Goal: Task Accomplishment & Management: Use online tool/utility

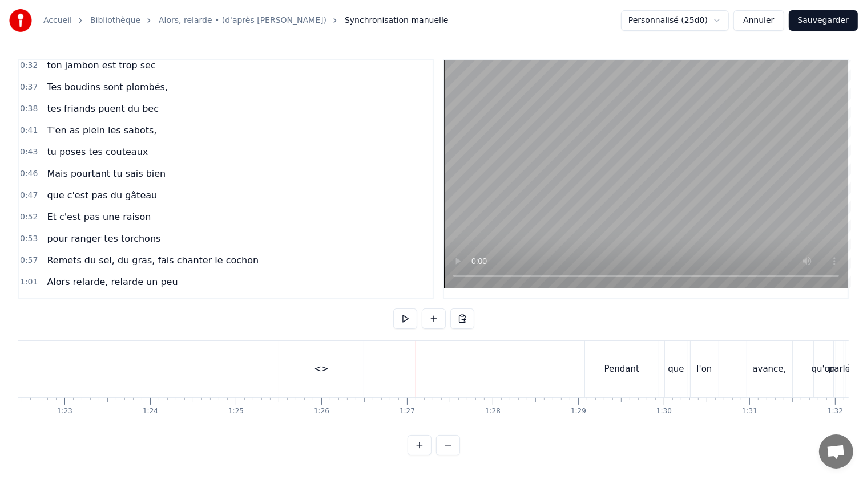
scroll to position [0, 7053]
click at [407, 317] on button at bounding box center [405, 319] width 24 height 21
click at [434, 315] on button at bounding box center [434, 319] width 24 height 21
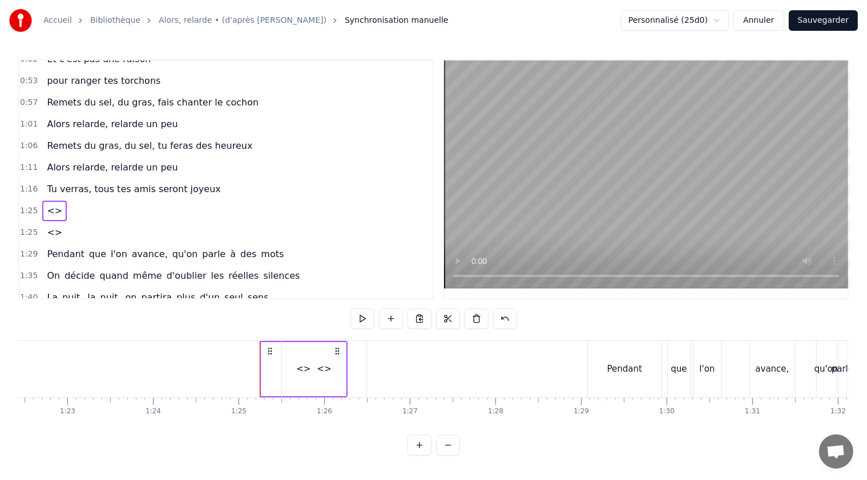
scroll to position [285, 0]
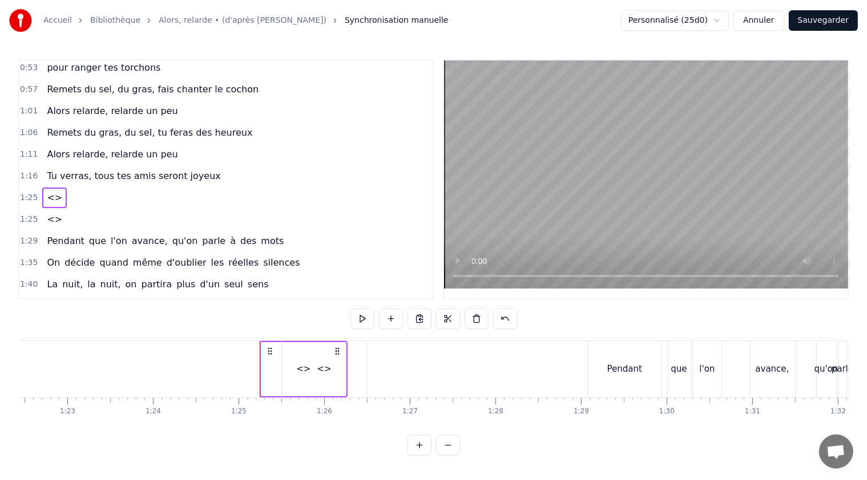
click at [47, 213] on span "<>" at bounding box center [55, 219] width 18 height 13
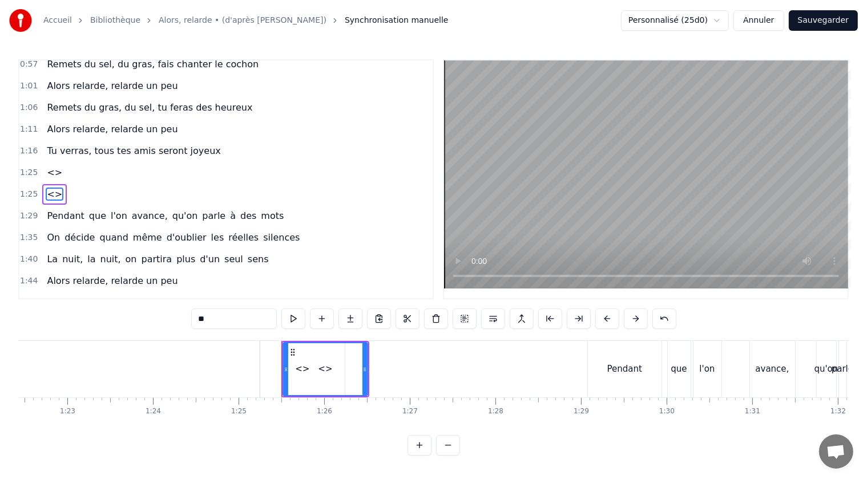
scroll to position [311, 0]
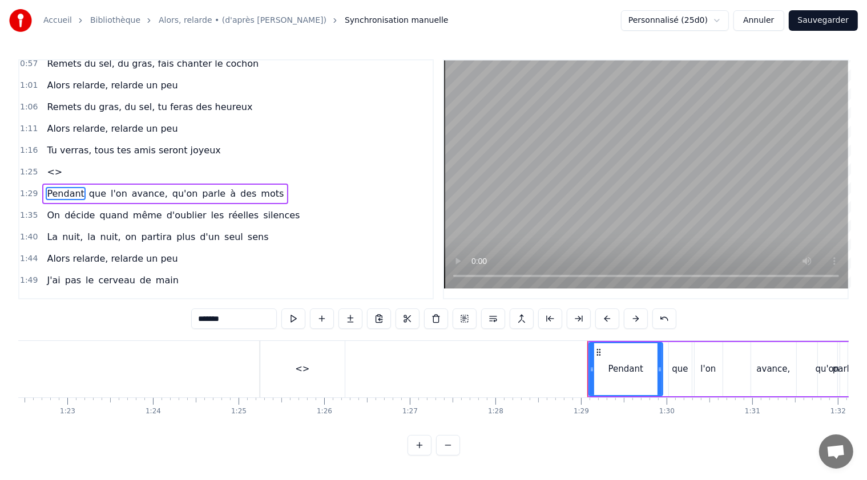
click at [50, 165] on span "<>" at bounding box center [55, 171] width 18 height 13
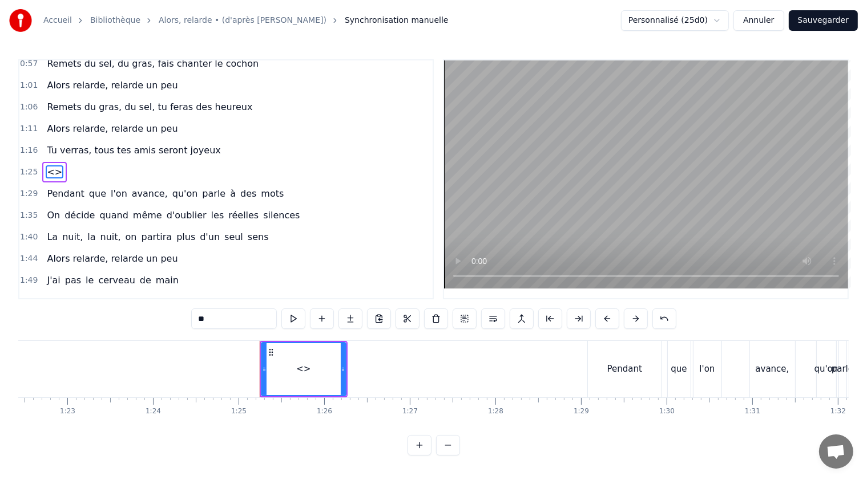
scroll to position [290, 0]
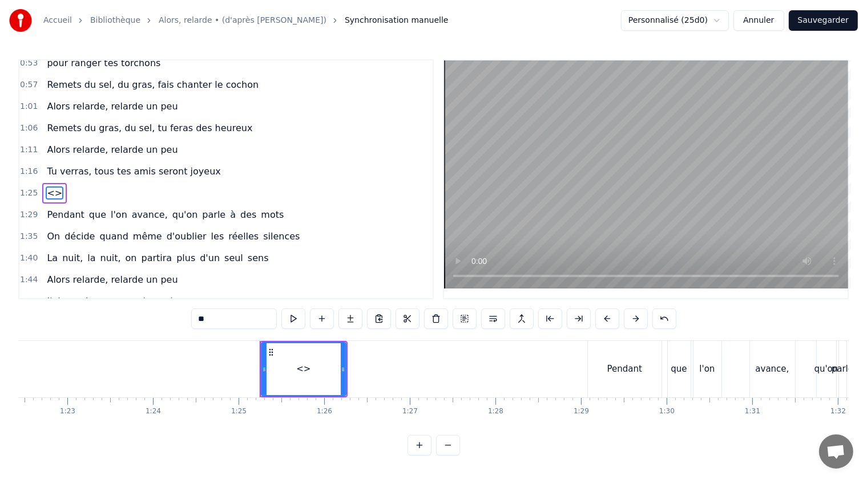
click at [301, 370] on div "<>" at bounding box center [303, 369] width 14 height 13
drag, startPoint x: 214, startPoint y: 321, endPoint x: 189, endPoint y: 315, distance: 25.7
click at [189, 315] on div "0:21 T'as raté ton pâté, 0:23 t'as loupé ta rillette 0:26 Ta terrine est pétée,…" at bounding box center [433, 257] width 830 height 396
paste input "**********"
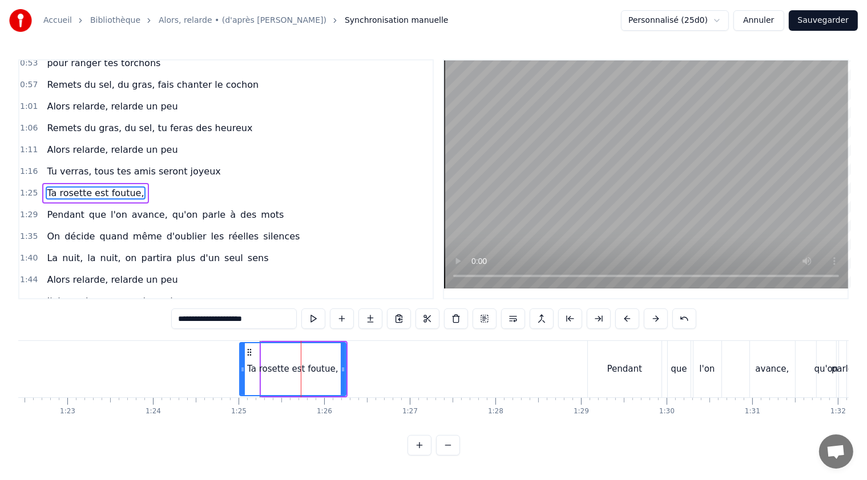
drag, startPoint x: 263, startPoint y: 367, endPoint x: 241, endPoint y: 360, distance: 22.9
click at [241, 360] on div at bounding box center [242, 369] width 5 height 52
type input "**********"
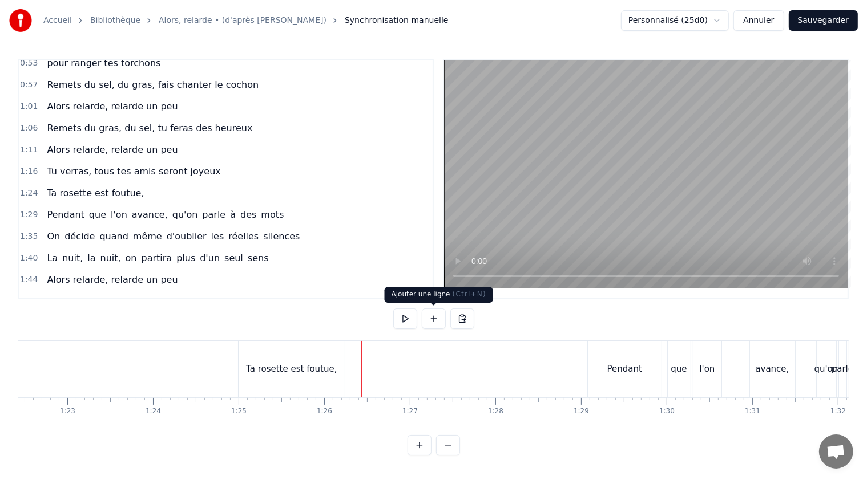
click at [430, 319] on button at bounding box center [434, 319] width 24 height 21
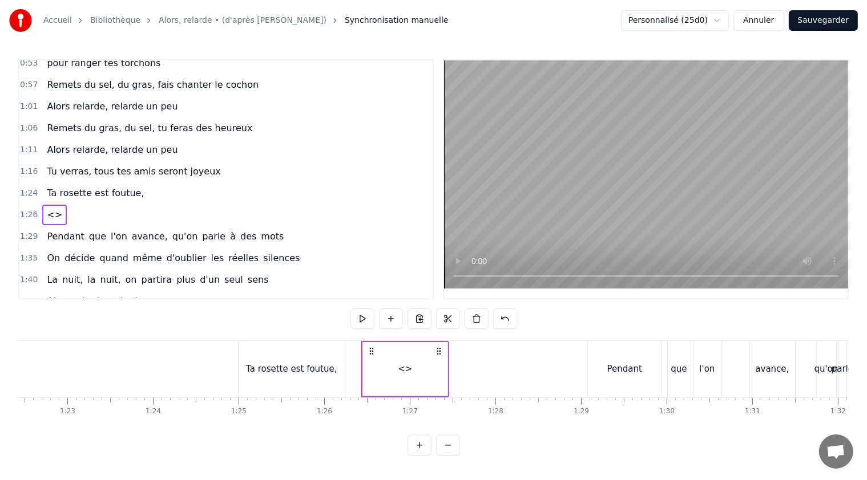
click at [47, 208] on span "<>" at bounding box center [55, 214] width 18 height 13
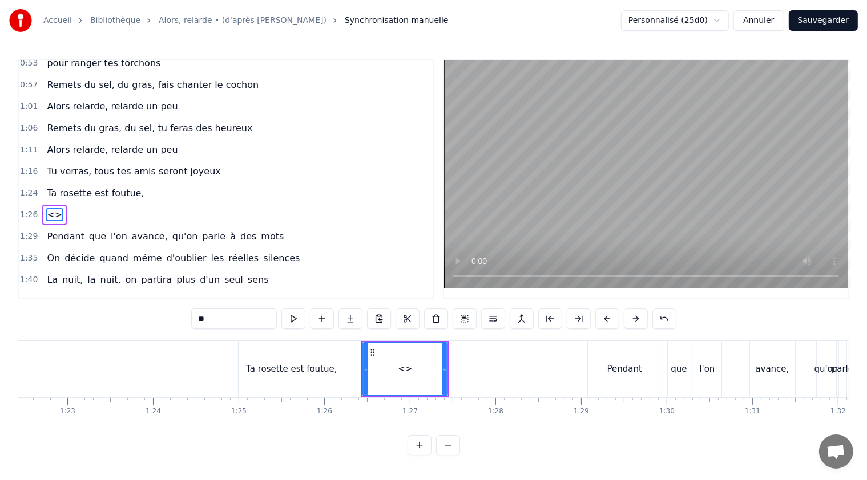
scroll to position [311, 0]
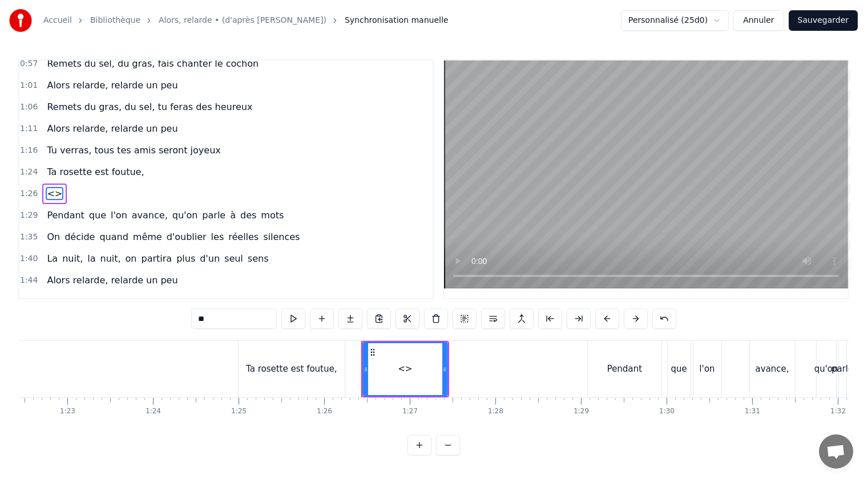
drag, startPoint x: 220, startPoint y: 318, endPoint x: 194, endPoint y: 321, distance: 26.3
click at [194, 321] on input "**" at bounding box center [234, 319] width 86 height 21
paste input "**********"
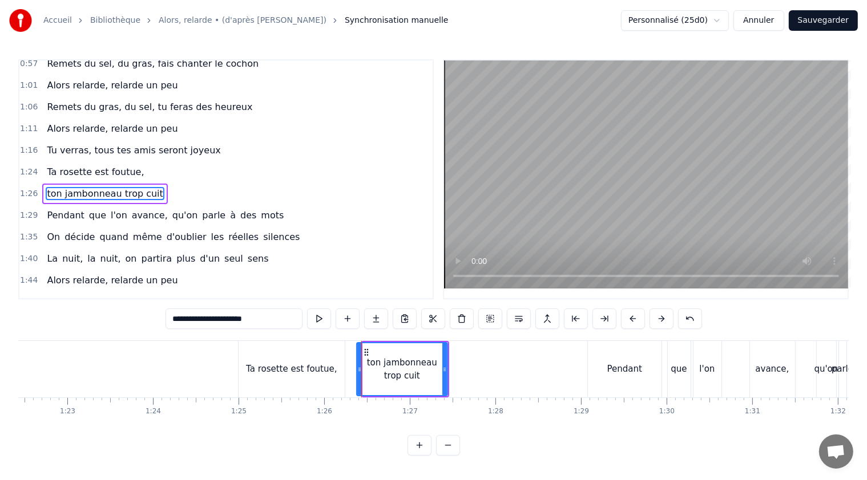
drag, startPoint x: 363, startPoint y: 370, endPoint x: 357, endPoint y: 370, distance: 6.3
click at [357, 370] on icon at bounding box center [359, 369] width 5 height 9
drag, startPoint x: 444, startPoint y: 367, endPoint x: 499, endPoint y: 369, distance: 54.8
click at [499, 369] on icon at bounding box center [499, 369] width 5 height 9
type input "**********"
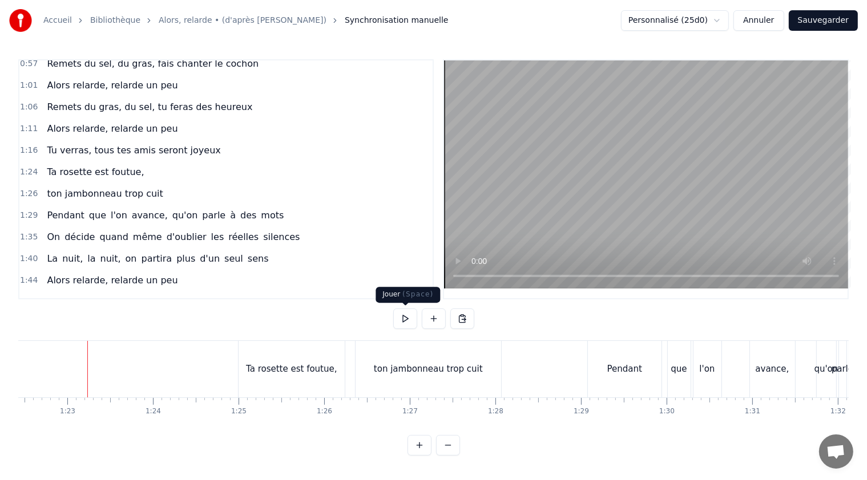
click at [408, 320] on button at bounding box center [405, 319] width 24 height 21
drag, startPoint x: 408, startPoint y: 319, endPoint x: 495, endPoint y: 337, distance: 87.8
click at [407, 319] on button at bounding box center [405, 319] width 24 height 21
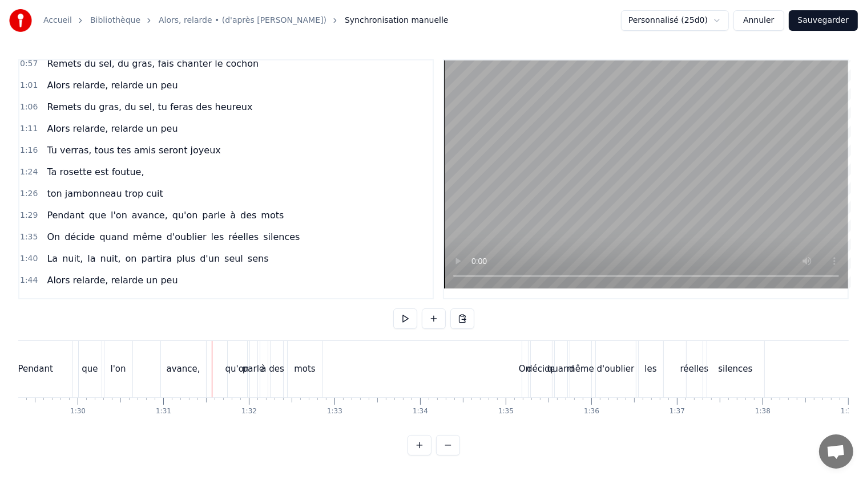
scroll to position [0, 7494]
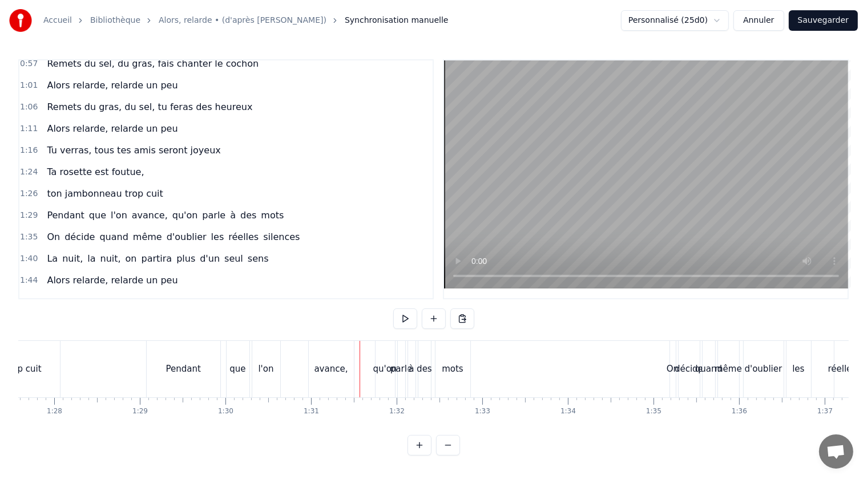
click at [187, 377] on div "Pendant" at bounding box center [184, 369] width 74 height 56
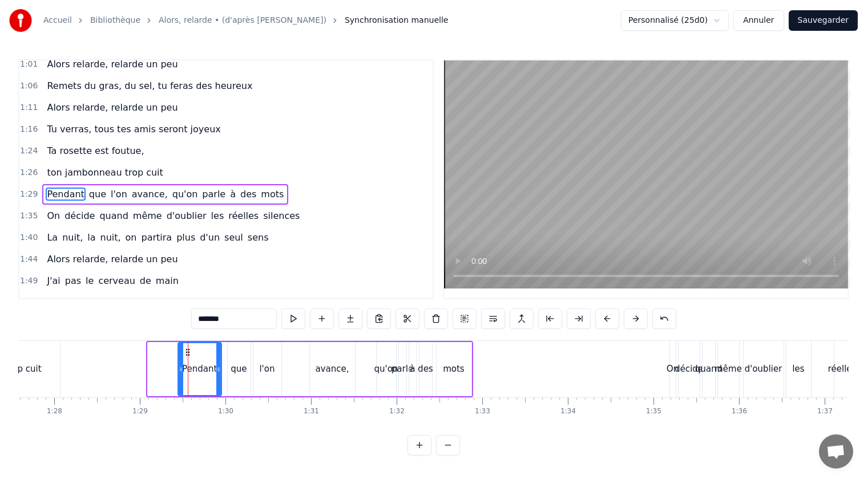
drag, startPoint x: 150, startPoint y: 366, endPoint x: 180, endPoint y: 367, distance: 30.3
click at [180, 367] on icon at bounding box center [181, 369] width 5 height 9
click at [88, 188] on span "que" at bounding box center [97, 194] width 19 height 13
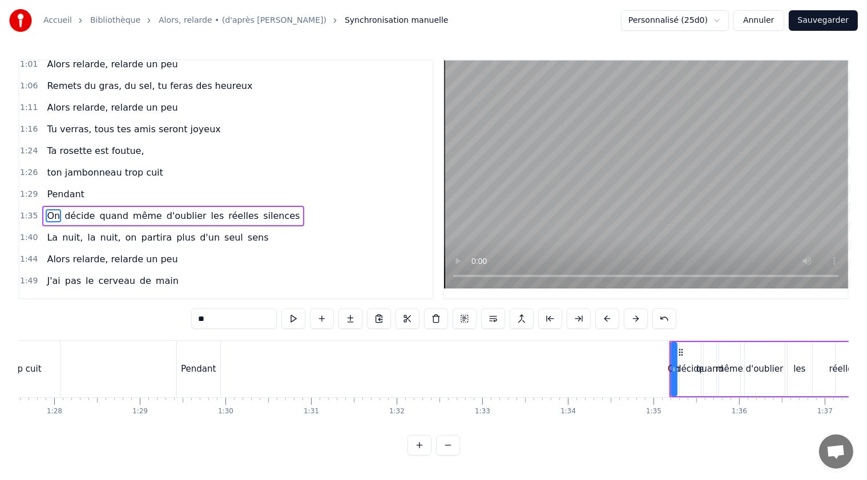
scroll to position [353, 0]
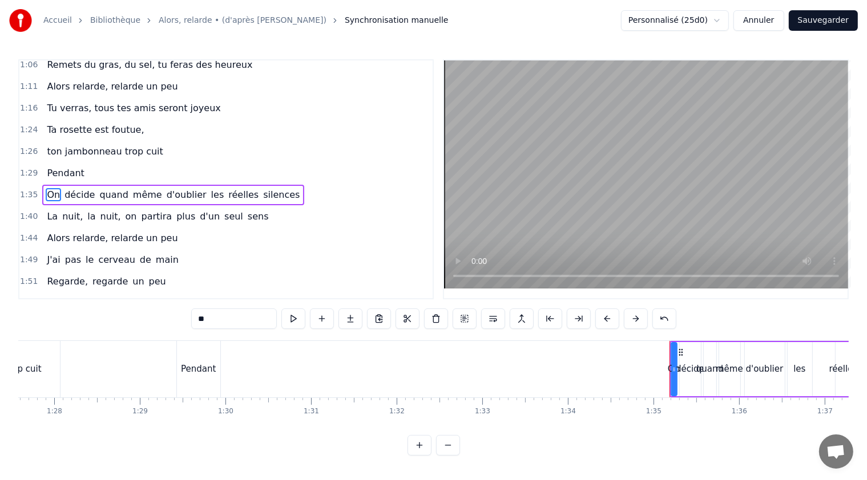
click at [68, 167] on span "Pendant" at bounding box center [65, 173] width 39 height 13
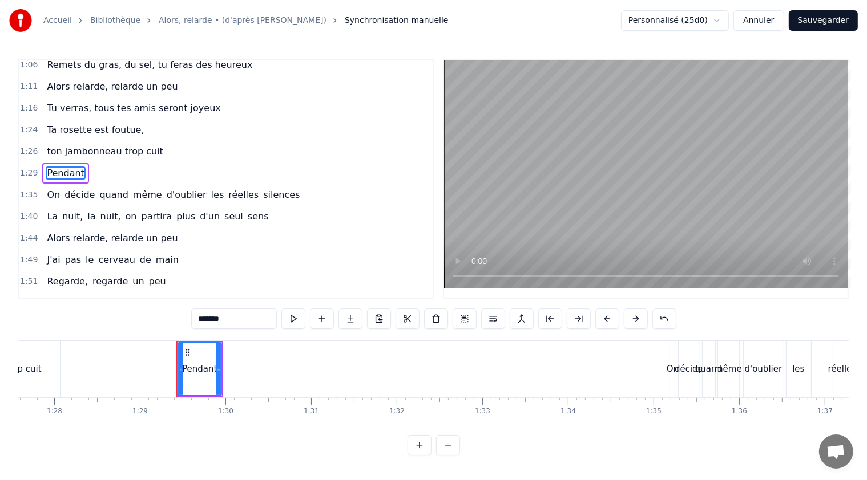
scroll to position [332, 0]
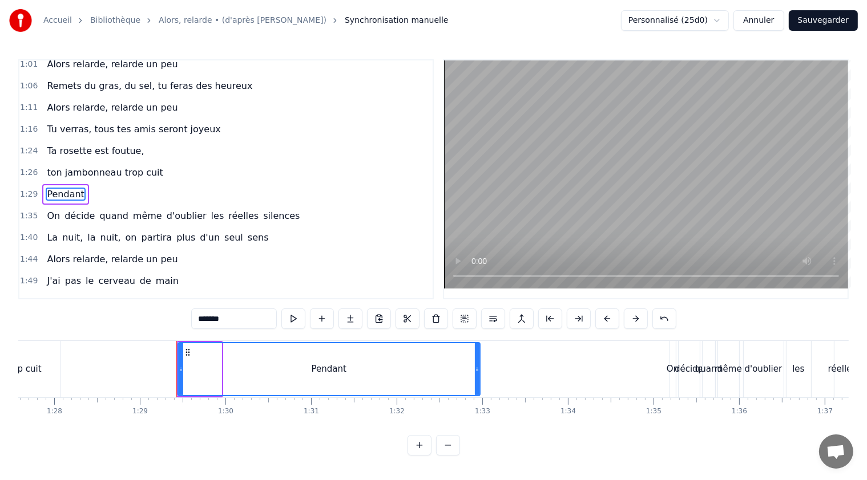
drag, startPoint x: 216, startPoint y: 370, endPoint x: 475, endPoint y: 383, distance: 258.8
click at [475, 383] on div at bounding box center [477, 369] width 5 height 52
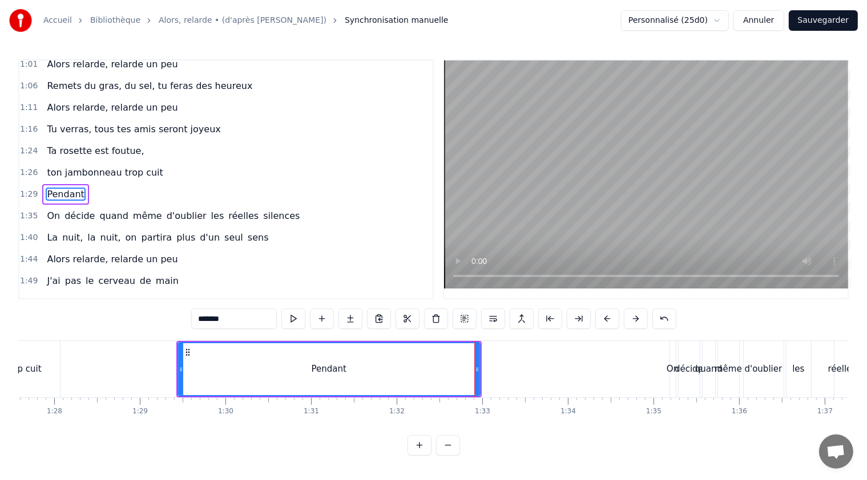
drag, startPoint x: 235, startPoint y: 321, endPoint x: 186, endPoint y: 319, distance: 49.1
click at [186, 319] on div "0:21 T'as raté ton pâté, 0:23 t'as loupé ta rillette 0:26 Ta terrine est pétée,…" at bounding box center [433, 257] width 830 height 396
paste input "**********"
type input "**********"
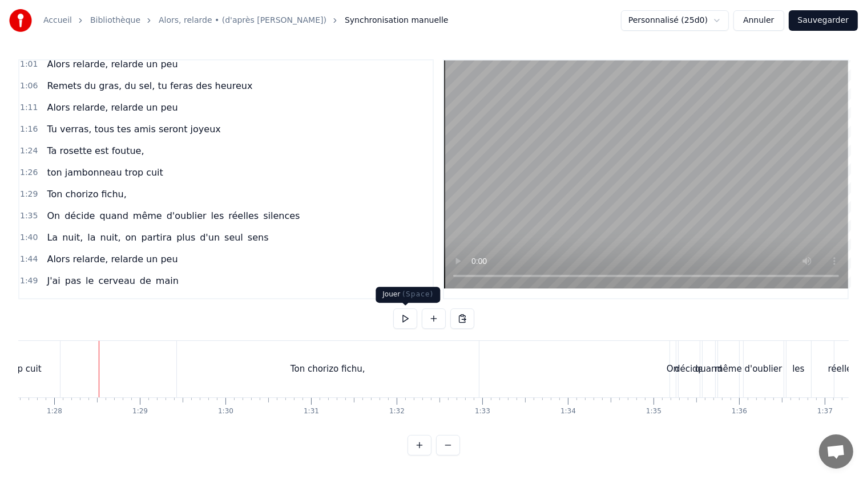
click at [405, 317] on button at bounding box center [405, 319] width 24 height 21
click at [405, 319] on button at bounding box center [405, 319] width 24 height 21
click at [325, 367] on div "Ton chorizo fichu," at bounding box center [327, 369] width 75 height 13
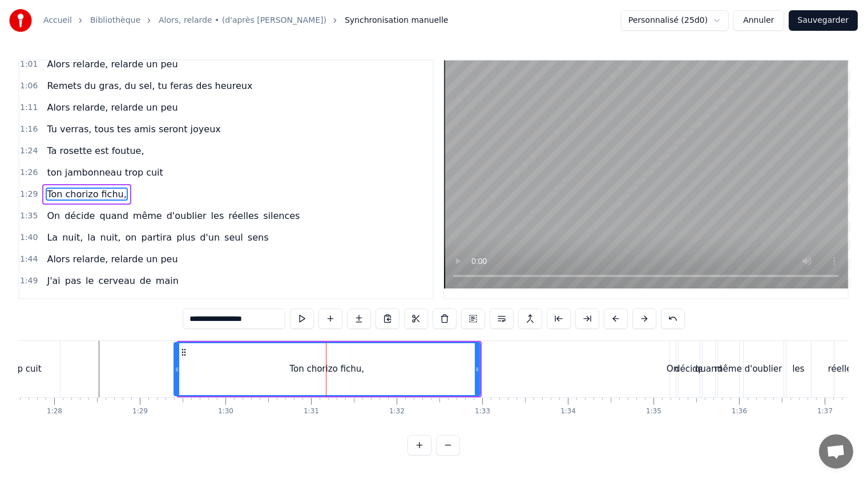
click at [175, 367] on icon at bounding box center [177, 369] width 5 height 9
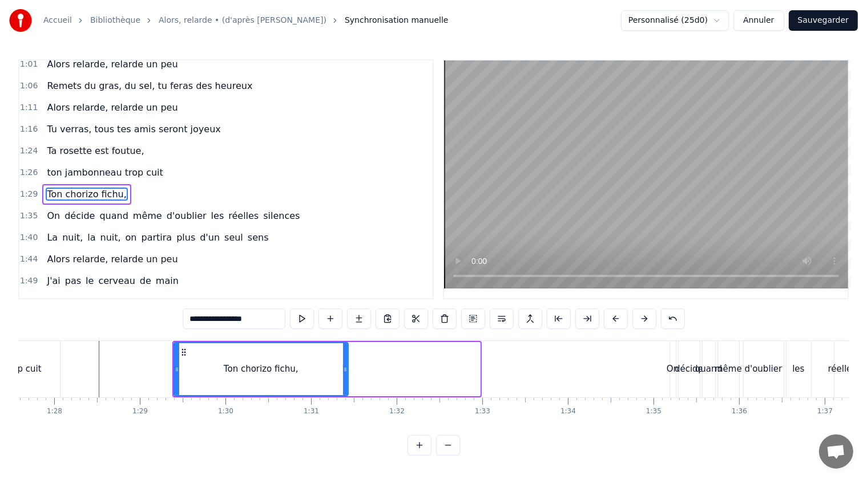
drag, startPoint x: 477, startPoint y: 366, endPoint x: 346, endPoint y: 365, distance: 131.8
click at [346, 365] on icon at bounding box center [345, 369] width 5 height 9
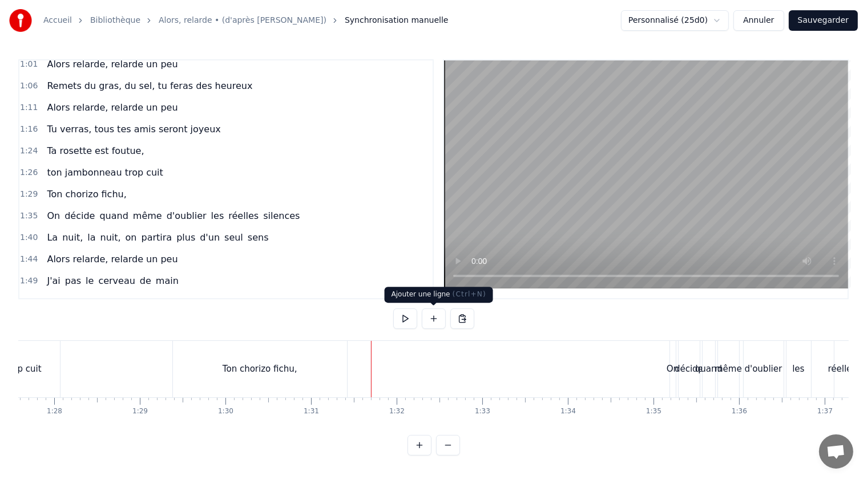
click at [434, 321] on button at bounding box center [434, 319] width 24 height 21
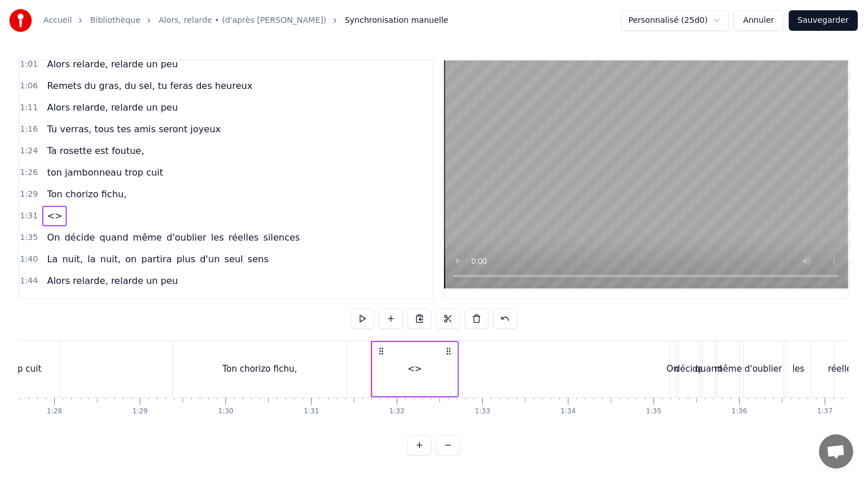
click at [49, 209] on span "<>" at bounding box center [55, 215] width 18 height 13
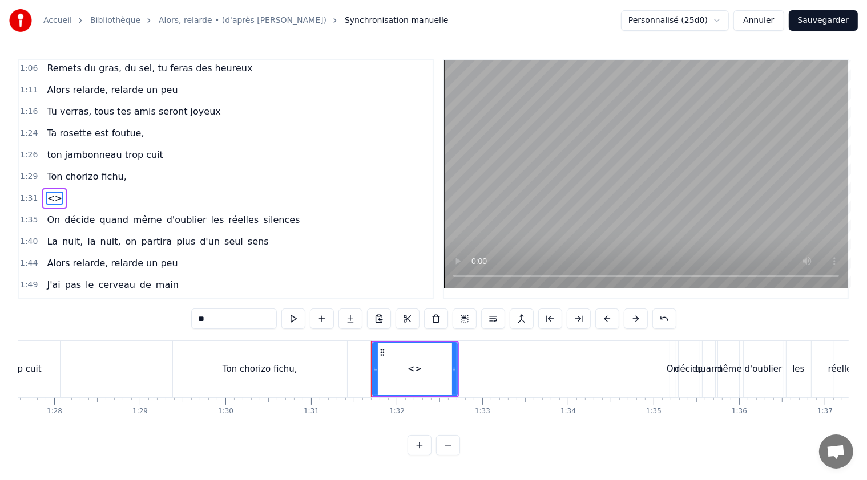
scroll to position [353, 0]
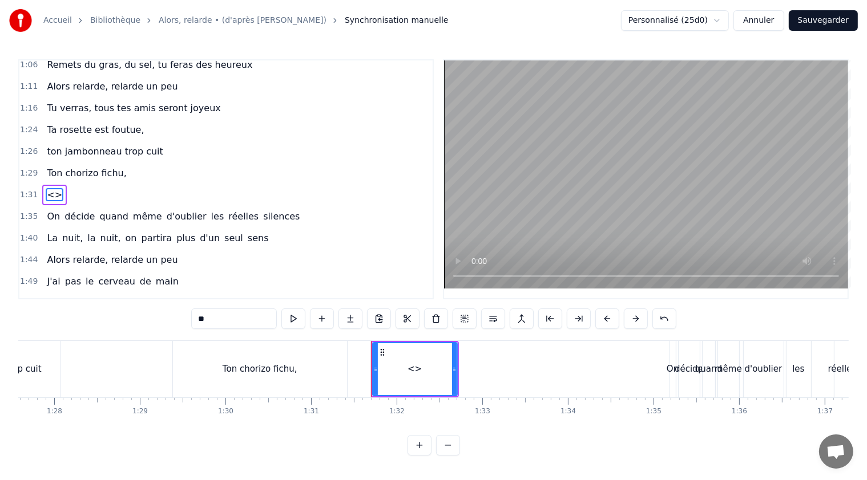
drag, startPoint x: 229, startPoint y: 317, endPoint x: 181, endPoint y: 317, distance: 47.3
click at [181, 317] on div "0:21 T'as raté ton pâté, 0:23 t'as loupé ta rillette 0:26 Ta terrine est pétée,…" at bounding box center [433, 257] width 830 height 396
paste input "**********"
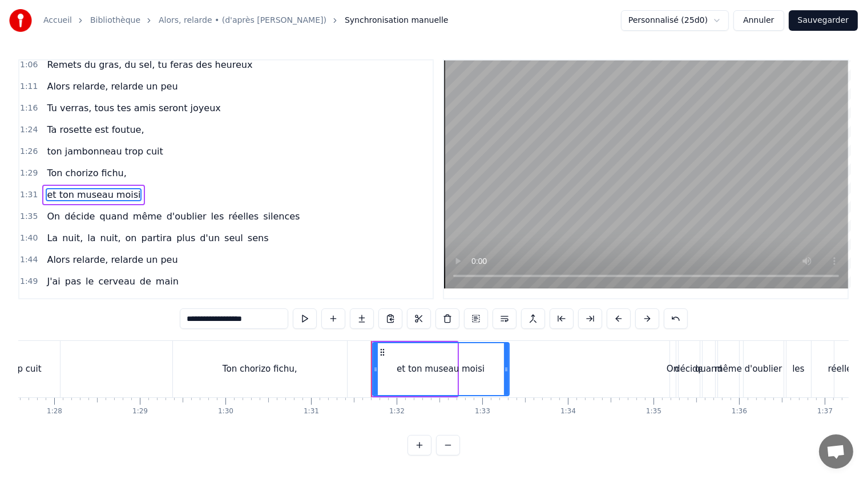
drag, startPoint x: 454, startPoint y: 370, endPoint x: 506, endPoint y: 366, distance: 52.1
click at [506, 366] on icon at bounding box center [506, 369] width 5 height 9
type input "**********"
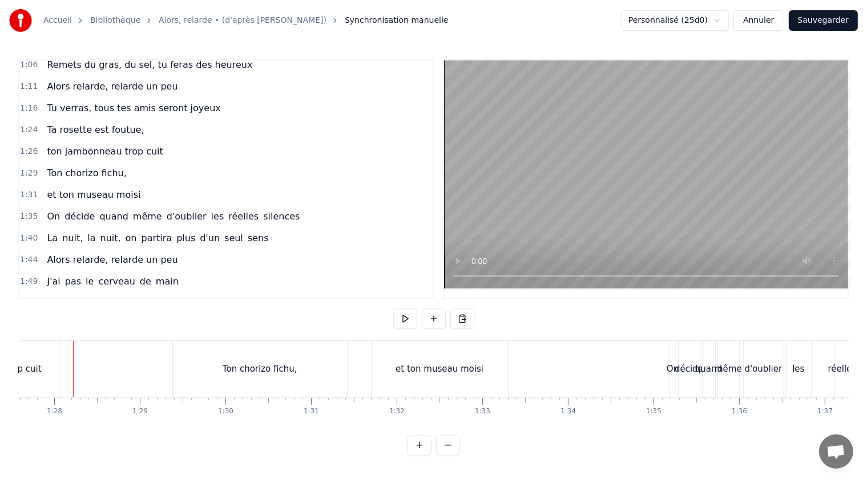
scroll to position [0, 7491]
click at [409, 320] on button at bounding box center [405, 319] width 24 height 21
click at [406, 320] on button at bounding box center [405, 319] width 24 height 21
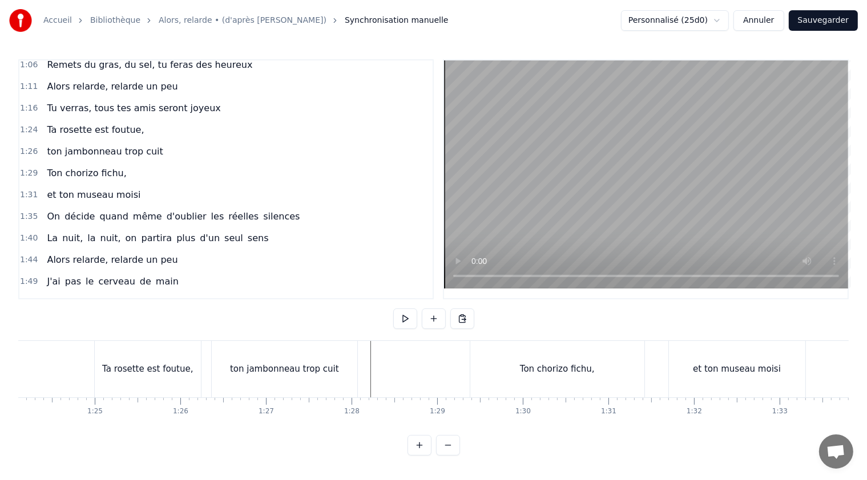
scroll to position [0, 7194]
click at [477, 369] on div "Ton chorizo fichu," at bounding box center [559, 369] width 174 height 56
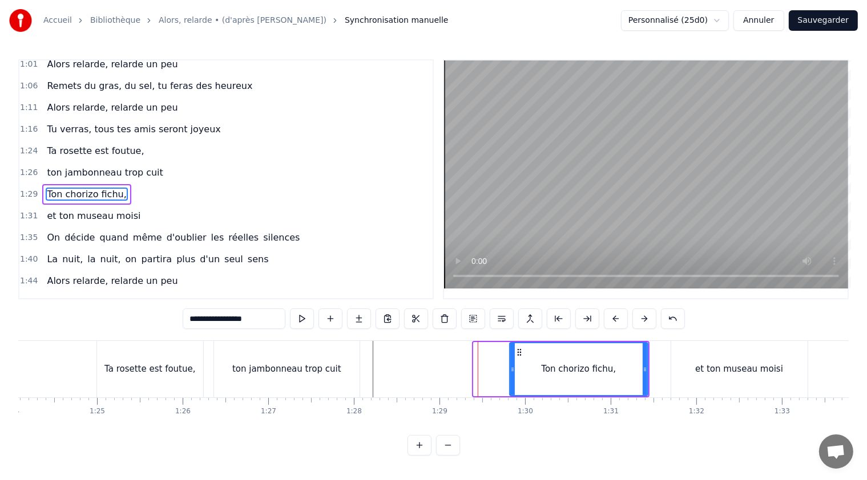
drag, startPoint x: 474, startPoint y: 369, endPoint x: 511, endPoint y: 370, distance: 36.5
click at [511, 370] on icon at bounding box center [512, 369] width 5 height 9
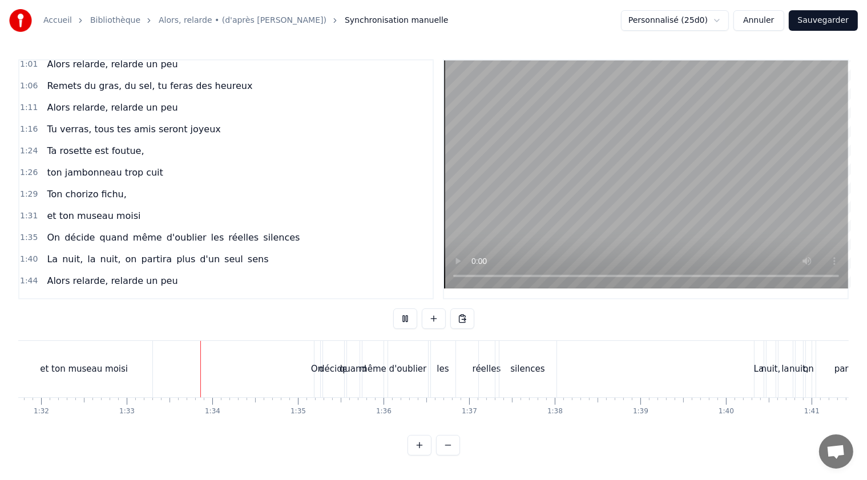
scroll to position [0, 7927]
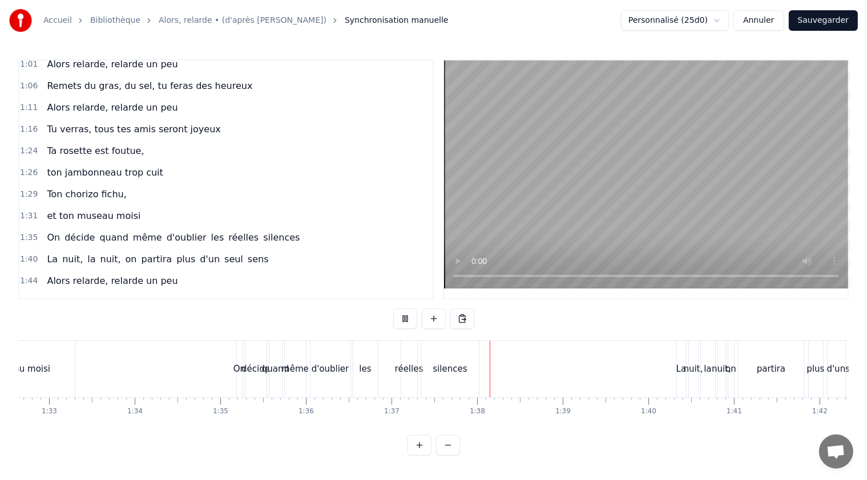
click at [408, 319] on button at bounding box center [405, 319] width 24 height 21
click at [48, 231] on span "On" at bounding box center [53, 237] width 15 height 13
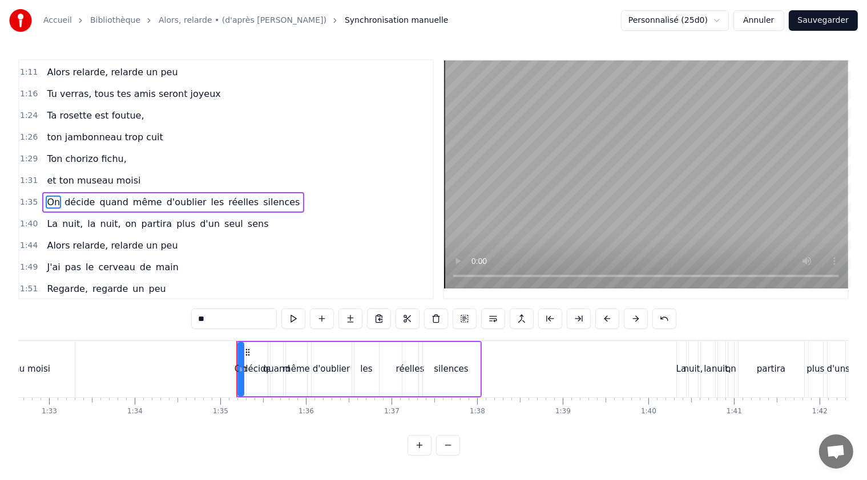
scroll to position [374, 0]
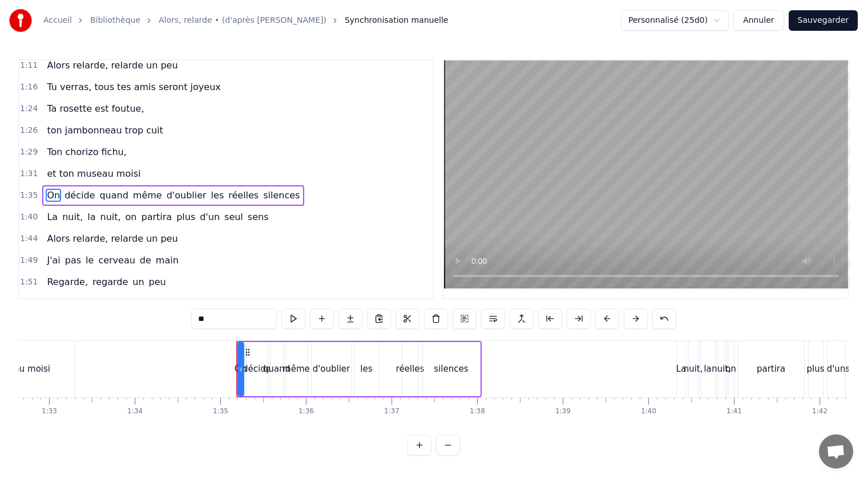
click at [75, 189] on span "décide" at bounding box center [79, 195] width 33 height 13
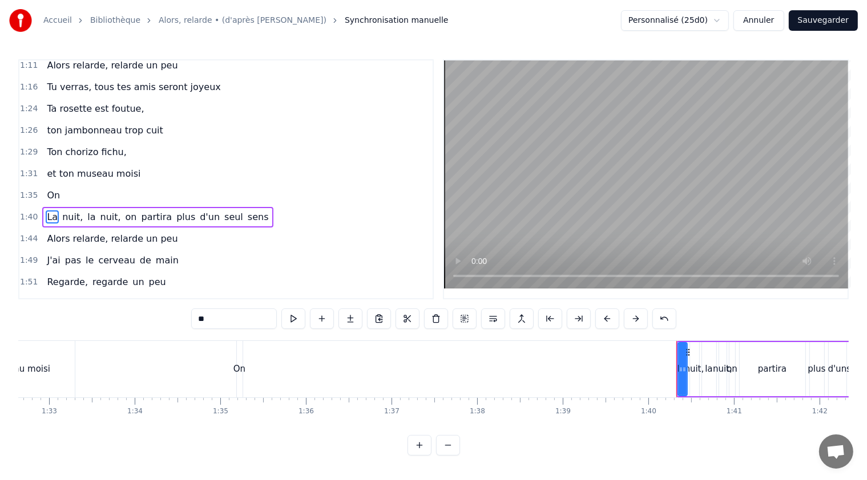
scroll to position [395, 0]
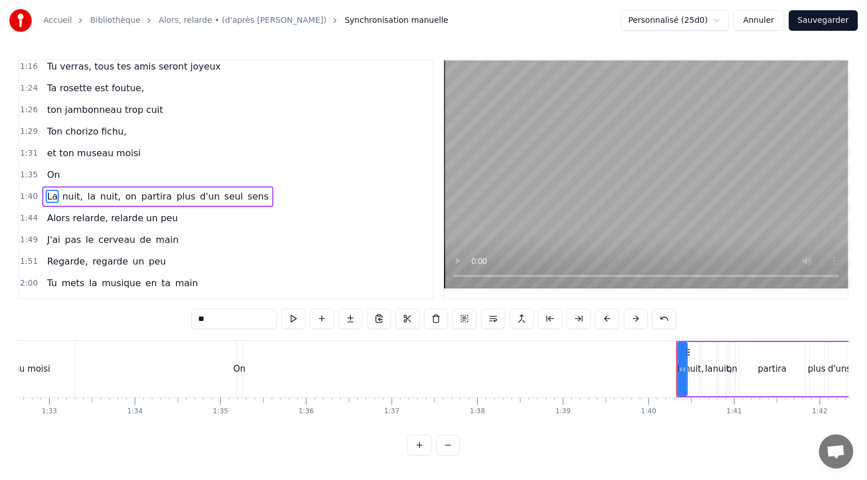
click at [49, 168] on span "On" at bounding box center [53, 174] width 15 height 13
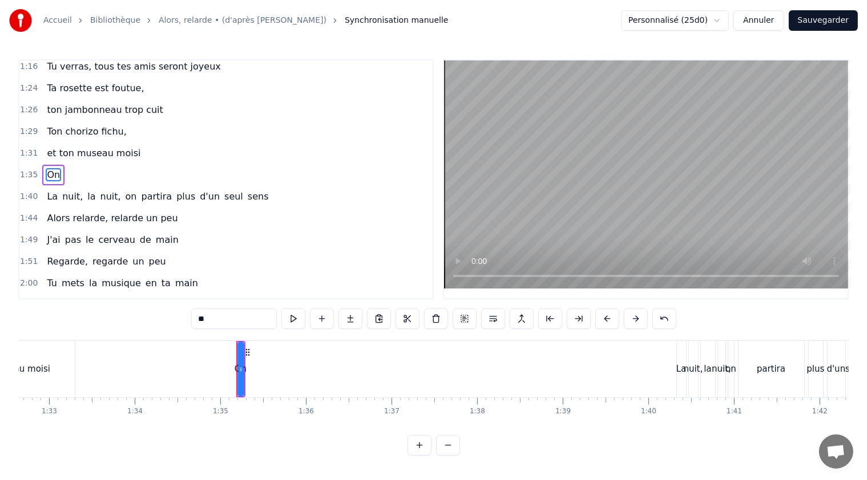
scroll to position [374, 0]
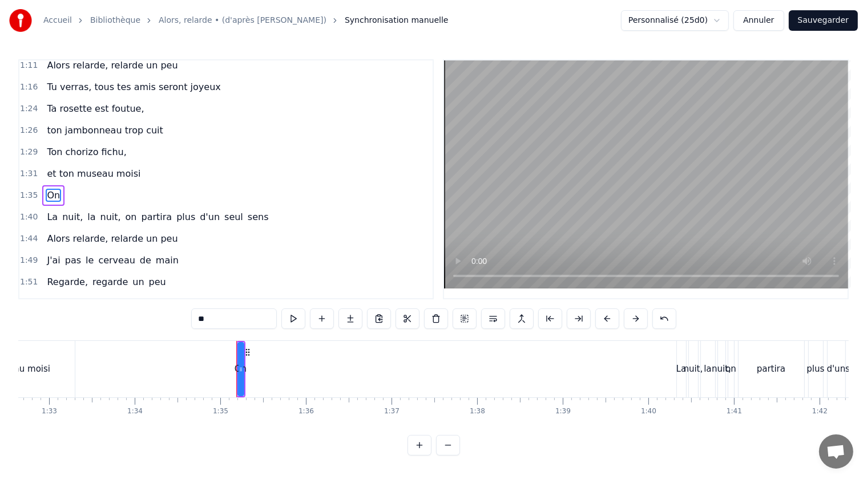
drag, startPoint x: 214, startPoint y: 319, endPoint x: 197, endPoint y: 318, distance: 16.6
click at [197, 318] on input "**" at bounding box center [234, 319] width 86 height 21
paste input "**********"
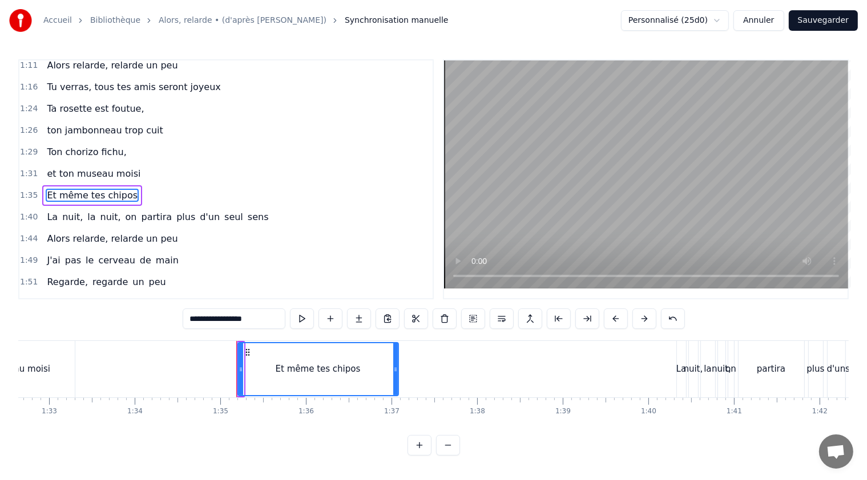
drag, startPoint x: 240, startPoint y: 368, endPoint x: 395, endPoint y: 370, distance: 154.6
click at [395, 370] on icon at bounding box center [395, 369] width 5 height 9
type input "**********"
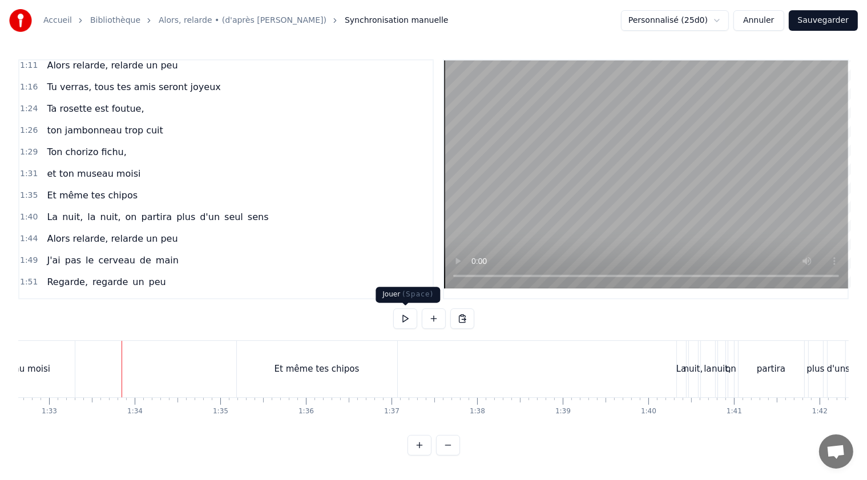
click at [400, 318] on button at bounding box center [405, 319] width 24 height 21
click at [407, 321] on button at bounding box center [405, 319] width 24 height 21
click at [276, 369] on div "Et même tes chipos" at bounding box center [317, 369] width 160 height 56
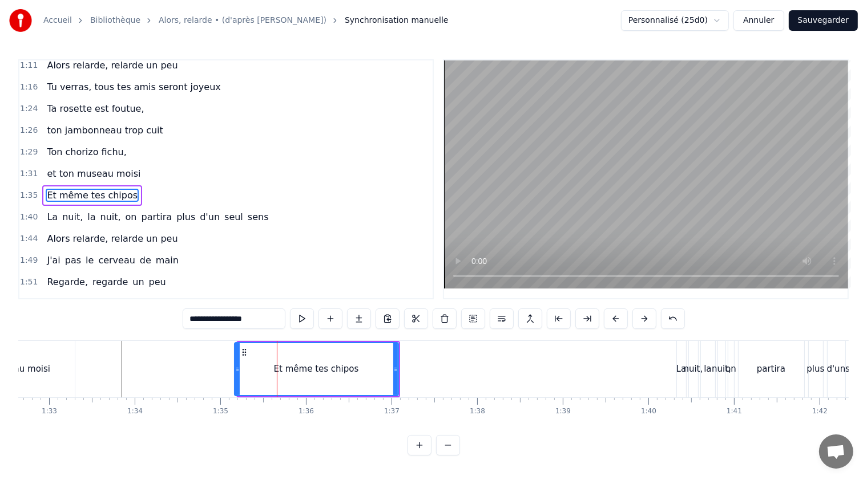
click at [235, 369] on icon at bounding box center [237, 369] width 5 height 9
drag, startPoint x: 395, startPoint y: 368, endPoint x: 361, endPoint y: 359, distance: 35.3
click at [361, 359] on div at bounding box center [361, 369] width 5 height 52
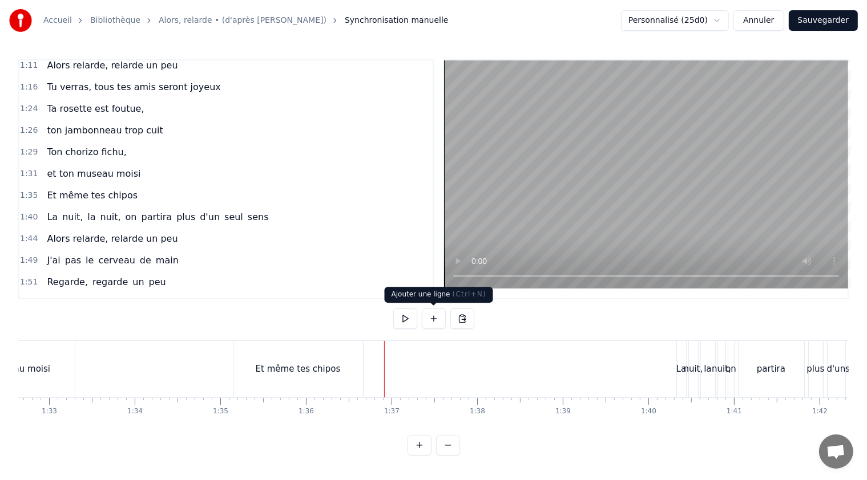
click at [432, 319] on button at bounding box center [434, 319] width 24 height 21
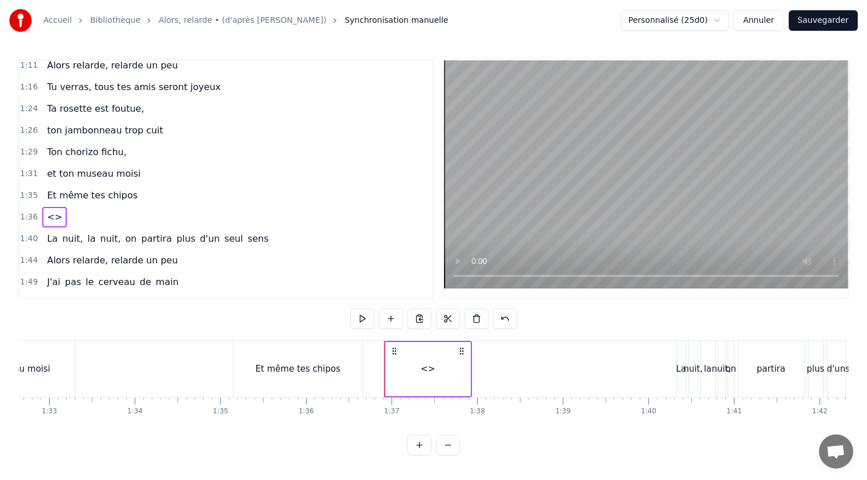
click at [48, 210] on span "<>" at bounding box center [55, 216] width 18 height 13
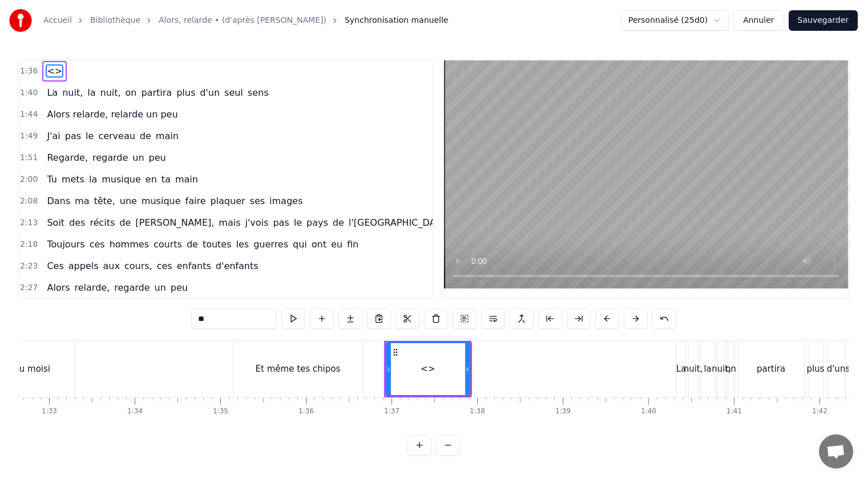
scroll to position [463, 0]
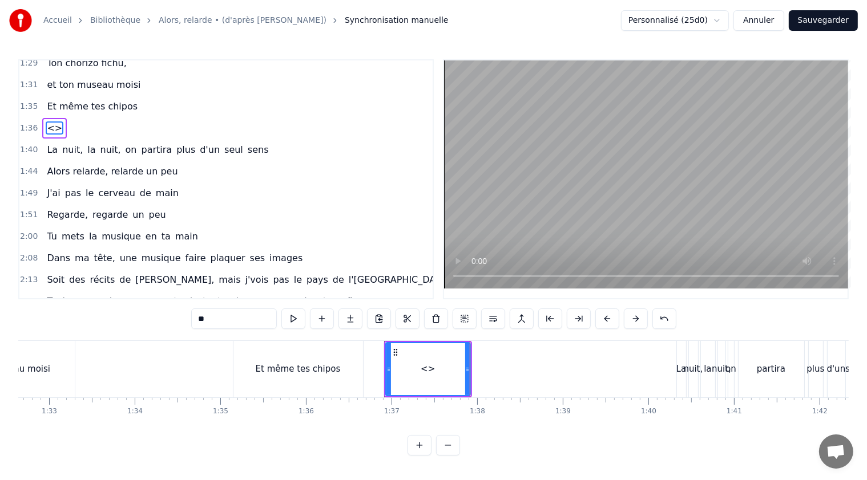
click at [50, 122] on span "<>" at bounding box center [55, 128] width 18 height 13
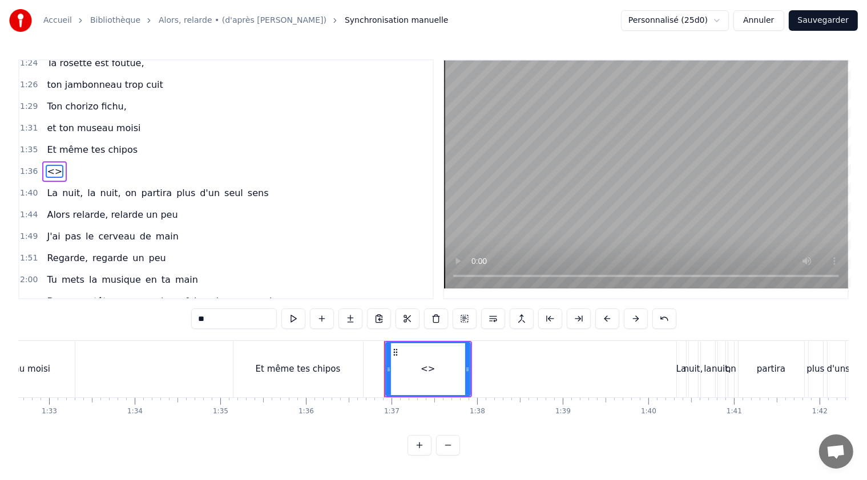
scroll to position [395, 0]
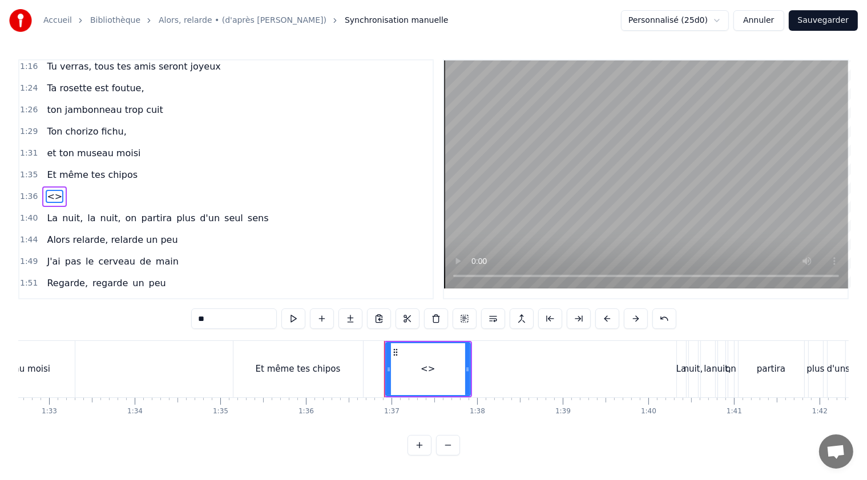
drag, startPoint x: 218, startPoint y: 319, endPoint x: 194, endPoint y: 315, distance: 24.3
click at [194, 315] on input "**" at bounding box center [234, 319] width 86 height 21
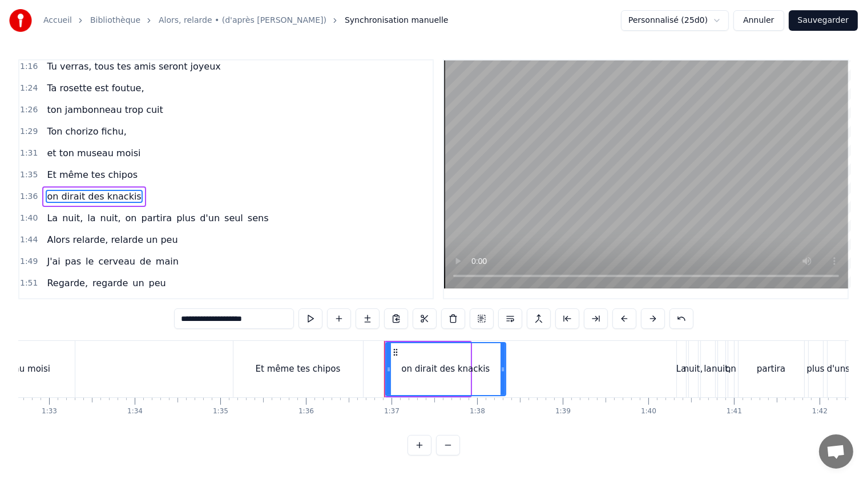
drag, startPoint x: 468, startPoint y: 365, endPoint x: 503, endPoint y: 367, distance: 35.4
click at [503, 367] on icon at bounding box center [502, 369] width 5 height 9
type input "**********"
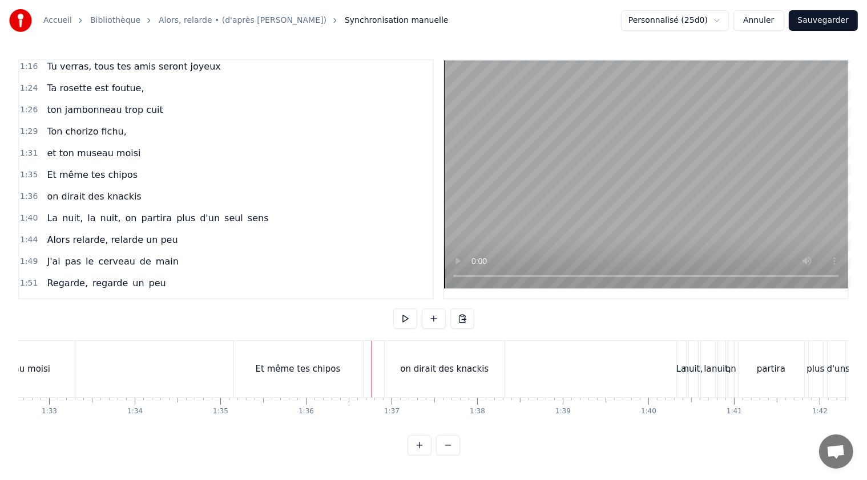
click at [407, 319] on button at bounding box center [405, 319] width 24 height 21
click at [405, 317] on button at bounding box center [405, 319] width 24 height 21
click at [351, 365] on div "Et même tes chipos" at bounding box center [297, 369] width 129 height 56
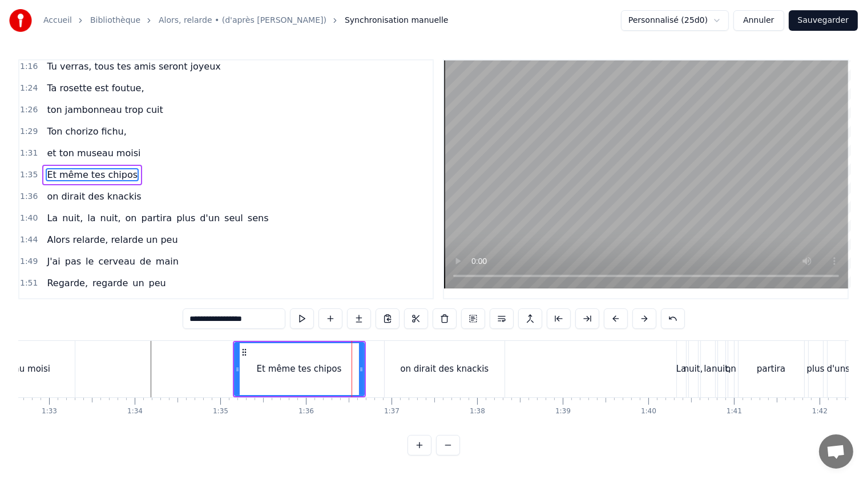
scroll to position [374, 0]
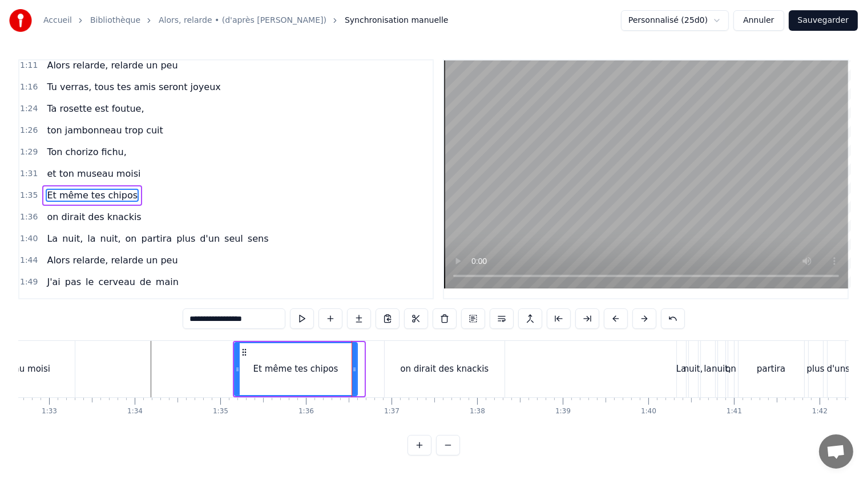
drag, startPoint x: 361, startPoint y: 369, endPoint x: 354, endPoint y: 365, distance: 7.7
click at [354, 365] on icon at bounding box center [354, 369] width 5 height 9
click at [392, 367] on div "on dirait des knackis" at bounding box center [444, 369] width 120 height 56
type input "**********"
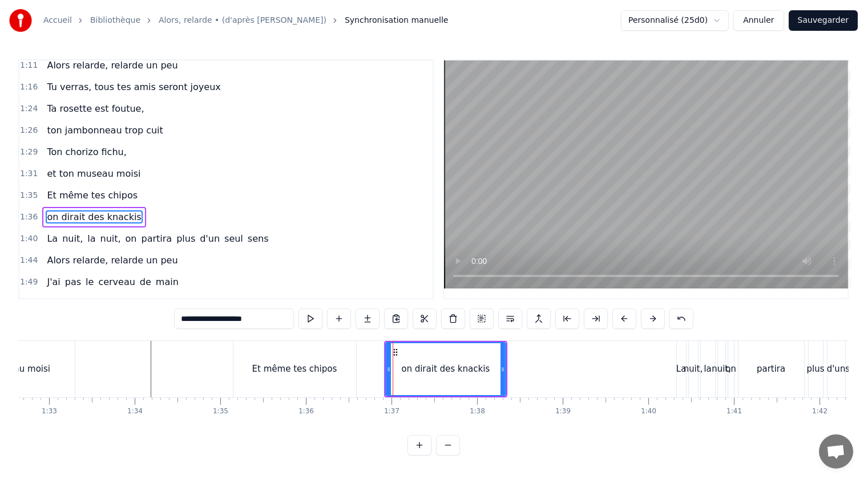
scroll to position [395, 0]
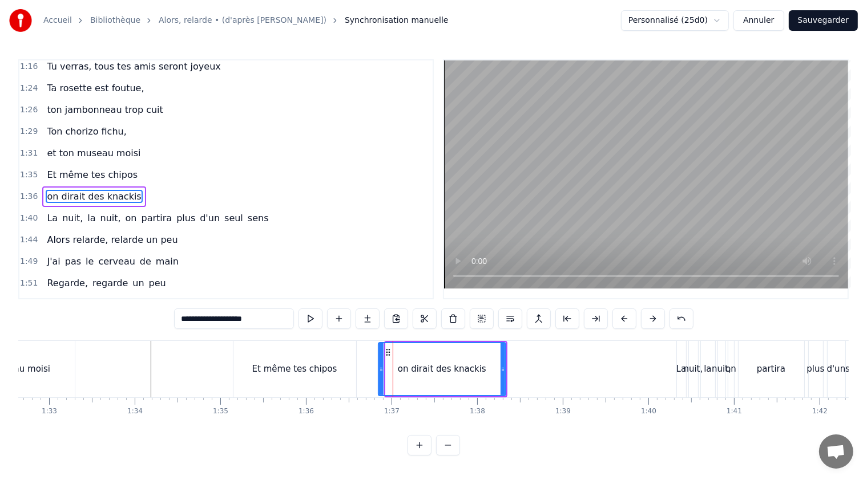
drag, startPoint x: 386, startPoint y: 370, endPoint x: 379, endPoint y: 366, distance: 7.9
click at [379, 367] on icon at bounding box center [381, 369] width 5 height 9
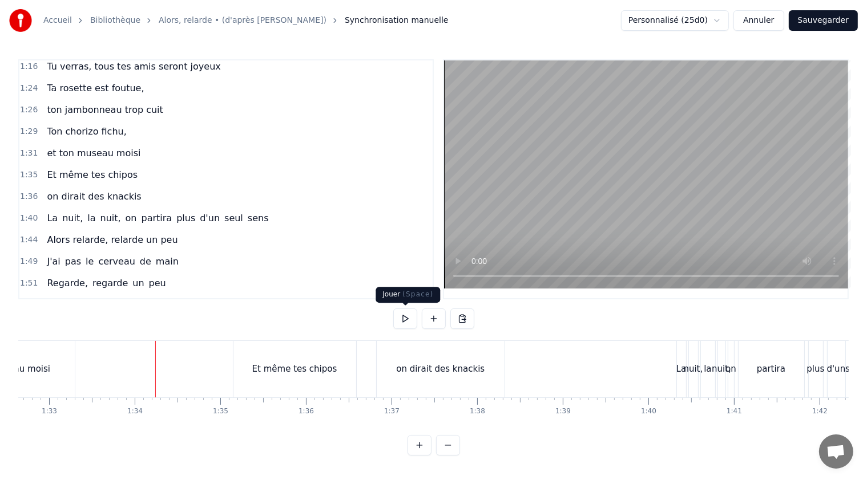
click at [408, 319] on button at bounding box center [405, 319] width 24 height 21
click at [405, 319] on button at bounding box center [405, 319] width 24 height 21
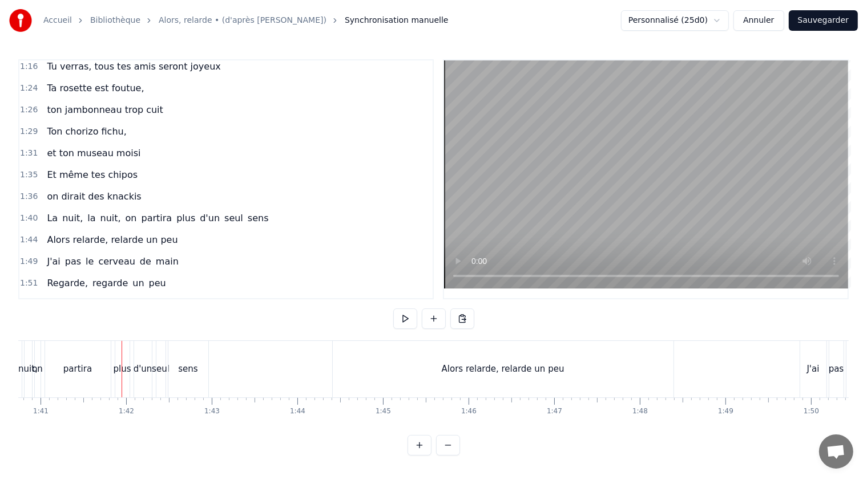
scroll to position [0, 8597]
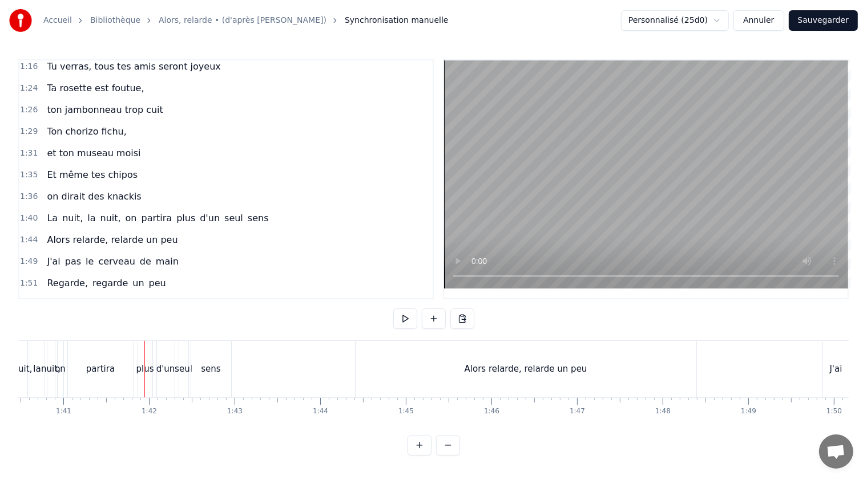
click at [65, 212] on span "nuit," at bounding box center [72, 218] width 23 height 13
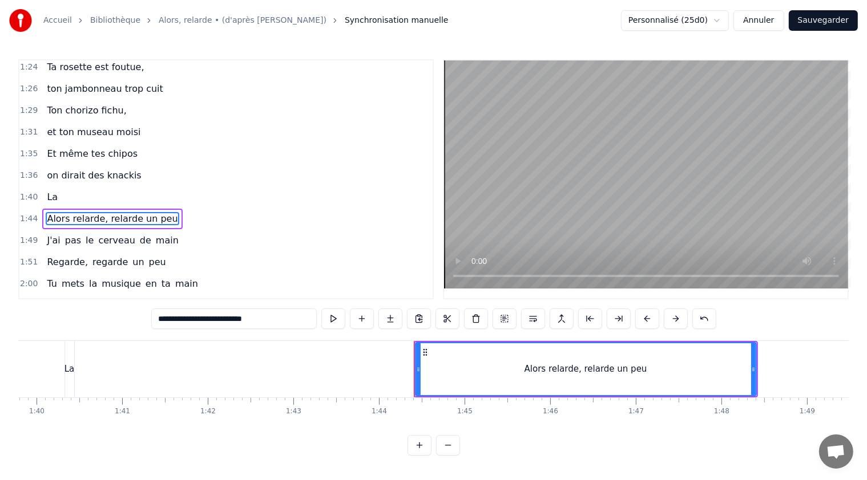
scroll to position [437, 0]
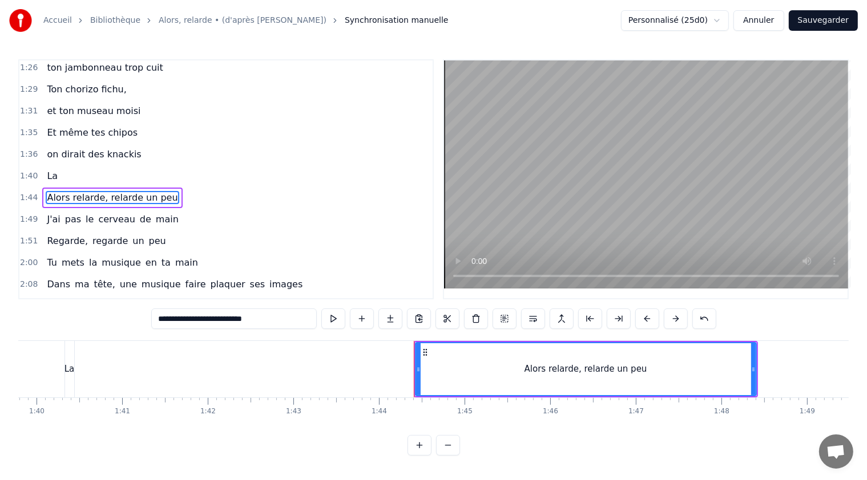
click at [49, 169] on span "La" at bounding box center [52, 175] width 13 height 13
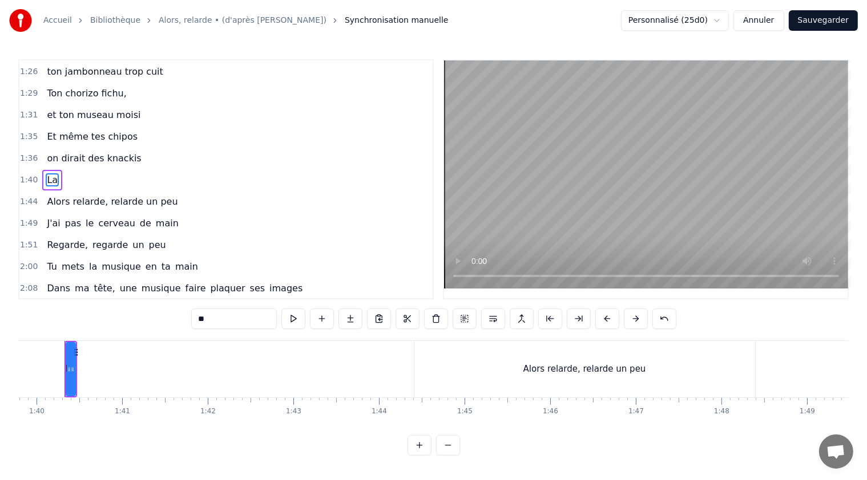
scroll to position [0, 8527]
drag, startPoint x: 208, startPoint y: 321, endPoint x: 193, endPoint y: 319, distance: 15.5
click at [193, 319] on input "**" at bounding box center [234, 319] width 86 height 21
paste input "**********"
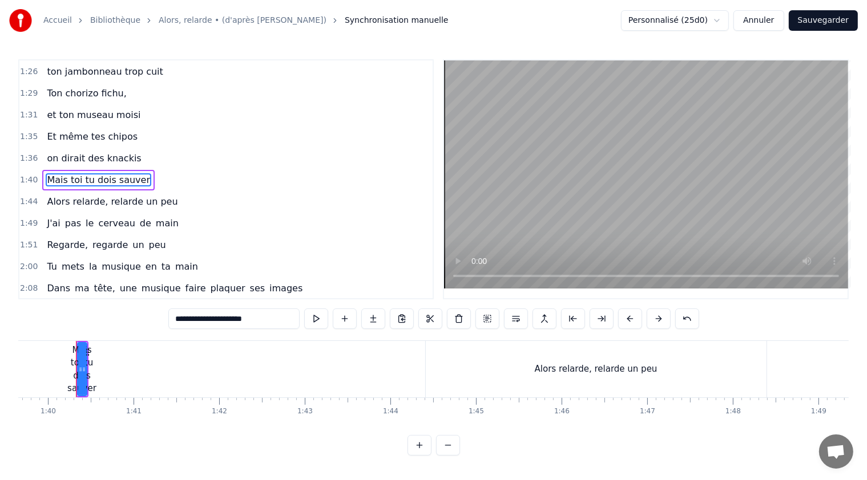
click at [204, 319] on input "**********" at bounding box center [233, 319] width 131 height 21
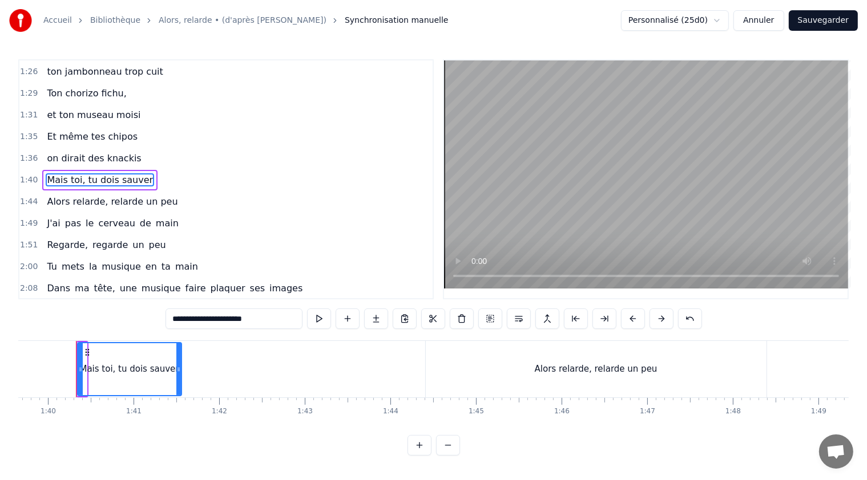
drag, startPoint x: 84, startPoint y: 370, endPoint x: 185, endPoint y: 369, distance: 101.6
click at [181, 369] on icon at bounding box center [178, 369] width 5 height 9
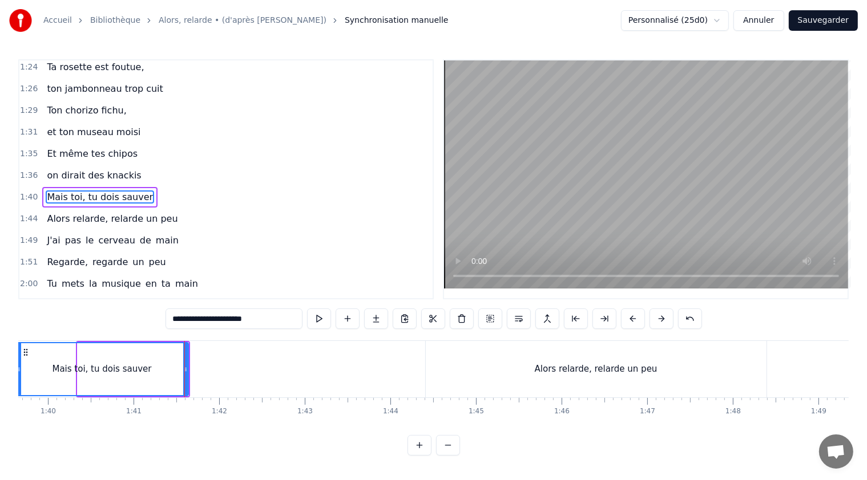
drag, startPoint x: 78, startPoint y: 371, endPoint x: 16, endPoint y: 362, distance: 62.4
click at [16, 362] on div "Accueil Bibliothèque Alors, relarde • (d'après Patrick Bruel) Synchronisation m…" at bounding box center [433, 228] width 867 height 456
drag, startPoint x: 187, startPoint y: 365, endPoint x: 156, endPoint y: 363, distance: 30.3
click at [156, 364] on div at bounding box center [155, 369] width 5 height 52
type input "**********"
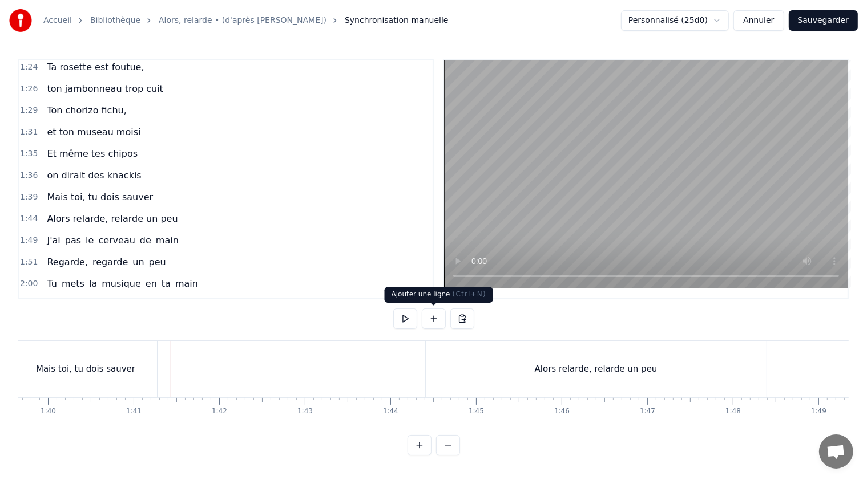
click at [434, 319] on button at bounding box center [434, 319] width 24 height 21
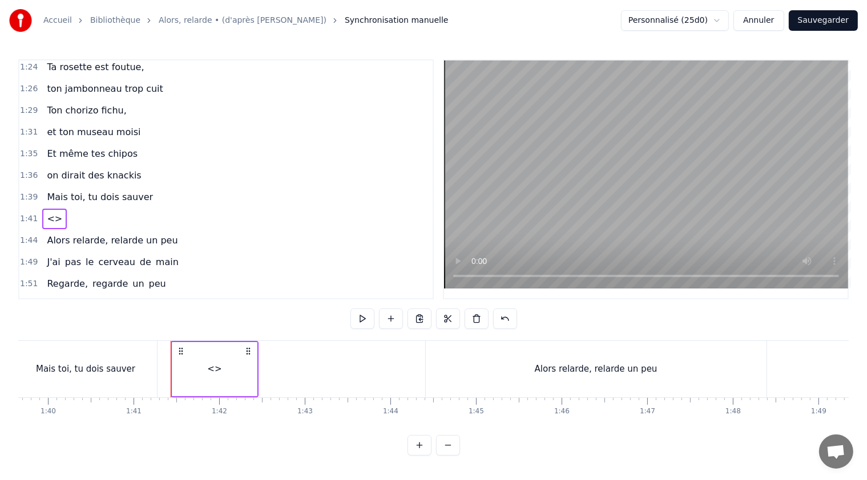
click at [52, 212] on span "<>" at bounding box center [55, 218] width 18 height 13
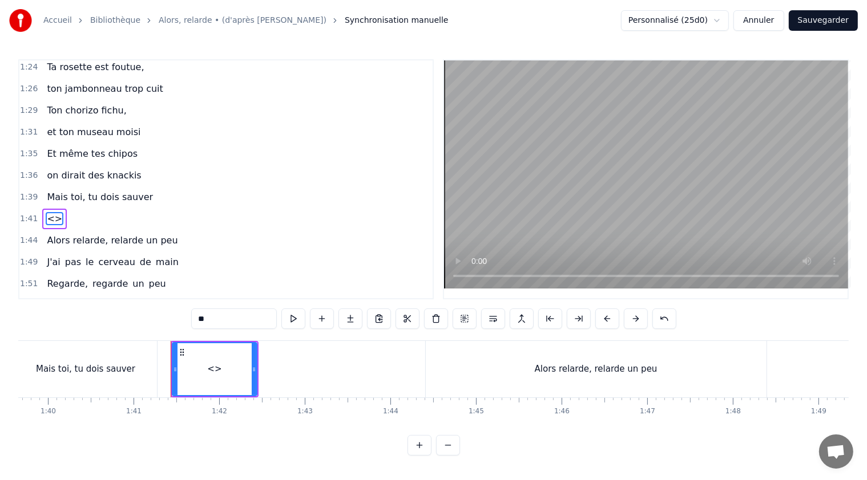
scroll to position [437, 0]
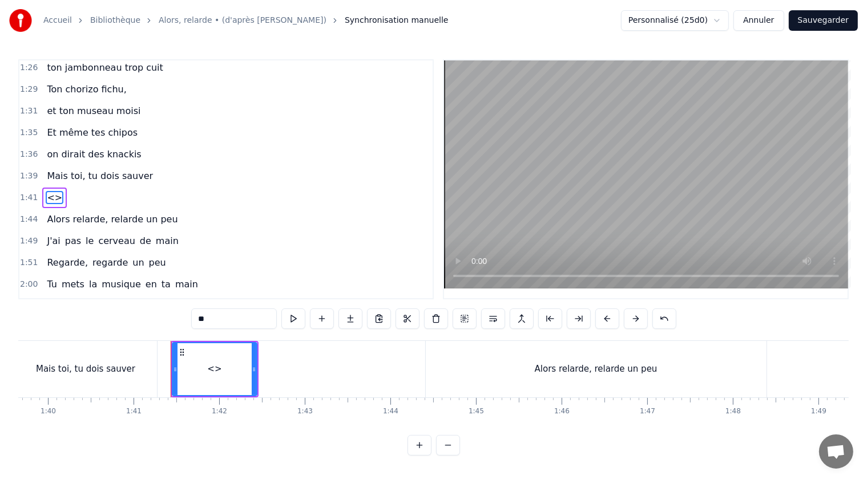
drag, startPoint x: 213, startPoint y: 317, endPoint x: 172, endPoint y: 323, distance: 41.0
click at [172, 323] on div "0:21 T'as raté ton pâté, 0:23 t'as loupé ta rillette 0:26 Ta terrine est pétée,…" at bounding box center [433, 257] width 830 height 396
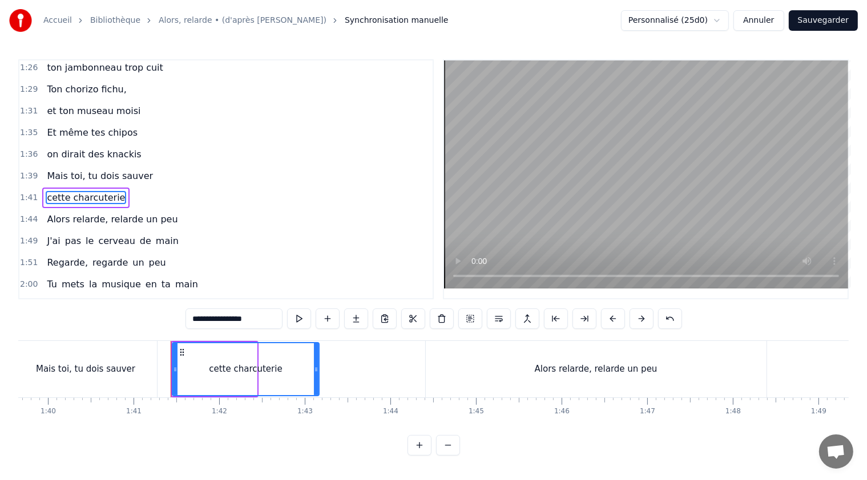
drag, startPoint x: 253, startPoint y: 368, endPoint x: 315, endPoint y: 377, distance: 62.8
click at [315, 377] on div at bounding box center [316, 369] width 5 height 52
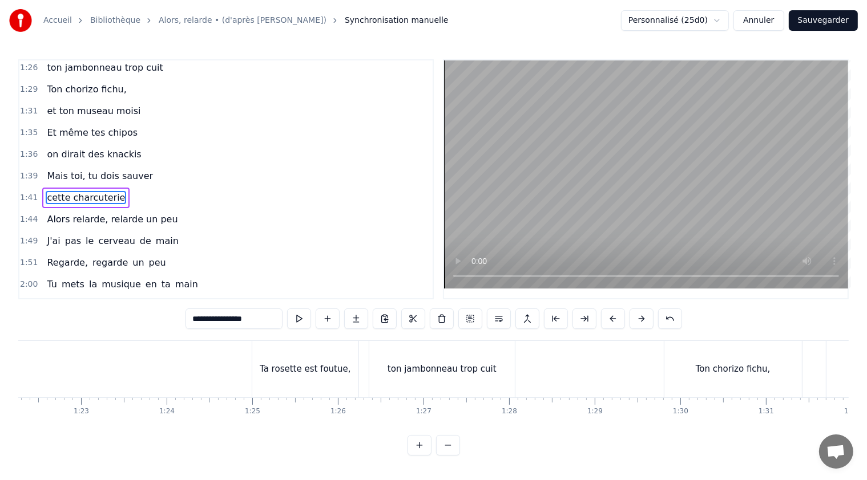
scroll to position [0, 6998]
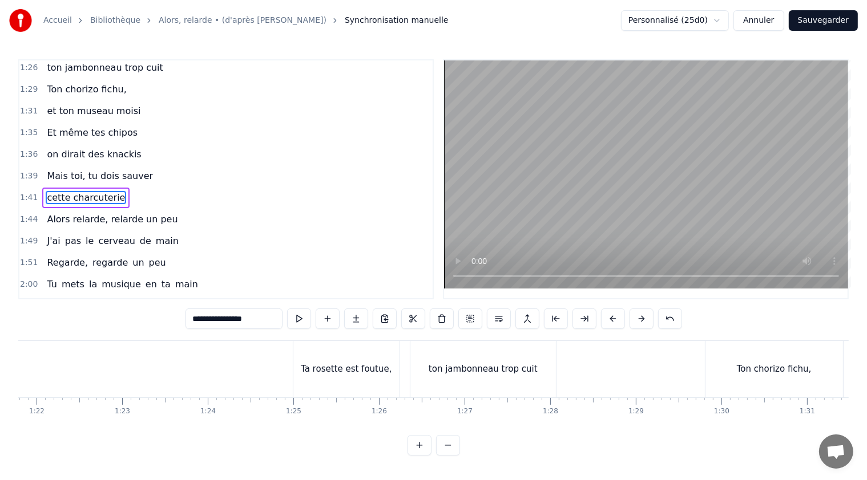
type input "**********"
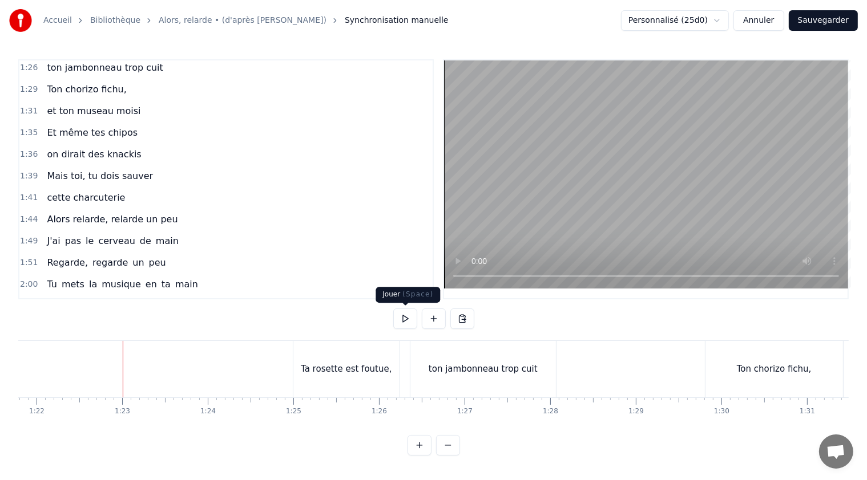
click at [406, 315] on button at bounding box center [405, 319] width 24 height 21
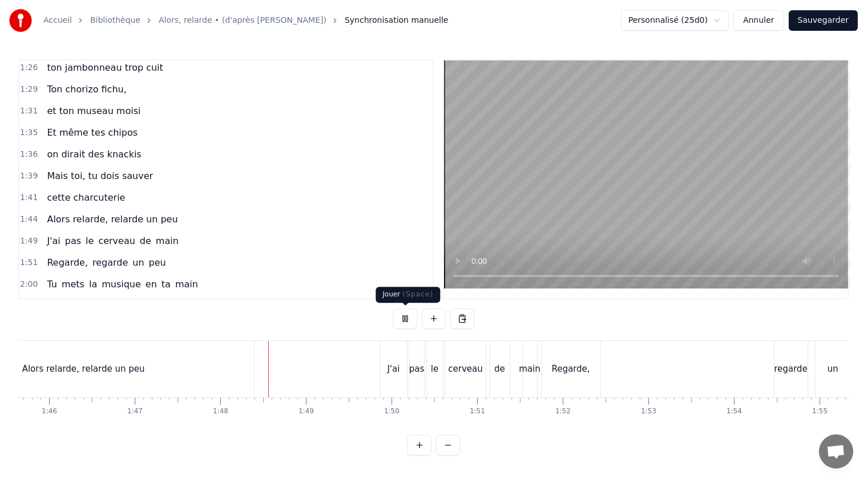
scroll to position [0, 9175]
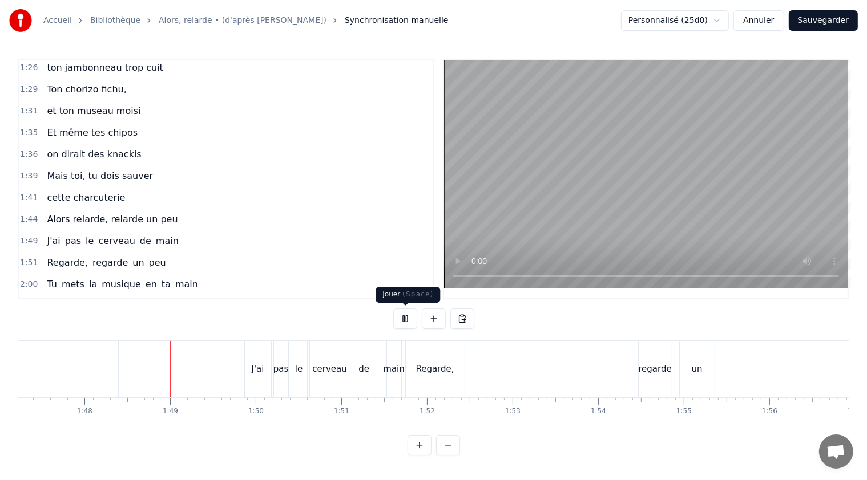
click at [407, 317] on button at bounding box center [405, 319] width 24 height 21
click at [48, 234] on span "J'ai" at bounding box center [53, 240] width 15 height 13
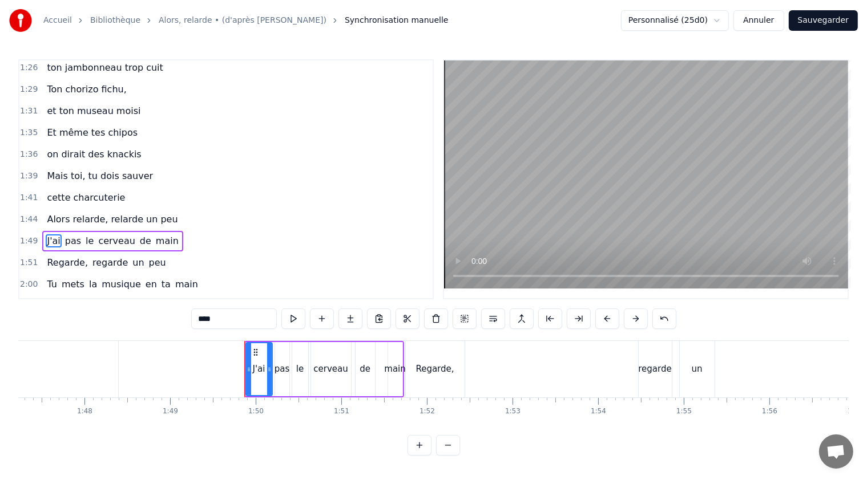
scroll to position [479, 0]
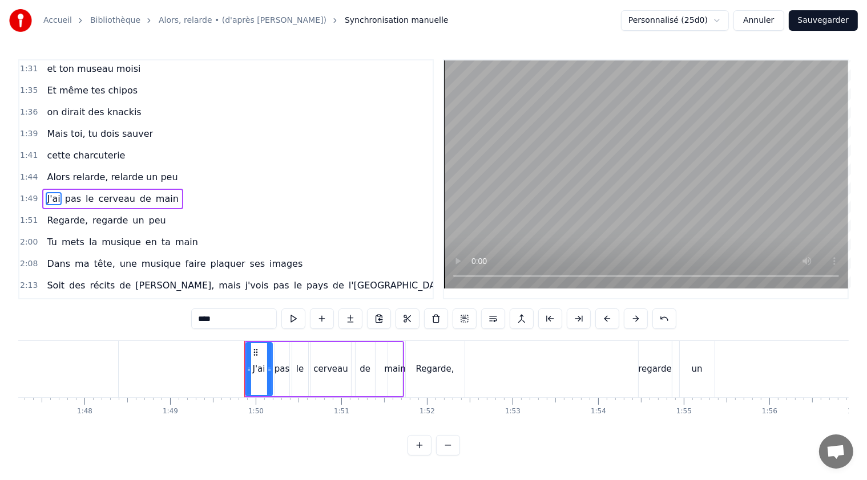
click at [68, 192] on span "pas" at bounding box center [73, 198] width 18 height 13
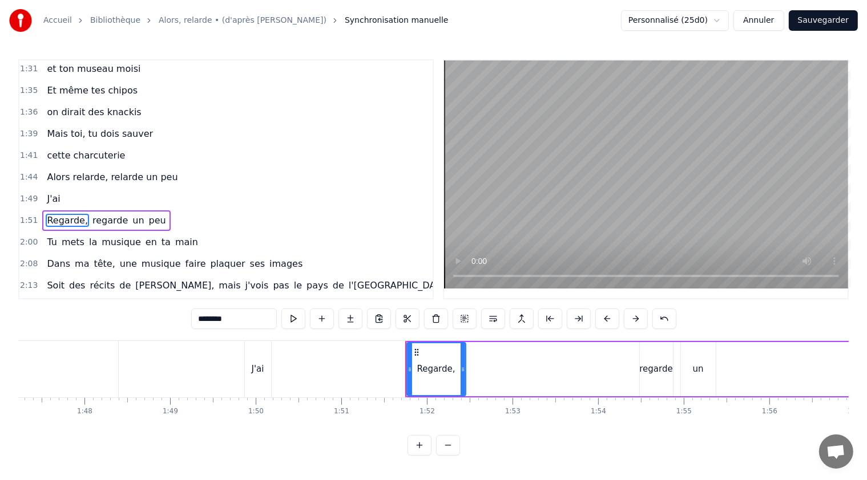
scroll to position [500, 0]
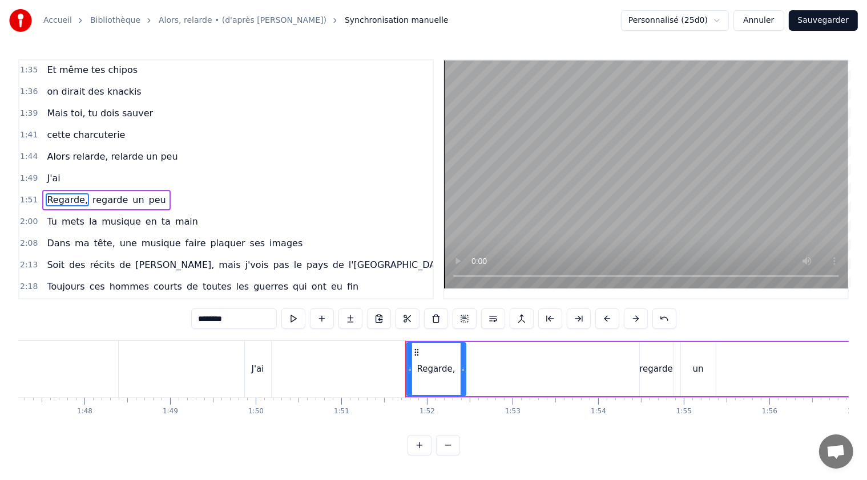
click at [50, 172] on span "J'ai" at bounding box center [53, 178] width 15 height 13
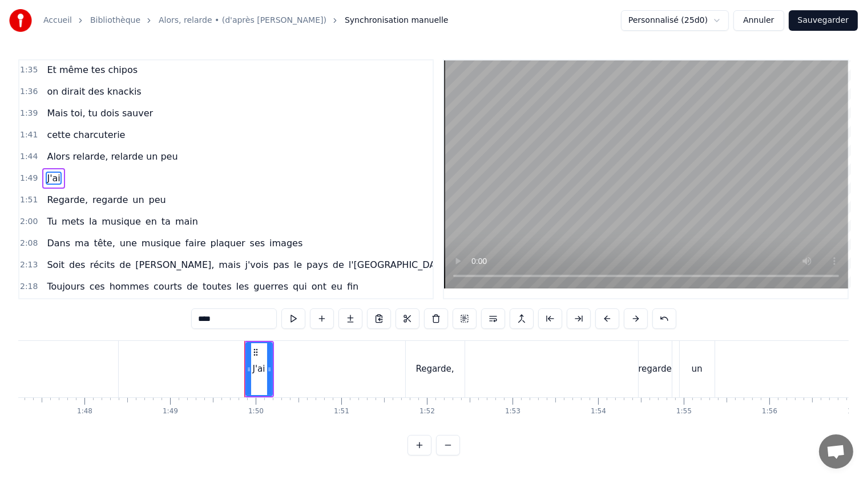
scroll to position [479, 0]
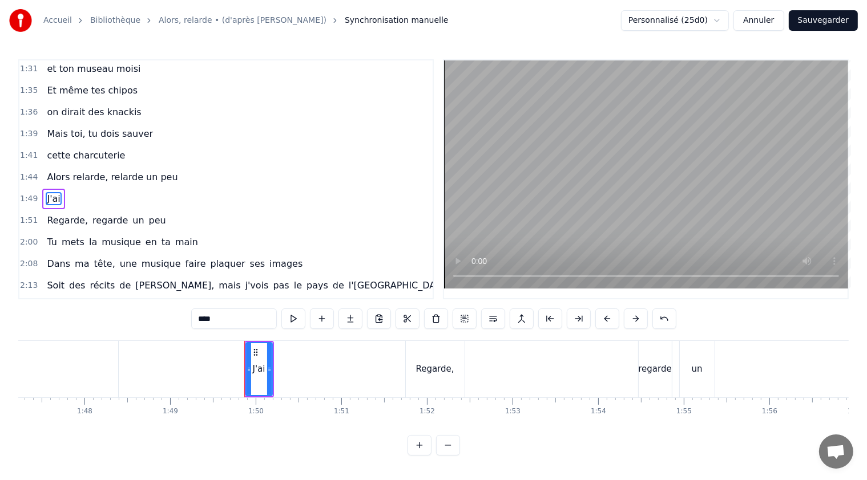
click at [208, 321] on input "****" at bounding box center [234, 319] width 86 height 21
drag, startPoint x: 204, startPoint y: 319, endPoint x: 191, endPoint y: 320, distance: 13.2
click at [191, 320] on div "0:21 T'as raté ton pâté, 0:23 t'as loupé ta rillette 0:26 Ta terrine est pétée,…" at bounding box center [433, 257] width 830 height 396
paste input "**********"
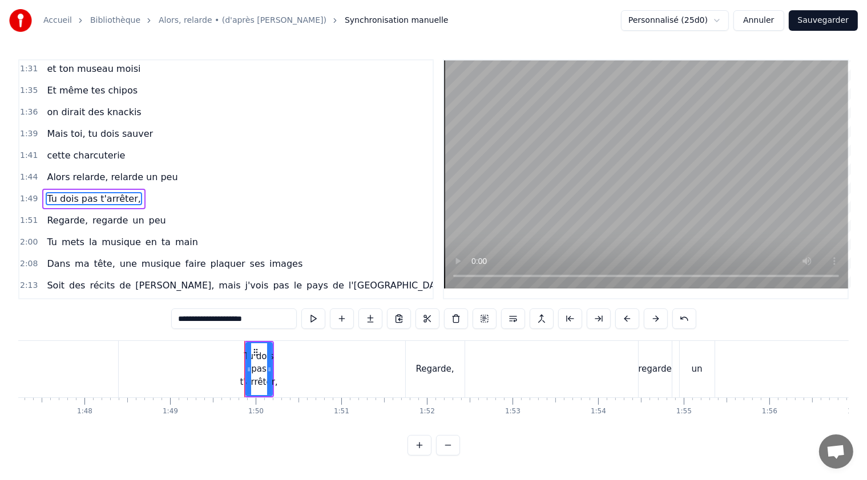
type input "**********"
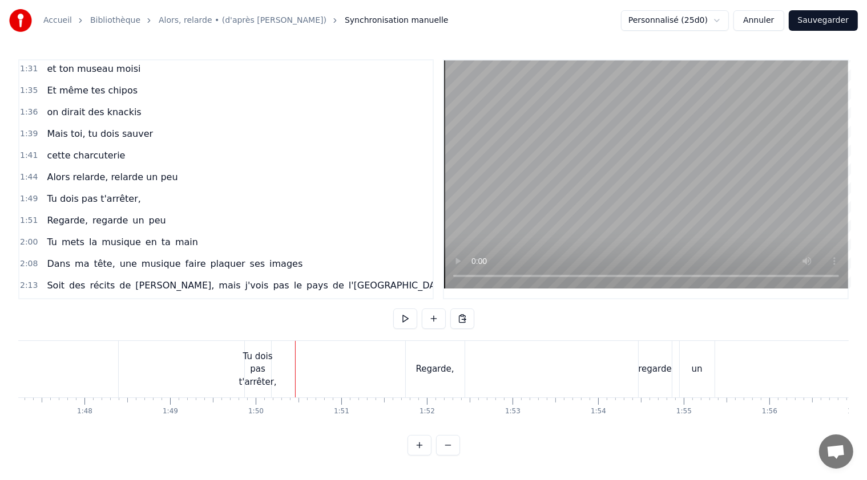
click at [256, 371] on div "Tu dois pas t'arrêter," at bounding box center [257, 369] width 38 height 39
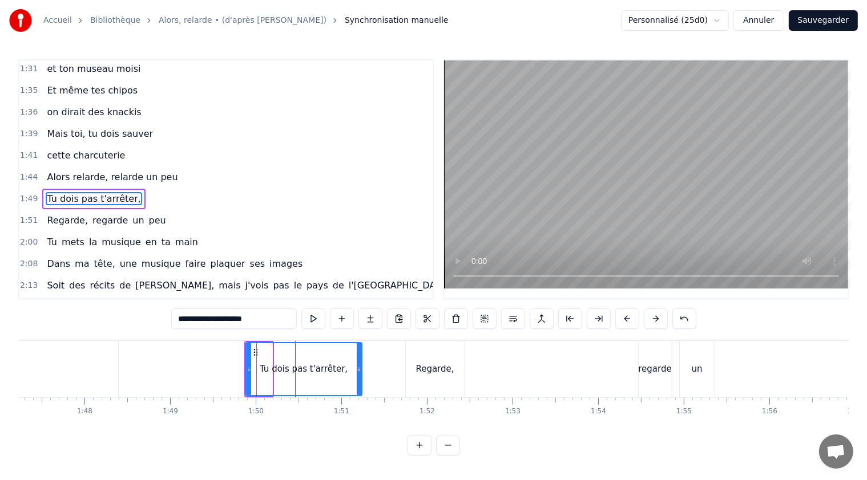
drag, startPoint x: 269, startPoint y: 371, endPoint x: 359, endPoint y: 370, distance: 89.6
click at [359, 370] on icon at bounding box center [359, 369] width 5 height 9
drag, startPoint x: 246, startPoint y: 370, endPoint x: 228, endPoint y: 365, distance: 18.8
click at [229, 365] on icon at bounding box center [231, 369] width 5 height 9
click at [172, 188] on div "1:49 Tu dois pas t'arrêter," at bounding box center [225, 199] width 413 height 22
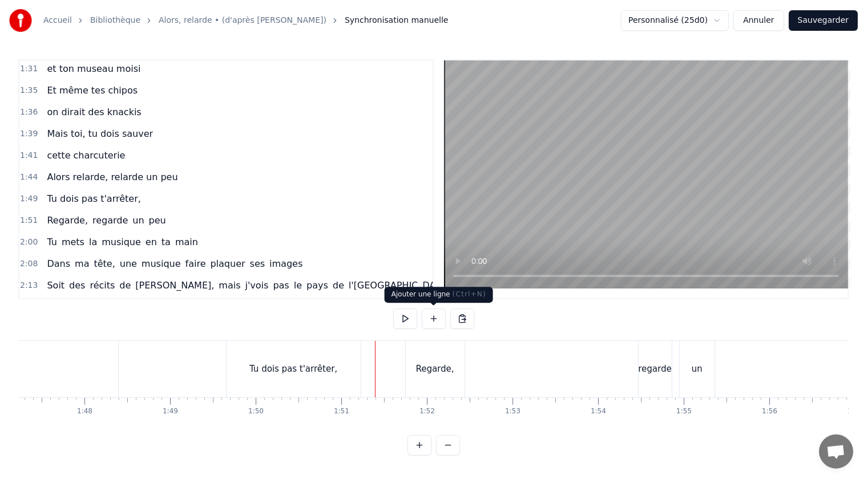
click at [436, 313] on button at bounding box center [434, 319] width 24 height 21
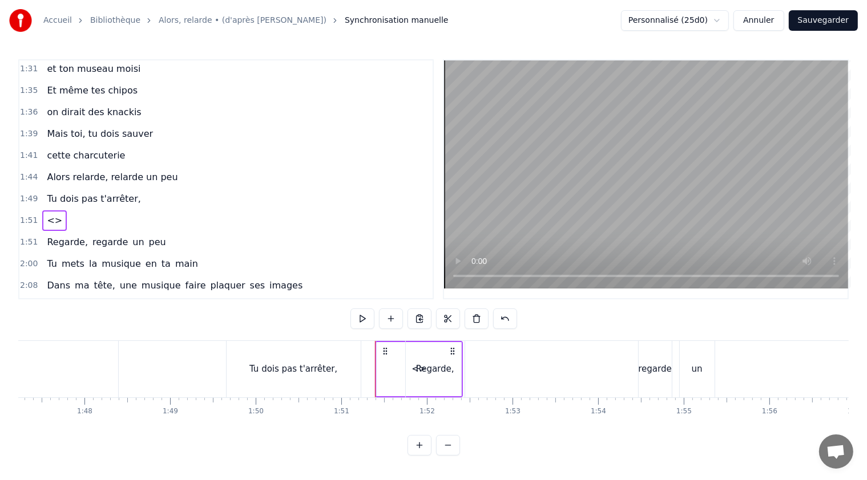
click at [52, 214] on span "<>" at bounding box center [55, 220] width 18 height 13
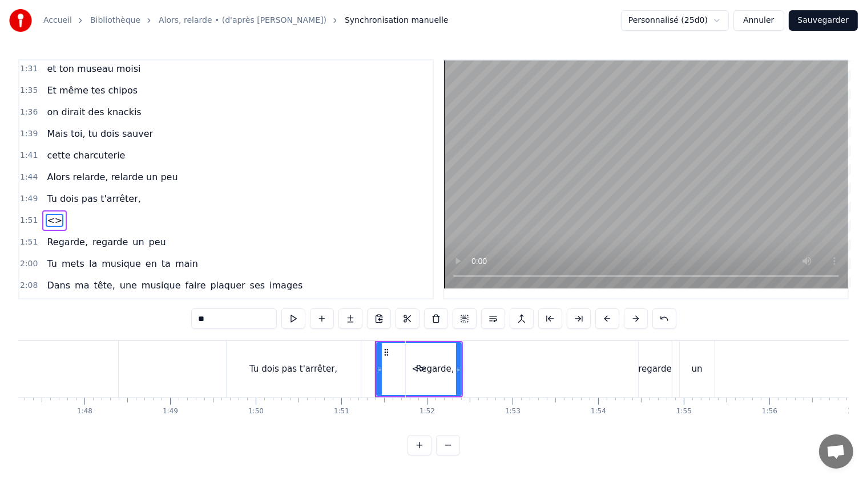
scroll to position [500, 0]
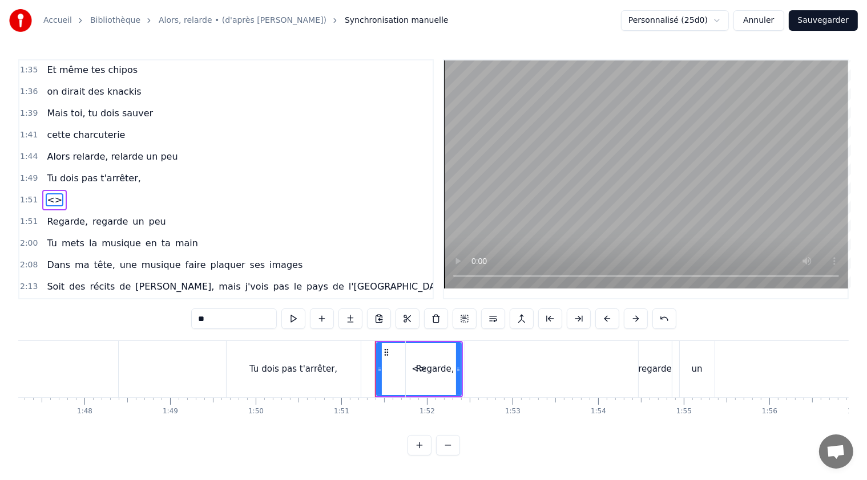
drag, startPoint x: 225, startPoint y: 319, endPoint x: 196, endPoint y: 317, distance: 29.2
click at [196, 317] on input "**" at bounding box center [234, 319] width 86 height 21
paste input "**********"
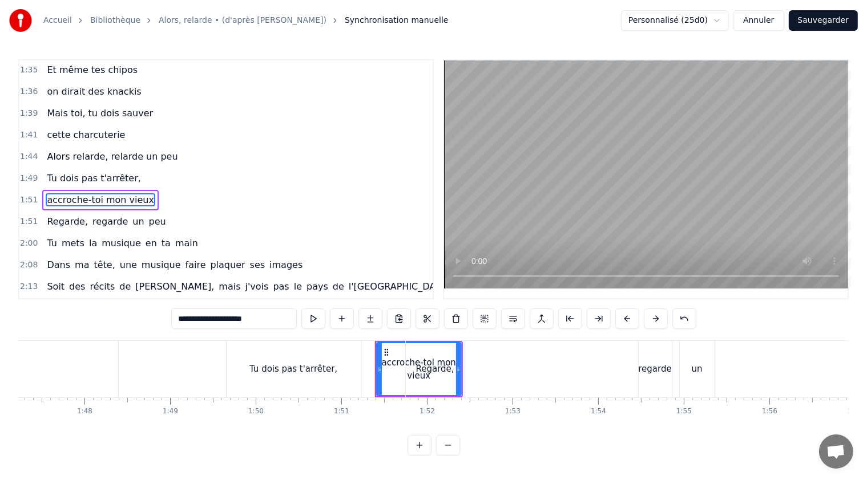
type input "**********"
click at [374, 298] on div "2:18 Toujours ces hommes courts de toutes les guerres qui ont eu fin" at bounding box center [225, 309] width 413 height 22
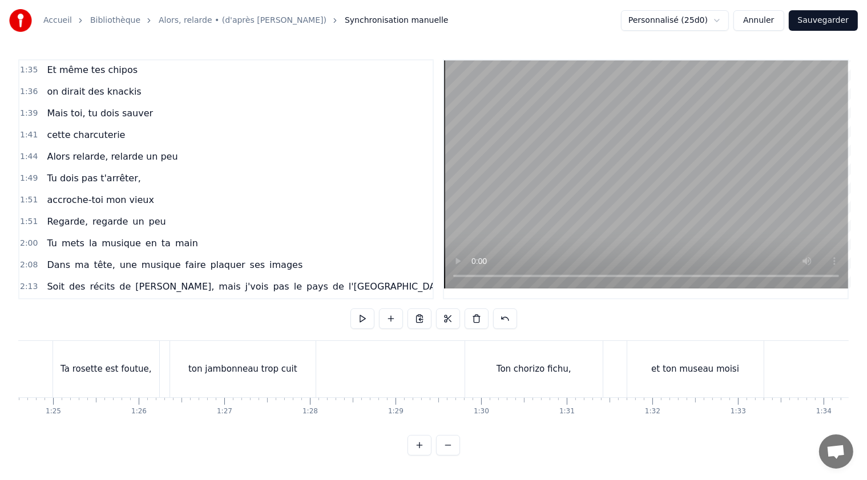
scroll to position [0, 7197]
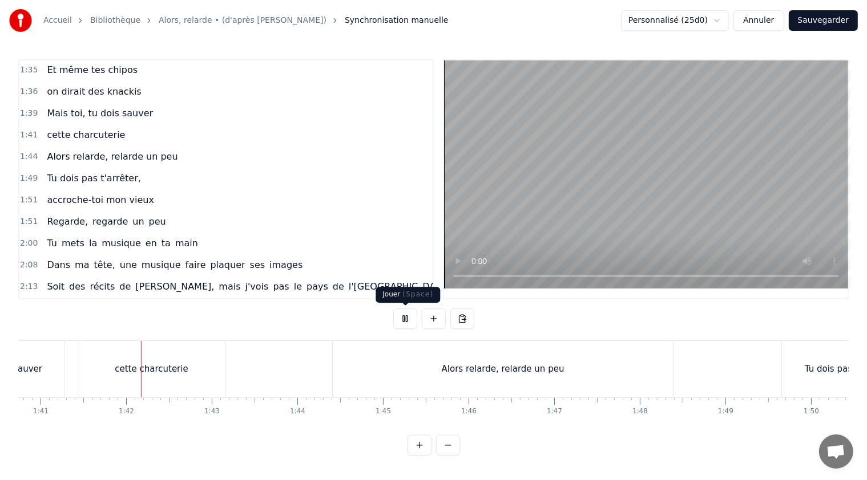
scroll to position [0, 8621]
click at [400, 314] on button at bounding box center [405, 319] width 24 height 21
click at [455, 367] on div "Alors relarde, relarde un peu" at bounding box center [501, 369] width 123 height 13
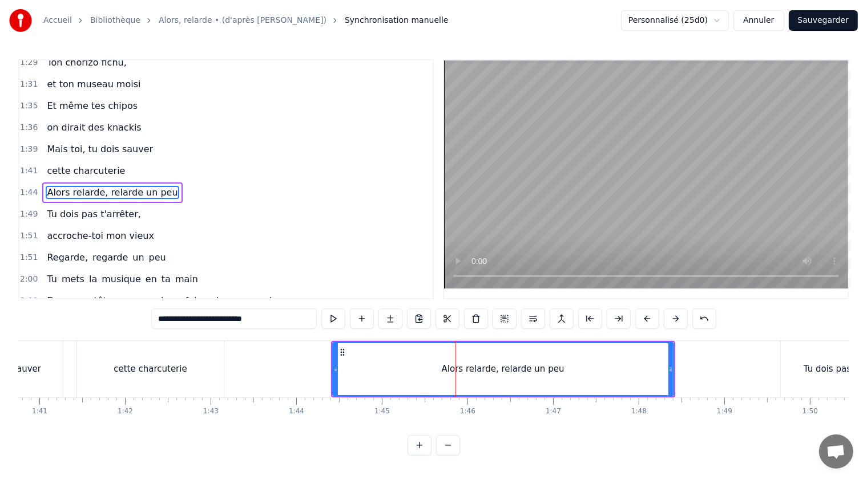
scroll to position [458, 0]
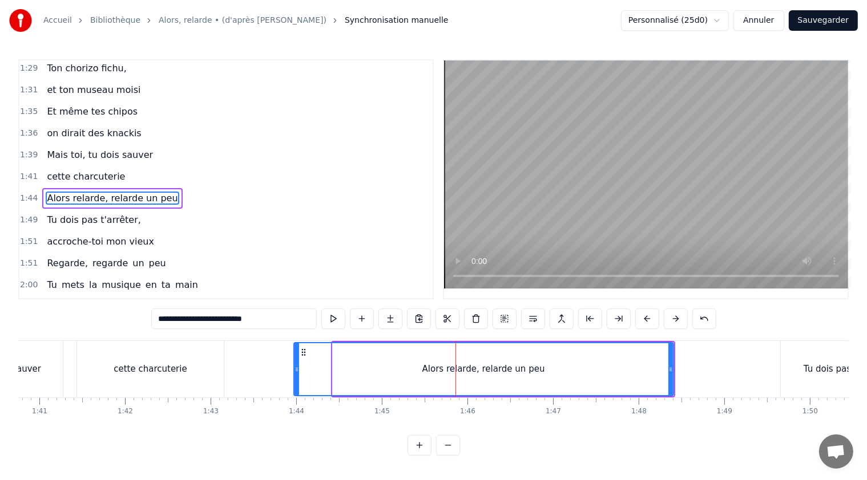
drag, startPoint x: 333, startPoint y: 369, endPoint x: 294, endPoint y: 363, distance: 39.3
click at [294, 363] on div at bounding box center [296, 369] width 5 height 52
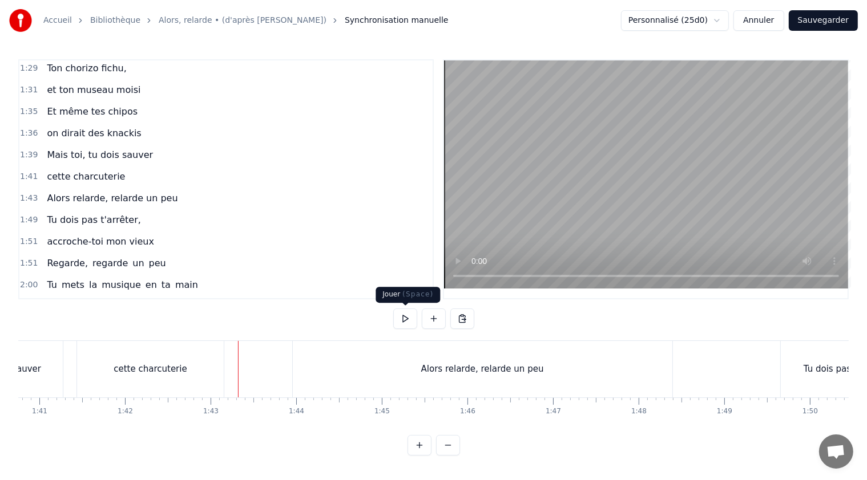
click at [406, 316] on button at bounding box center [405, 319] width 24 height 21
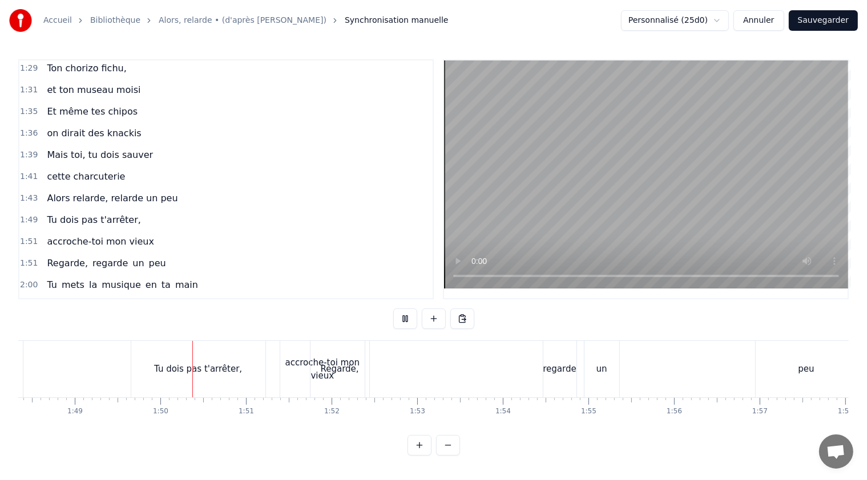
scroll to position [0, 9343]
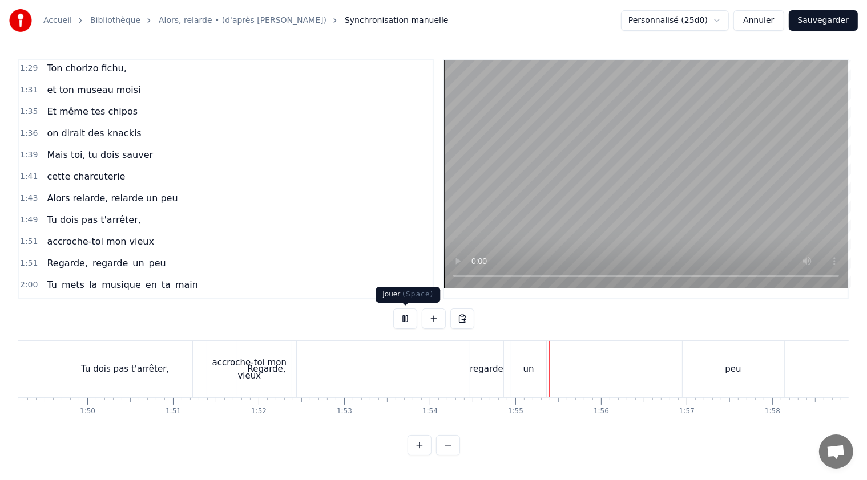
click at [406, 317] on button at bounding box center [405, 319] width 24 height 21
click at [71, 192] on span "Alors relarde, relarde un peu" at bounding box center [112, 198] width 133 height 13
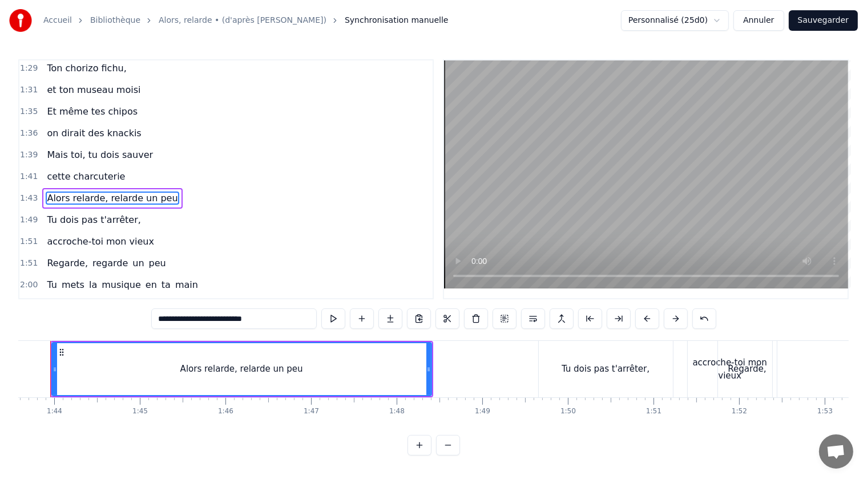
scroll to position [0, 8837]
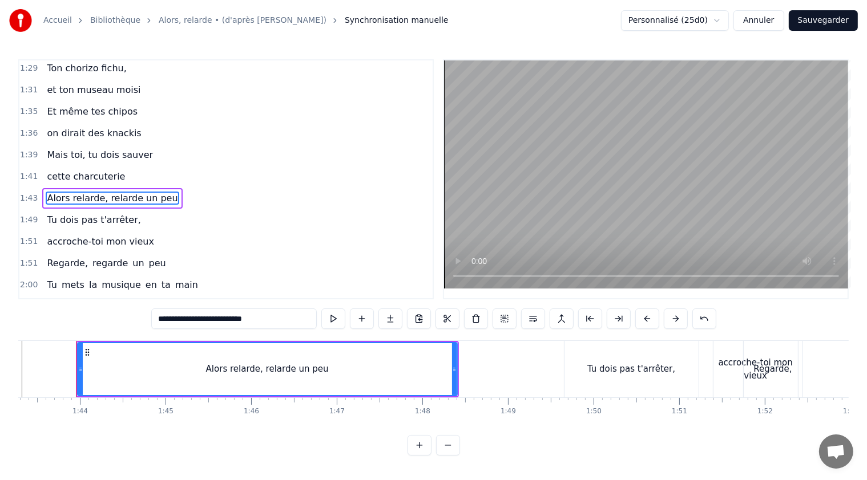
drag, startPoint x: 270, startPoint y: 319, endPoint x: 156, endPoint y: 313, distance: 114.3
click at [156, 313] on input "**********" at bounding box center [233, 319] width 165 height 21
click at [60, 257] on span "Regarde," at bounding box center [67, 263] width 43 height 13
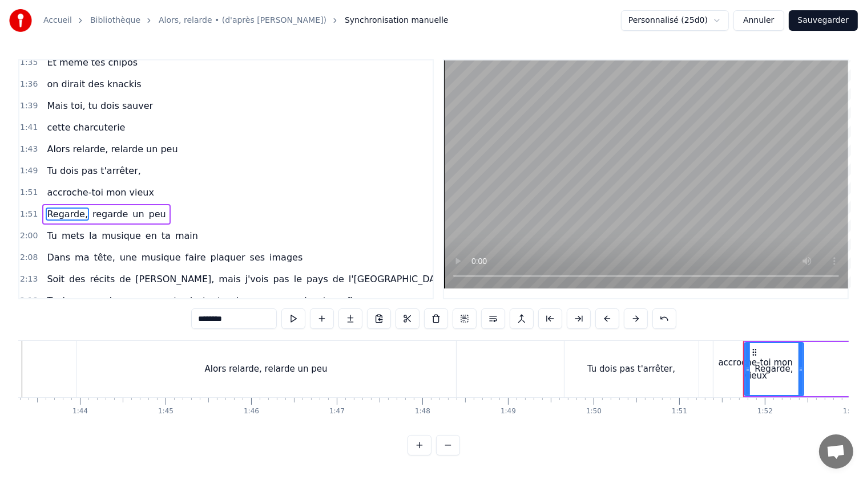
scroll to position [521, 0]
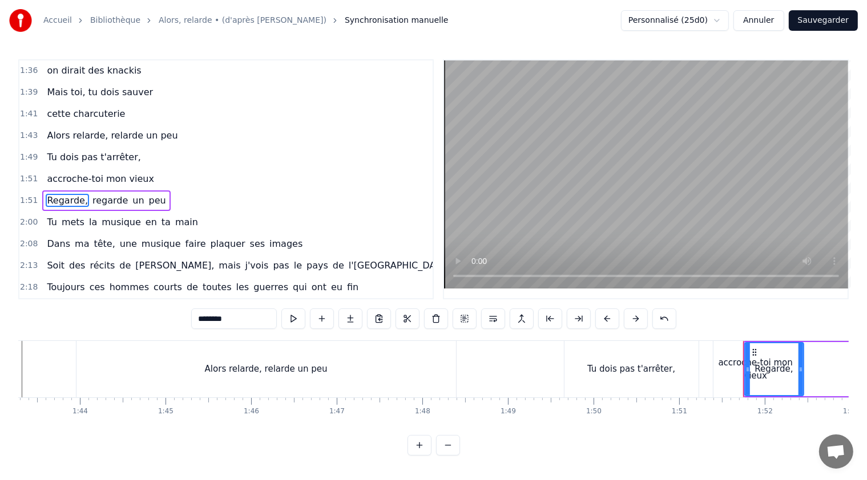
drag, startPoint x: 240, startPoint y: 319, endPoint x: 194, endPoint y: 315, distance: 45.8
click at [194, 315] on input "********" at bounding box center [234, 319] width 86 height 21
paste input "**********"
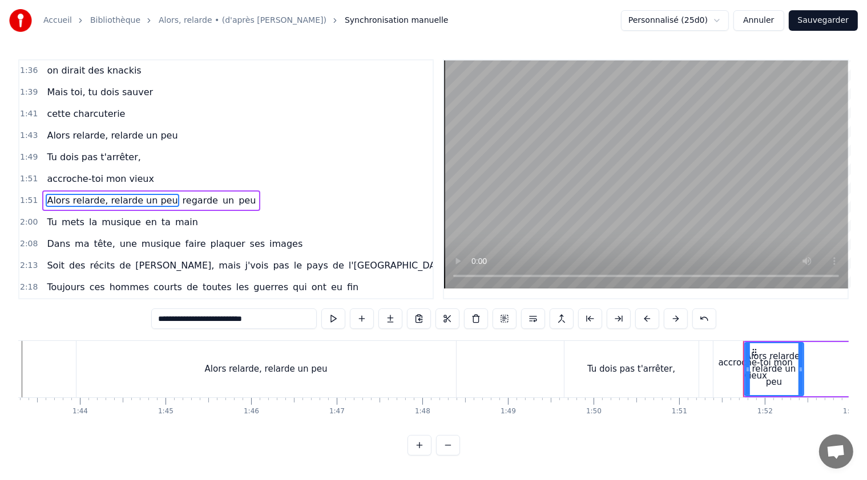
click at [181, 194] on span "regarde" at bounding box center [200, 200] width 38 height 13
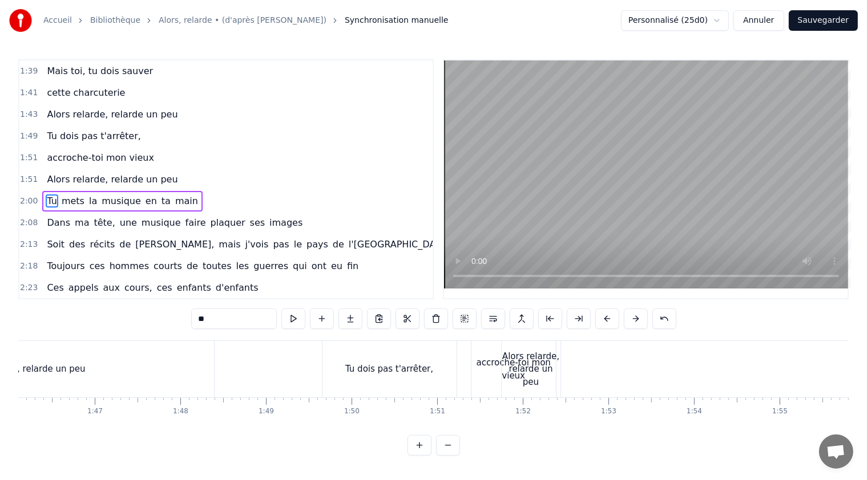
scroll to position [0, 9079]
click at [531, 367] on div "Alors relarde, relarde un peu" at bounding box center [530, 369] width 59 height 39
type input "**********"
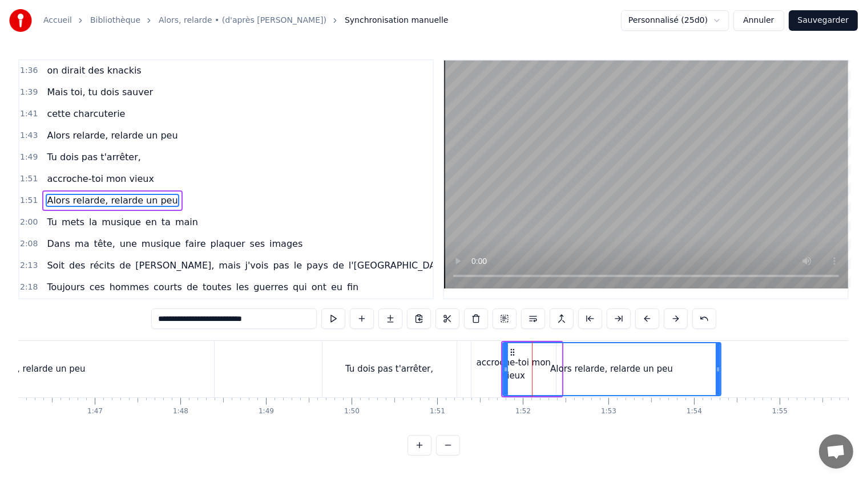
drag, startPoint x: 558, startPoint y: 371, endPoint x: 719, endPoint y: 347, distance: 162.0
click at [719, 347] on div at bounding box center [717, 369] width 5 height 52
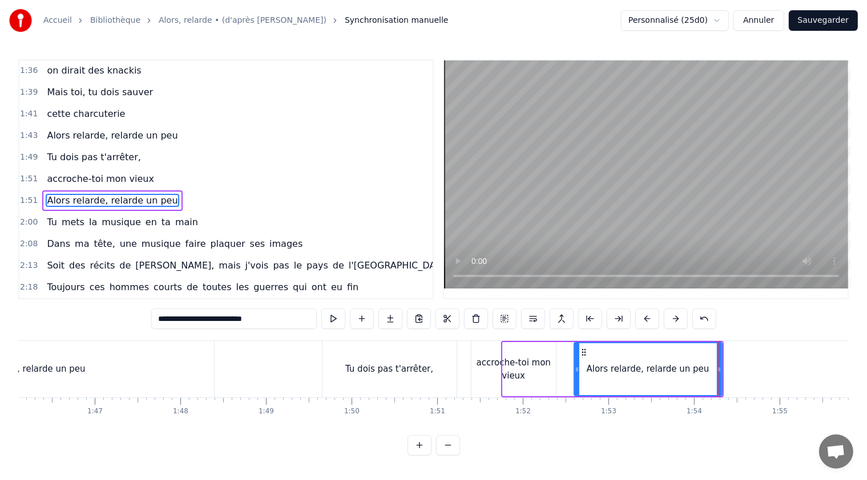
drag, startPoint x: 504, startPoint y: 370, endPoint x: 576, endPoint y: 362, distance: 71.7
click at [576, 362] on div at bounding box center [576, 369] width 5 height 52
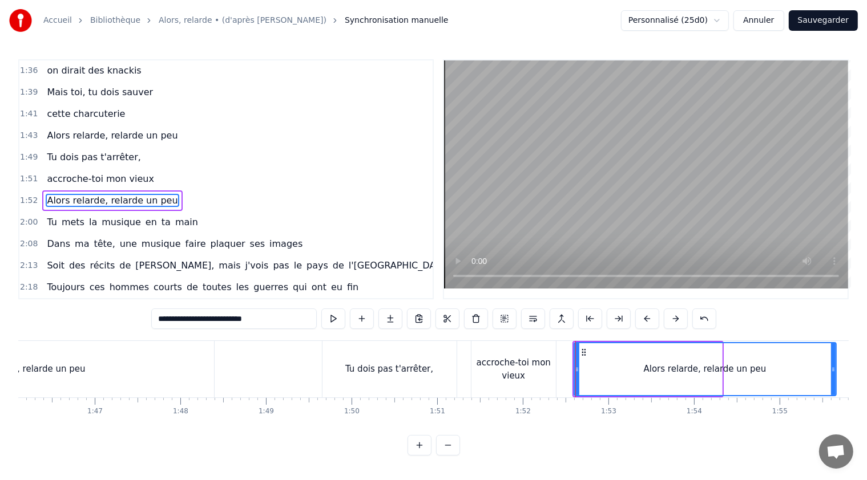
drag, startPoint x: 716, startPoint y: 369, endPoint x: 831, endPoint y: 354, distance: 115.0
click at [831, 354] on div at bounding box center [833, 369] width 5 height 52
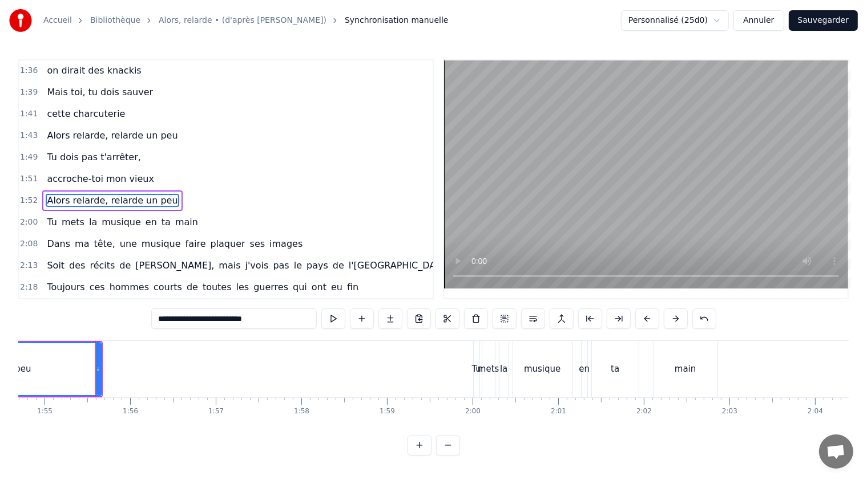
scroll to position [0, 9834]
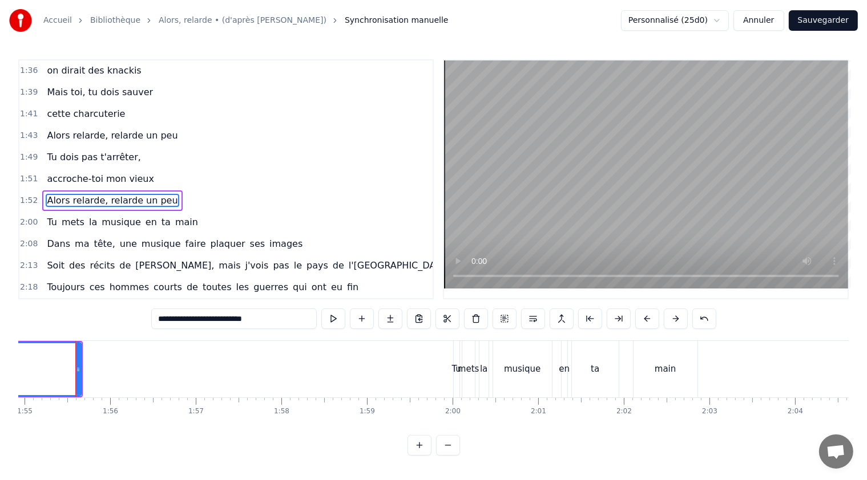
click at [209, 190] on div "1:52 Alors relarde, relarde un peu" at bounding box center [225, 201] width 413 height 22
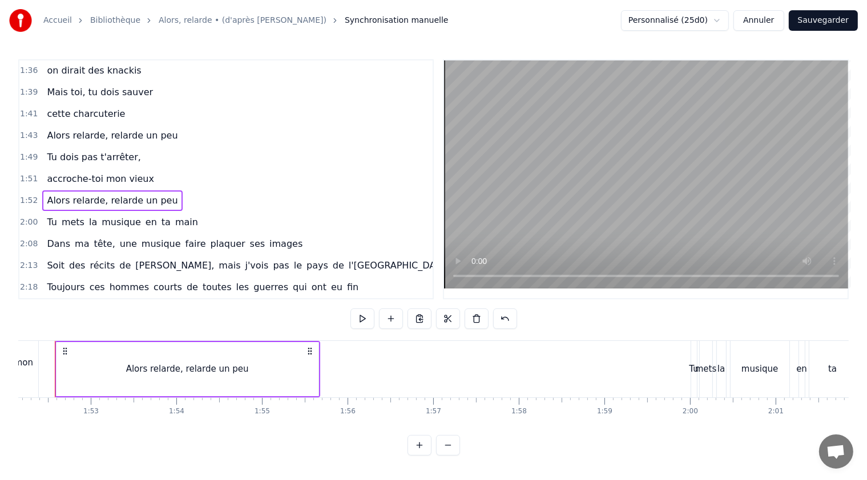
scroll to position [0, 9575]
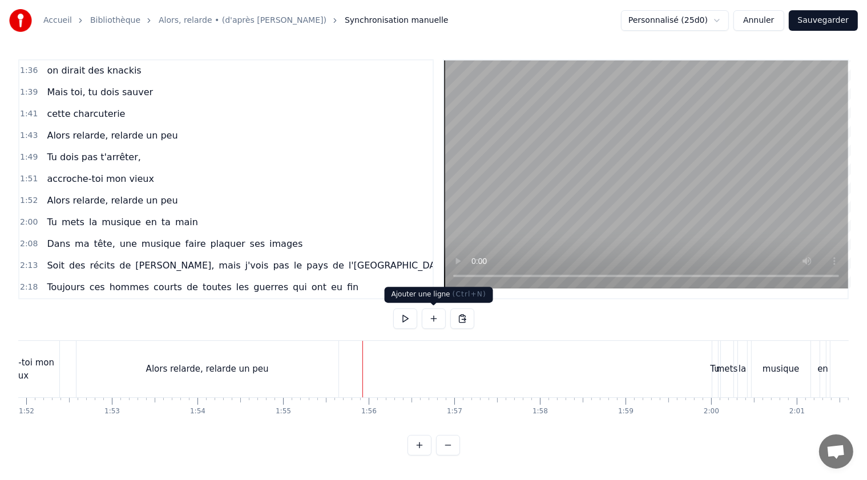
click at [436, 322] on button at bounding box center [434, 319] width 24 height 21
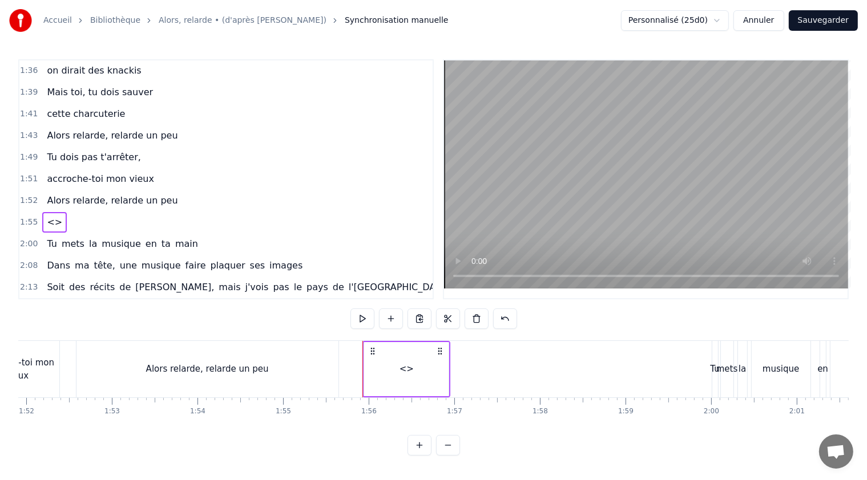
click at [47, 216] on span "<>" at bounding box center [55, 222] width 18 height 13
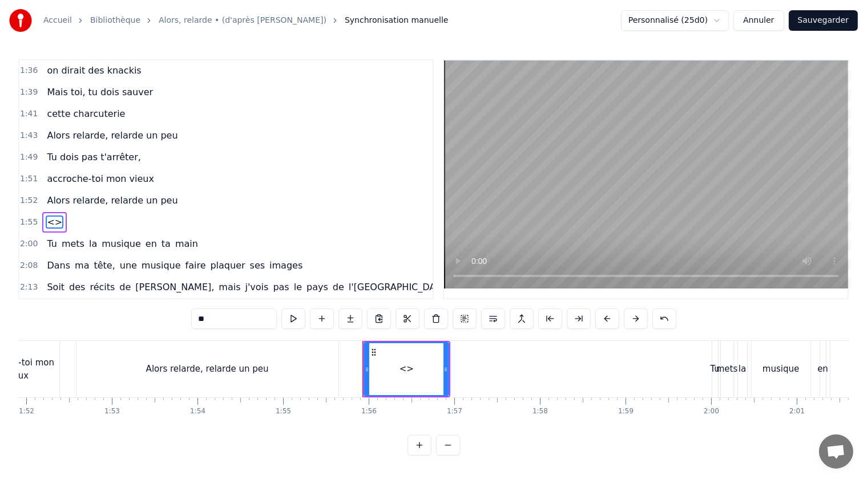
scroll to position [542, 0]
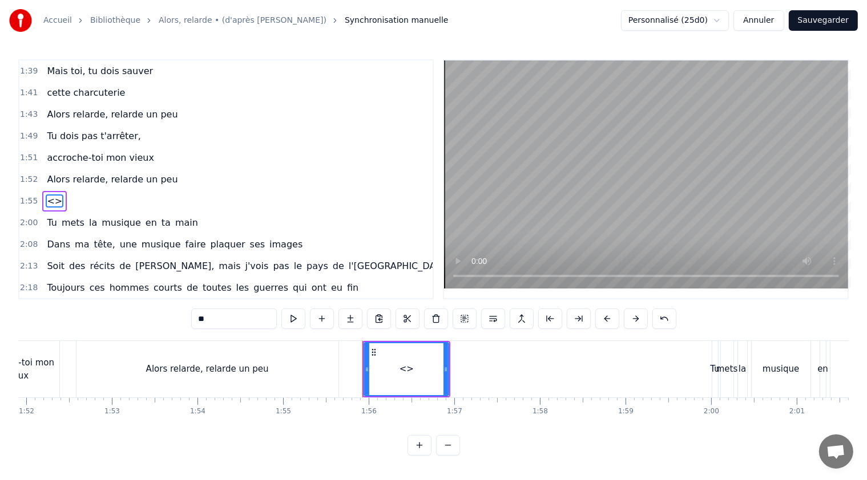
click at [203, 319] on input "**" at bounding box center [234, 319] width 86 height 21
click at [209, 319] on input "**" at bounding box center [234, 319] width 86 height 21
drag, startPoint x: 210, startPoint y: 318, endPoint x: 199, endPoint y: 317, distance: 11.5
click at [199, 317] on input "**" at bounding box center [234, 319] width 86 height 21
paste input "**********"
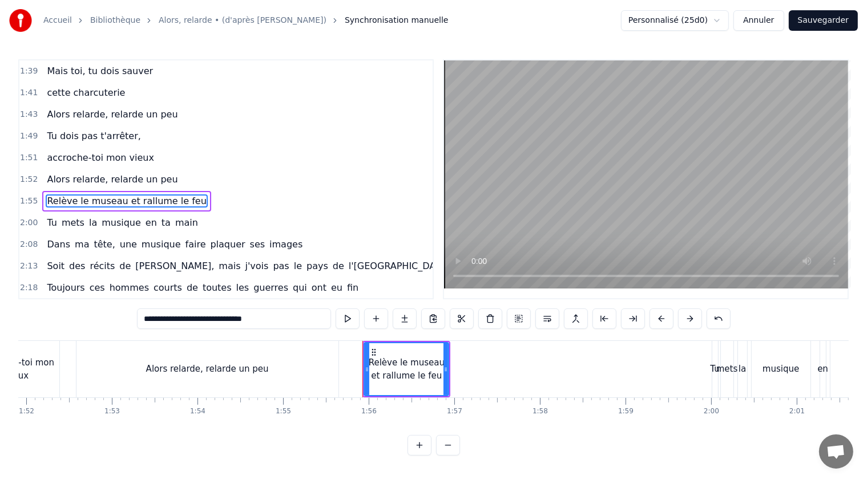
type input "**********"
click at [247, 212] on div "2:00 Tu mets la musique en ta main" at bounding box center [225, 223] width 413 height 22
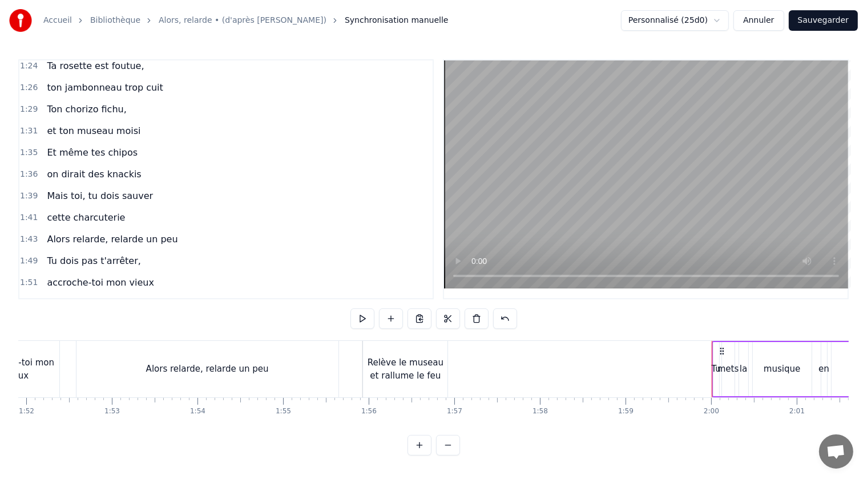
scroll to position [371, 0]
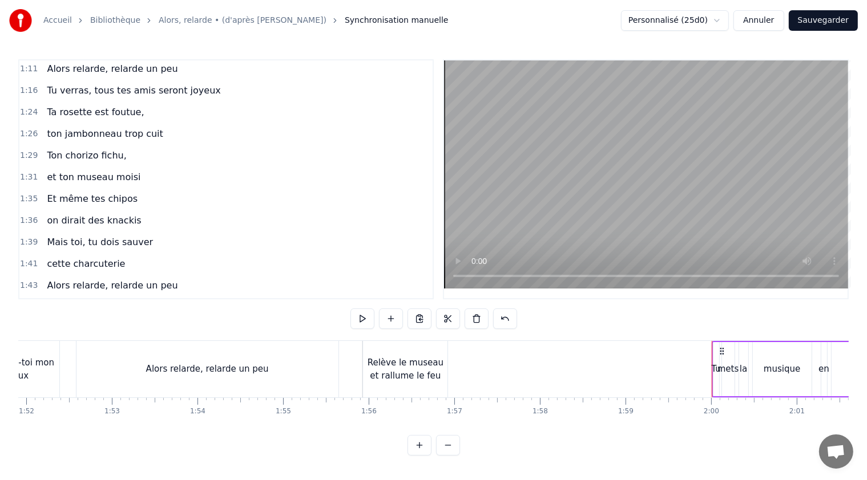
click at [89, 171] on span "et ton museau moisi" at bounding box center [94, 177] width 96 height 13
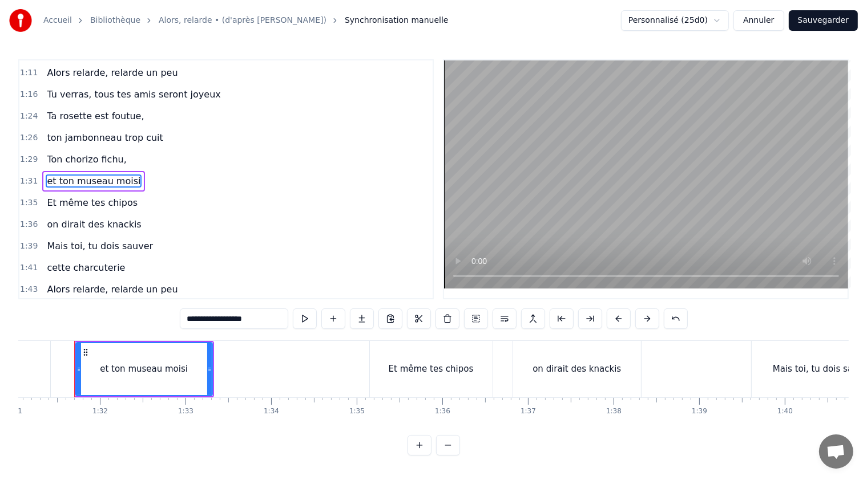
scroll to position [0, 7789]
drag, startPoint x: 240, startPoint y: 322, endPoint x: 213, endPoint y: 313, distance: 27.8
click at [213, 313] on input "**********" at bounding box center [234, 319] width 108 height 21
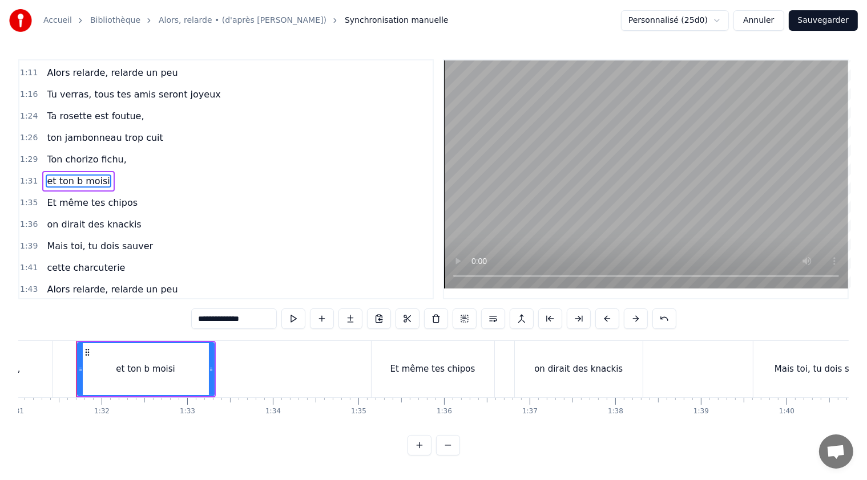
click at [226, 318] on input "**********" at bounding box center [234, 319] width 86 height 21
paste input "*****"
click at [226, 318] on input "**********" at bounding box center [234, 319] width 86 height 21
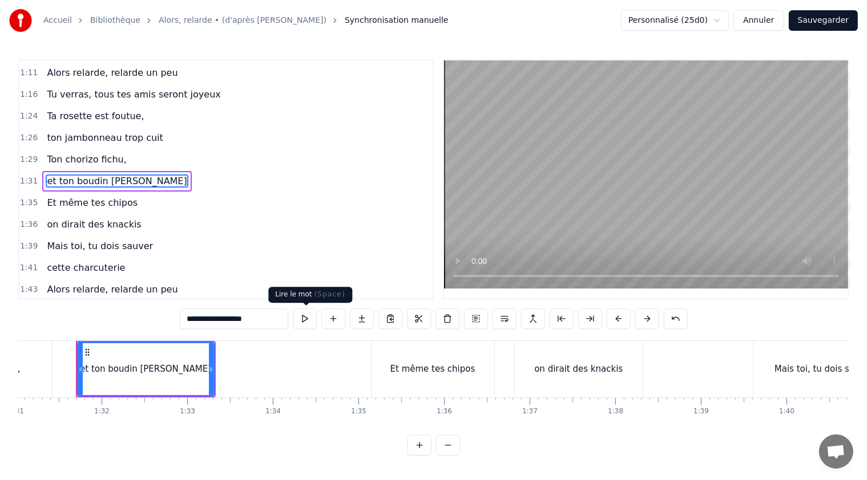
type input "**********"
click at [301, 322] on button at bounding box center [305, 319] width 24 height 21
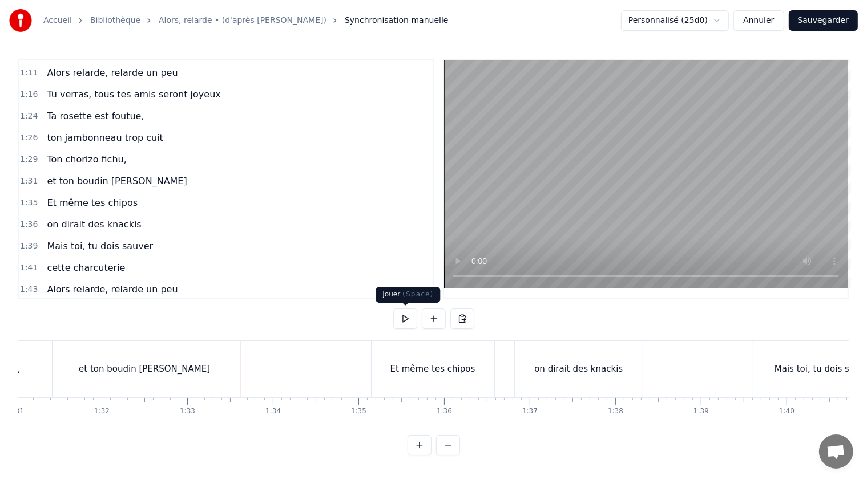
click at [407, 319] on button at bounding box center [405, 319] width 24 height 21
click at [406, 319] on button at bounding box center [405, 319] width 24 height 21
click at [430, 369] on div "Et même tes chipos" at bounding box center [432, 369] width 85 height 13
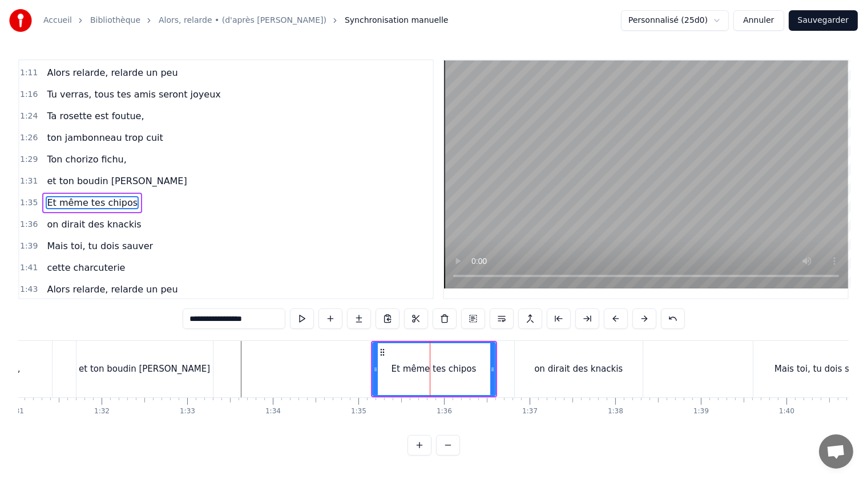
scroll to position [374, 0]
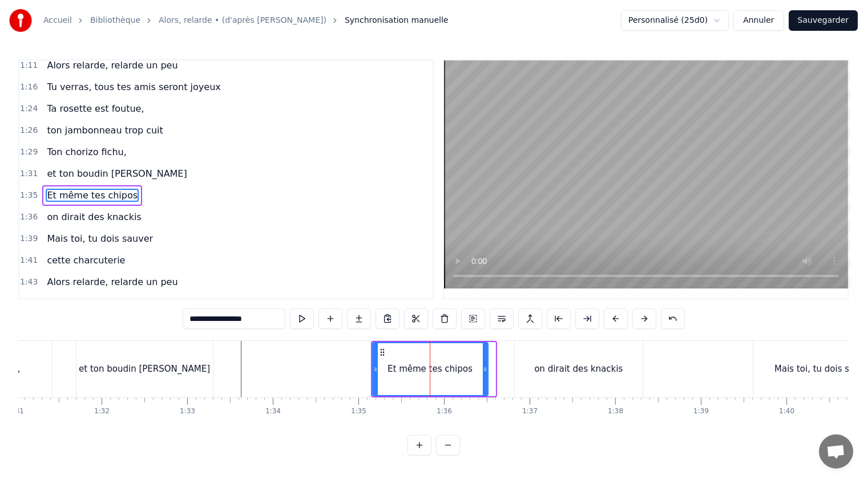
drag, startPoint x: 492, startPoint y: 370, endPoint x: 484, endPoint y: 366, distance: 8.2
click at [484, 366] on icon at bounding box center [485, 369] width 5 height 9
click at [535, 366] on div "on dirait des knackis" at bounding box center [579, 369] width 128 height 56
type input "**********"
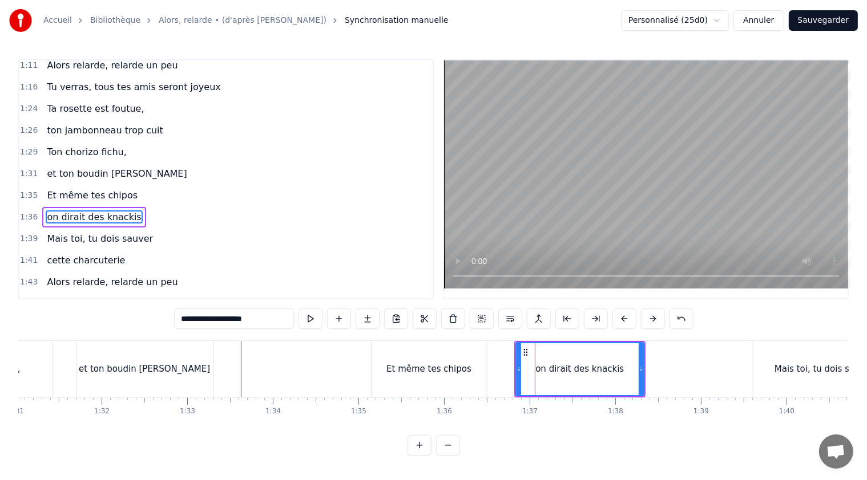
scroll to position [395, 0]
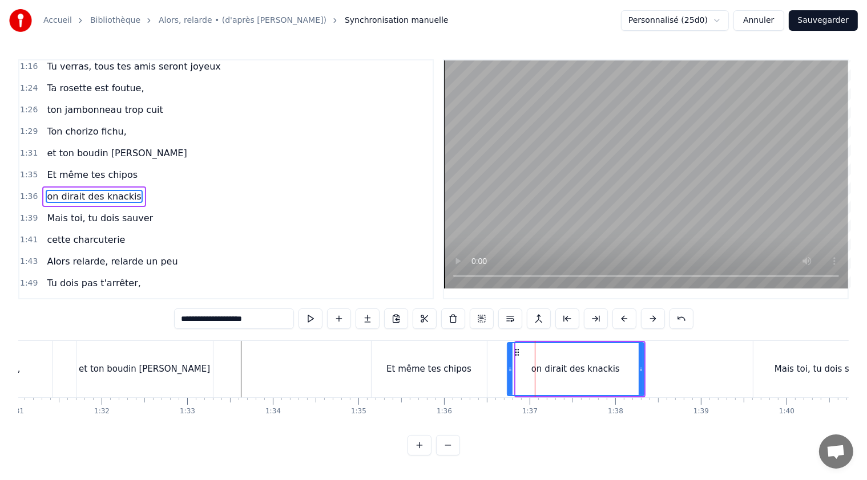
drag, startPoint x: 519, startPoint y: 370, endPoint x: 510, endPoint y: 370, distance: 8.6
click at [510, 370] on icon at bounding box center [510, 369] width 5 height 9
drag, startPoint x: 640, startPoint y: 367, endPoint x: 566, endPoint y: 359, distance: 74.0
click at [635, 367] on icon at bounding box center [636, 369] width 5 height 9
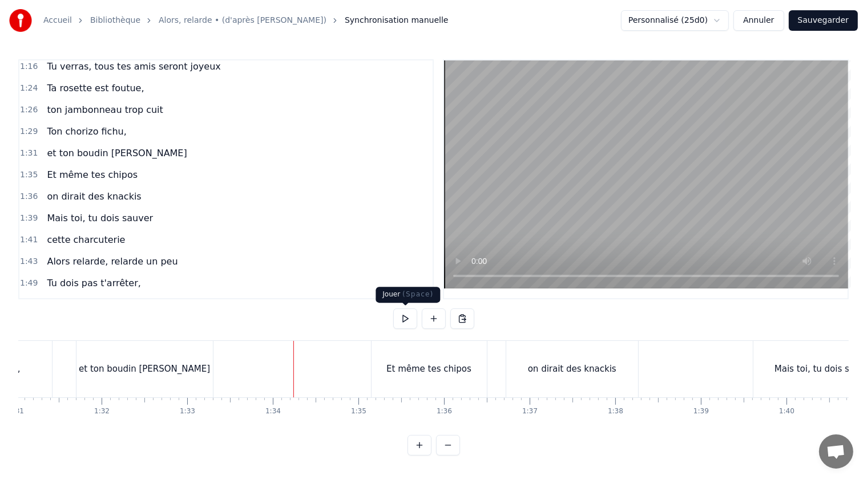
click at [403, 318] on button at bounding box center [405, 319] width 24 height 21
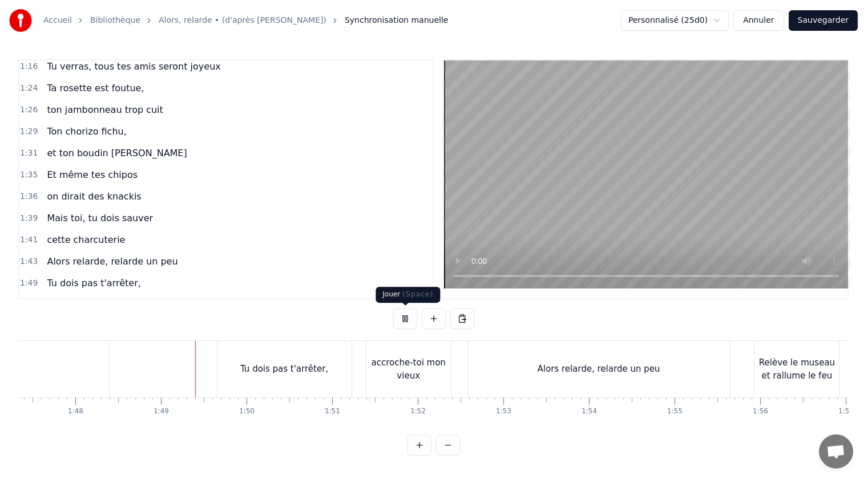
scroll to position [0, 9243]
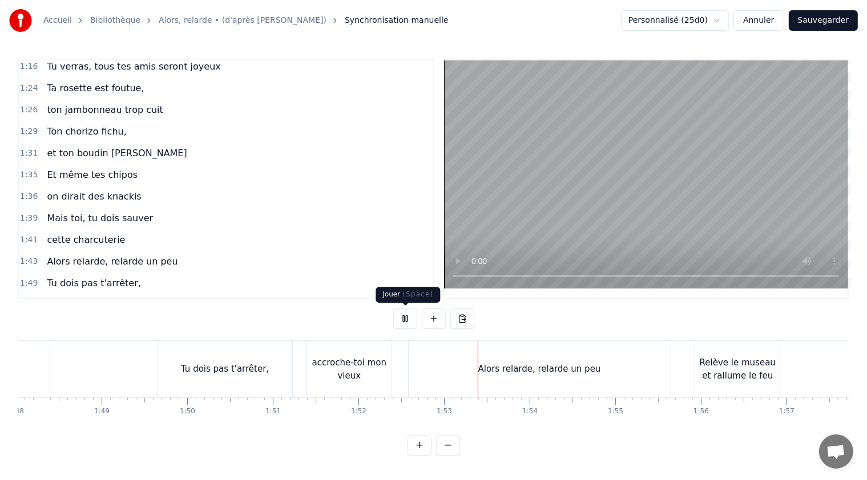
click at [407, 318] on button at bounding box center [405, 319] width 24 height 21
click at [424, 366] on div "Alors relarde, relarde un peu" at bounding box center [539, 369] width 262 height 56
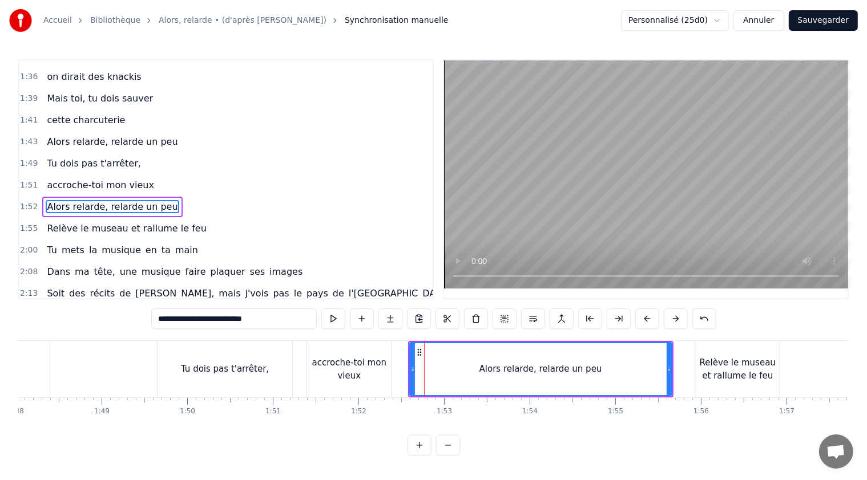
scroll to position [521, 0]
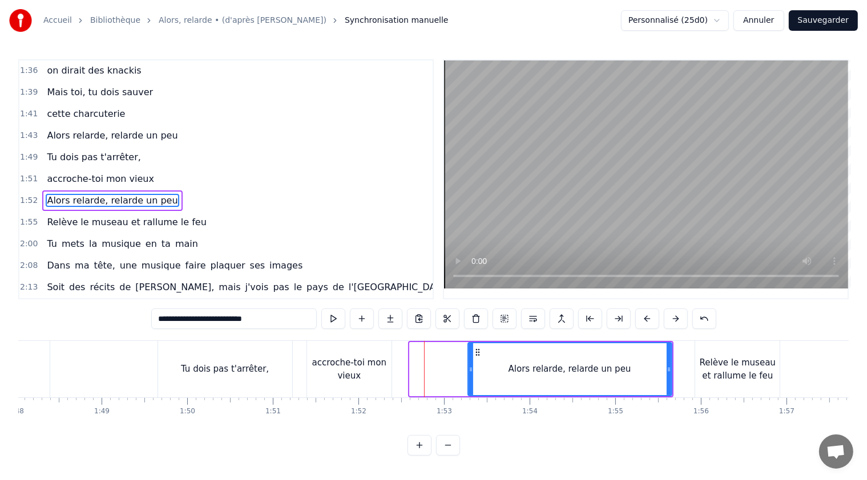
drag, startPoint x: 411, startPoint y: 369, endPoint x: 468, endPoint y: 368, distance: 57.6
click at [468, 368] on icon at bounding box center [470, 369] width 5 height 9
click at [368, 370] on div "accroche-toi mon vieux" at bounding box center [349, 370] width 84 height 26
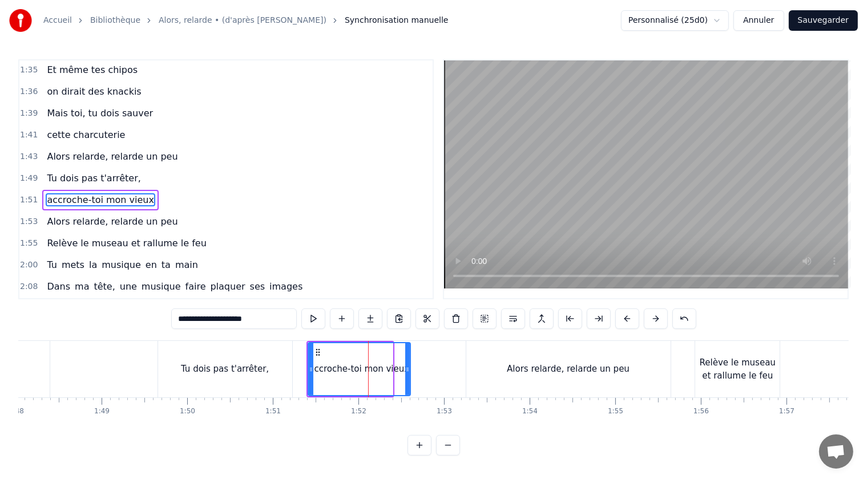
drag, startPoint x: 390, startPoint y: 370, endPoint x: 408, endPoint y: 371, distance: 17.7
click at [408, 371] on icon at bounding box center [407, 369] width 5 height 9
click at [643, 367] on div "Alors relarde, relarde un peu" at bounding box center [568, 369] width 204 height 56
type input "**********"
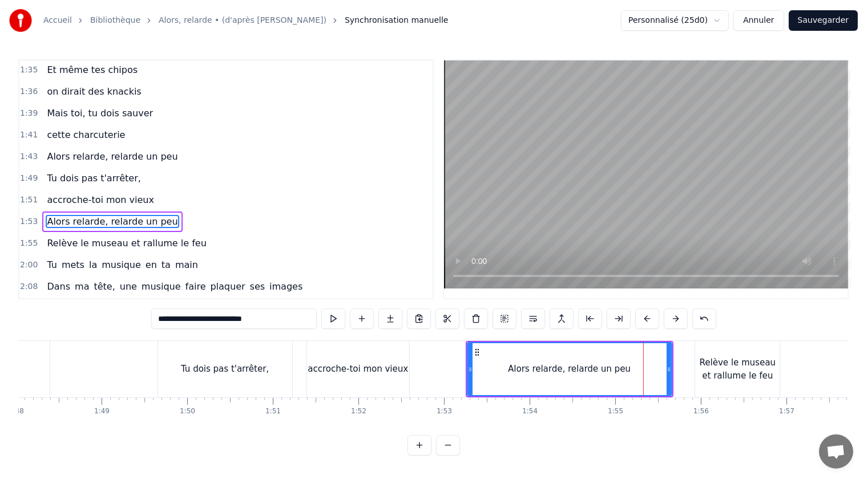
scroll to position [521, 0]
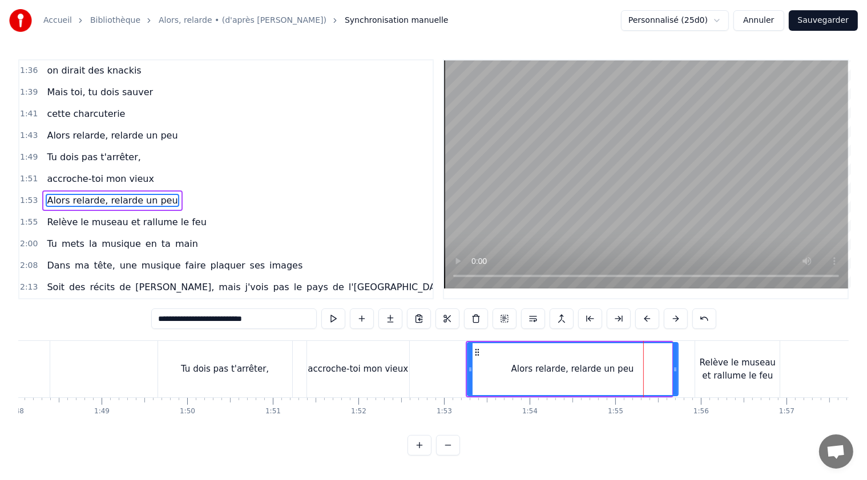
drag, startPoint x: 670, startPoint y: 369, endPoint x: 680, endPoint y: 369, distance: 10.3
click at [677, 369] on icon at bounding box center [675, 369] width 5 height 9
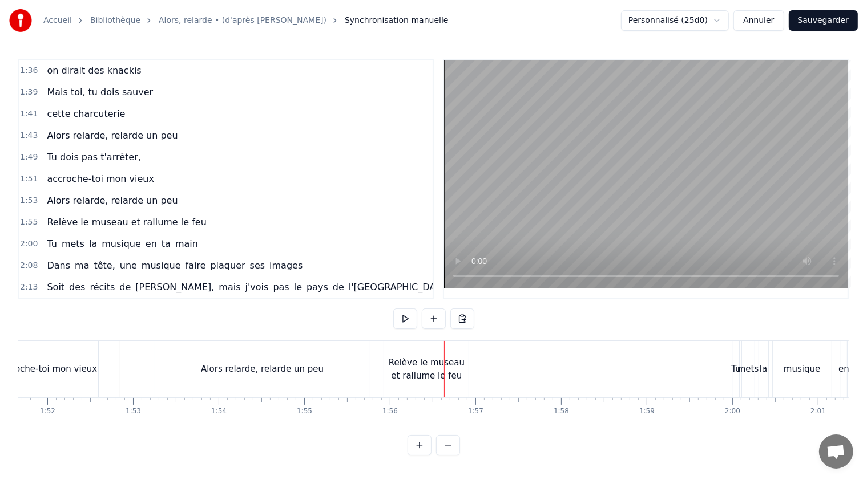
scroll to position [0, 9600]
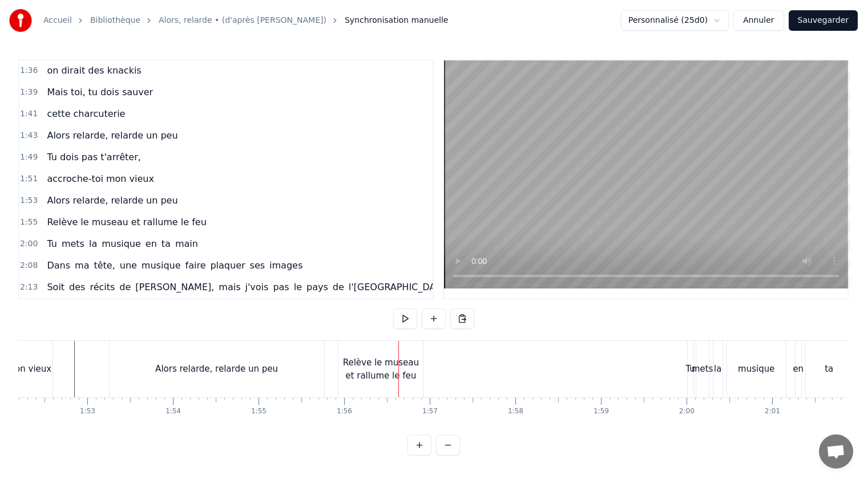
click at [395, 369] on div "Relève le museau et rallume le feu" at bounding box center [380, 370] width 84 height 26
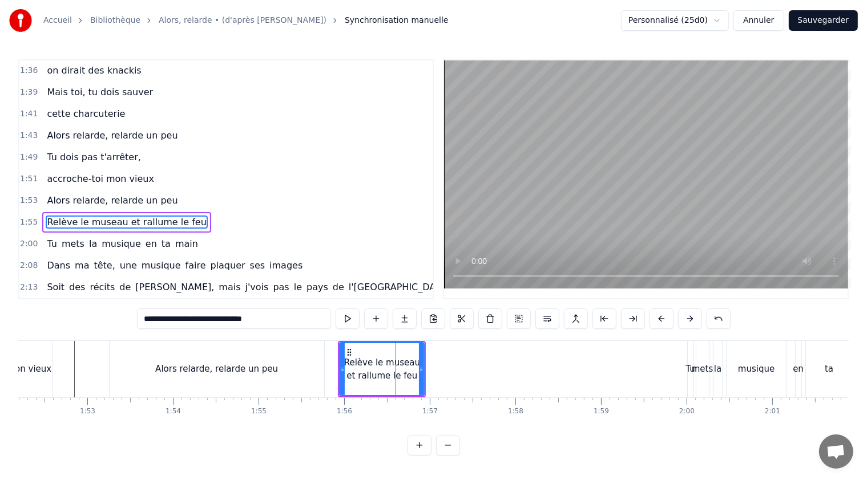
scroll to position [542, 0]
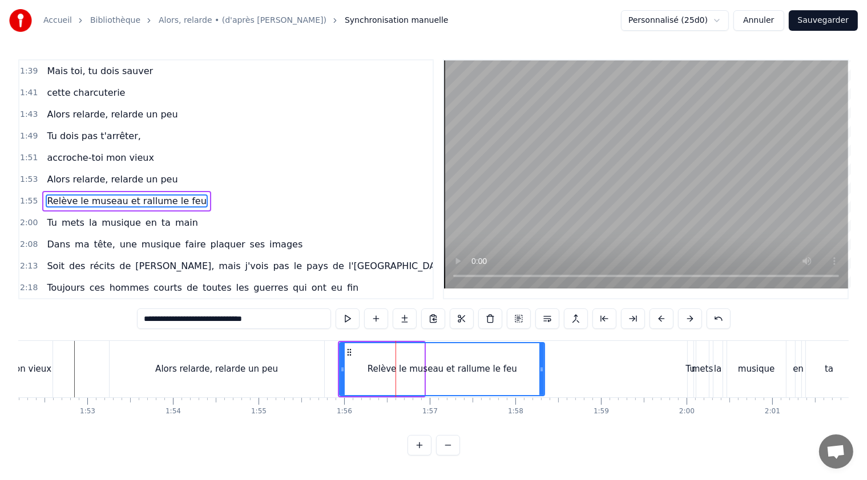
drag, startPoint x: 422, startPoint y: 369, endPoint x: 516, endPoint y: 366, distance: 93.6
click at [544, 366] on icon at bounding box center [541, 369] width 5 height 9
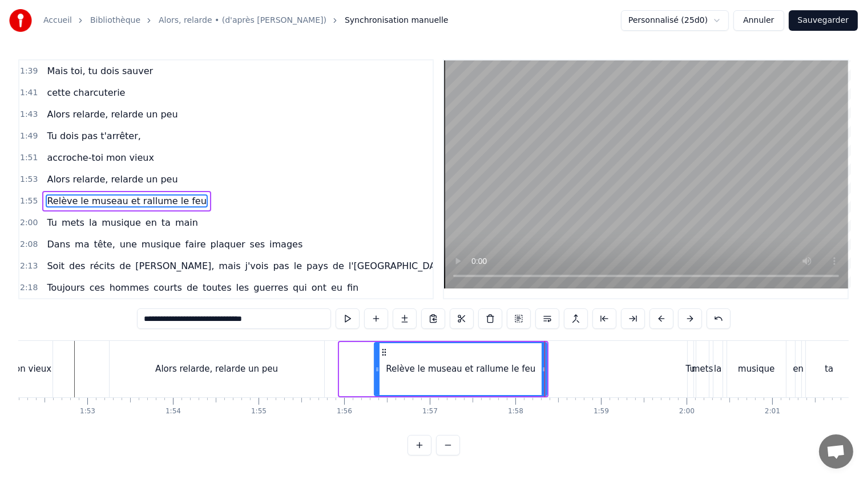
drag, startPoint x: 341, startPoint y: 370, endPoint x: 376, endPoint y: 371, distance: 35.4
click at [376, 371] on icon at bounding box center [377, 369] width 5 height 9
click at [305, 371] on div "Alors relarde, relarde un peu" at bounding box center [217, 369] width 214 height 56
type input "**********"
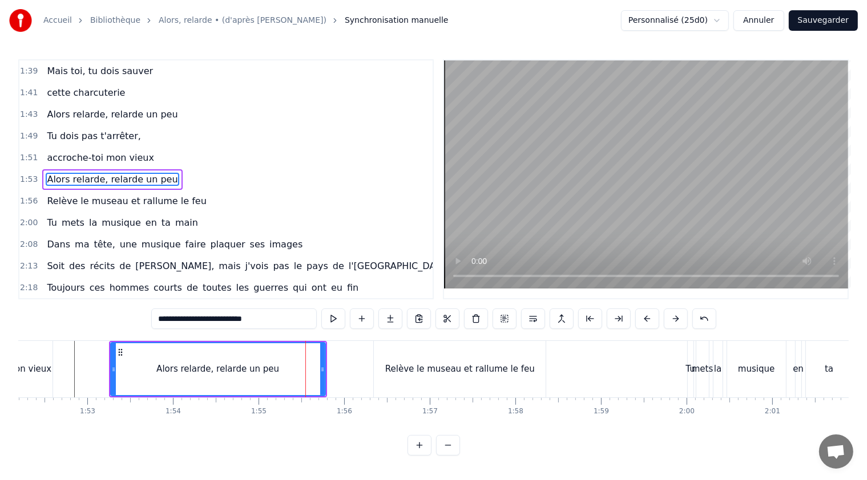
scroll to position [521, 0]
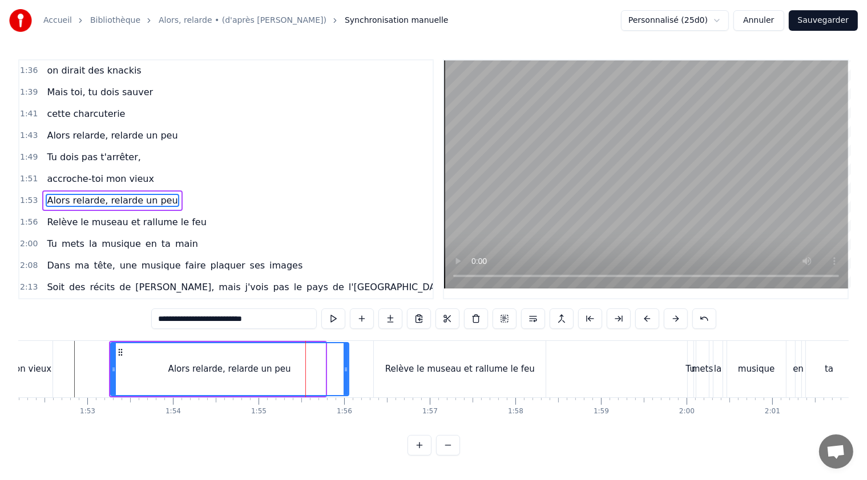
drag, startPoint x: 321, startPoint y: 371, endPoint x: 346, endPoint y: 371, distance: 25.1
click at [346, 371] on icon at bounding box center [345, 369] width 5 height 9
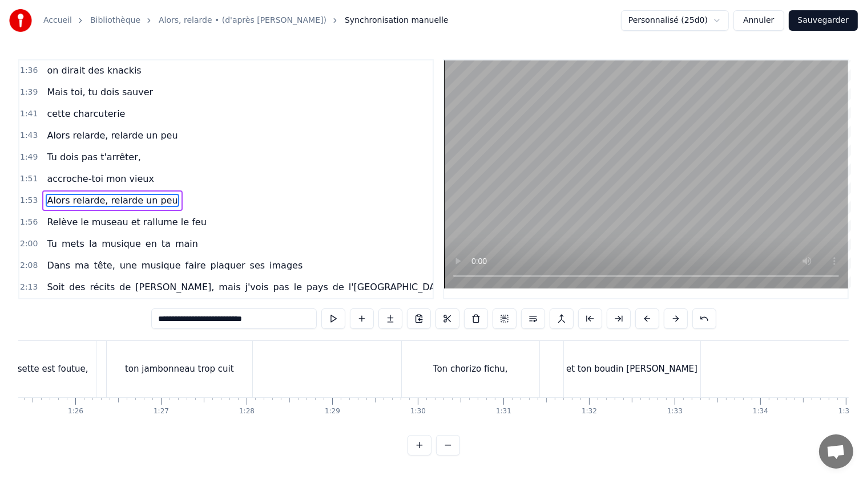
scroll to position [0, 7257]
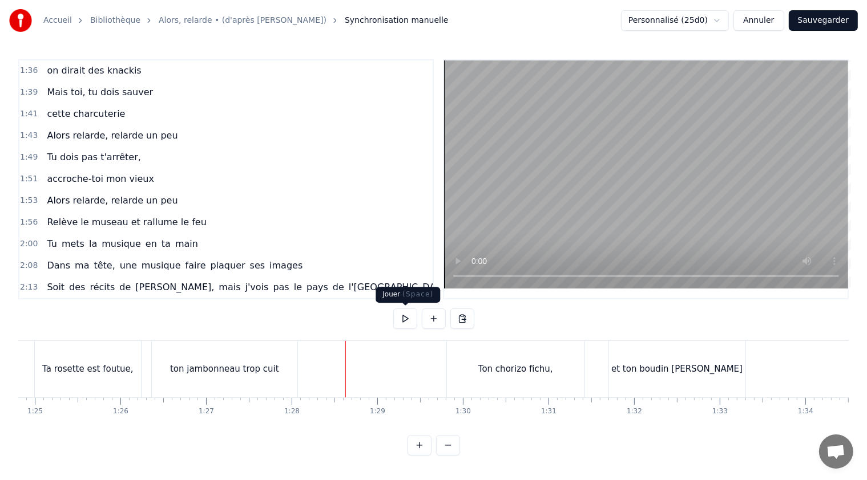
click at [408, 318] on button at bounding box center [405, 319] width 24 height 21
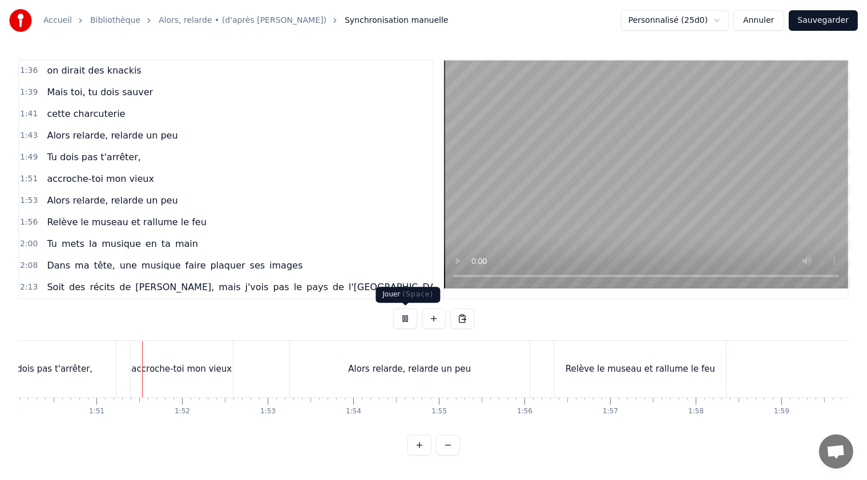
scroll to position [0, 9423]
click at [406, 322] on button at bounding box center [405, 319] width 24 height 21
click at [347, 374] on div "Alors relarde, relarde un peu" at bounding box center [406, 369] width 240 height 56
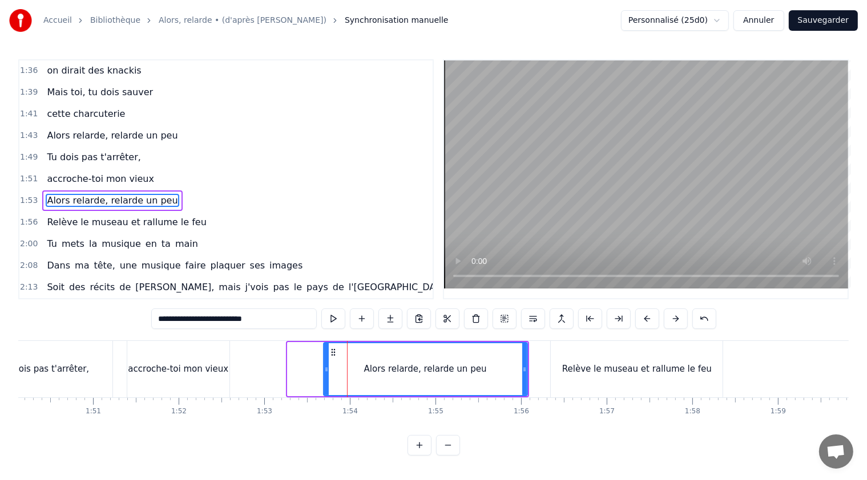
drag, startPoint x: 289, startPoint y: 367, endPoint x: 325, endPoint y: 363, distance: 36.2
click at [325, 363] on div at bounding box center [326, 369] width 5 height 52
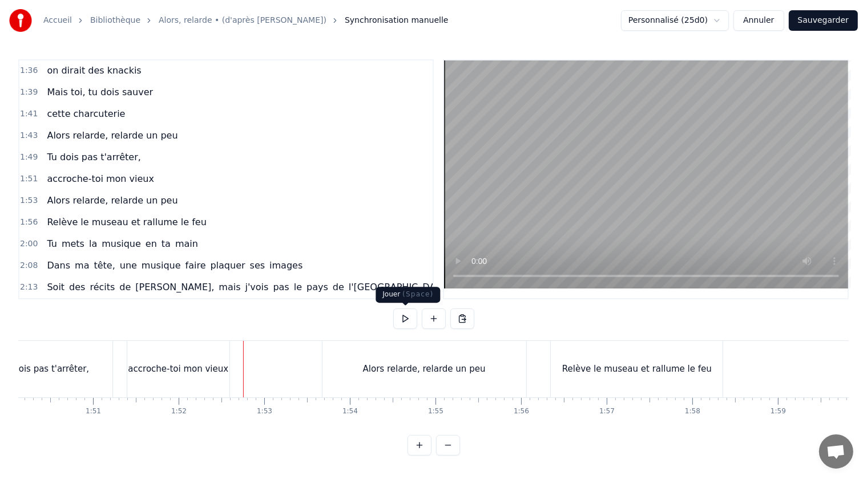
click at [406, 318] on button at bounding box center [405, 319] width 24 height 21
click at [408, 316] on button at bounding box center [405, 319] width 24 height 21
click at [346, 372] on div "Alors relarde, relarde un peu" at bounding box center [424, 369] width 204 height 56
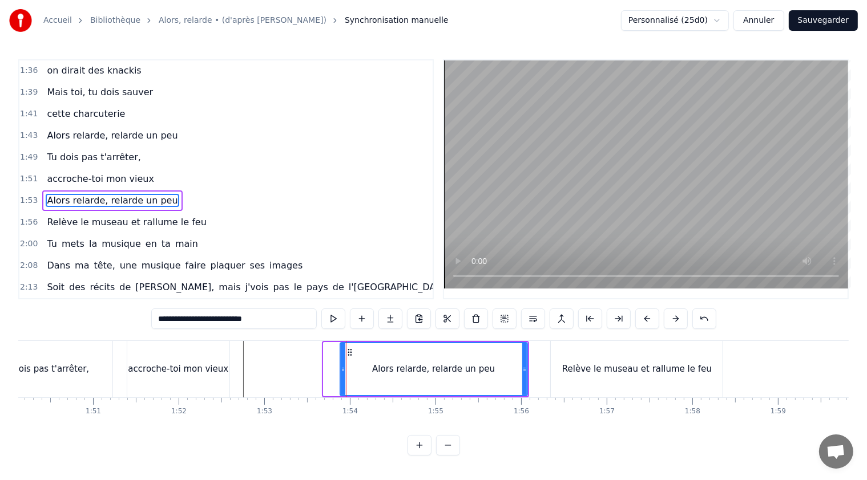
drag, startPoint x: 325, startPoint y: 370, endPoint x: 342, endPoint y: 367, distance: 17.3
click at [342, 367] on icon at bounding box center [343, 369] width 5 height 9
drag, startPoint x: 525, startPoint y: 370, endPoint x: 537, endPoint y: 371, distance: 12.0
click at [537, 371] on icon at bounding box center [536, 369] width 5 height 9
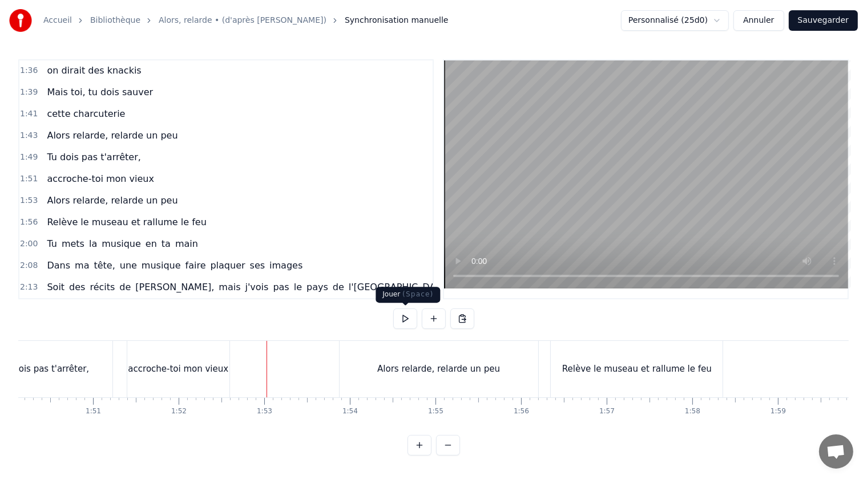
click at [411, 319] on button at bounding box center [405, 319] width 24 height 21
click at [612, 374] on div "Relève le museau et rallume le feu" at bounding box center [636, 369] width 149 height 13
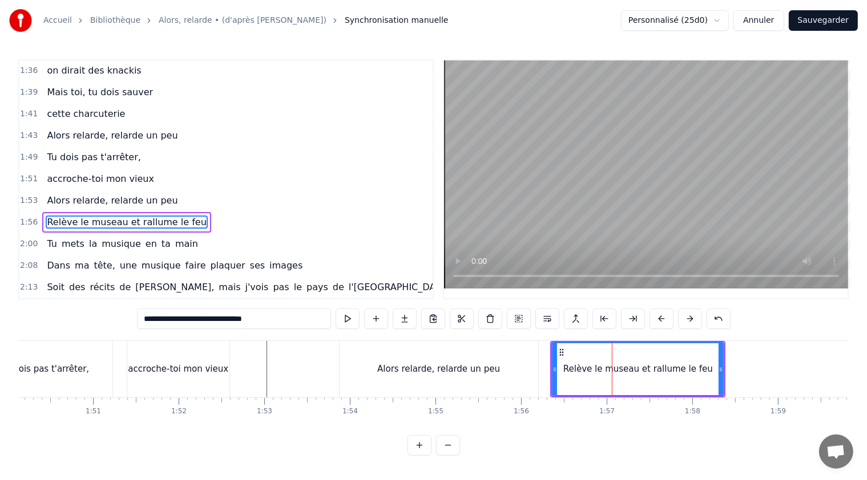
scroll to position [542, 0]
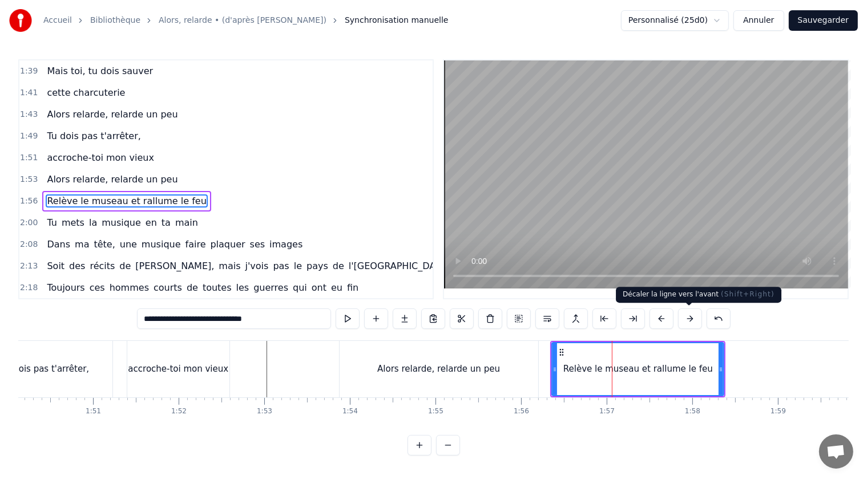
click at [690, 315] on button at bounding box center [690, 319] width 24 height 21
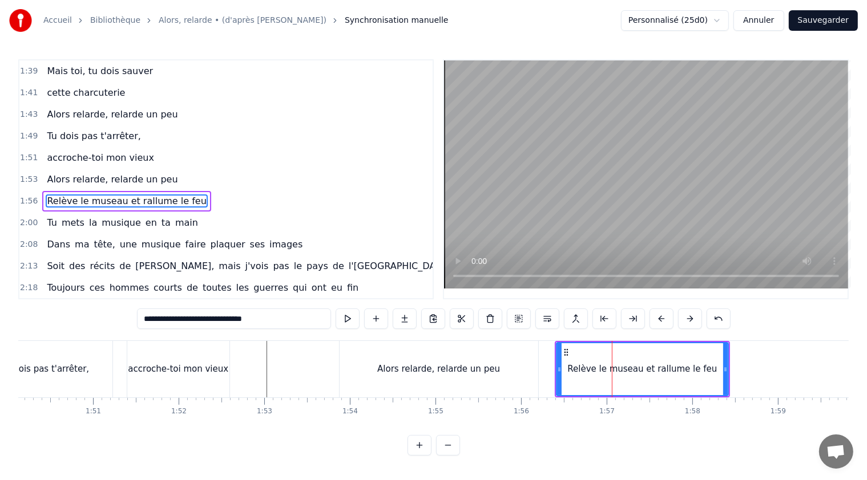
click at [690, 315] on button at bounding box center [690, 319] width 24 height 21
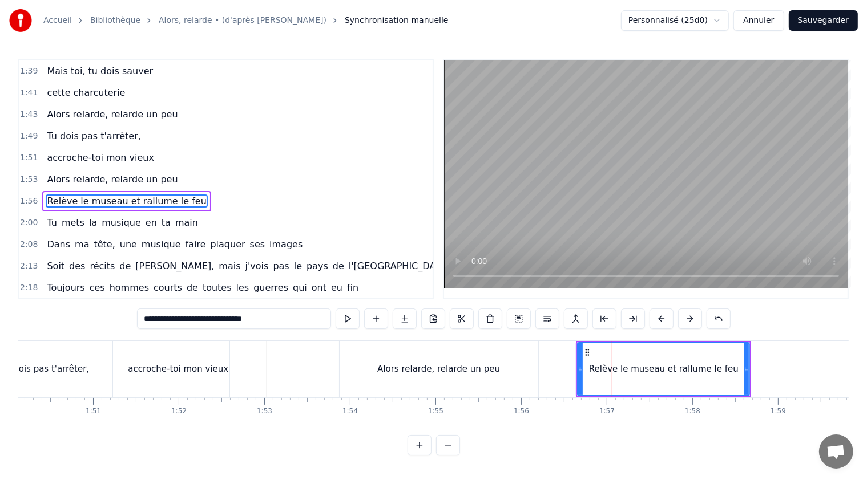
click at [690, 315] on button at bounding box center [690, 319] width 24 height 21
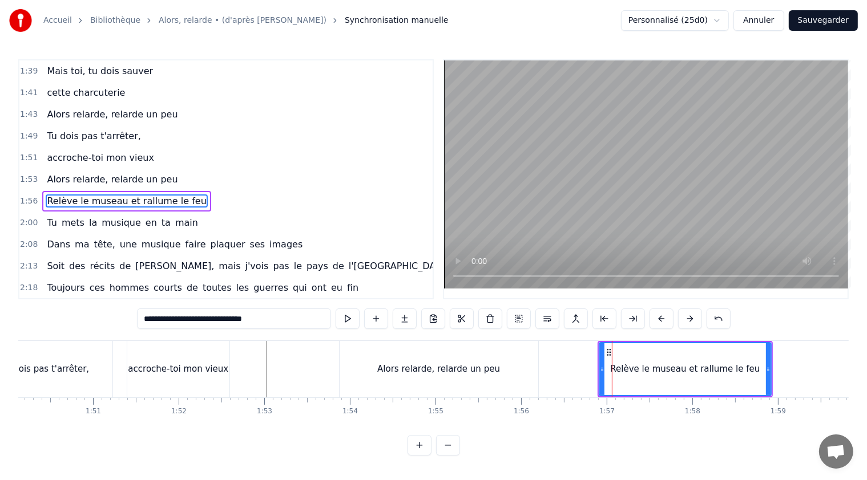
click at [690, 315] on button at bounding box center [690, 319] width 24 height 21
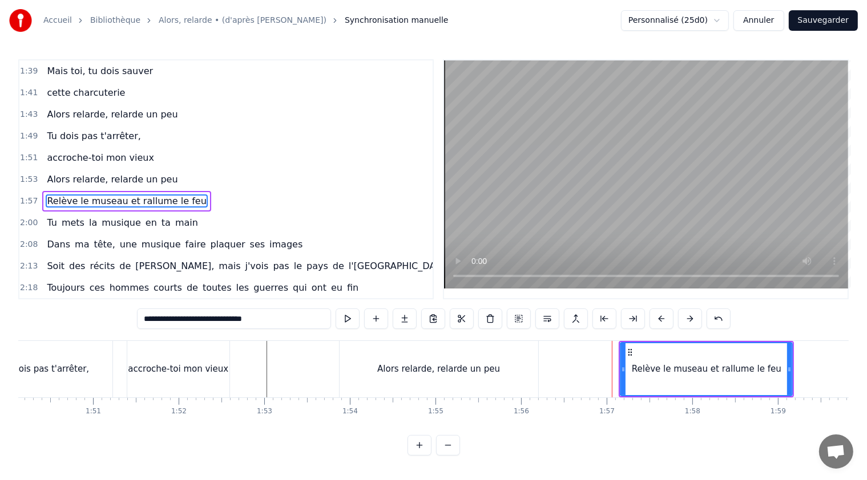
click at [690, 315] on button at bounding box center [690, 319] width 24 height 21
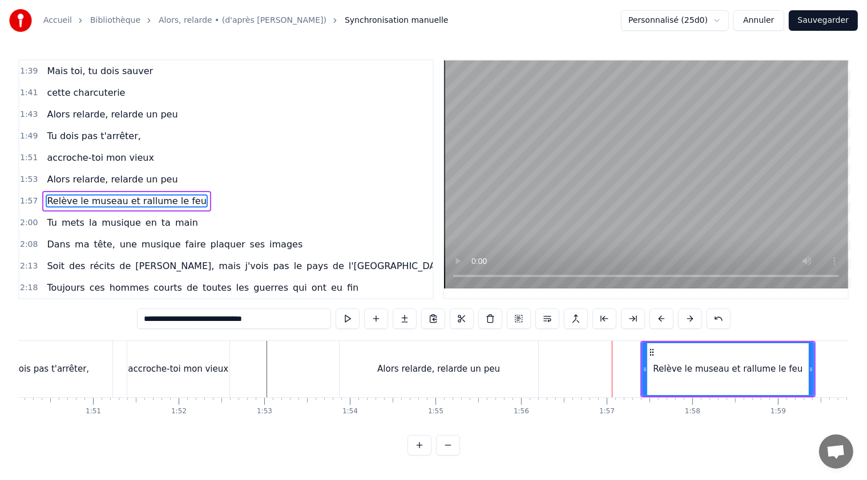
click at [690, 315] on button at bounding box center [690, 319] width 24 height 21
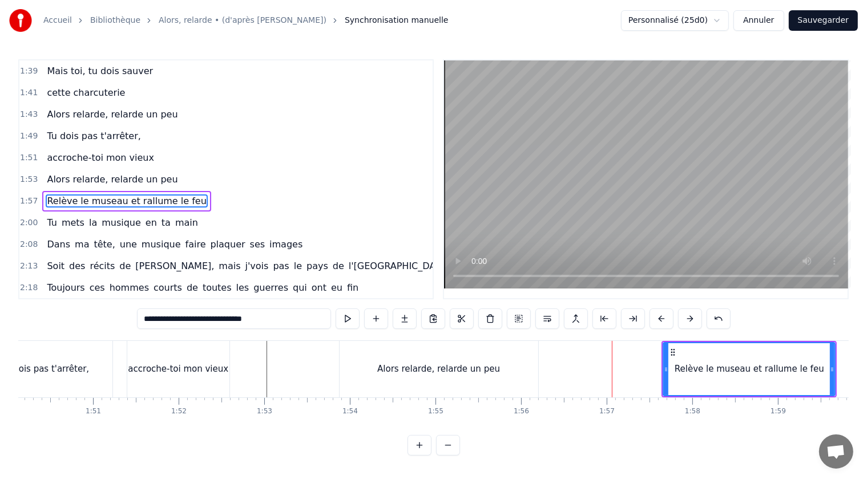
click at [690, 315] on button at bounding box center [690, 319] width 24 height 21
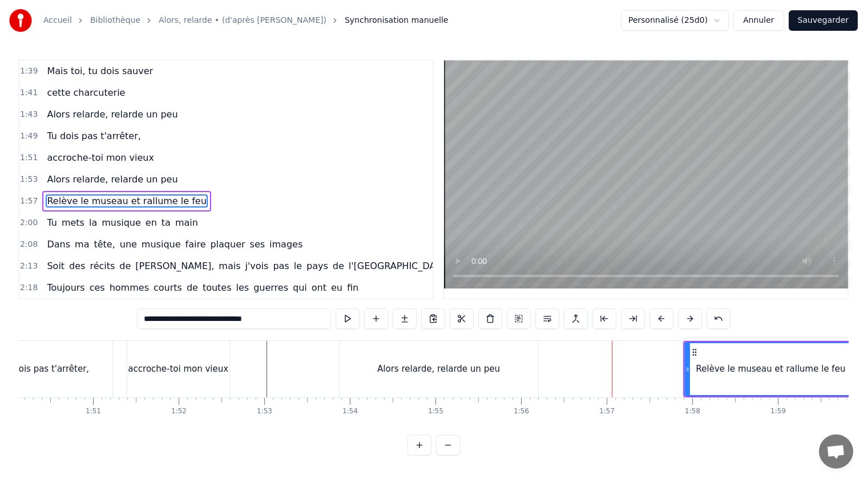
click at [690, 315] on button at bounding box center [690, 319] width 24 height 21
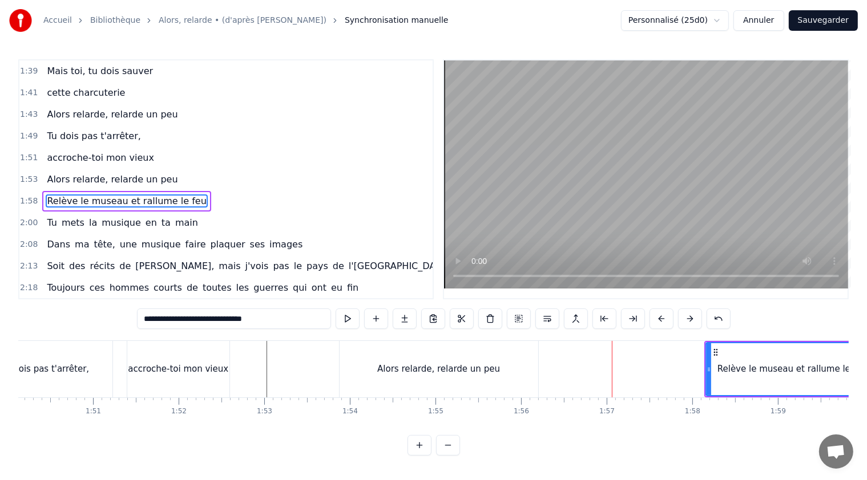
click at [690, 315] on button at bounding box center [690, 319] width 24 height 21
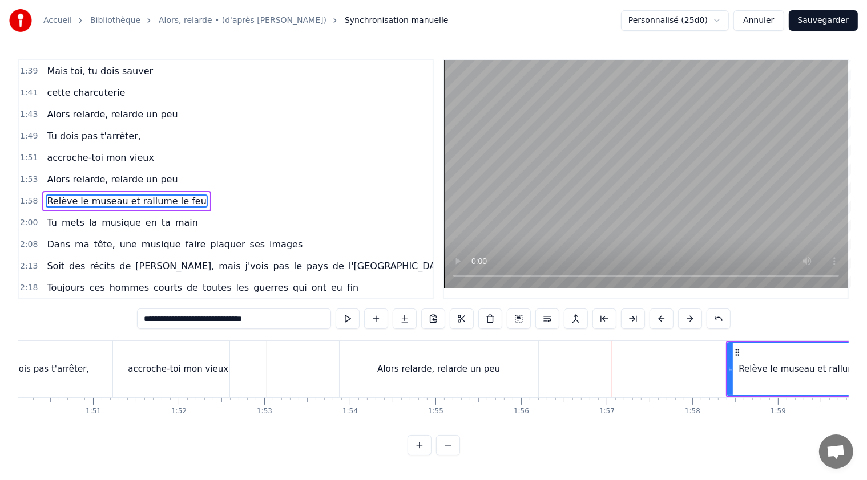
click at [690, 315] on button at bounding box center [690, 319] width 24 height 21
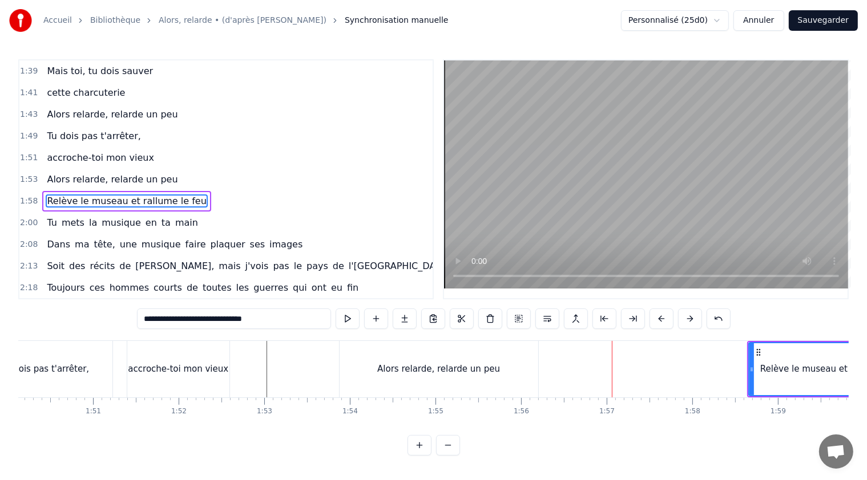
click at [690, 315] on button at bounding box center [690, 319] width 24 height 21
click at [410, 379] on div "Alors relarde, relarde un peu" at bounding box center [438, 369] width 199 height 56
type input "**********"
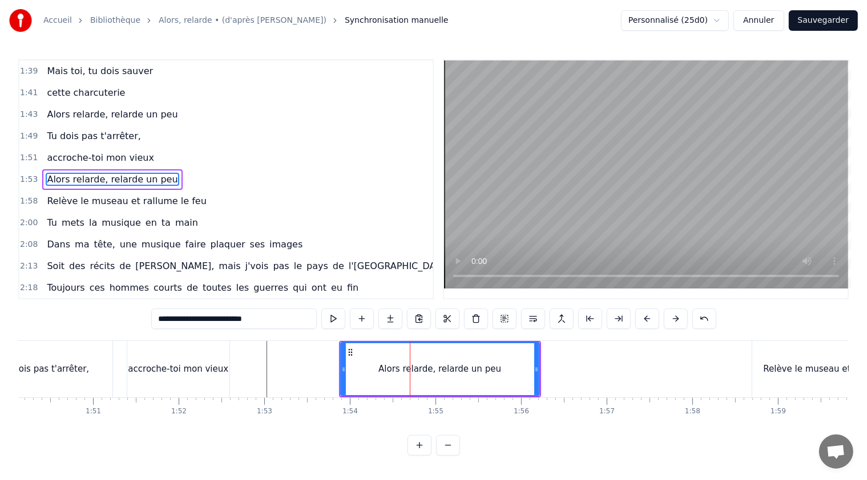
scroll to position [521, 0]
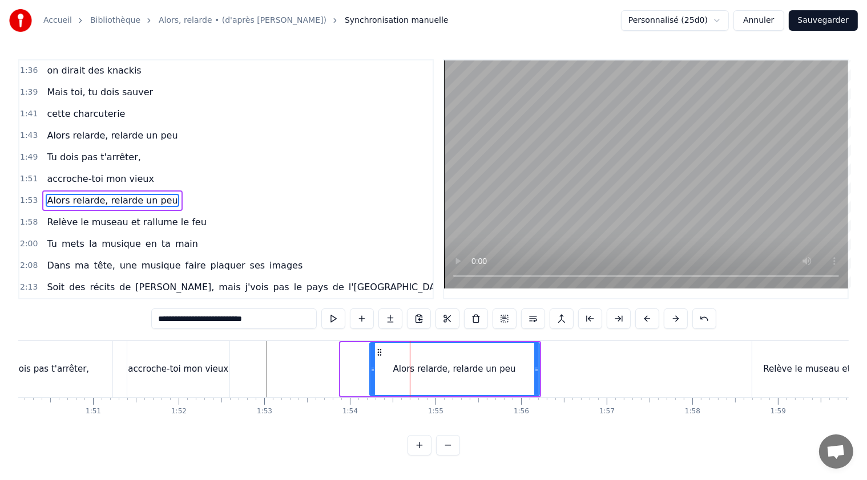
drag, startPoint x: 342, startPoint y: 370, endPoint x: 372, endPoint y: 370, distance: 29.7
click at [372, 370] on icon at bounding box center [372, 369] width 5 height 9
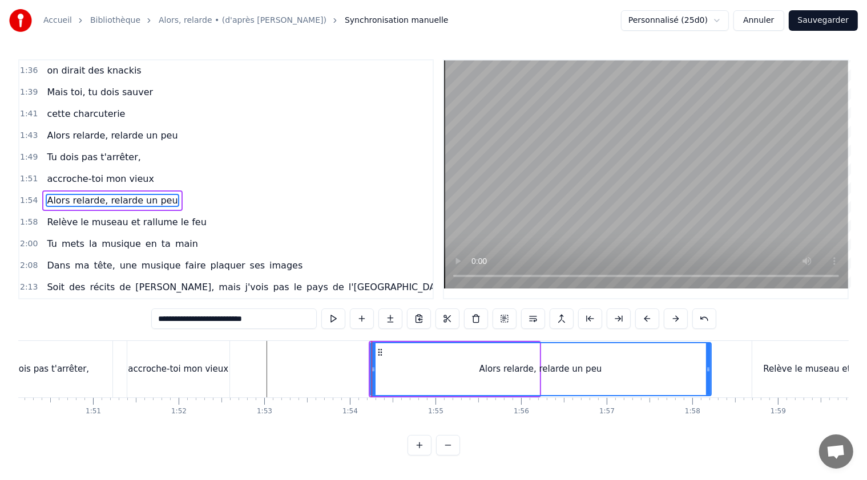
drag, startPoint x: 536, startPoint y: 368, endPoint x: 707, endPoint y: 374, distance: 171.8
click at [707, 374] on div at bounding box center [708, 369] width 5 height 52
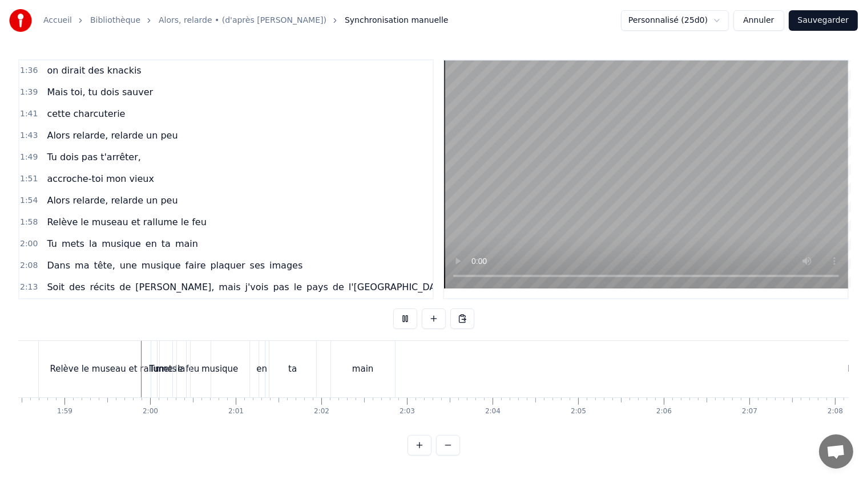
scroll to position [0, 10138]
click at [406, 316] on button at bounding box center [405, 319] width 24 height 21
click at [144, 237] on span "en" at bounding box center [151, 244] width 14 height 14
click at [53, 237] on span "Tu" at bounding box center [52, 243] width 12 height 13
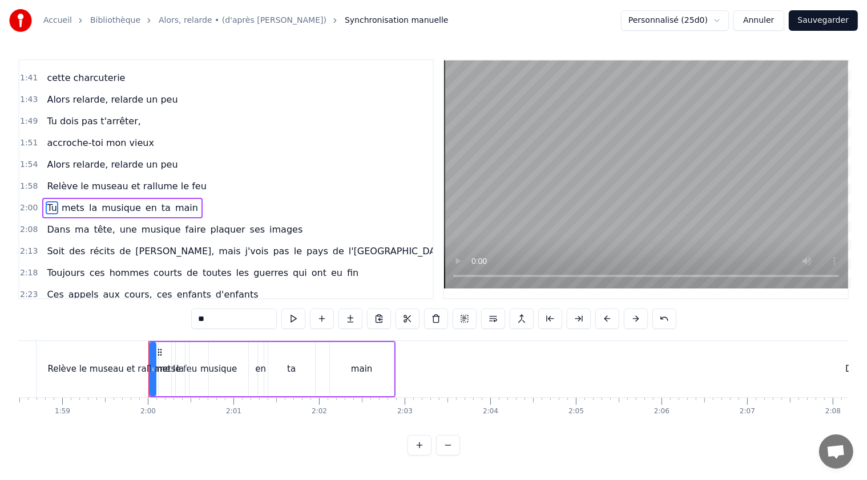
scroll to position [563, 0]
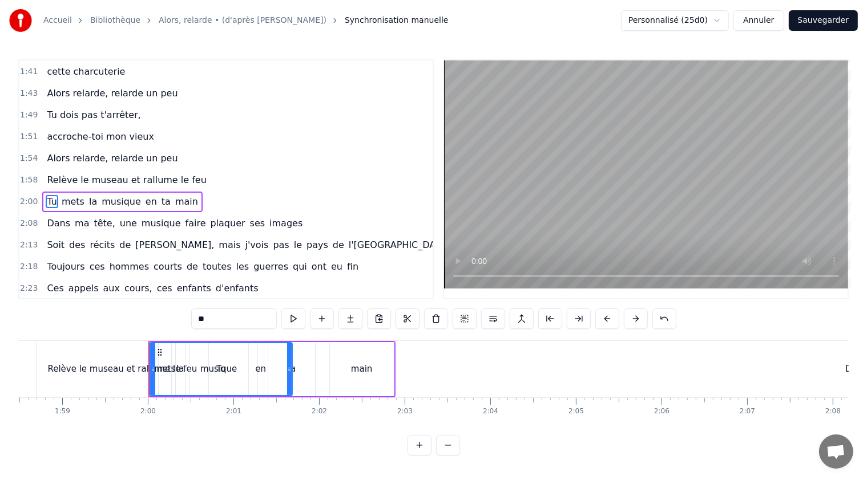
drag, startPoint x: 151, startPoint y: 365, endPoint x: 288, endPoint y: 353, distance: 136.9
click at [288, 353] on div at bounding box center [289, 369] width 5 height 52
click at [68, 195] on span "mets" at bounding box center [72, 201] width 25 height 13
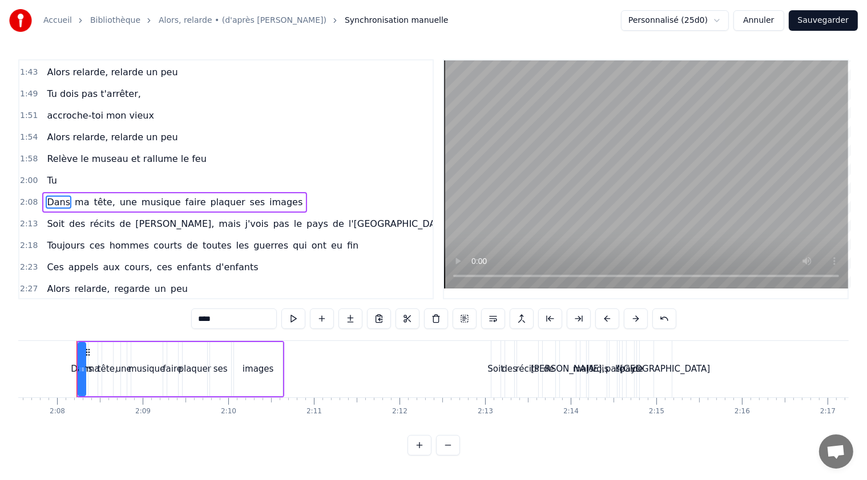
scroll to position [0, 10914]
click at [48, 174] on span "Tu" at bounding box center [52, 180] width 12 height 13
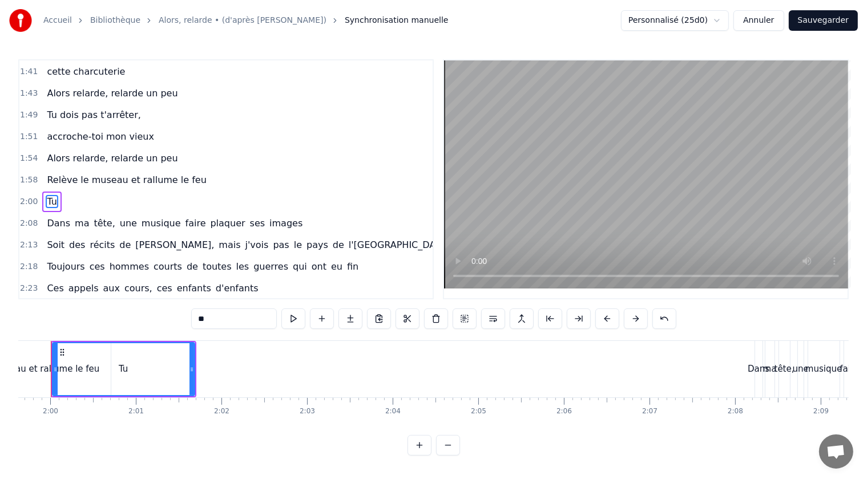
scroll to position [0, 10211]
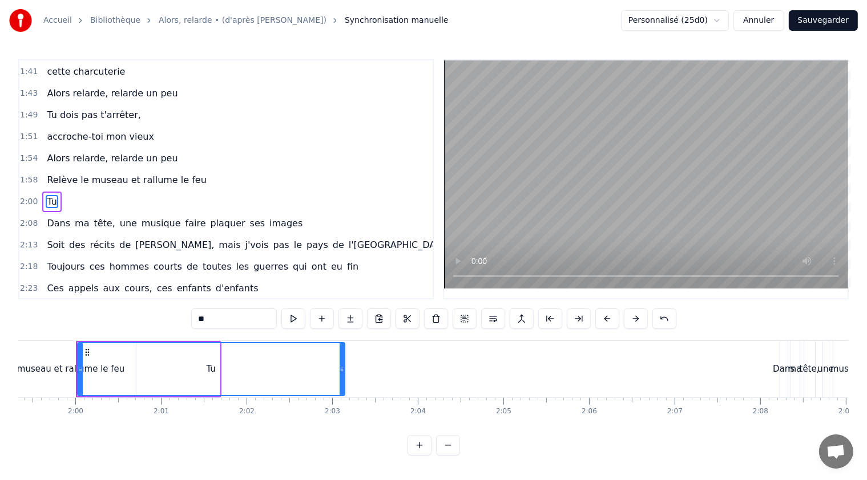
drag, startPoint x: 217, startPoint y: 369, endPoint x: 365, endPoint y: 371, distance: 148.3
click at [344, 374] on div at bounding box center [341, 369] width 5 height 52
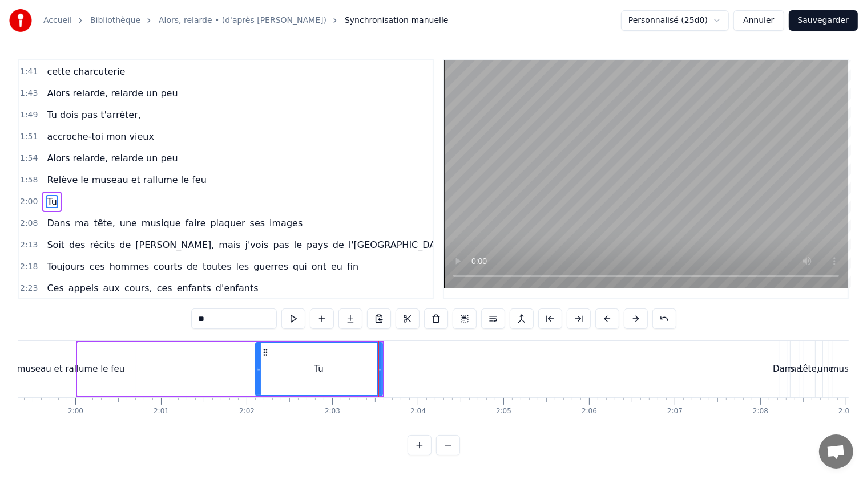
drag, startPoint x: 80, startPoint y: 369, endPoint x: 258, endPoint y: 359, distance: 178.8
click at [258, 359] on div at bounding box center [258, 369] width 5 height 52
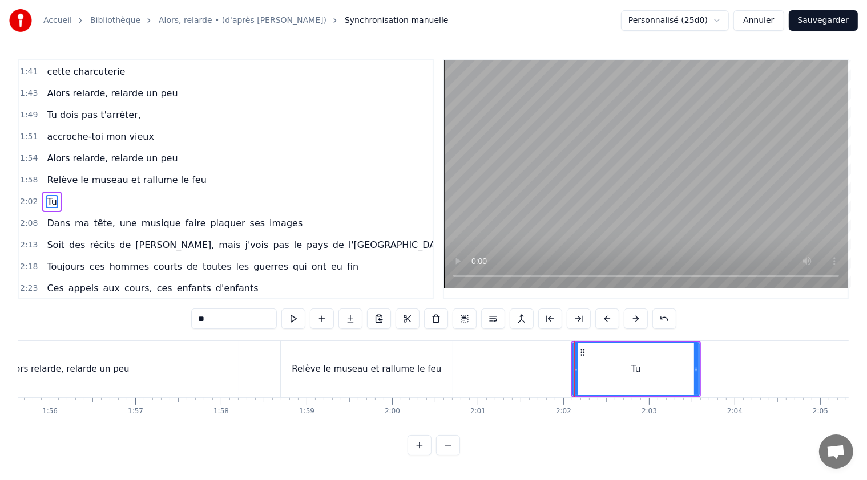
scroll to position [0, 9974]
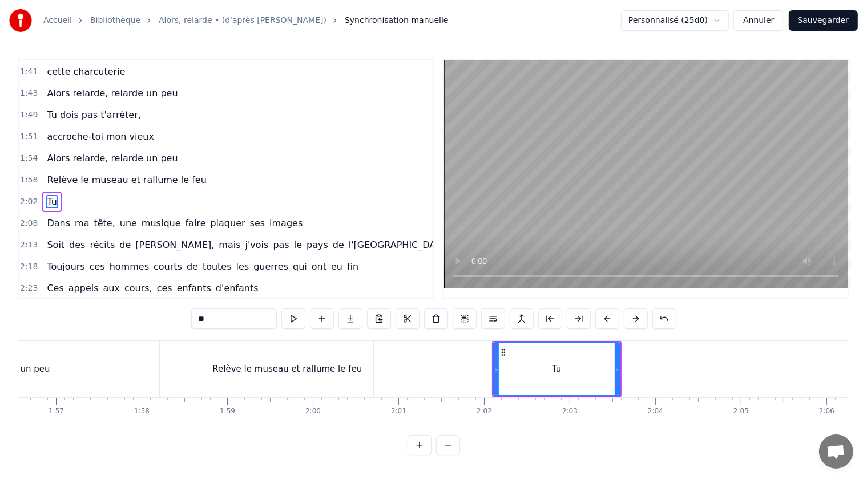
click at [252, 367] on div "Relève le museau et rallume le feu" at bounding box center [286, 369] width 149 height 13
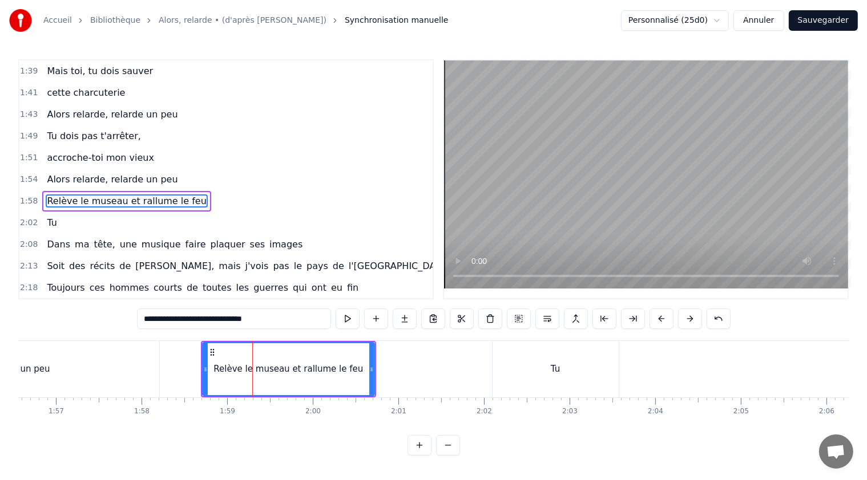
click at [542, 356] on div "Tu" at bounding box center [555, 369] width 126 height 56
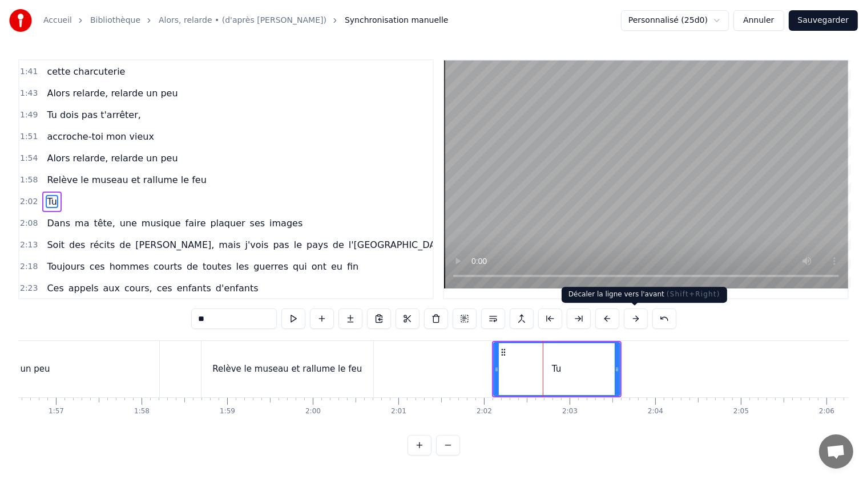
click at [639, 320] on button at bounding box center [635, 319] width 24 height 21
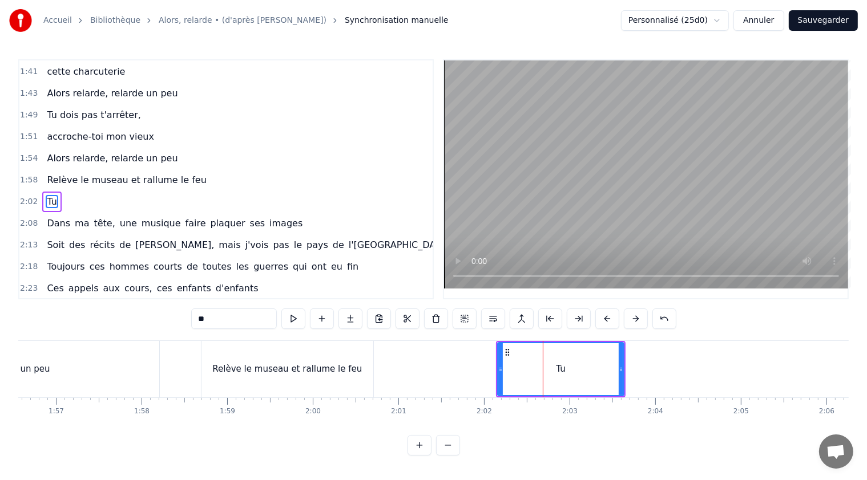
click at [639, 320] on button at bounding box center [635, 319] width 24 height 21
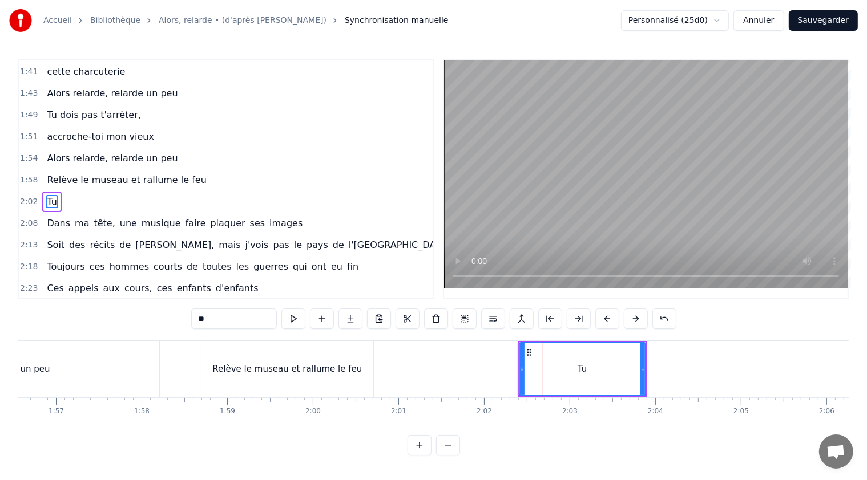
click at [639, 321] on button at bounding box center [635, 319] width 24 height 21
click at [639, 319] on button at bounding box center [635, 319] width 24 height 21
click at [640, 319] on button at bounding box center [635, 319] width 24 height 21
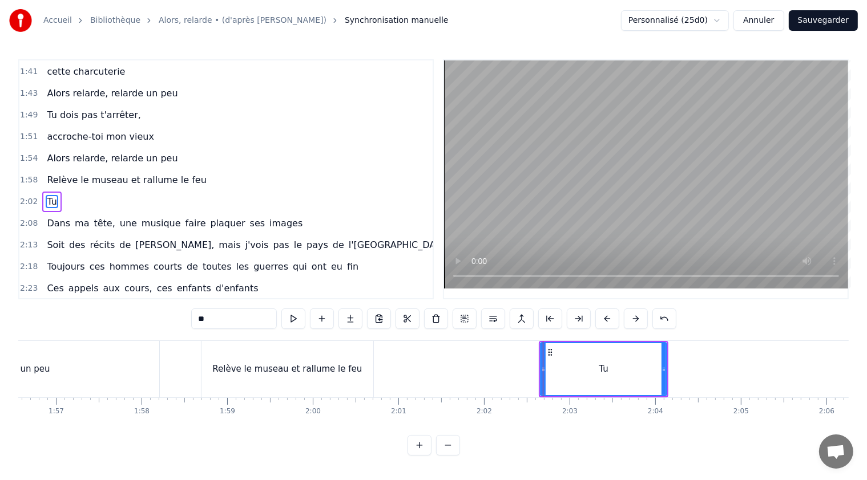
click at [640, 319] on button at bounding box center [635, 319] width 24 height 21
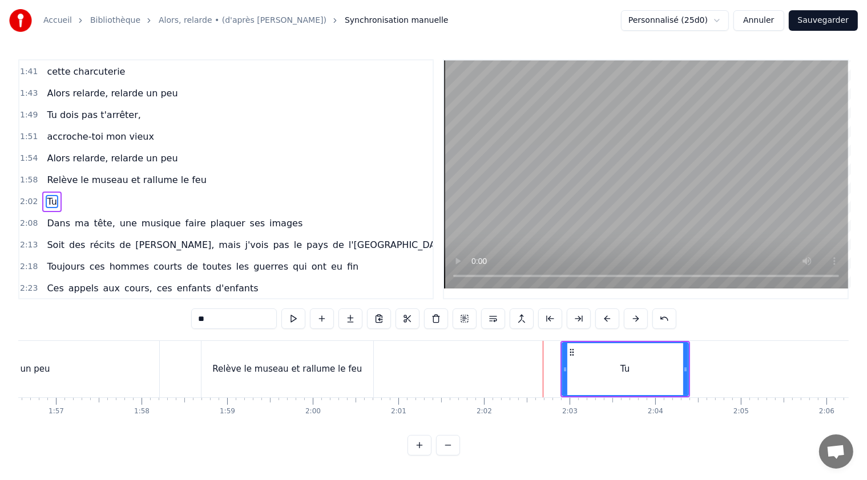
click at [640, 319] on button at bounding box center [635, 319] width 24 height 21
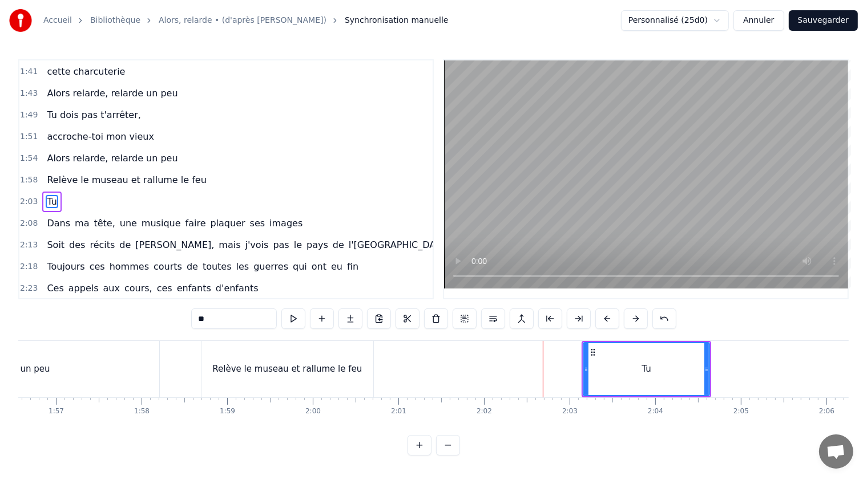
click at [640, 319] on button at bounding box center [635, 319] width 24 height 21
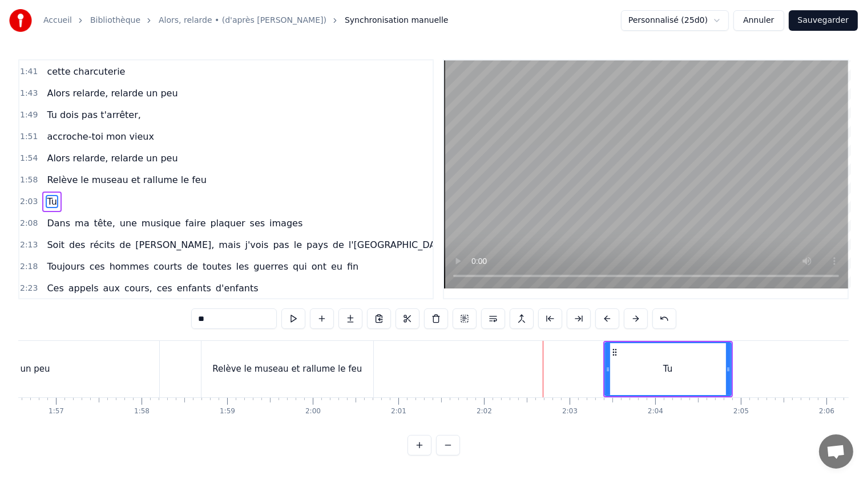
click at [640, 319] on button at bounding box center [635, 319] width 24 height 21
click at [303, 378] on div "Relève le museau et rallume le feu" at bounding box center [287, 369] width 172 height 56
type input "**********"
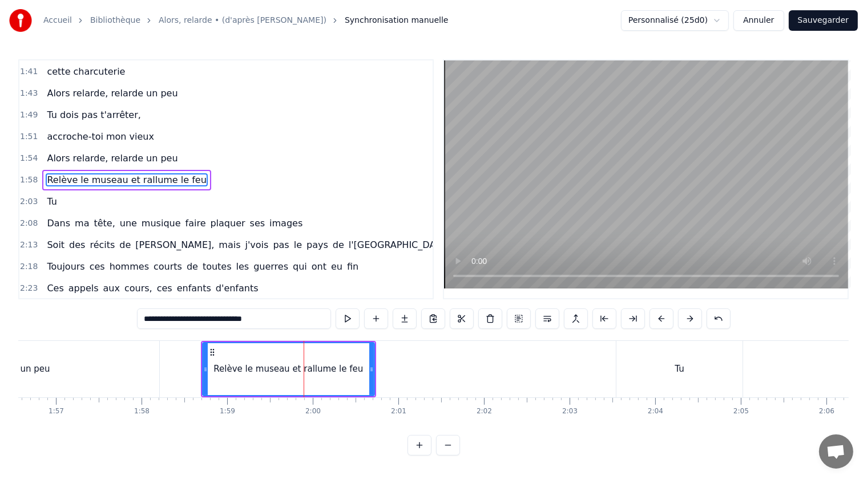
scroll to position [542, 0]
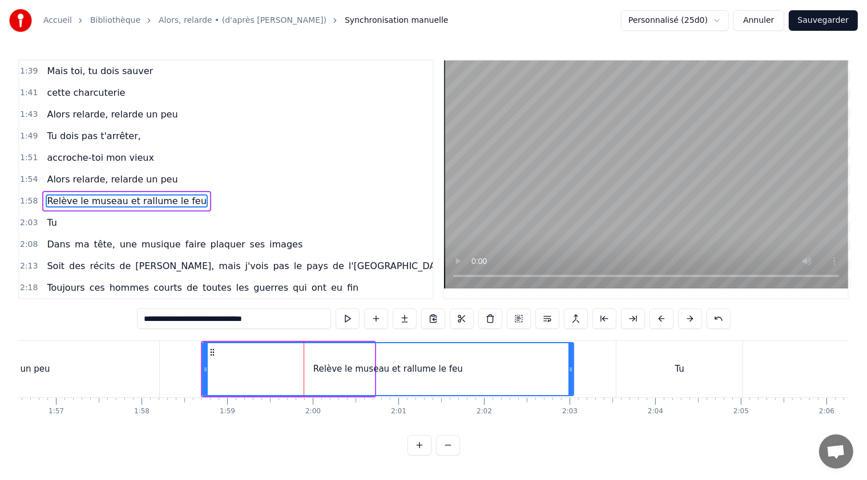
drag, startPoint x: 372, startPoint y: 372, endPoint x: 571, endPoint y: 376, distance: 199.1
click at [571, 376] on div at bounding box center [570, 369] width 5 height 52
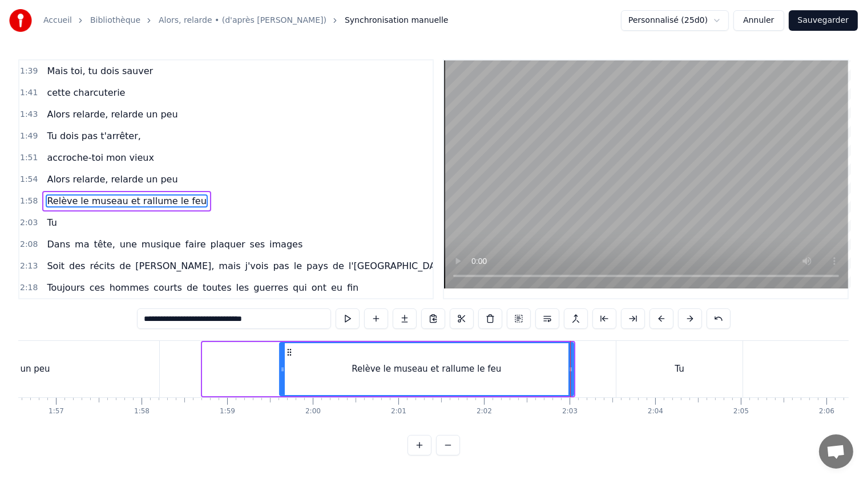
drag, startPoint x: 205, startPoint y: 371, endPoint x: 285, endPoint y: 367, distance: 80.5
click at [285, 367] on icon at bounding box center [282, 369] width 5 height 9
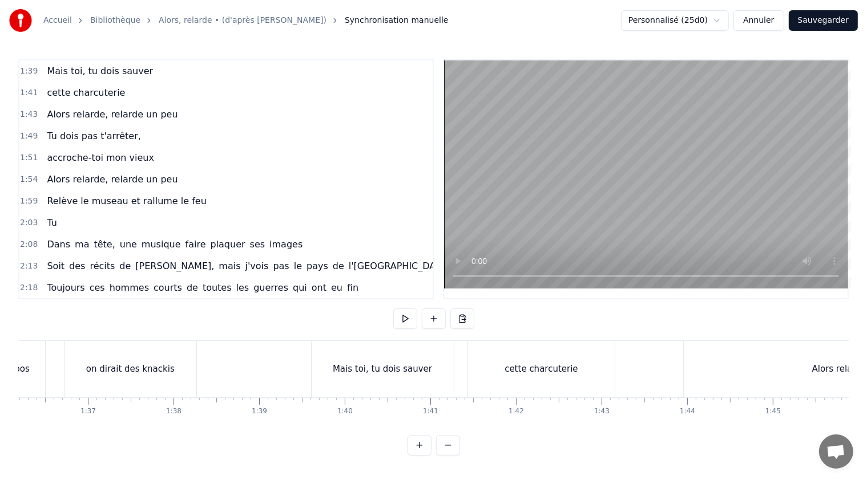
scroll to position [0, 8241]
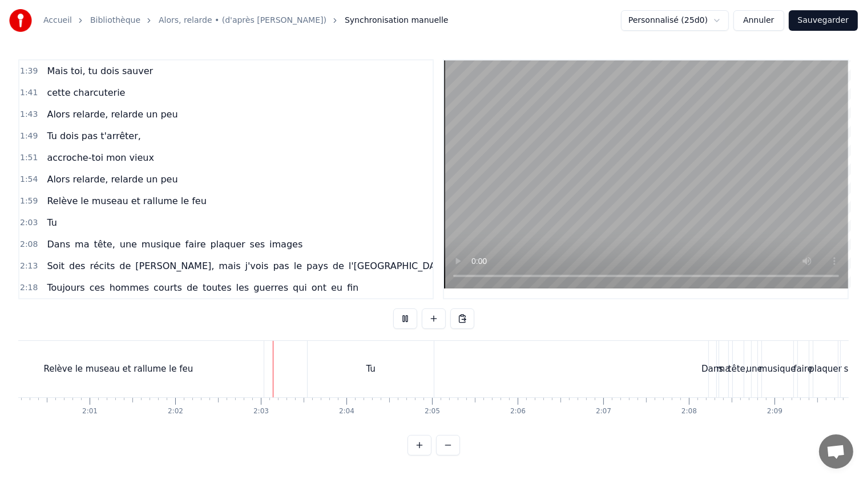
scroll to position [0, 10423]
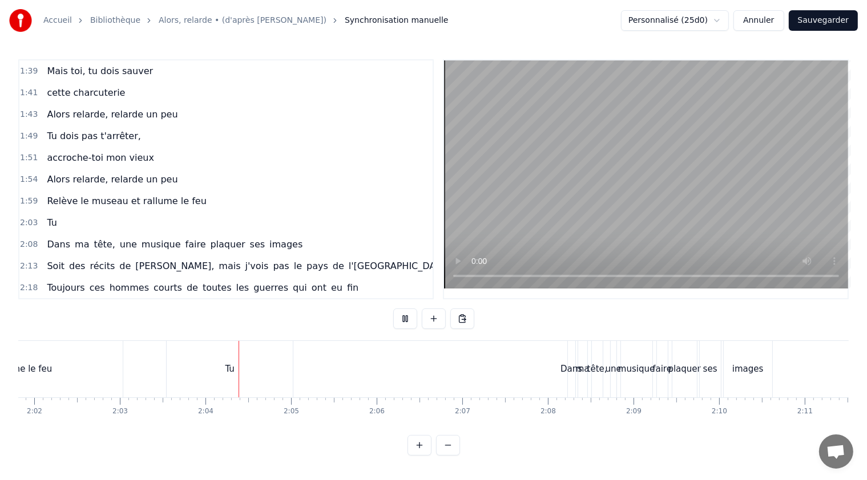
click at [411, 319] on button at bounding box center [405, 319] width 24 height 21
click at [230, 374] on div "Tu" at bounding box center [229, 369] width 9 height 13
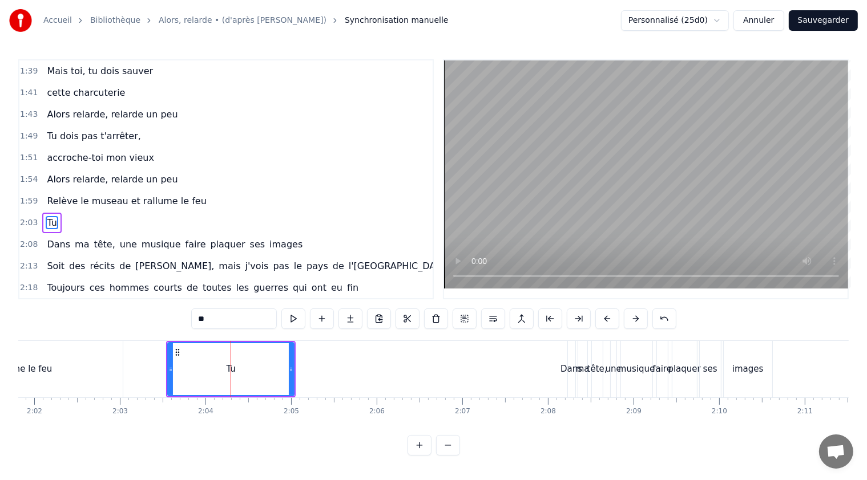
scroll to position [563, 0]
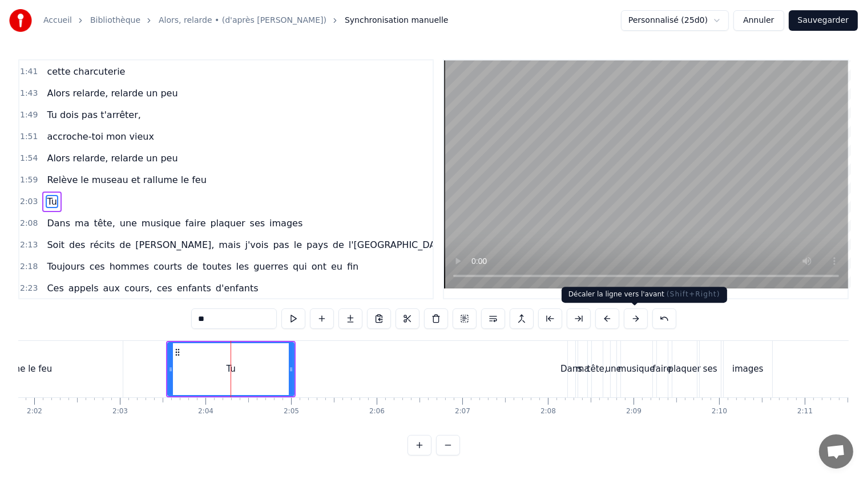
click at [631, 317] on button at bounding box center [635, 319] width 24 height 21
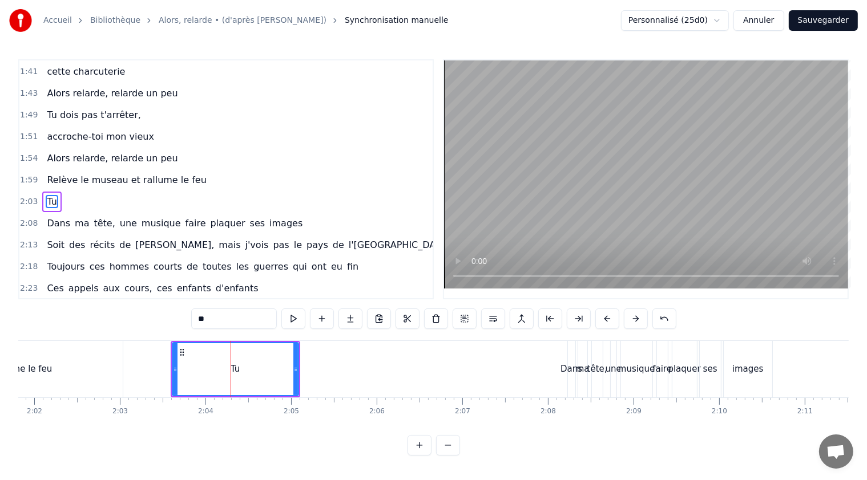
click at [631, 317] on button at bounding box center [635, 319] width 24 height 21
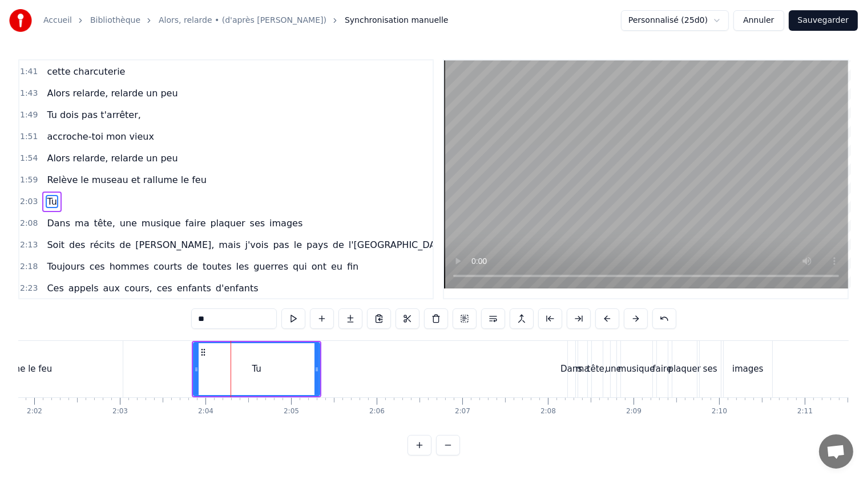
click at [631, 317] on button at bounding box center [635, 319] width 24 height 21
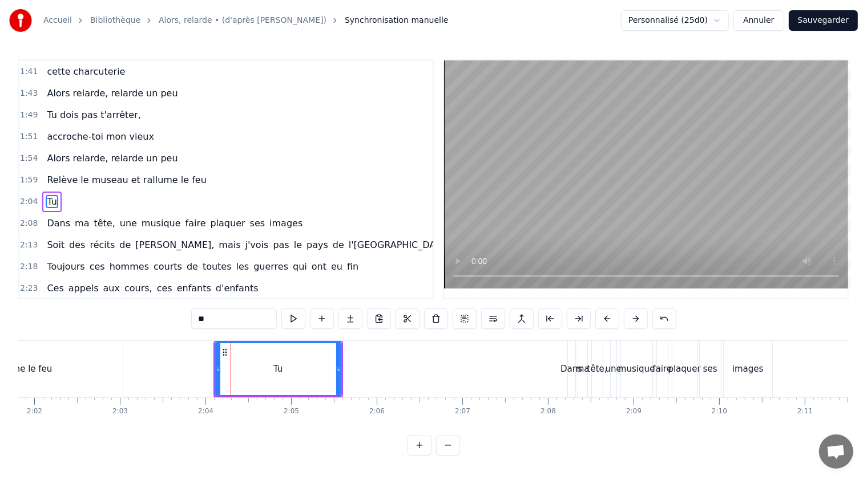
click at [631, 317] on button at bounding box center [635, 319] width 24 height 21
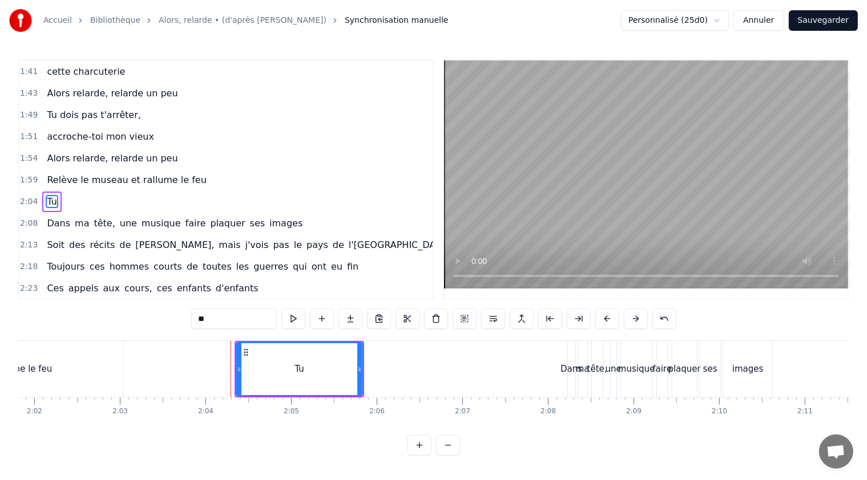
click at [631, 317] on button at bounding box center [635, 319] width 24 height 21
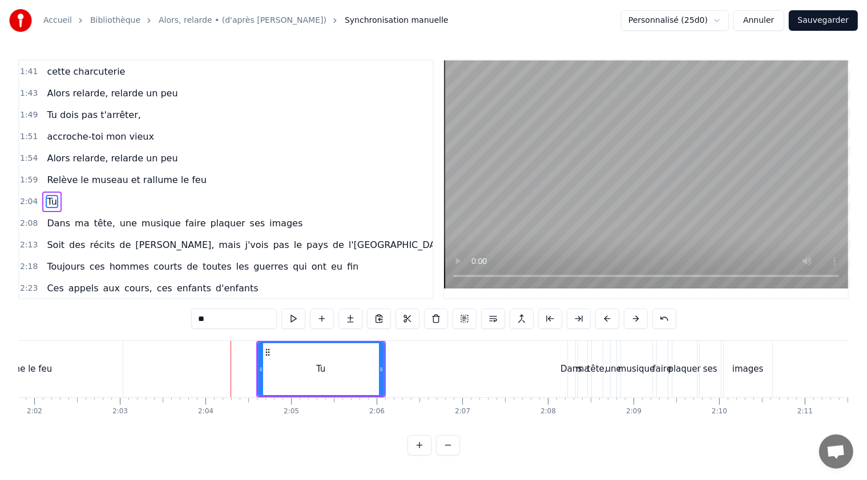
click at [631, 317] on button at bounding box center [635, 319] width 24 height 21
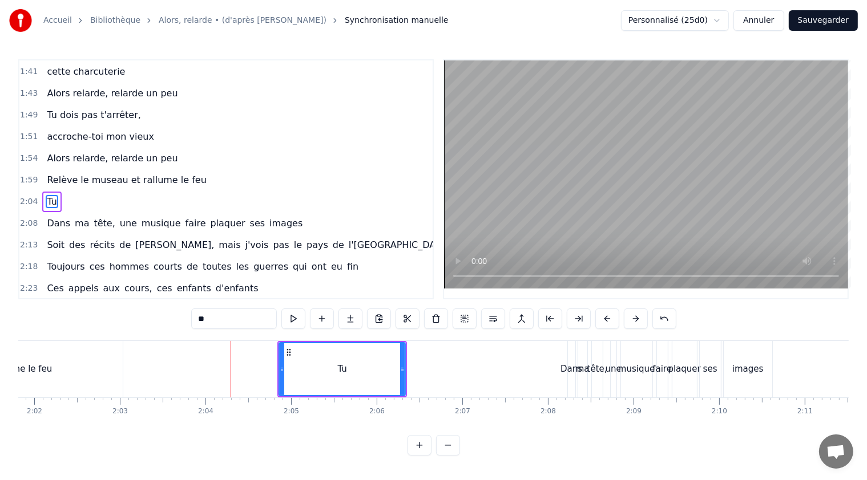
click at [631, 317] on button at bounding box center [635, 319] width 24 height 21
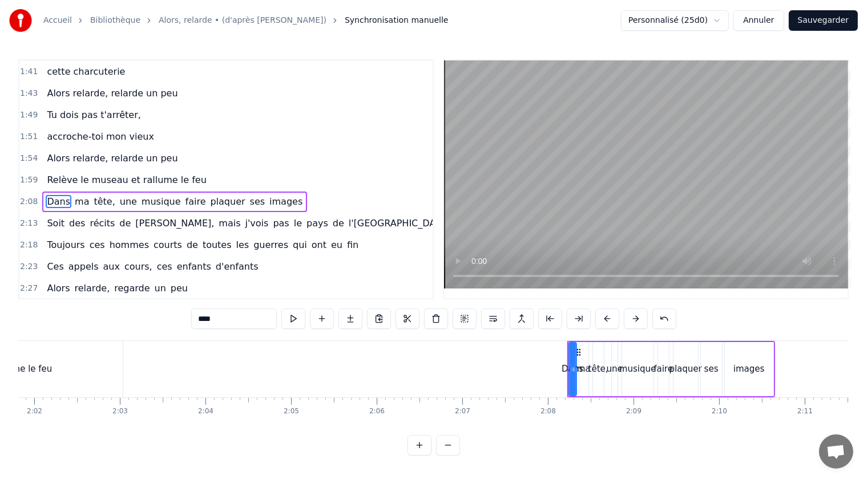
type input "****"
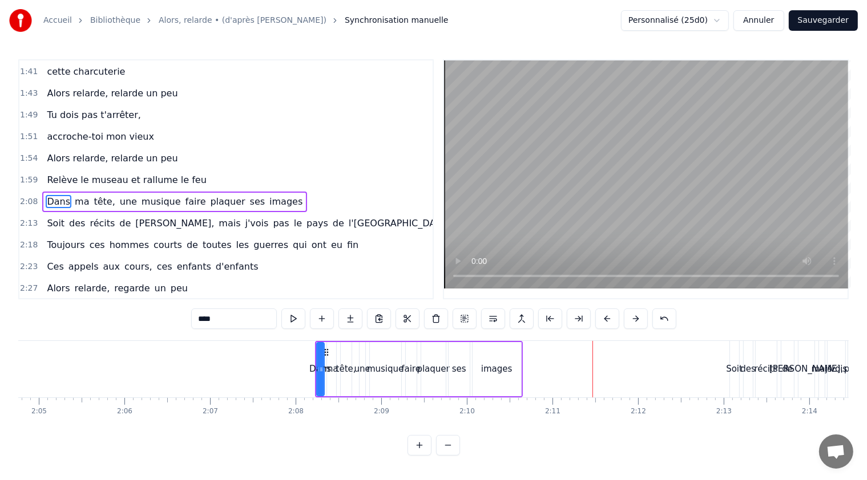
scroll to position [0, 10674]
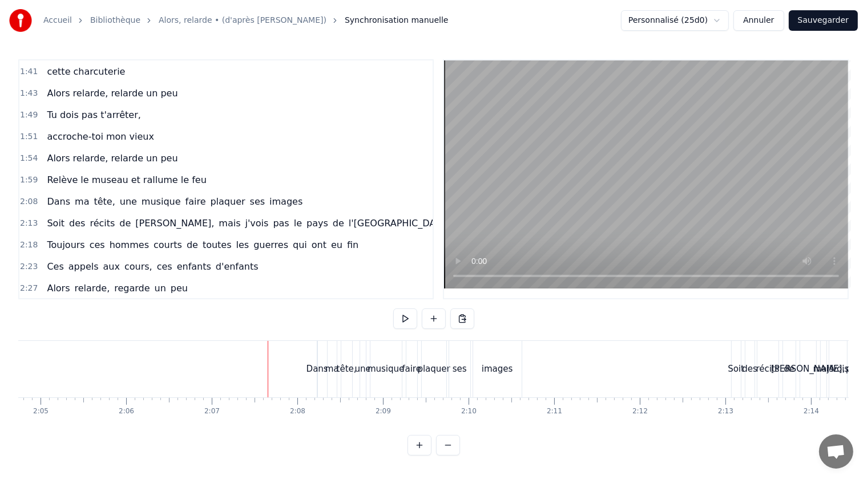
click at [76, 195] on span "ma" at bounding box center [82, 201] width 17 height 13
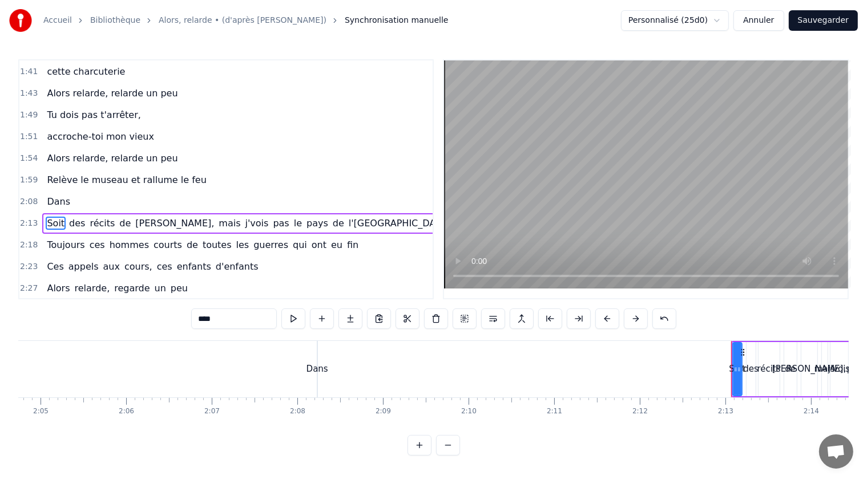
scroll to position [584, 0]
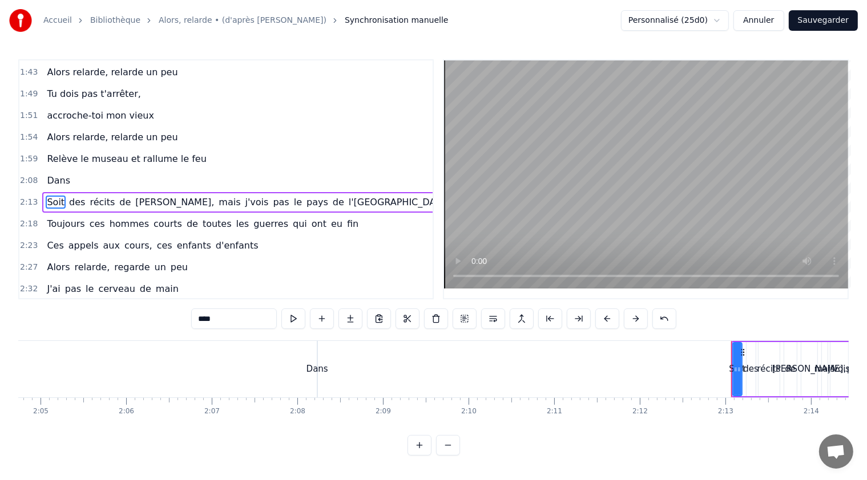
click at [48, 174] on span "Dans" at bounding box center [59, 180] width 26 height 13
type input "****"
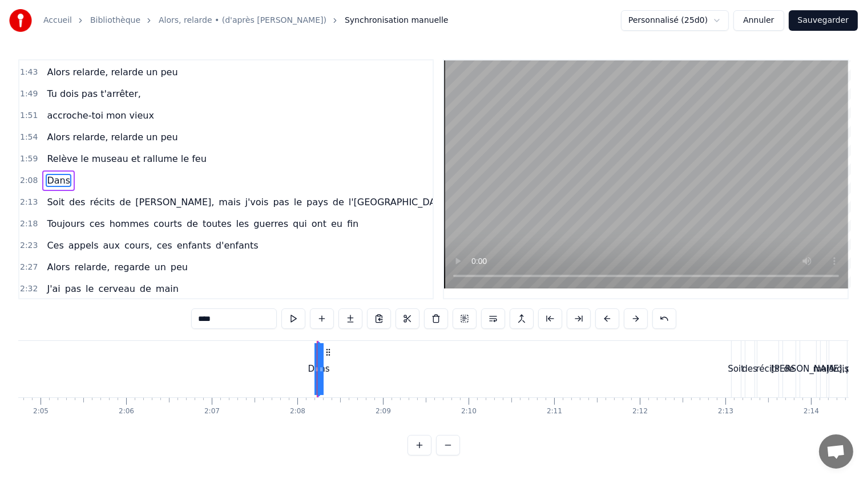
scroll to position [563, 0]
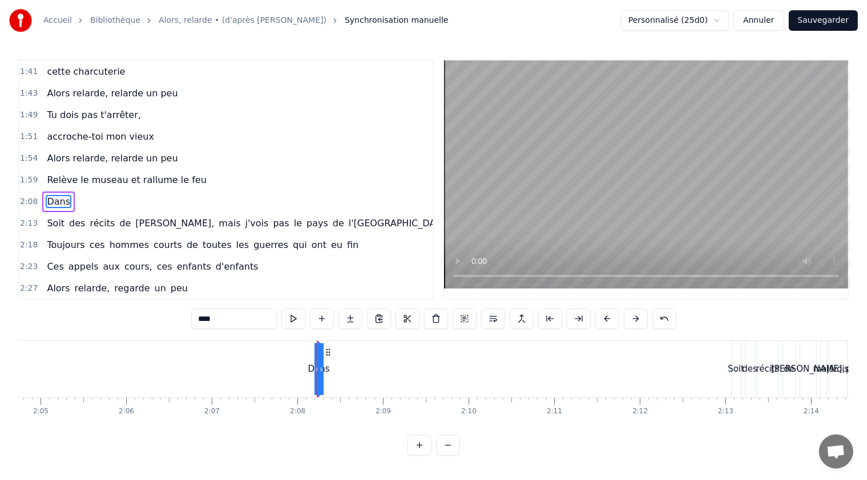
click at [834, 19] on button "Sauvegarder" at bounding box center [822, 20] width 69 height 21
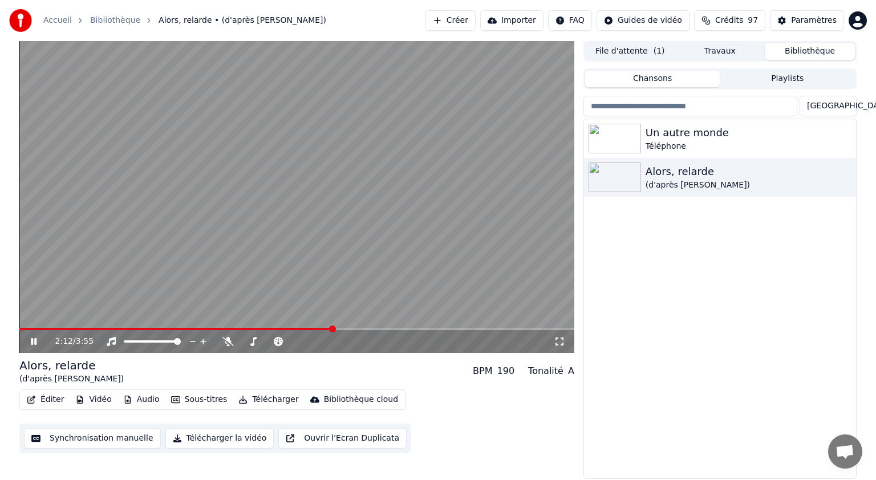
click at [34, 339] on icon at bounding box center [42, 341] width 27 height 9
click at [33, 342] on icon at bounding box center [33, 342] width 7 height 8
click at [33, 342] on icon at bounding box center [42, 341] width 27 height 9
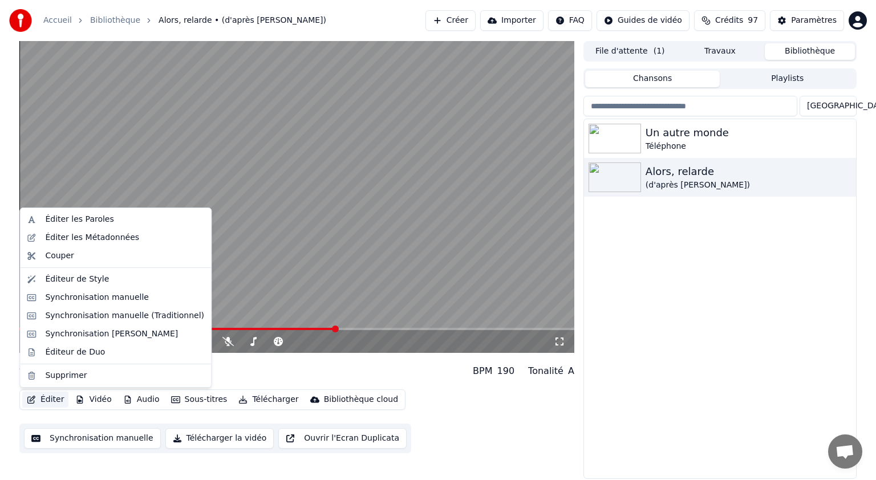
click at [44, 399] on button "Éditer" at bounding box center [45, 400] width 46 height 16
click at [64, 294] on div "Synchronisation manuelle" at bounding box center [97, 297] width 104 height 11
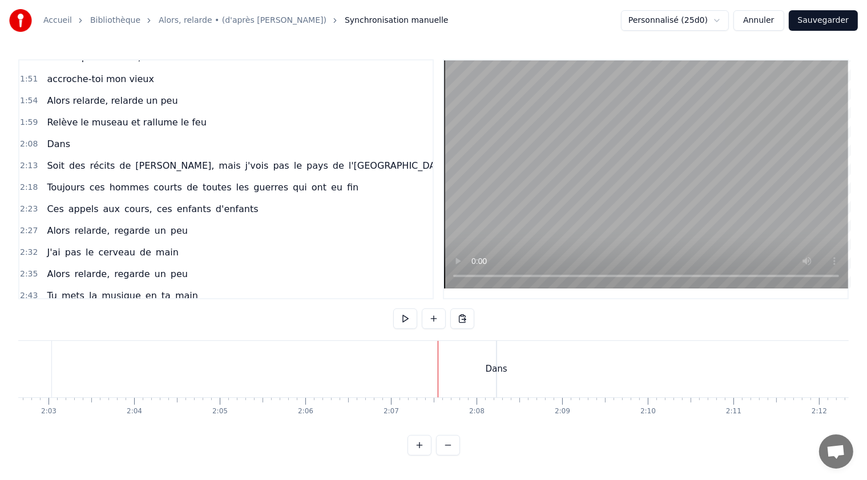
scroll to position [627, 0]
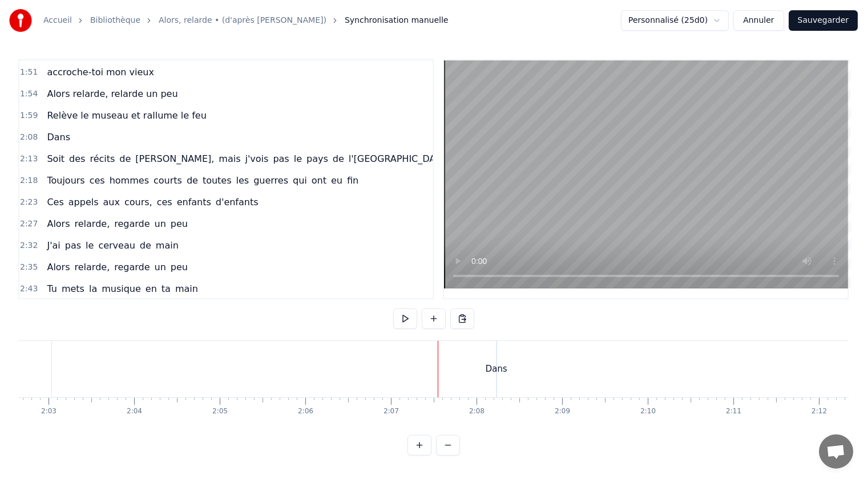
click at [58, 131] on span "Dans" at bounding box center [59, 137] width 26 height 13
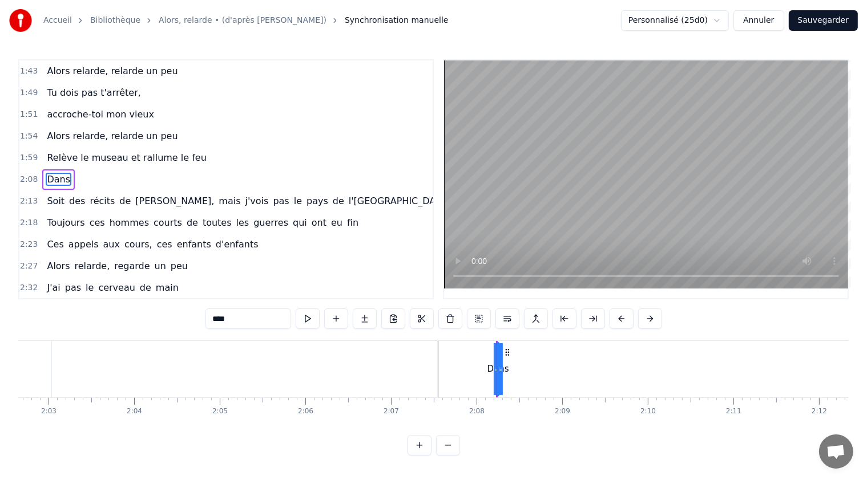
scroll to position [563, 0]
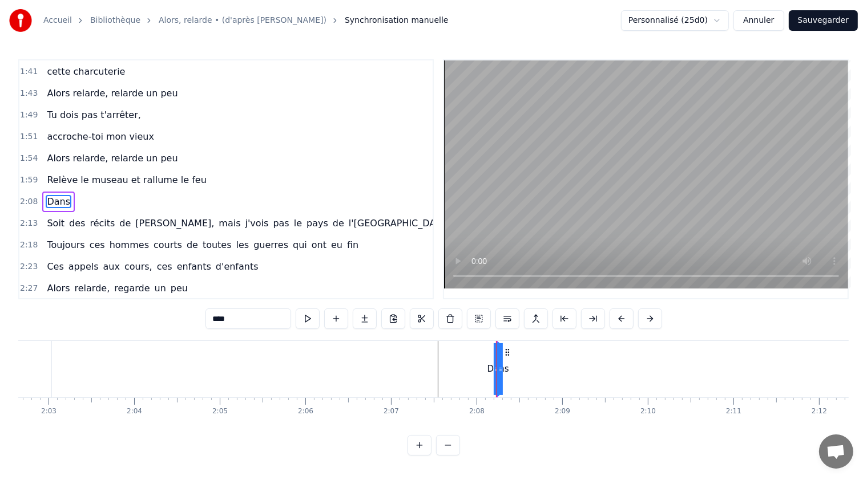
drag, startPoint x: 233, startPoint y: 321, endPoint x: 206, endPoint y: 324, distance: 27.0
click at [206, 324] on input "****" at bounding box center [248, 319] width 86 height 21
paste input "**********"
type input "**********"
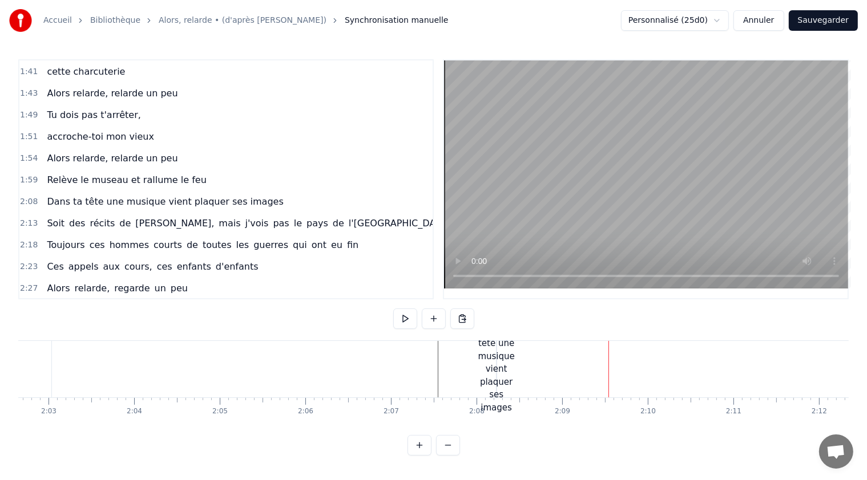
click at [502, 369] on div "Dans ta tête une musique vient plaquer ses images" at bounding box center [496, 370] width 37 height 90
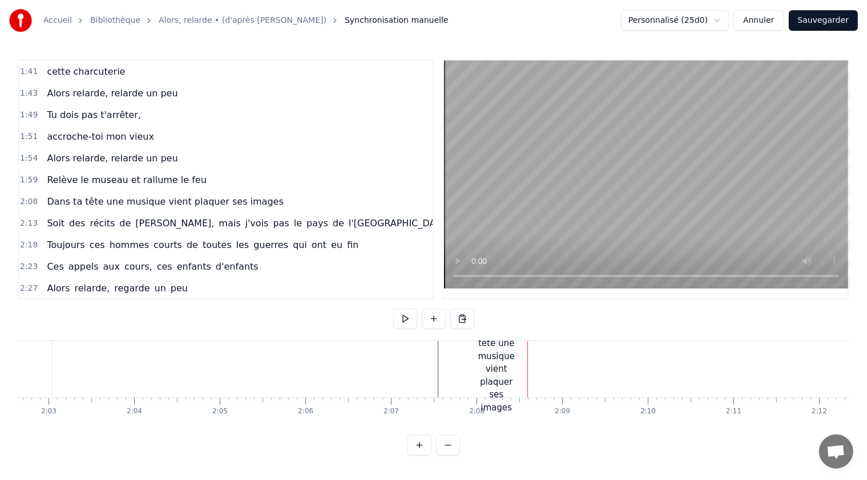
click at [495, 369] on div "Dans ta tête une musique vient plaquer ses images" at bounding box center [496, 370] width 37 height 90
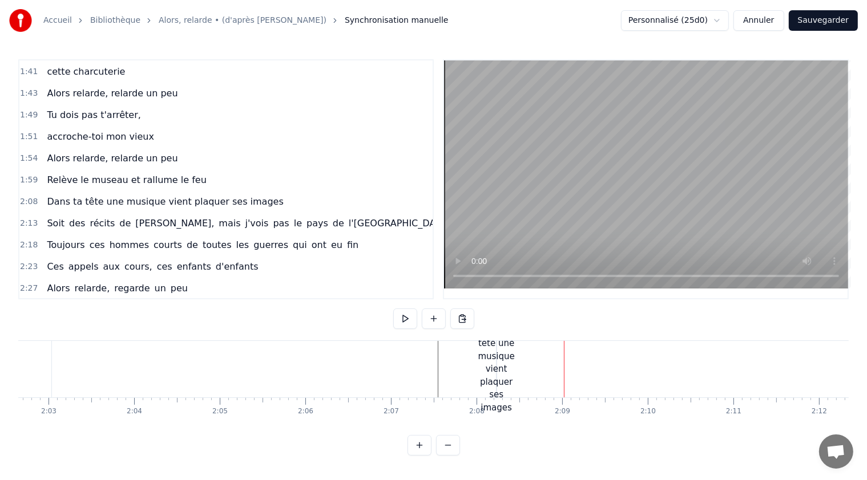
click at [496, 368] on div "Dans ta tête une musique vient plaquer ses images" at bounding box center [496, 370] width 37 height 90
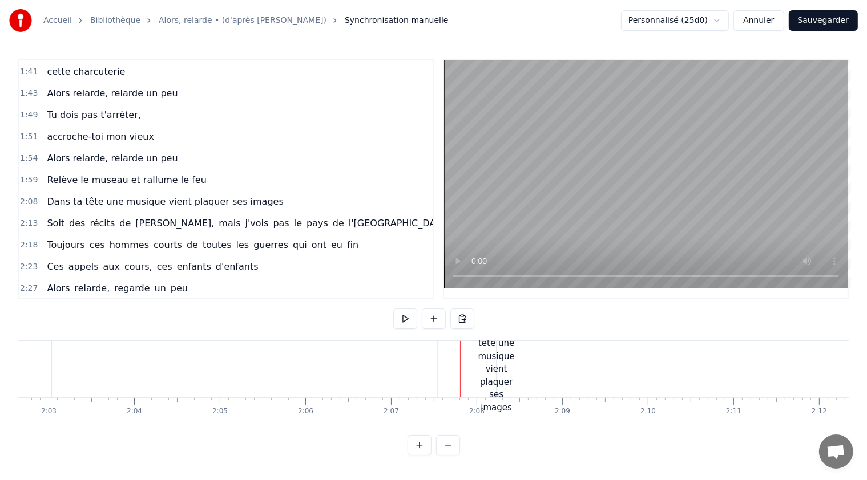
click at [495, 367] on div "Dans ta tête une musique vient plaquer ses images" at bounding box center [496, 370] width 37 height 90
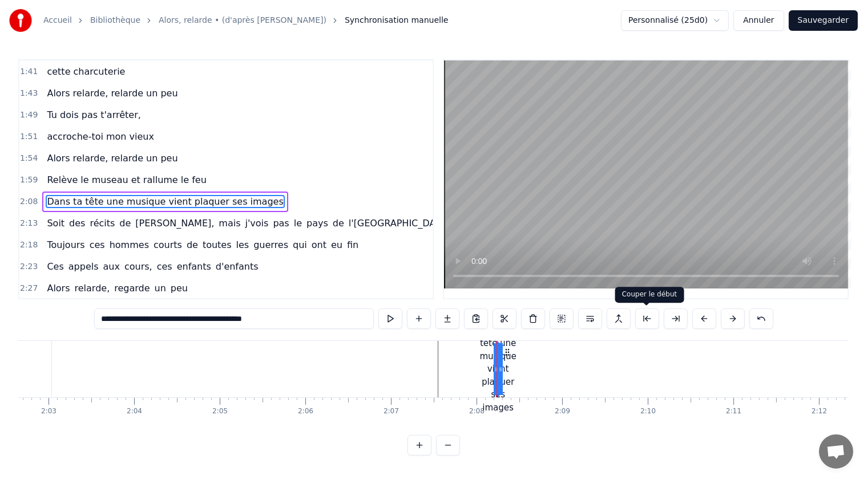
click at [646, 318] on button at bounding box center [647, 319] width 24 height 21
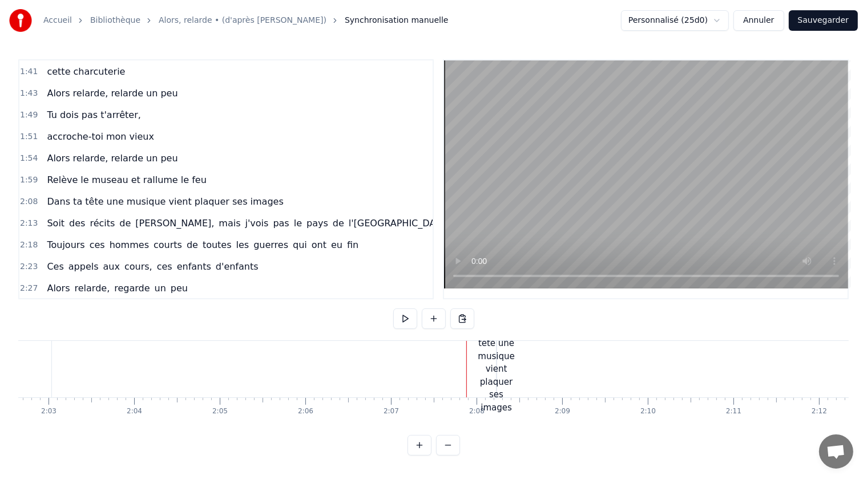
click at [496, 370] on div "Dans ta tête une musique vient plaquer ses images" at bounding box center [495, 370] width 37 height 90
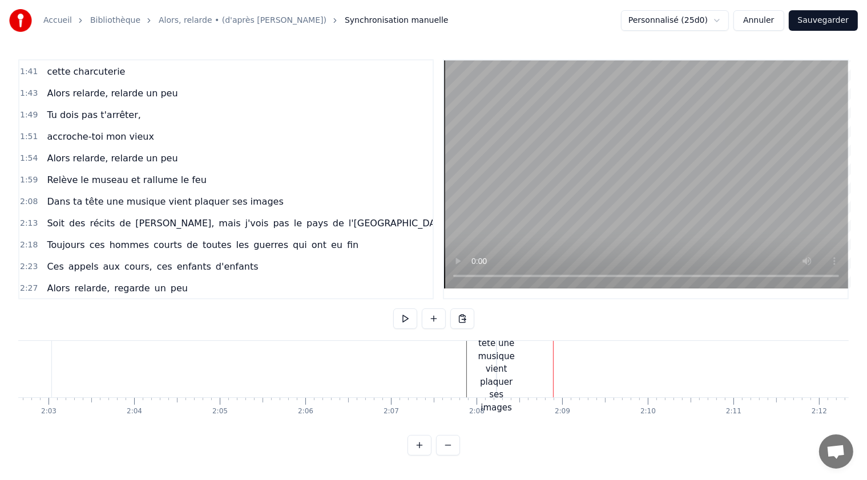
click at [504, 369] on div "Dans ta tête une musique vient plaquer ses images" at bounding box center [496, 370] width 37 height 90
click at [504, 365] on div "Dans ta tête une musique vient plaquer ses images" at bounding box center [496, 370] width 37 height 90
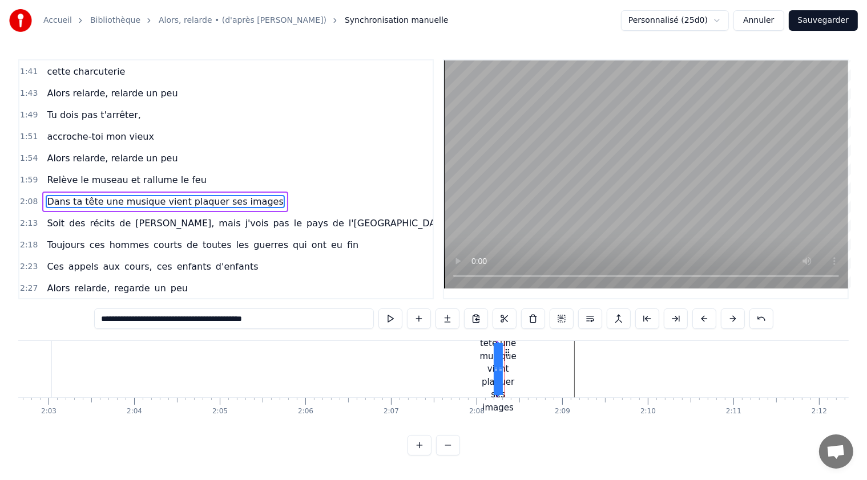
drag, startPoint x: 500, startPoint y: 368, endPoint x: 513, endPoint y: 370, distance: 13.3
click at [498, 370] on div "Dans ta tête une musique vient plaquer ses images" at bounding box center [498, 369] width 0 height 52
drag, startPoint x: 499, startPoint y: 369, endPoint x: 517, endPoint y: 371, distance: 18.5
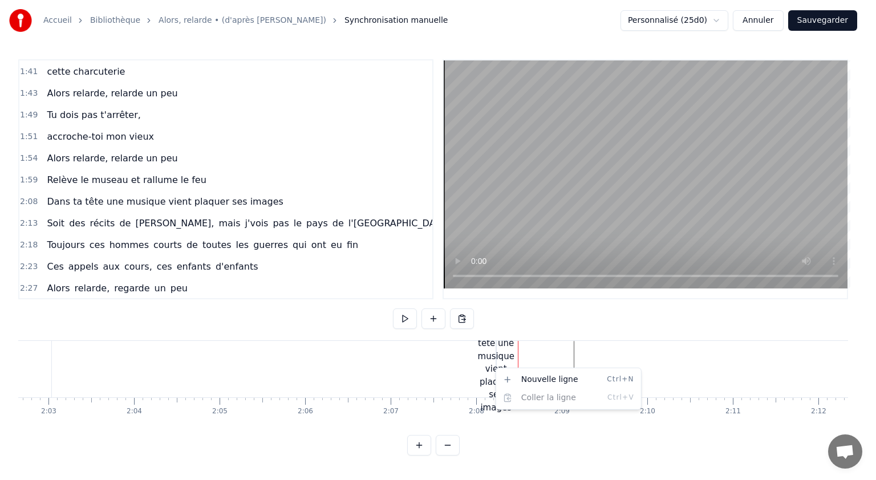
click at [495, 368] on html "Accueil Bibliothèque Alors, relarde • (d'après Patrick Bruel) Synchronisation m…" at bounding box center [438, 237] width 876 height 474
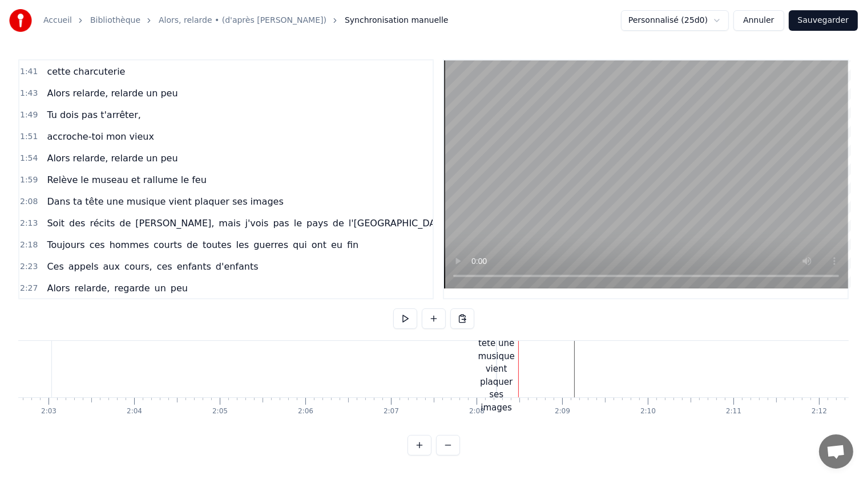
click at [497, 368] on div "Dans ta tête une musique vient plaquer ses images" at bounding box center [496, 370] width 37 height 90
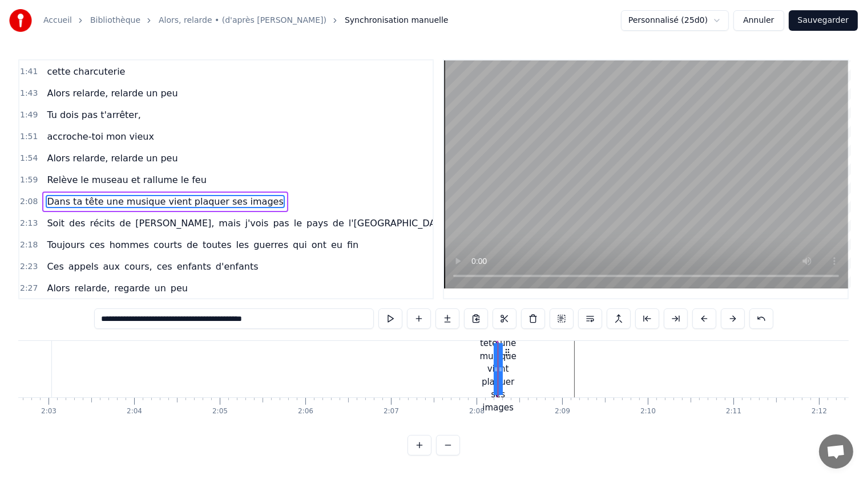
click at [497, 368] on div at bounding box center [497, 369] width 1 height 56
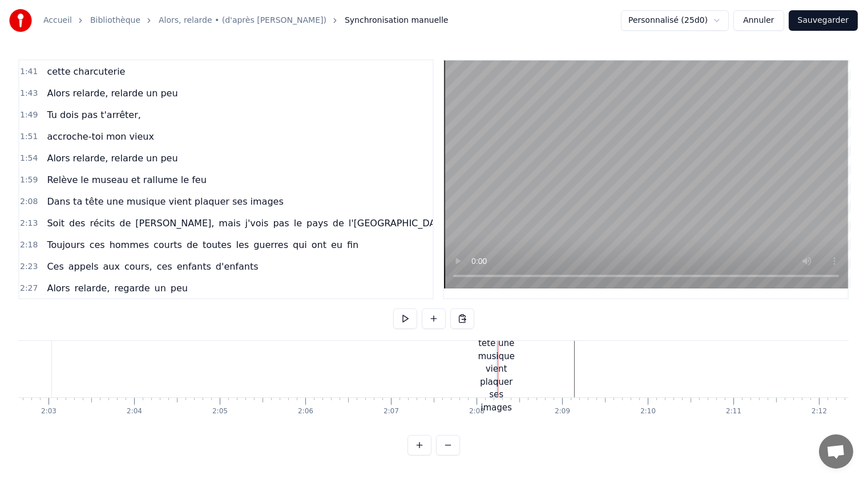
click at [495, 371] on div "Dans ta tête une musique vient plaquer ses images" at bounding box center [496, 370] width 37 height 90
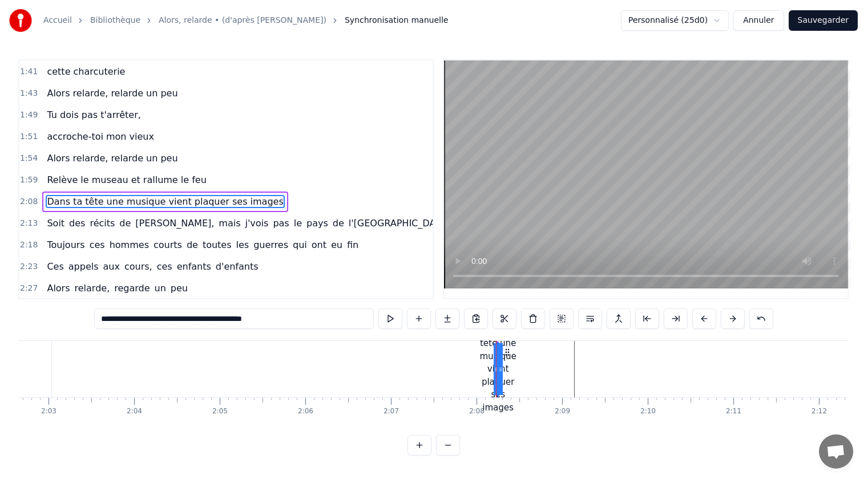
type input "****"
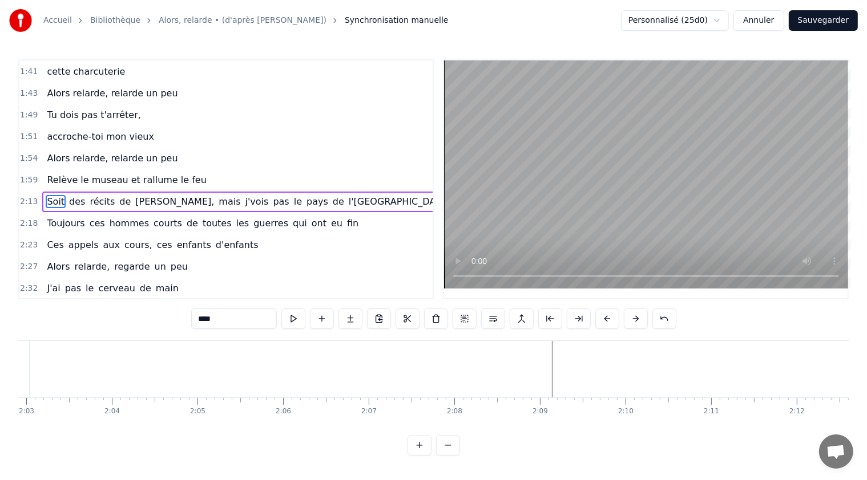
scroll to position [0, 10404]
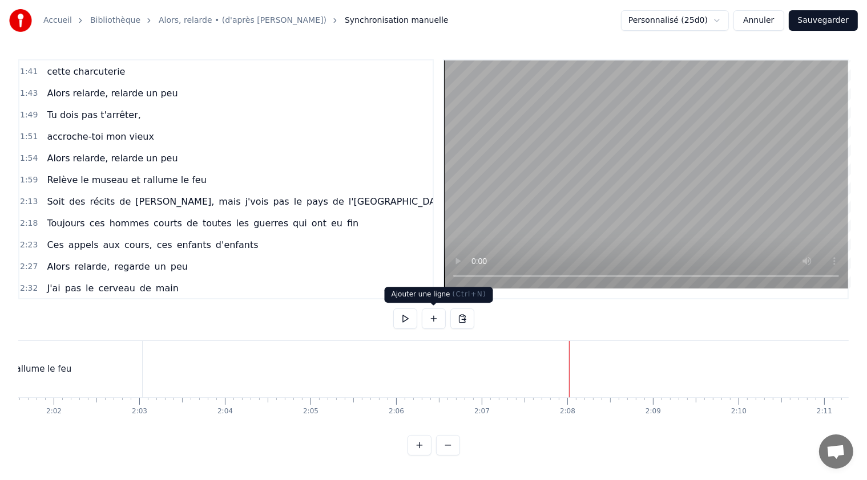
click at [431, 316] on button at bounding box center [434, 319] width 24 height 21
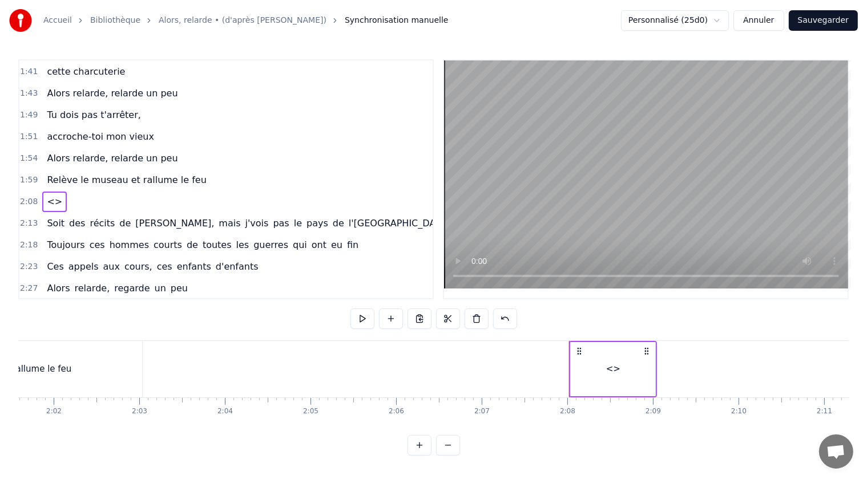
click at [46, 195] on span "<>" at bounding box center [55, 201] width 18 height 13
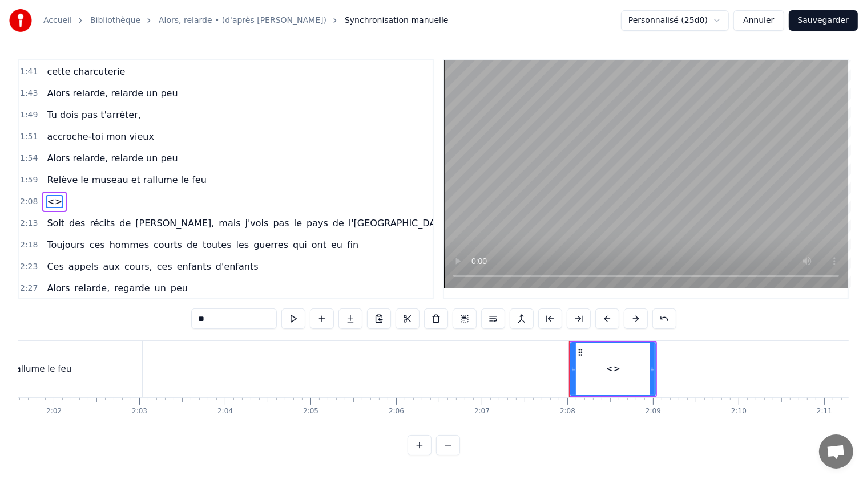
drag, startPoint x: 228, startPoint y: 322, endPoint x: 196, endPoint y: 319, distance: 32.0
click at [196, 319] on input "**" at bounding box center [234, 319] width 86 height 21
paste input "**********"
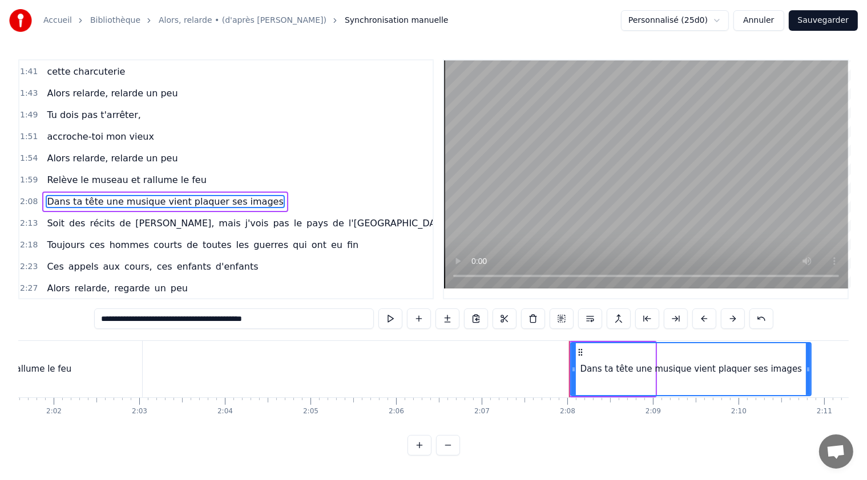
drag, startPoint x: 653, startPoint y: 367, endPoint x: 808, endPoint y: 365, distance: 155.7
click at [808, 365] on icon at bounding box center [807, 369] width 5 height 9
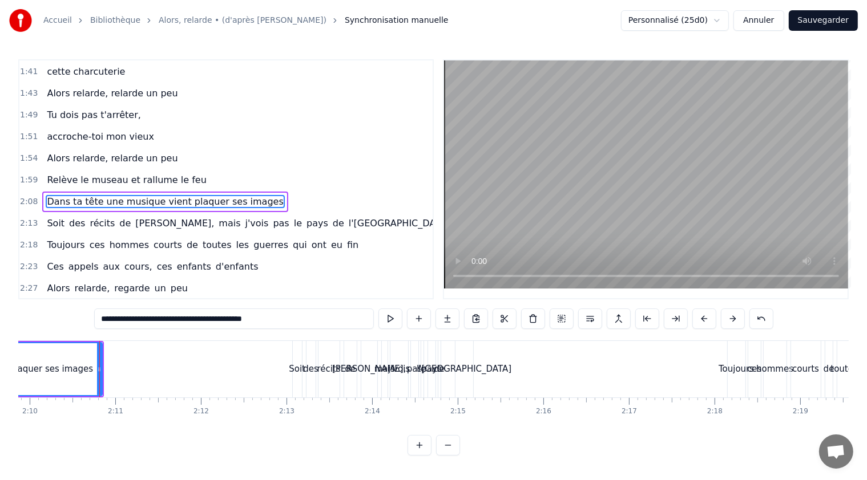
scroll to position [0, 11136]
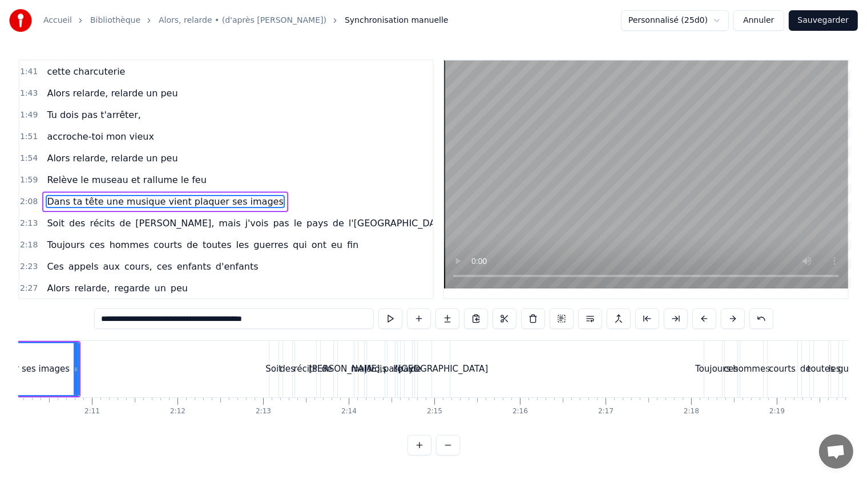
click at [68, 217] on span "des" at bounding box center [77, 223] width 18 height 13
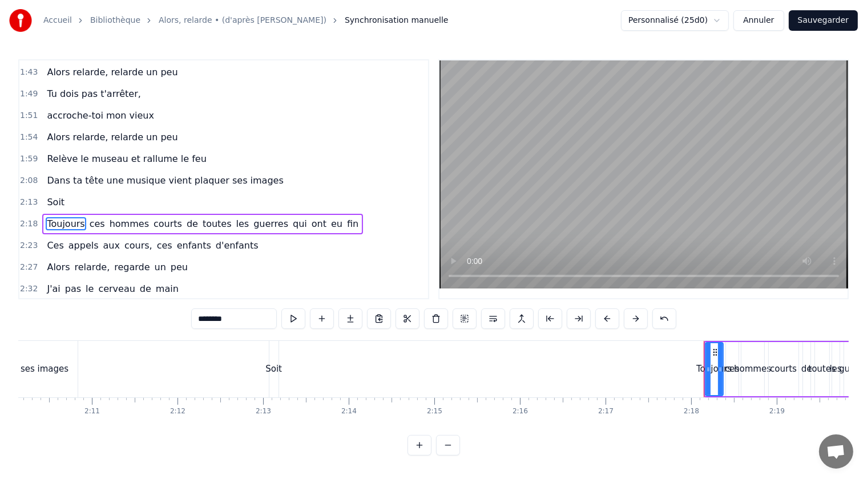
scroll to position [605, 0]
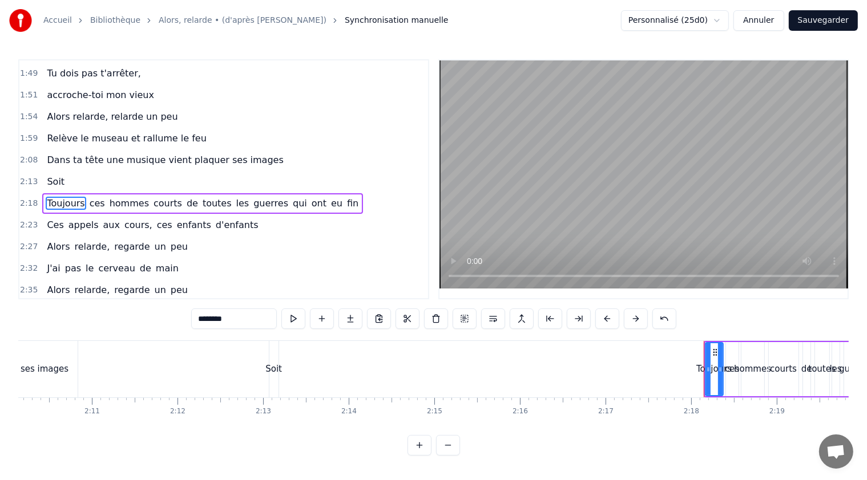
click at [55, 175] on span "Soit" at bounding box center [56, 181] width 20 height 13
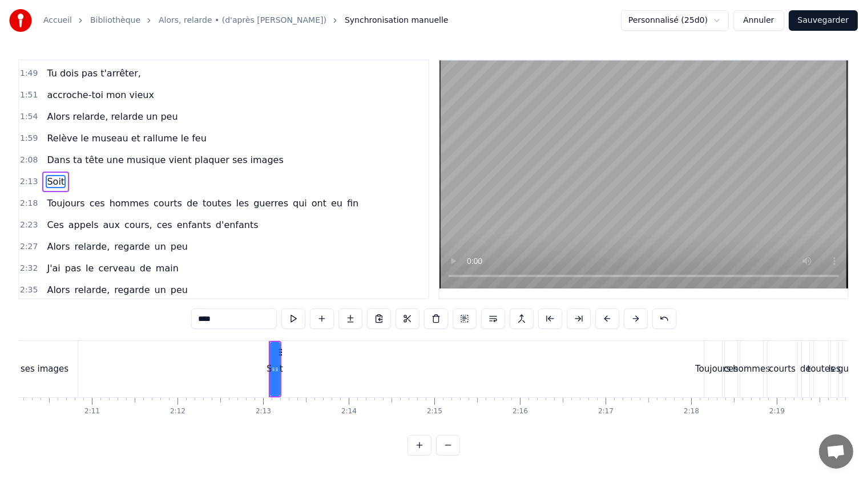
scroll to position [584, 0]
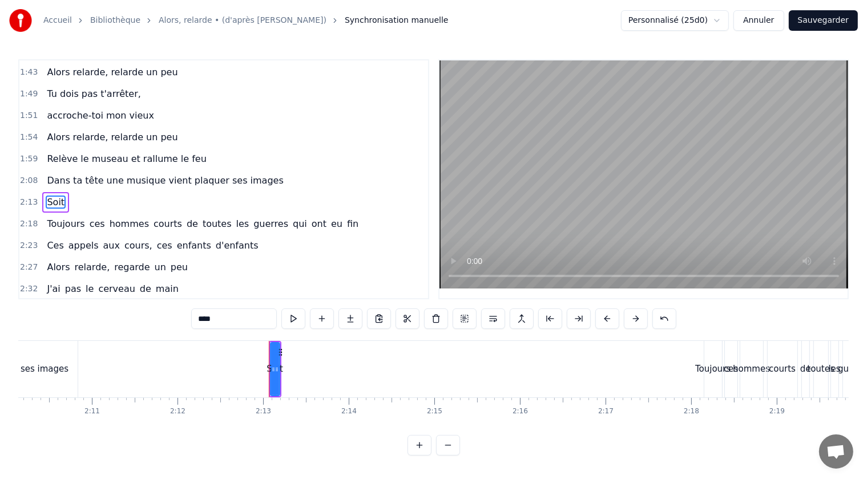
drag, startPoint x: 224, startPoint y: 319, endPoint x: 189, endPoint y: 322, distance: 34.3
click at [189, 322] on div "0:21 T'as raté ton pâté, 0:23 t'as loupé ta rillette 0:26 Ta terrine est pétée,…" at bounding box center [433, 257] width 830 height 396
paste input "**********"
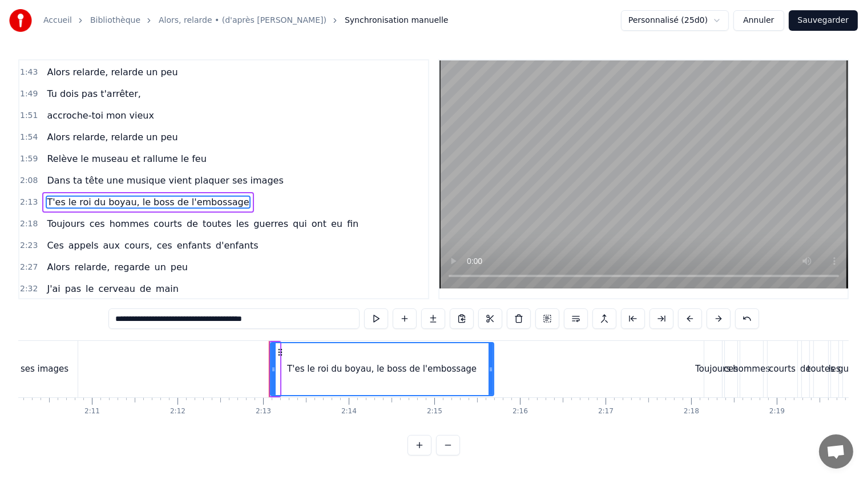
drag, startPoint x: 276, startPoint y: 368, endPoint x: 490, endPoint y: 383, distance: 214.5
click at [490, 383] on div at bounding box center [490, 369] width 5 height 52
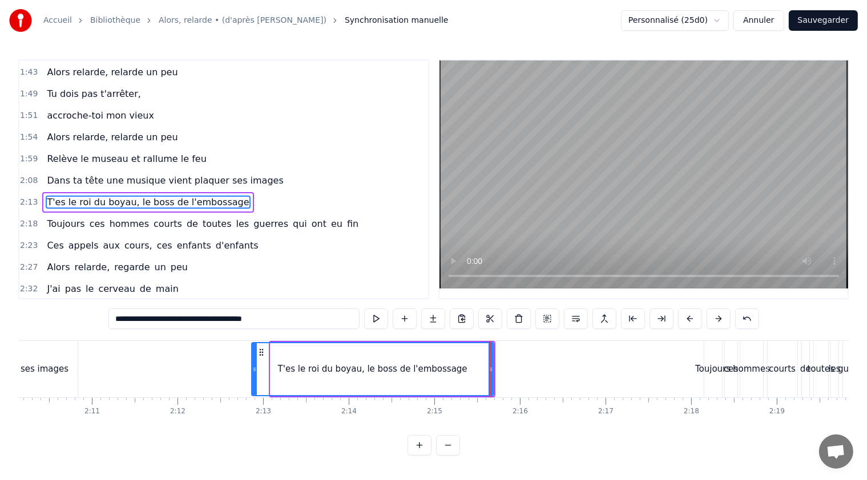
drag, startPoint x: 272, startPoint y: 368, endPoint x: 253, endPoint y: 367, distance: 18.9
click at [253, 367] on icon at bounding box center [254, 369] width 5 height 9
click at [201, 217] on span "toutes" at bounding box center [216, 223] width 31 height 13
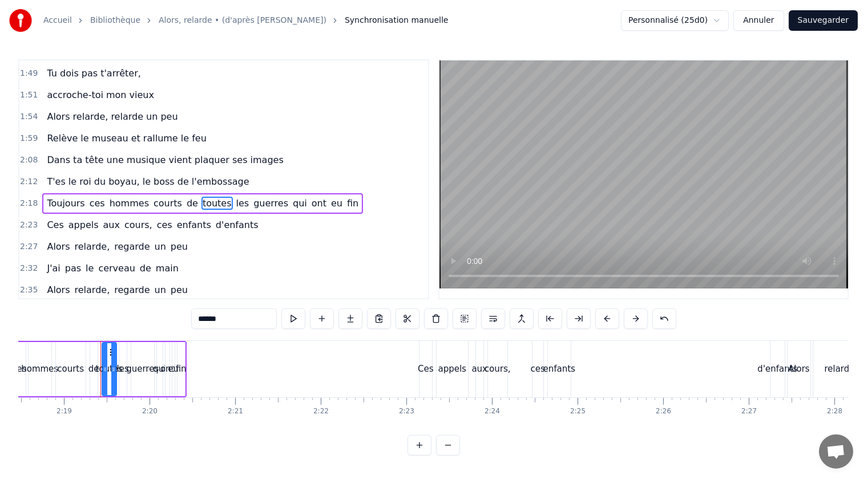
scroll to position [0, 11873]
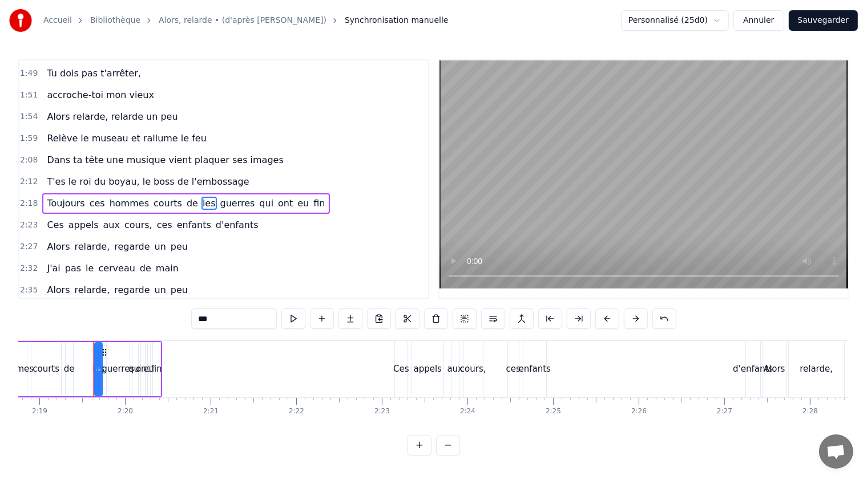
type input "*******"
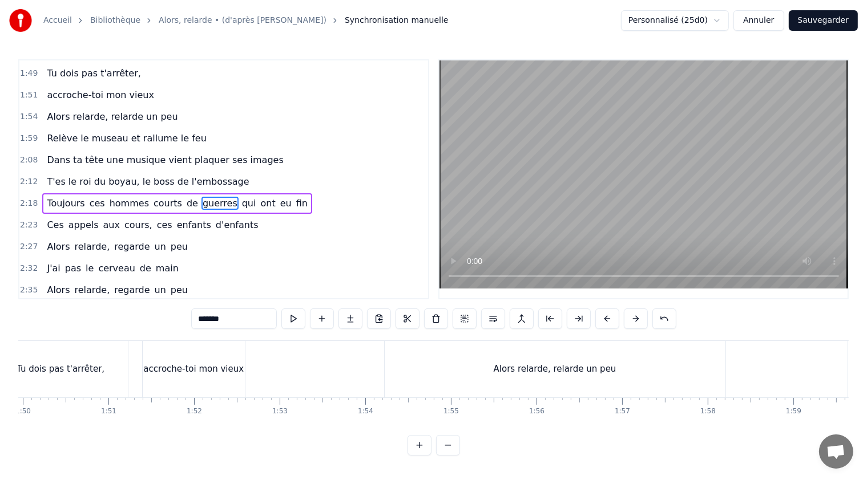
scroll to position [0, 9419]
click at [295, 355] on div at bounding box center [660, 369] width 20121 height 56
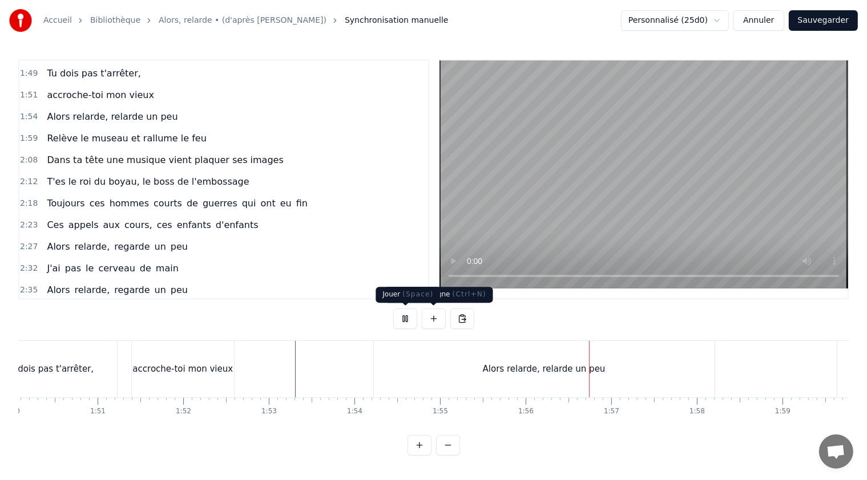
click at [403, 317] on button at bounding box center [405, 319] width 24 height 21
click at [390, 371] on div "Alors relarde, relarde un peu" at bounding box center [544, 369] width 341 height 56
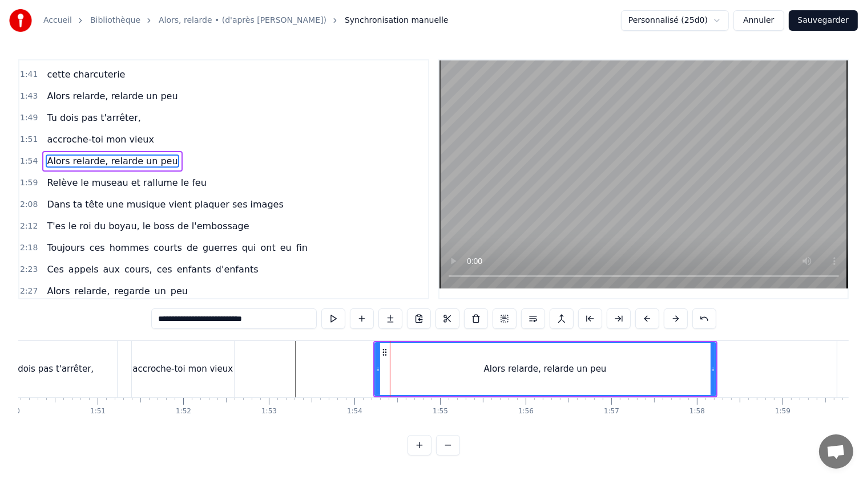
scroll to position [521, 0]
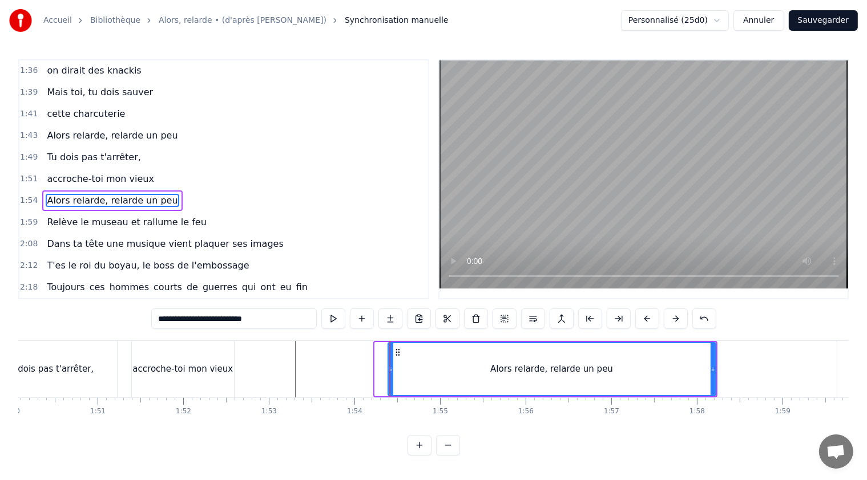
drag, startPoint x: 375, startPoint y: 367, endPoint x: 388, endPoint y: 367, distance: 13.1
click at [388, 367] on icon at bounding box center [390, 369] width 5 height 9
click at [500, 371] on div "Alors relarde, relarde un peu" at bounding box center [551, 369] width 123 height 13
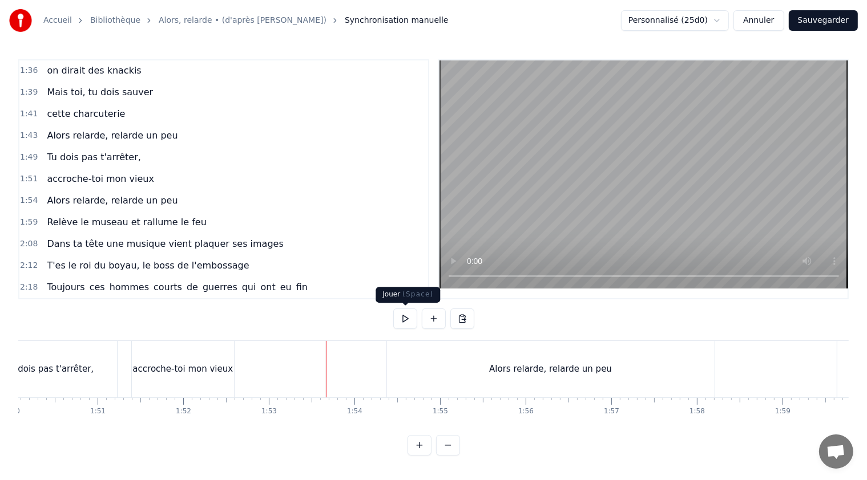
click at [404, 318] on button at bounding box center [405, 319] width 24 height 21
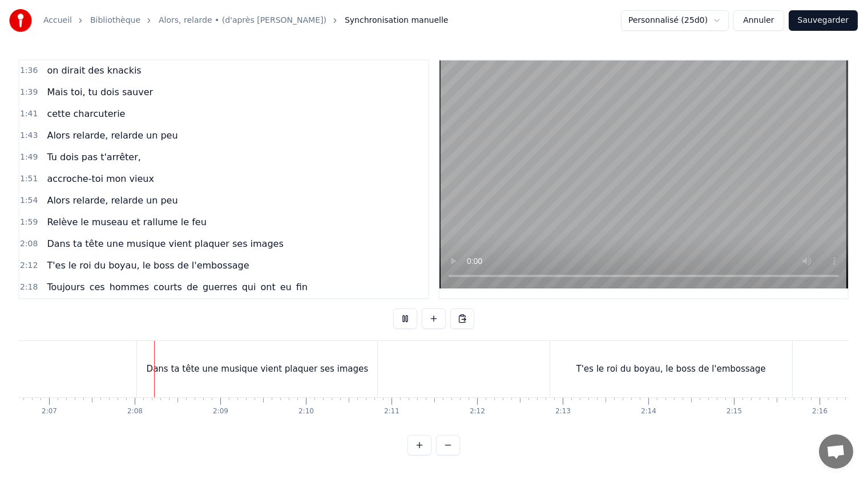
scroll to position [0, 10857]
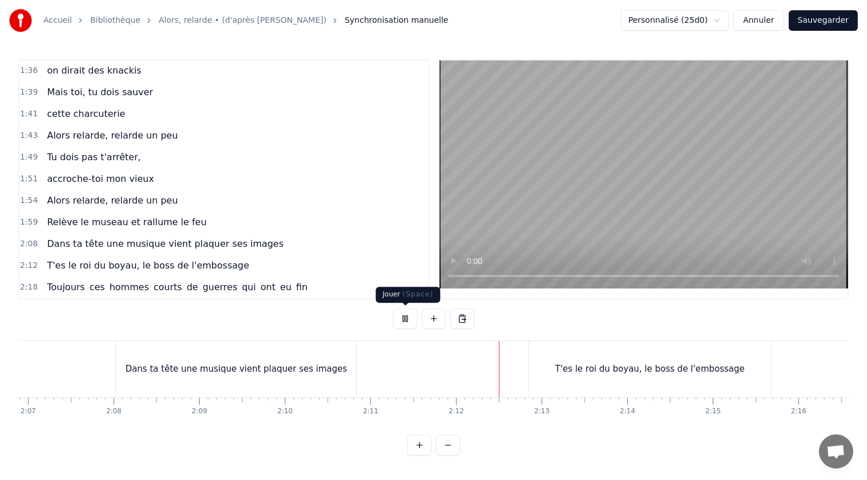
click at [404, 318] on button at bounding box center [405, 319] width 24 height 21
click at [274, 370] on div "Dans ta tête une musique vient plaquer ses images" at bounding box center [235, 369] width 221 height 13
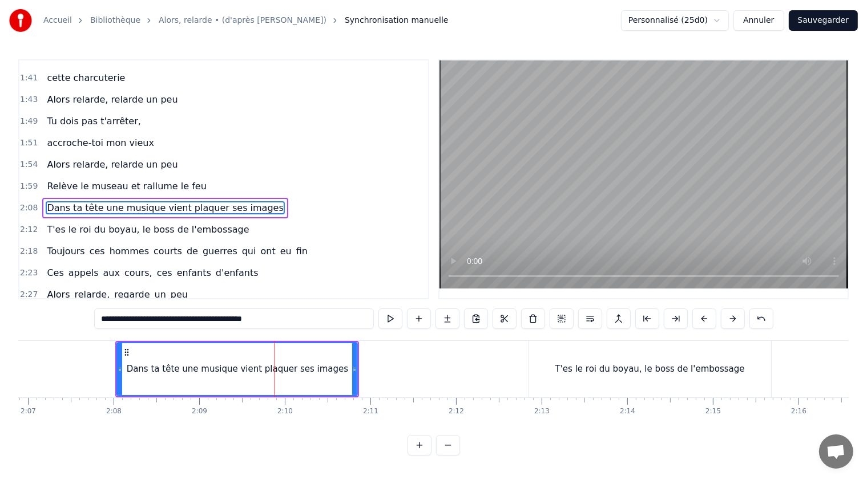
scroll to position [563, 0]
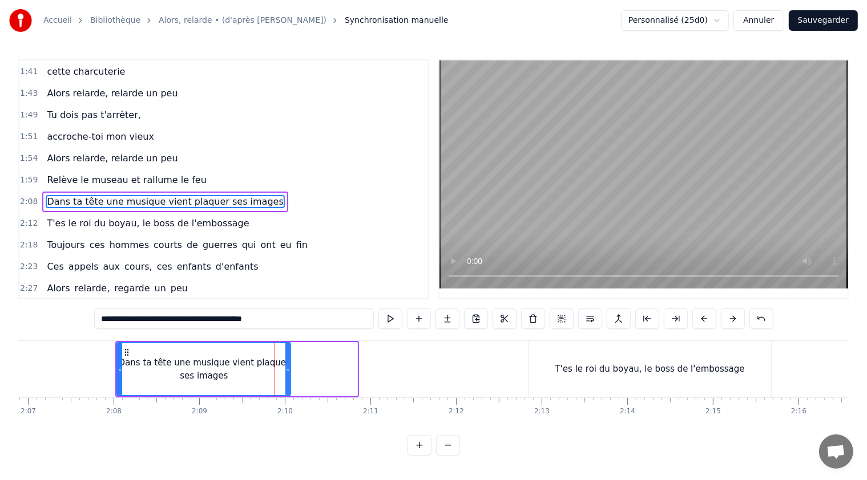
drag, startPoint x: 354, startPoint y: 370, endPoint x: 287, endPoint y: 369, distance: 66.8
click at [287, 369] on icon at bounding box center [287, 369] width 5 height 9
drag, startPoint x: 288, startPoint y: 370, endPoint x: 319, endPoint y: 370, distance: 30.8
click at [319, 370] on icon at bounding box center [318, 369] width 5 height 9
drag, startPoint x: 119, startPoint y: 369, endPoint x: 107, endPoint y: 371, distance: 11.8
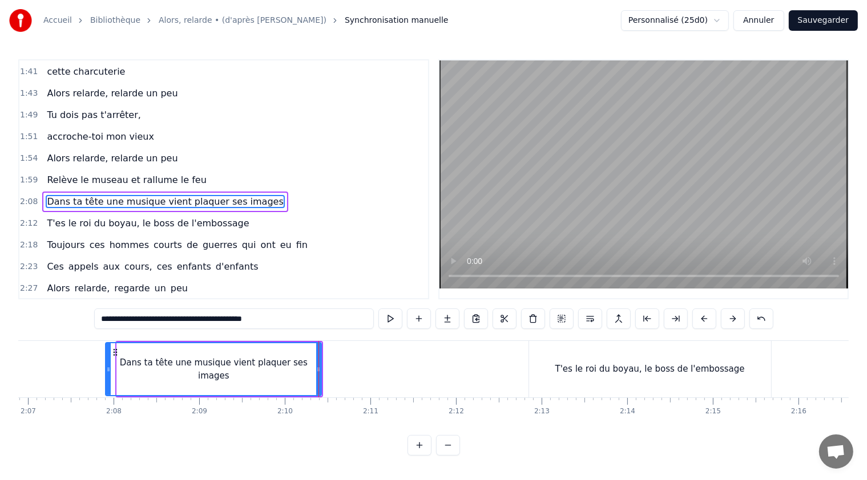
click at [107, 371] on icon at bounding box center [108, 369] width 5 height 9
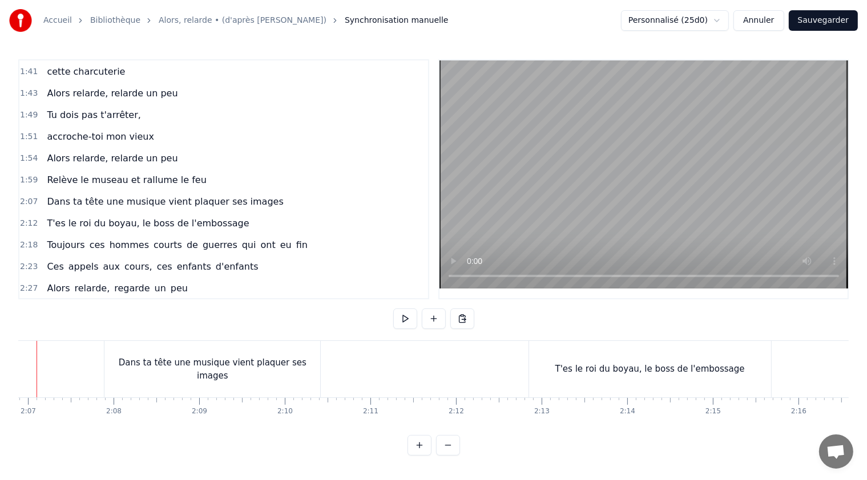
scroll to position [0, 10818]
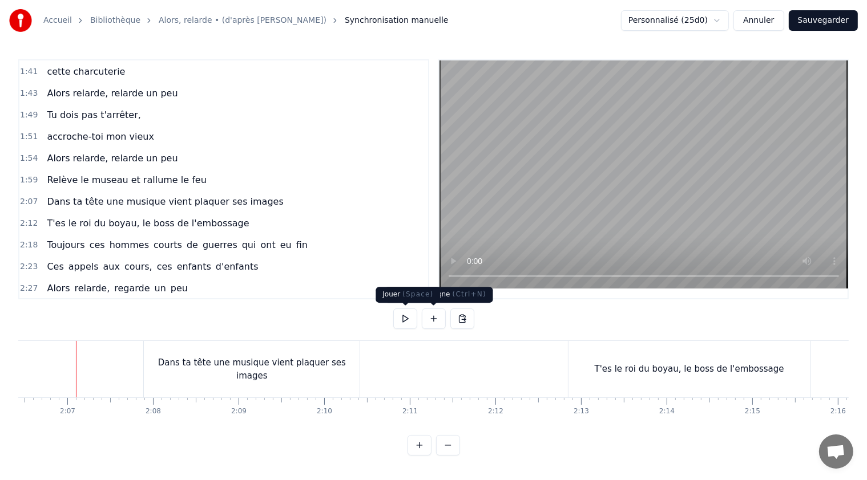
click at [406, 319] on button at bounding box center [405, 319] width 24 height 21
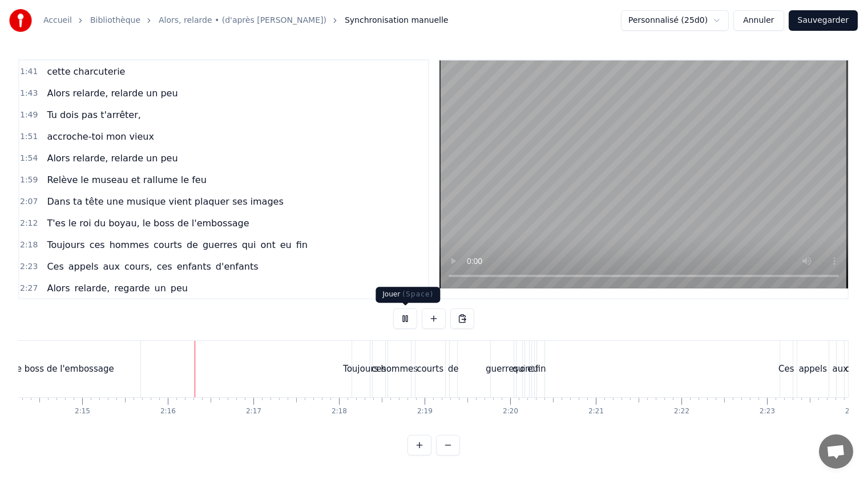
scroll to position [0, 11548]
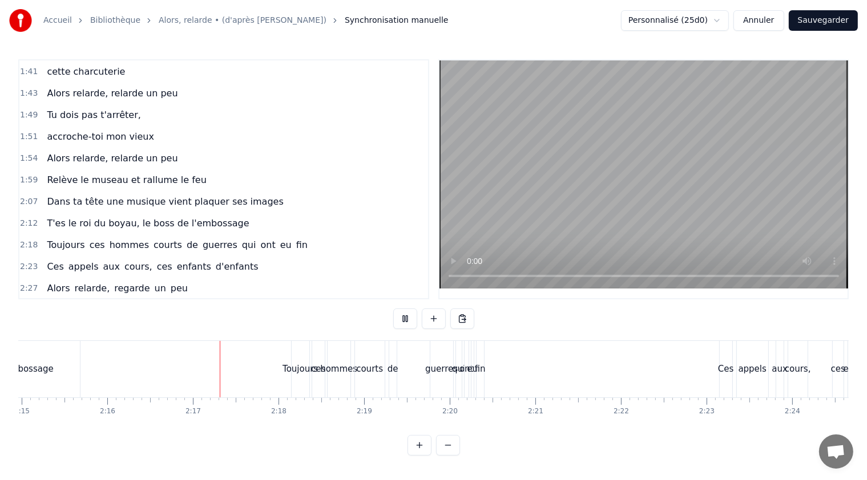
click at [408, 317] on button at bounding box center [405, 319] width 24 height 21
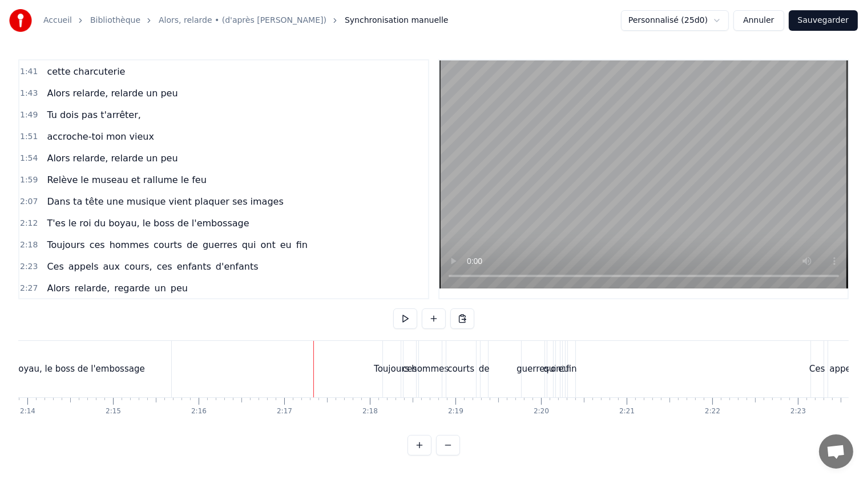
scroll to position [0, 11434]
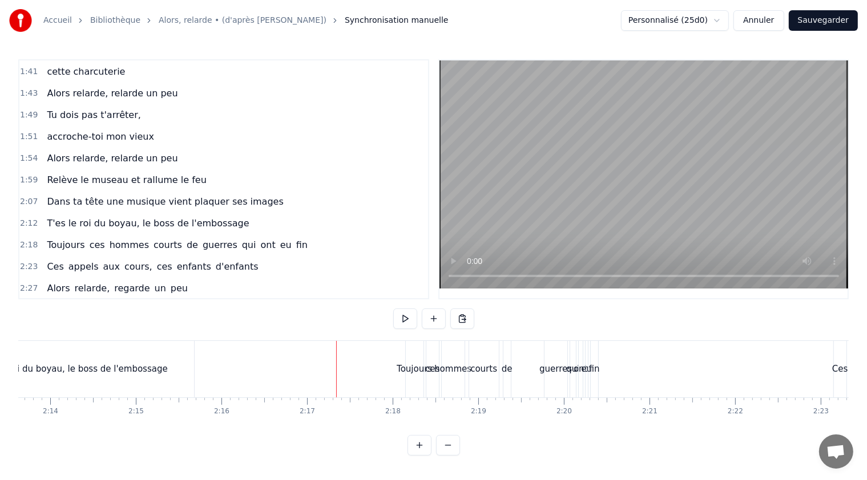
click at [120, 376] on div "T'es le roi du boyau, le boss de l'embossage" at bounding box center [73, 369] width 242 height 56
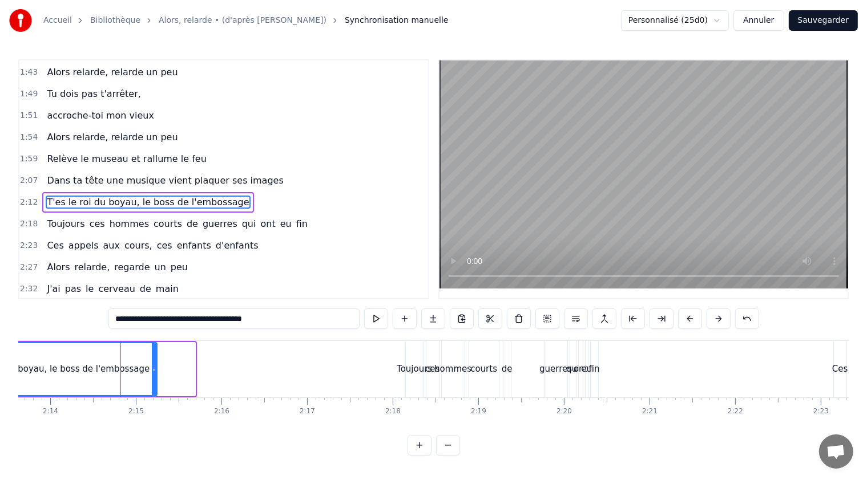
drag, startPoint x: 190, startPoint y: 369, endPoint x: 152, endPoint y: 372, distance: 38.3
click at [152, 372] on icon at bounding box center [154, 369] width 5 height 9
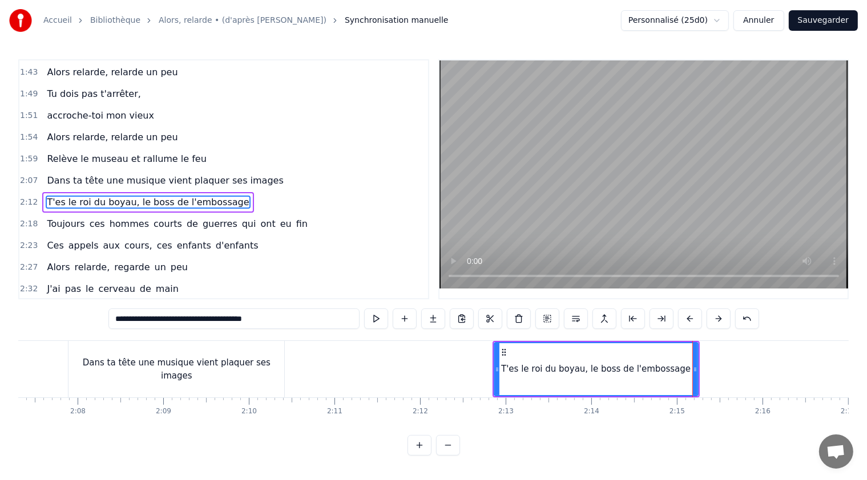
scroll to position [0, 10886]
click at [175, 376] on div "Dans ta tête une musique vient plaquer ses images" at bounding box center [183, 369] width 216 height 56
type input "**********"
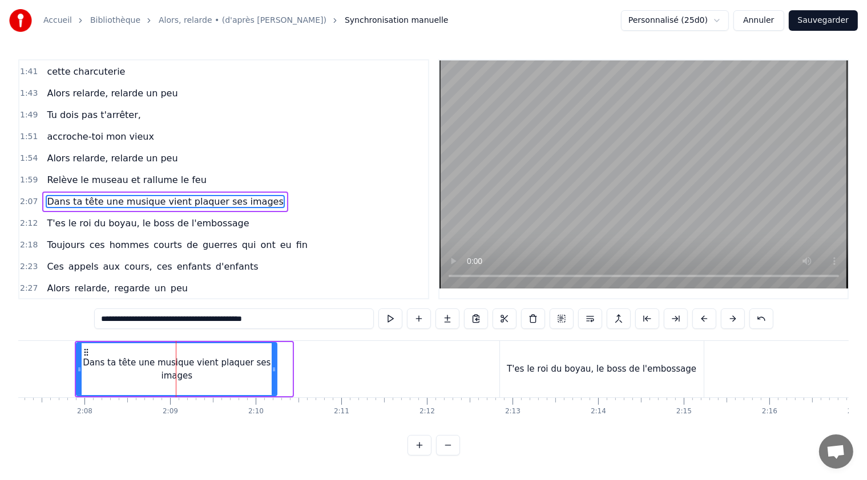
drag, startPoint x: 288, startPoint y: 369, endPoint x: 273, endPoint y: 367, distance: 15.6
click at [273, 367] on icon at bounding box center [274, 369] width 5 height 9
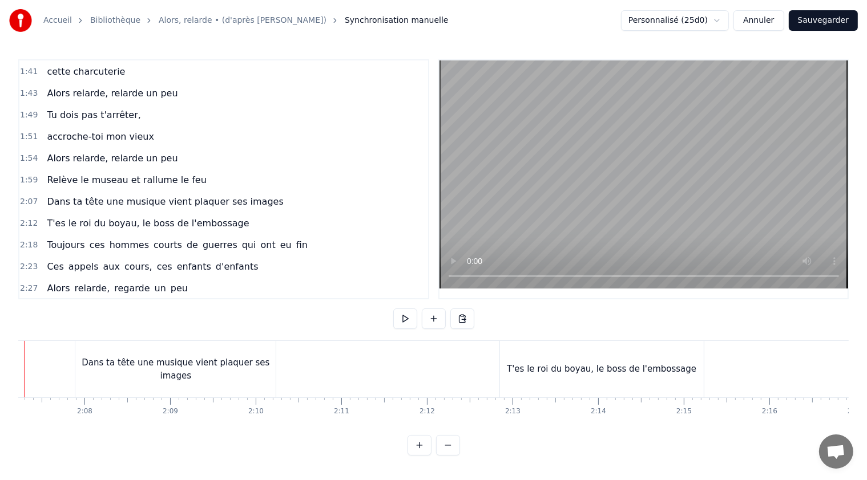
scroll to position [0, 10834]
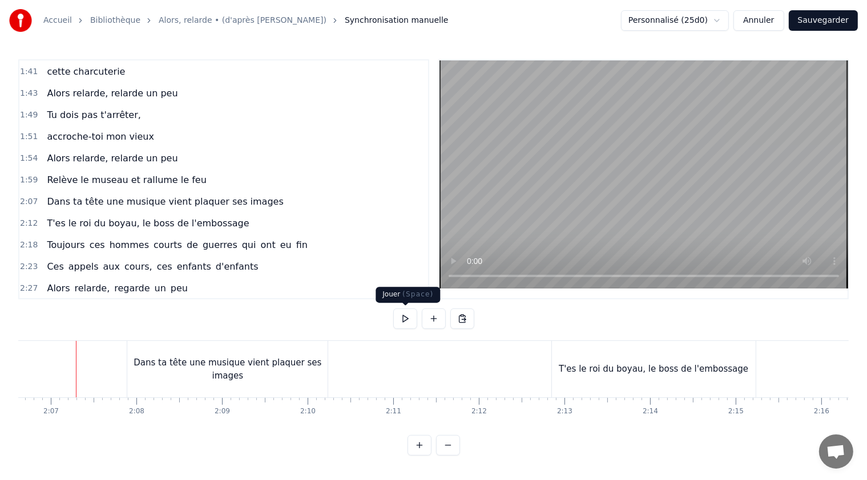
click at [404, 322] on button at bounding box center [405, 319] width 24 height 21
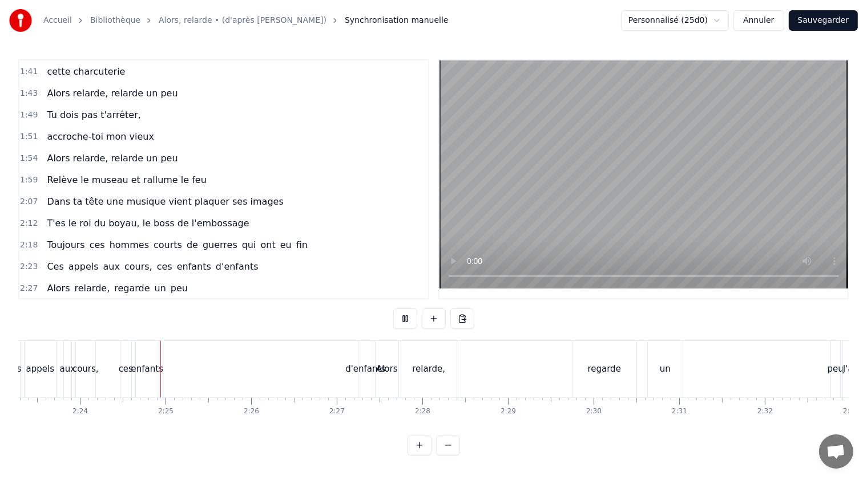
scroll to position [0, 12281]
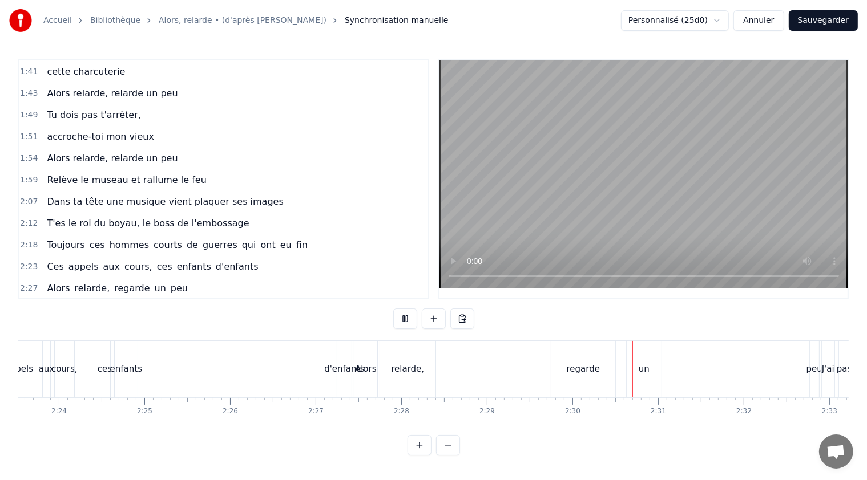
click at [406, 318] on button at bounding box center [405, 319] width 24 height 21
click at [125, 369] on div "enfants" at bounding box center [126, 369] width 32 height 13
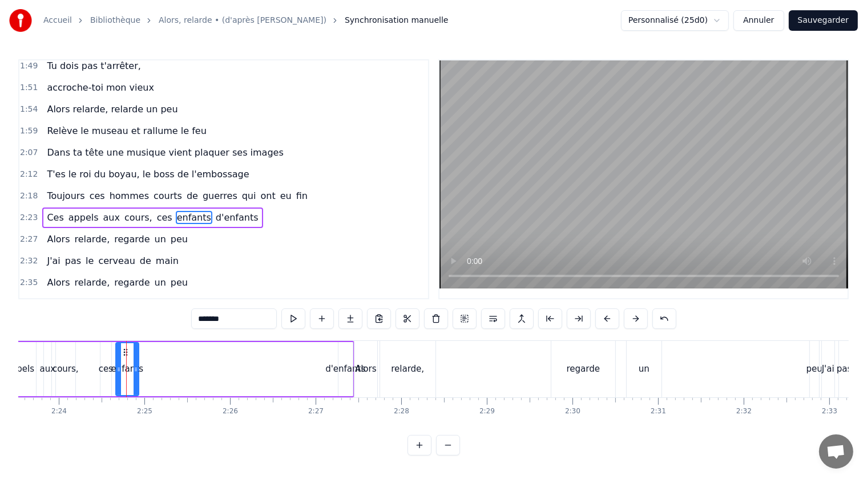
scroll to position [626, 0]
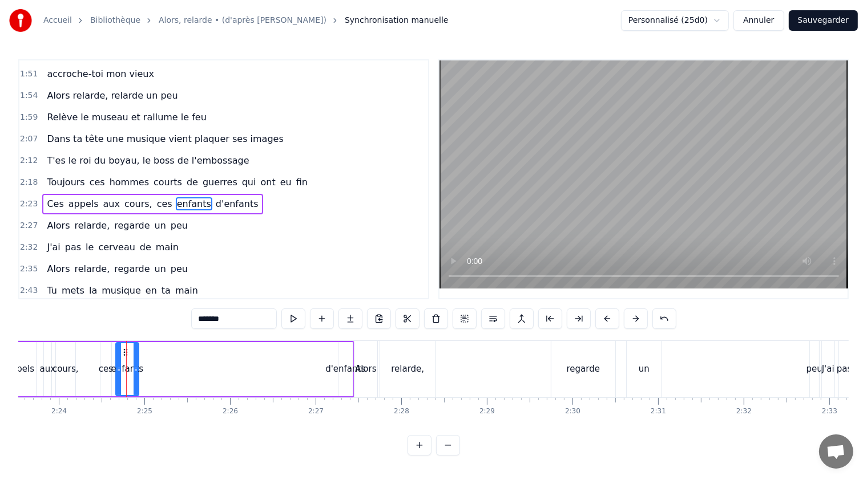
click at [214, 197] on span "d'enfants" at bounding box center [236, 203] width 45 height 13
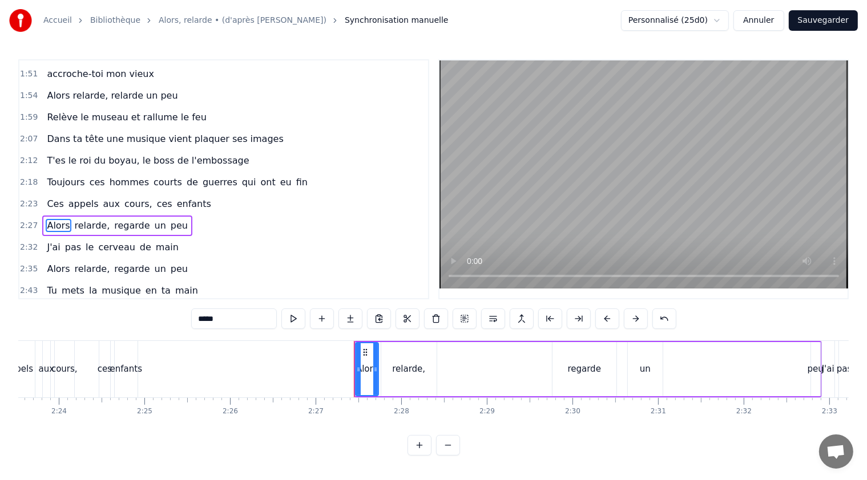
scroll to position [647, 0]
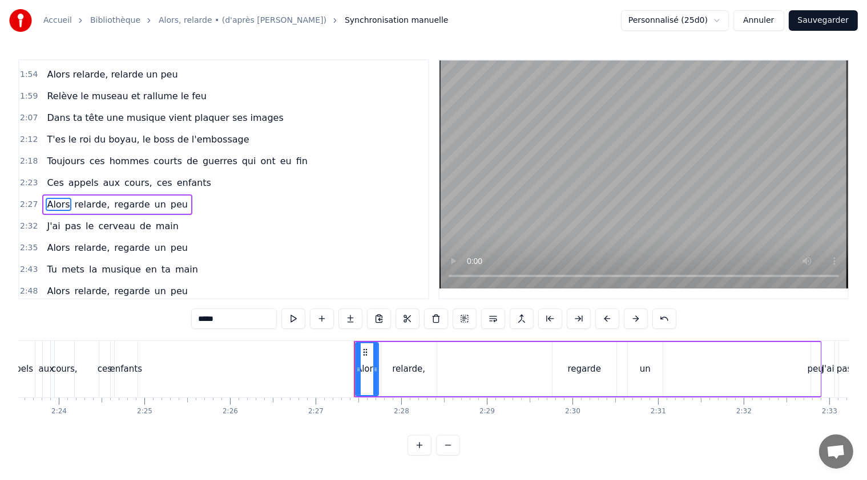
click at [123, 176] on span "cours," at bounding box center [138, 182] width 30 height 13
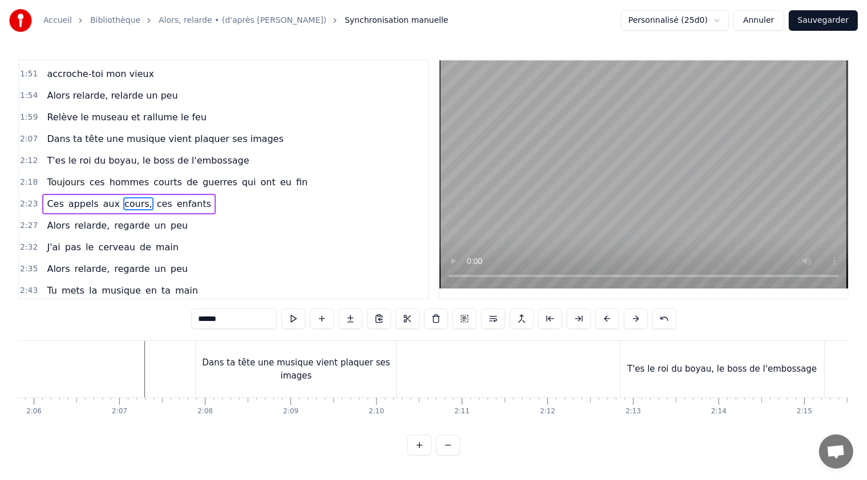
scroll to position [0, 10687]
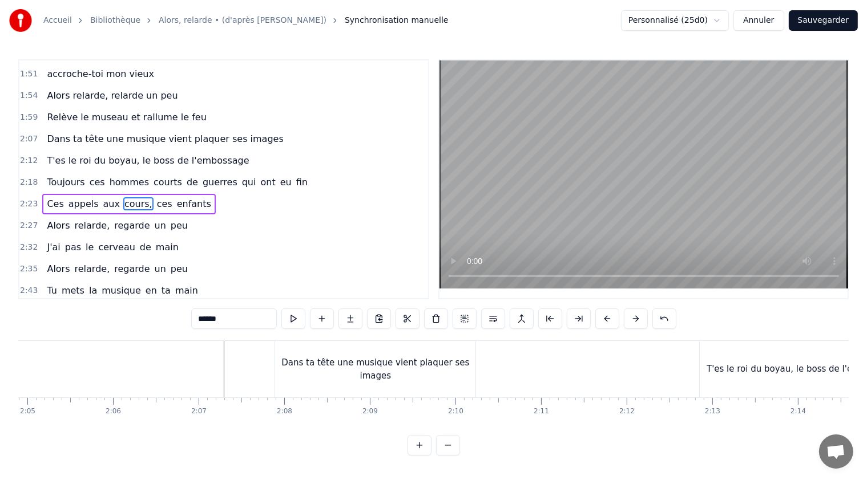
click at [337, 375] on div "Dans ta tête une musique vient plaquer ses images" at bounding box center [375, 370] width 200 height 26
type input "**********"
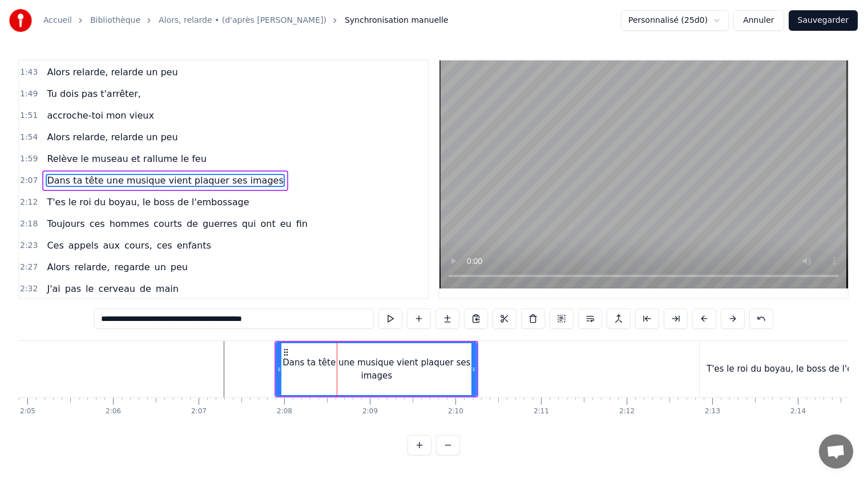
scroll to position [563, 0]
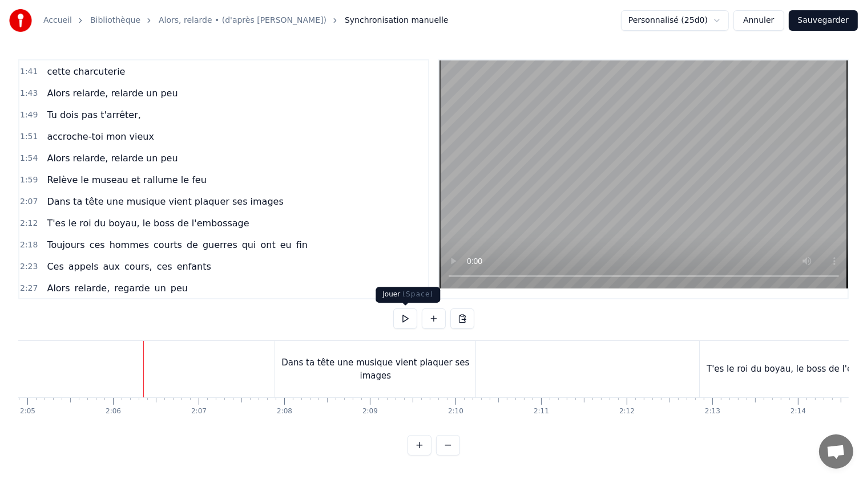
click at [404, 320] on button at bounding box center [405, 319] width 24 height 21
click at [434, 362] on div "Dans ta tête une musique vient plaquer ses images" at bounding box center [375, 369] width 200 height 56
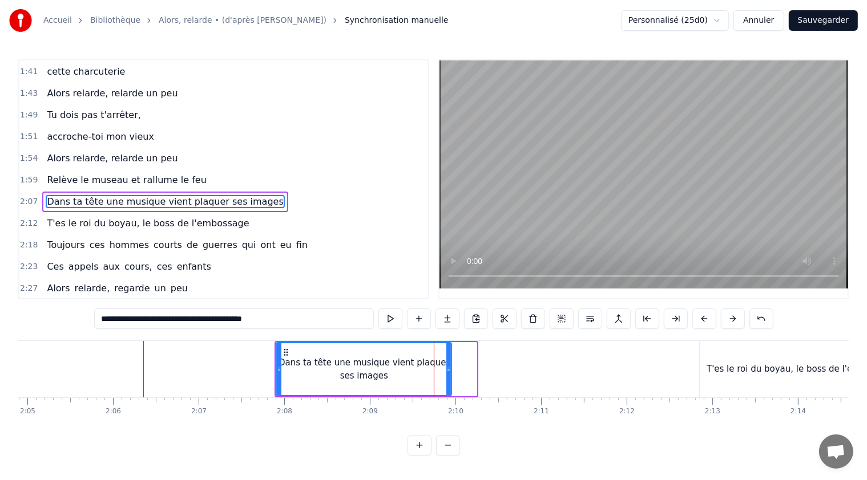
drag, startPoint x: 475, startPoint y: 370, endPoint x: 448, endPoint y: 367, distance: 27.0
click at [448, 367] on icon at bounding box center [448, 369] width 5 height 9
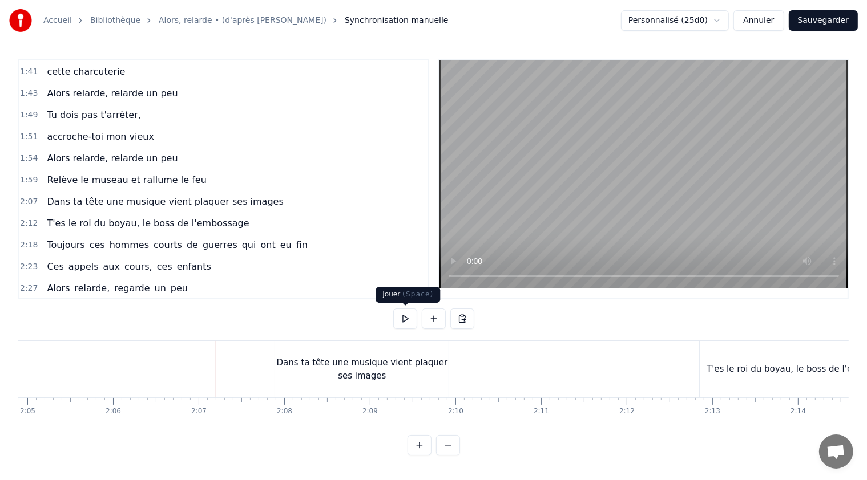
click at [408, 317] on button at bounding box center [405, 319] width 24 height 21
click at [409, 317] on button at bounding box center [405, 319] width 24 height 21
click at [310, 359] on div "Dans ta tête une musique vient plaquer ses images" at bounding box center [361, 370] width 173 height 26
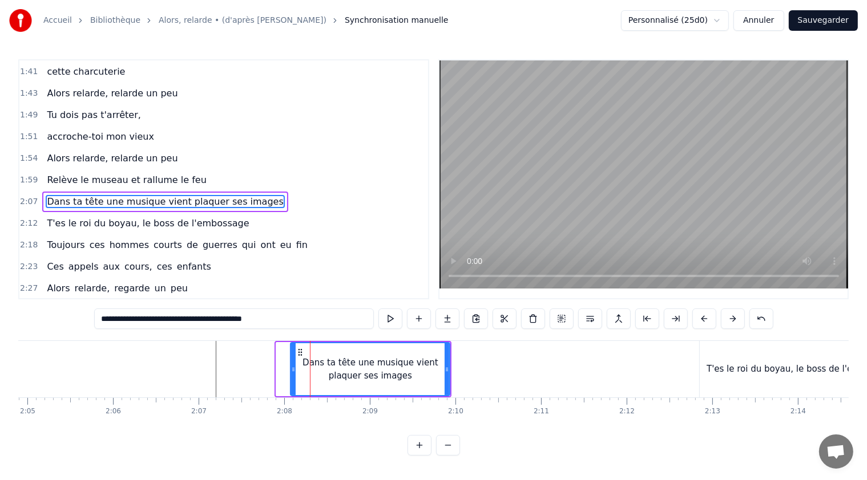
drag, startPoint x: 278, startPoint y: 370, endPoint x: 292, endPoint y: 371, distance: 14.3
click at [292, 371] on icon at bounding box center [293, 369] width 5 height 9
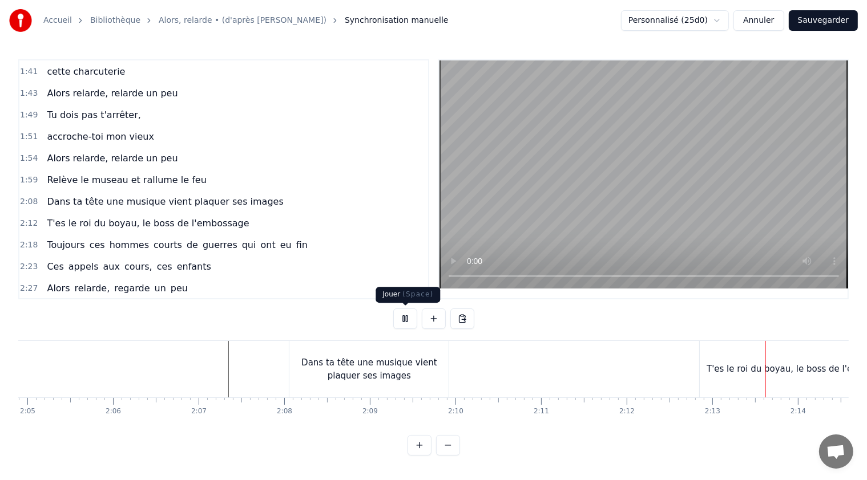
click at [404, 318] on button at bounding box center [405, 319] width 24 height 21
click at [399, 367] on div "Dans ta tête une musique vient plaquer ses images" at bounding box center [368, 370] width 159 height 26
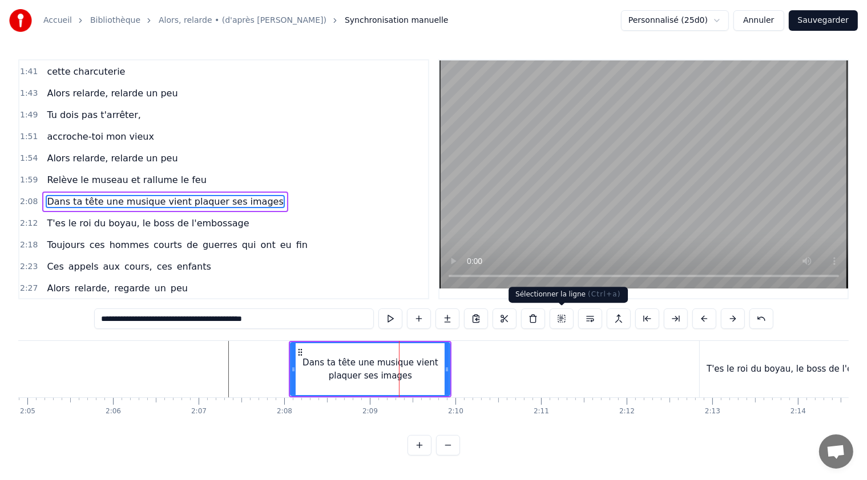
click at [563, 318] on button at bounding box center [561, 319] width 24 height 21
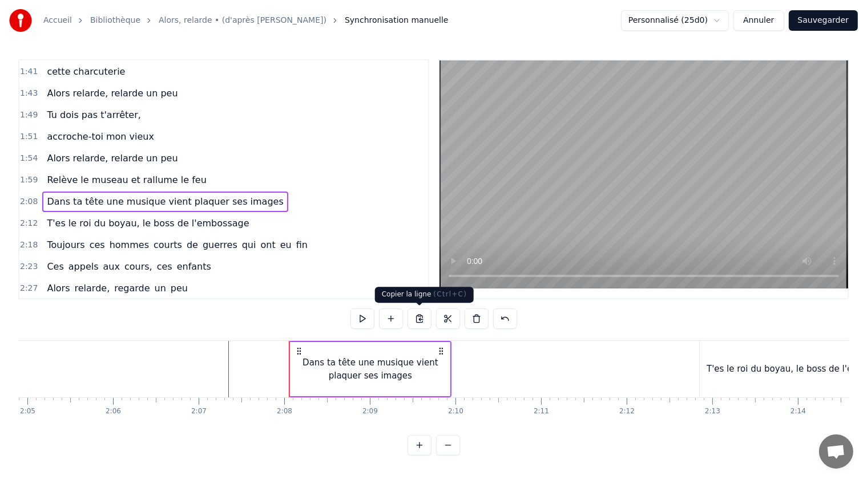
click at [423, 319] on button at bounding box center [419, 319] width 24 height 21
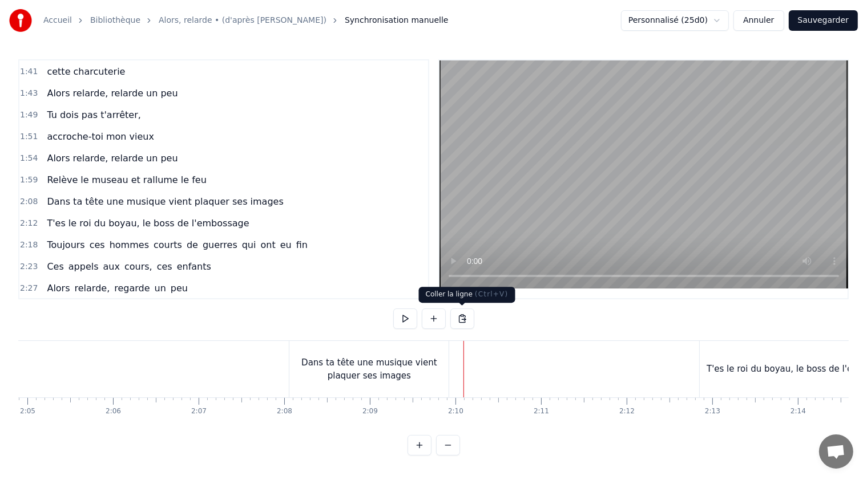
click at [462, 318] on button at bounding box center [462, 319] width 24 height 21
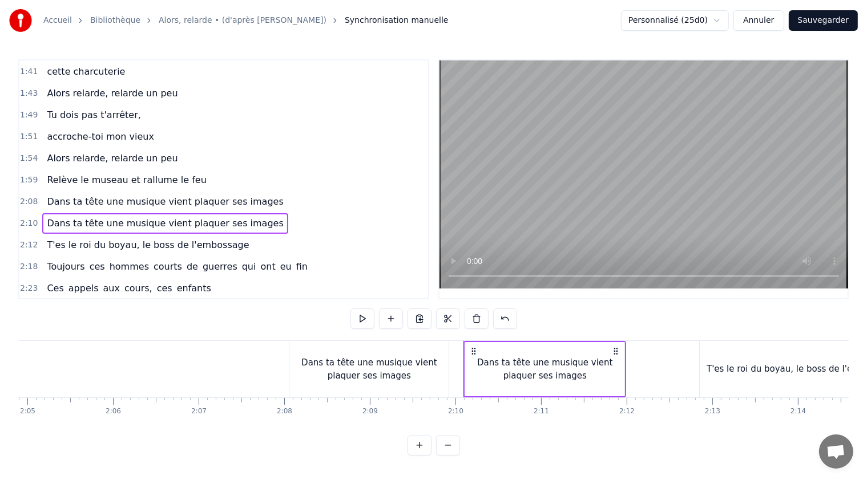
click at [114, 195] on span "Dans ta tête une musique vient plaquer ses images" at bounding box center [165, 201] width 238 height 13
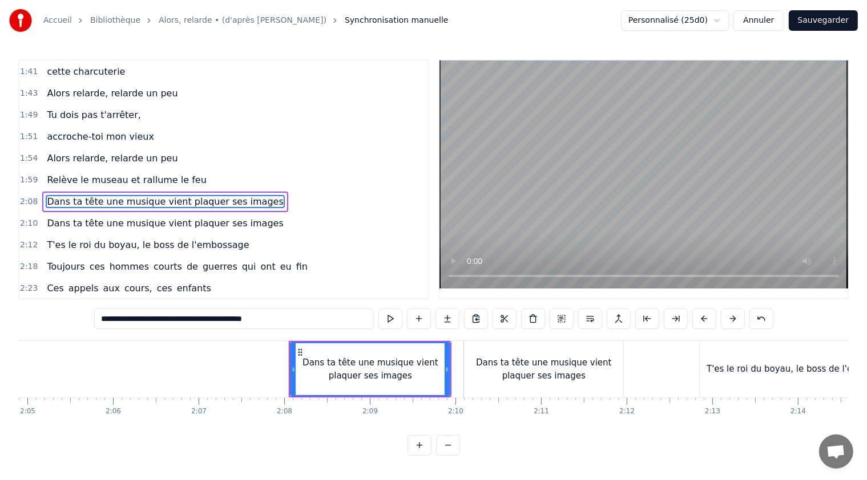
click at [208, 322] on input "**********" at bounding box center [234, 319] width 280 height 21
drag, startPoint x: 196, startPoint y: 321, endPoint x: 283, endPoint y: 326, distance: 86.8
click at [283, 326] on input "**********" at bounding box center [234, 319] width 280 height 21
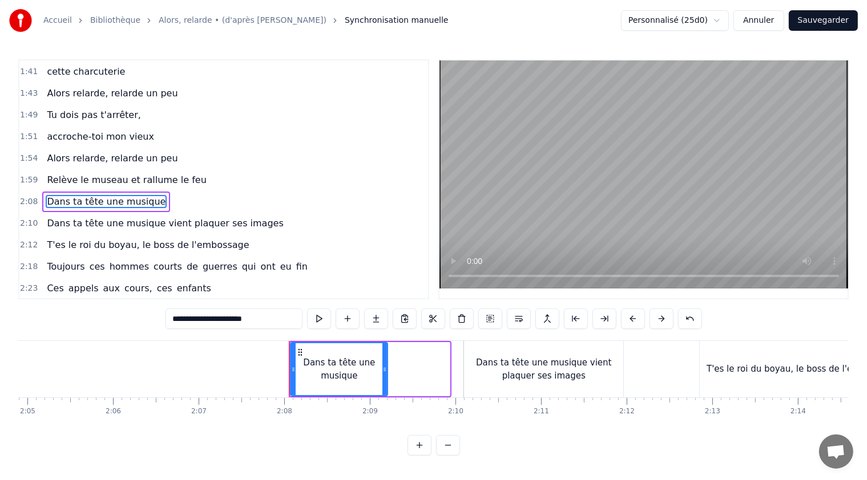
drag, startPoint x: 447, startPoint y: 370, endPoint x: 384, endPoint y: 366, distance: 62.3
click at [384, 366] on icon at bounding box center [384, 369] width 5 height 9
click at [495, 364] on div "Dans ta tête une musique vient plaquer ses images" at bounding box center [543, 370] width 159 height 26
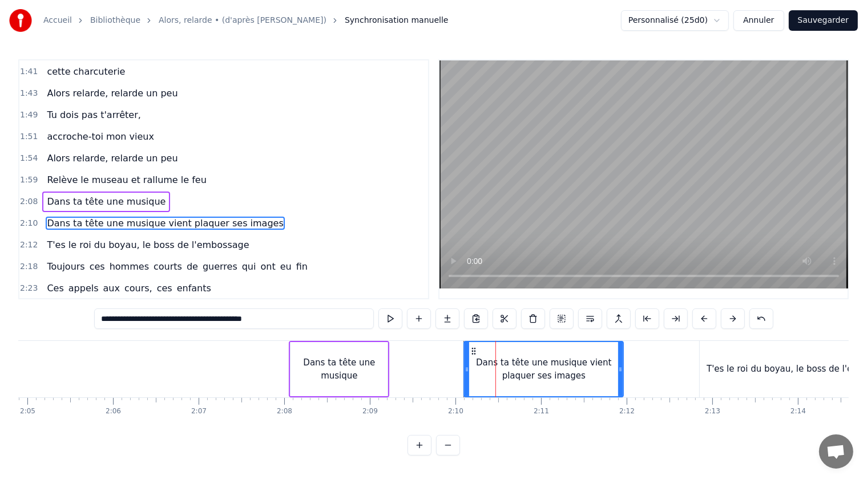
scroll to position [584, 0]
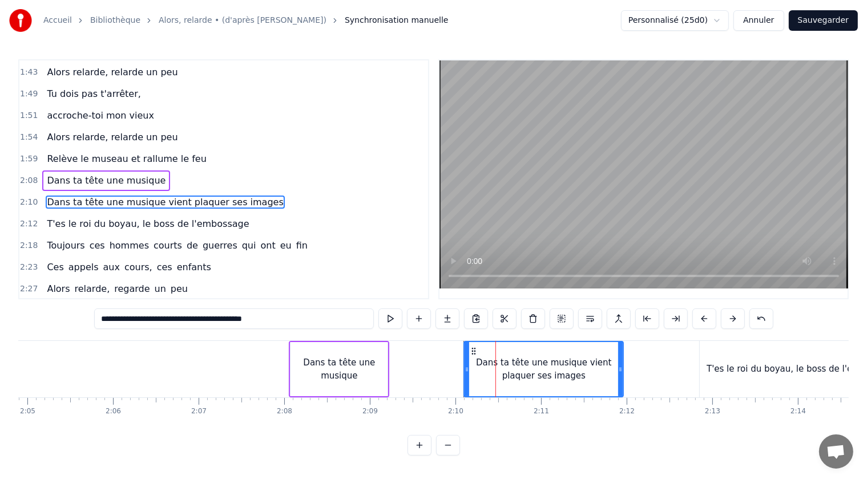
click at [151, 196] on span "Dans ta tête une musique vient plaquer ses images" at bounding box center [165, 202] width 238 height 13
drag, startPoint x: 196, startPoint y: 319, endPoint x: 91, endPoint y: 311, distance: 105.3
click at [91, 311] on div "0:21 T'as raté ton pâté, 0:23 t'as loupé ta rillette 0:26 Ta terrine est pétée,…" at bounding box center [433, 257] width 830 height 396
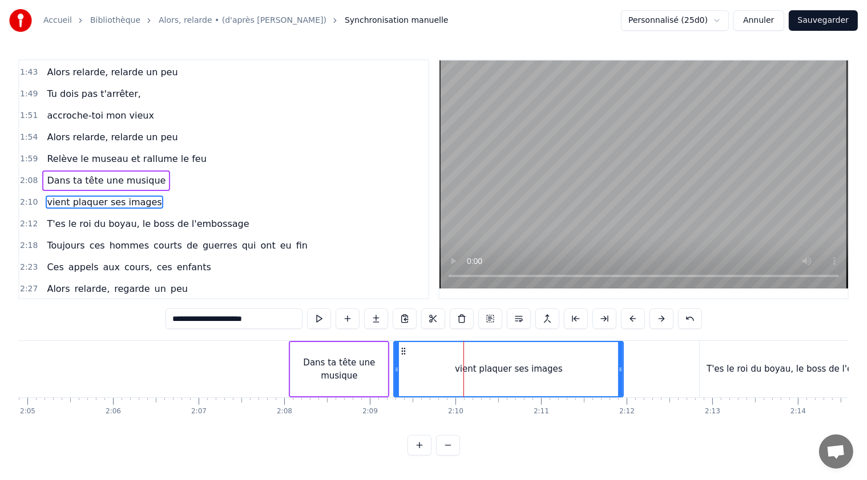
drag, startPoint x: 466, startPoint y: 368, endPoint x: 396, endPoint y: 362, distance: 70.4
click at [396, 362] on div at bounding box center [396, 369] width 5 height 54
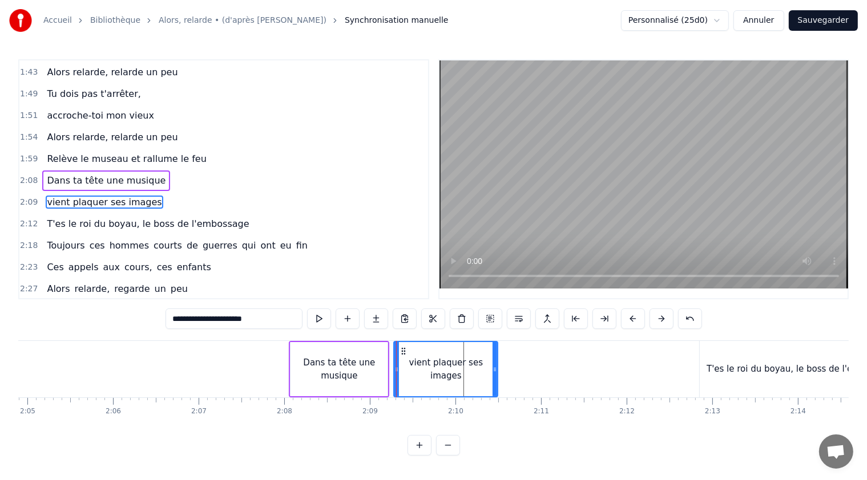
drag, startPoint x: 620, startPoint y: 368, endPoint x: 494, endPoint y: 367, distance: 125.5
click at [494, 367] on icon at bounding box center [494, 369] width 5 height 9
type input "**********"
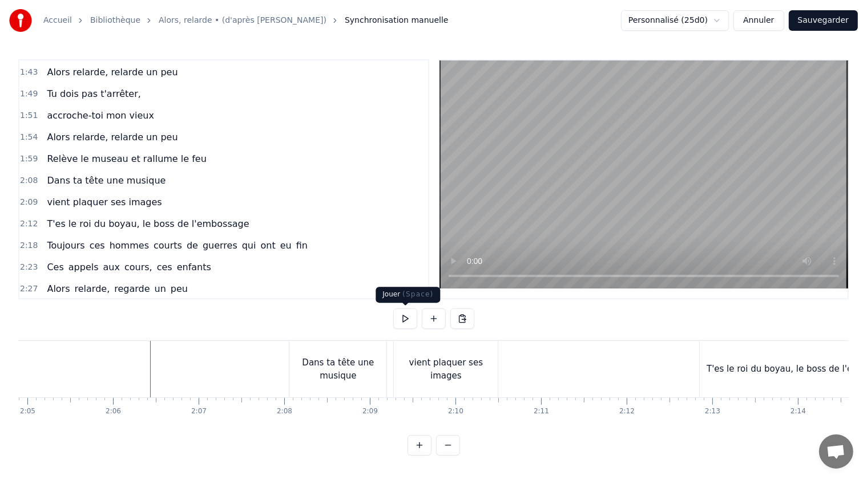
click at [405, 320] on button at bounding box center [405, 319] width 24 height 21
click at [406, 318] on button at bounding box center [405, 319] width 24 height 21
click at [351, 367] on div "Dans ta tête une musique" at bounding box center [337, 370] width 97 height 26
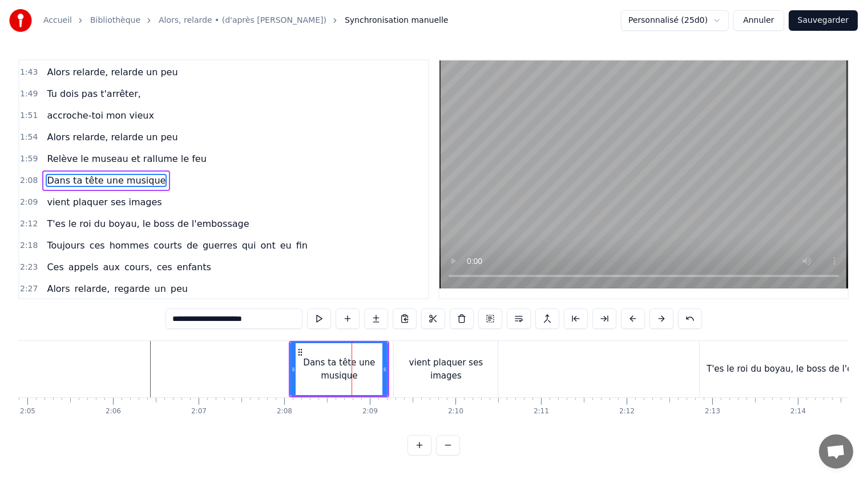
scroll to position [563, 0]
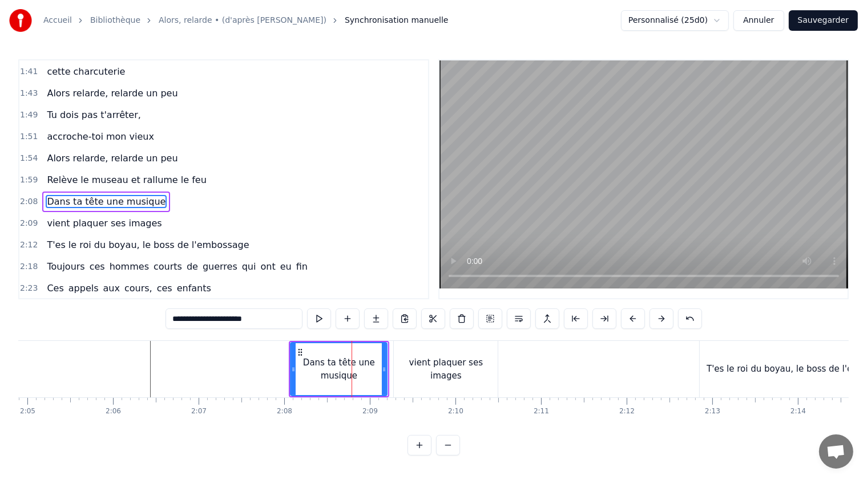
click at [384, 369] on icon at bounding box center [384, 369] width 5 height 9
click at [402, 367] on div "vient plaquer ses images" at bounding box center [446, 370] width 104 height 26
type input "**********"
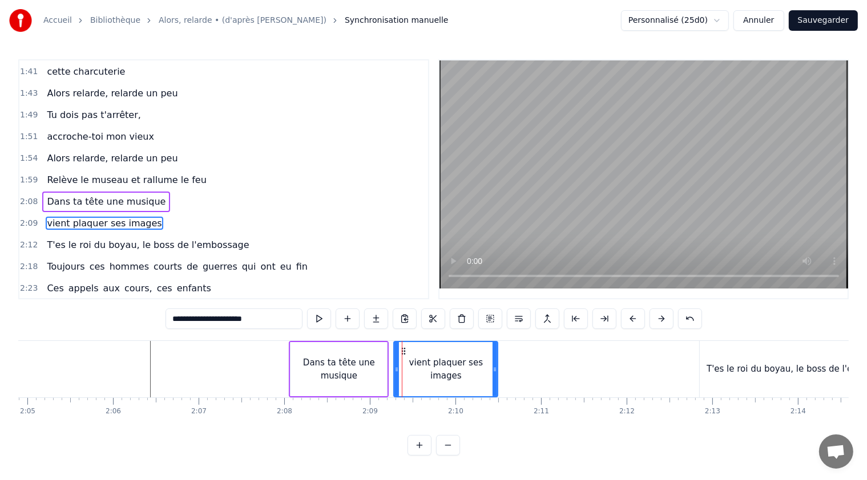
scroll to position [584, 0]
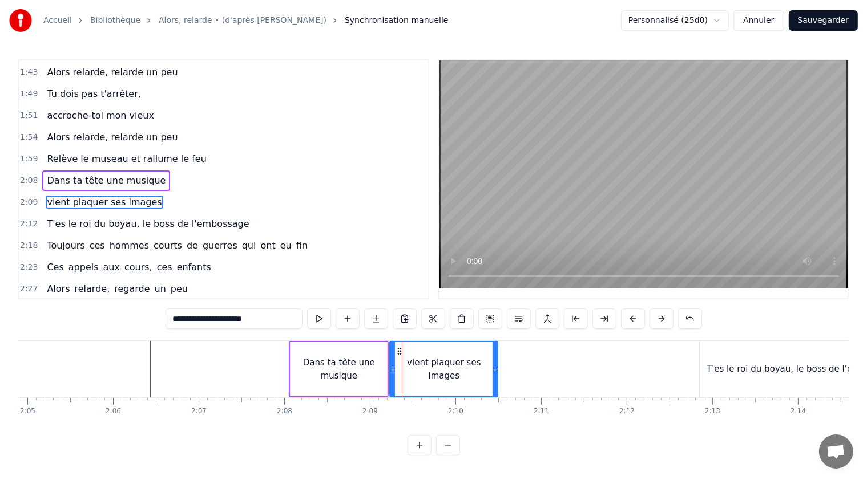
click at [390, 368] on icon at bounding box center [392, 369] width 5 height 9
drag, startPoint x: 495, startPoint y: 368, endPoint x: 476, endPoint y: 370, distance: 18.9
click at [489, 367] on icon at bounding box center [489, 369] width 5 height 9
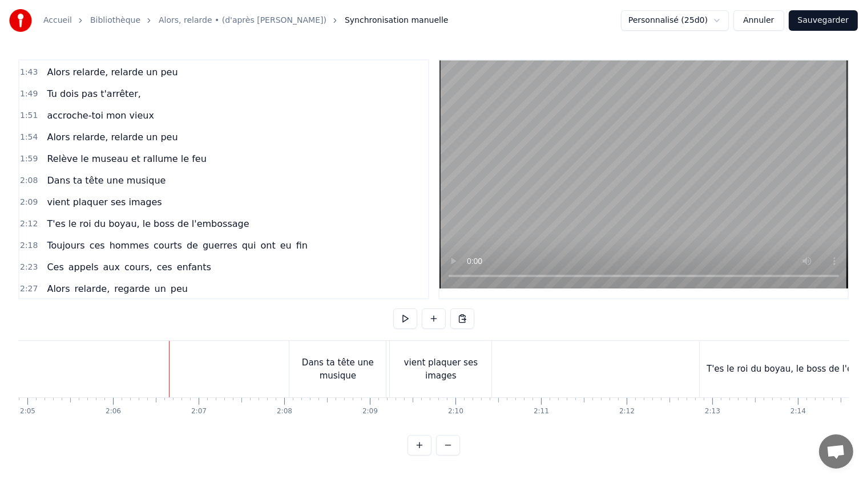
click at [409, 319] on button at bounding box center [405, 319] width 24 height 21
click at [406, 319] on button at bounding box center [405, 319] width 24 height 21
click at [195, 217] on span "T'es le roi du boyau, le boss de l'embossage" at bounding box center [148, 223] width 204 height 13
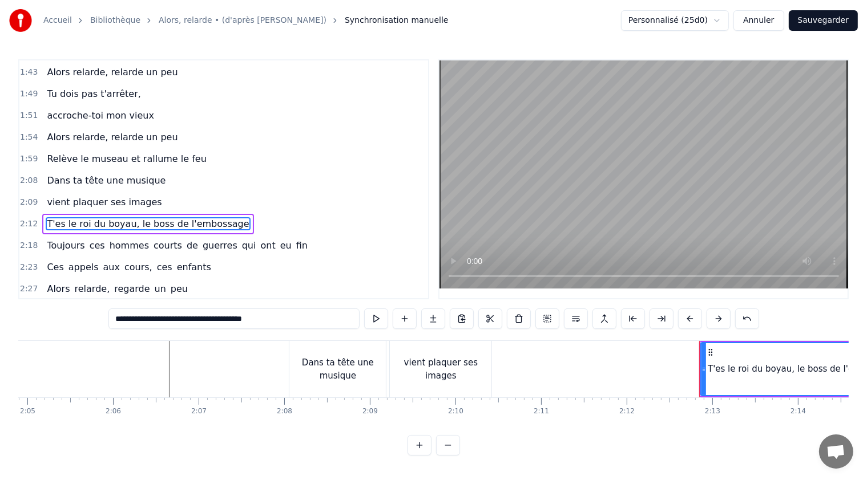
scroll to position [605, 0]
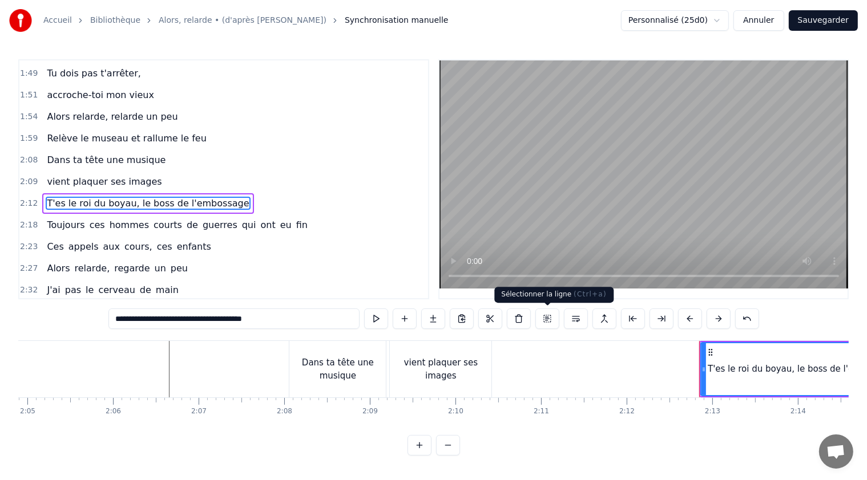
click at [552, 318] on button at bounding box center [547, 319] width 24 height 21
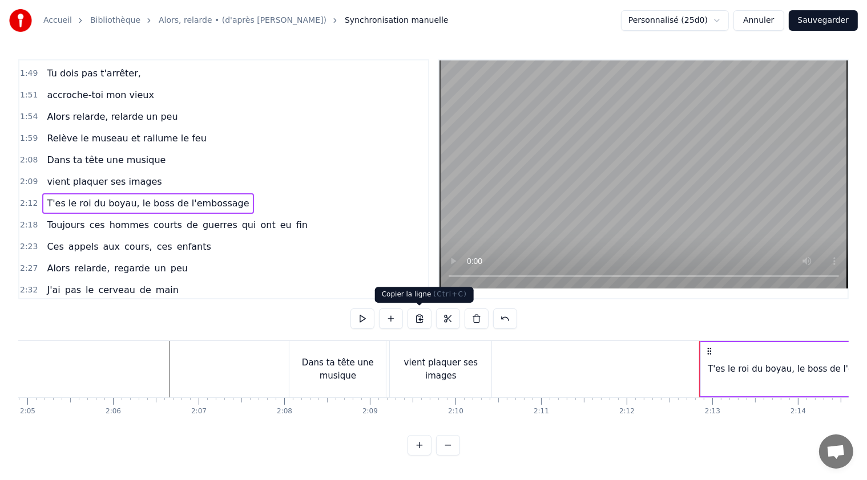
click at [417, 318] on button at bounding box center [419, 319] width 24 height 21
click at [261, 193] on div "2:12 T'es le roi du boyau, le boss de l'embossage" at bounding box center [223, 204] width 408 height 22
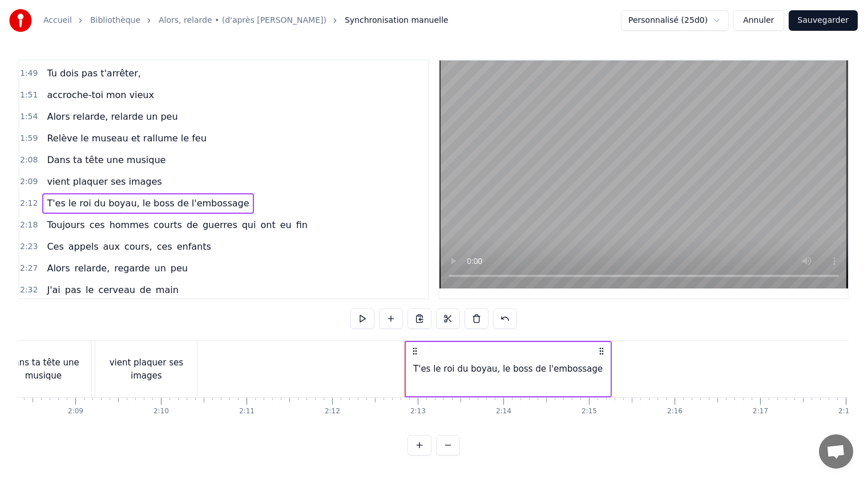
scroll to position [0, 11026]
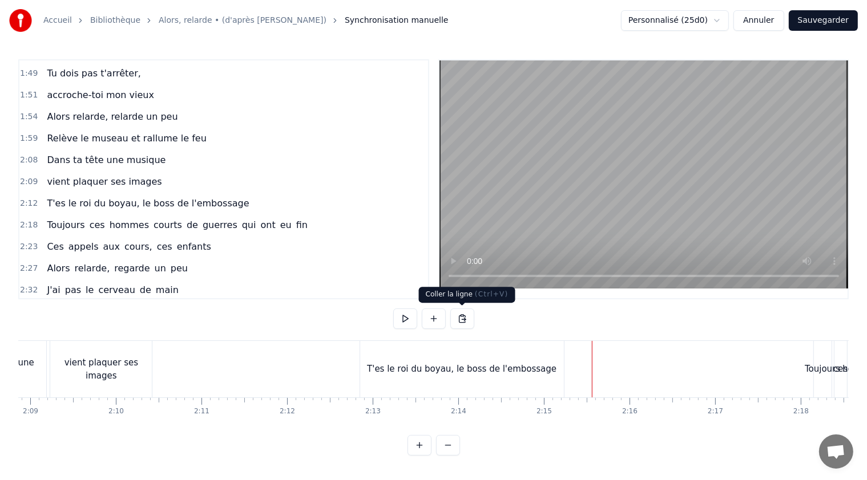
click at [459, 318] on button at bounding box center [462, 319] width 24 height 21
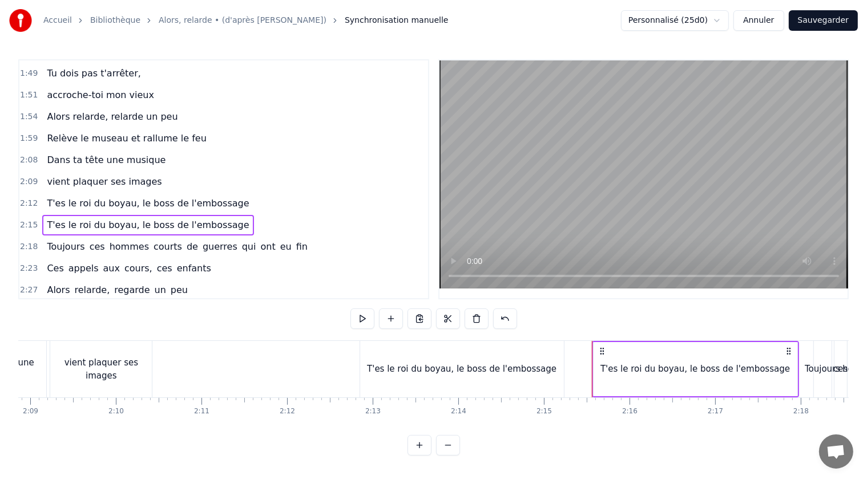
click at [95, 197] on span "T'es le roi du boyau, le boss de l'embossage" at bounding box center [148, 203] width 204 height 13
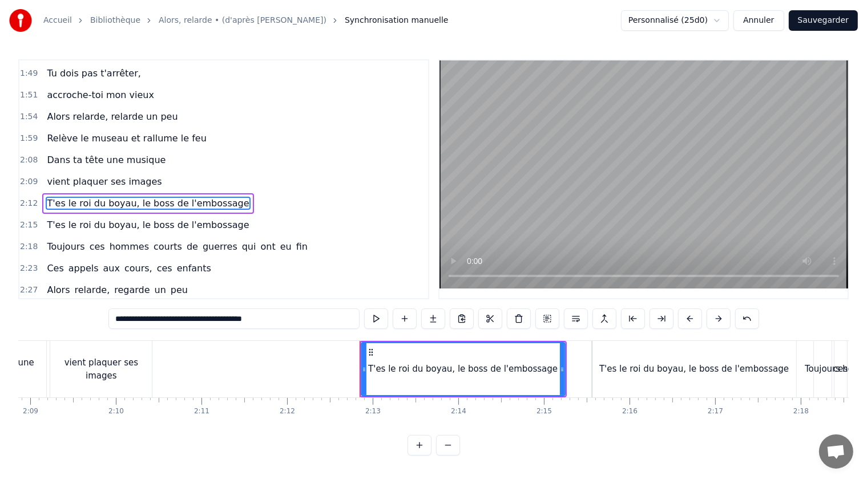
drag, startPoint x: 189, startPoint y: 315, endPoint x: 286, endPoint y: 331, distance: 97.7
click at [286, 331] on div "**********" at bounding box center [433, 320] width 650 height 23
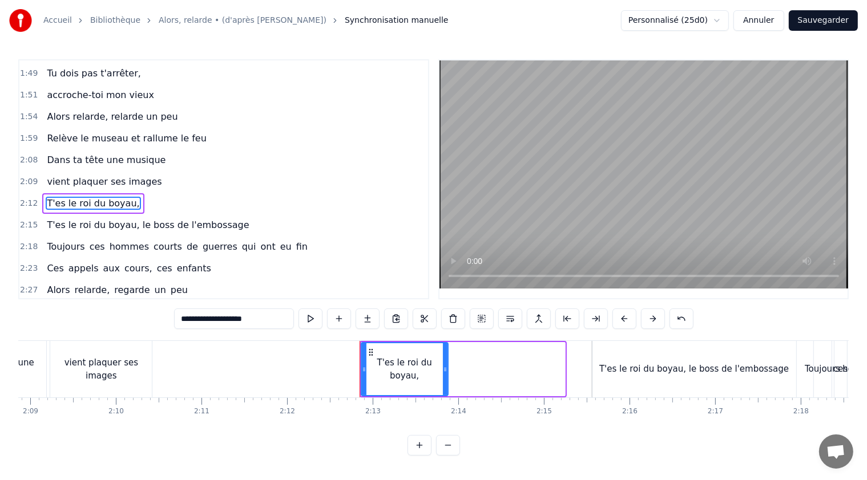
drag, startPoint x: 560, startPoint y: 367, endPoint x: 443, endPoint y: 363, distance: 117.0
click at [443, 363] on div at bounding box center [445, 369] width 5 height 52
click at [647, 374] on div "T'es le roi du boyau, le boss de l'embossage" at bounding box center [693, 369] width 189 height 13
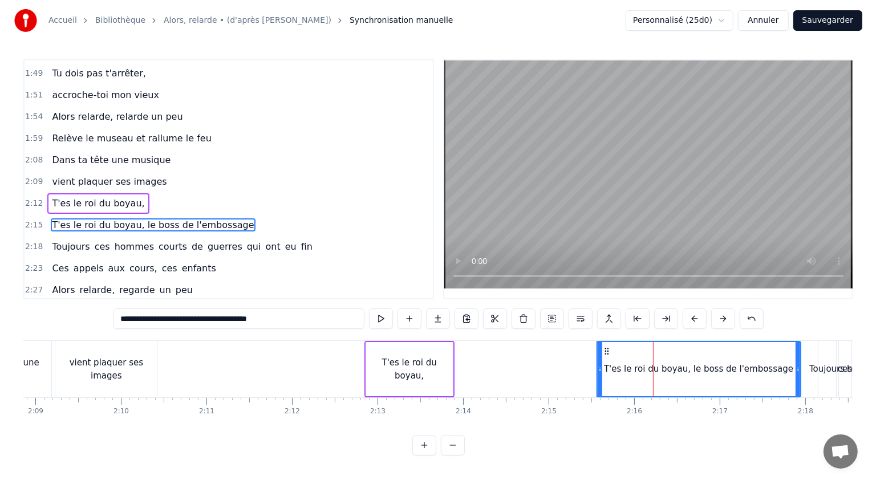
scroll to position [626, 0]
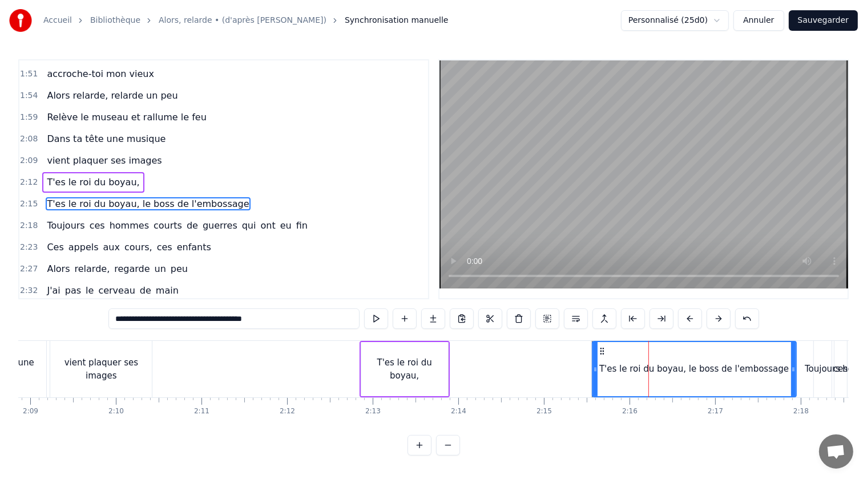
click at [127, 197] on span "T'es le roi du boyau, le boss de l'embossage" at bounding box center [148, 203] width 204 height 13
drag, startPoint x: 190, startPoint y: 317, endPoint x: 112, endPoint y: 315, distance: 78.2
click at [112, 315] on input "**********" at bounding box center [233, 319] width 251 height 21
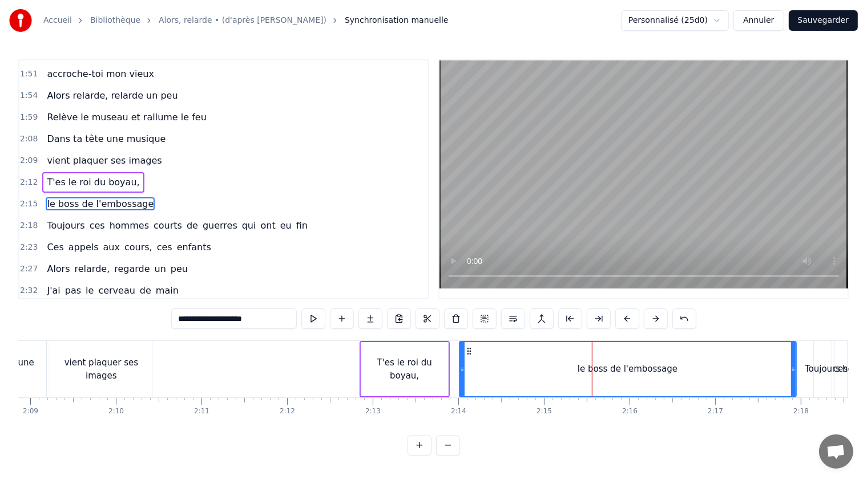
drag, startPoint x: 594, startPoint y: 370, endPoint x: 461, endPoint y: 362, distance: 133.1
click at [461, 362] on div at bounding box center [462, 369] width 5 height 54
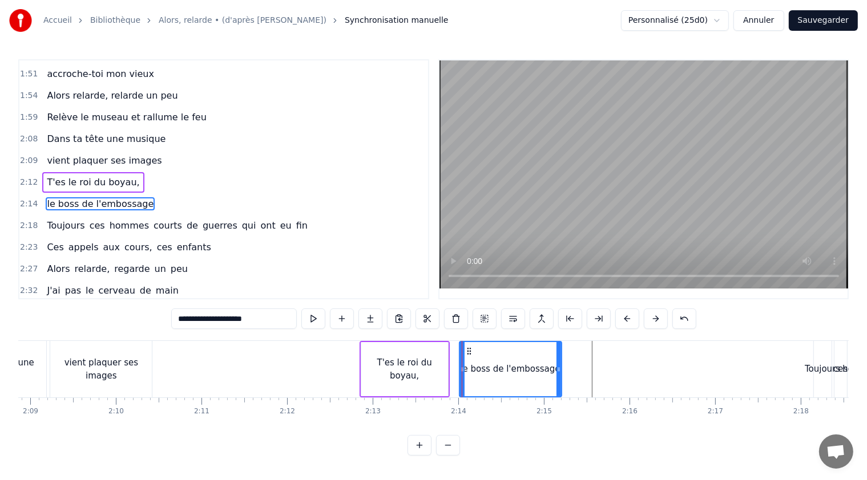
drag, startPoint x: 793, startPoint y: 369, endPoint x: 559, endPoint y: 369, distance: 234.5
click at [559, 369] on icon at bounding box center [558, 369] width 5 height 9
type input "**********"
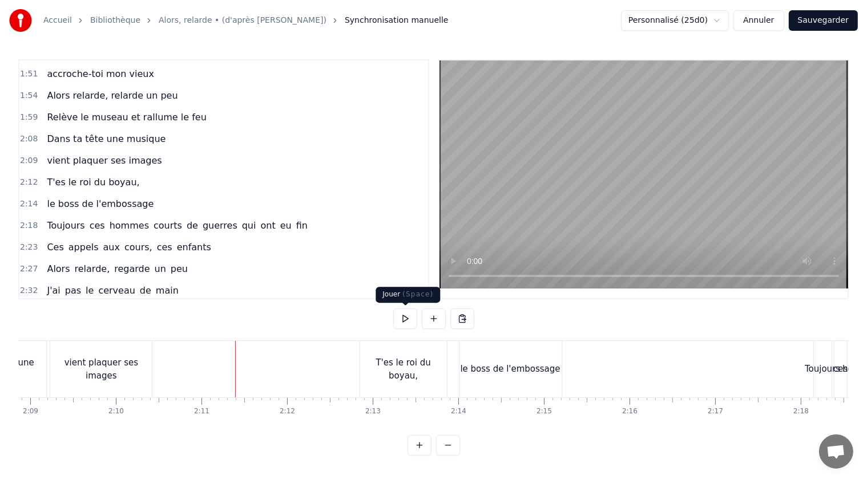
click at [406, 315] on button at bounding box center [405, 319] width 24 height 21
click at [403, 318] on button at bounding box center [405, 319] width 24 height 21
click at [807, 16] on button "Sauvegarder" at bounding box center [822, 20] width 69 height 21
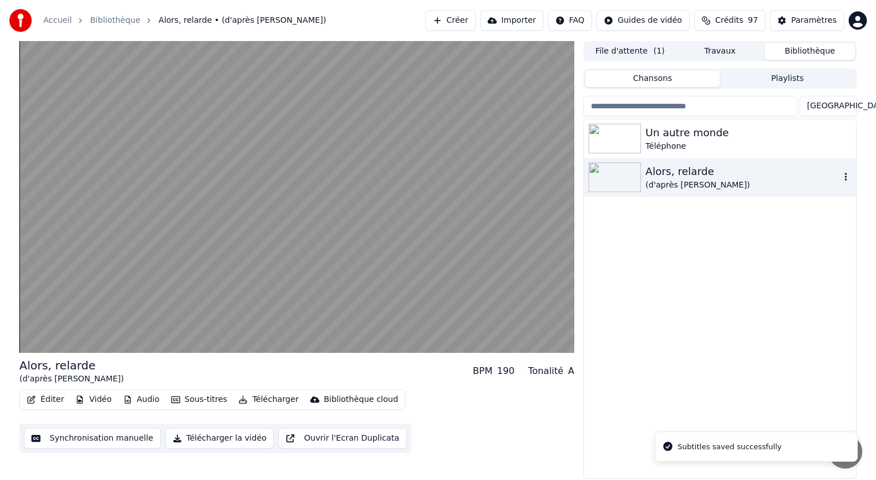
click at [687, 172] on div "Alors, relarde" at bounding box center [743, 172] width 195 height 16
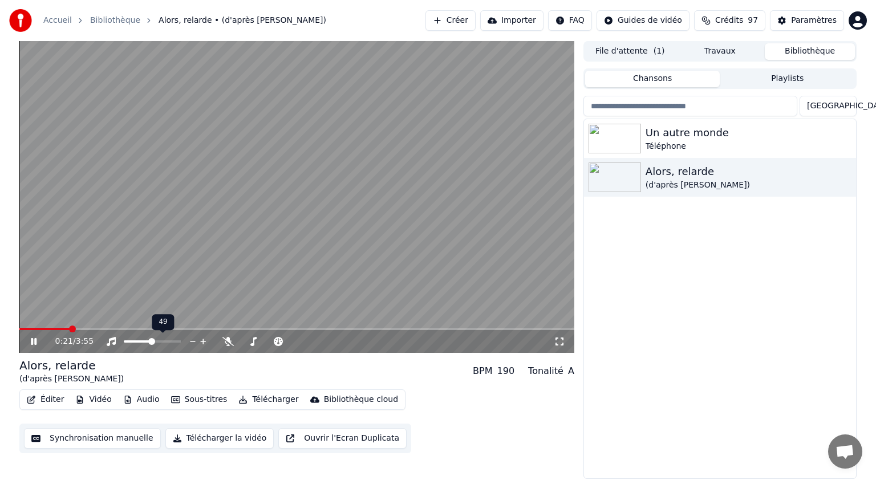
click at [151, 342] on span at bounding box center [151, 341] width 7 height 7
click at [160, 344] on span at bounding box center [156, 341] width 7 height 7
click at [32, 340] on icon at bounding box center [42, 341] width 27 height 9
click at [673, 136] on div "Un autre monde" at bounding box center [743, 133] width 195 height 16
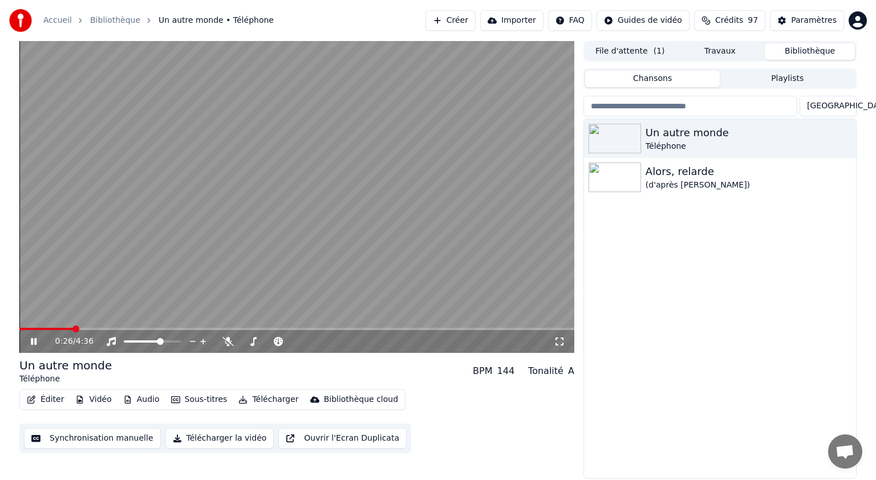
click at [34, 339] on icon at bounding box center [34, 341] width 6 height 7
click at [30, 339] on icon at bounding box center [33, 342] width 7 height 8
click at [32, 341] on icon at bounding box center [34, 341] width 6 height 7
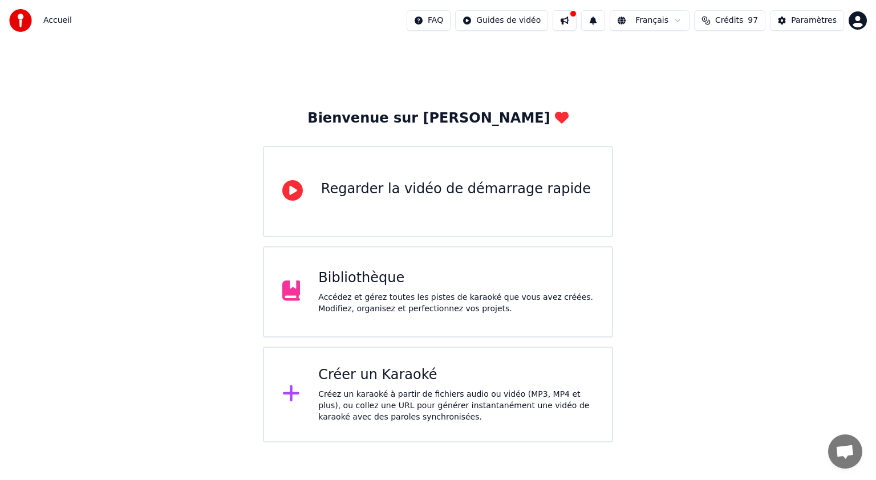
click at [380, 302] on div "Accédez et gérez toutes les pistes de karaoké que vous avez créées. Modifiez, o…" at bounding box center [456, 303] width 276 height 23
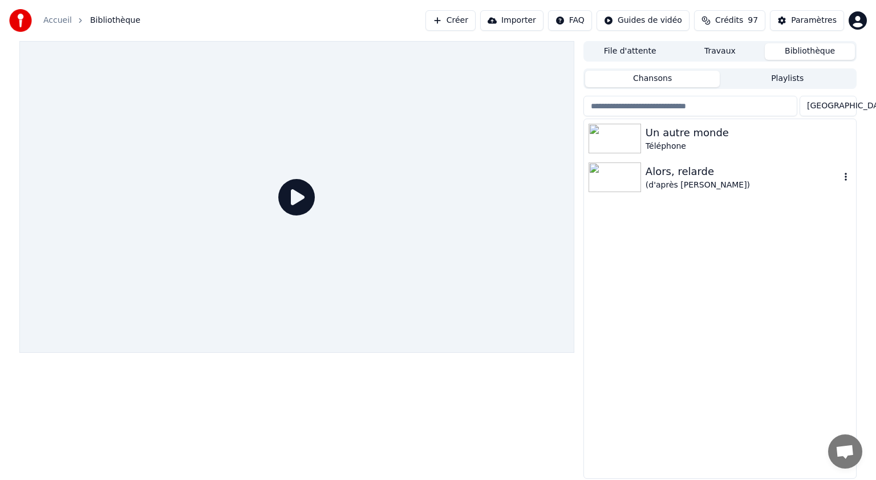
click at [671, 180] on div "(d'après [PERSON_NAME])" at bounding box center [743, 185] width 195 height 11
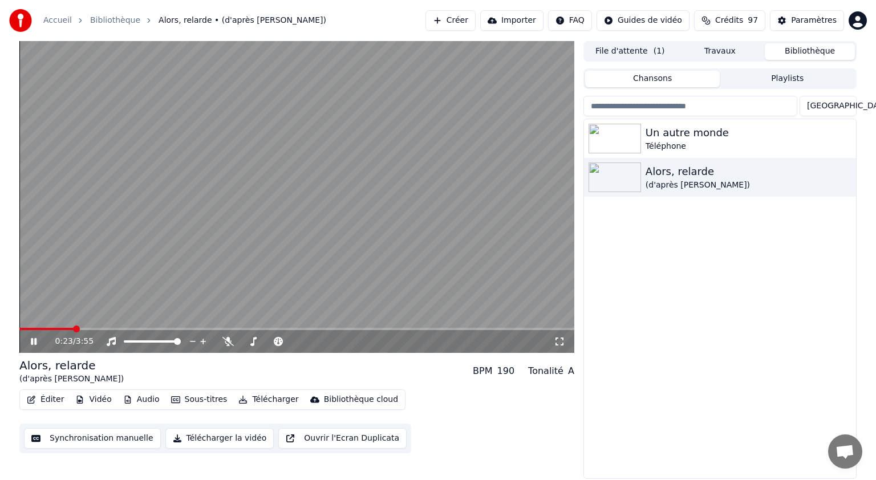
click at [74, 329] on span at bounding box center [296, 329] width 555 height 2
click at [35, 343] on icon at bounding box center [34, 341] width 6 height 7
click at [51, 400] on button "Éditer" at bounding box center [45, 400] width 46 height 16
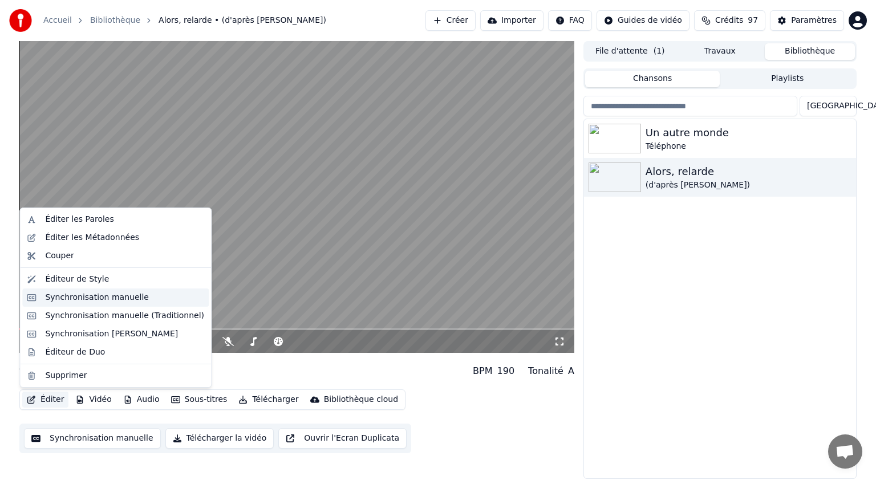
click at [89, 295] on div "Synchronisation manuelle" at bounding box center [97, 297] width 104 height 11
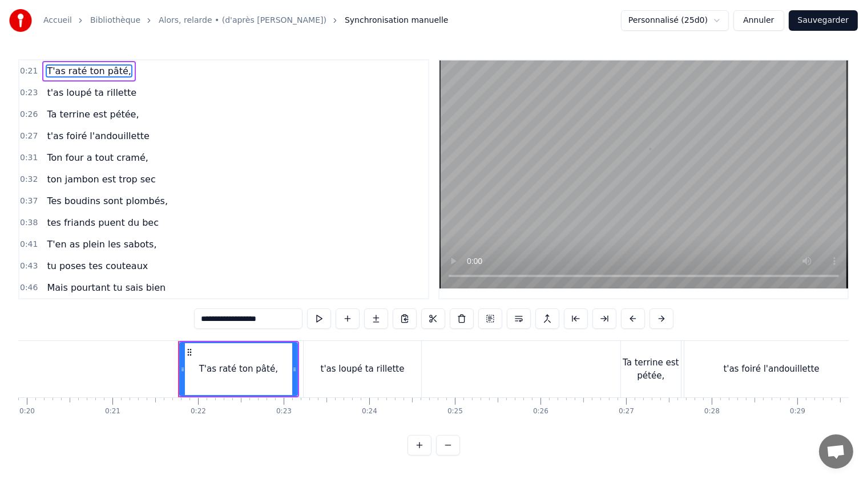
scroll to position [0, 1805]
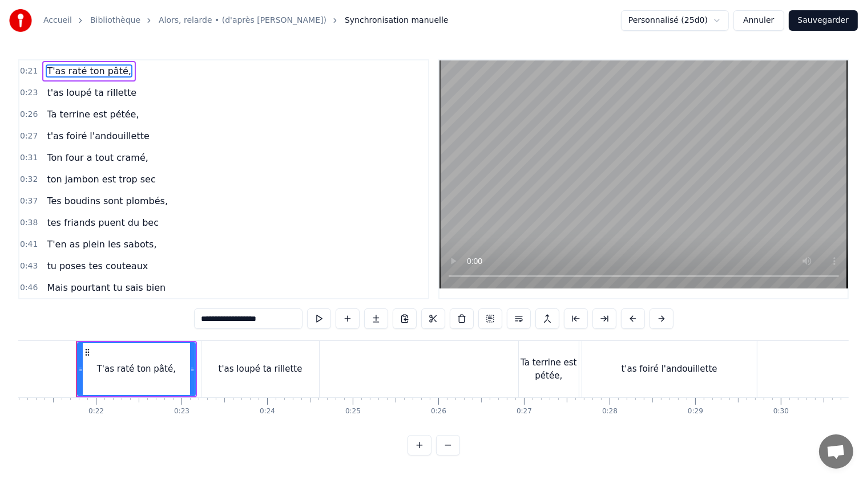
click at [565, 374] on div "Ta terrine est pétée," at bounding box center [549, 370] width 60 height 26
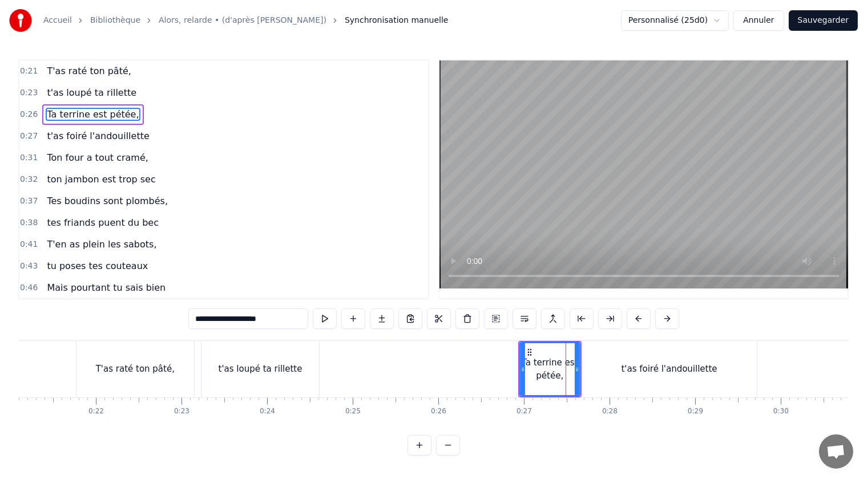
click at [593, 366] on div "t'as foiré l'andouillette" at bounding box center [669, 369] width 175 height 56
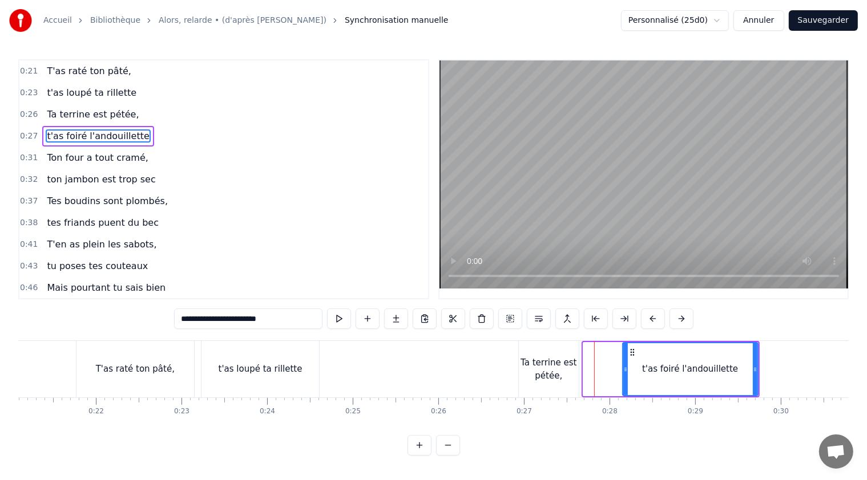
drag, startPoint x: 586, startPoint y: 369, endPoint x: 626, endPoint y: 369, distance: 39.9
click at [627, 368] on icon at bounding box center [625, 369] width 5 height 9
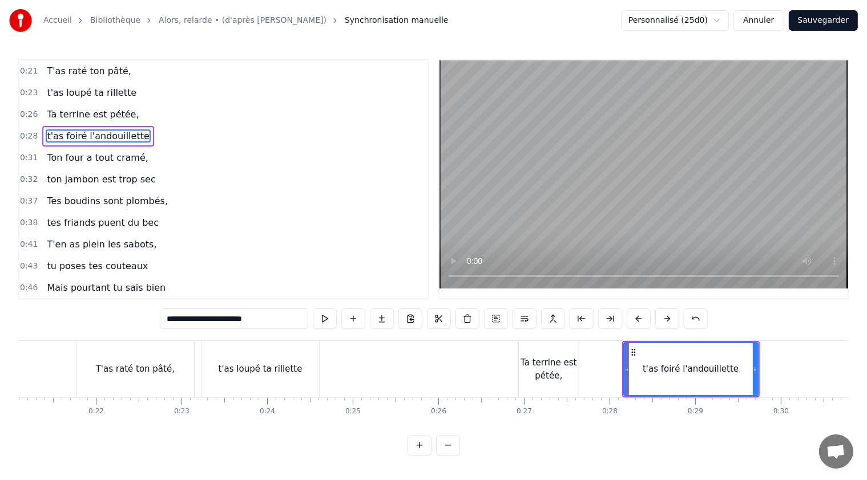
click at [570, 370] on div "Ta terrine est pétée," at bounding box center [549, 370] width 60 height 26
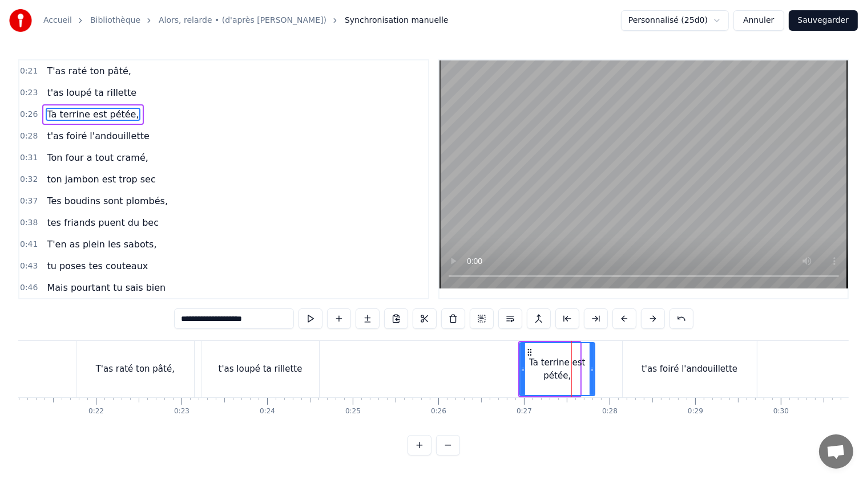
drag, startPoint x: 577, startPoint y: 371, endPoint x: 592, endPoint y: 371, distance: 14.8
click at [592, 371] on icon at bounding box center [591, 369] width 5 height 9
click at [622, 370] on div "t'as foiré l'andouillette" at bounding box center [689, 369] width 134 height 56
type input "**********"
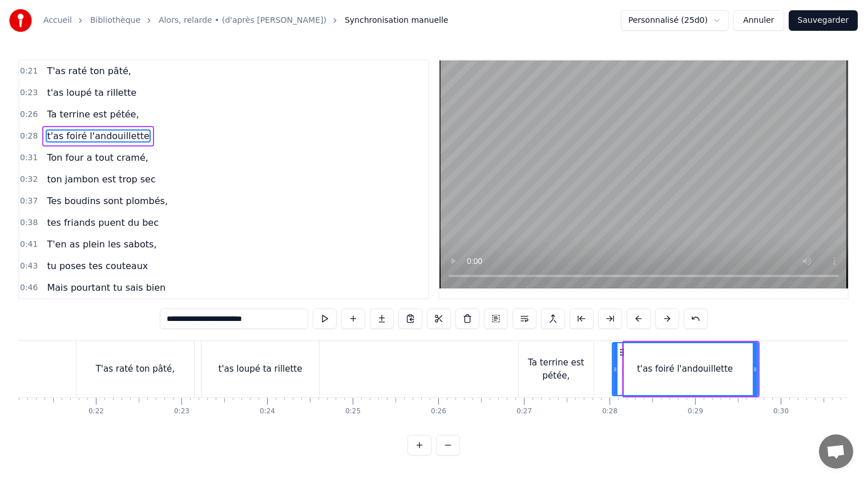
drag, startPoint x: 623, startPoint y: 367, endPoint x: 608, endPoint y: 367, distance: 14.8
click at [613, 367] on icon at bounding box center [615, 369] width 5 height 9
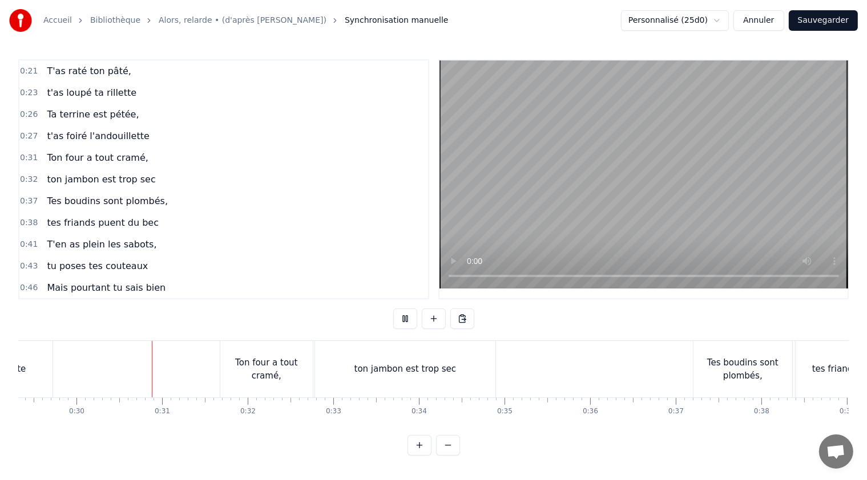
scroll to position [0, 2530]
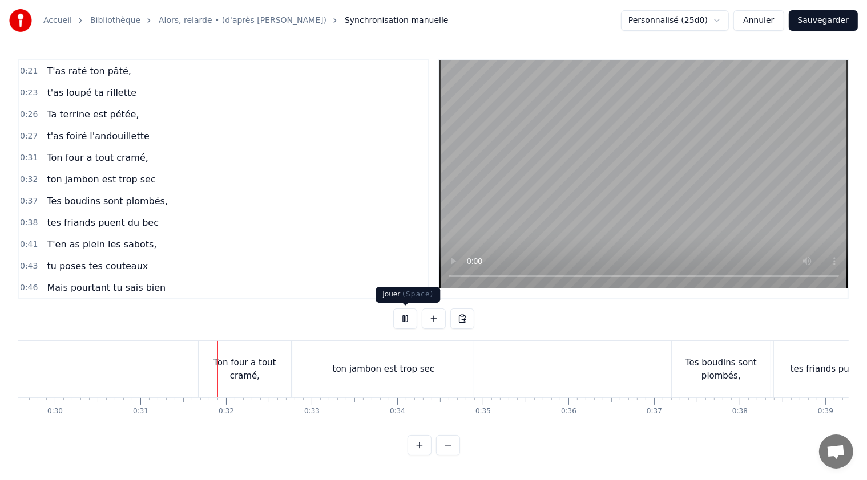
click at [405, 315] on button at bounding box center [405, 319] width 24 height 21
click at [94, 130] on span "t'as foiré l'andouillette" at bounding box center [98, 135] width 104 height 13
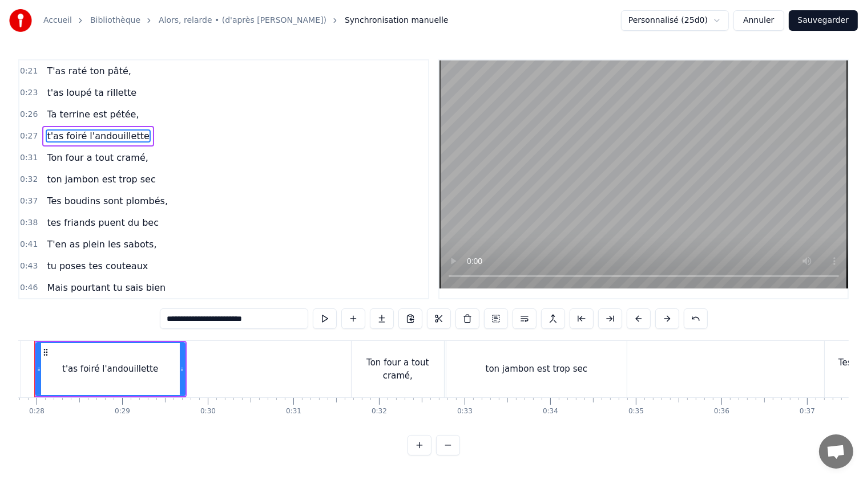
scroll to position [0, 2336]
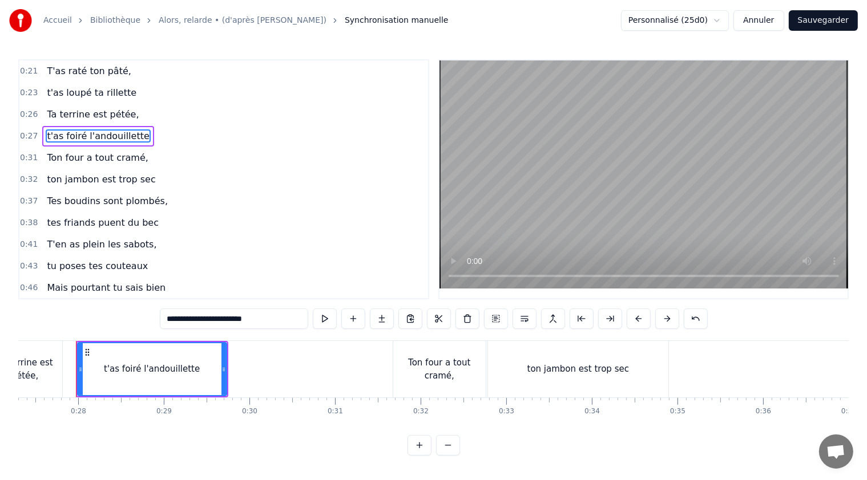
drag, startPoint x: 258, startPoint y: 317, endPoint x: 154, endPoint y: 306, distance: 104.4
click at [154, 306] on div "0:21 T'as raté ton pâté, 0:23 t'as loupé ta rillette 0:26 Ta terrine est pétée,…" at bounding box center [433, 257] width 830 height 396
click at [493, 315] on button at bounding box center [496, 319] width 24 height 21
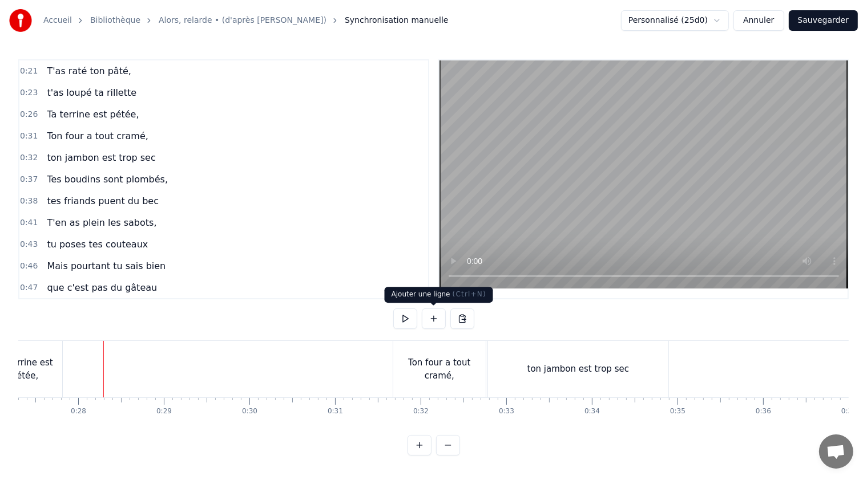
click at [435, 317] on button at bounding box center [434, 319] width 24 height 21
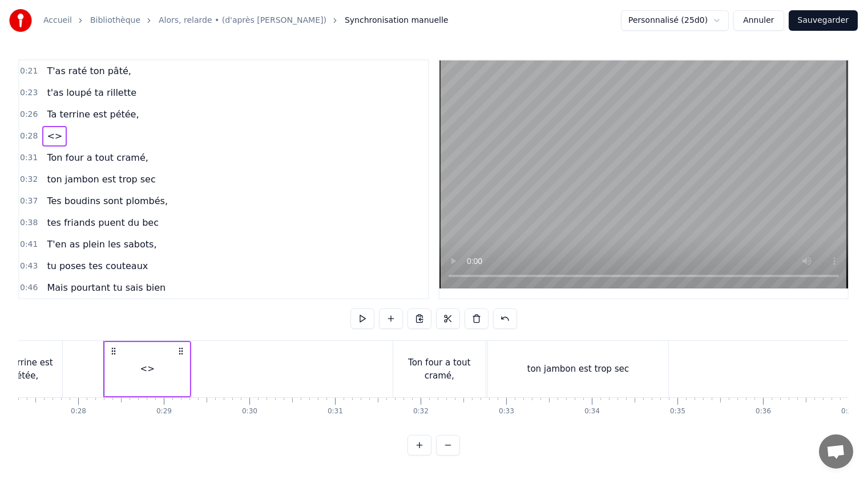
click at [51, 139] on span "<>" at bounding box center [55, 135] width 18 height 13
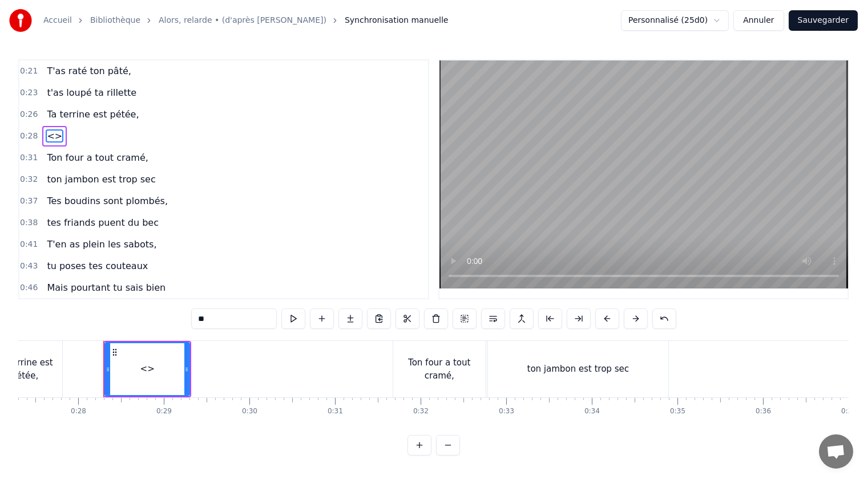
drag, startPoint x: 214, startPoint y: 318, endPoint x: 185, endPoint y: 318, distance: 29.7
click at [185, 318] on div "0:21 T'as raté ton pâté, 0:23 t'as loupé ta rillette 0:26 Ta terrine est pétée,…" at bounding box center [433, 257] width 830 height 396
paste input "**********"
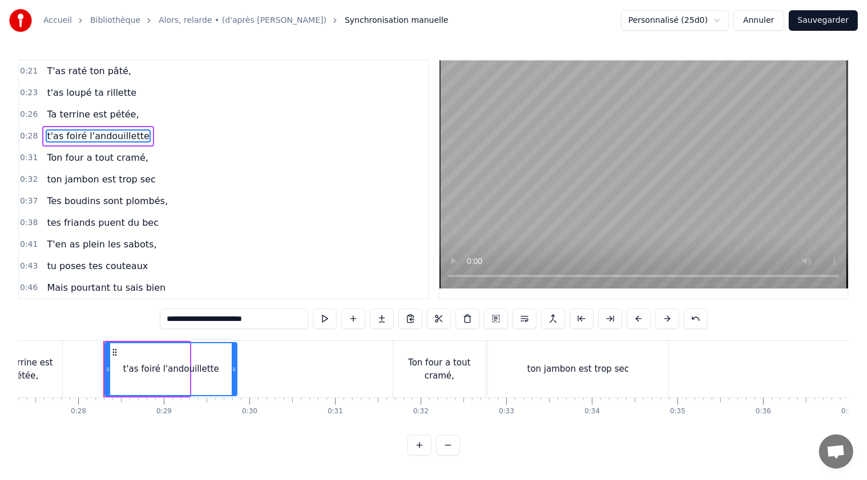
drag, startPoint x: 189, startPoint y: 369, endPoint x: 234, endPoint y: 367, distance: 45.7
click at [234, 367] on icon at bounding box center [234, 369] width 5 height 9
drag, startPoint x: 110, startPoint y: 368, endPoint x: 130, endPoint y: 367, distance: 20.5
click at [130, 368] on icon at bounding box center [130, 369] width 5 height 9
click at [47, 372] on div "Ta terrine est pétée," at bounding box center [24, 370] width 75 height 26
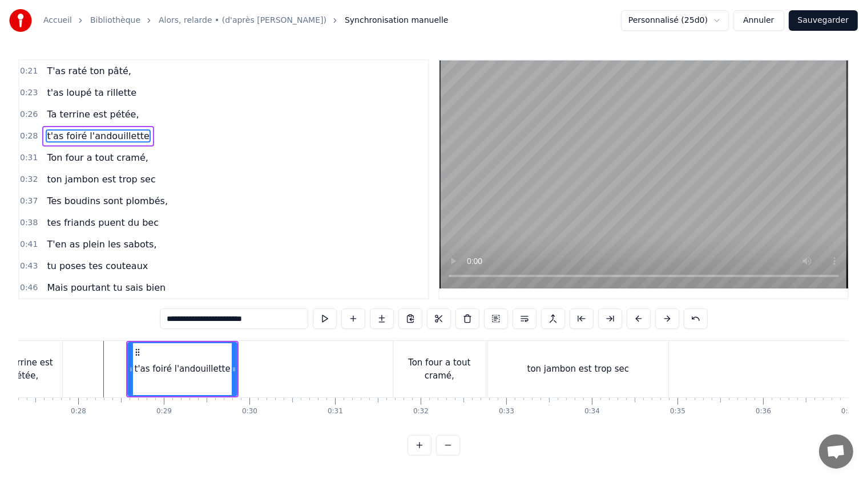
type input "**********"
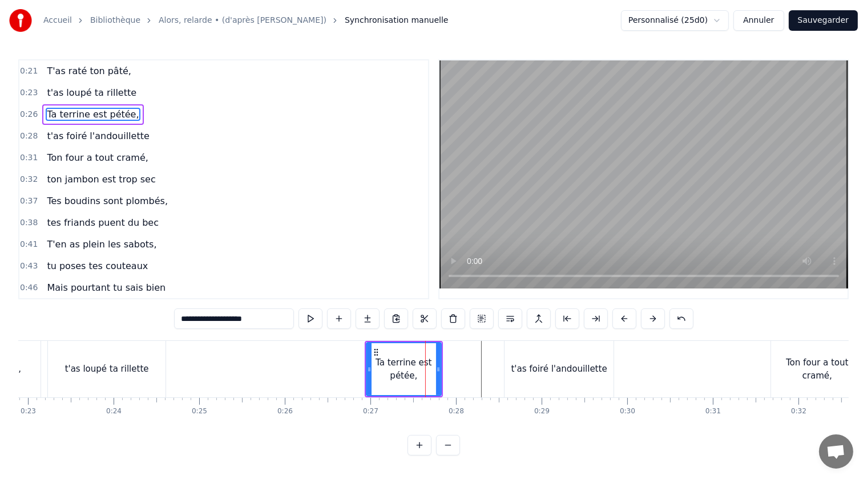
scroll to position [0, 1823]
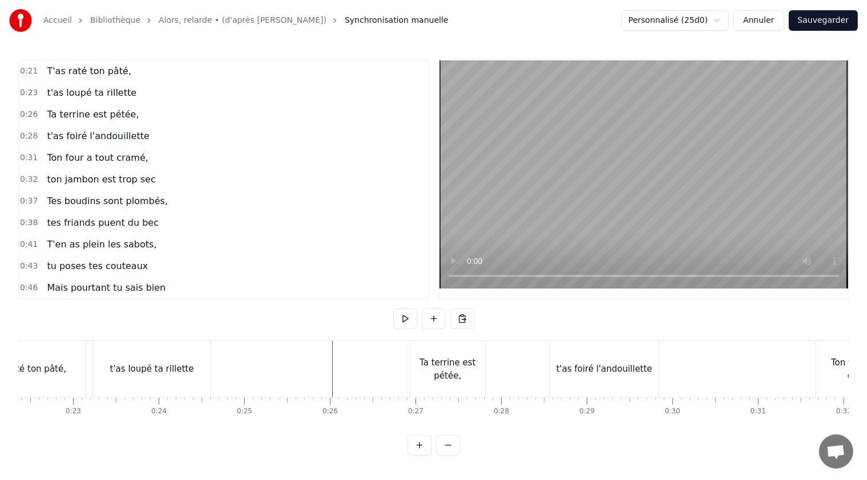
scroll to position [0, 1924]
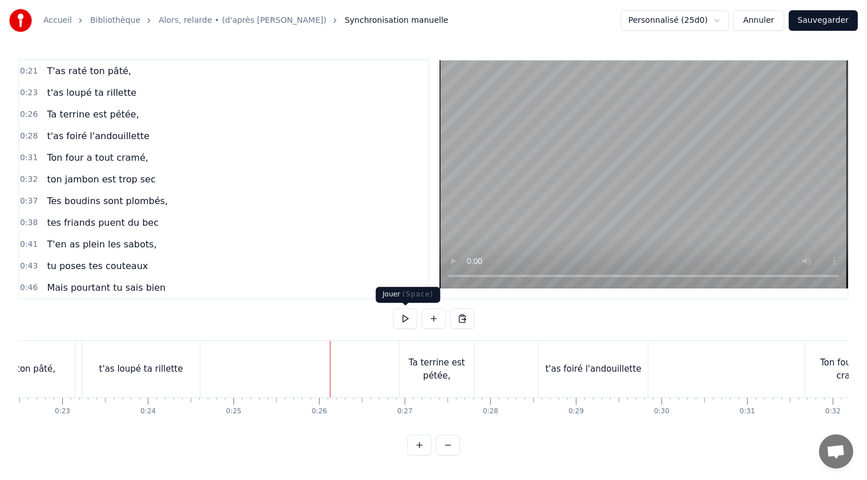
click at [406, 317] on button at bounding box center [405, 319] width 24 height 21
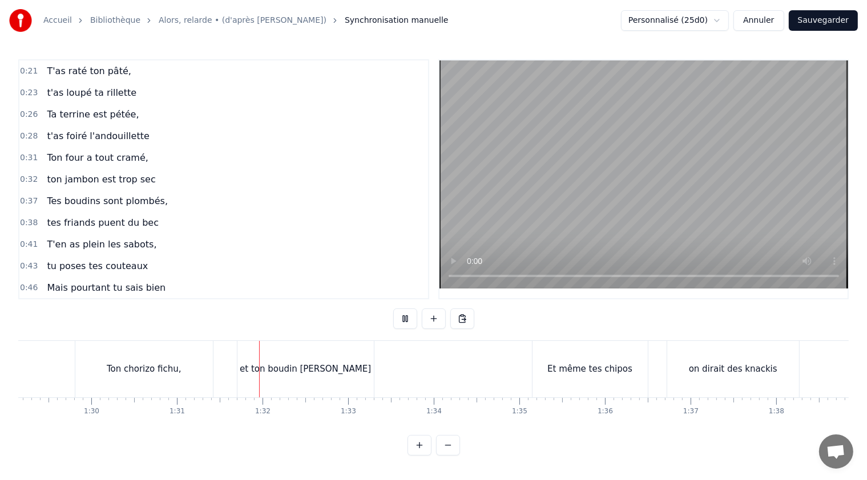
scroll to position [0, 7765]
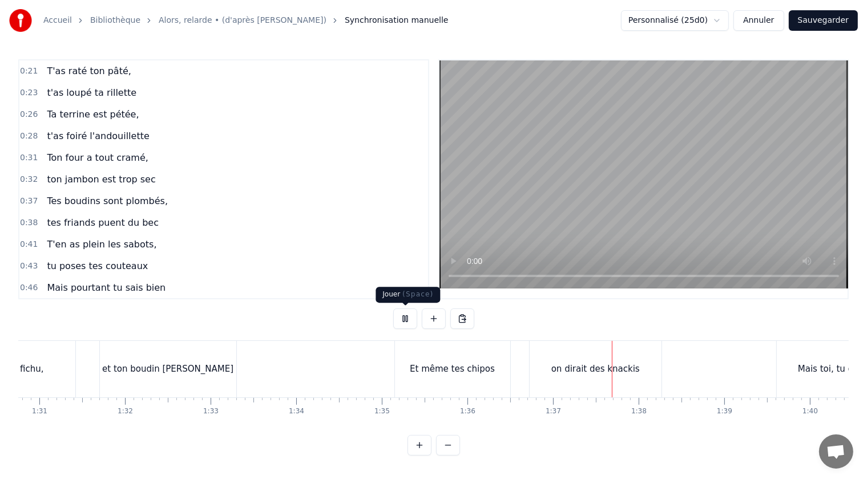
click at [405, 318] on button at bounding box center [405, 319] width 24 height 21
click at [192, 378] on div "et ton boudin [PERSON_NAME]" at bounding box center [168, 369] width 136 height 56
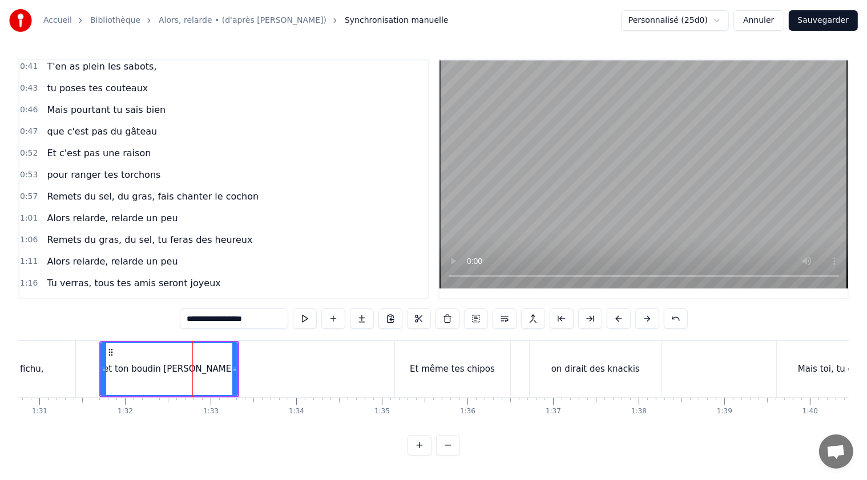
scroll to position [353, 0]
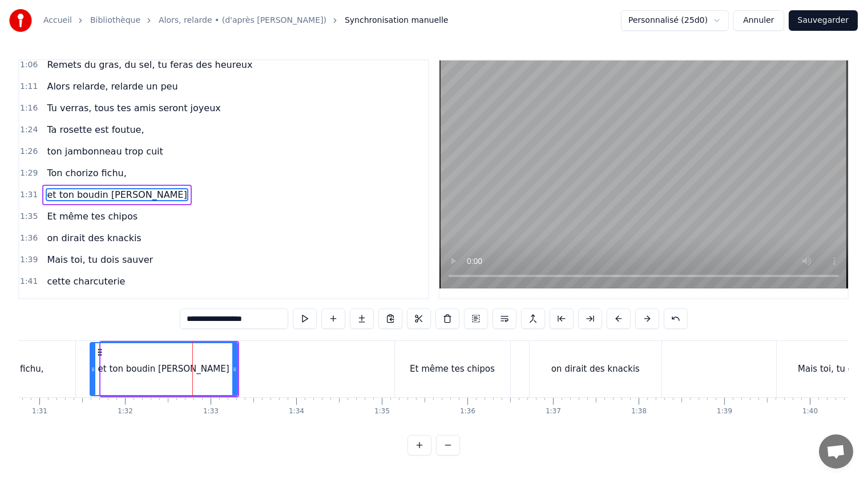
drag, startPoint x: 102, startPoint y: 367, endPoint x: 91, endPoint y: 366, distance: 10.9
click at [91, 366] on icon at bounding box center [93, 369] width 5 height 9
drag, startPoint x: 234, startPoint y: 368, endPoint x: 196, endPoint y: 365, distance: 38.3
click at [196, 365] on icon at bounding box center [196, 369] width 5 height 9
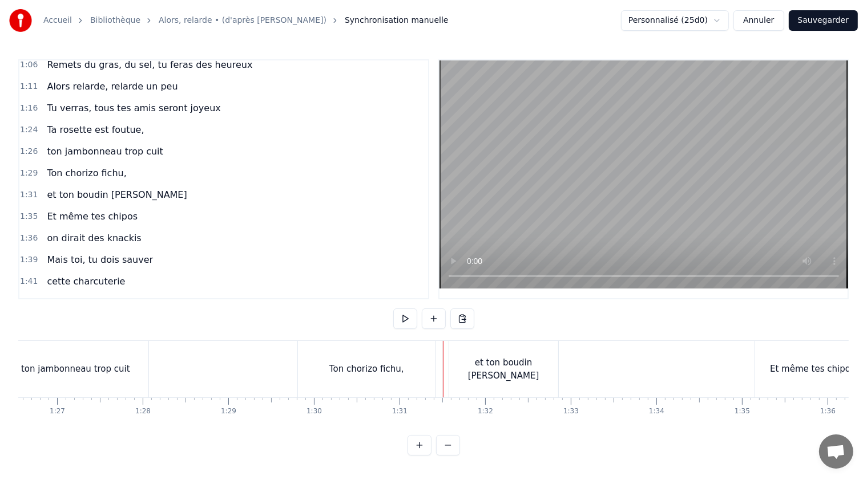
scroll to position [0, 7400]
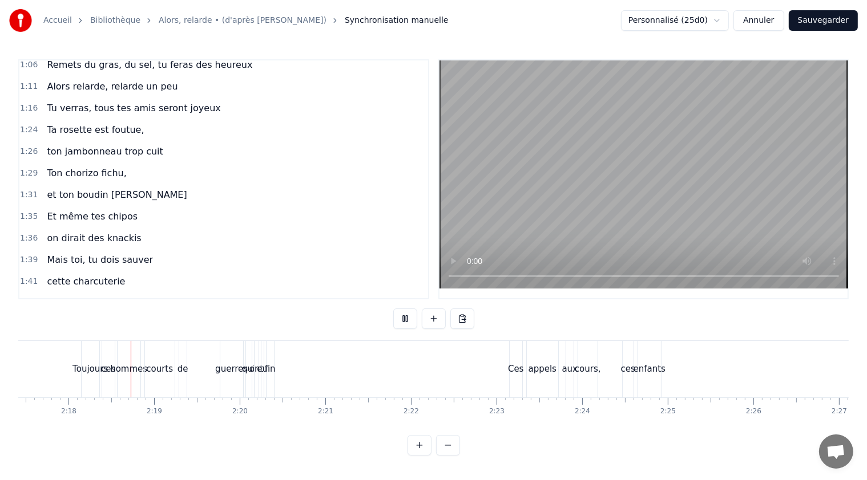
scroll to position [0, 11772]
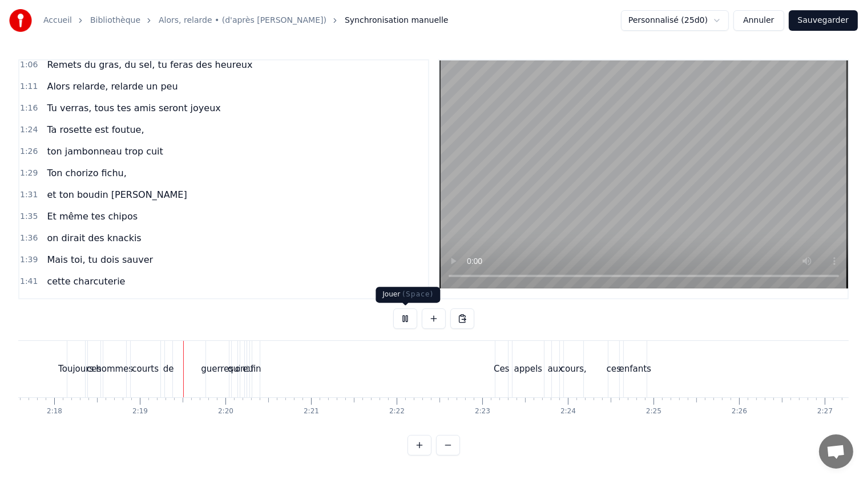
click at [407, 318] on button at bounding box center [405, 319] width 24 height 21
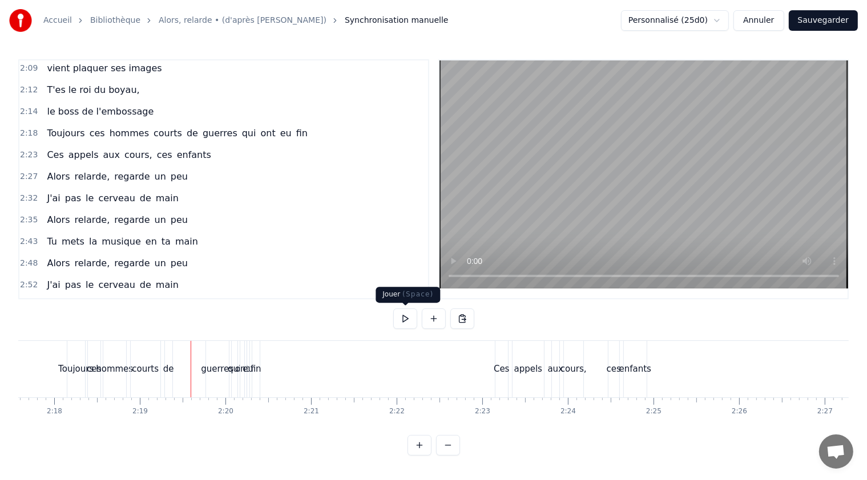
scroll to position [661, 0]
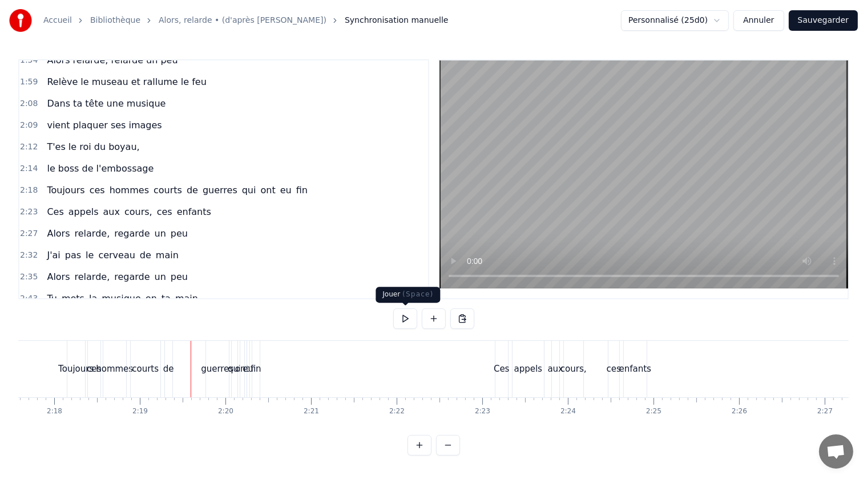
click at [88, 184] on span "ces" at bounding box center [97, 190] width 18 height 13
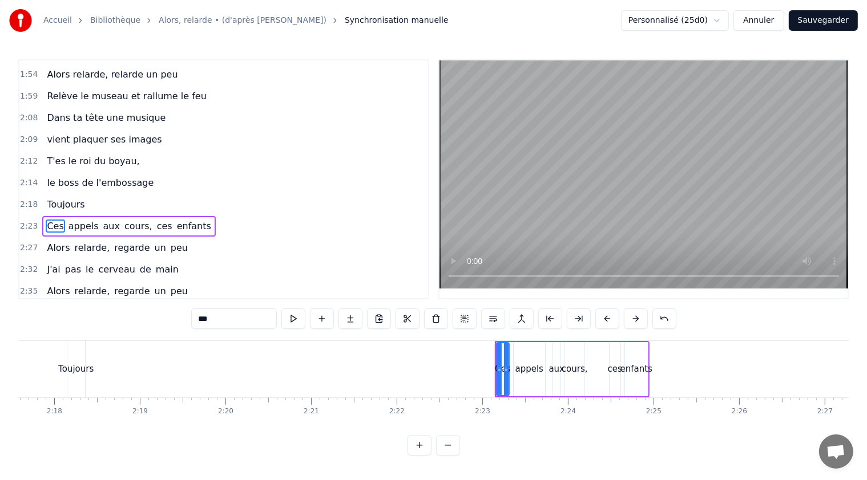
scroll to position [668, 0]
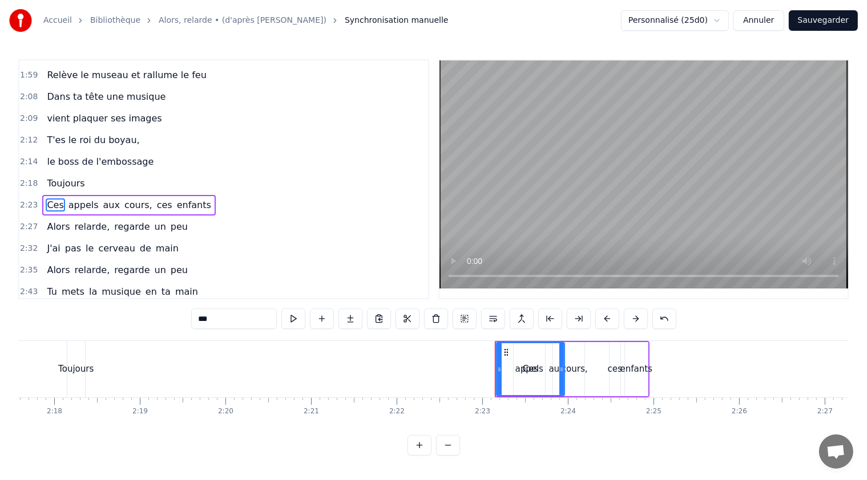
drag, startPoint x: 506, startPoint y: 370, endPoint x: 561, endPoint y: 367, distance: 55.4
click at [561, 367] on icon at bounding box center [561, 369] width 5 height 9
drag, startPoint x: 497, startPoint y: 369, endPoint x: 444, endPoint y: 362, distance: 52.9
click at [444, 362] on div at bounding box center [446, 369] width 5 height 52
click at [75, 199] on span "appels" at bounding box center [83, 205] width 33 height 13
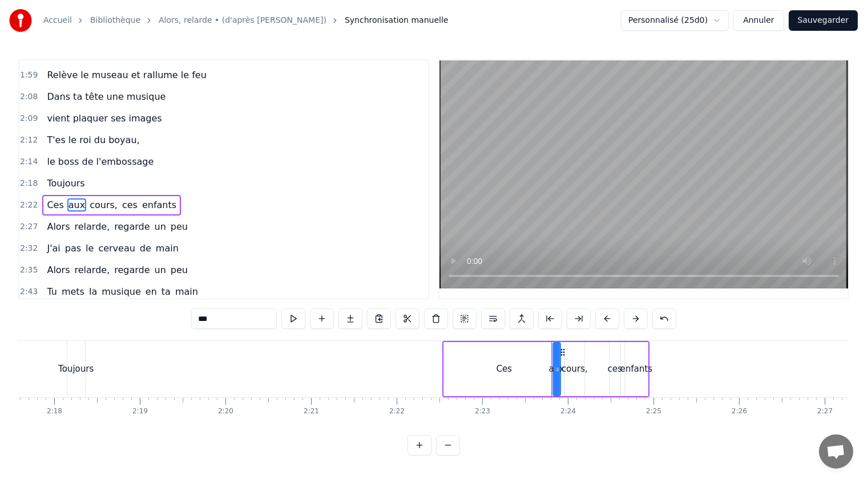
type input "******"
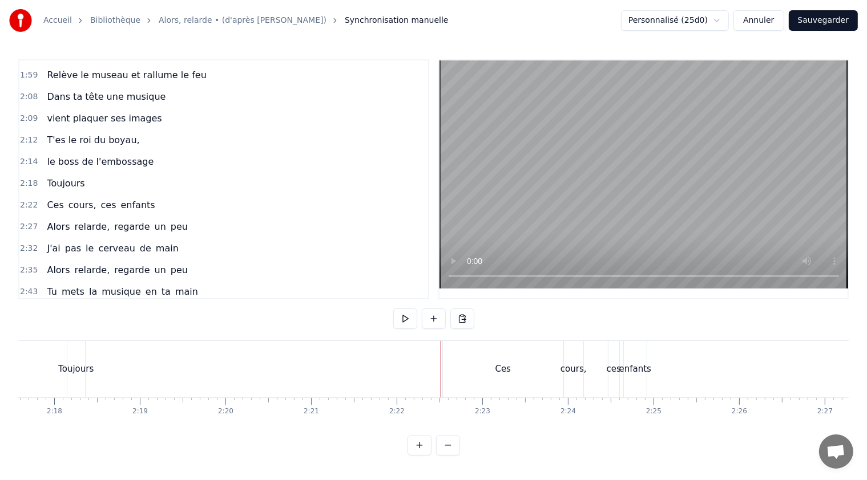
click at [452, 370] on div "Ces" at bounding box center [503, 369] width 120 height 56
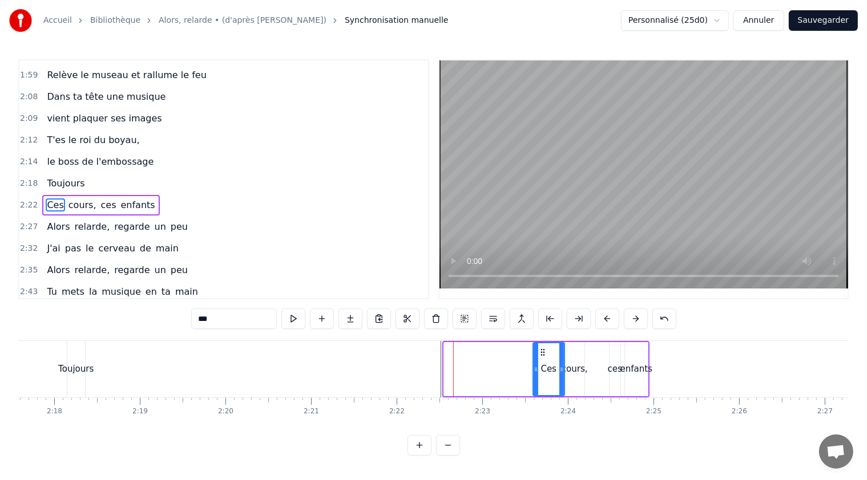
drag, startPoint x: 444, startPoint y: 367, endPoint x: 533, endPoint y: 367, distance: 89.0
click at [533, 367] on icon at bounding box center [535, 369] width 5 height 9
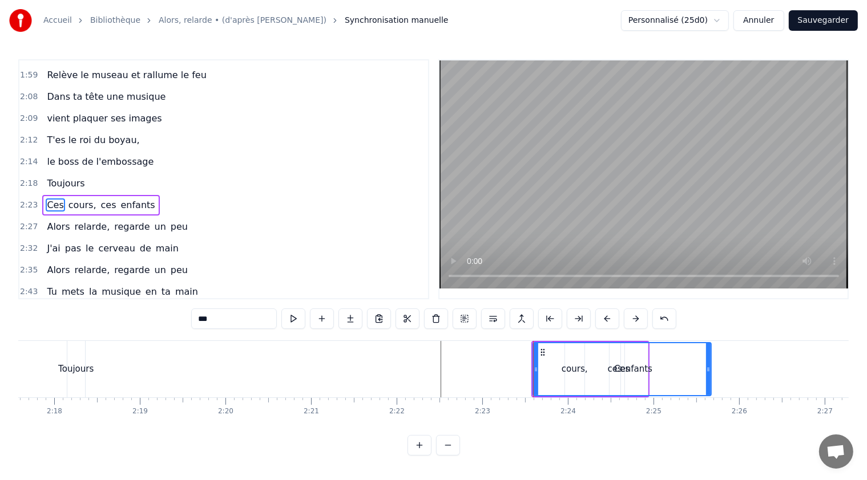
drag, startPoint x: 561, startPoint y: 370, endPoint x: 694, endPoint y: 372, distance: 132.4
click at [710, 372] on icon at bounding box center [708, 369] width 5 height 9
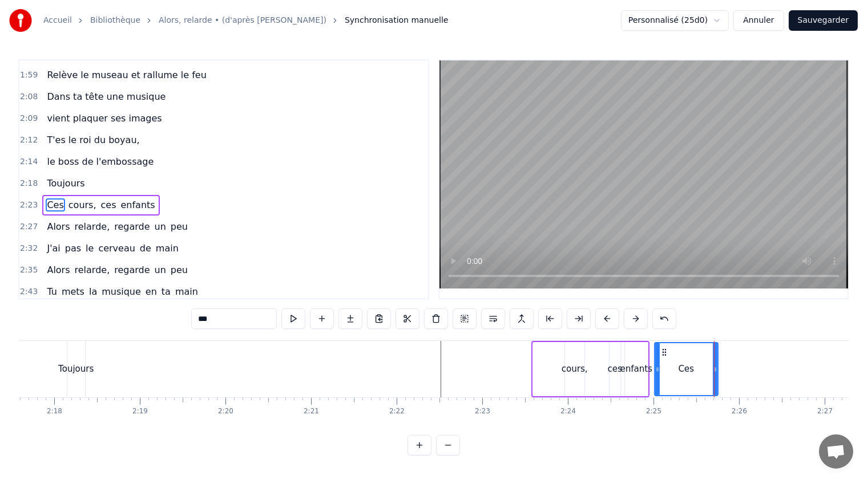
drag, startPoint x: 534, startPoint y: 368, endPoint x: 654, endPoint y: 364, distance: 120.4
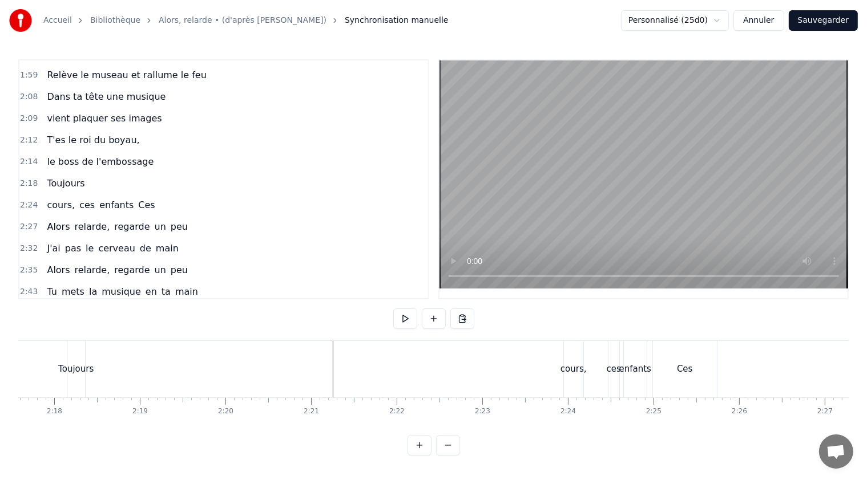
click at [80, 365] on div "Toujours" at bounding box center [75, 369] width 35 height 13
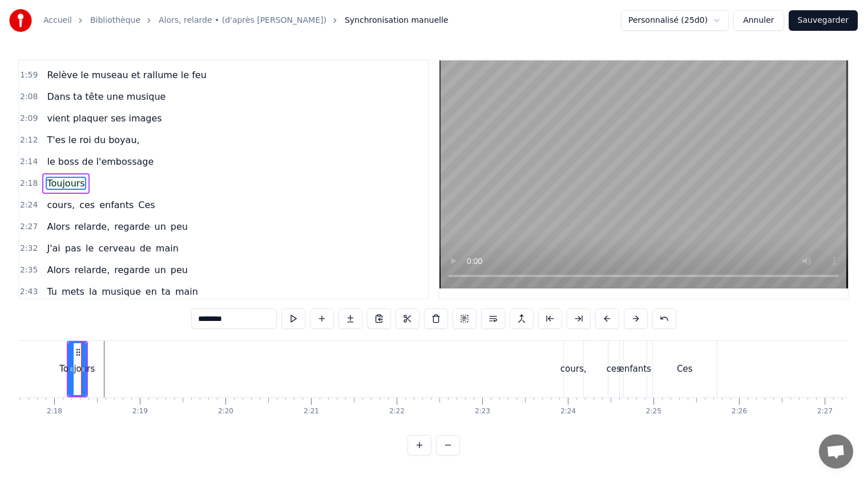
scroll to position [647, 0]
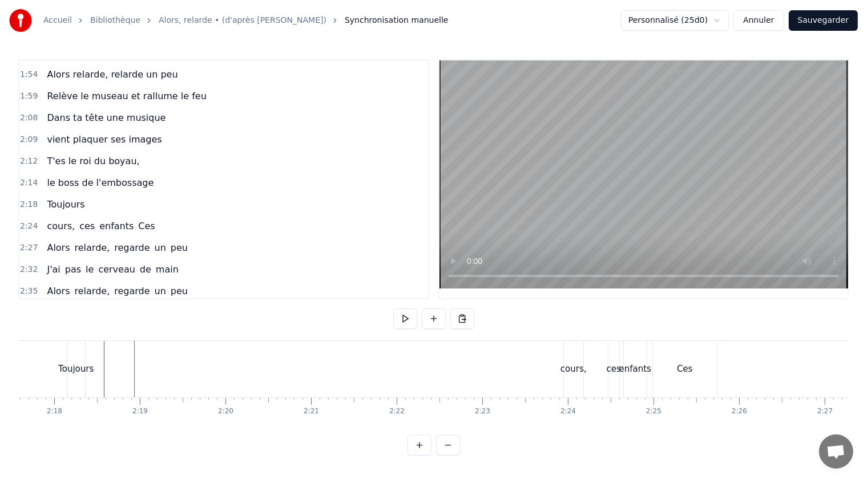
click at [82, 369] on div "Toujours" at bounding box center [75, 369] width 35 height 13
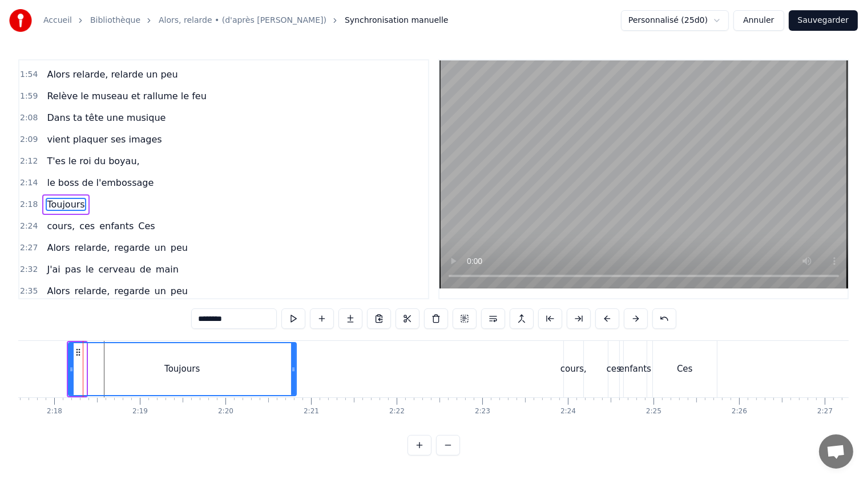
drag, startPoint x: 84, startPoint y: 368, endPoint x: 294, endPoint y: 374, distance: 210.0
click at [294, 374] on div at bounding box center [293, 369] width 5 height 52
click at [221, 319] on input "********" at bounding box center [234, 319] width 86 height 21
drag, startPoint x: 237, startPoint y: 320, endPoint x: 197, endPoint y: 319, distance: 39.9
click at [197, 319] on input "********" at bounding box center [234, 319] width 86 height 21
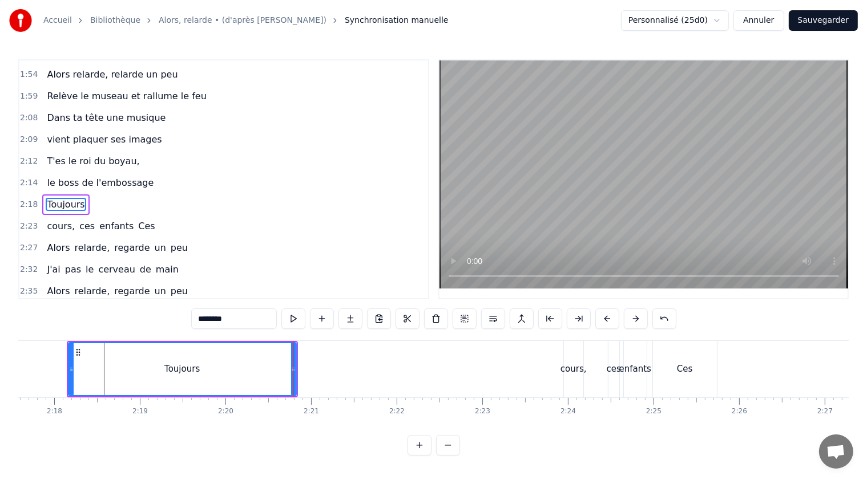
paste input "**********"
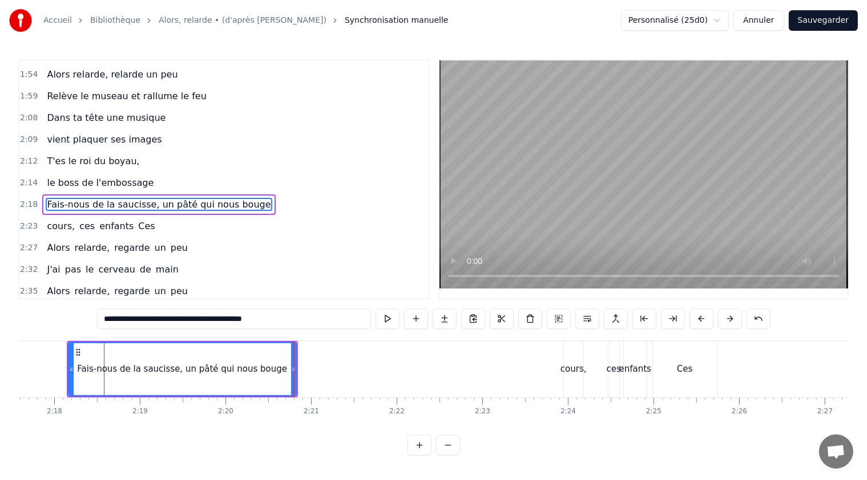
click at [569, 374] on div "cours," at bounding box center [573, 369] width 26 height 13
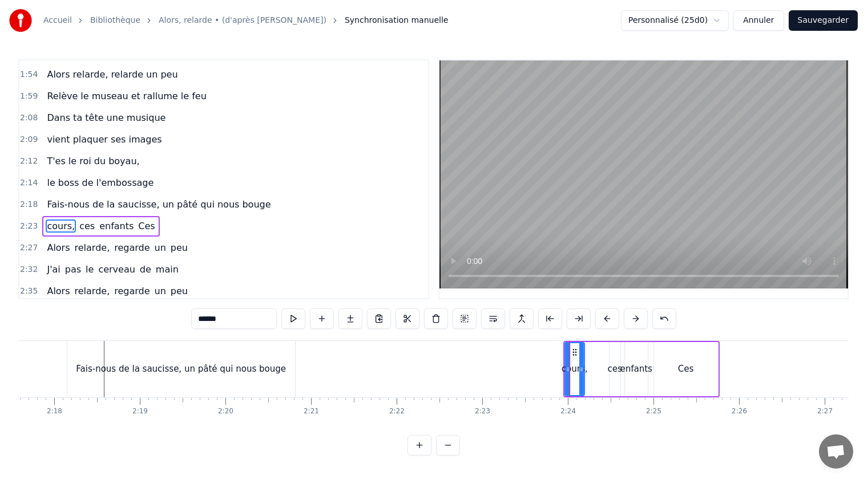
scroll to position [668, 0]
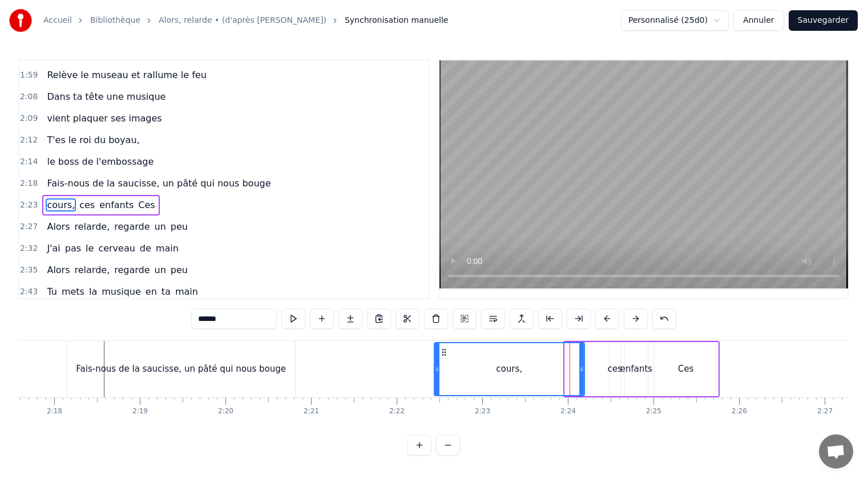
drag, startPoint x: 565, startPoint y: 371, endPoint x: 444, endPoint y: 372, distance: 121.5
click at [435, 374] on div at bounding box center [437, 369] width 5 height 52
click at [616, 371] on div "ces" at bounding box center [615, 369] width 14 height 13
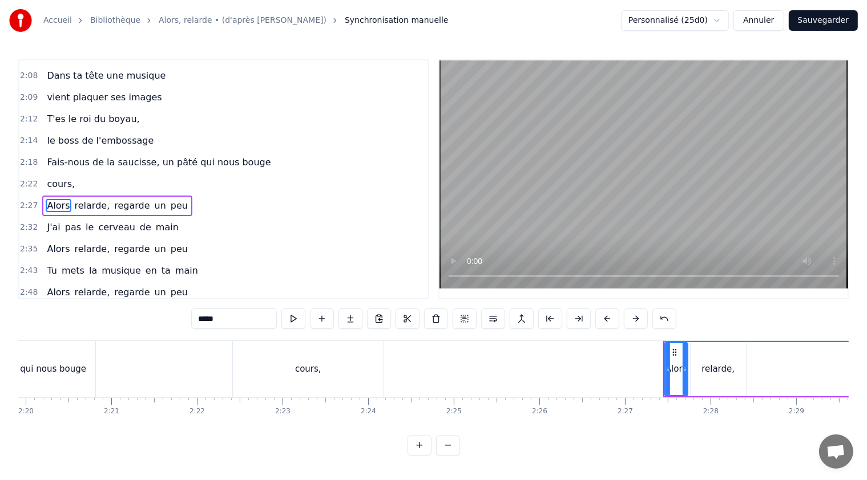
scroll to position [0, 11966]
click at [281, 374] on div "cours," at bounding box center [314, 369] width 151 height 56
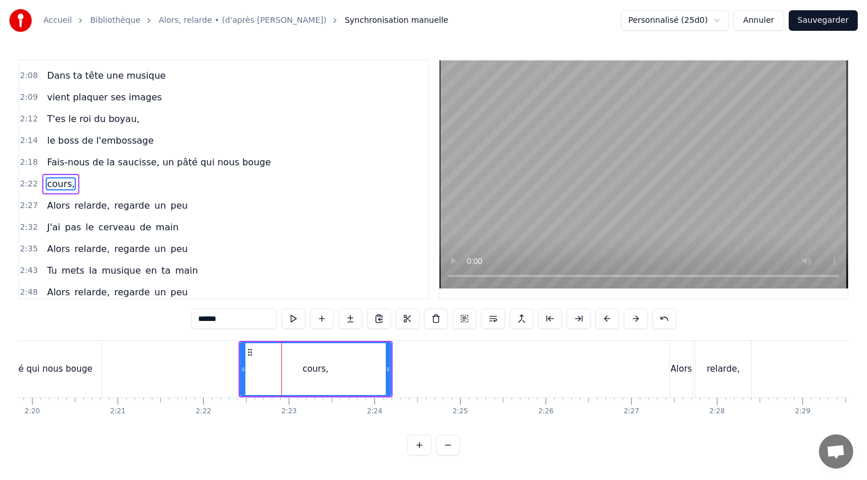
scroll to position [668, 0]
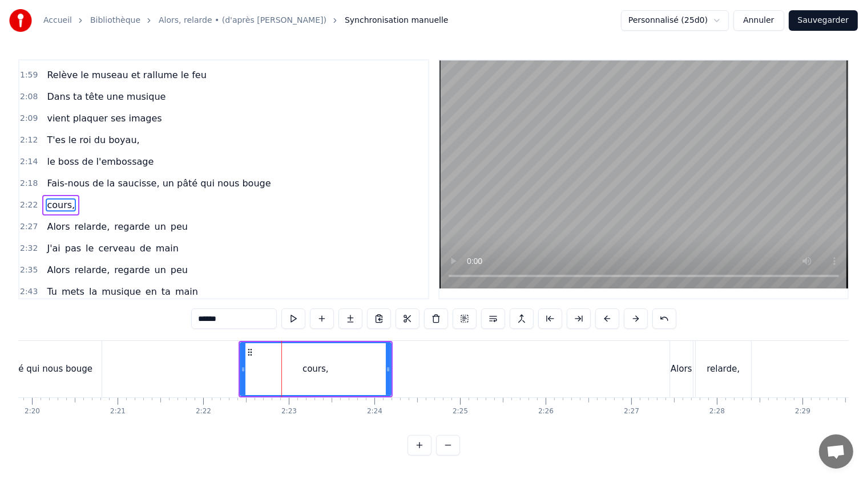
click at [226, 323] on input "******" at bounding box center [234, 319] width 86 height 21
drag, startPoint x: 226, startPoint y: 321, endPoint x: 196, endPoint y: 321, distance: 29.7
click at [196, 321] on input "******" at bounding box center [234, 319] width 86 height 21
paste input "**********"
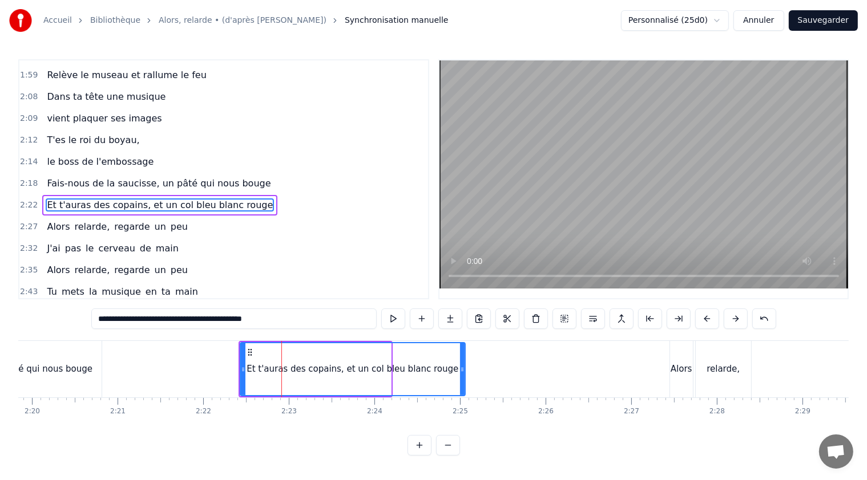
drag, startPoint x: 388, startPoint y: 367, endPoint x: 462, endPoint y: 372, distance: 74.3
click at [462, 372] on icon at bounding box center [462, 369] width 5 height 9
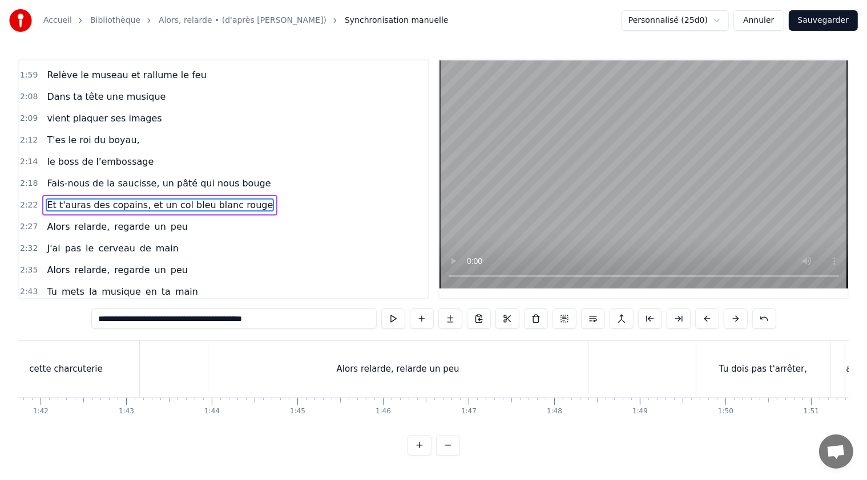
scroll to position [0, 8694]
type input "**********"
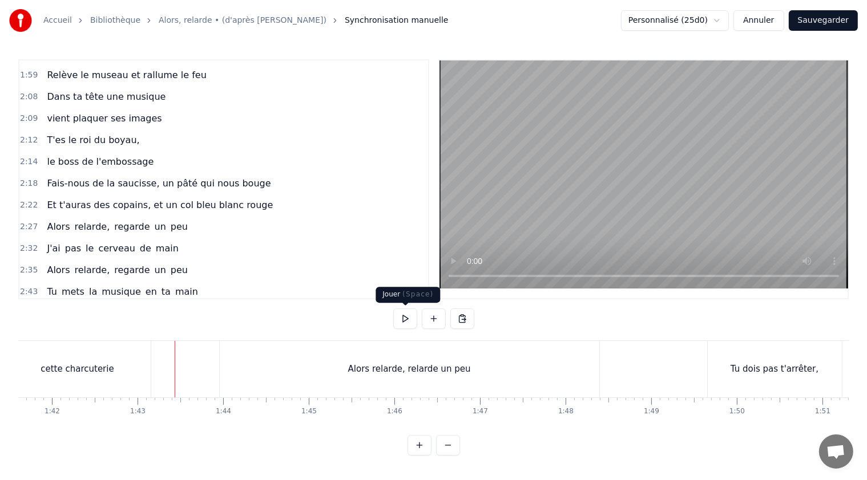
click at [404, 322] on button at bounding box center [405, 319] width 24 height 21
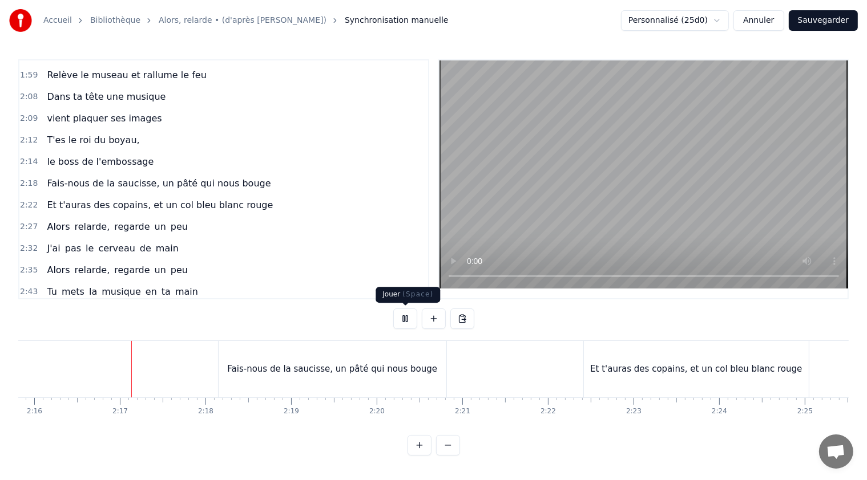
scroll to position [0, 11622]
click at [406, 319] on button at bounding box center [405, 319] width 24 height 21
click at [354, 363] on div "Fais-nous de la saucisse, un pâté qui nous bouge" at bounding box center [331, 369] width 210 height 13
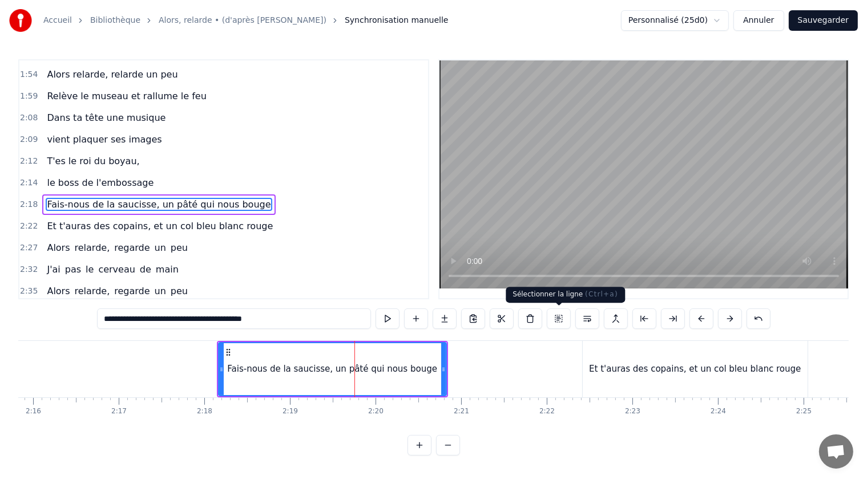
click at [559, 320] on button at bounding box center [558, 319] width 24 height 21
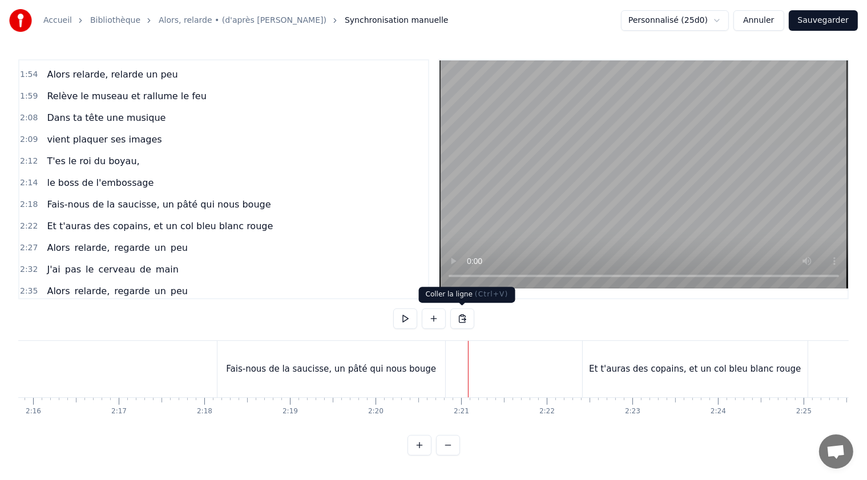
click at [460, 321] on button at bounding box center [462, 319] width 24 height 21
click at [461, 317] on button at bounding box center [462, 319] width 24 height 21
click at [462, 321] on button at bounding box center [462, 319] width 24 height 21
click at [301, 368] on div "Fais-nous de la saucisse, un pâté qui nous bouge" at bounding box center [331, 369] width 210 height 13
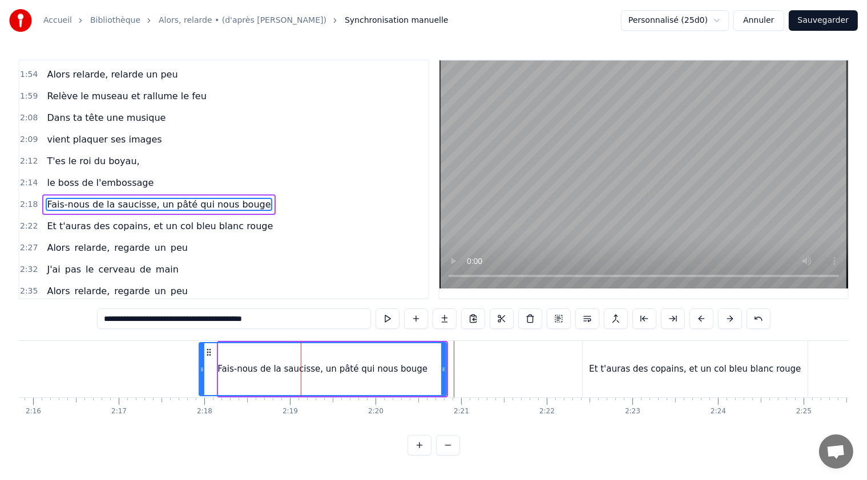
drag, startPoint x: 220, startPoint y: 368, endPoint x: 212, endPoint y: 365, distance: 7.9
click at [201, 366] on icon at bounding box center [202, 369] width 5 height 9
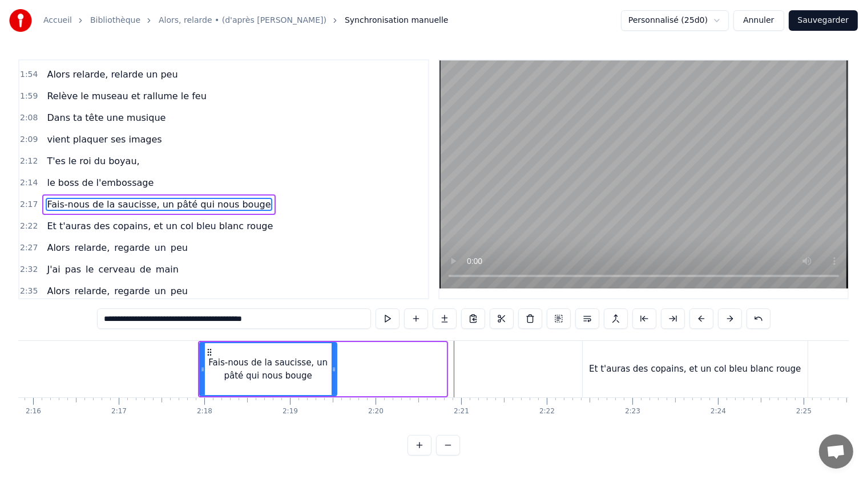
drag, startPoint x: 443, startPoint y: 367, endPoint x: 333, endPoint y: 366, distance: 109.5
click at [333, 366] on icon at bounding box center [333, 369] width 5 height 9
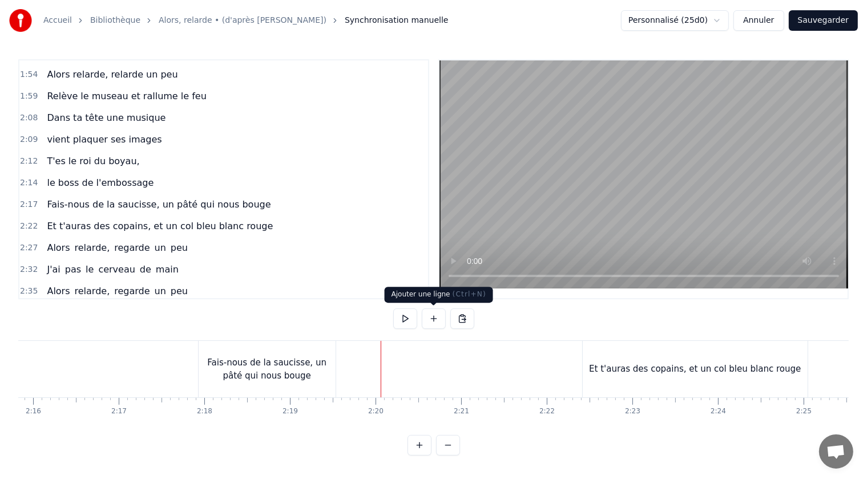
click at [436, 315] on button at bounding box center [434, 319] width 24 height 21
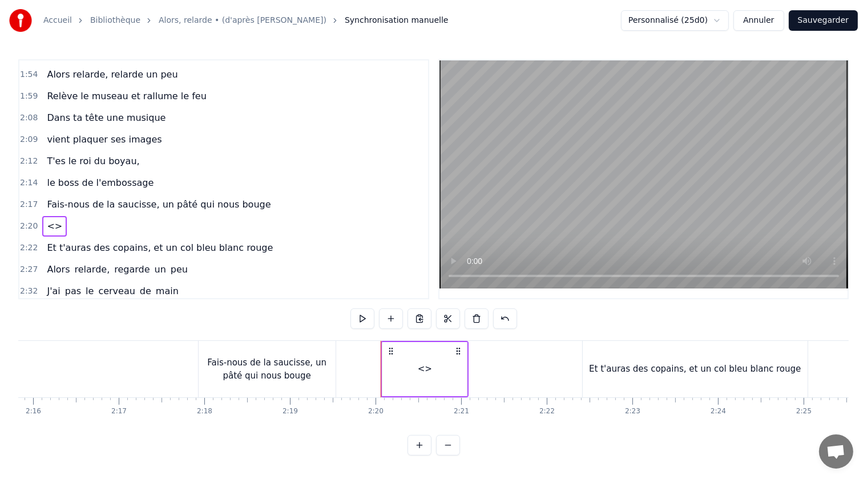
click at [171, 198] on span "Fais-nous de la saucisse, un pâté qui nous bouge" at bounding box center [159, 204] width 226 height 13
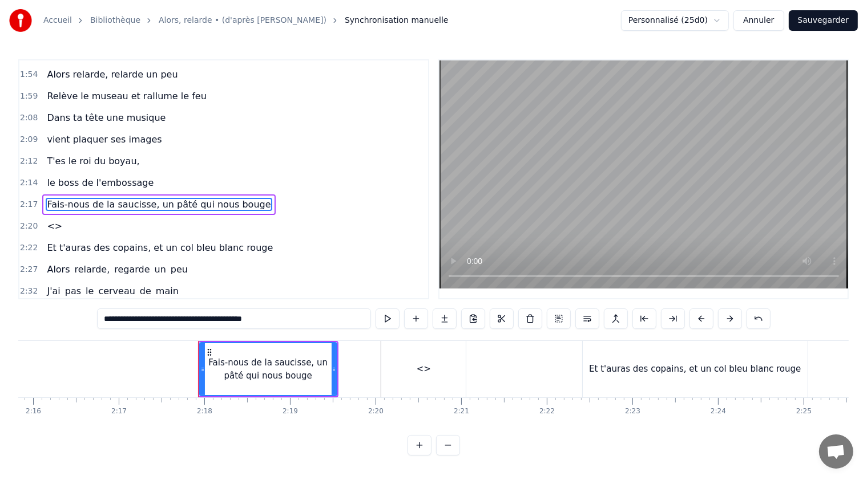
click at [301, 364] on div "Fais-nous de la saucisse, un pâté qui nous bouge" at bounding box center [268, 370] width 136 height 26
drag, startPoint x: 194, startPoint y: 318, endPoint x: 282, endPoint y: 317, distance: 88.4
click at [282, 317] on input "**********" at bounding box center [234, 319] width 274 height 21
click at [46, 220] on span "<>" at bounding box center [55, 226] width 18 height 13
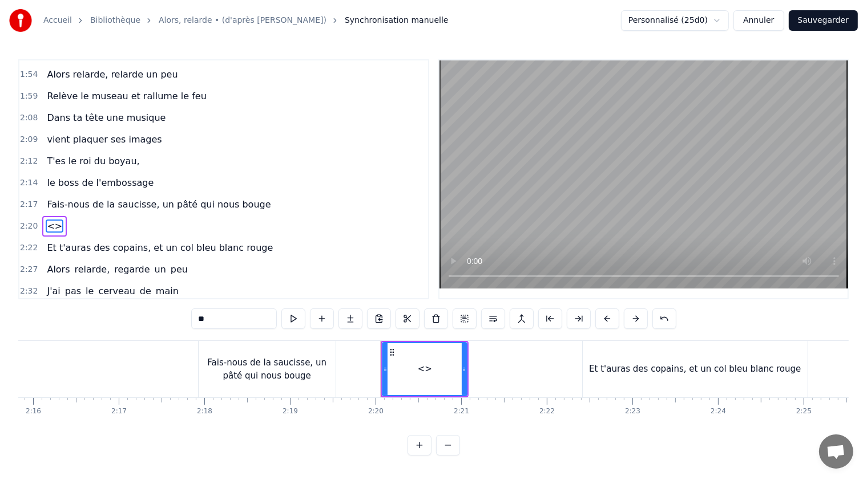
scroll to position [668, 0]
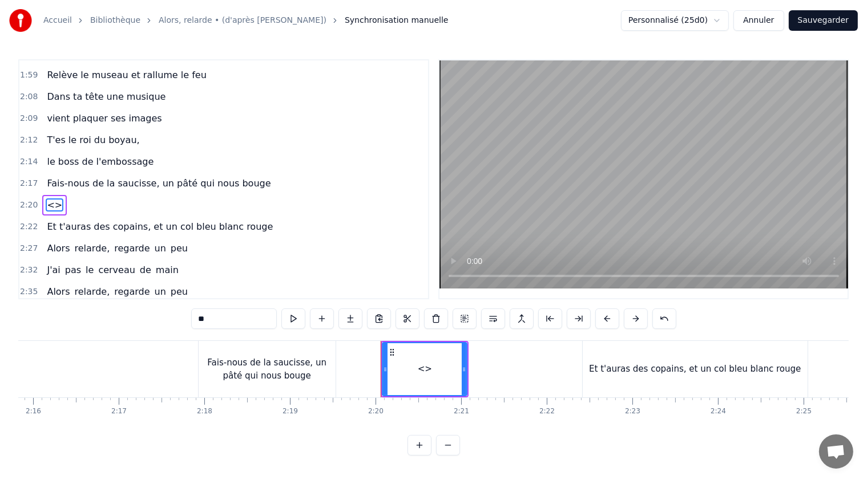
drag, startPoint x: 218, startPoint y: 321, endPoint x: 188, endPoint y: 325, distance: 31.0
click at [188, 325] on div "0:21 T'as raté ton pâté, 0:23 t'as loupé ta rillette 0:26 Ta terrine est pétée,…" at bounding box center [433, 257] width 830 height 396
paste input "**********"
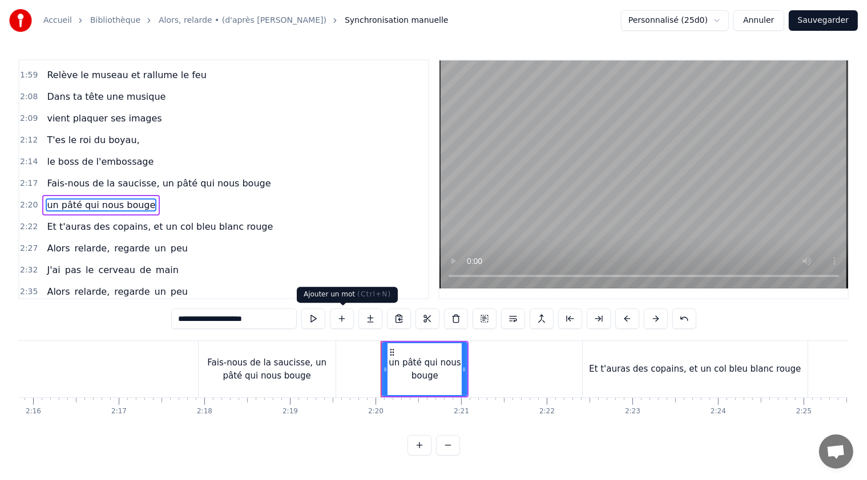
type input "**********"
click at [334, 260] on div "2:32 J'ai pas le cerveau de main" at bounding box center [223, 271] width 408 height 22
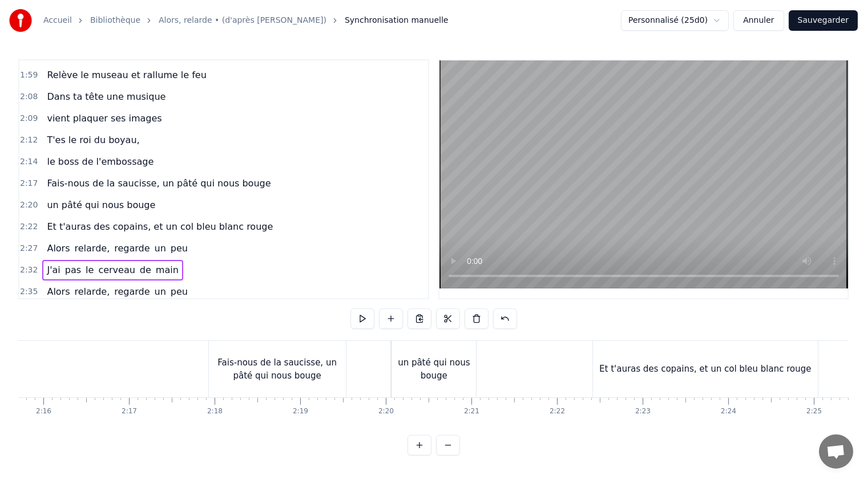
scroll to position [0, 11611]
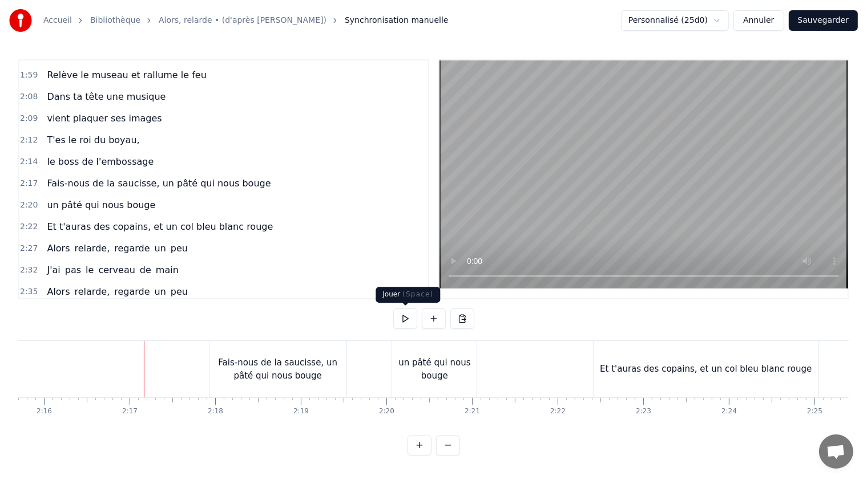
click at [406, 319] on button at bounding box center [405, 319] width 24 height 21
click at [406, 321] on button at bounding box center [405, 319] width 24 height 21
click at [122, 177] on span "Fais-nous de la saucisse, un pâté qui nous bouge" at bounding box center [159, 183] width 226 height 13
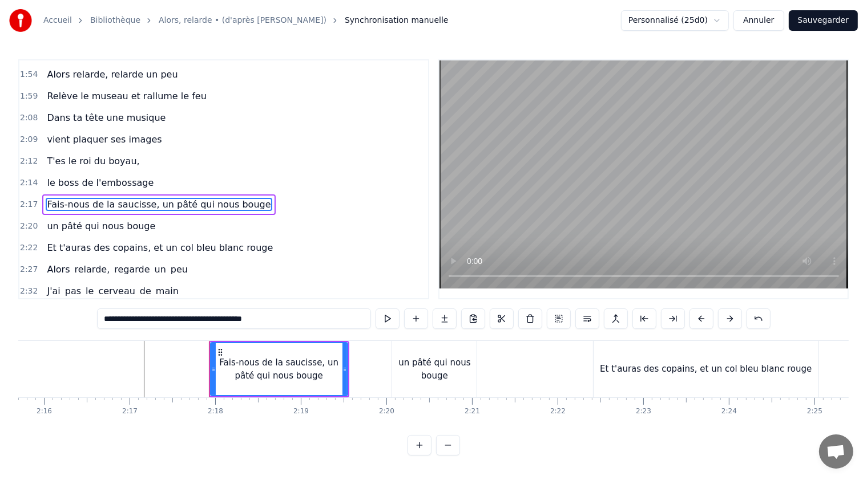
click at [148, 198] on span "Fais-nous de la saucisse, un pâté qui nous bouge" at bounding box center [159, 204] width 226 height 13
drag, startPoint x: 285, startPoint y: 318, endPoint x: 194, endPoint y: 320, distance: 91.3
click at [194, 320] on input "**********" at bounding box center [234, 319] width 274 height 21
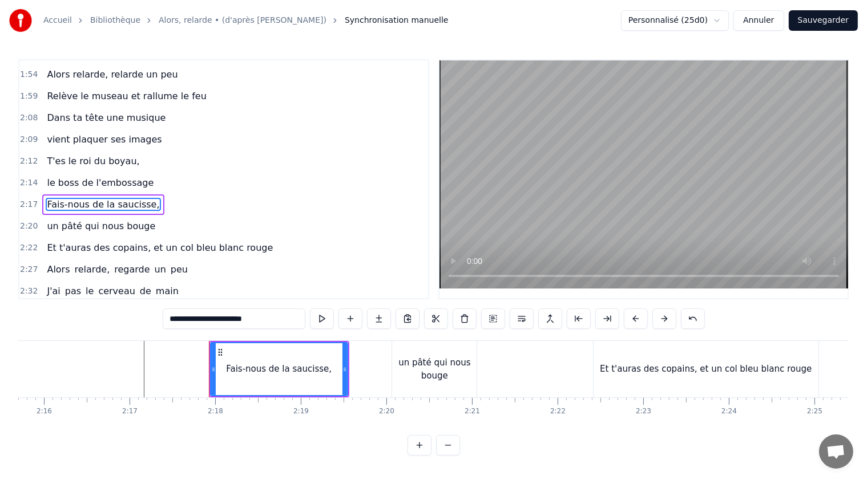
click at [406, 369] on div "un pâté qui nous bouge" at bounding box center [434, 370] width 84 height 26
type input "**********"
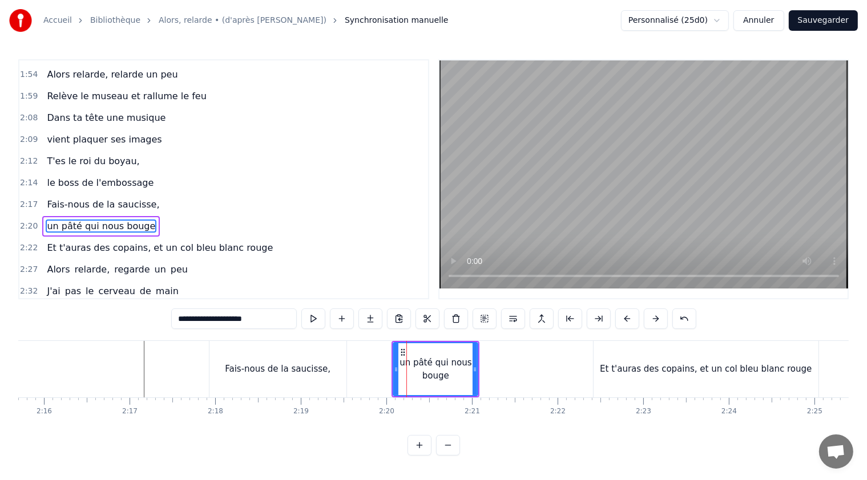
scroll to position [668, 0]
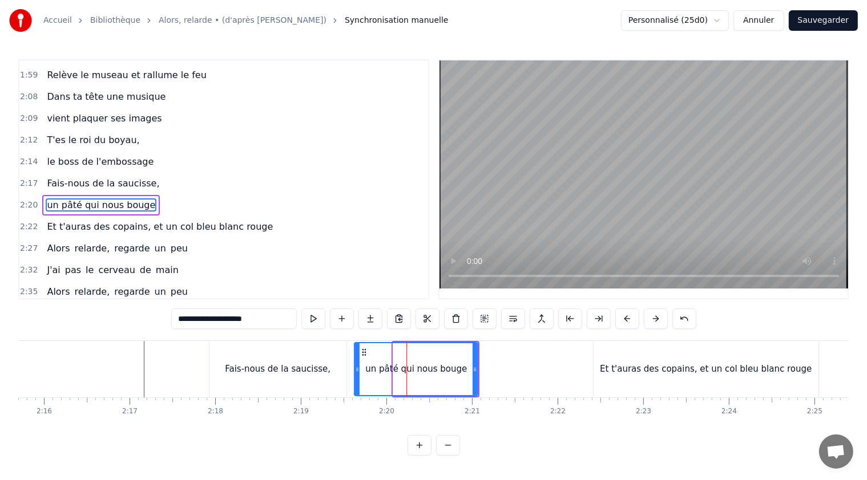
drag, startPoint x: 394, startPoint y: 370, endPoint x: 355, endPoint y: 369, distance: 38.8
click at [355, 369] on icon at bounding box center [357, 369] width 5 height 9
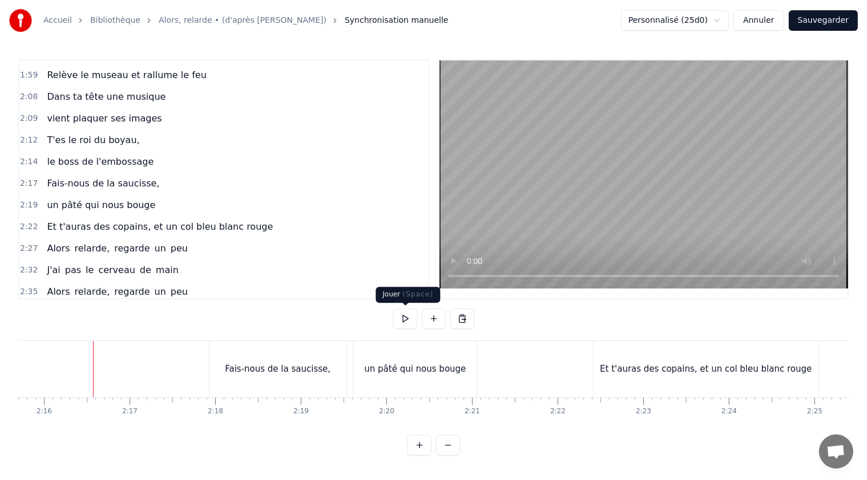
click at [408, 322] on button at bounding box center [405, 319] width 24 height 21
click at [406, 317] on button at bounding box center [405, 319] width 24 height 21
click at [301, 365] on div "Fais-nous de la saucisse," at bounding box center [278, 369] width 106 height 13
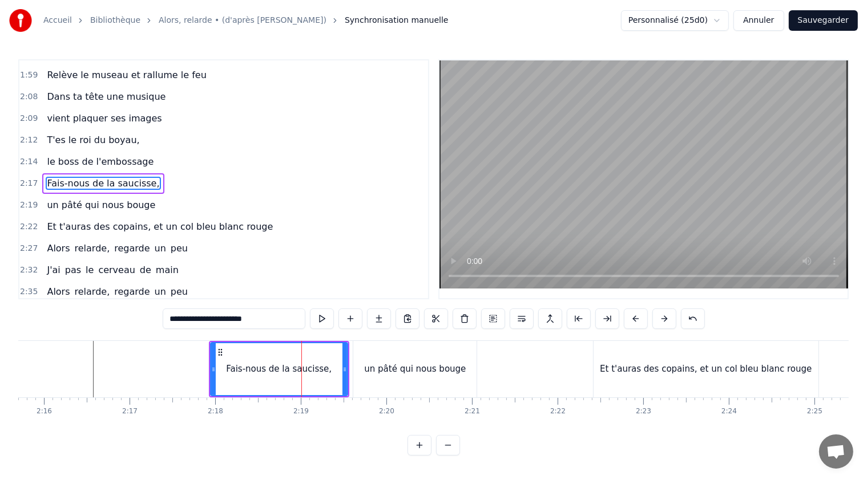
scroll to position [647, 0]
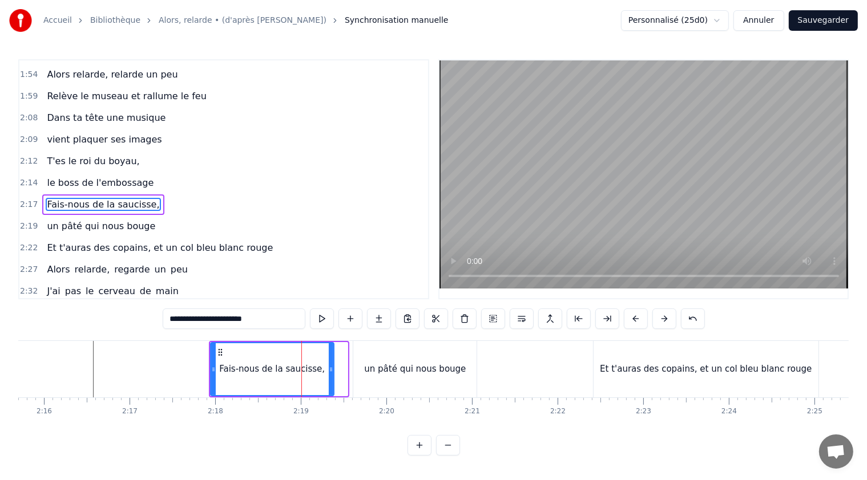
drag, startPoint x: 342, startPoint y: 370, endPoint x: 329, endPoint y: 368, distance: 13.8
click at [329, 368] on icon at bounding box center [331, 369] width 5 height 9
click at [361, 374] on div "un pâté qui nous bouge" at bounding box center [414, 369] width 123 height 56
type input "**********"
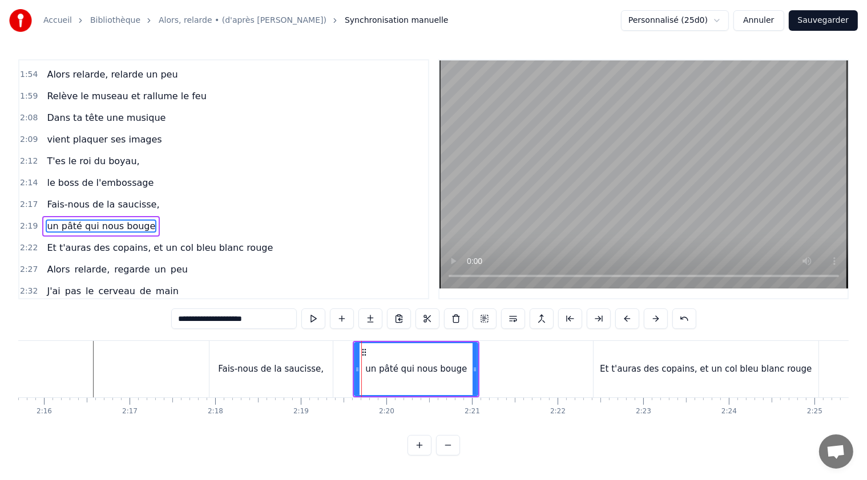
scroll to position [668, 0]
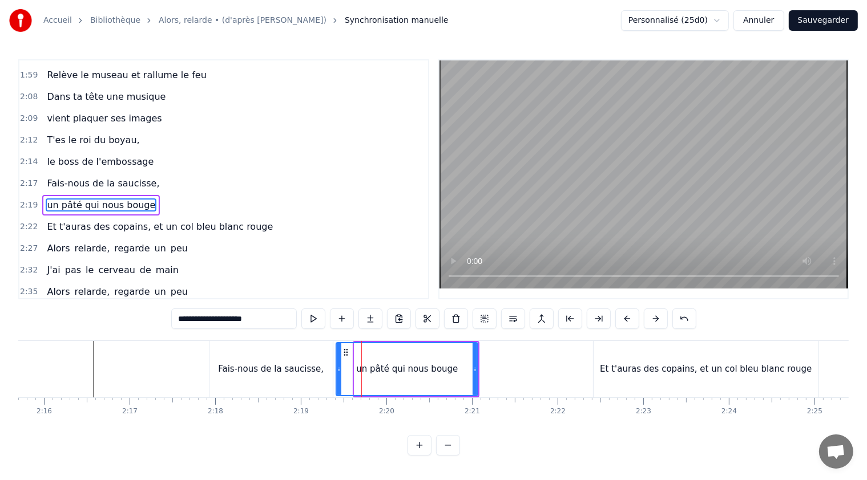
drag, startPoint x: 354, startPoint y: 371, endPoint x: 335, endPoint y: 369, distance: 18.4
click at [335, 369] on div "un pâté qui nous bouge" at bounding box center [406, 369] width 143 height 54
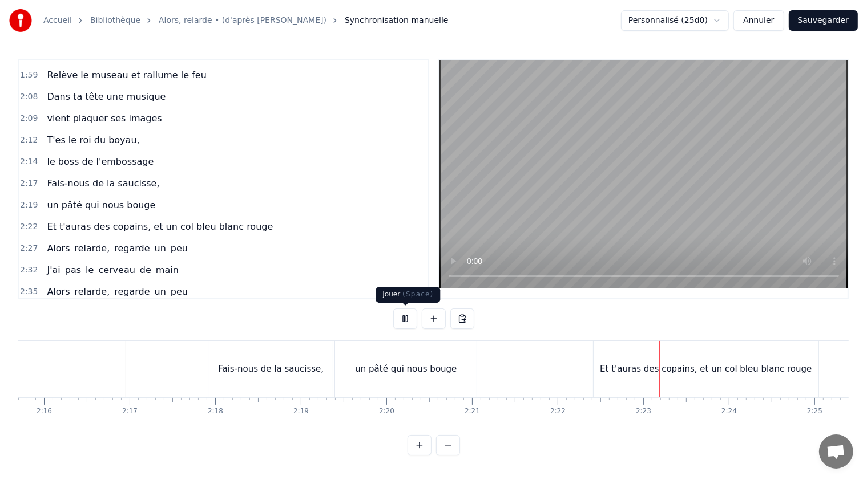
click at [404, 321] on button at bounding box center [405, 319] width 24 height 21
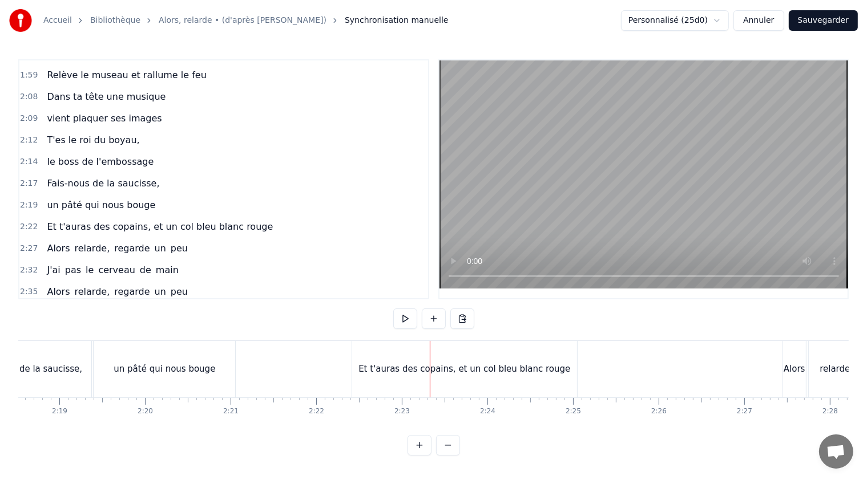
scroll to position [0, 11887]
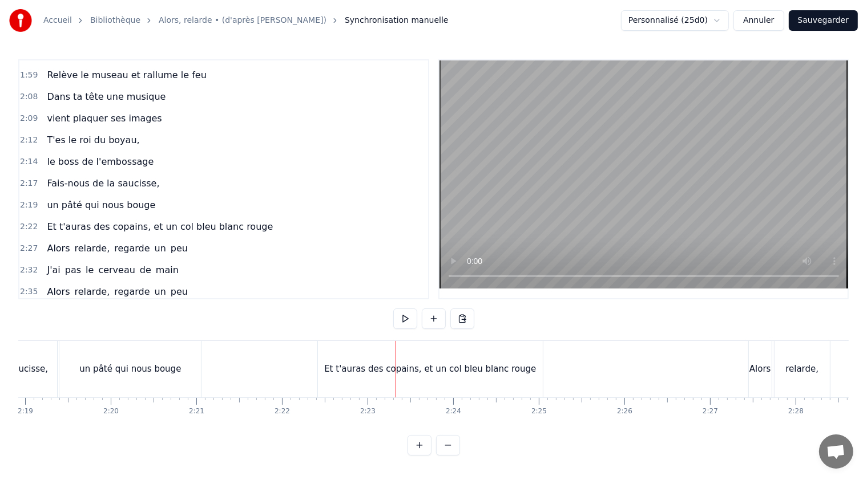
click at [133, 220] on span "Et t'auras des copains, et un col bleu blanc rouge" at bounding box center [160, 226] width 228 height 13
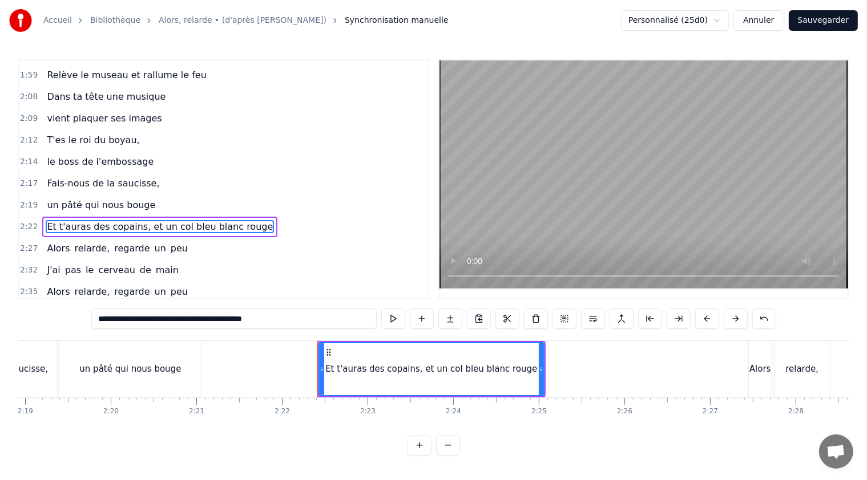
scroll to position [689, 0]
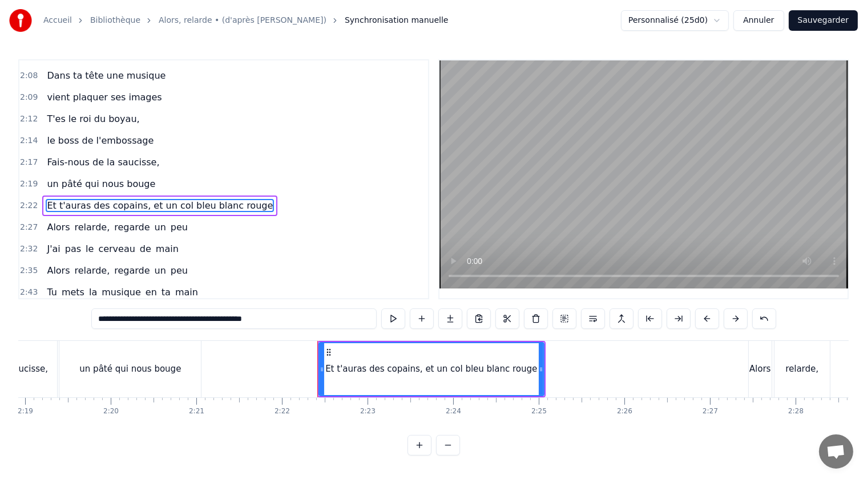
drag, startPoint x: 276, startPoint y: 322, endPoint x: 177, endPoint y: 319, distance: 98.7
click at [177, 319] on input "**********" at bounding box center [233, 319] width 285 height 21
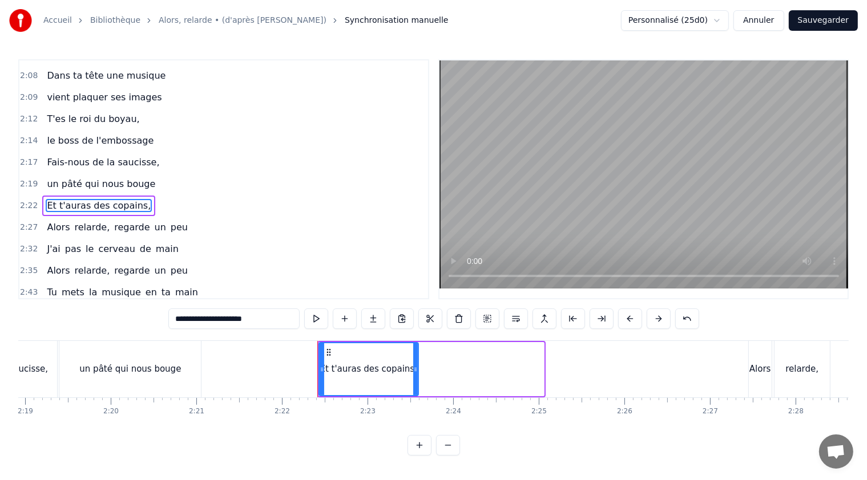
drag, startPoint x: 540, startPoint y: 371, endPoint x: 415, endPoint y: 370, distance: 125.5
click at [415, 370] on icon at bounding box center [415, 369] width 5 height 9
type input "**********"
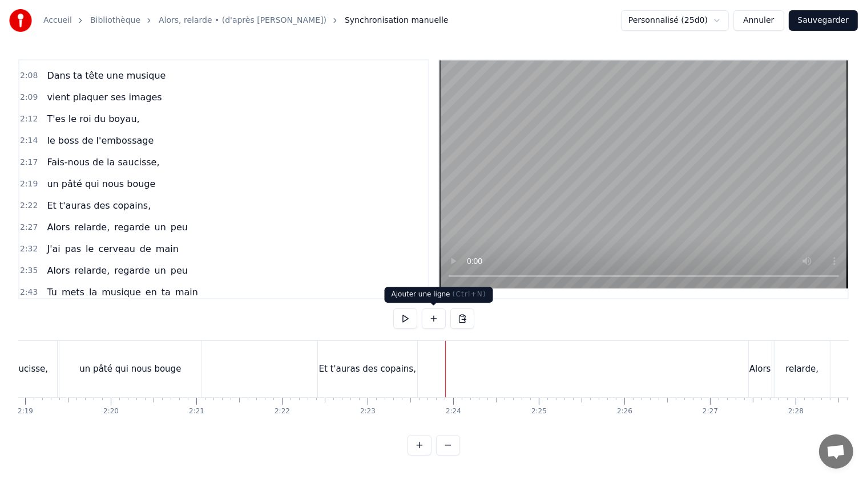
click at [434, 318] on button at bounding box center [434, 319] width 24 height 21
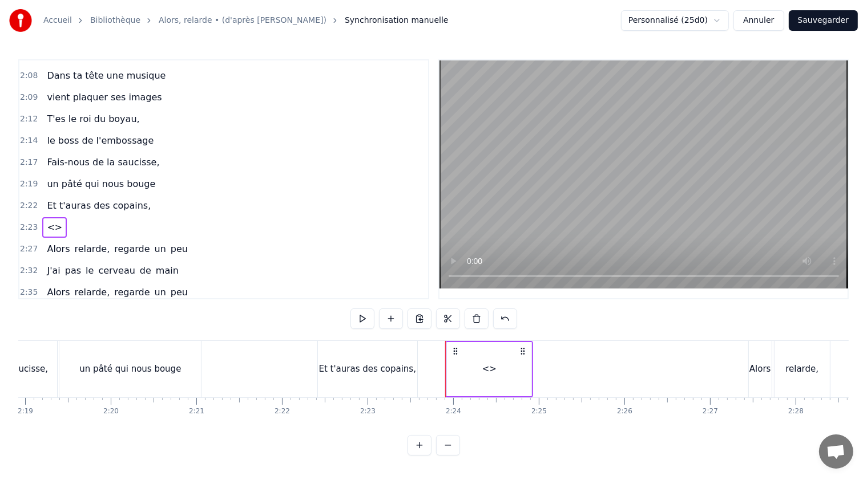
click at [50, 221] on span "<>" at bounding box center [55, 227] width 18 height 13
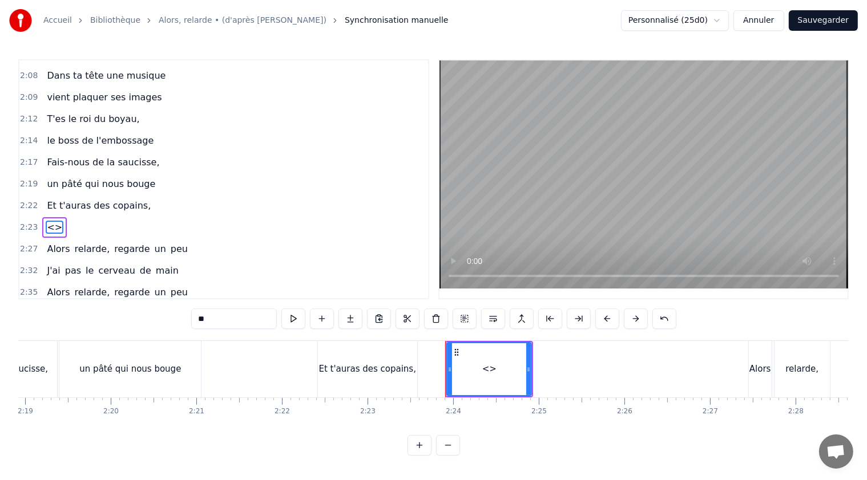
scroll to position [710, 0]
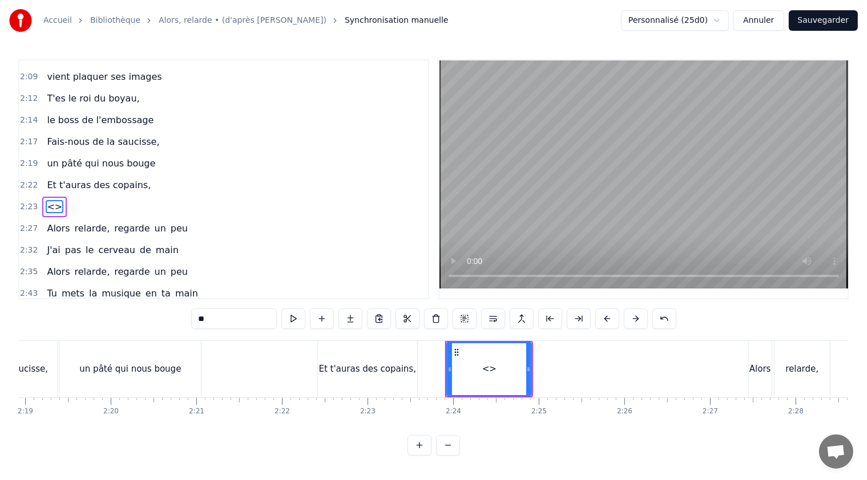
drag, startPoint x: 205, startPoint y: 321, endPoint x: 187, endPoint y: 321, distance: 18.8
click at [187, 321] on div "0:21 T'as raté ton pâté, 0:23 t'as loupé ta rillette 0:26 Ta terrine est pétée,…" at bounding box center [433, 257] width 830 height 396
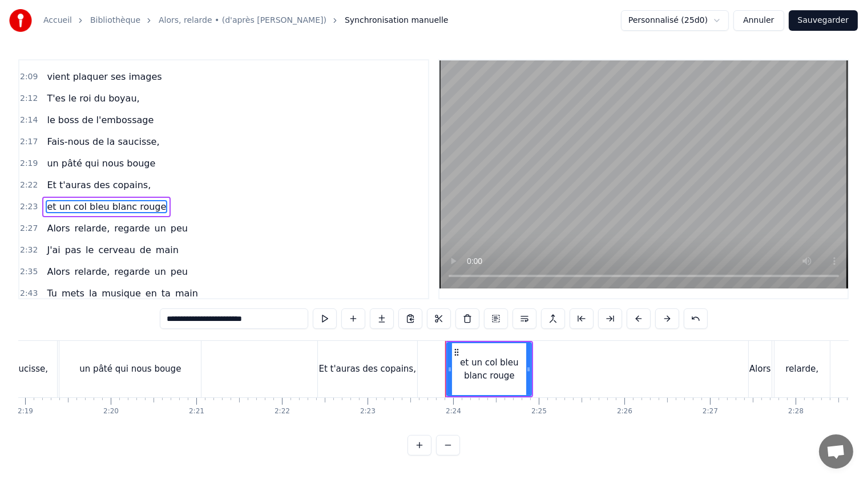
click at [410, 357] on div "Et t'auras des copains," at bounding box center [367, 369] width 99 height 56
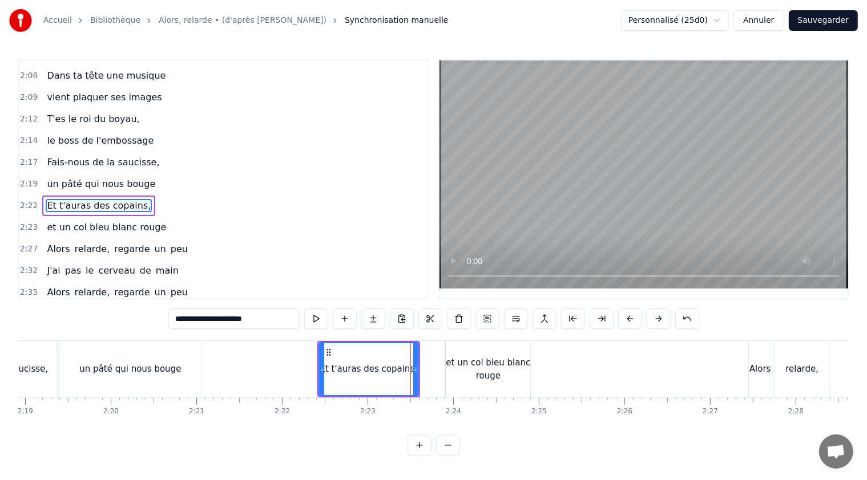
scroll to position [689, 0]
click at [427, 374] on div at bounding box center [428, 369] width 5 height 52
drag, startPoint x: 319, startPoint y: 370, endPoint x: 329, endPoint y: 371, distance: 9.8
click at [329, 371] on icon at bounding box center [331, 369] width 5 height 9
click at [454, 376] on div "et un col bleu blanc rouge" at bounding box center [488, 370] width 84 height 26
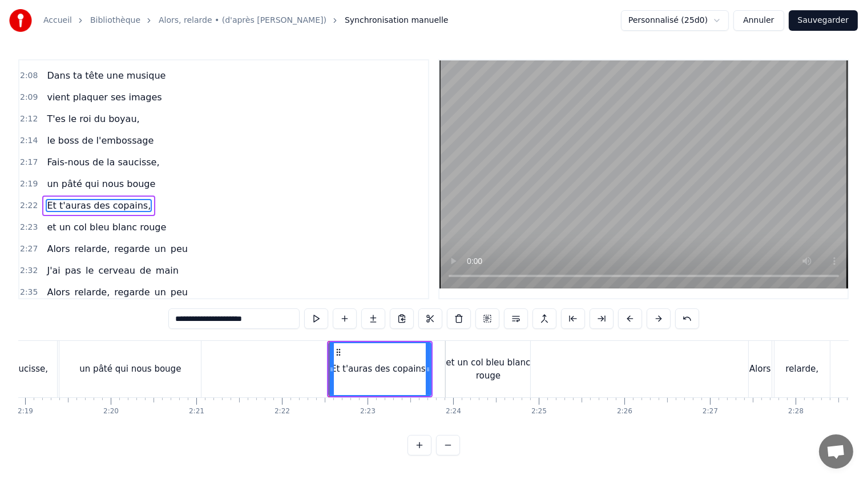
type input "**********"
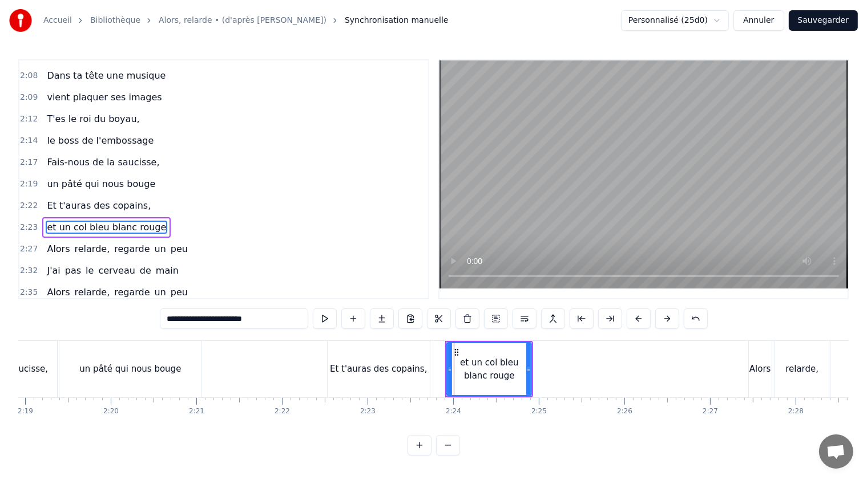
scroll to position [710, 0]
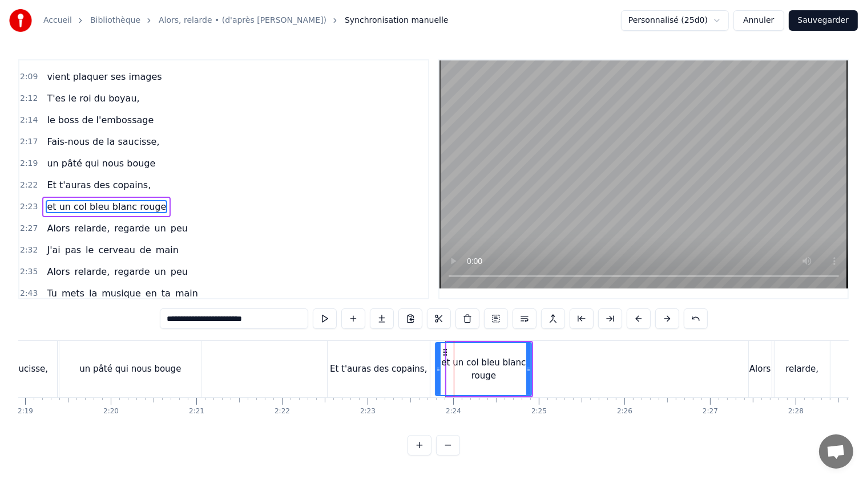
drag, startPoint x: 448, startPoint y: 370, endPoint x: 438, endPoint y: 369, distance: 10.3
click at [437, 368] on icon at bounding box center [438, 369] width 5 height 9
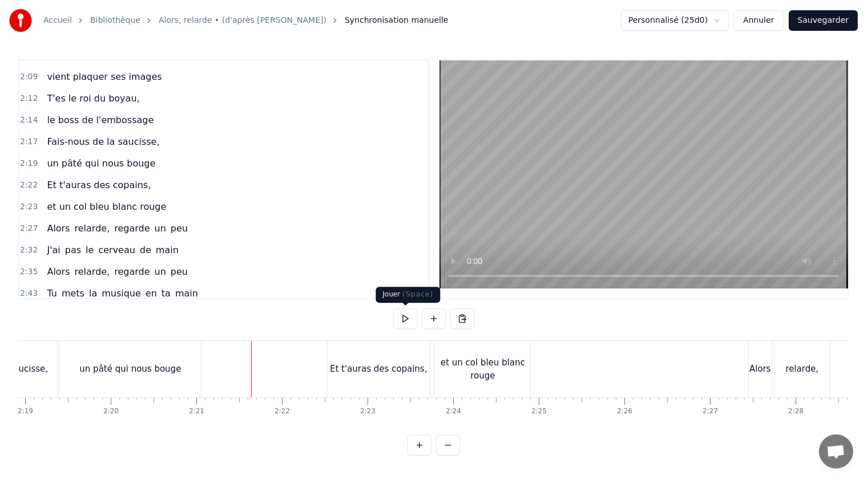
click at [404, 319] on button at bounding box center [405, 319] width 24 height 21
click at [122, 200] on span "et un col bleu blanc rouge" at bounding box center [107, 206] width 122 height 13
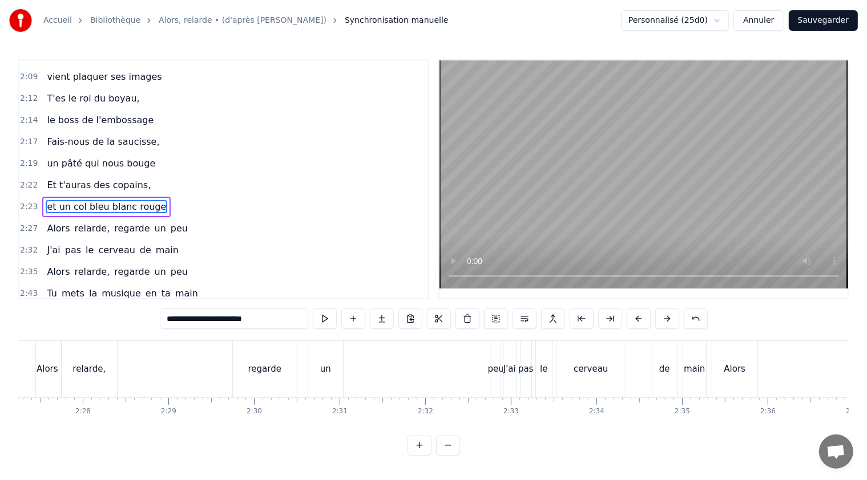
scroll to position [0, 12613]
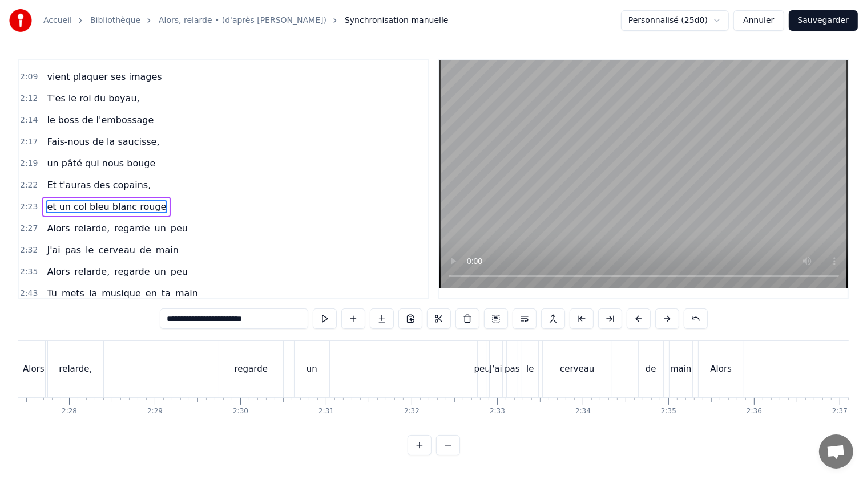
click at [273, 319] on input "**********" at bounding box center [234, 319] width 148 height 21
click at [62, 222] on span "Alors" at bounding box center [58, 228] width 25 height 13
type input "*****"
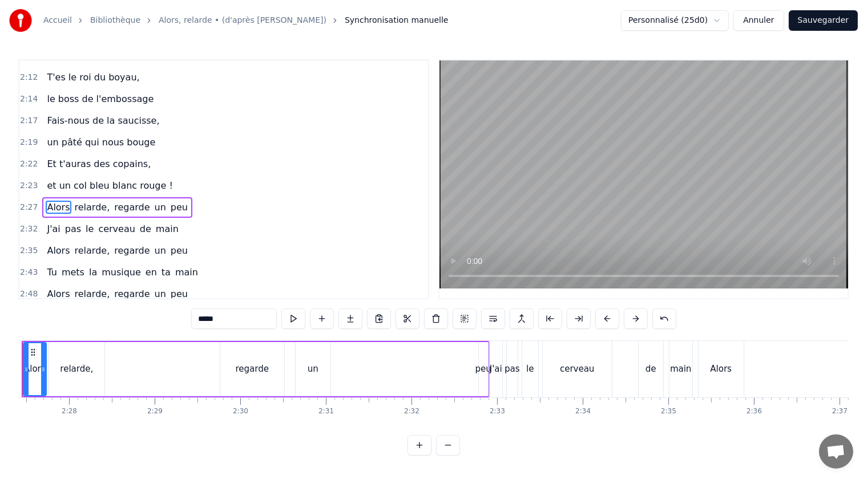
scroll to position [0, 12559]
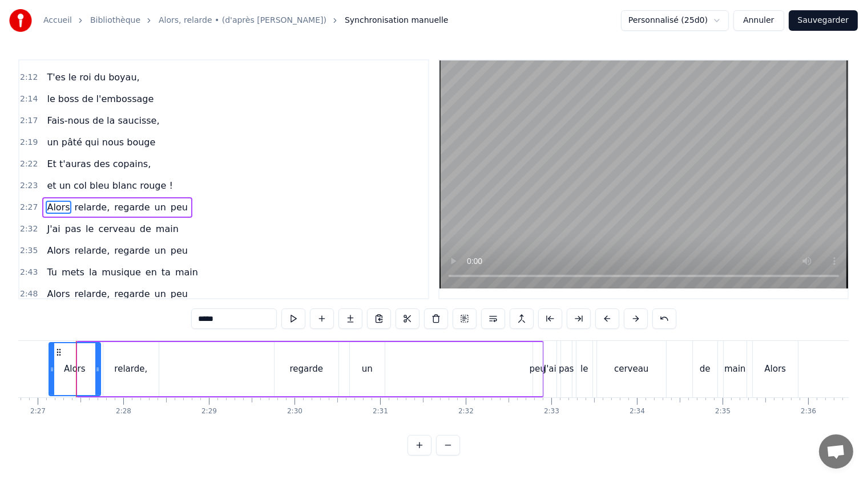
drag, startPoint x: 79, startPoint y: 370, endPoint x: 50, endPoint y: 365, distance: 28.9
click at [50, 365] on icon at bounding box center [52, 369] width 5 height 9
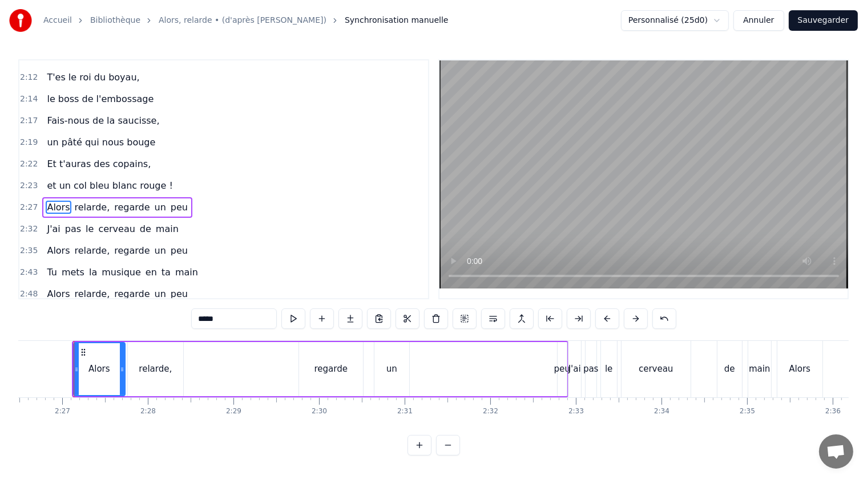
scroll to position [0, 12532]
click at [536, 366] on div "Alors relarde, regarde un peu" at bounding box center [322, 369] width 496 height 56
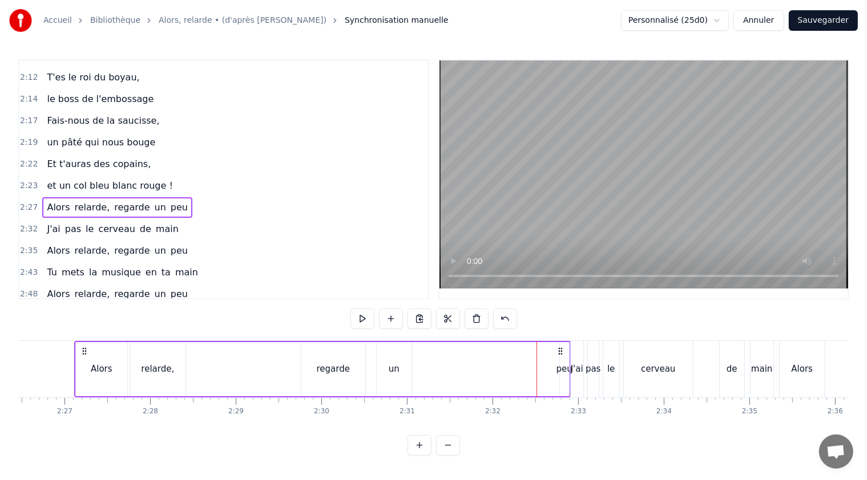
click at [500, 373] on div "Alors relarde, regarde un peu" at bounding box center [322, 369] width 496 height 56
click at [562, 374] on div "peu" at bounding box center [564, 369] width 16 height 13
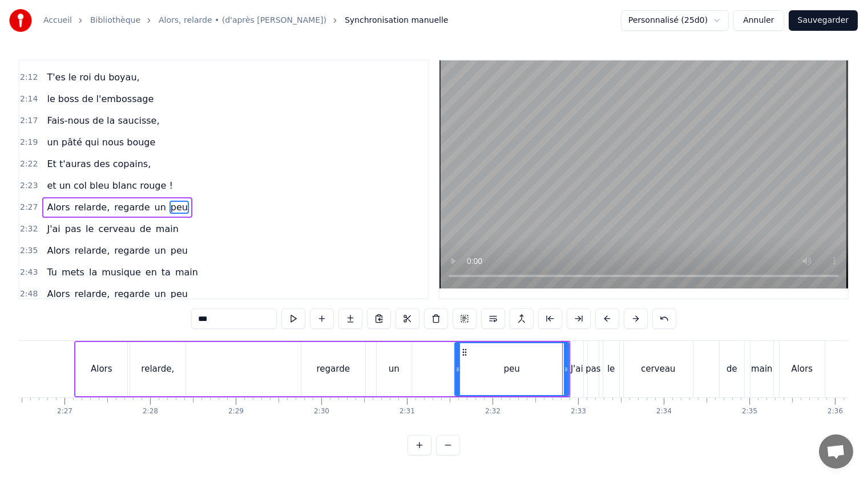
drag, startPoint x: 560, startPoint y: 369, endPoint x: 455, endPoint y: 374, distance: 105.1
click at [455, 374] on div at bounding box center [457, 369] width 5 height 52
drag, startPoint x: 563, startPoint y: 370, endPoint x: 475, endPoint y: 370, distance: 87.9
click at [476, 370] on icon at bounding box center [478, 369] width 5 height 9
click at [113, 201] on span "regarde" at bounding box center [132, 207] width 38 height 13
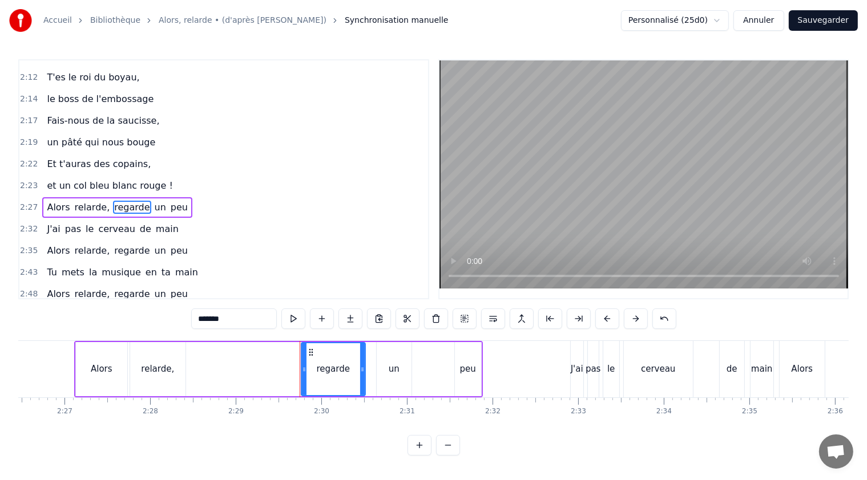
click at [208, 322] on input "*******" at bounding box center [234, 319] width 86 height 21
click at [114, 288] on span "regarde" at bounding box center [132, 294] width 38 height 13
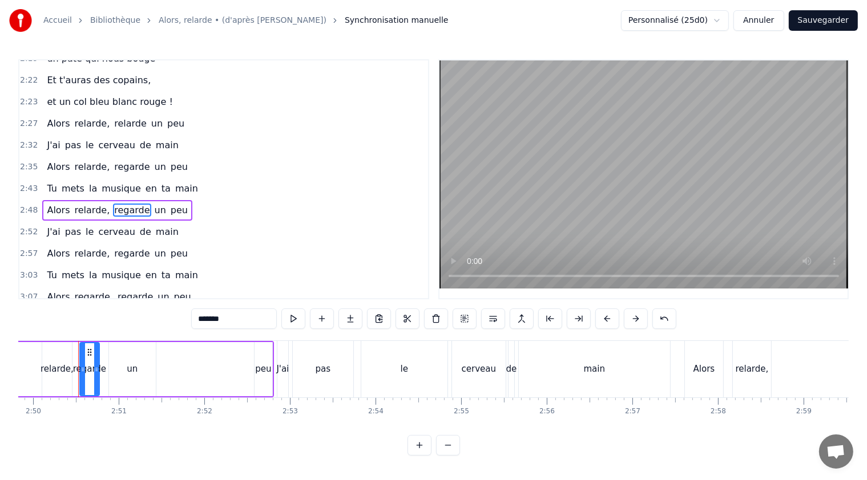
scroll to position [0, 14534]
click at [205, 321] on input "*******" at bounding box center [234, 319] width 86 height 21
click at [122, 290] on span "regarde" at bounding box center [135, 296] width 38 height 13
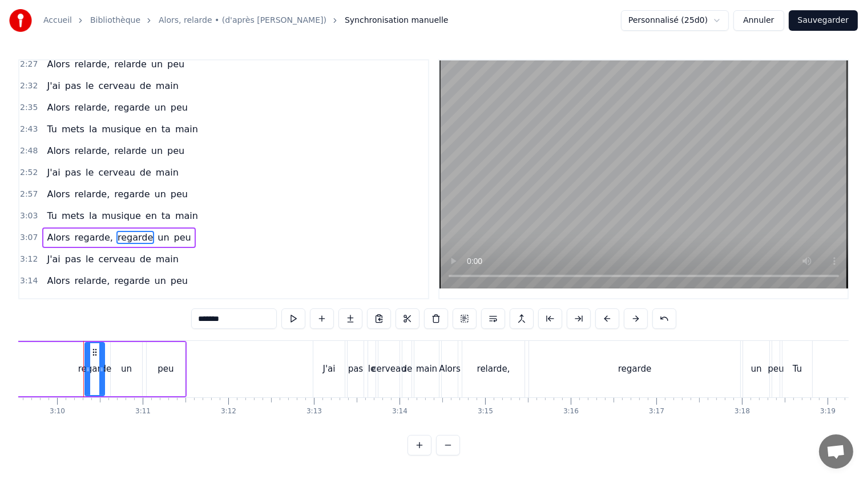
scroll to position [0, 16226]
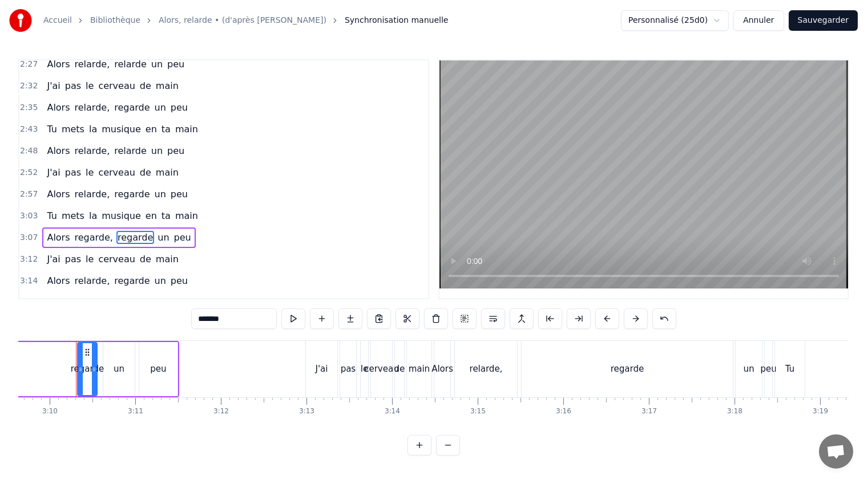
click at [205, 321] on input "*******" at bounding box center [234, 319] width 86 height 21
click at [113, 274] on span "regarde" at bounding box center [132, 280] width 38 height 13
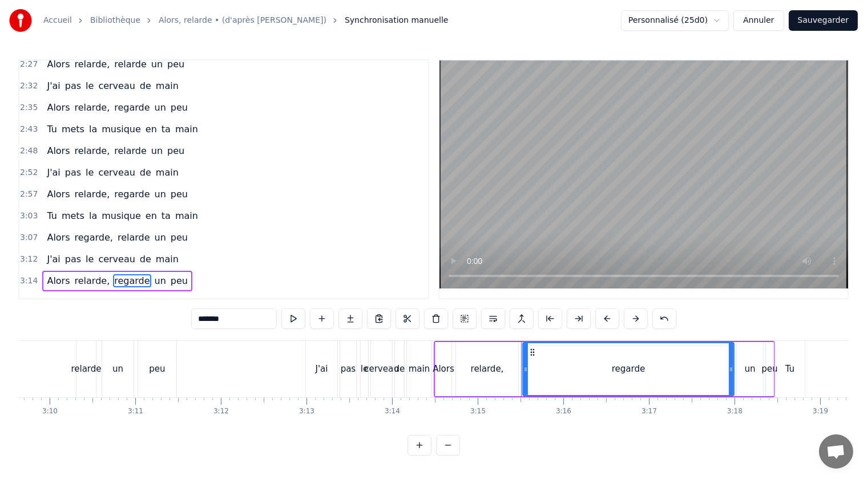
scroll to position [3, 0]
click at [208, 316] on input "*******" at bounding box center [234, 319] width 86 height 21
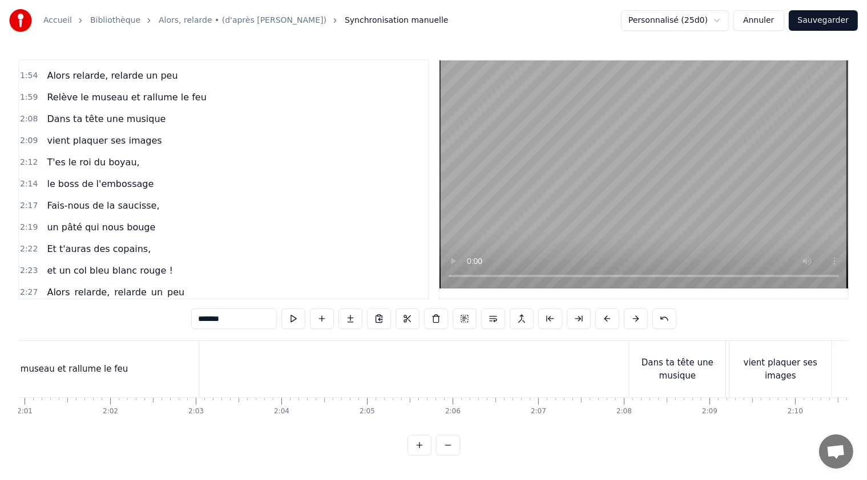
scroll to position [0, 10460]
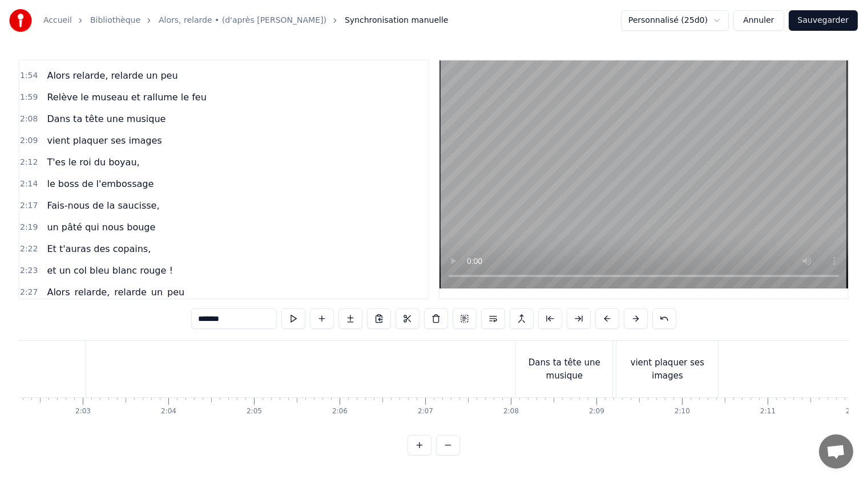
type input "*******"
click at [404, 317] on button at bounding box center [405, 319] width 24 height 21
click at [406, 317] on button at bounding box center [405, 319] width 24 height 21
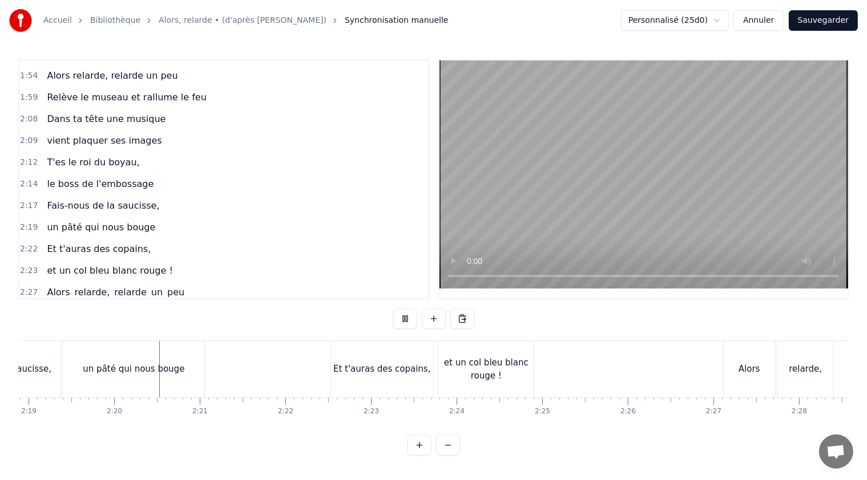
scroll to position [0, 11906]
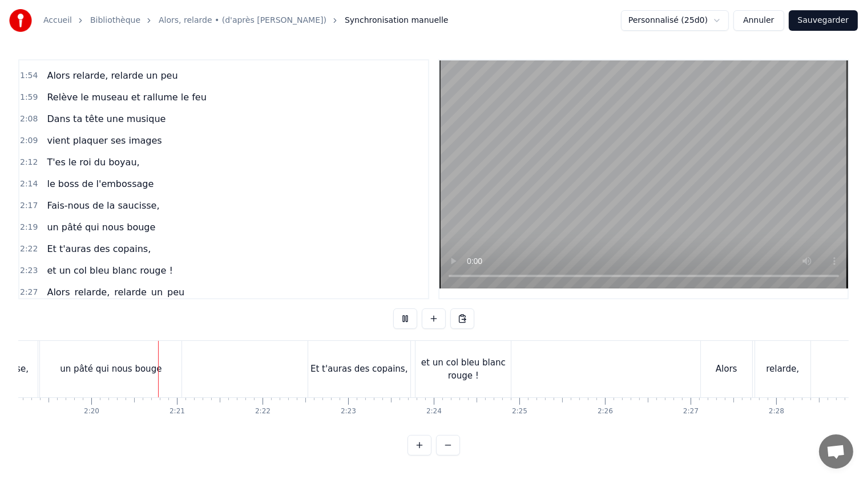
click at [406, 317] on button at bounding box center [405, 319] width 24 height 21
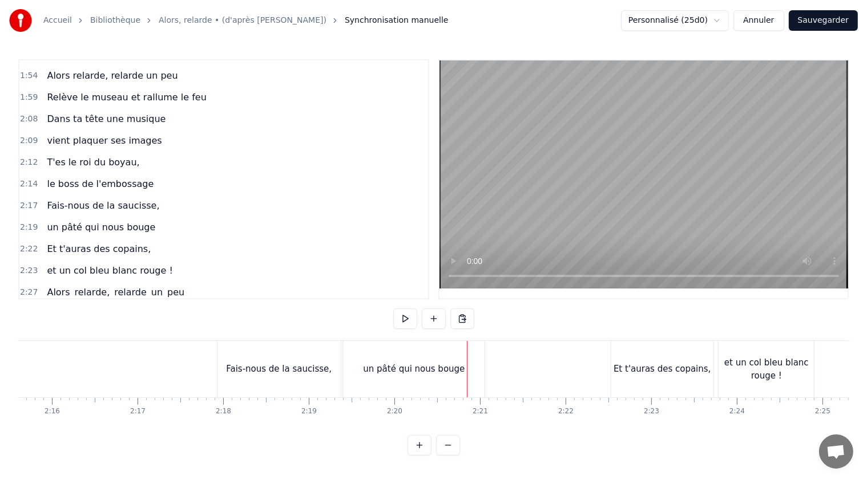
scroll to position [0, 11604]
click at [304, 353] on div "Fais-nous de la saucisse," at bounding box center [278, 369] width 123 height 56
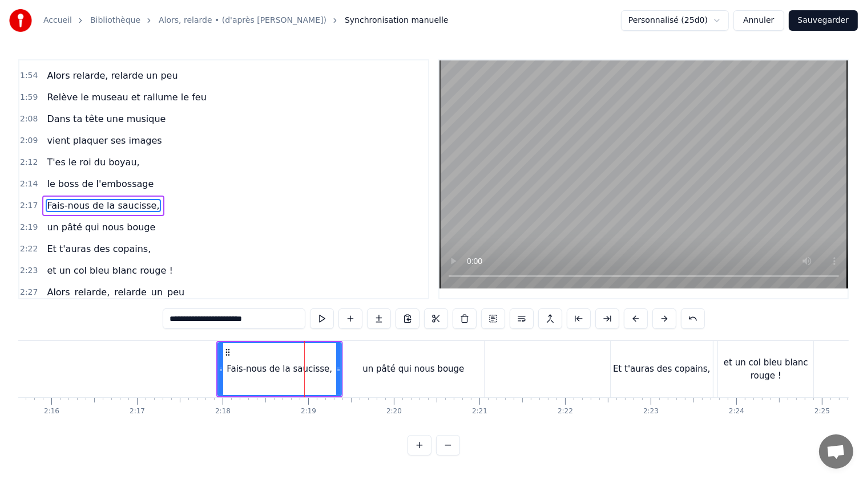
scroll to position [647, 0]
drag, startPoint x: 338, startPoint y: 367, endPoint x: 323, endPoint y: 364, distance: 15.1
click at [323, 364] on div at bounding box center [323, 369] width 5 height 52
click at [375, 372] on div "un pâté qui nous bouge" at bounding box center [413, 369] width 102 height 13
type input "**********"
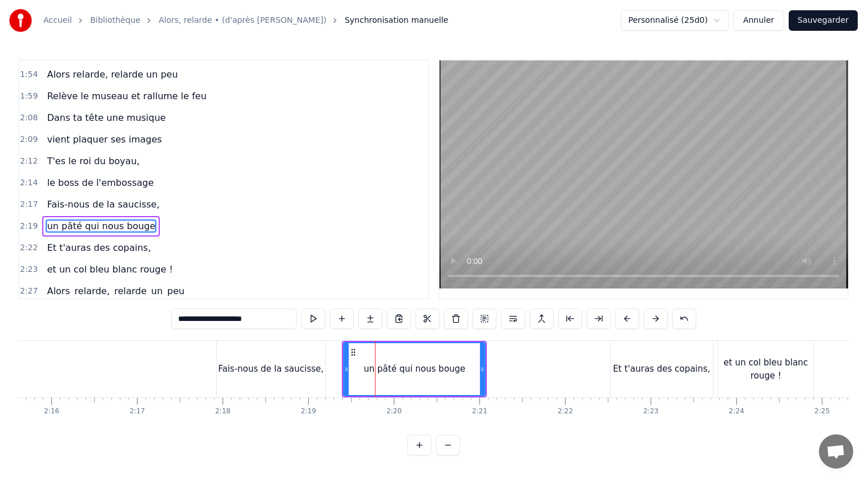
scroll to position [668, 0]
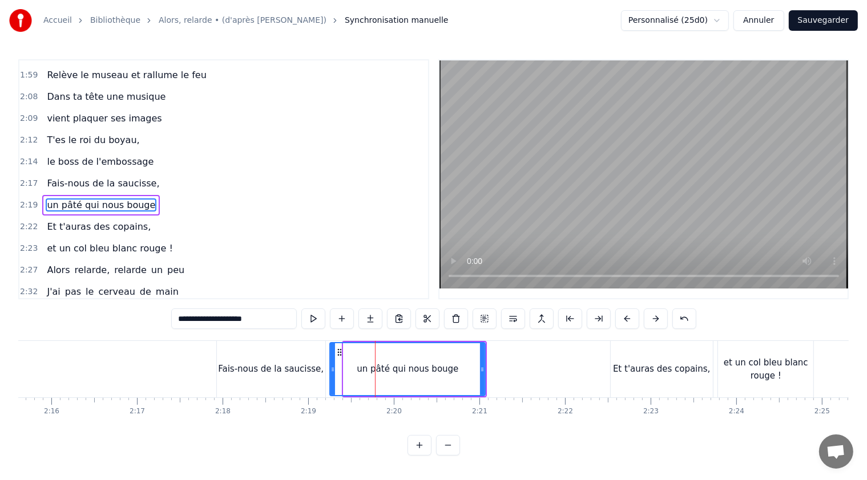
drag, startPoint x: 345, startPoint y: 370, endPoint x: 331, endPoint y: 367, distance: 14.0
click at [331, 367] on icon at bounding box center [332, 369] width 5 height 9
drag, startPoint x: 481, startPoint y: 367, endPoint x: 434, endPoint y: 365, distance: 47.4
click at [434, 365] on icon at bounding box center [434, 369] width 5 height 9
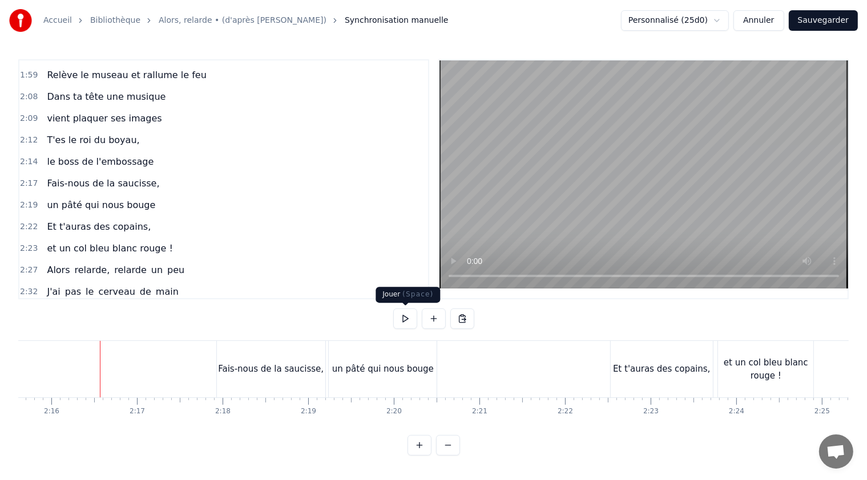
click at [404, 317] on button at bounding box center [405, 319] width 24 height 21
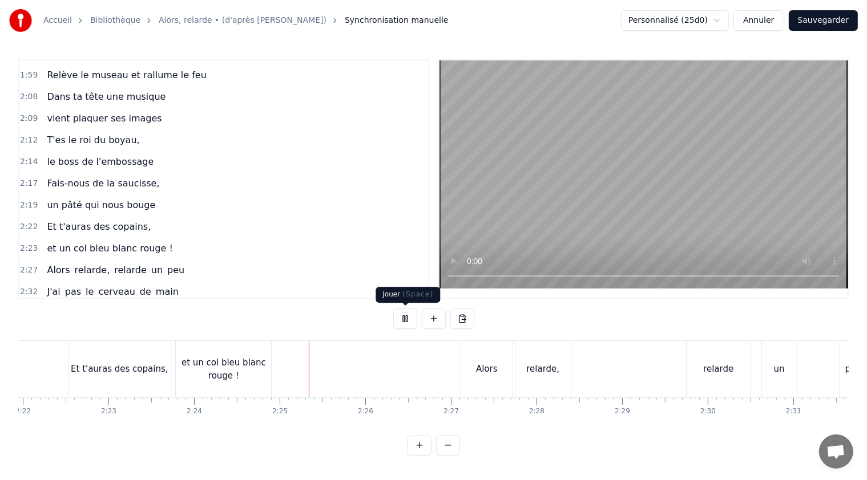
scroll to position [0, 12333]
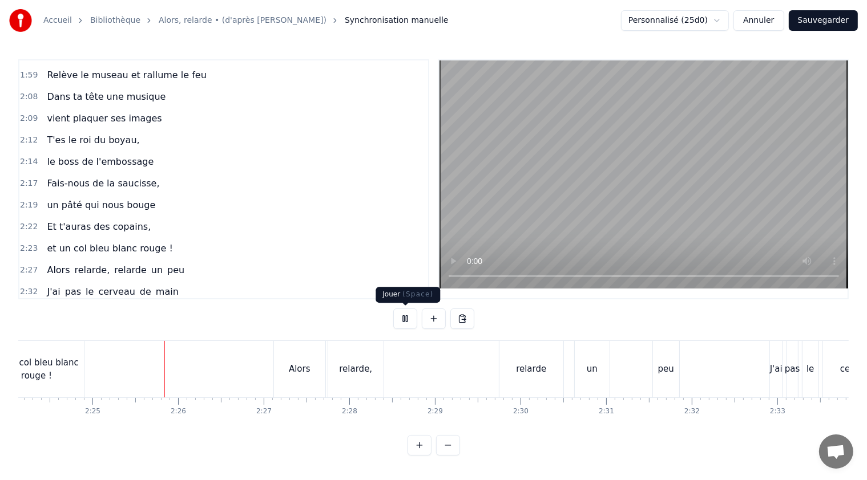
click at [407, 319] on button at bounding box center [405, 319] width 24 height 21
click at [59, 369] on div "et un col bleu blanc rouge !" at bounding box center [36, 370] width 95 height 26
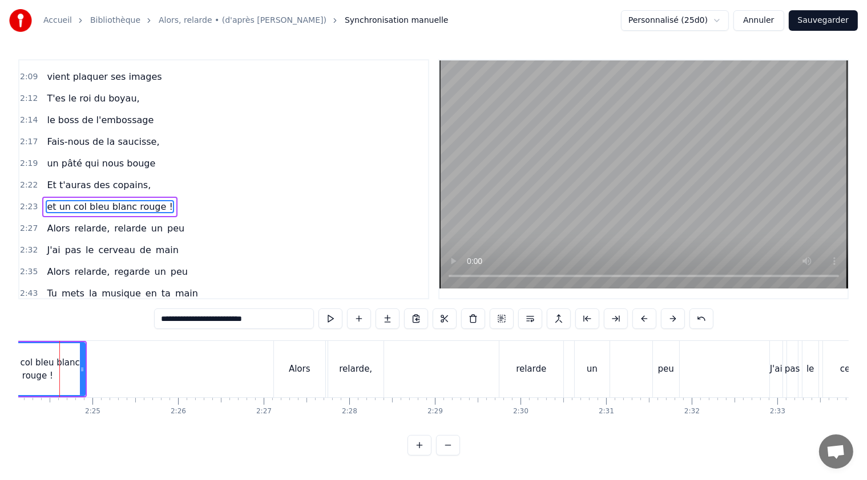
scroll to position [0, 12317]
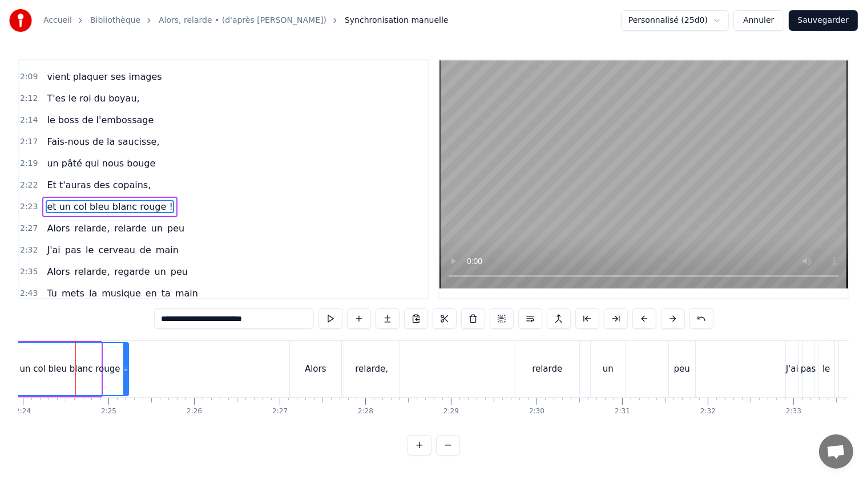
drag, startPoint x: 100, startPoint y: 370, endPoint x: 128, endPoint y: 373, distance: 27.5
click at [128, 373] on icon at bounding box center [125, 369] width 5 height 9
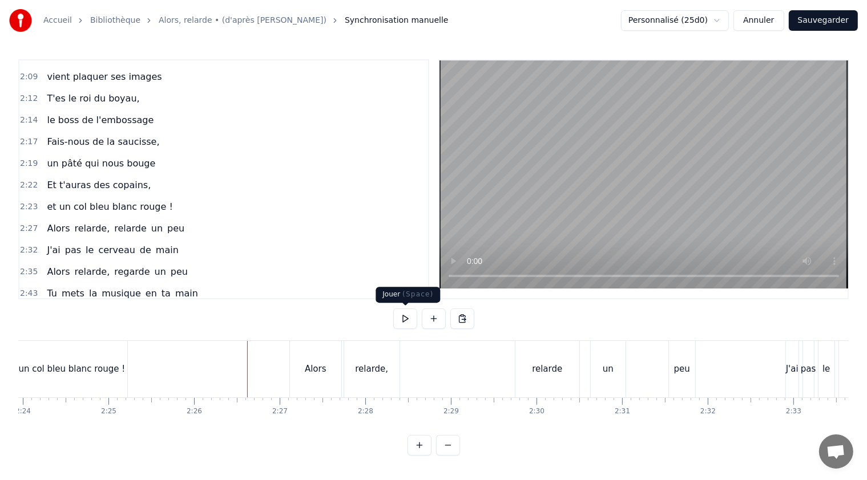
click at [407, 317] on button at bounding box center [405, 319] width 24 height 21
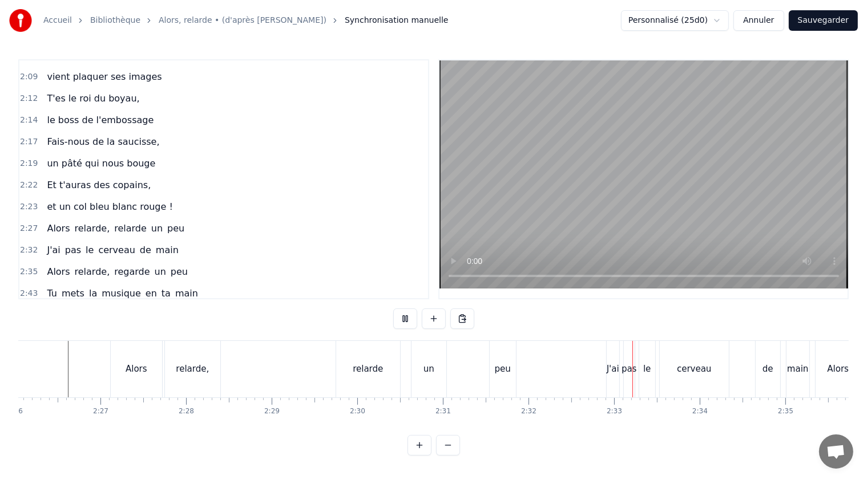
click at [407, 317] on button at bounding box center [405, 319] width 24 height 21
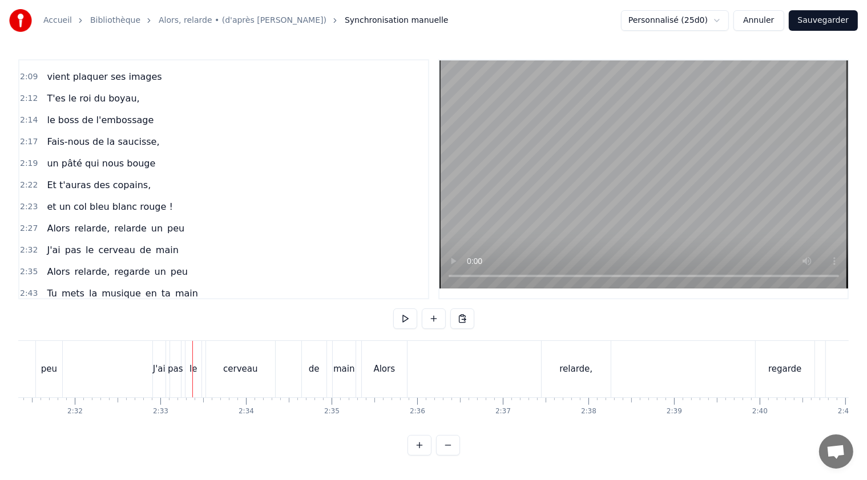
scroll to position [0, 13043]
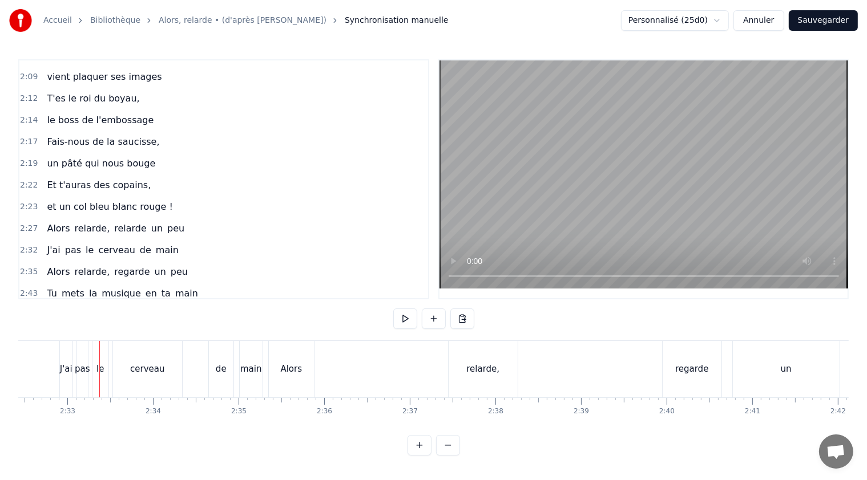
click at [50, 244] on span "J'ai" at bounding box center [53, 250] width 15 height 13
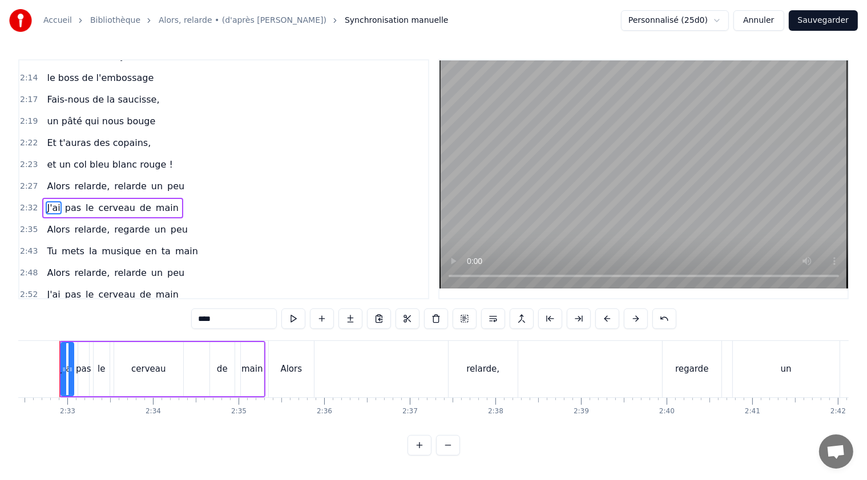
scroll to position [0, 13026]
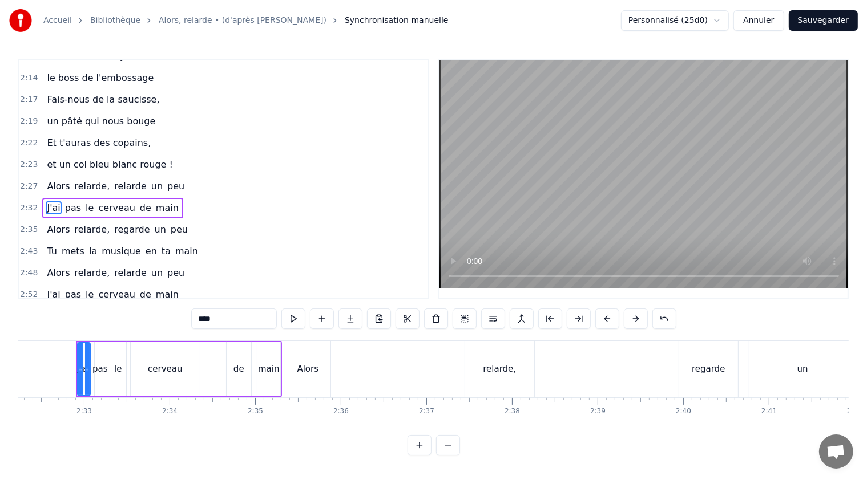
drag, startPoint x: 222, startPoint y: 320, endPoint x: 188, endPoint y: 315, distance: 34.5
click at [188, 315] on div "0:21 T'as raté ton pâté, 0:23 t'as loupé ta rillette 0:26 Ta terrine est pétée,…" at bounding box center [433, 257] width 830 height 396
paste input "**********"
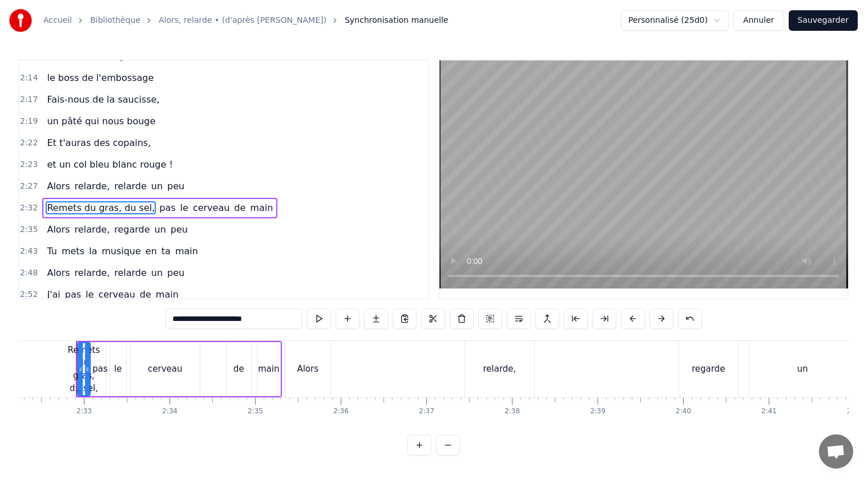
click at [158, 201] on span "pas" at bounding box center [167, 207] width 18 height 13
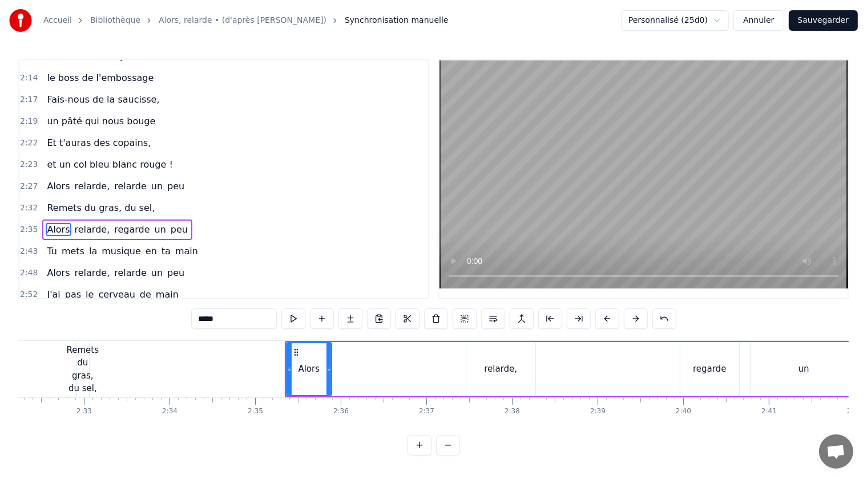
scroll to position [773, 0]
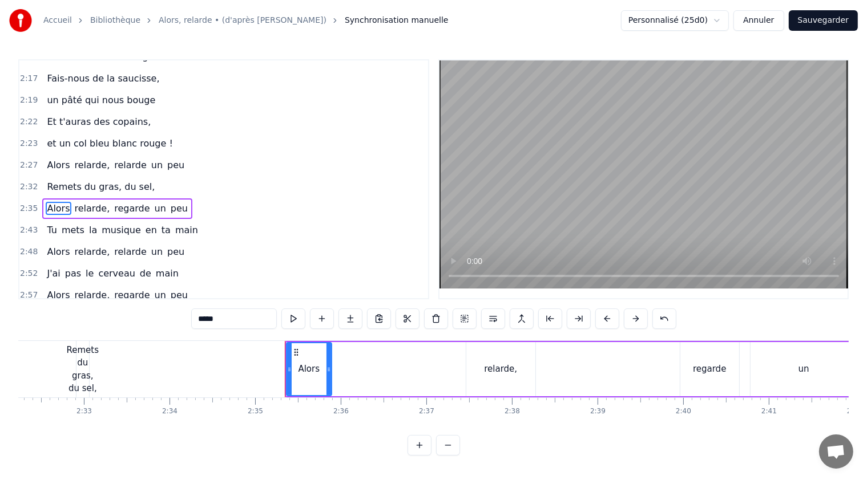
click at [84, 363] on div "Remets du gras, du sel," at bounding box center [83, 369] width 33 height 51
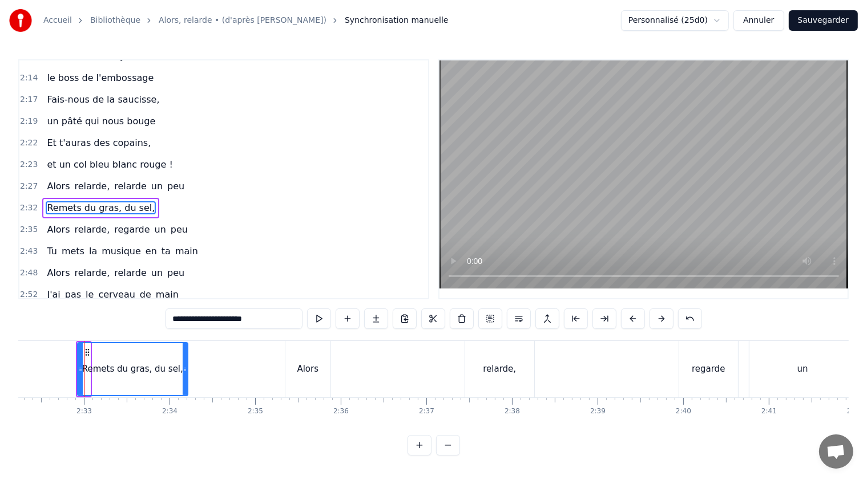
drag, startPoint x: 88, startPoint y: 367, endPoint x: 185, endPoint y: 374, distance: 97.8
click at [185, 374] on div at bounding box center [185, 369] width 5 height 52
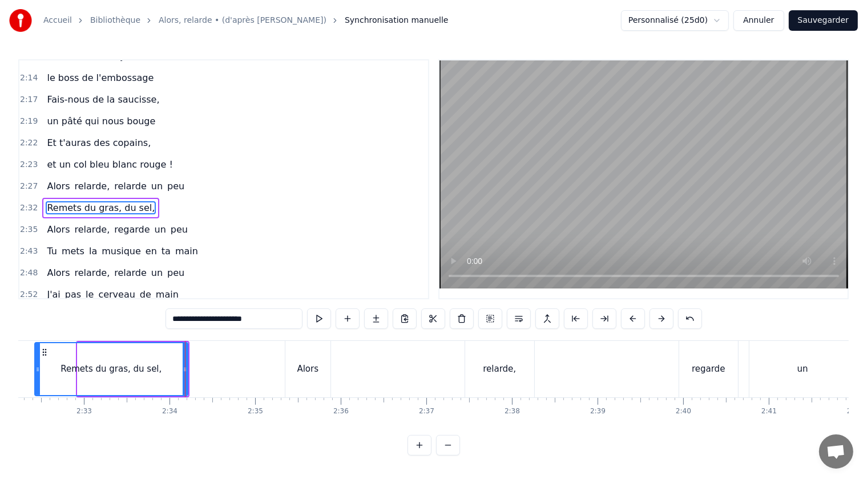
drag, startPoint x: 79, startPoint y: 367, endPoint x: 36, endPoint y: 365, distance: 42.9
click at [36, 365] on icon at bounding box center [37, 369] width 5 height 9
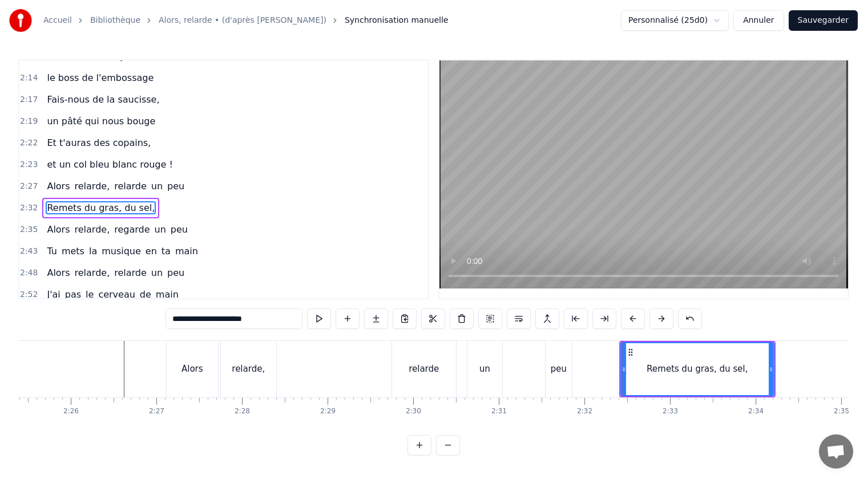
scroll to position [0, 12438]
drag, startPoint x: 625, startPoint y: 368, endPoint x: 640, endPoint y: 369, distance: 14.8
click at [640, 369] on icon at bounding box center [640, 369] width 5 height 9
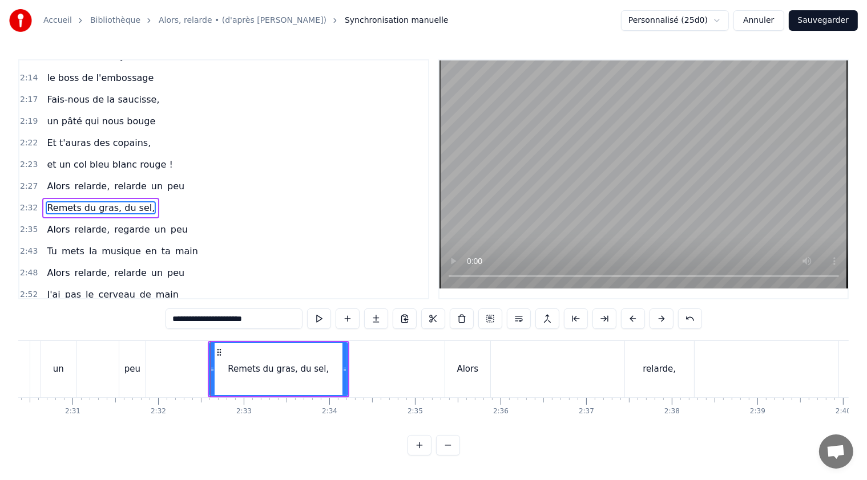
scroll to position [0, 12871]
click at [468, 354] on div "Alors" at bounding box center [462, 369] width 45 height 56
type input "*****"
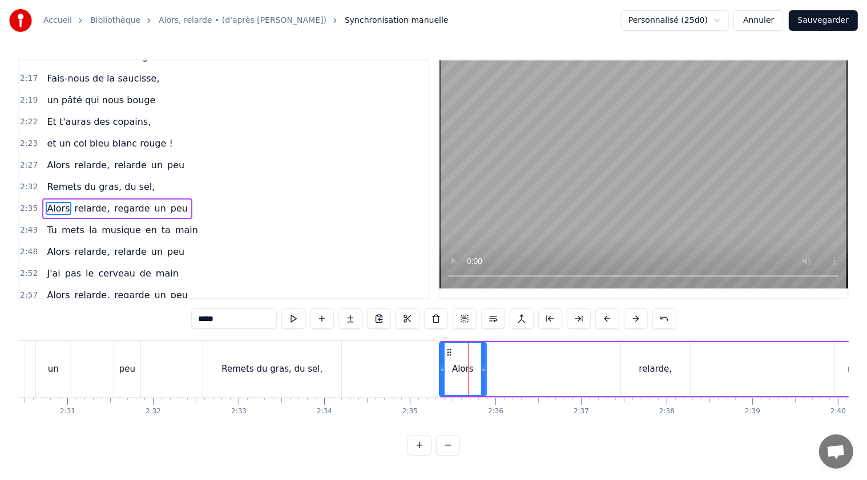
click at [440, 365] on icon at bounding box center [442, 369] width 5 height 9
drag, startPoint x: 484, startPoint y: 369, endPoint x: 517, endPoint y: 371, distance: 33.2
click at [511, 371] on icon at bounding box center [509, 369] width 5 height 9
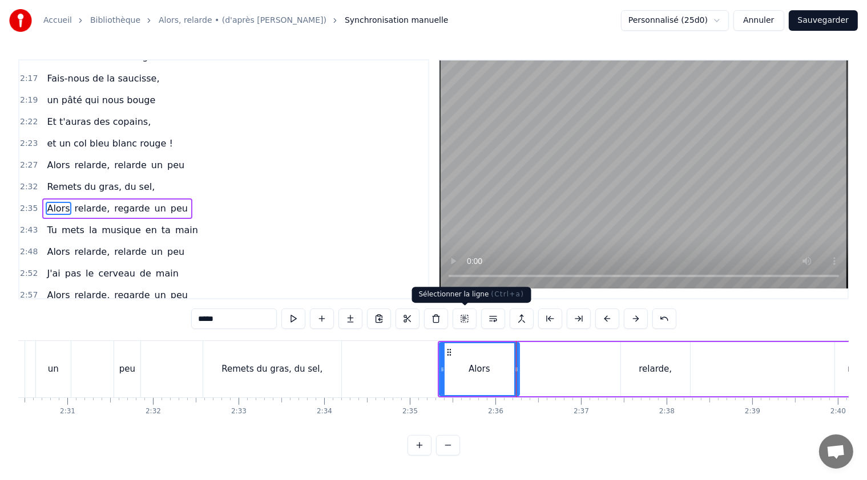
click at [463, 319] on button at bounding box center [464, 319] width 24 height 21
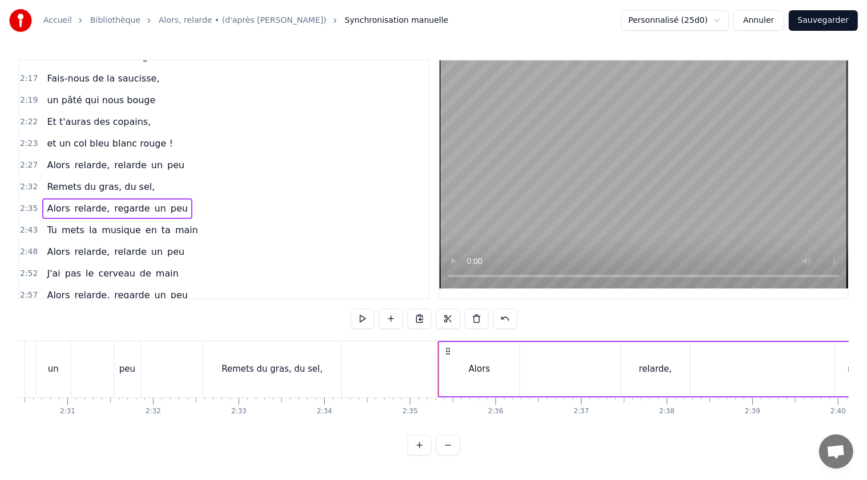
drag, startPoint x: 550, startPoint y: 349, endPoint x: 584, endPoint y: 351, distance: 34.3
click at [584, 351] on div "Alors relarde, regarde un peu" at bounding box center [768, 369] width 661 height 56
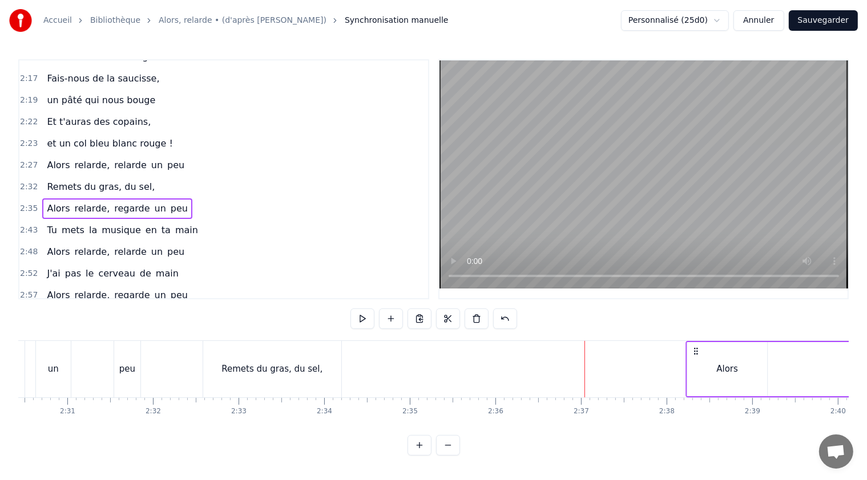
drag, startPoint x: 447, startPoint y: 348, endPoint x: 695, endPoint y: 378, distance: 249.3
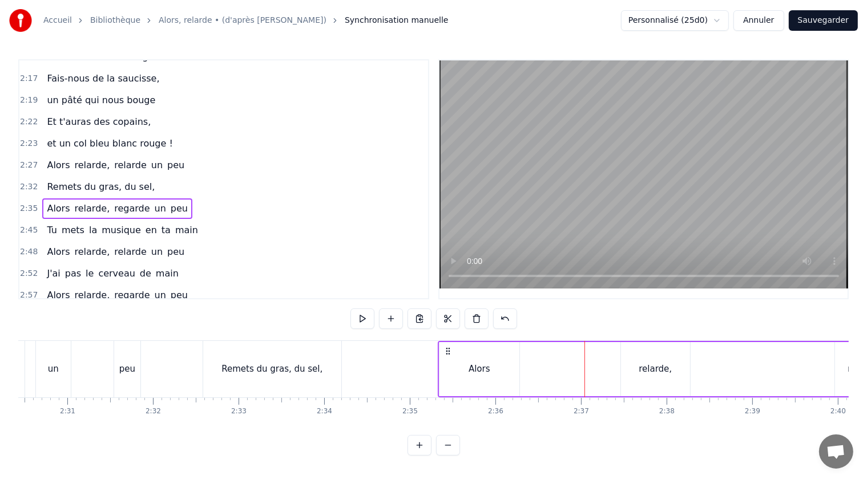
click at [225, 365] on div "Remets du gras, du sel," at bounding box center [272, 369] width 138 height 56
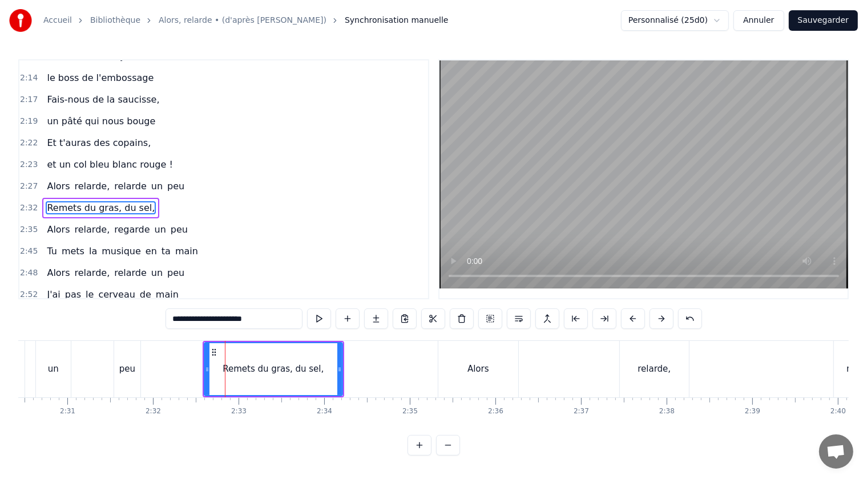
click at [128, 374] on div "peu" at bounding box center [127, 369] width 16 height 13
type input "***"
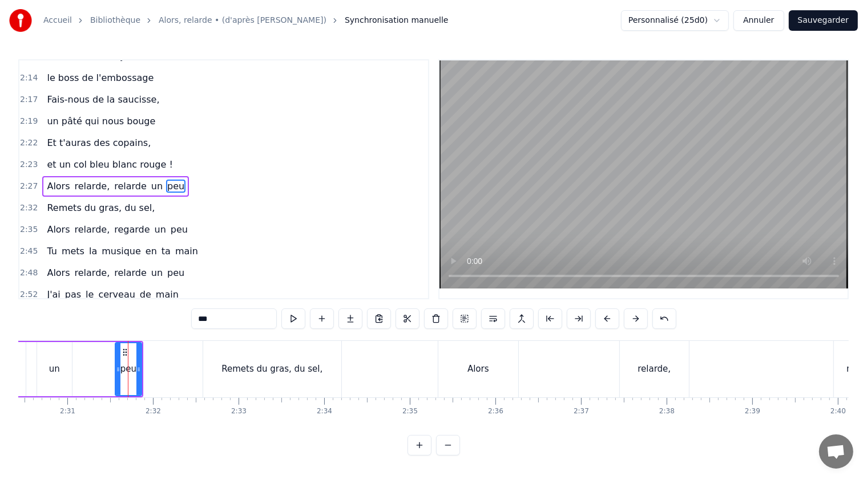
scroll to position [731, 0]
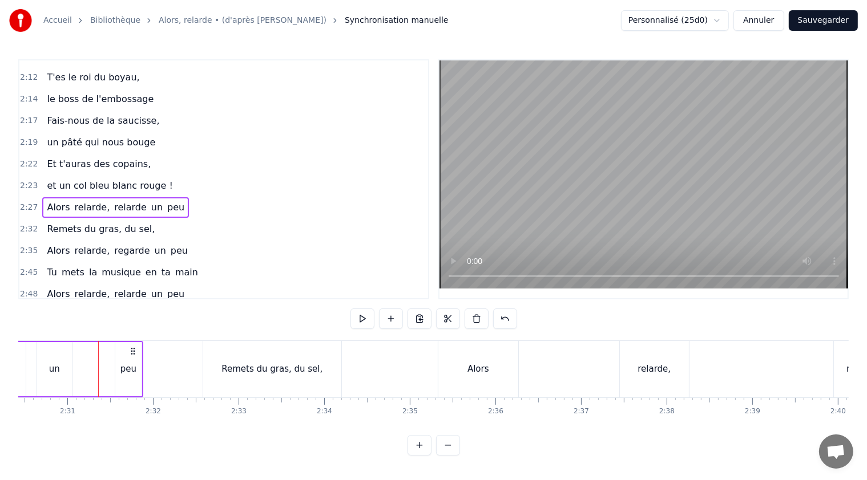
click at [52, 371] on div "un" at bounding box center [54, 369] width 11 height 13
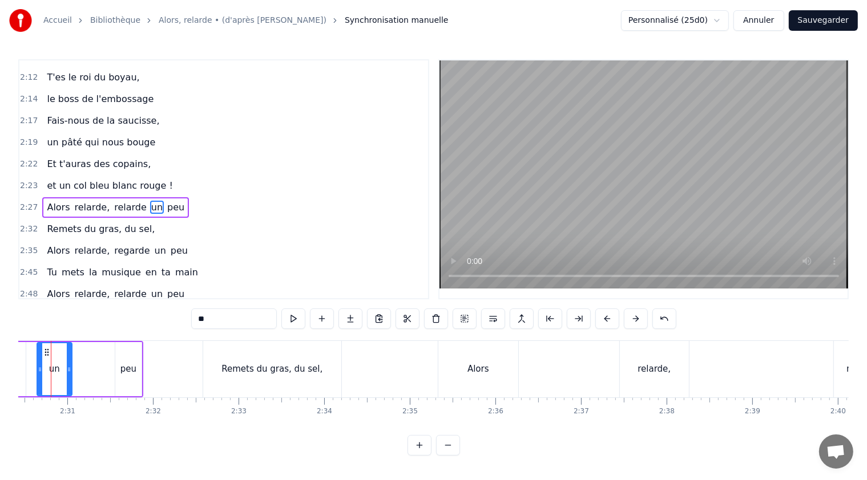
scroll to position [0, 12846]
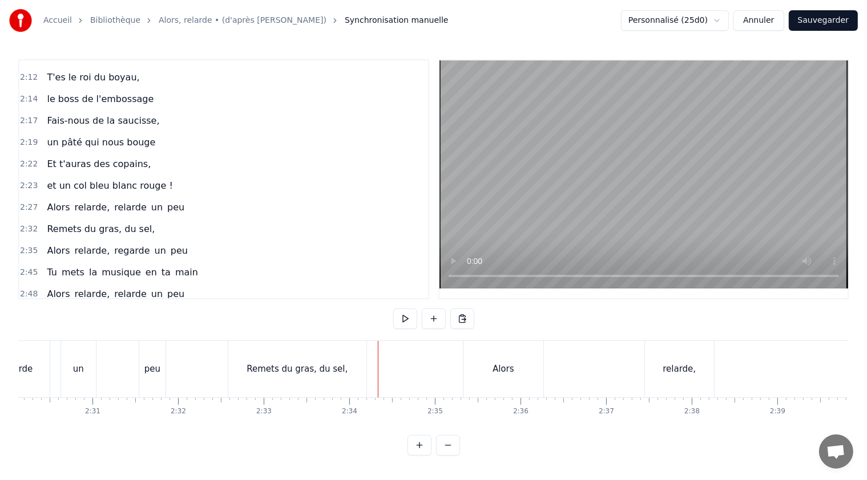
click at [492, 372] on div "Alors" at bounding box center [503, 369] width 80 height 56
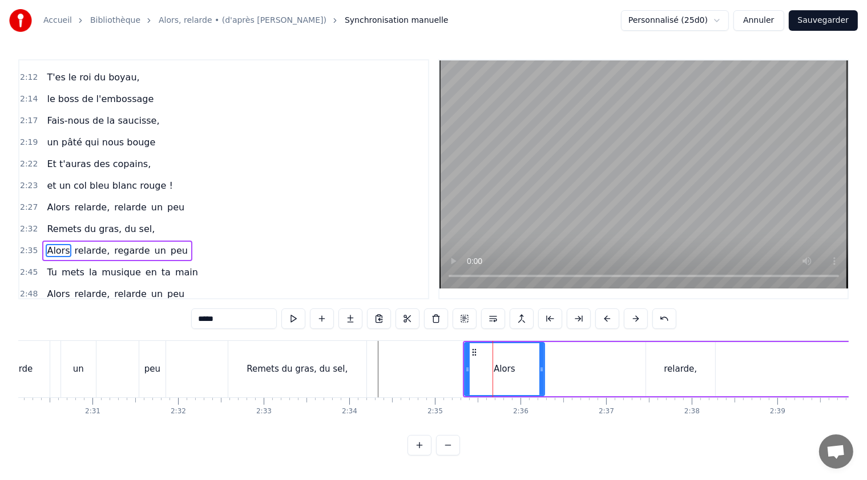
scroll to position [773, 0]
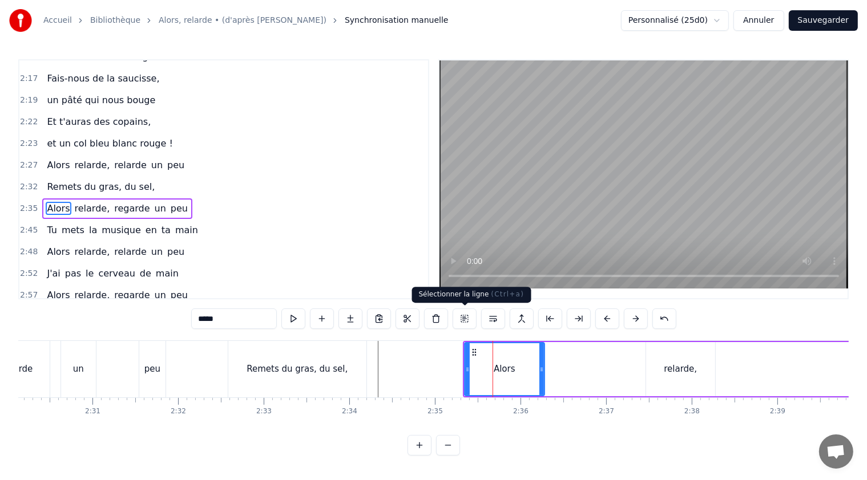
click at [465, 319] on button at bounding box center [464, 319] width 24 height 21
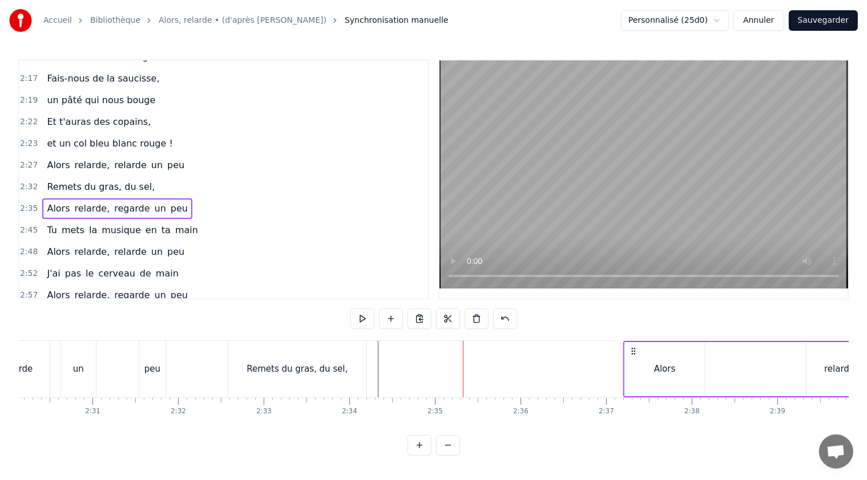
drag, startPoint x: 470, startPoint y: 349, endPoint x: 630, endPoint y: 370, distance: 161.7
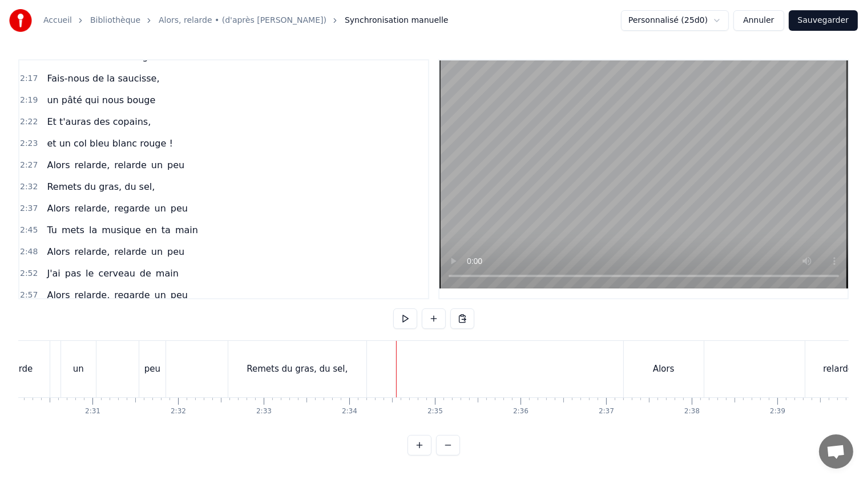
click at [408, 317] on button at bounding box center [405, 319] width 24 height 21
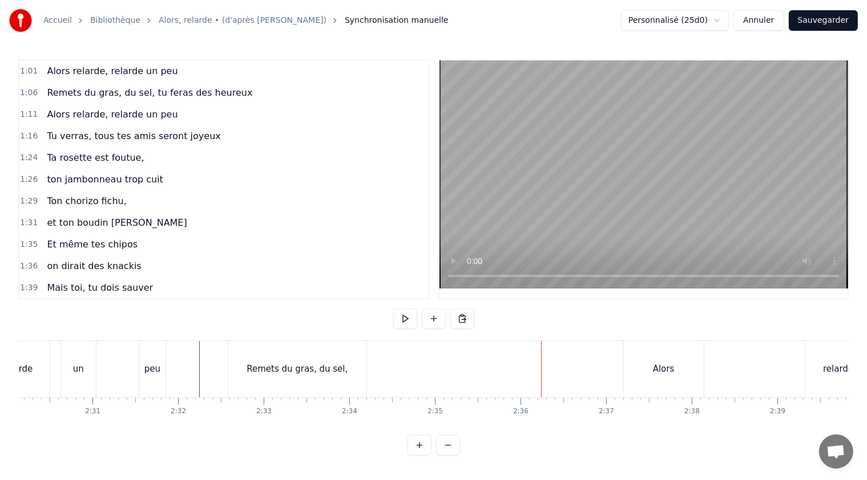
scroll to position [317, 0]
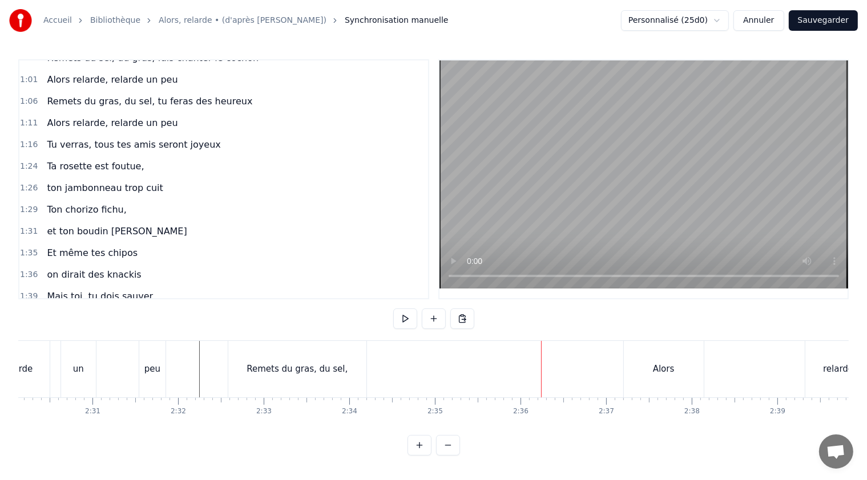
click at [171, 95] on span "Remets du gras, du sel, tu feras des heureux" at bounding box center [150, 101] width 208 height 13
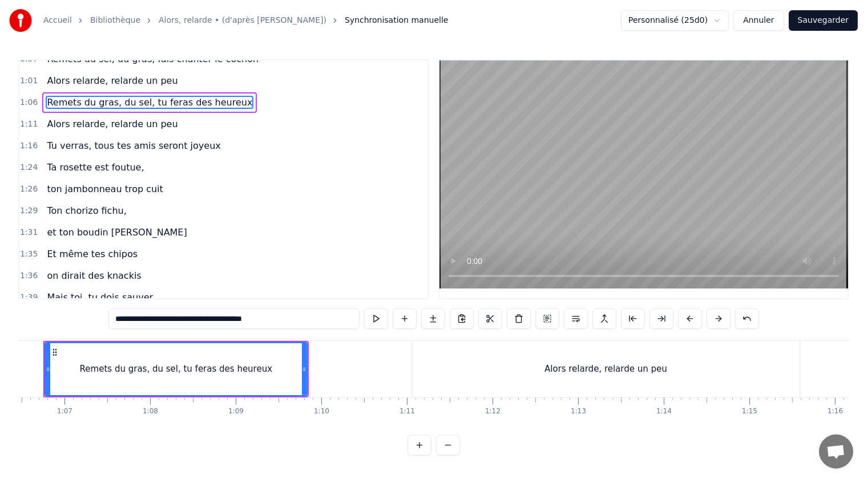
scroll to position [0, 5654]
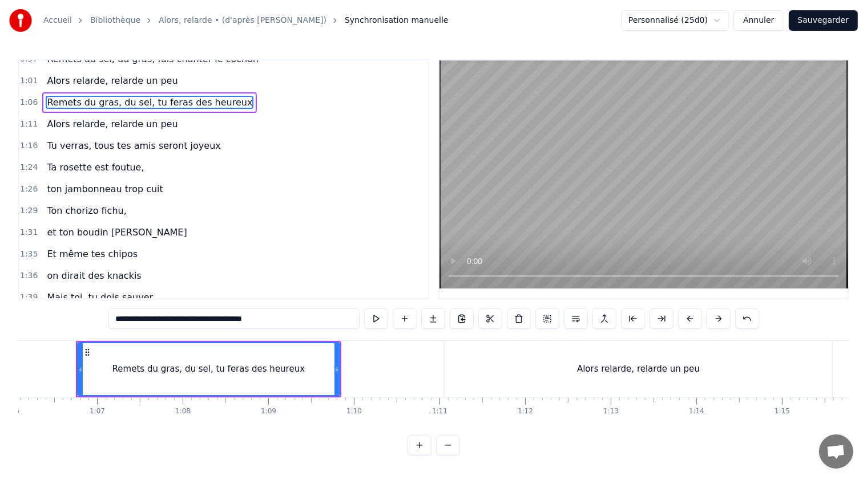
drag, startPoint x: 269, startPoint y: 317, endPoint x: 201, endPoint y: 317, distance: 67.9
click at [201, 317] on input "**********" at bounding box center [233, 319] width 251 height 21
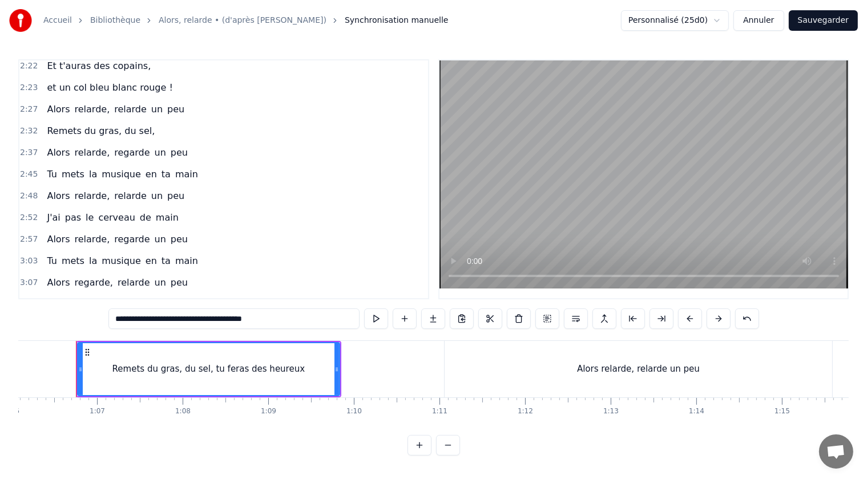
scroll to position [772, 0]
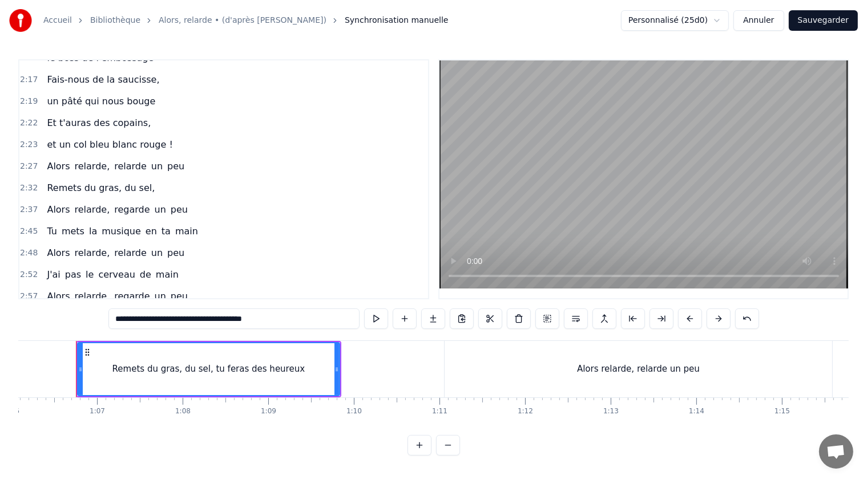
click at [157, 177] on div "2:32 Remets du gras, du sel," at bounding box center [223, 188] width 408 height 22
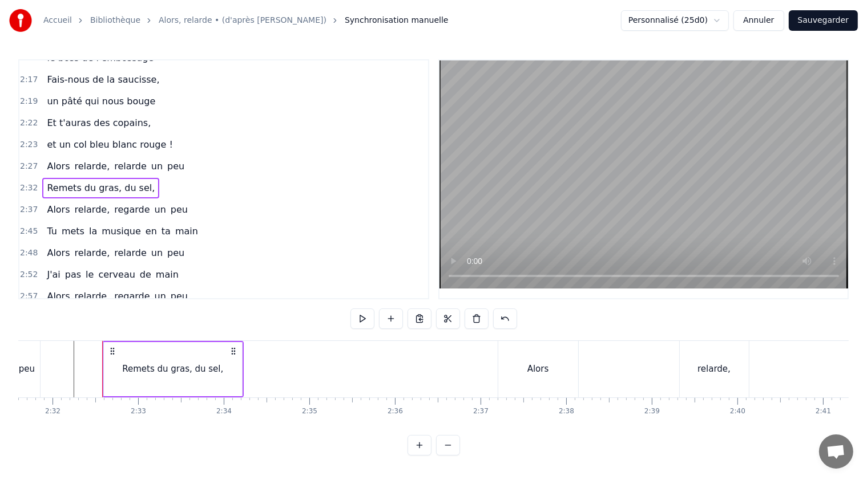
scroll to position [0, 12998]
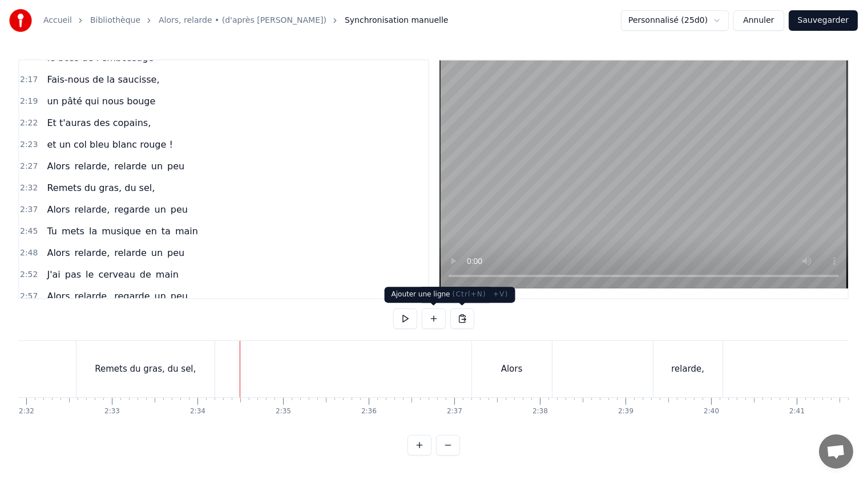
click at [434, 317] on button at bounding box center [434, 319] width 24 height 21
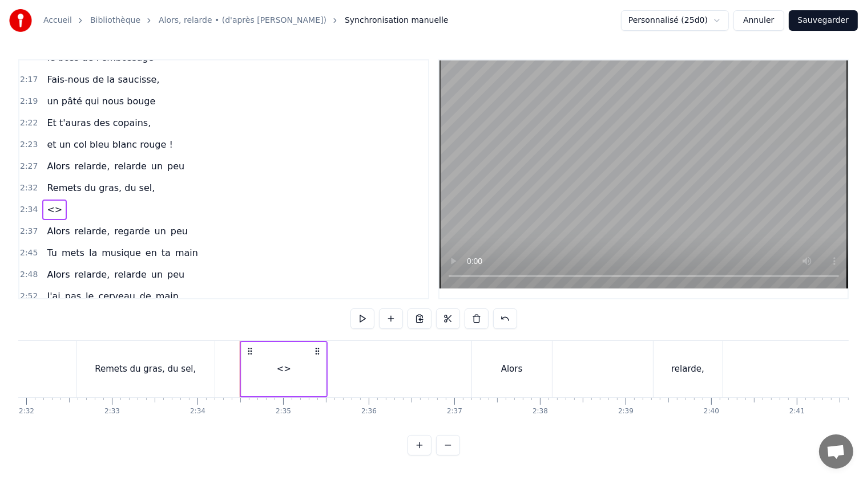
click at [46, 203] on span "<>" at bounding box center [55, 209] width 18 height 13
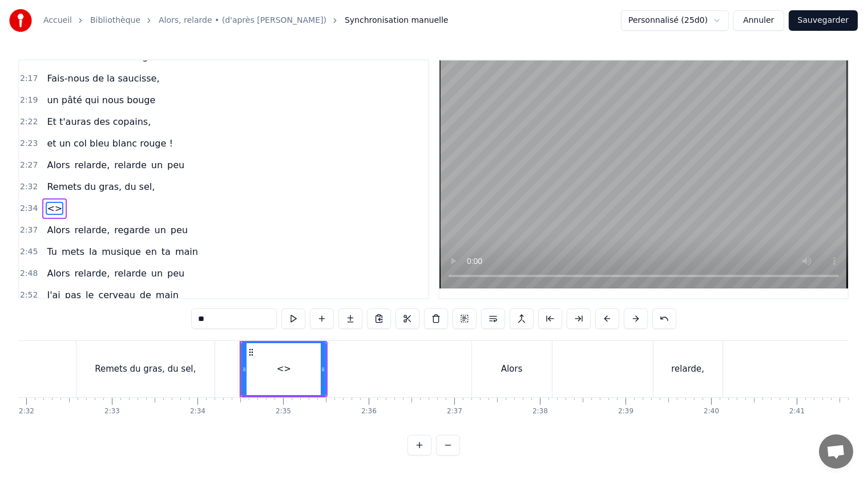
drag, startPoint x: 214, startPoint y: 321, endPoint x: 193, endPoint y: 318, distance: 21.3
click at [193, 318] on input "**" at bounding box center [234, 319] width 86 height 21
paste input "**********"
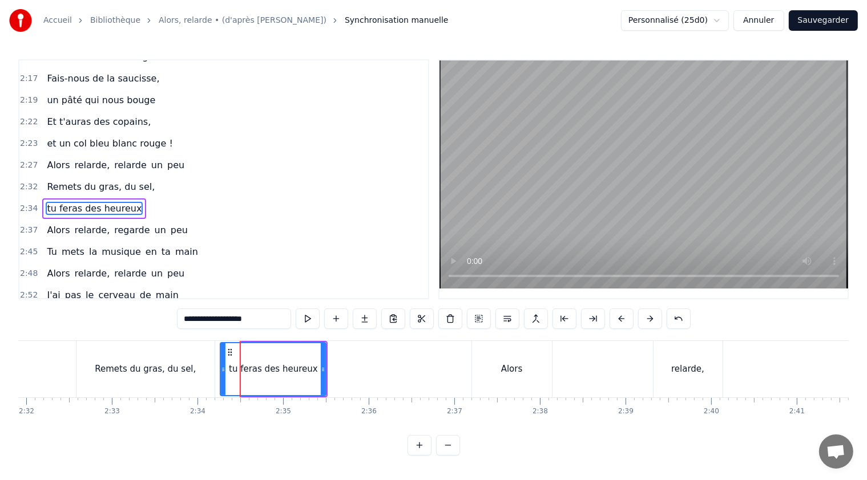
drag, startPoint x: 242, startPoint y: 367, endPoint x: 221, endPoint y: 370, distance: 20.7
click at [221, 370] on icon at bounding box center [223, 369] width 5 height 9
drag, startPoint x: 323, startPoint y: 367, endPoint x: 366, endPoint y: 372, distance: 43.0
click at [366, 372] on icon at bounding box center [365, 369] width 5 height 9
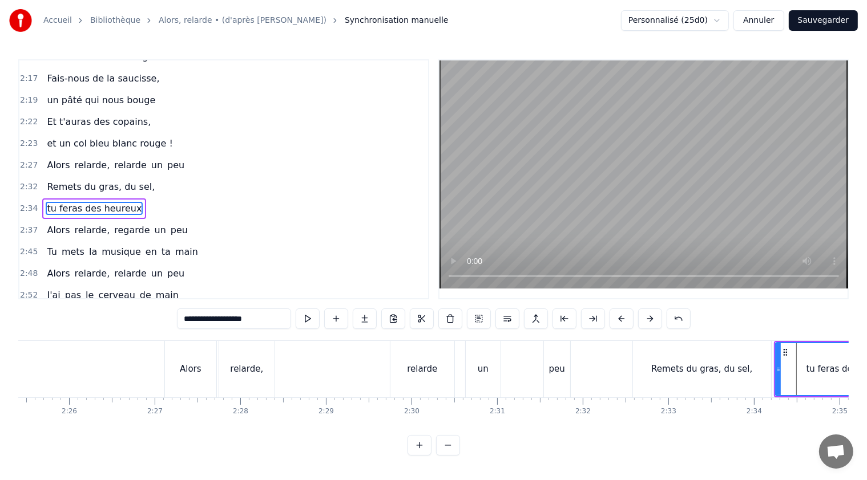
scroll to position [0, 12419]
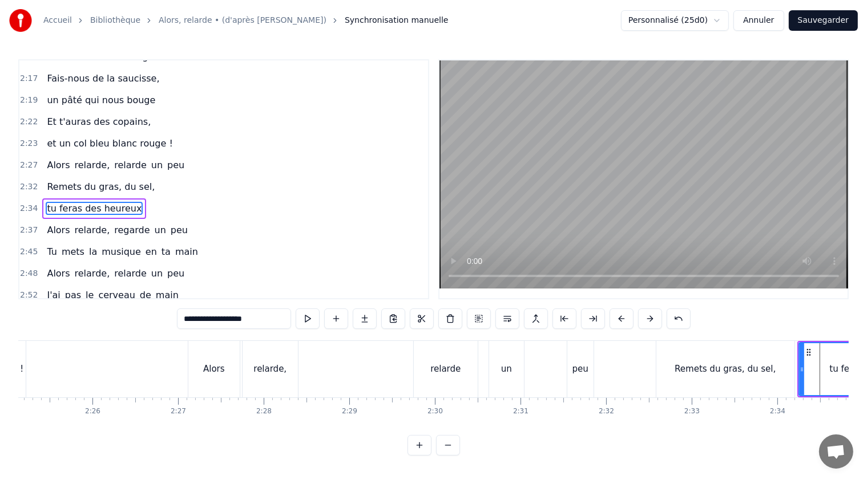
type input "**********"
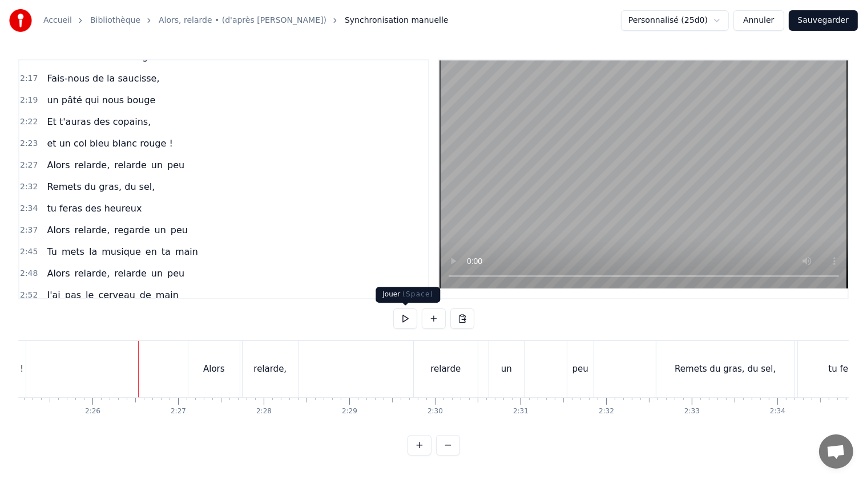
click at [406, 320] on button at bounding box center [405, 319] width 24 height 21
click at [453, 351] on div "relarde" at bounding box center [446, 369] width 64 height 56
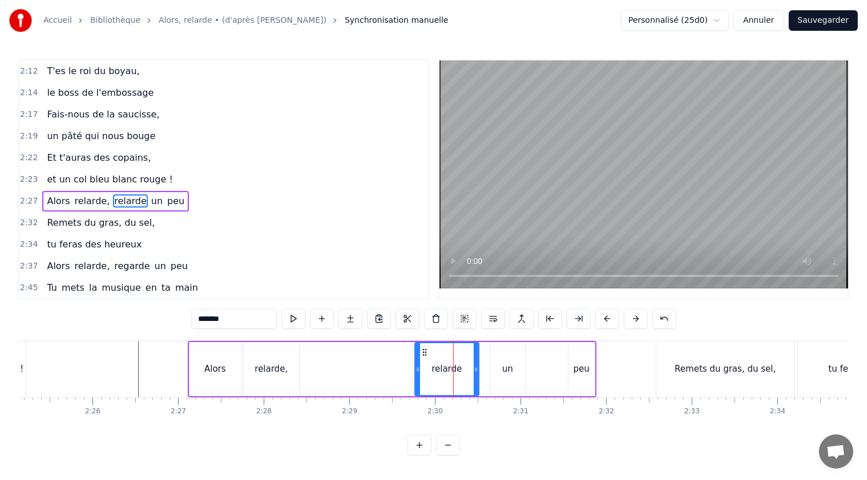
scroll to position [731, 0]
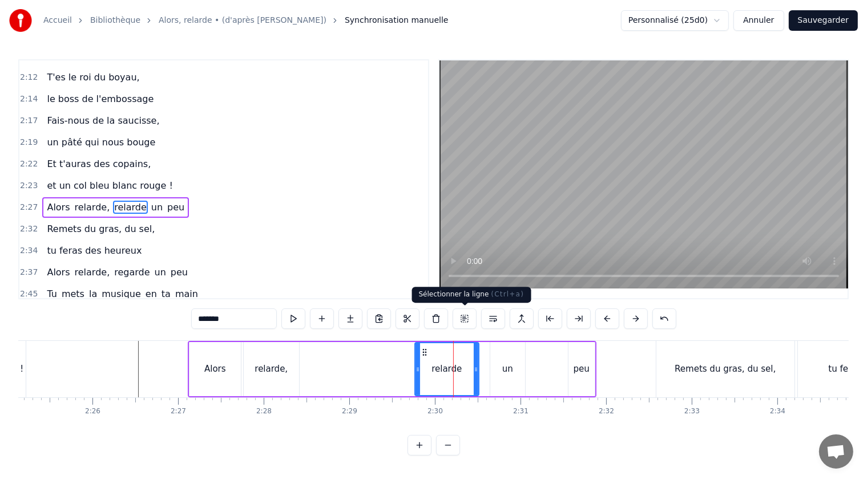
click at [465, 321] on button at bounding box center [464, 319] width 24 height 21
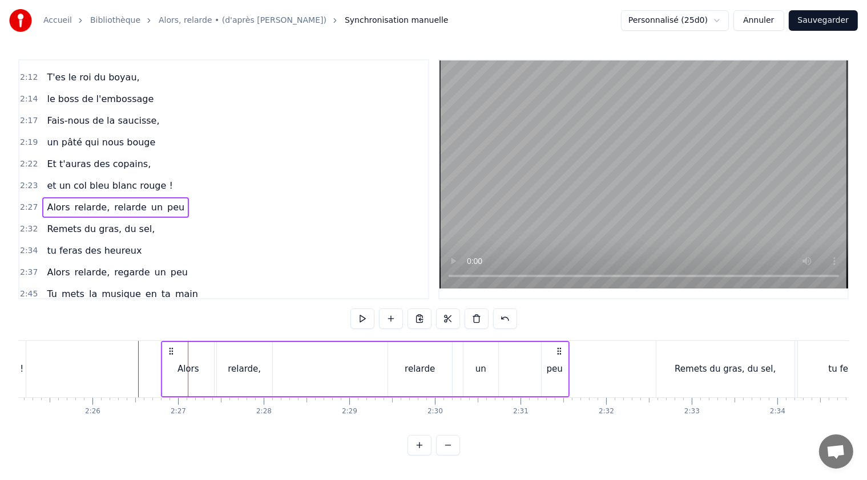
drag, startPoint x: 589, startPoint y: 347, endPoint x: 545, endPoint y: 351, distance: 43.5
click at [558, 348] on icon at bounding box center [558, 351] width 9 height 9
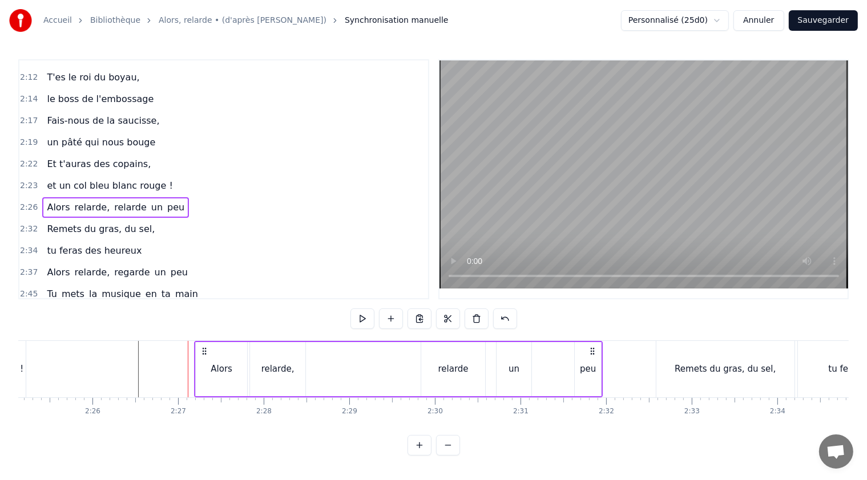
drag, startPoint x: 169, startPoint y: 348, endPoint x: 205, endPoint y: 354, distance: 37.0
click at [205, 354] on icon at bounding box center [204, 351] width 9 height 9
click at [345, 361] on div "Alors relarde, relarde un peu" at bounding box center [398, 369] width 408 height 56
click at [379, 367] on div "Alors relarde, relarde un peu" at bounding box center [398, 369] width 408 height 56
click at [292, 374] on div "relarde," at bounding box center [277, 369] width 55 height 54
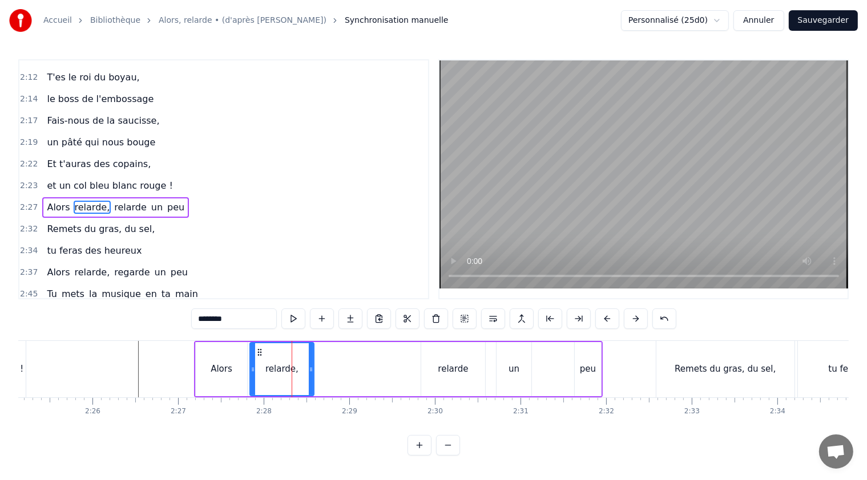
drag, startPoint x: 303, startPoint y: 370, endPoint x: 322, endPoint y: 375, distance: 19.5
click at [313, 372] on icon at bounding box center [311, 369] width 5 height 9
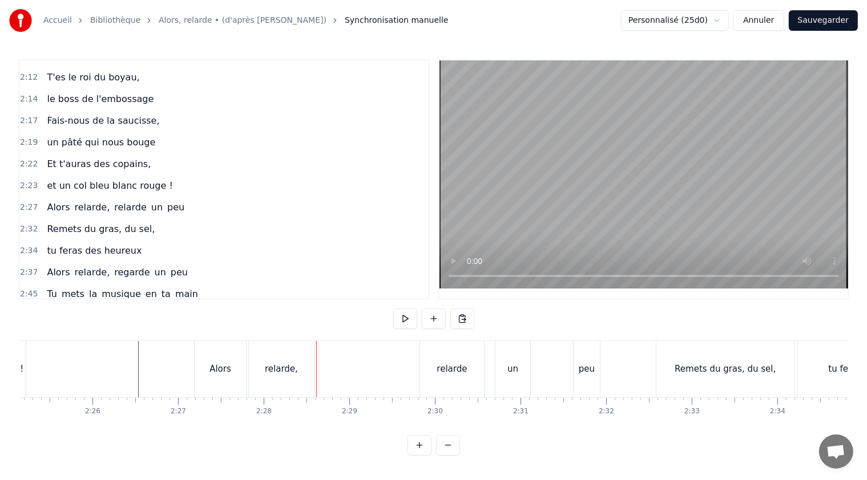
click at [431, 371] on div "relarde" at bounding box center [452, 369] width 64 height 56
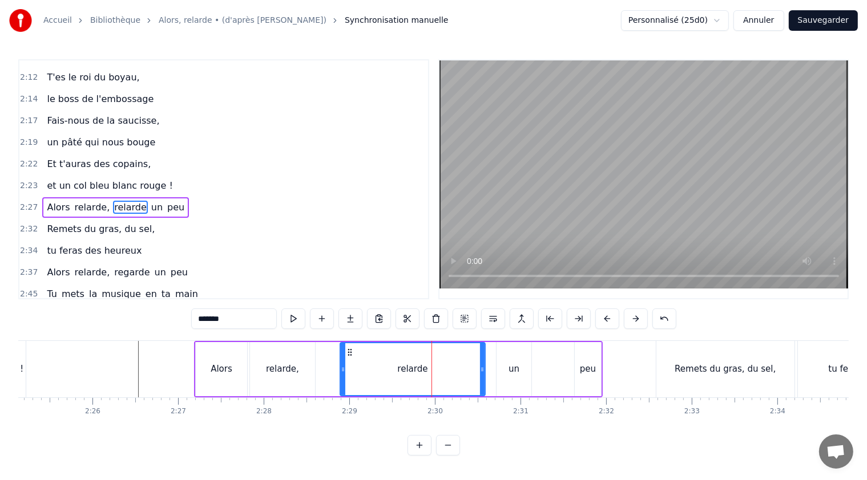
drag, startPoint x: 421, startPoint y: 370, endPoint x: 387, endPoint y: 366, distance: 34.0
click at [341, 366] on icon at bounding box center [343, 369] width 5 height 9
drag, startPoint x: 479, startPoint y: 370, endPoint x: 382, endPoint y: 371, distance: 97.0
click at [447, 367] on div "relarde" at bounding box center [396, 369] width 114 height 52
drag, startPoint x: 343, startPoint y: 372, endPoint x: 357, endPoint y: 374, distance: 13.9
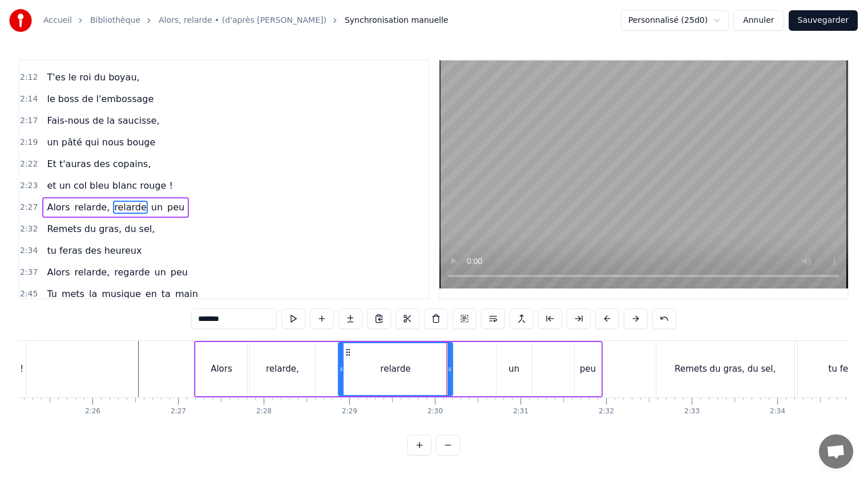
click at [357, 374] on div "relarde" at bounding box center [395, 369] width 113 height 52
click at [480, 367] on div "Alors relarde, relarde un peu" at bounding box center [398, 369] width 408 height 56
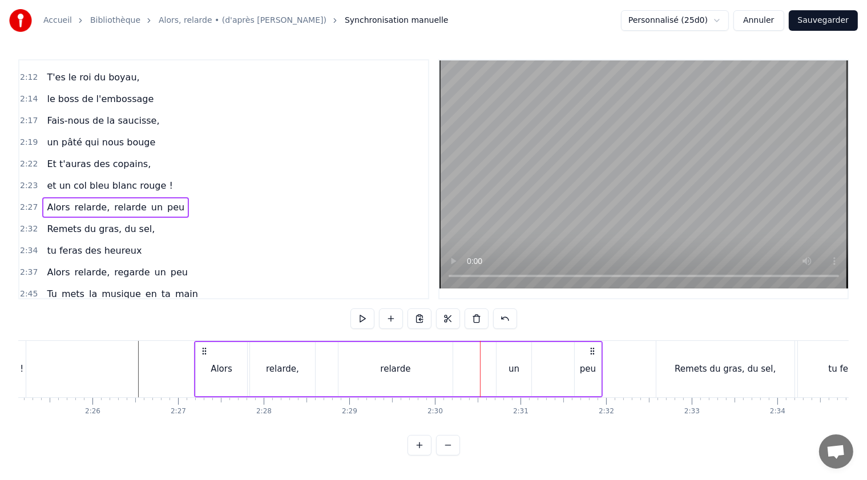
click at [504, 370] on div "un" at bounding box center [513, 369] width 35 height 54
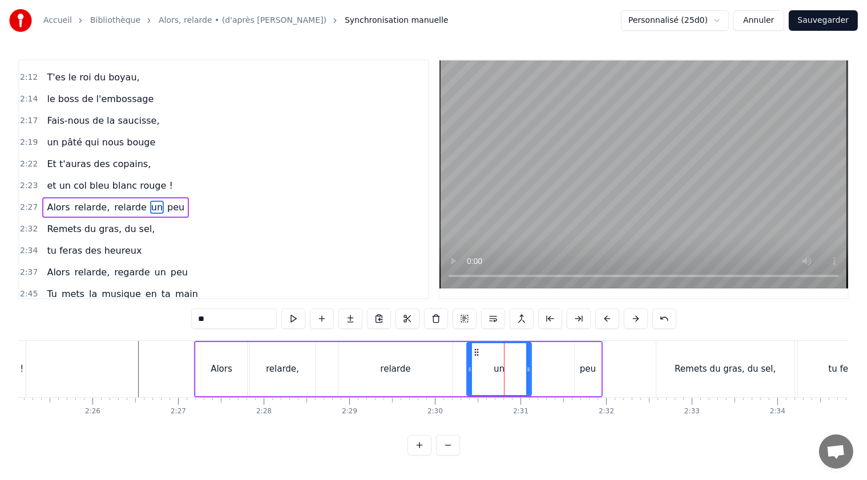
drag, startPoint x: 497, startPoint y: 367, endPoint x: 468, endPoint y: 361, distance: 30.3
click at [468, 361] on div at bounding box center [469, 369] width 5 height 52
drag, startPoint x: 527, startPoint y: 368, endPoint x: 513, endPoint y: 367, distance: 13.7
click at [503, 365] on icon at bounding box center [505, 369] width 5 height 9
click at [584, 368] on div "peu" at bounding box center [588, 369] width 16 height 13
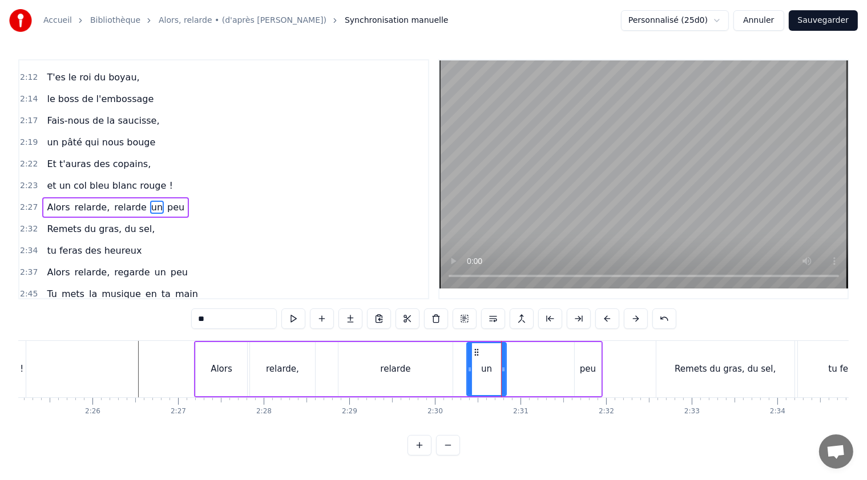
type input "***"
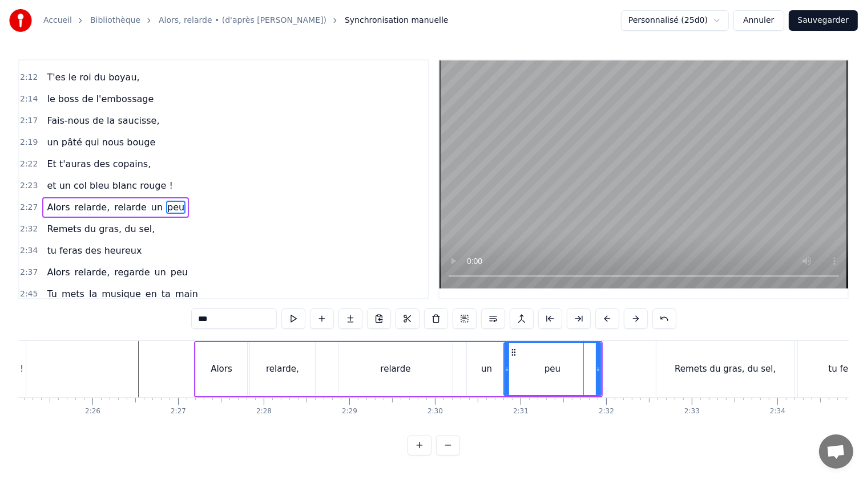
drag, startPoint x: 575, startPoint y: 367, endPoint x: 504, endPoint y: 363, distance: 70.8
click at [504, 363] on div at bounding box center [506, 369] width 5 height 52
drag, startPoint x: 598, startPoint y: 367, endPoint x: 550, endPoint y: 368, distance: 47.9
click at [550, 368] on icon at bounding box center [550, 369] width 5 height 9
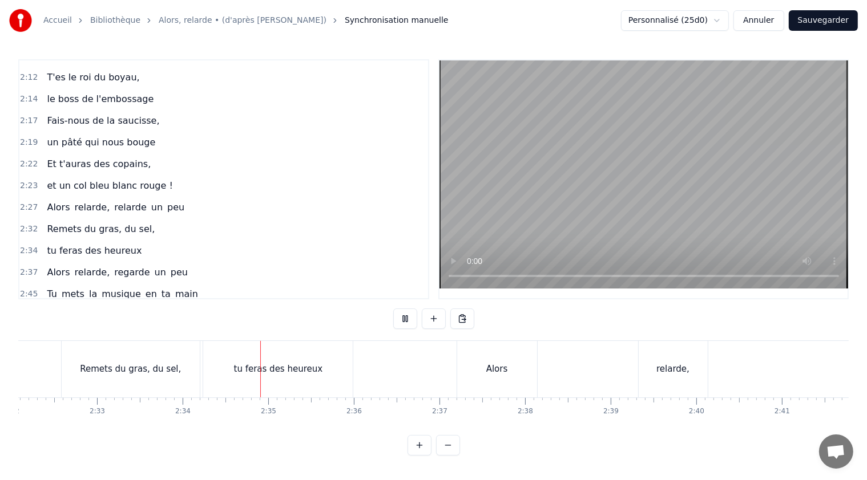
scroll to position [0, 13154]
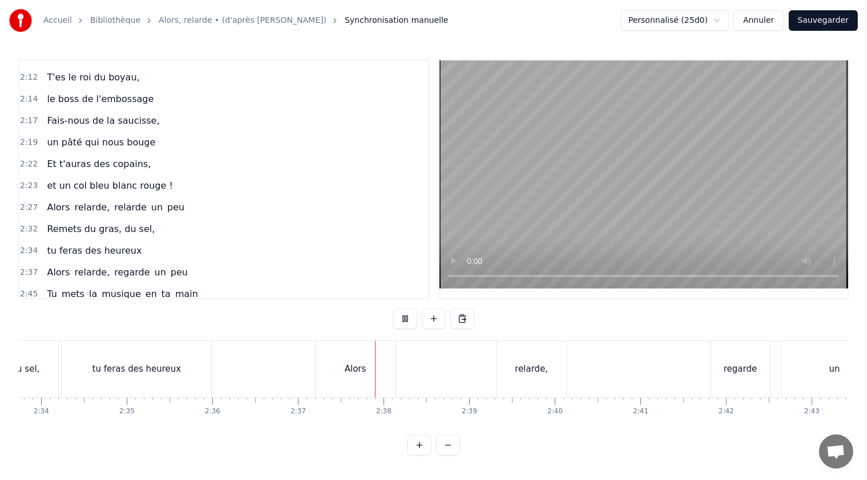
click at [401, 309] on button at bounding box center [405, 319] width 24 height 21
click at [346, 358] on div "Alors" at bounding box center [355, 369] width 80 height 56
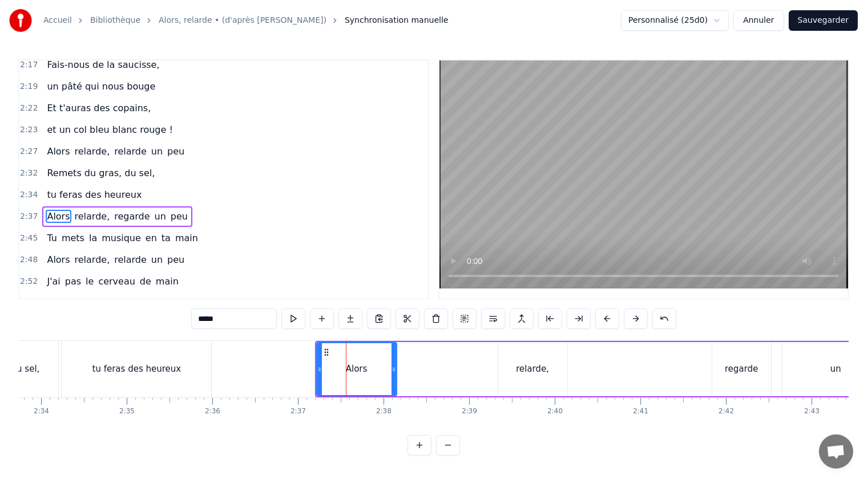
scroll to position [794, 0]
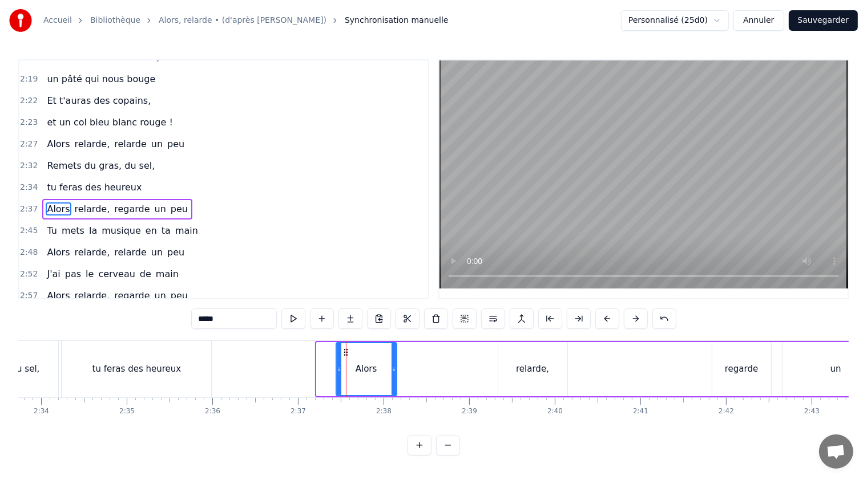
drag, startPoint x: 317, startPoint y: 366, endPoint x: 337, endPoint y: 371, distance: 19.9
click at [337, 371] on icon at bounding box center [339, 369] width 5 height 9
click at [192, 368] on div "tu feras des heureux" at bounding box center [136, 369] width 149 height 56
type input "**********"
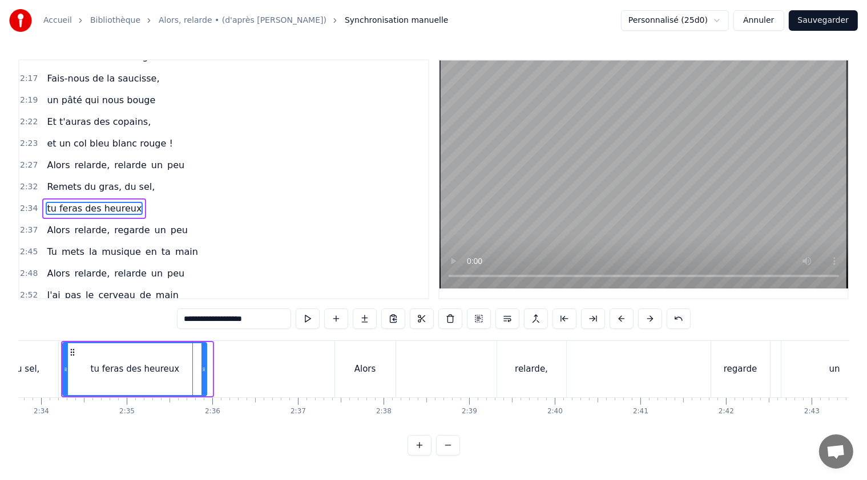
drag, startPoint x: 209, startPoint y: 370, endPoint x: 204, endPoint y: 369, distance: 5.7
click at [204, 369] on icon at bounding box center [203, 369] width 5 height 9
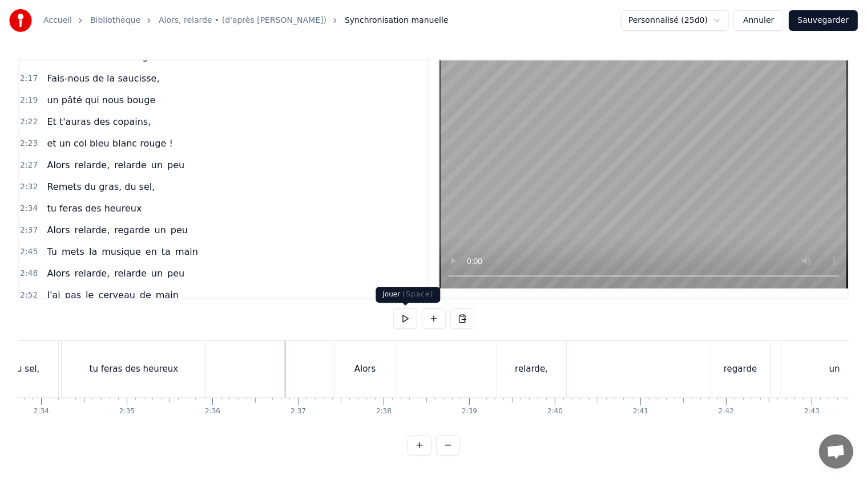
click at [402, 315] on button at bounding box center [405, 319] width 24 height 21
click at [406, 317] on button at bounding box center [405, 319] width 24 height 21
click at [113, 224] on span "regarde" at bounding box center [132, 230] width 38 height 13
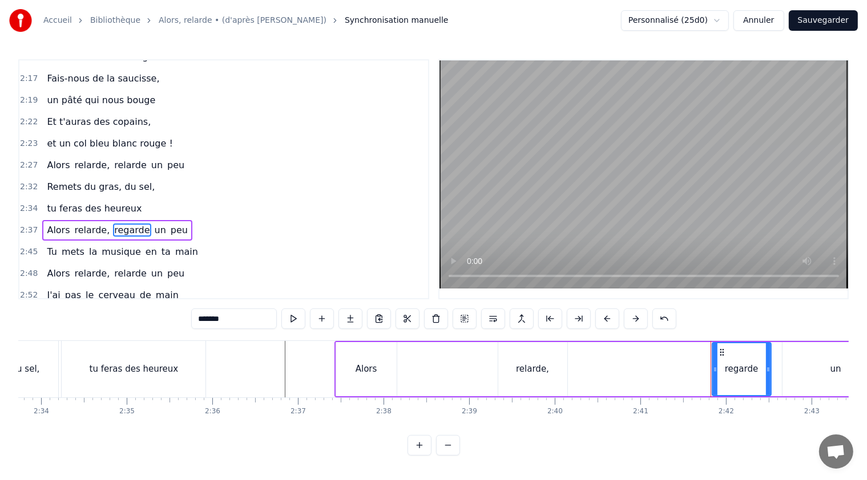
scroll to position [794, 0]
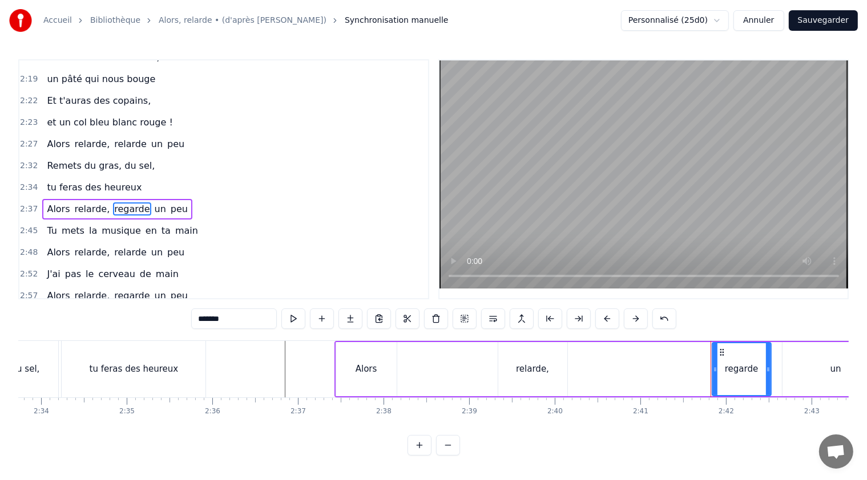
click at [210, 322] on input "*******" at bounding box center [234, 319] width 86 height 21
click at [113, 289] on span "regarde" at bounding box center [132, 295] width 38 height 13
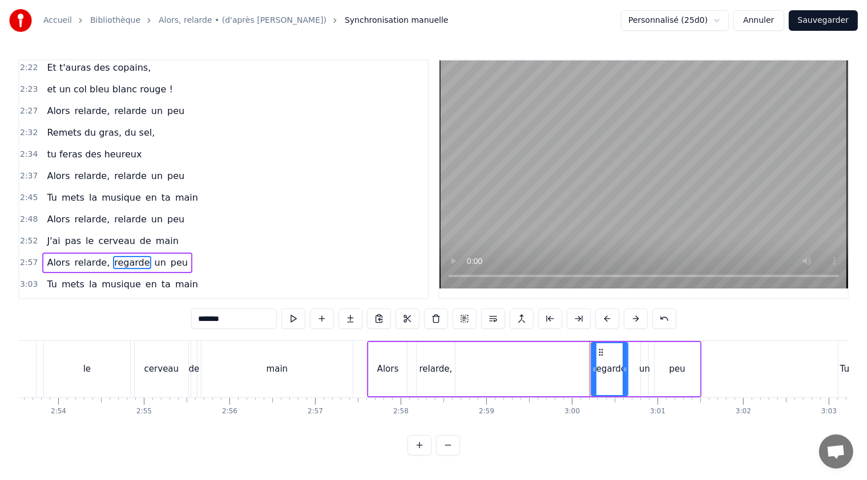
scroll to position [0, 15362]
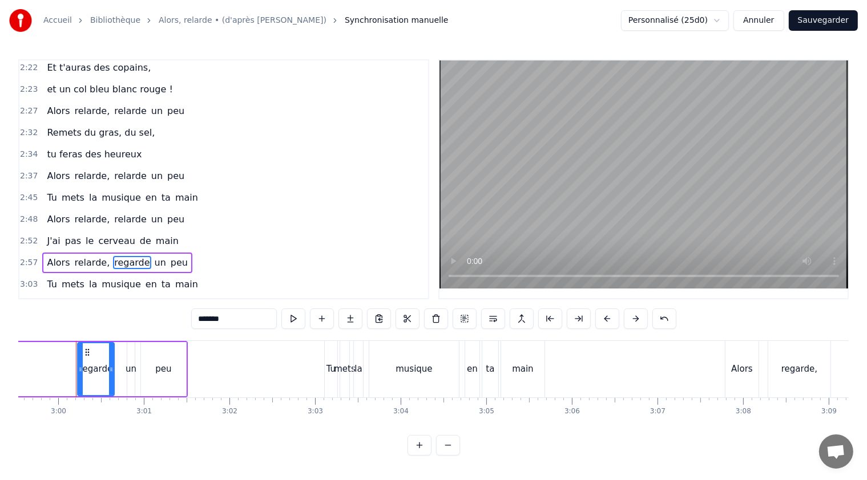
click at [113, 256] on span "regarde" at bounding box center [132, 262] width 38 height 13
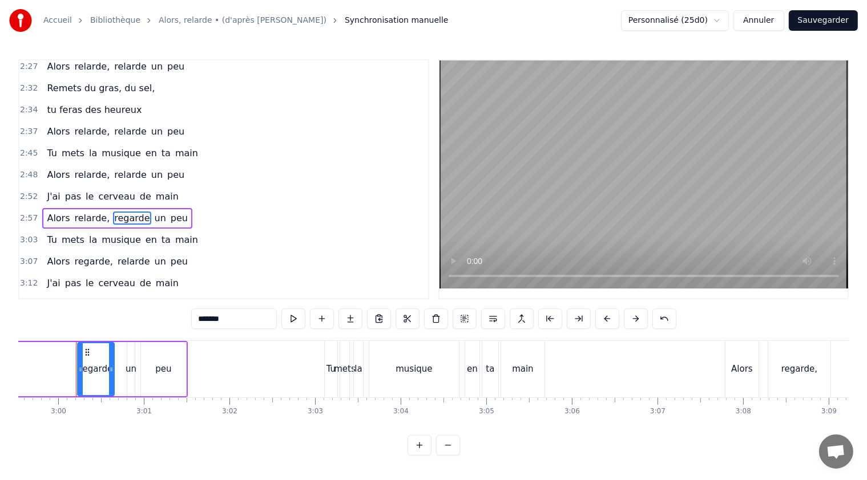
scroll to position [878, 0]
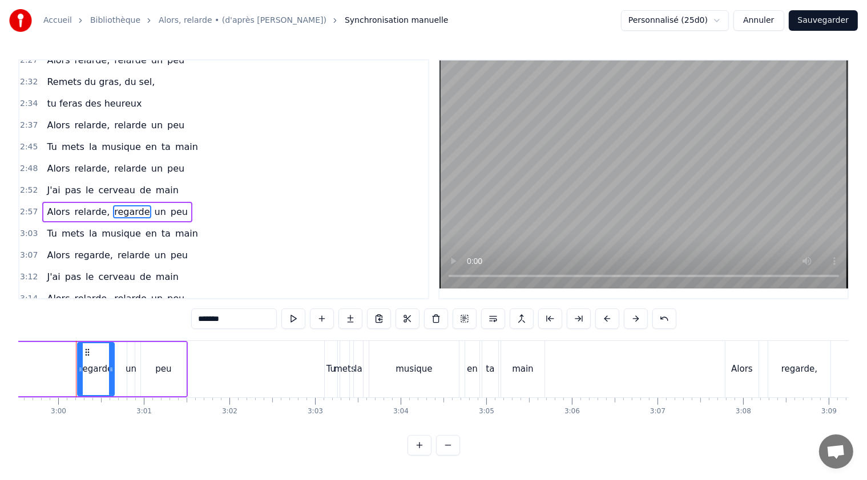
click at [209, 319] on input "*******" at bounding box center [234, 319] width 86 height 21
type input "*******"
click at [292, 319] on button at bounding box center [293, 319] width 24 height 21
click at [293, 319] on button at bounding box center [293, 319] width 24 height 21
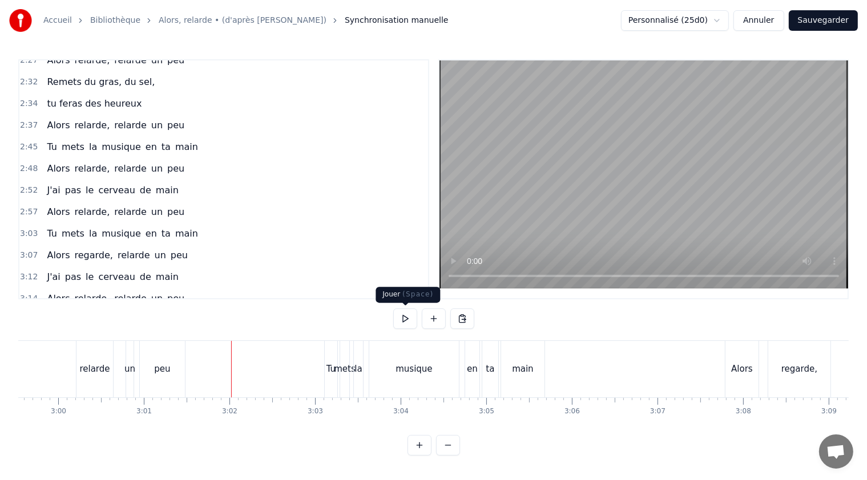
click at [408, 321] on button at bounding box center [405, 319] width 24 height 21
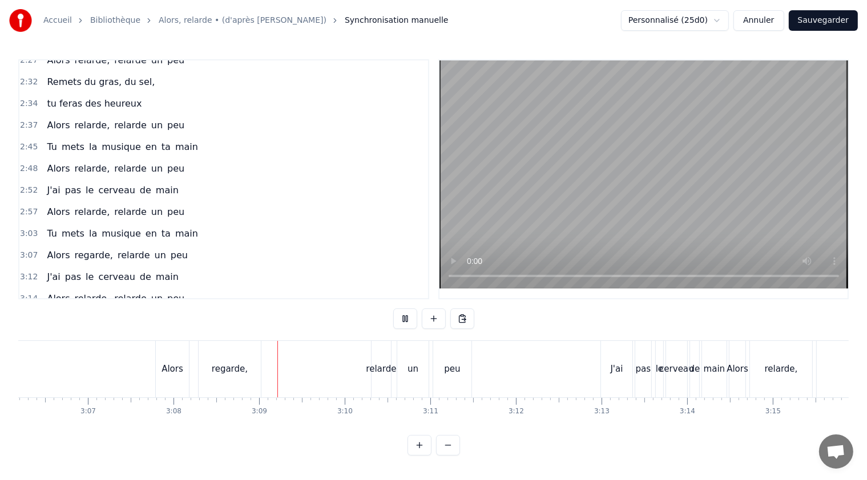
click at [408, 321] on button at bounding box center [405, 319] width 24 height 21
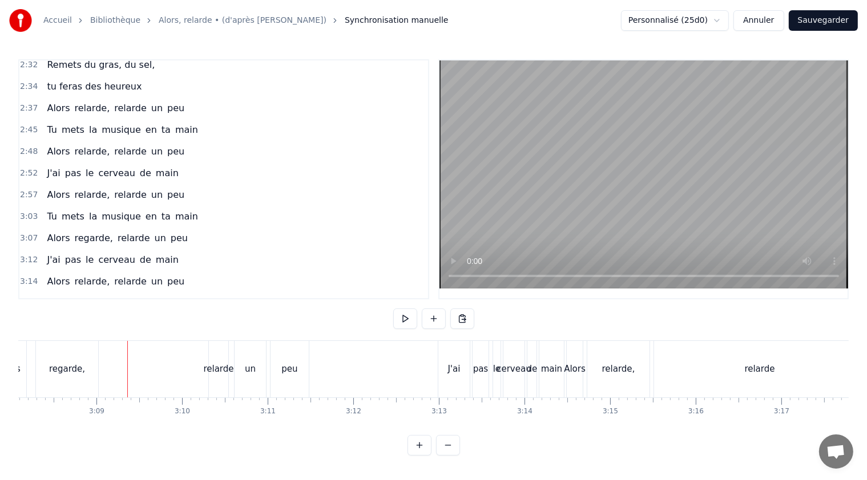
scroll to position [3, 0]
click at [79, 232] on span "regarde," at bounding box center [94, 238] width 41 height 13
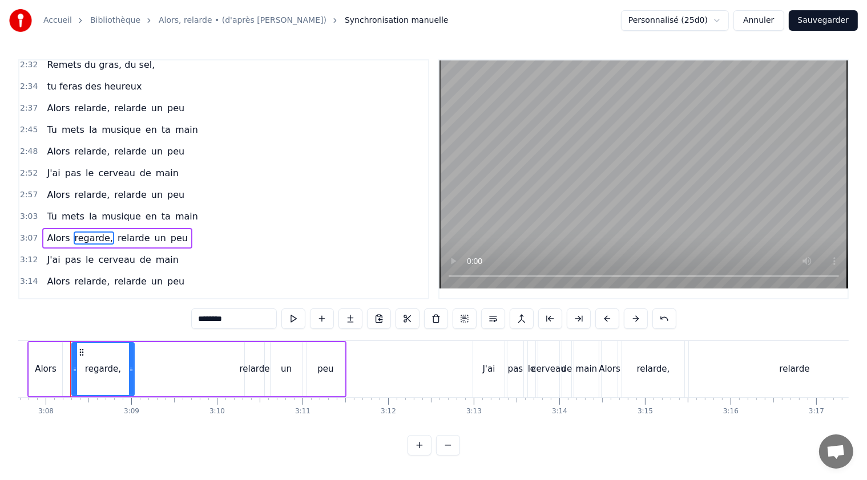
scroll to position [0, 16053]
click at [77, 232] on span "regarde," at bounding box center [94, 238] width 41 height 13
click at [205, 322] on input "********" at bounding box center [234, 319] width 86 height 21
type input "********"
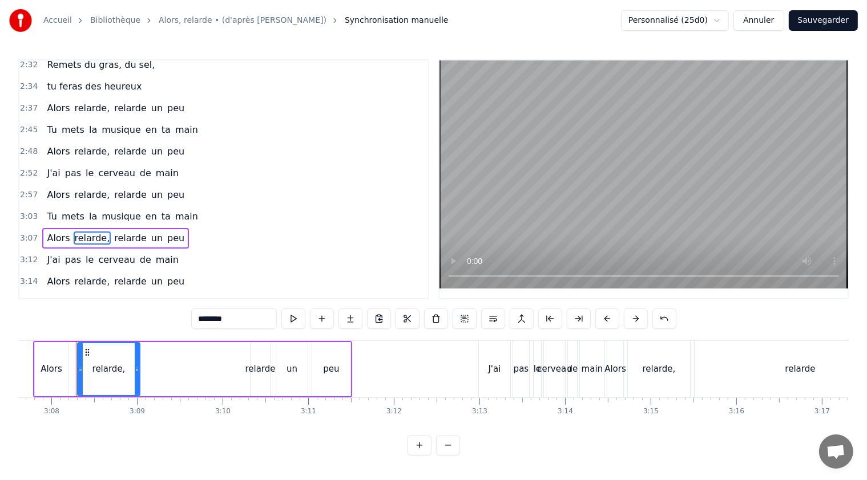
click at [816, 18] on button "Sauvegarder" at bounding box center [822, 20] width 69 height 21
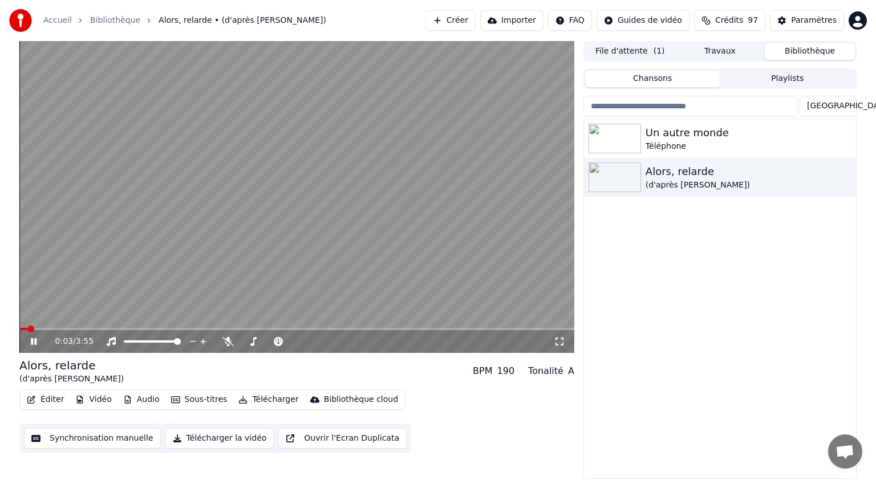
click at [34, 338] on icon at bounding box center [42, 341] width 27 height 9
click at [687, 132] on div "Un autre monde" at bounding box center [743, 133] width 195 height 16
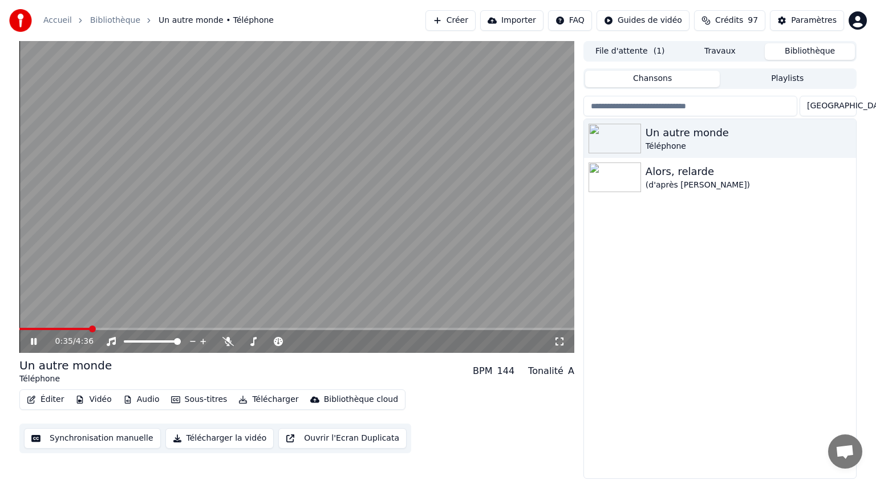
click at [89, 330] on span at bounding box center [92, 329] width 7 height 7
click at [33, 342] on icon at bounding box center [42, 341] width 27 height 9
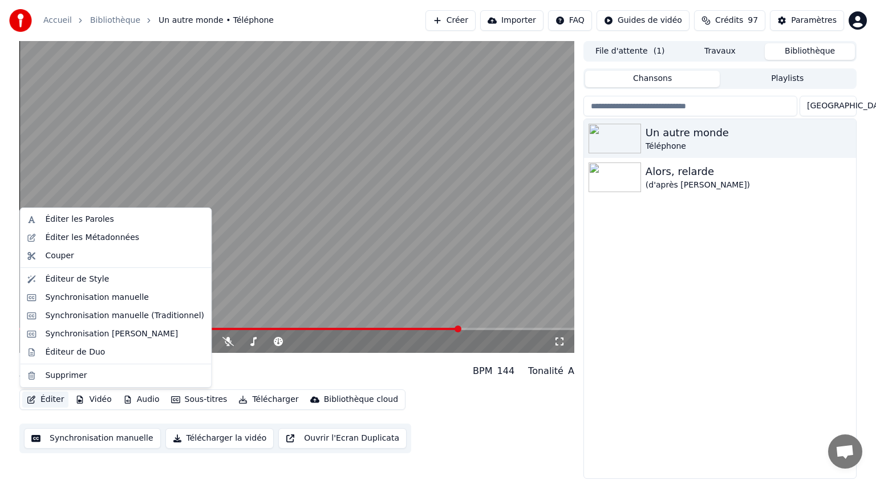
click at [43, 399] on button "Éditer" at bounding box center [45, 400] width 46 height 16
click at [82, 301] on div "Synchronisation manuelle" at bounding box center [97, 297] width 104 height 11
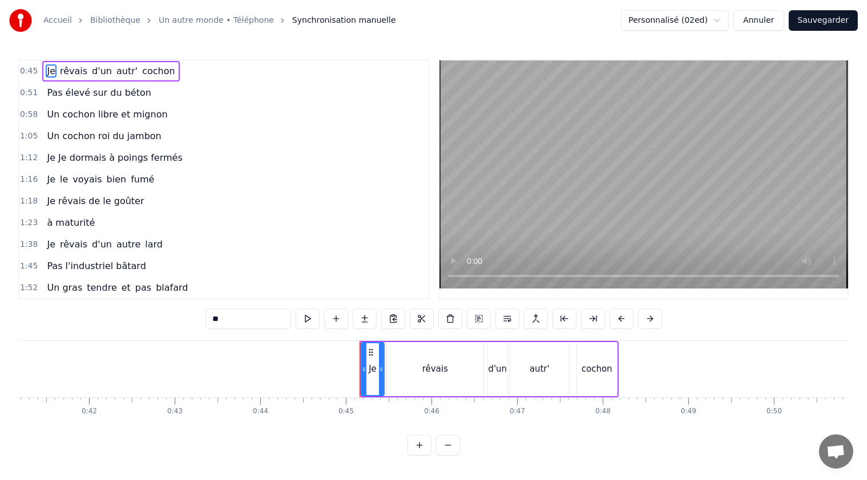
scroll to position [0, 3807]
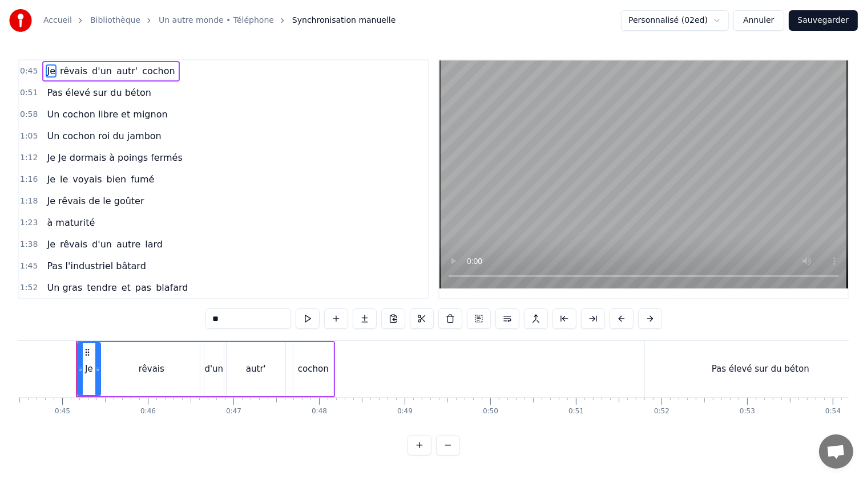
click at [54, 152] on span "Je Je dormais à poings fermés" at bounding box center [114, 157] width 137 height 13
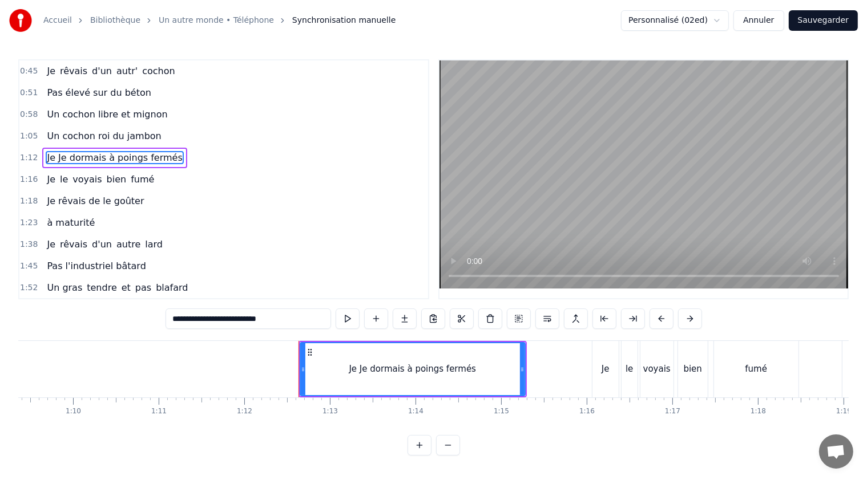
scroll to position [0, 6157]
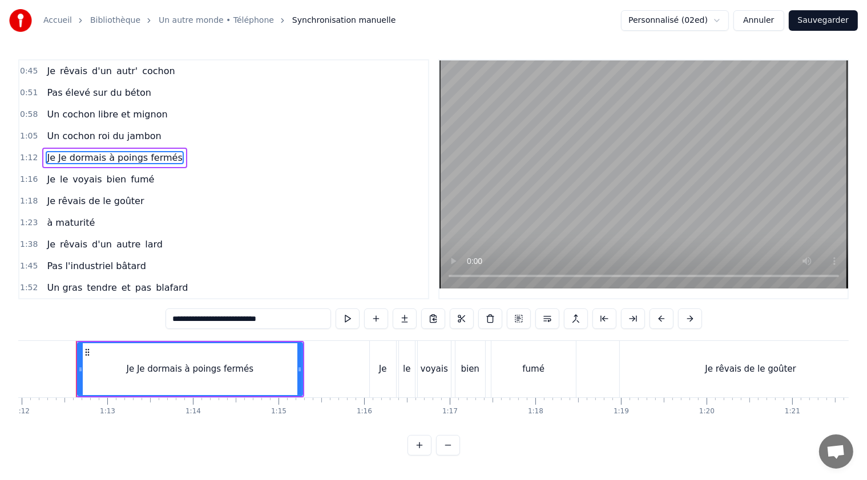
drag, startPoint x: 183, startPoint y: 319, endPoint x: 172, endPoint y: 321, distance: 11.5
click at [172, 321] on input "**********" at bounding box center [247, 319] width 165 height 21
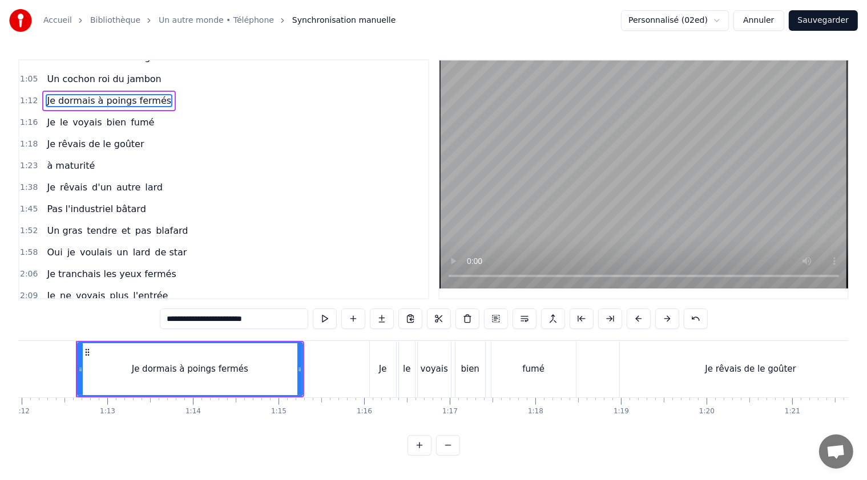
click at [71, 139] on span "Je rêvais de le goûter" at bounding box center [95, 143] width 99 height 13
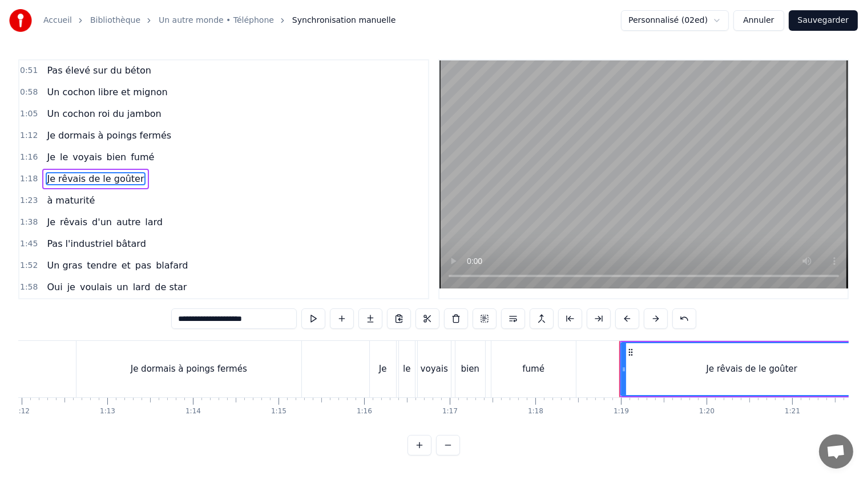
scroll to position [17, 0]
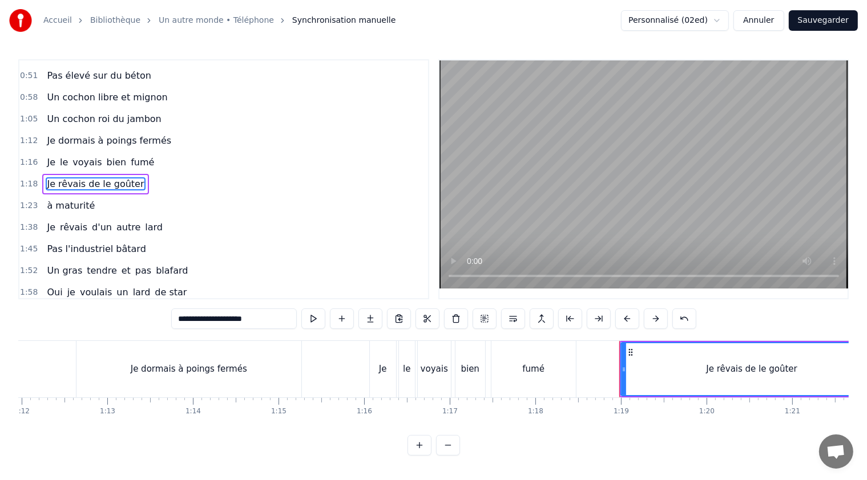
drag, startPoint x: 257, startPoint y: 319, endPoint x: 188, endPoint y: 314, distance: 69.2
click at [188, 314] on input "**********" at bounding box center [233, 319] width 125 height 21
type input "**********"
click at [167, 197] on div "1:23 à maturité" at bounding box center [223, 206] width 408 height 22
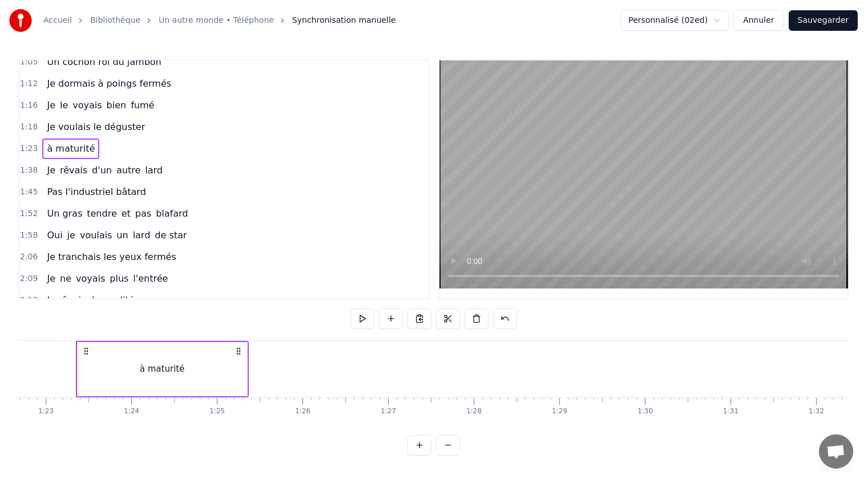
scroll to position [131, 0]
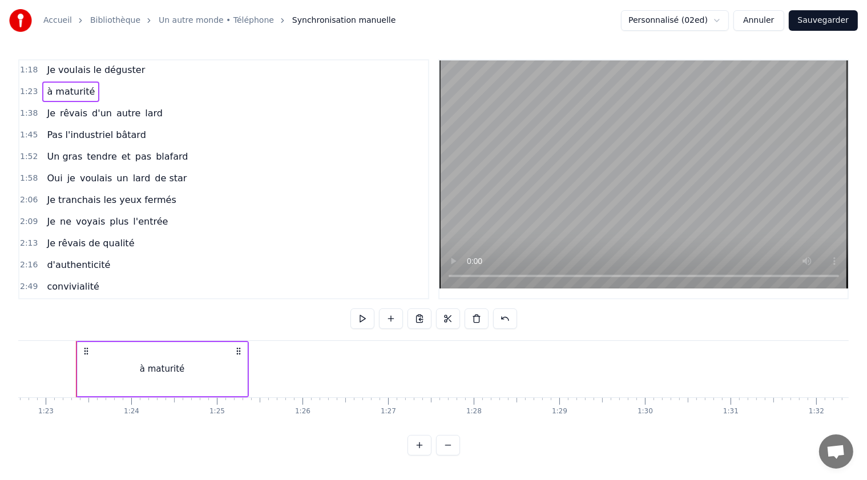
click at [47, 216] on span "Je" at bounding box center [51, 221] width 11 height 13
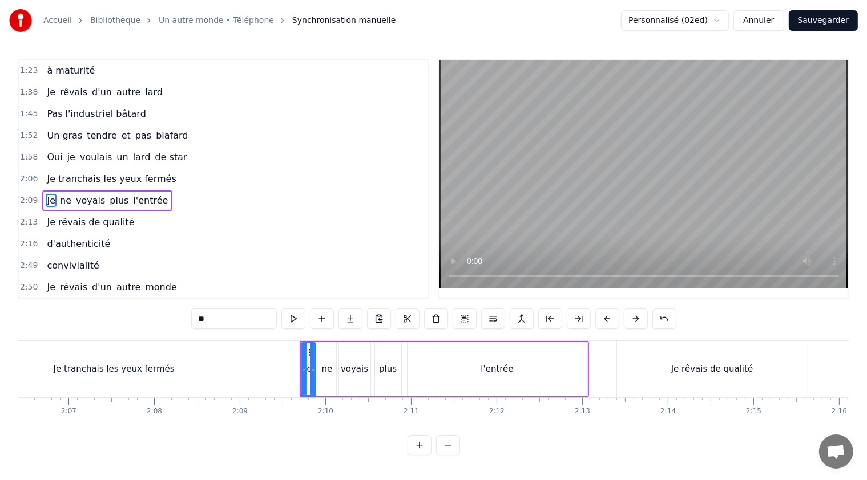
scroll to position [0, 11040]
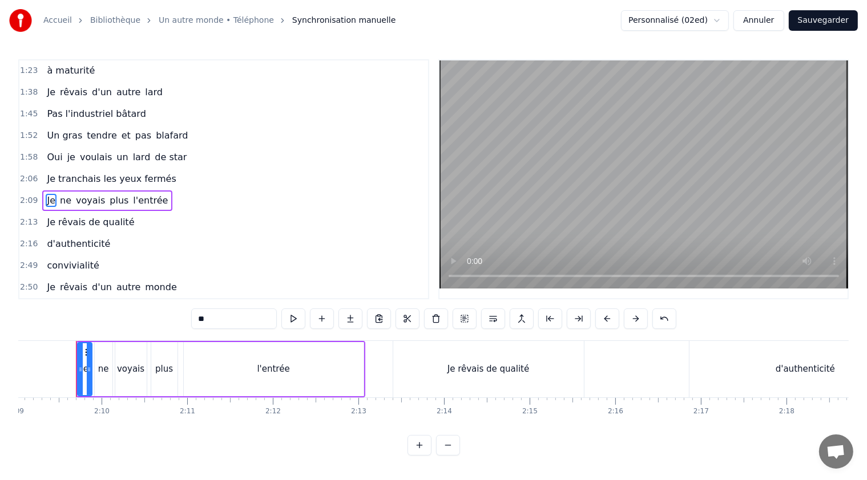
click at [60, 194] on span "ne" at bounding box center [66, 200] width 14 height 13
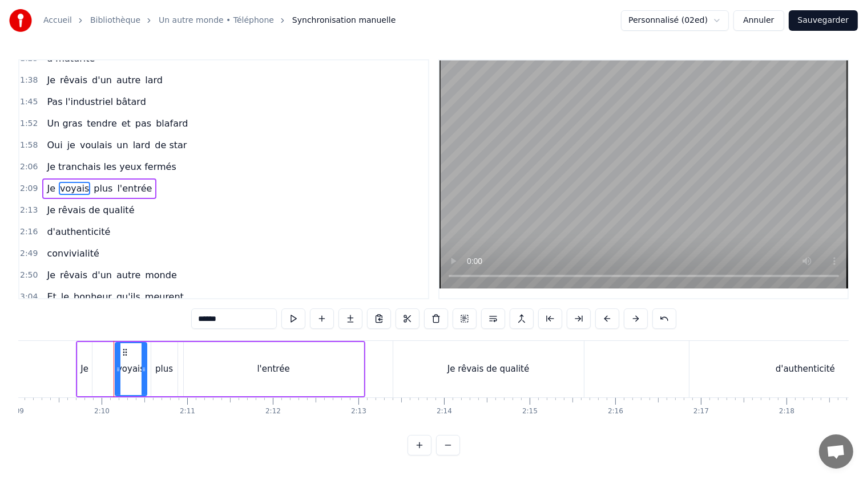
drag, startPoint x: 226, startPoint y: 315, endPoint x: 190, endPoint y: 319, distance: 36.7
click at [190, 319] on div "0:45 Je rêvais d'un autr' cochon 0:51 Pas élevé sur du béton 0:58 Un cochon lib…" at bounding box center [433, 257] width 830 height 396
click at [123, 182] on span "l'entrée" at bounding box center [140, 188] width 37 height 13
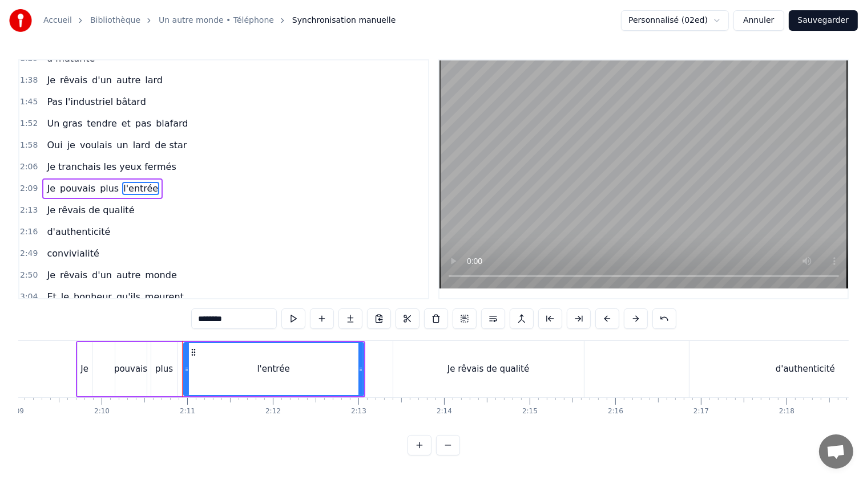
drag, startPoint x: 233, startPoint y: 322, endPoint x: 185, endPoint y: 321, distance: 47.4
click at [184, 326] on div "0:45 Je rêvais d'un autr' cochon 0:51 Pas élevé sur du béton 0:58 Un cochon lib…" at bounding box center [433, 257] width 830 height 396
type input "*********"
click at [144, 221] on div "2:16 d'authenticité" at bounding box center [223, 232] width 408 height 22
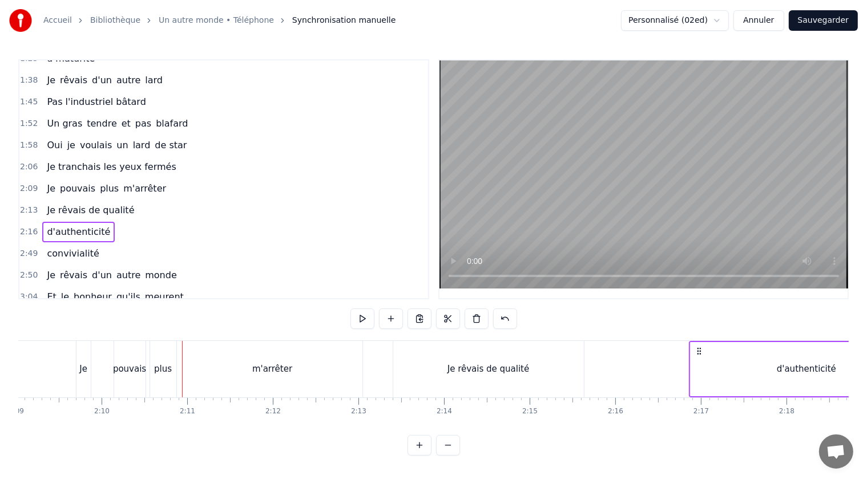
click at [66, 204] on span "Je rêvais de qualité" at bounding box center [91, 210] width 90 height 13
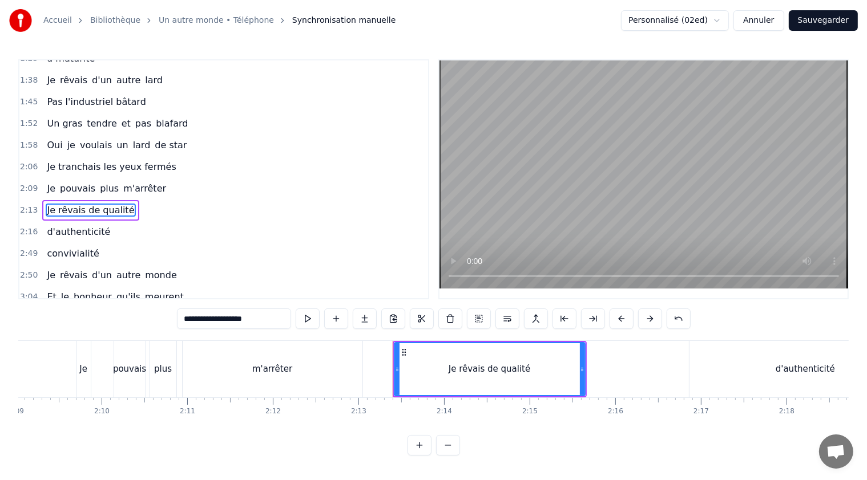
scroll to position [185, 0]
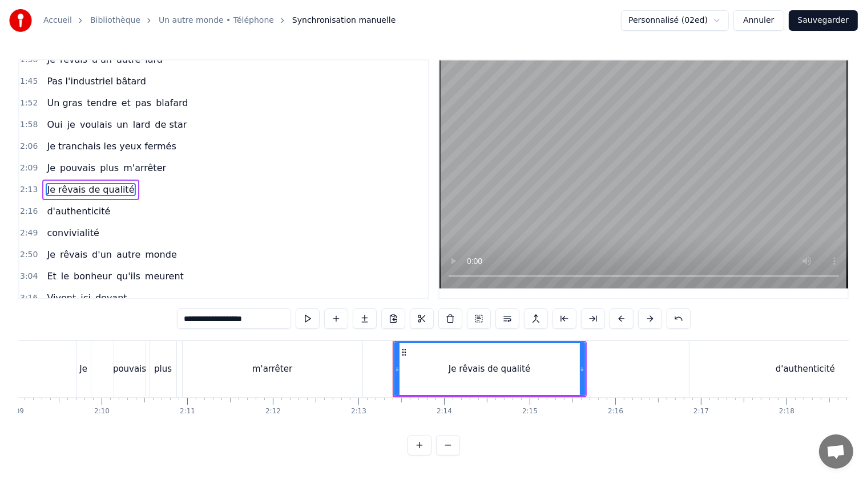
drag, startPoint x: 194, startPoint y: 318, endPoint x: 283, endPoint y: 315, distance: 89.0
click at [283, 315] on input "**********" at bounding box center [234, 319] width 114 height 21
click at [47, 205] on span "d'authenticité" at bounding box center [79, 211] width 66 height 13
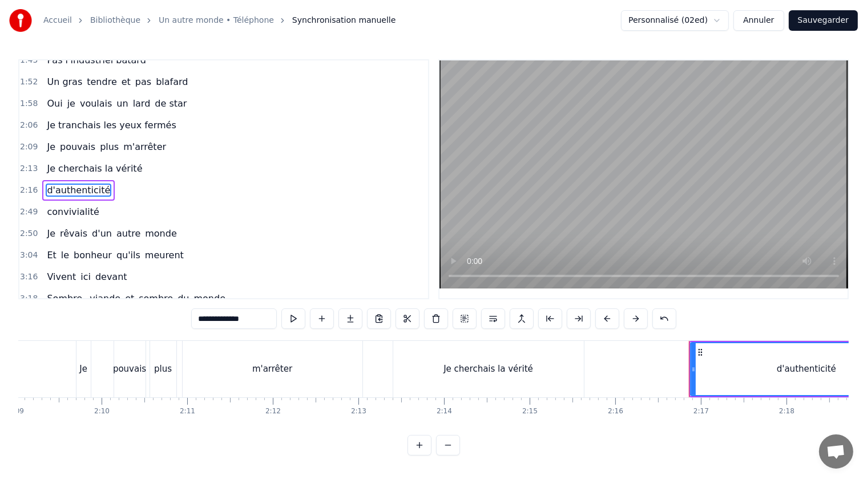
click at [203, 318] on input "**********" at bounding box center [234, 319] width 86 height 21
click at [73, 205] on span "convivialité" at bounding box center [73, 211] width 54 height 13
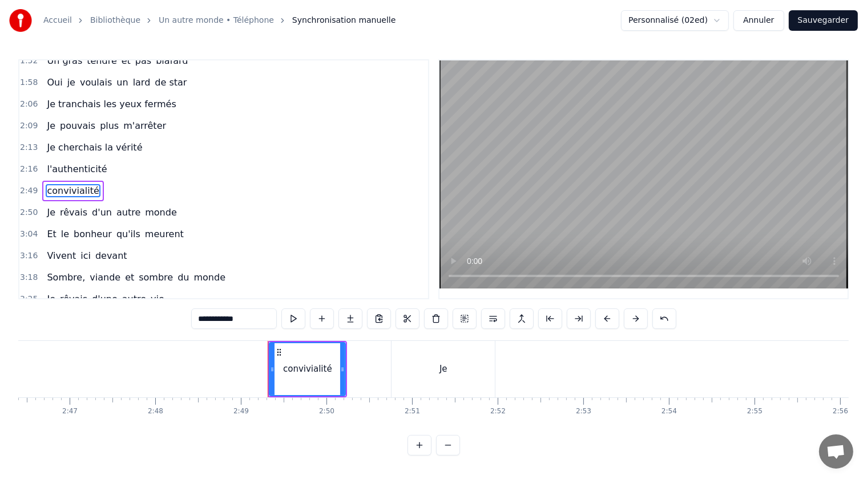
scroll to position [0, 14430]
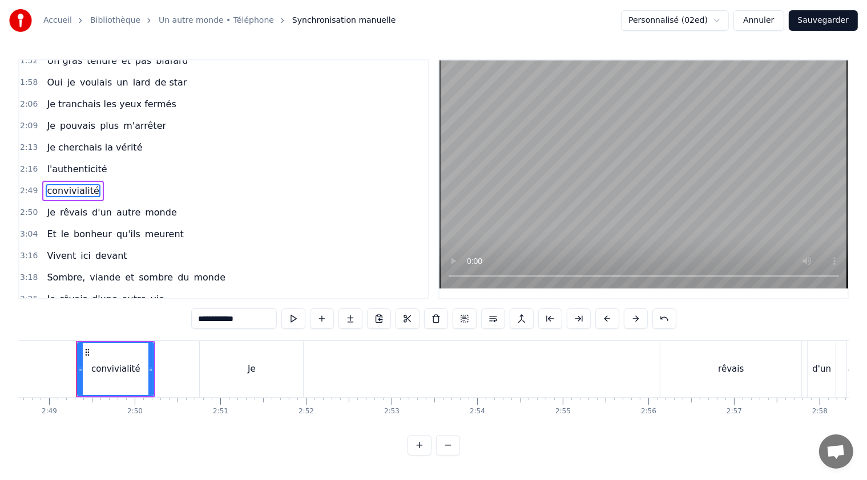
type input "**"
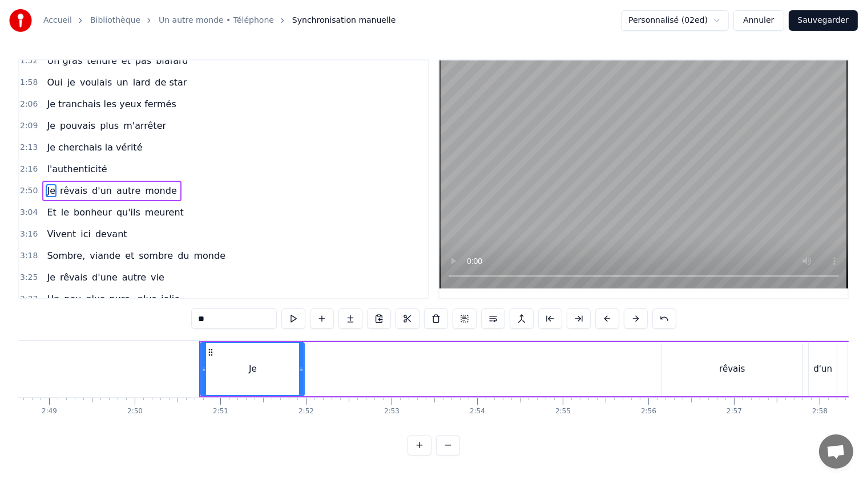
click at [128, 160] on div "2:16 l'authenticité" at bounding box center [223, 170] width 408 height 22
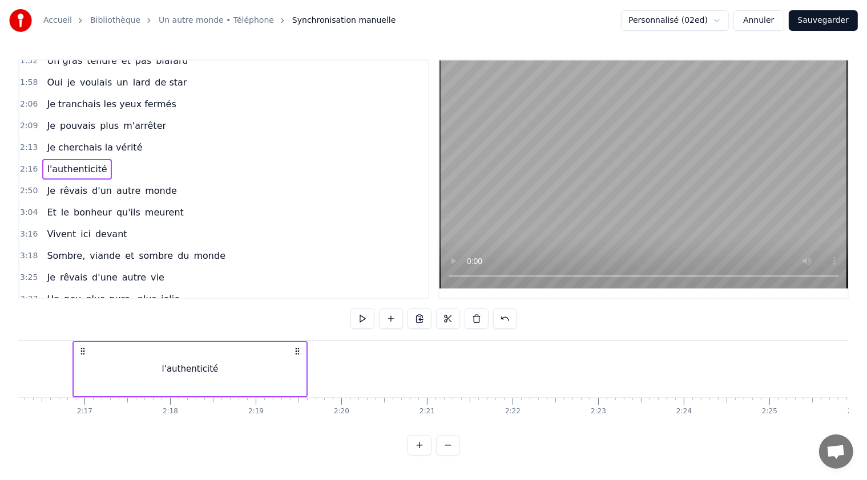
scroll to position [0, 11653]
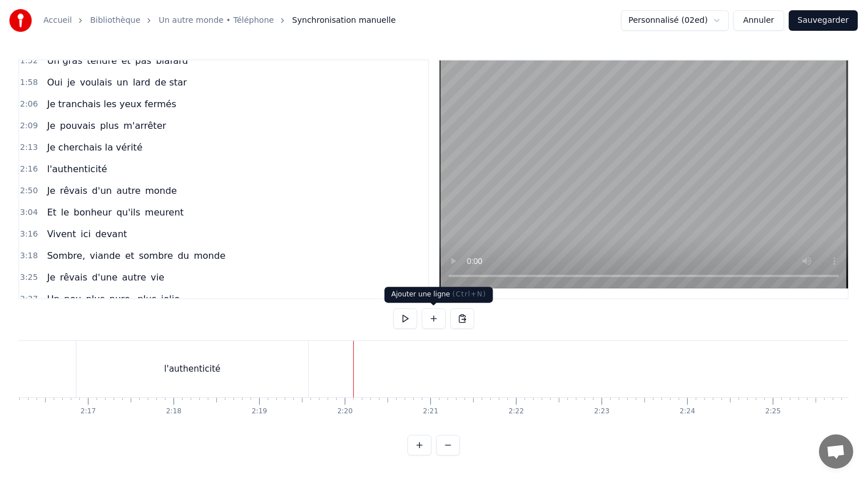
drag, startPoint x: 439, startPoint y: 319, endPoint x: 411, endPoint y: 308, distance: 29.7
click at [438, 319] on button at bounding box center [434, 319] width 24 height 21
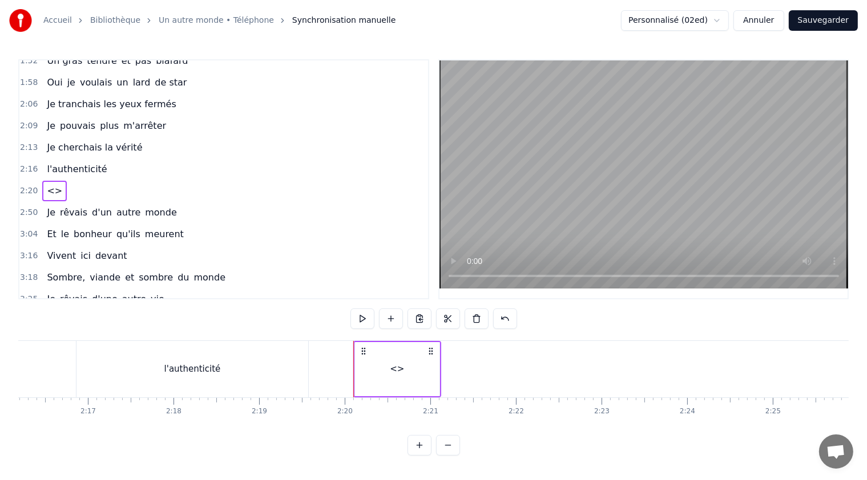
click at [48, 184] on span "<>" at bounding box center [55, 190] width 18 height 13
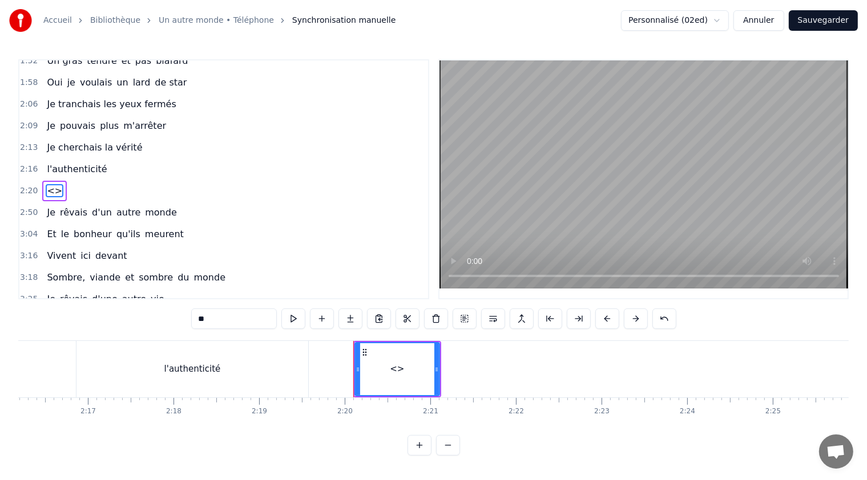
drag, startPoint x: 216, startPoint y: 322, endPoint x: 180, endPoint y: 308, distance: 37.9
click at [180, 322] on div "0:45 Je rêvais d'un autr' cochon 0:51 Pas élevé sur du béton 0:58 Un cochon lib…" at bounding box center [433, 257] width 830 height 396
drag, startPoint x: 436, startPoint y: 370, endPoint x: 485, endPoint y: 370, distance: 48.5
click at [485, 370] on icon at bounding box center [485, 369] width 5 height 9
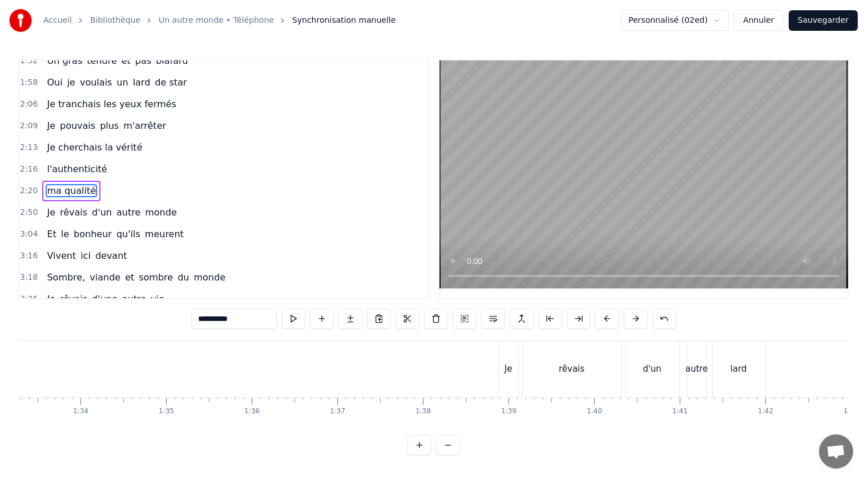
scroll to position [0, 8007]
type input "**********"
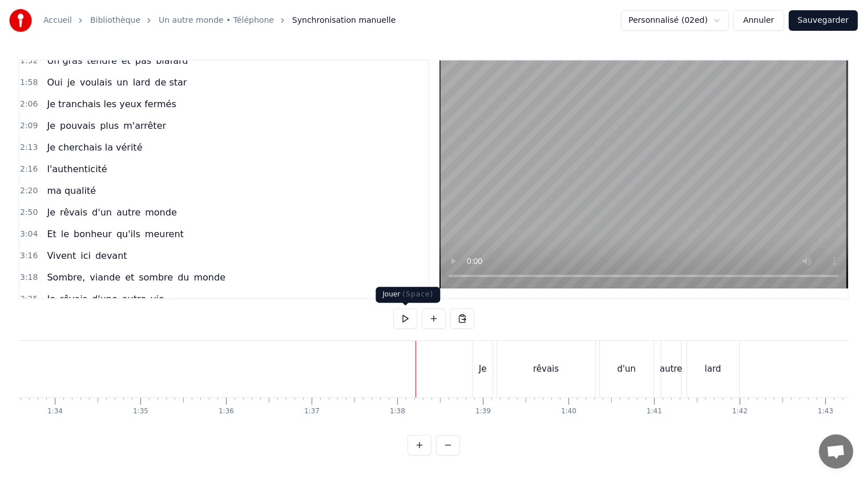
click at [404, 315] on button at bounding box center [405, 319] width 24 height 21
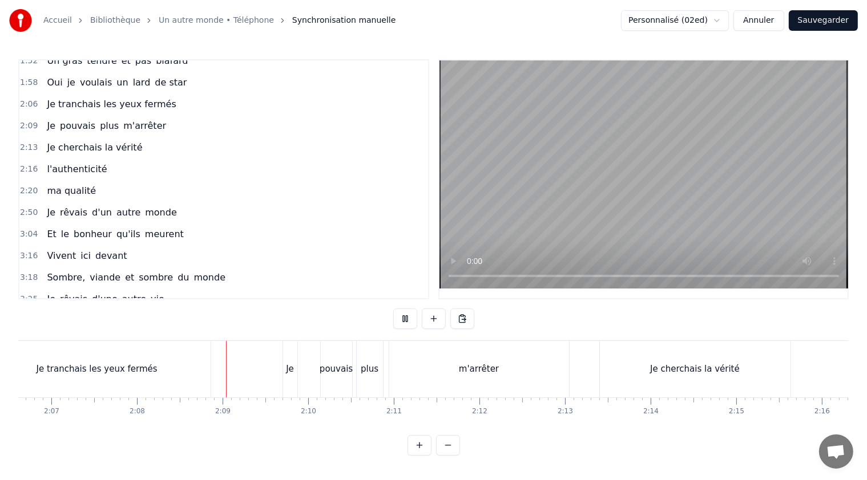
scroll to position [0, 10928]
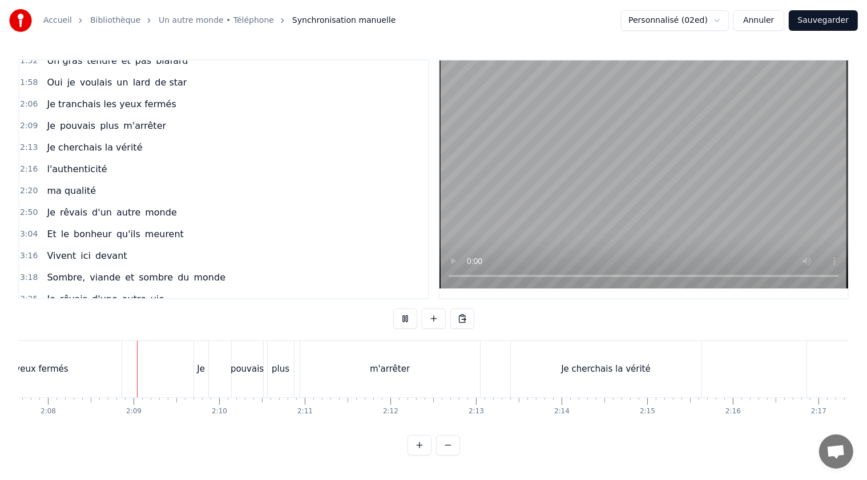
click at [404, 315] on button at bounding box center [405, 319] width 24 height 21
click at [415, 362] on div "m'arrêter" at bounding box center [385, 369] width 180 height 56
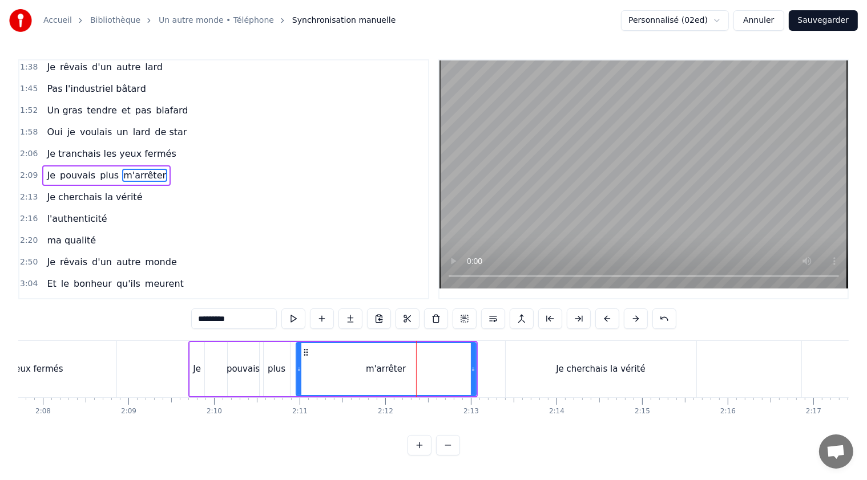
scroll to position [164, 0]
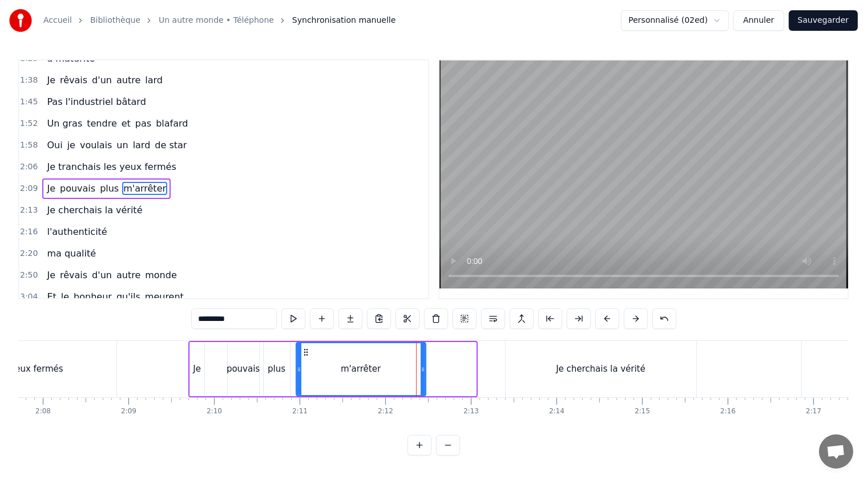
drag, startPoint x: 472, startPoint y: 370, endPoint x: 422, endPoint y: 366, distance: 50.3
click at [422, 366] on icon at bounding box center [422, 369] width 5 height 9
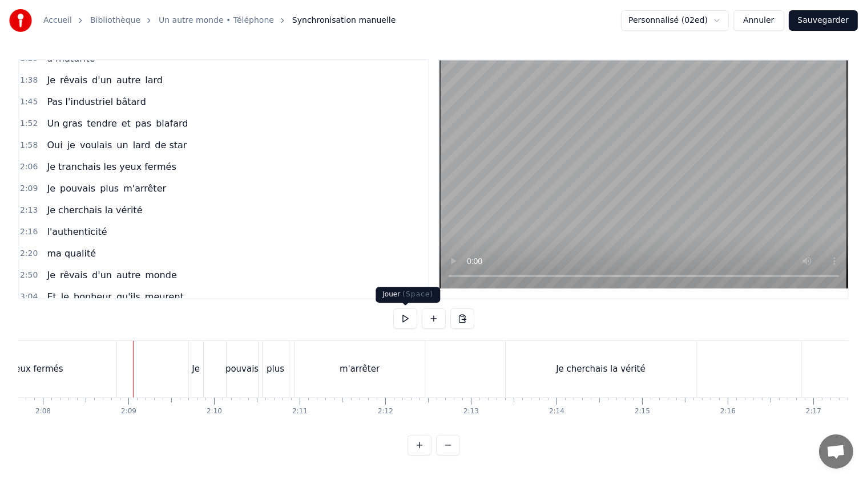
click at [407, 319] on button at bounding box center [405, 319] width 24 height 21
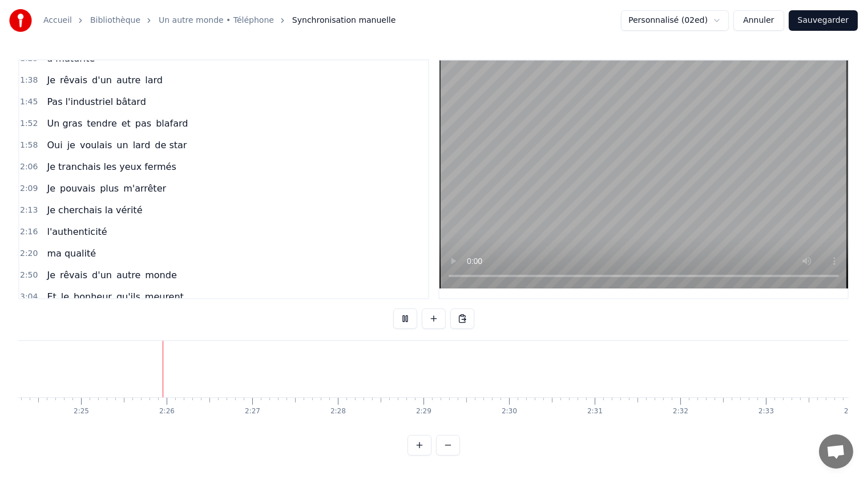
scroll to position [0, 12374]
click at [407, 319] on button at bounding box center [405, 319] width 24 height 21
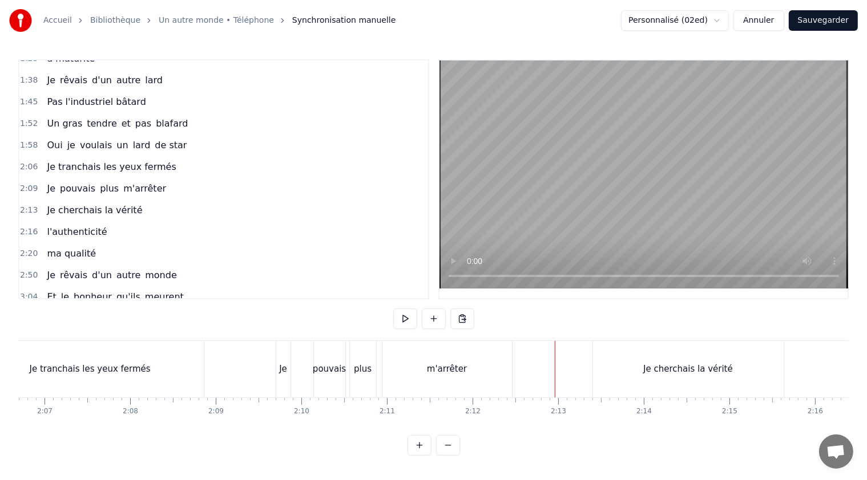
scroll to position [0, 10800]
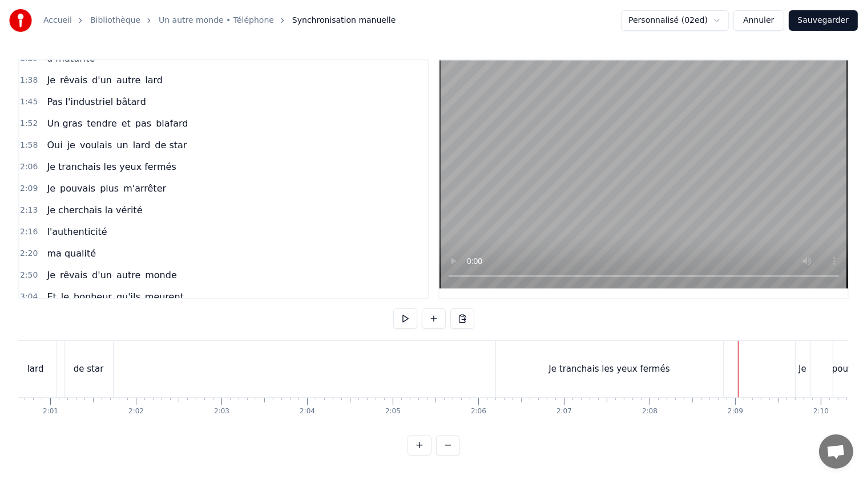
scroll to position [0, 10229]
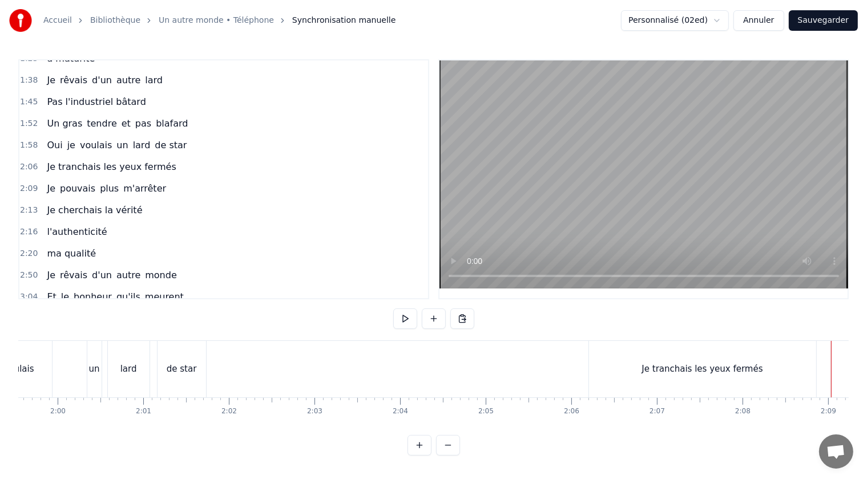
click at [404, 317] on button at bounding box center [405, 319] width 24 height 21
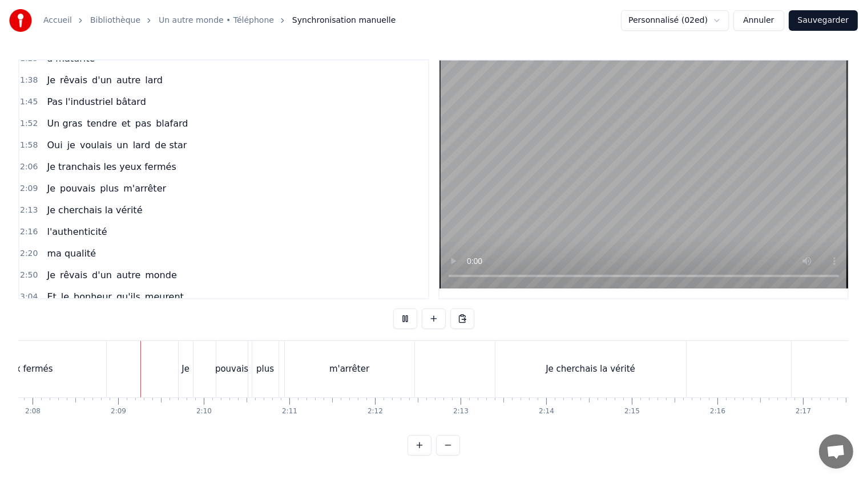
scroll to position [0, 10944]
click at [403, 318] on button at bounding box center [405, 319] width 24 height 21
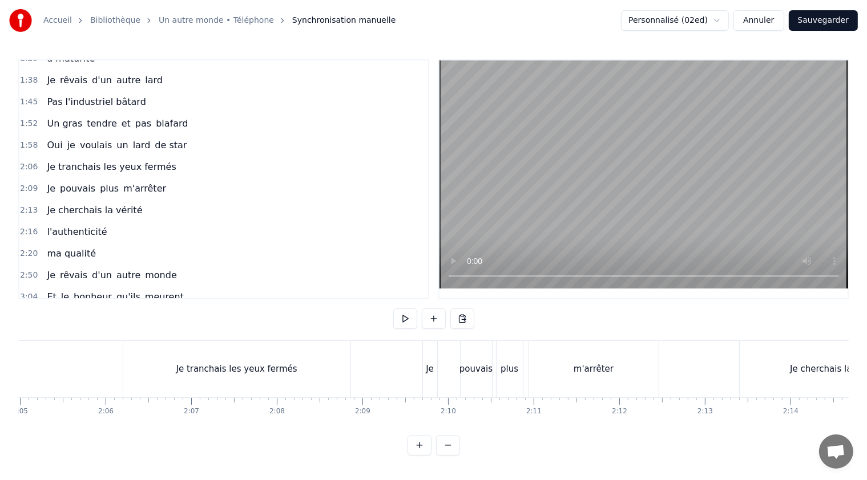
scroll to position [0, 10667]
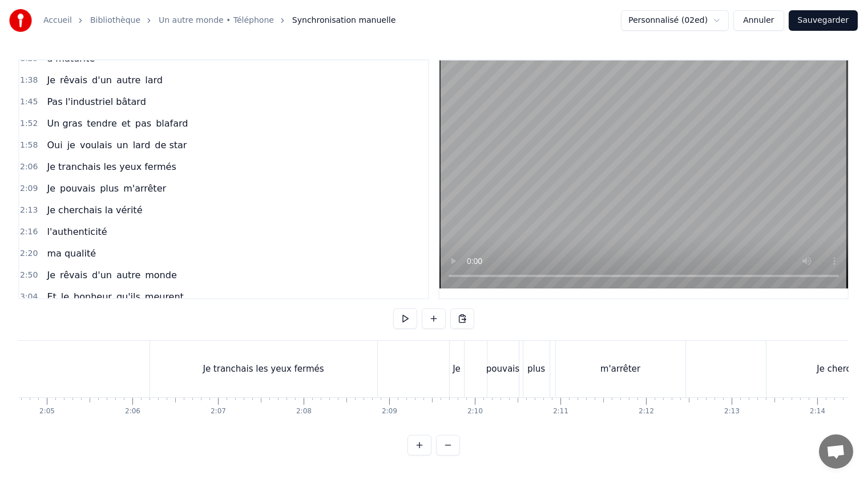
click at [633, 380] on div "m'arrêter" at bounding box center [620, 369] width 129 height 56
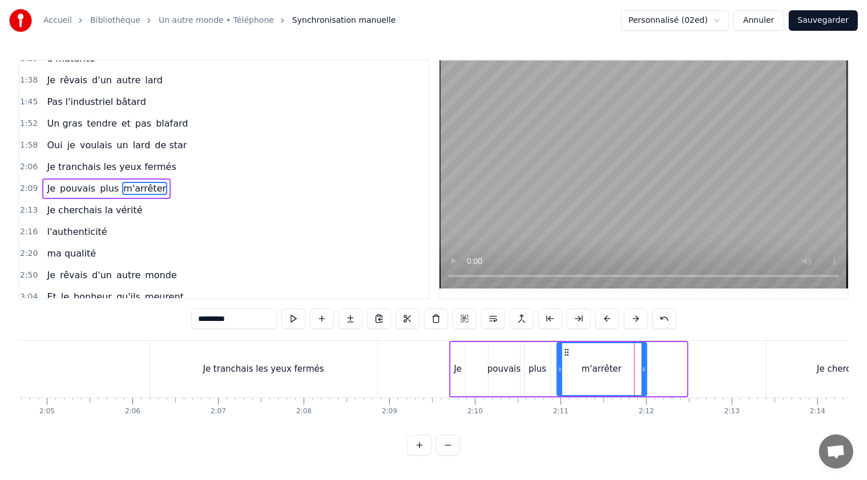
drag, startPoint x: 682, startPoint y: 368, endPoint x: 642, endPoint y: 369, distance: 39.9
click at [642, 369] on icon at bounding box center [643, 369] width 5 height 9
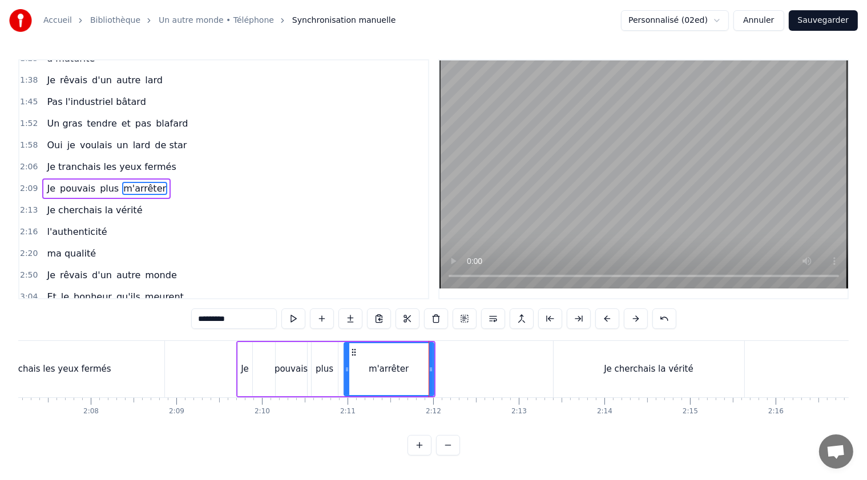
scroll to position [0, 11000]
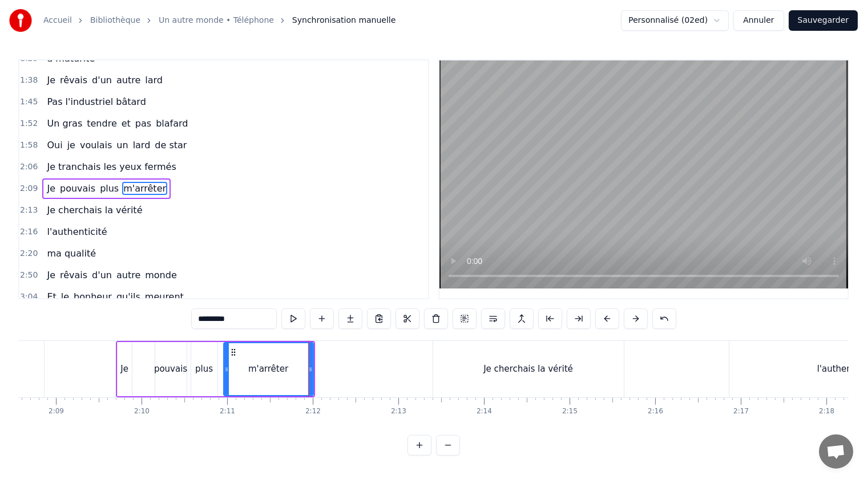
click at [463, 369] on div "Je cherchais la vérité" at bounding box center [528, 369] width 191 height 56
type input "**********"
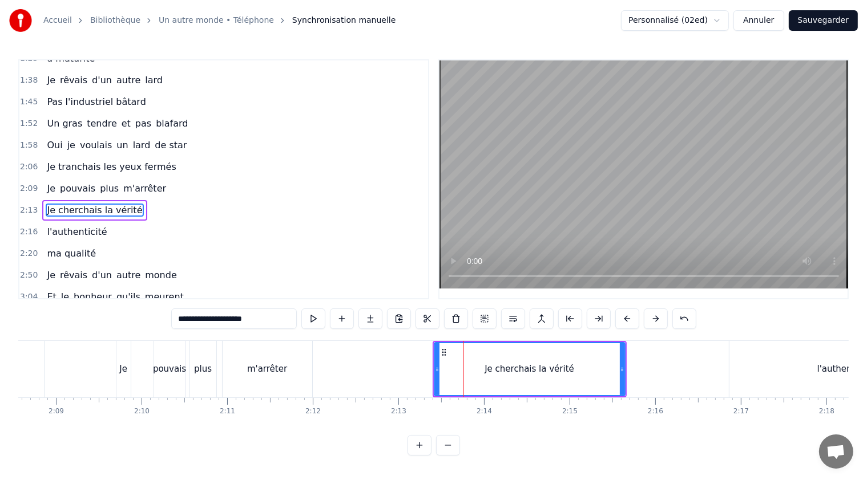
scroll to position [185, 0]
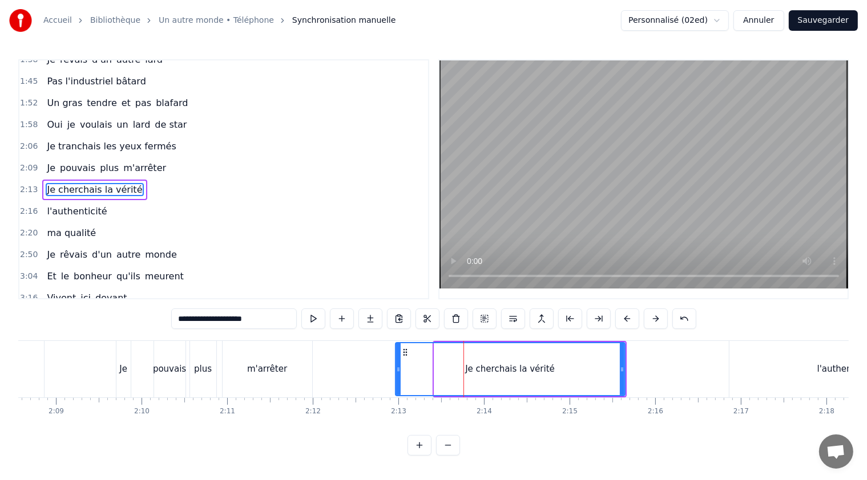
drag, startPoint x: 436, startPoint y: 367, endPoint x: 397, endPoint y: 364, distance: 38.9
click at [397, 364] on div at bounding box center [398, 369] width 5 height 52
drag, startPoint x: 621, startPoint y: 369, endPoint x: 568, endPoint y: 363, distance: 53.9
click at [591, 366] on icon at bounding box center [592, 369] width 5 height 9
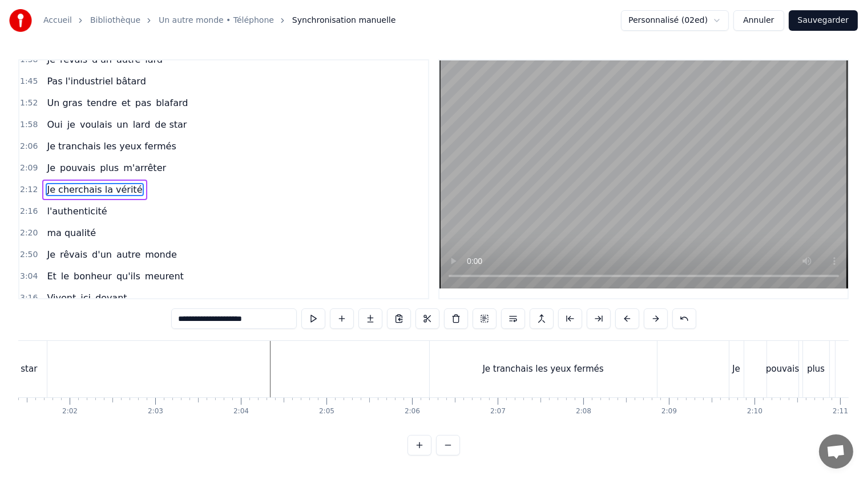
scroll to position [0, 10362]
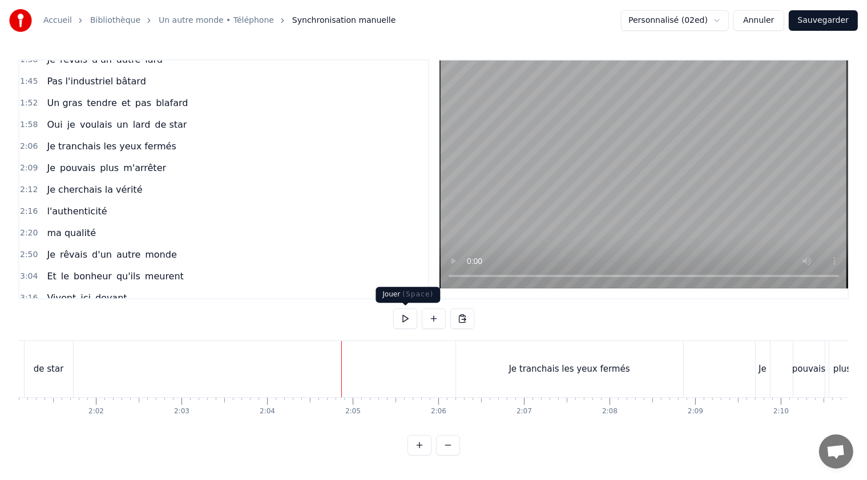
click at [404, 318] on button at bounding box center [405, 319] width 24 height 21
click at [407, 321] on button at bounding box center [405, 319] width 24 height 21
click at [573, 373] on div "Je tranchais les yeux fermés" at bounding box center [569, 369] width 121 height 13
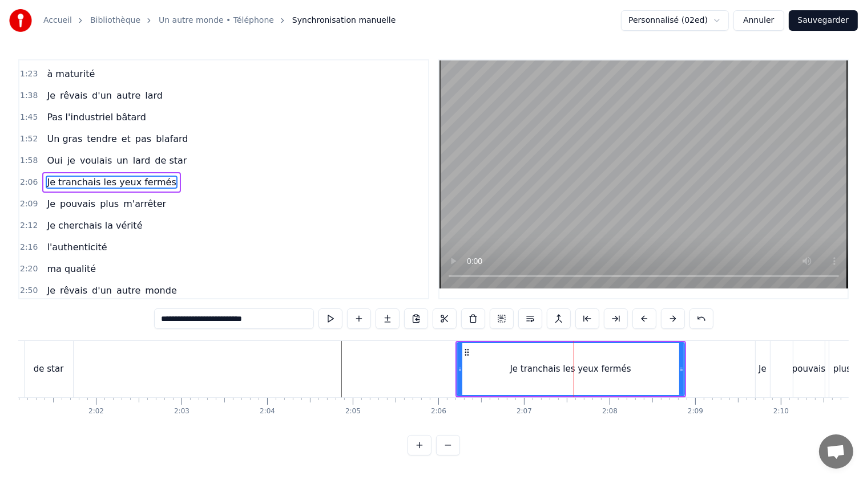
scroll to position [143, 0]
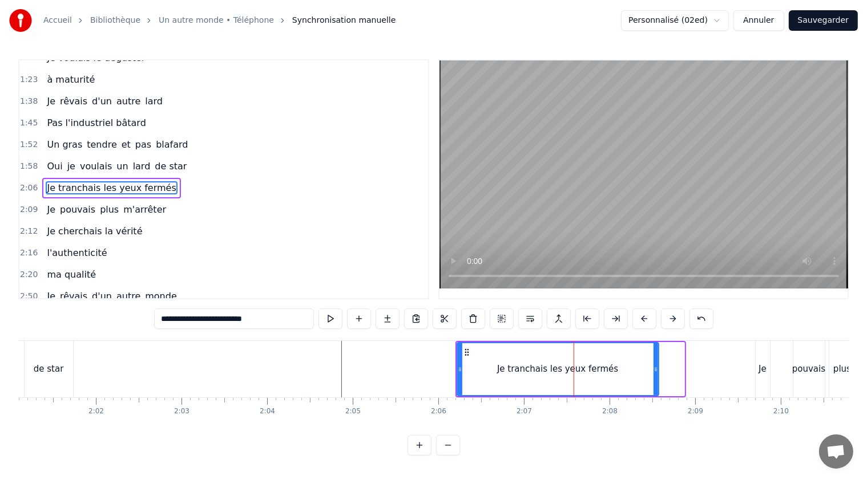
drag, startPoint x: 679, startPoint y: 368, endPoint x: 653, endPoint y: 365, distance: 25.8
click at [653, 365] on icon at bounding box center [655, 369] width 5 height 9
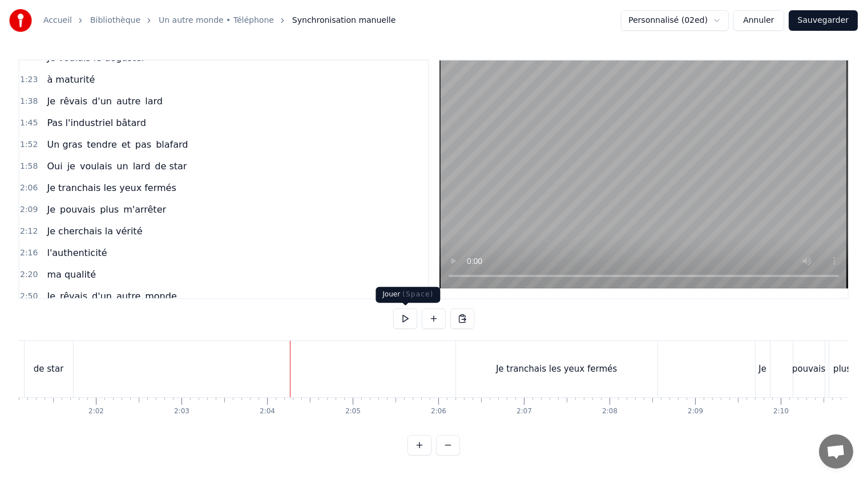
click at [403, 318] on button at bounding box center [405, 319] width 24 height 21
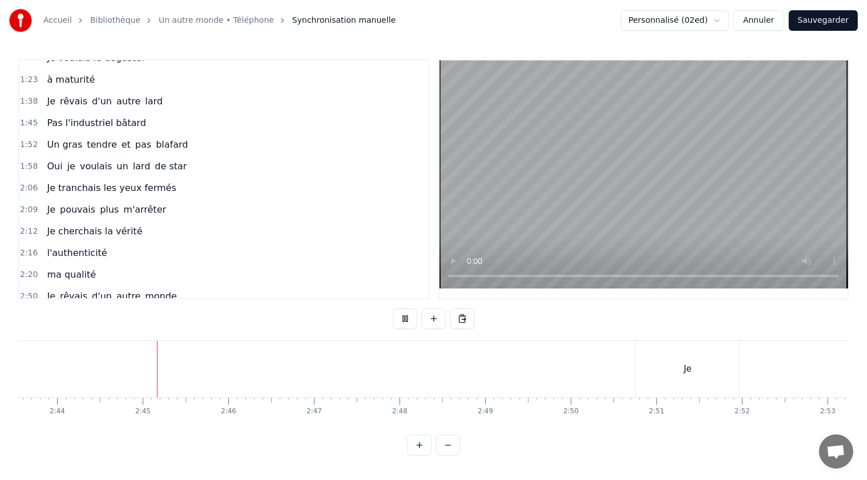
scroll to position [0, 14009]
click at [406, 322] on button at bounding box center [405, 319] width 24 height 21
click at [447, 451] on button at bounding box center [448, 445] width 24 height 21
click at [226, 369] on div "Je" at bounding box center [206, 369] width 68 height 56
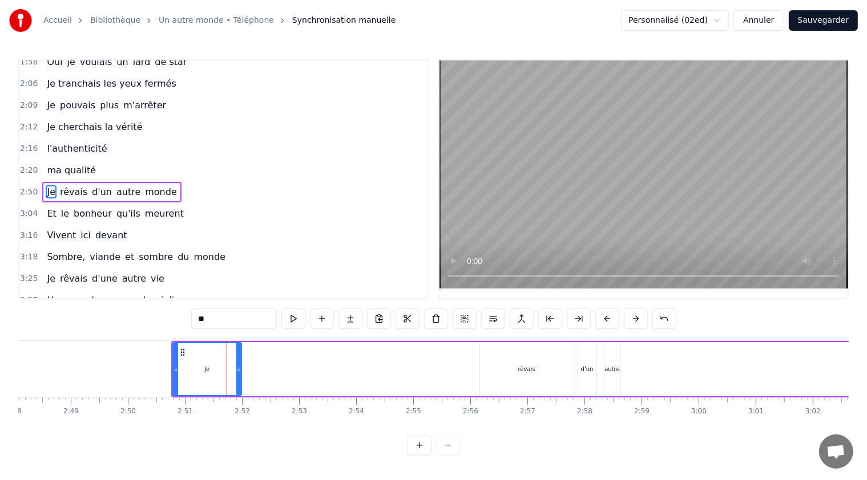
scroll to position [248, 0]
drag, startPoint x: 175, startPoint y: 367, endPoint x: 54, endPoint y: 363, distance: 120.4
click at [54, 363] on div at bounding box center [55, 369] width 5 height 52
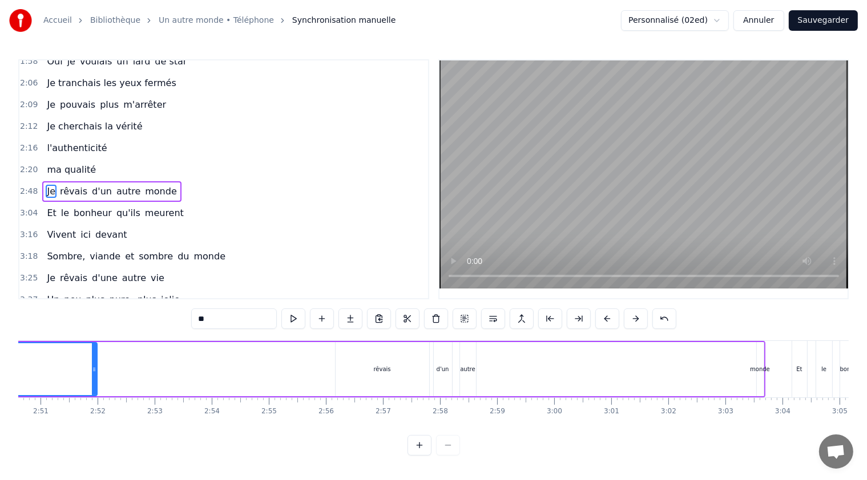
scroll to position [0, 9750]
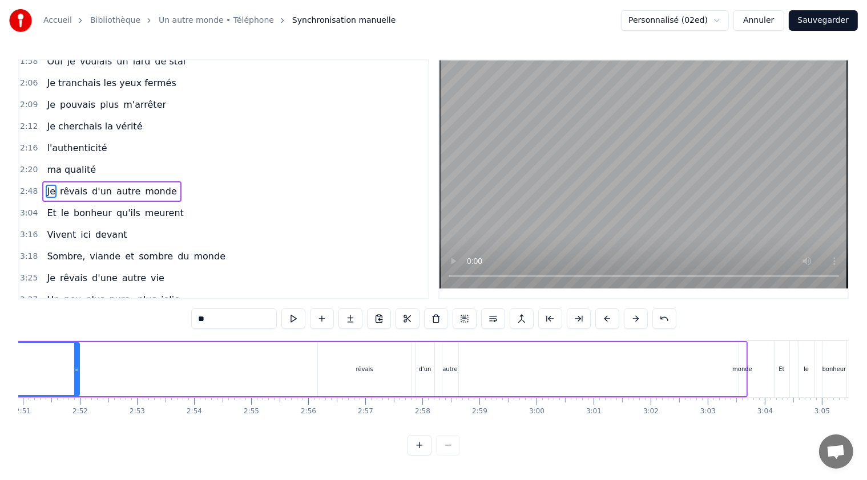
click at [659, 365] on div "Je rêvais d'un autre monde" at bounding box center [318, 369] width 859 height 56
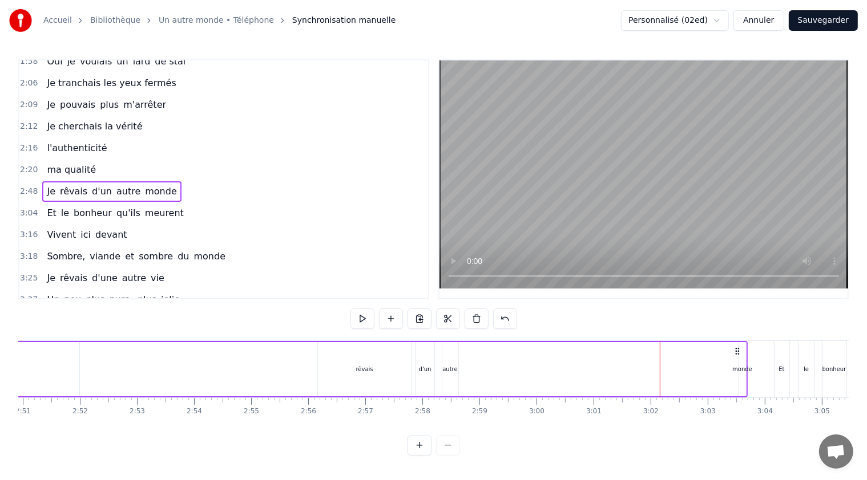
click at [740, 372] on div "monde" at bounding box center [742, 369] width 20 height 9
drag, startPoint x: 735, startPoint y: 370, endPoint x: 714, endPoint y: 369, distance: 21.1
click at [714, 369] on div "Je rêvais d'un autre monde" at bounding box center [318, 369] width 859 height 56
click at [740, 368] on div "monde" at bounding box center [742, 369] width 20 height 9
drag, startPoint x: 740, startPoint y: 368, endPoint x: 623, endPoint y: 365, distance: 117.0
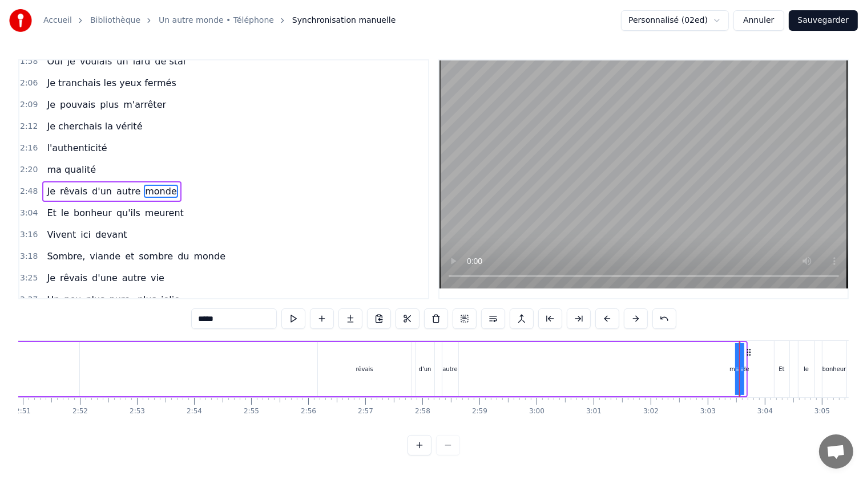
click at [623, 365] on div "Je rêvais d'un autre monde" at bounding box center [318, 369] width 859 height 56
click at [91, 185] on span "d'un" at bounding box center [102, 191] width 22 height 13
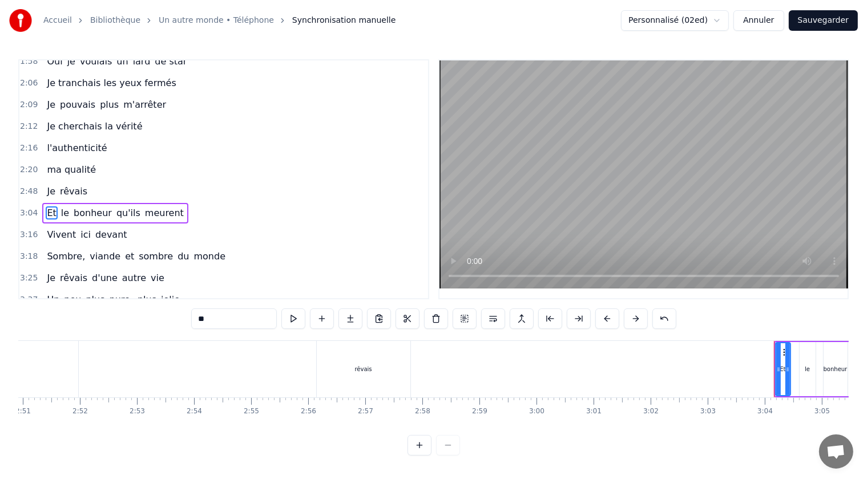
scroll to position [269, 0]
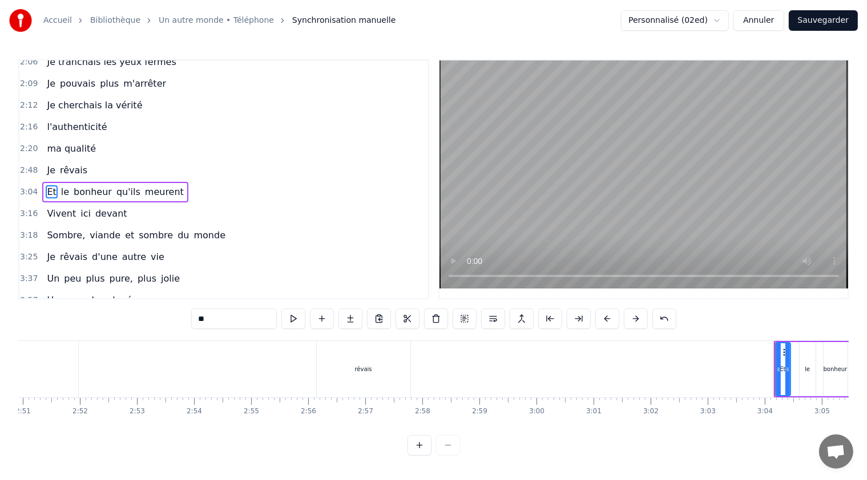
click at [70, 164] on span "rêvais" at bounding box center [74, 170] width 30 height 13
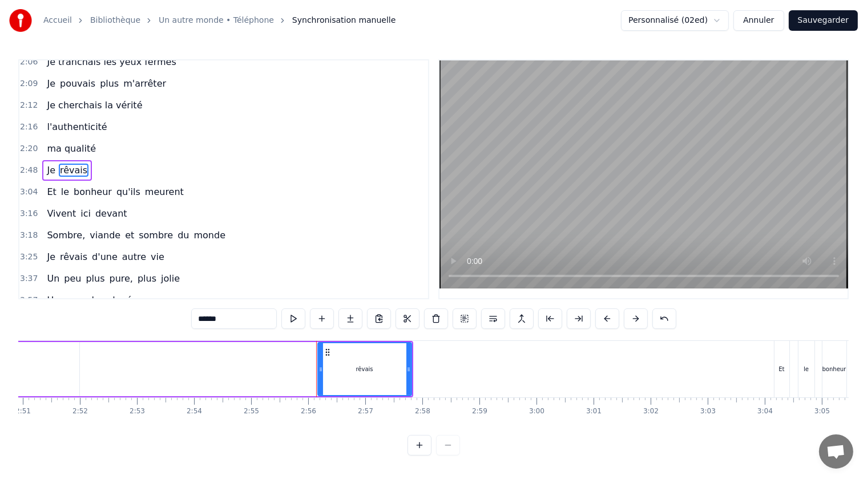
scroll to position [248, 0]
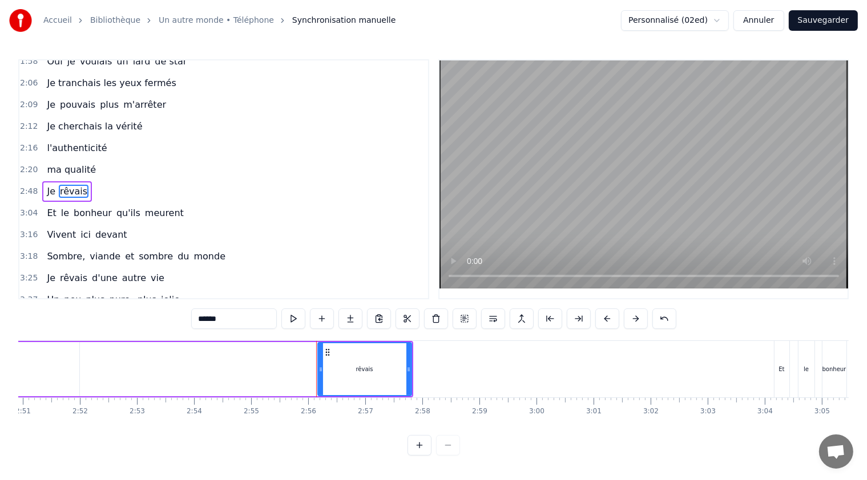
click at [226, 319] on input "******" at bounding box center [234, 319] width 86 height 21
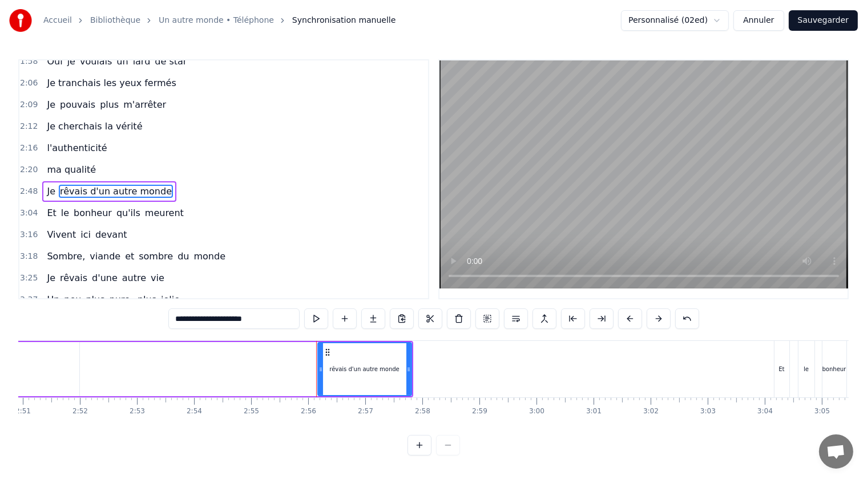
type input "**********"
click at [274, 374] on div "Je rêvais d'un autre monde" at bounding box center [151, 369] width 524 height 56
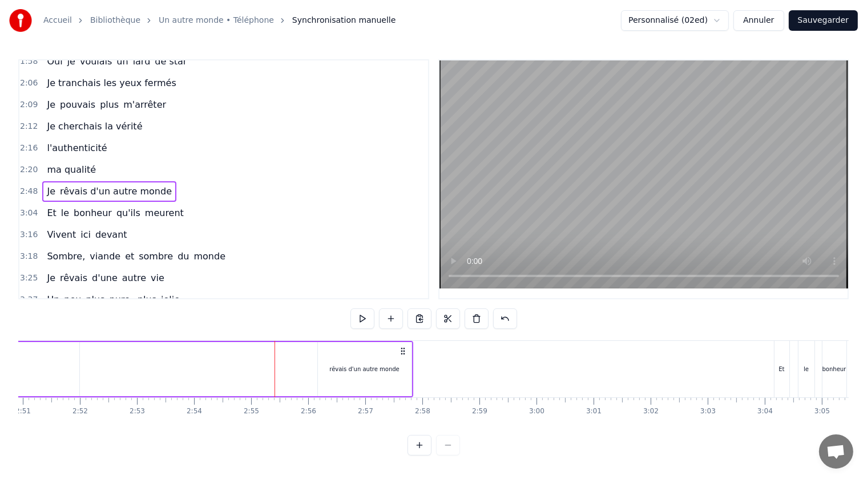
click at [46, 185] on span "Je" at bounding box center [51, 191] width 11 height 13
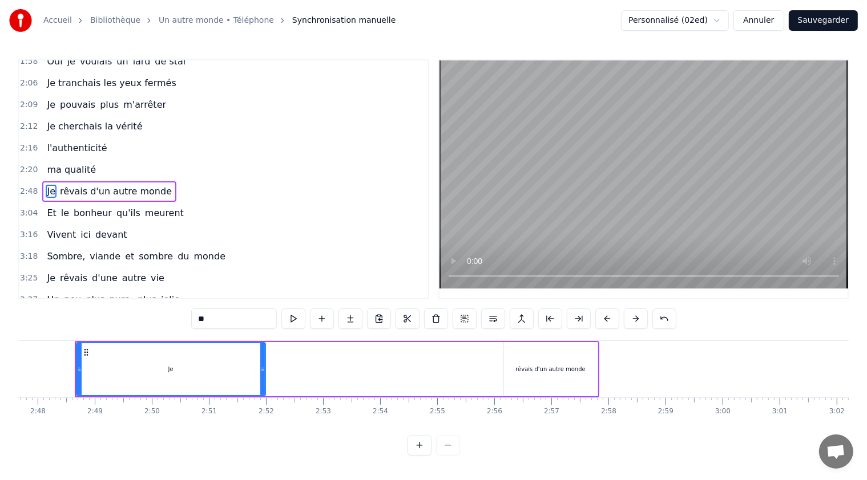
scroll to position [0, 9563]
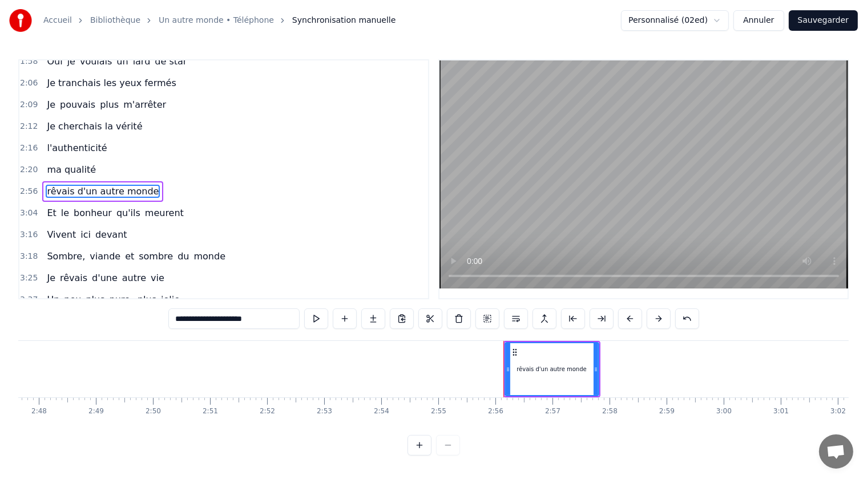
click at [176, 319] on input "**********" at bounding box center [233, 319] width 131 height 21
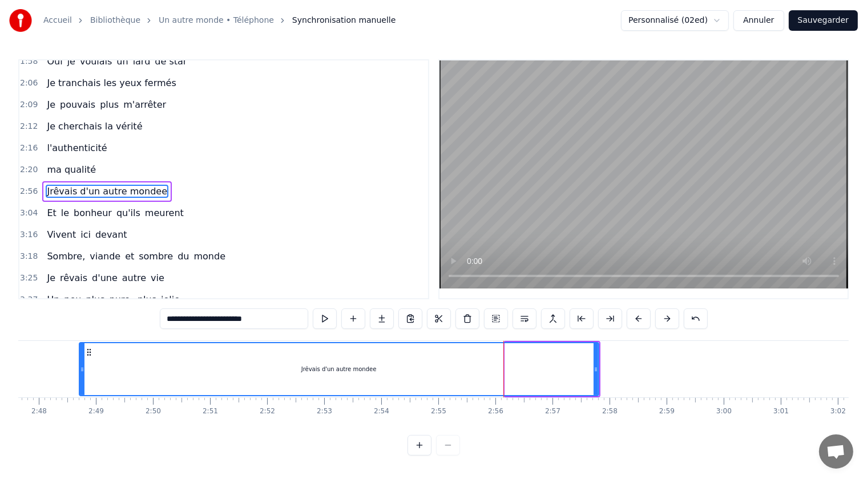
drag, startPoint x: 507, startPoint y: 370, endPoint x: 82, endPoint y: 354, distance: 425.8
click at [82, 354] on div at bounding box center [82, 369] width 5 height 52
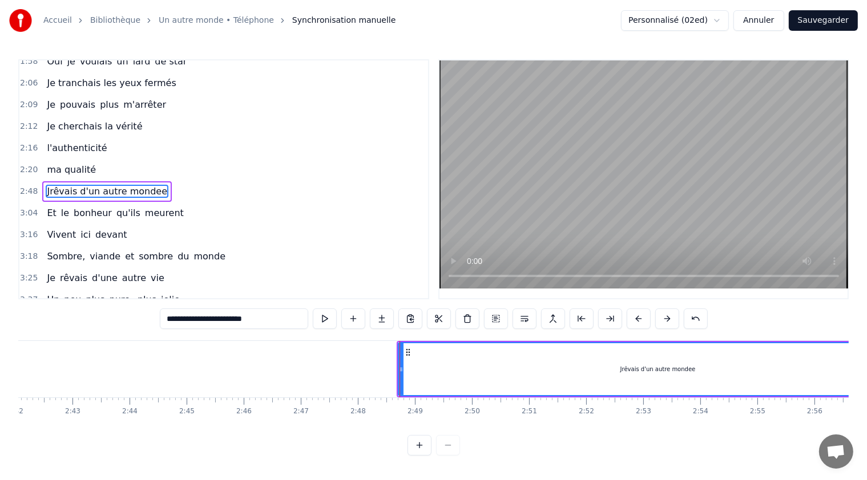
scroll to position [0, 9227]
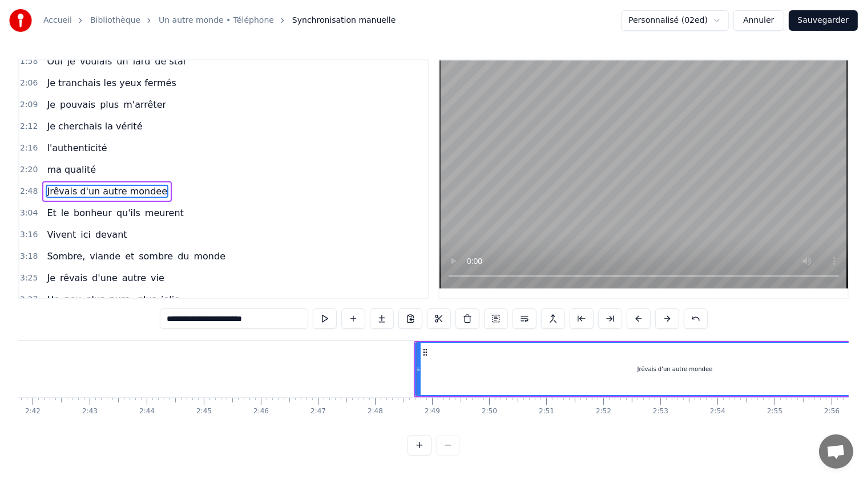
click at [171, 315] on input "**********" at bounding box center [234, 319] width 148 height 21
drag, startPoint x: 171, startPoint y: 319, endPoint x: 178, endPoint y: 319, distance: 7.4
click at [172, 319] on input "**********" at bounding box center [234, 319] width 160 height 21
click at [173, 319] on input "**********" at bounding box center [234, 319] width 160 height 21
click at [269, 319] on input "**********" at bounding box center [233, 319] width 165 height 21
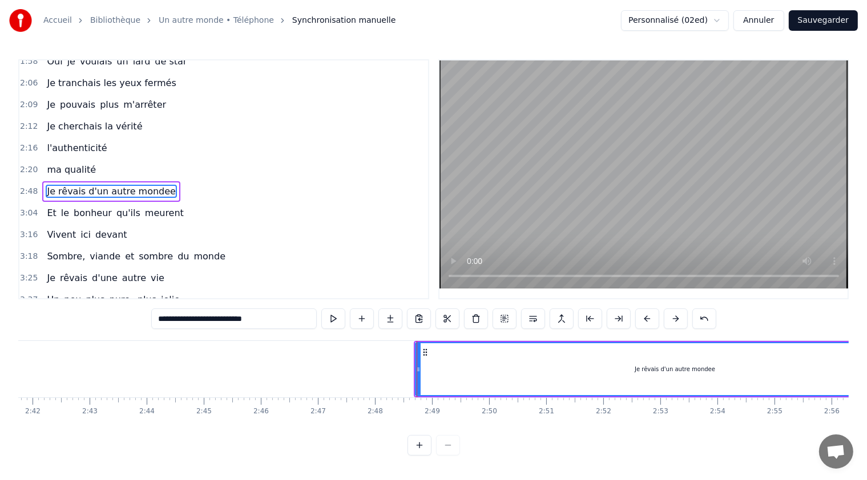
click at [265, 319] on input "**********" at bounding box center [233, 319] width 165 height 21
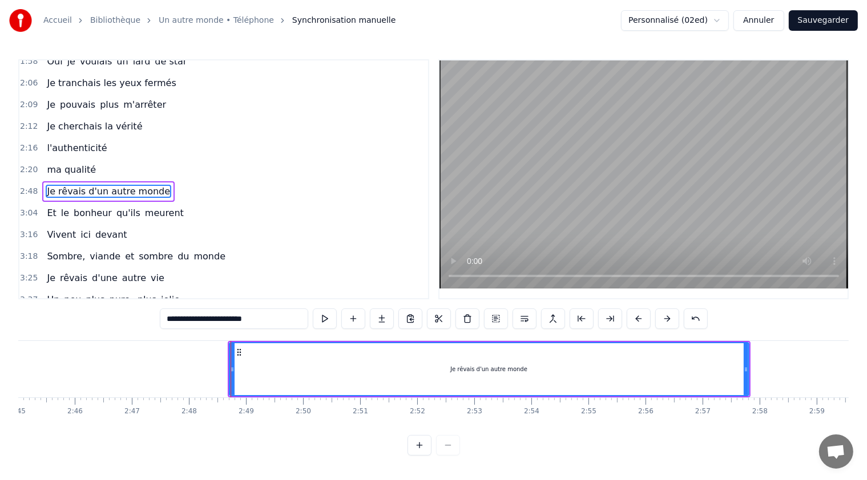
scroll to position [0, 9431]
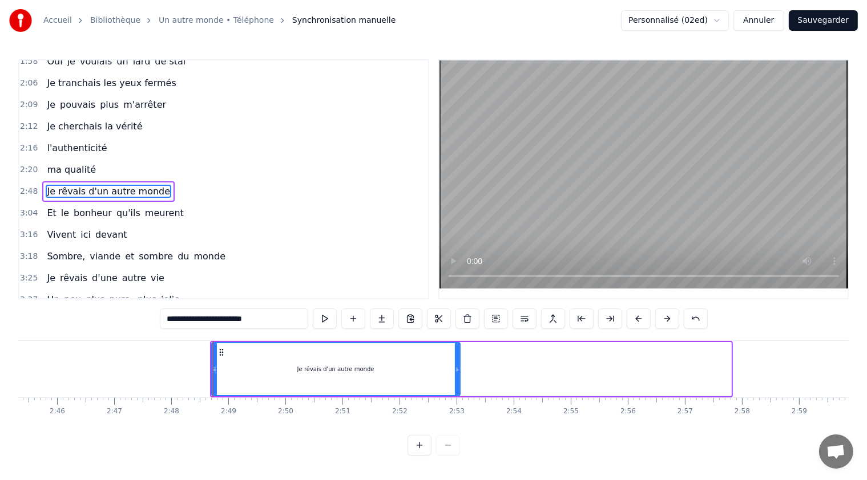
drag, startPoint x: 727, startPoint y: 366, endPoint x: 456, endPoint y: 371, distance: 271.0
click at [456, 371] on icon at bounding box center [457, 369] width 5 height 9
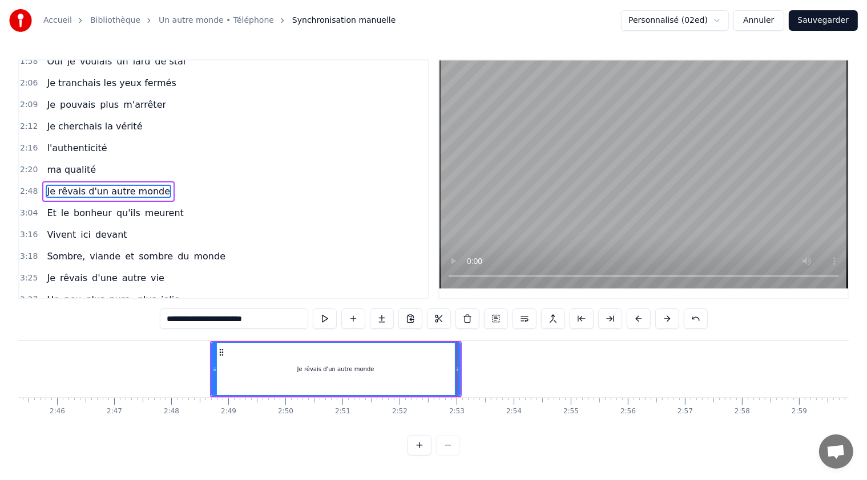
type input "**********"
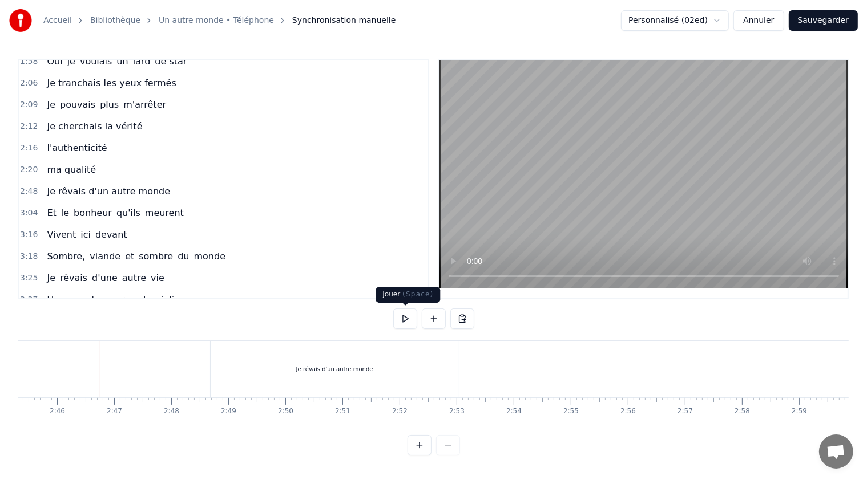
click at [406, 321] on button at bounding box center [405, 319] width 24 height 21
click at [408, 319] on button at bounding box center [405, 319] width 24 height 21
click at [346, 363] on div "Je rêvais d'un autre monde" at bounding box center [334, 369] width 248 height 56
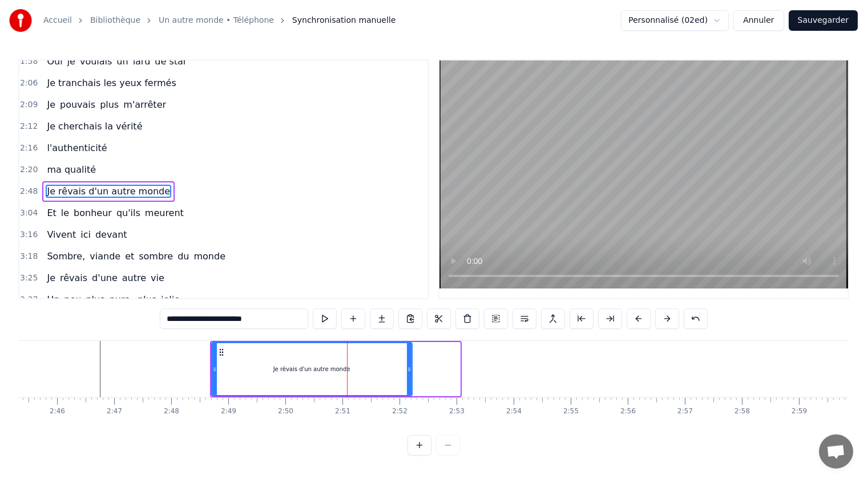
drag, startPoint x: 457, startPoint y: 368, endPoint x: 409, endPoint y: 361, distance: 48.5
click at [409, 361] on div at bounding box center [409, 369] width 5 height 52
drag, startPoint x: 214, startPoint y: 368, endPoint x: 208, endPoint y: 363, distance: 7.8
click at [208, 363] on div at bounding box center [208, 369] width 5 height 52
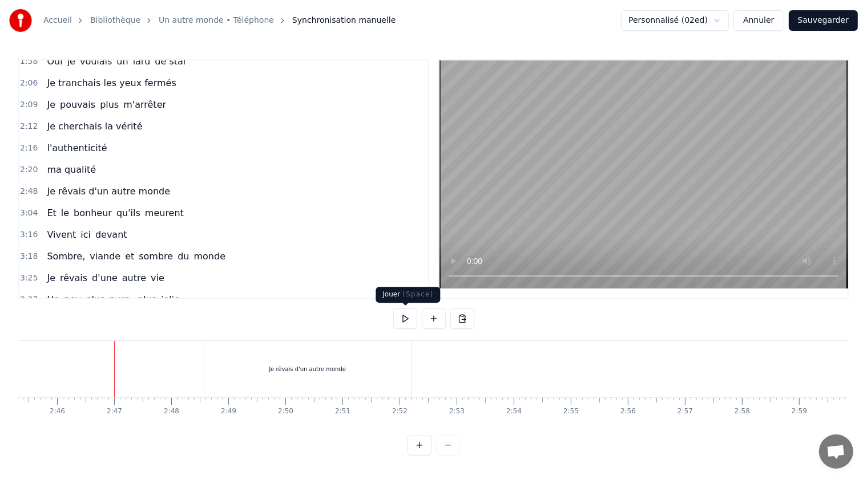
click at [404, 316] on button at bounding box center [405, 319] width 24 height 21
click at [407, 318] on button at bounding box center [405, 319] width 24 height 21
click at [435, 317] on button at bounding box center [434, 319] width 24 height 21
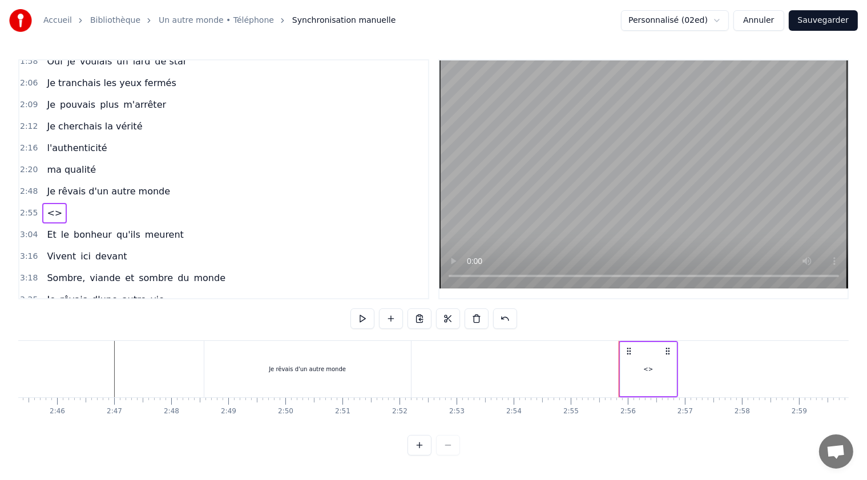
click at [48, 185] on span "Je rêvais d'un autre monde" at bounding box center [108, 191] width 125 height 13
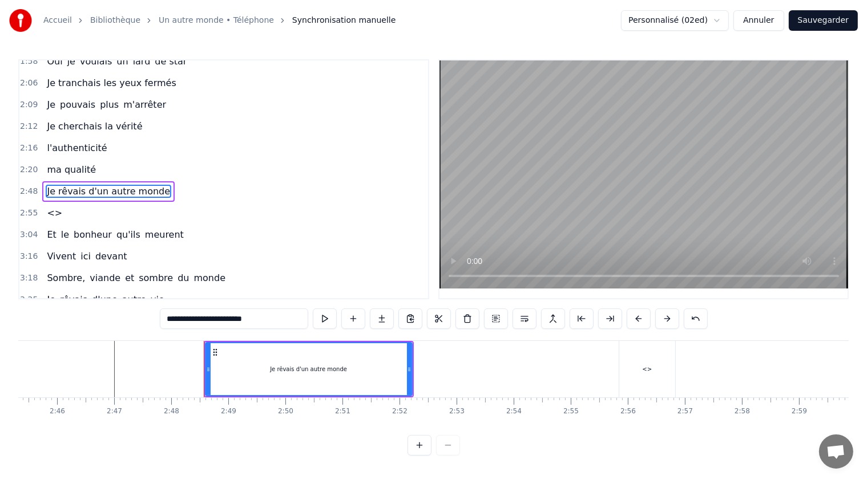
click at [169, 317] on input "**********" at bounding box center [234, 319] width 148 height 21
click at [171, 318] on input "**********" at bounding box center [234, 319] width 154 height 21
click at [173, 318] on input "**********" at bounding box center [234, 319] width 160 height 21
click at [171, 318] on input "**********" at bounding box center [233, 319] width 165 height 21
click at [169, 317] on input "**********" at bounding box center [233, 319] width 171 height 21
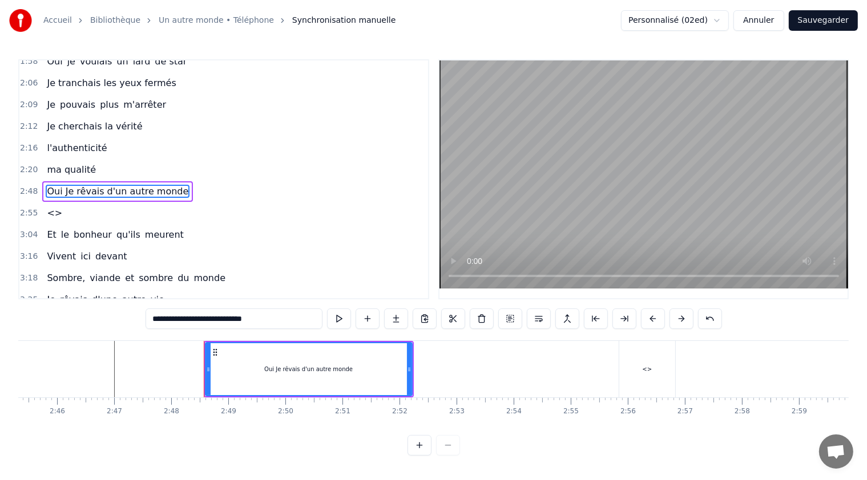
click at [173, 317] on input "**********" at bounding box center [233, 319] width 177 height 21
type input "**********"
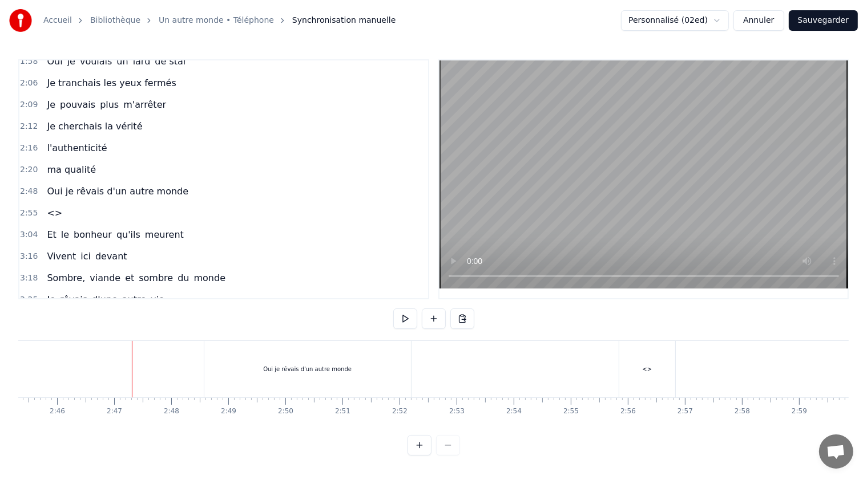
click at [50, 207] on span "<>" at bounding box center [55, 213] width 18 height 13
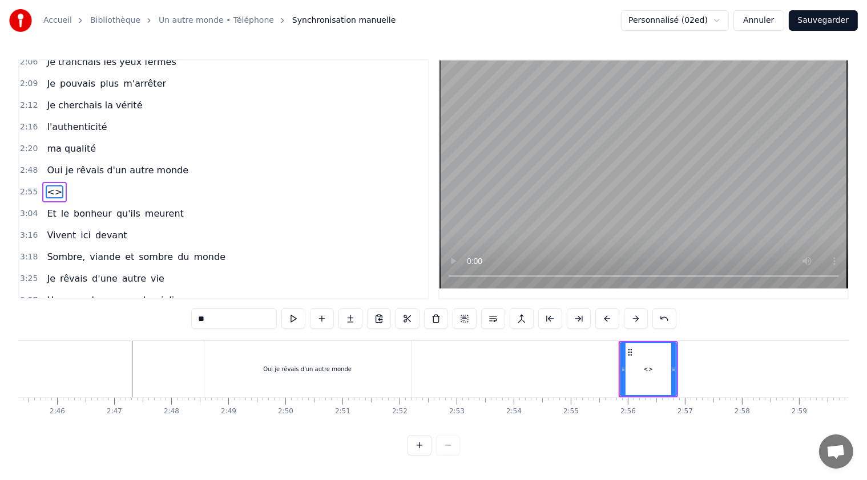
drag, startPoint x: 212, startPoint y: 319, endPoint x: 189, endPoint y: 315, distance: 22.7
click at [189, 315] on div "0:45 Je rêvais d'un autr' cochon 0:51 Pas élevé sur du béton 0:58 Un cochon lib…" at bounding box center [433, 257] width 830 height 396
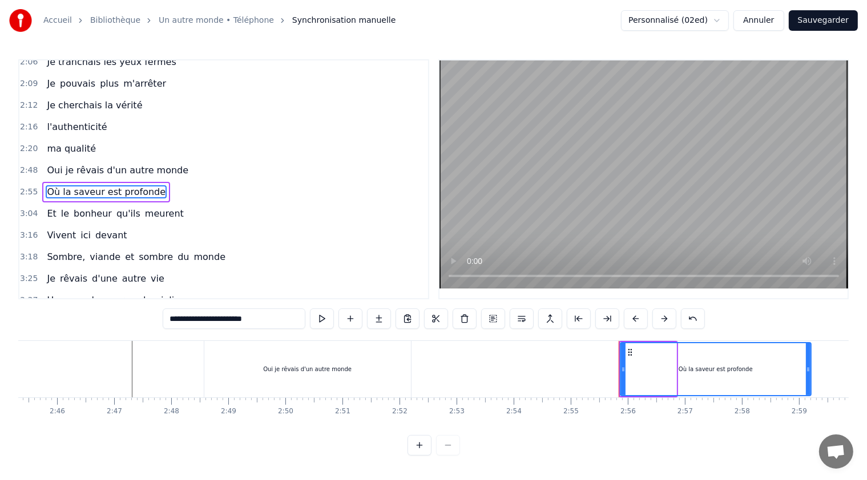
drag, startPoint x: 673, startPoint y: 369, endPoint x: 804, endPoint y: 378, distance: 131.0
click at [808, 378] on div at bounding box center [807, 369] width 5 height 52
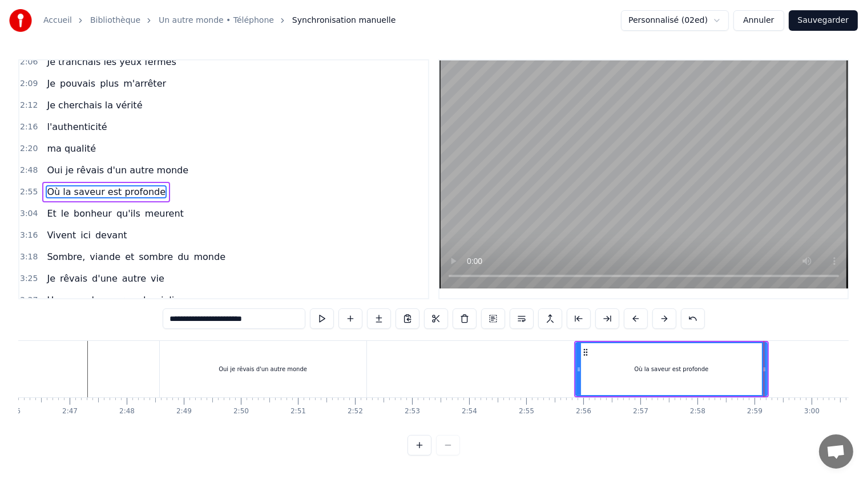
scroll to position [0, 9164]
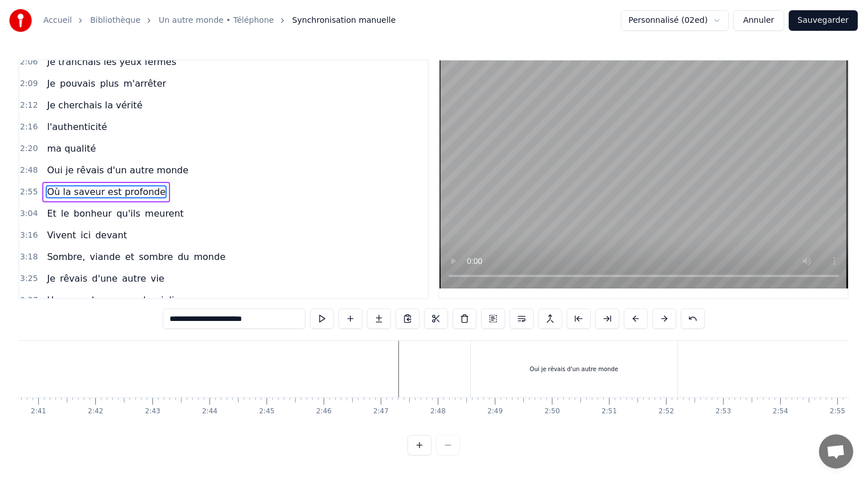
type input "**********"
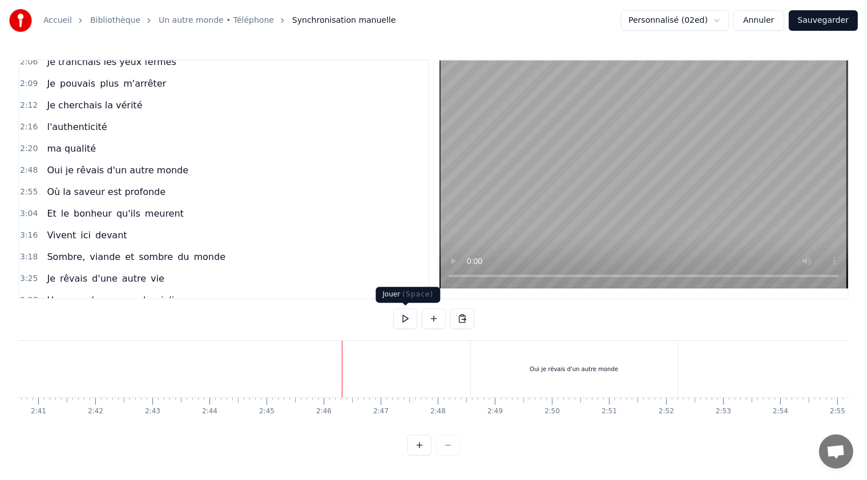
click at [402, 321] on button at bounding box center [405, 319] width 24 height 21
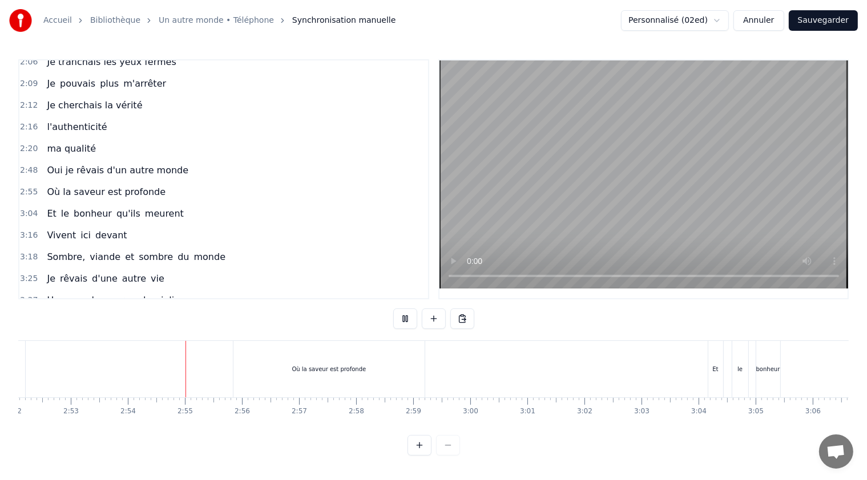
scroll to position [0, 9891]
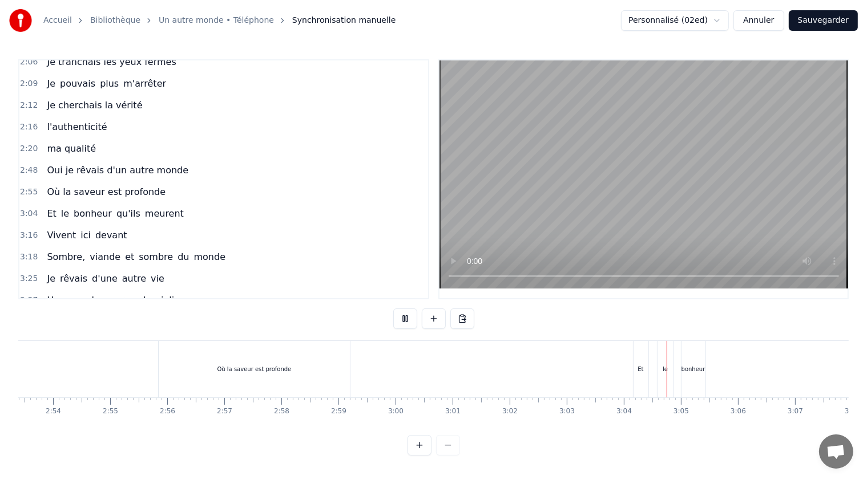
click at [403, 322] on button at bounding box center [405, 319] width 24 height 21
click at [60, 207] on span "le" at bounding box center [65, 213] width 10 height 13
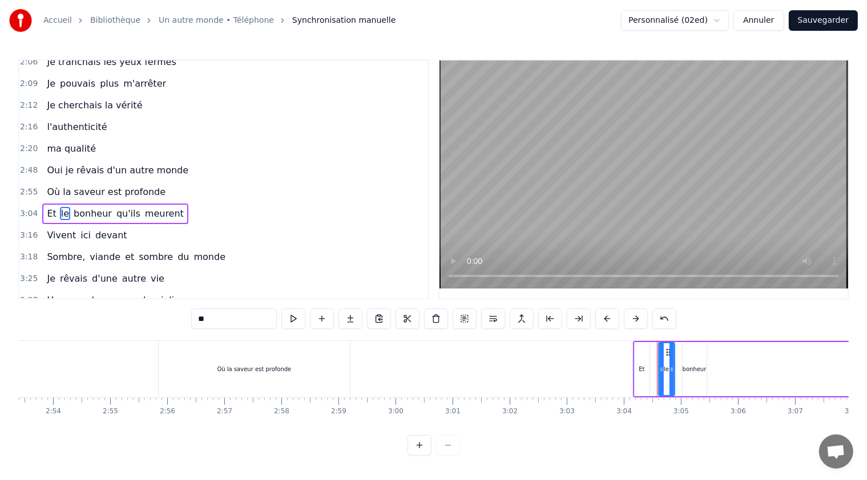
scroll to position [290, 0]
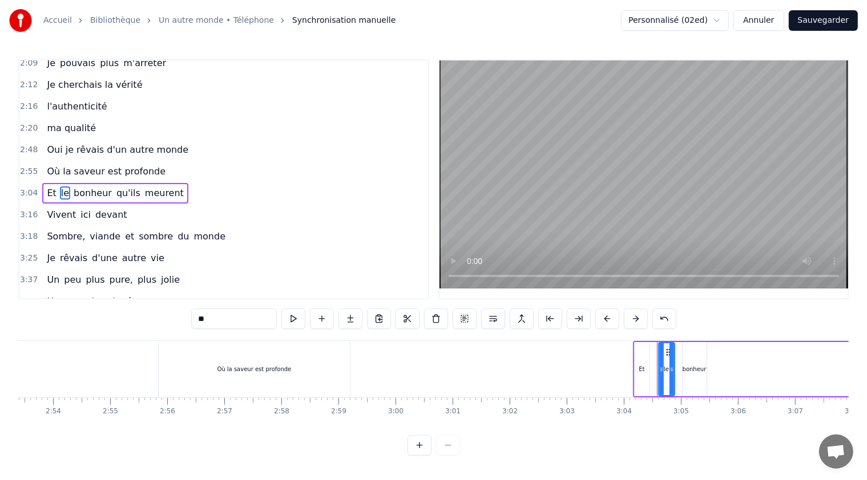
drag, startPoint x: 207, startPoint y: 319, endPoint x: 200, endPoint y: 321, distance: 7.1
click at [200, 321] on input "**" at bounding box center [234, 319] width 86 height 21
click at [72, 187] on span "bonheur" at bounding box center [92, 193] width 41 height 13
drag, startPoint x: 237, startPoint y: 318, endPoint x: 200, endPoint y: 320, distance: 37.1
click at [200, 320] on input "*******" at bounding box center [234, 319] width 86 height 21
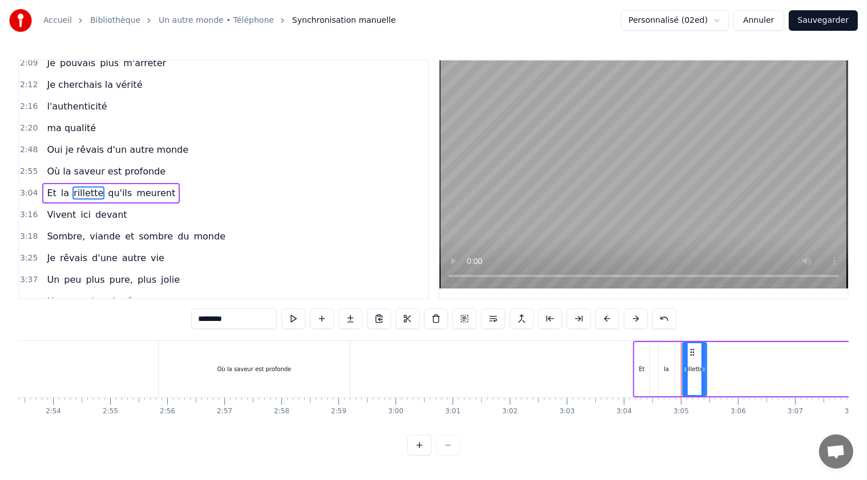
click at [107, 187] on span "qu'ils" at bounding box center [120, 193] width 26 height 13
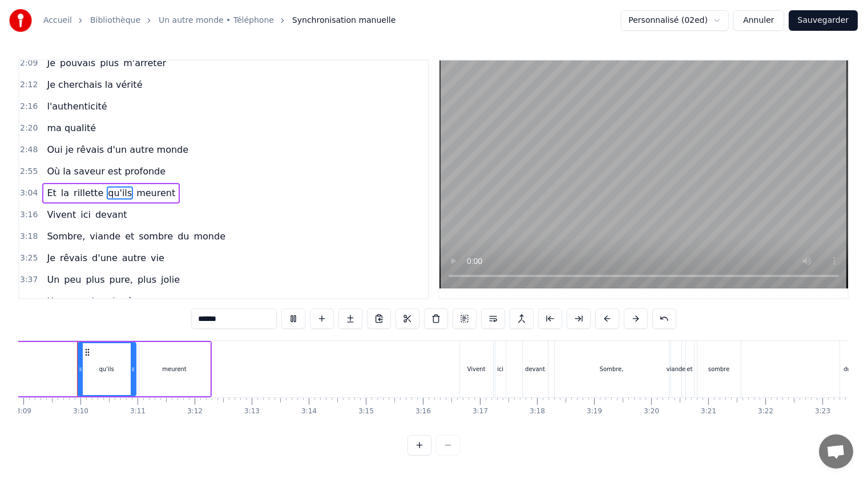
scroll to position [370, 0]
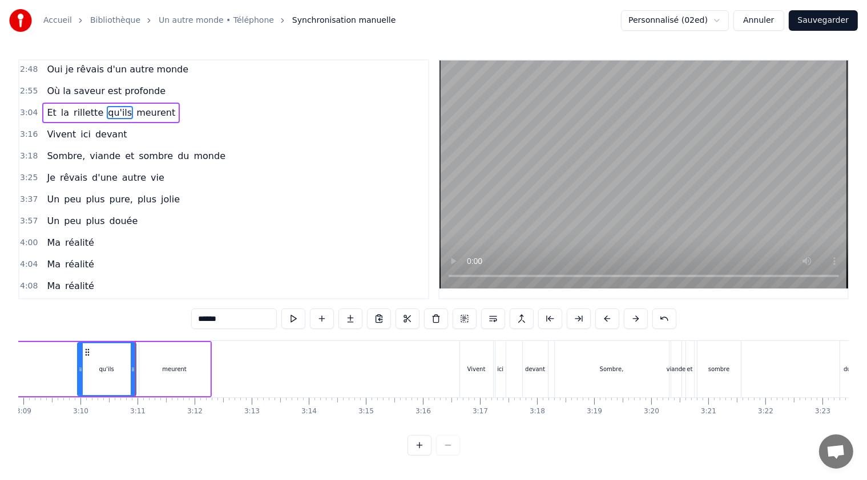
drag, startPoint x: 223, startPoint y: 322, endPoint x: 184, endPoint y: 315, distance: 40.0
click at [181, 315] on div "0:45 Je rêvais d'un autr' cochon 0:51 Pas élevé sur du béton 0:58 Un cochon lib…" at bounding box center [433, 257] width 830 height 396
click at [156, 106] on span "meurent" at bounding box center [173, 112] width 41 height 13
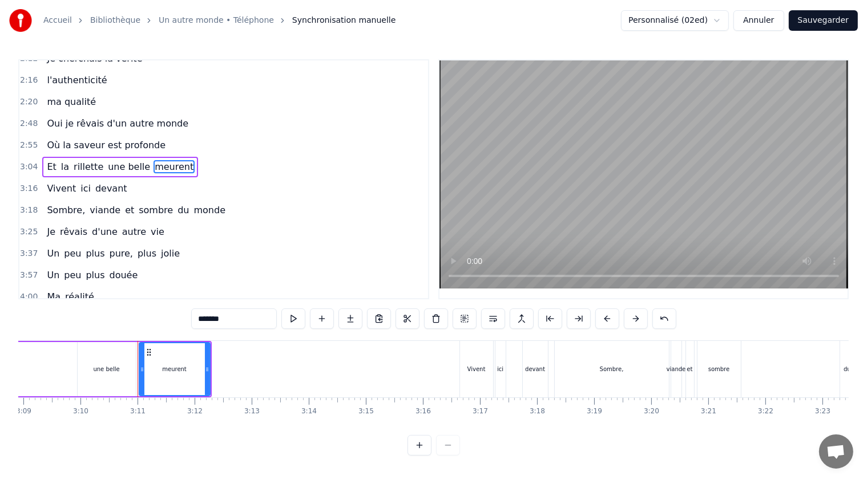
scroll to position [290, 0]
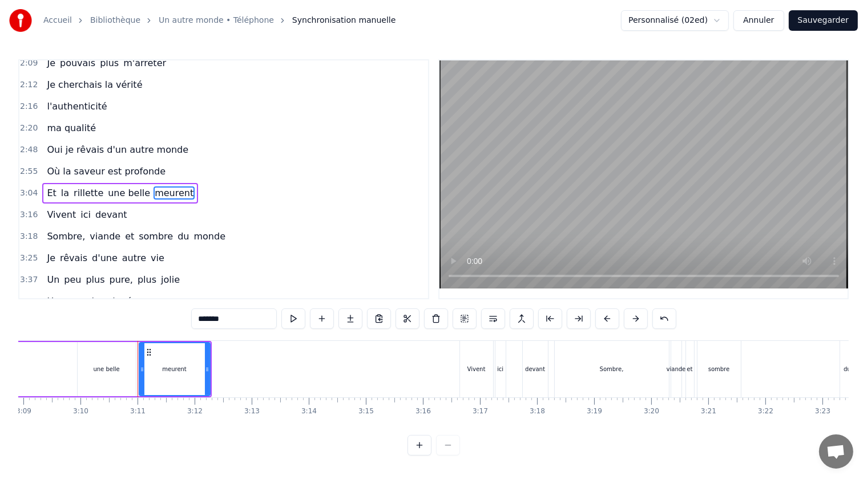
drag, startPoint x: 238, startPoint y: 319, endPoint x: 189, endPoint y: 322, distance: 48.6
click at [189, 322] on div "0:45 Je rêvais d'un autr' cochon 0:51 Pas élevé sur du béton 0:58 Un cochon lib…" at bounding box center [433, 257] width 830 height 396
type input "******"
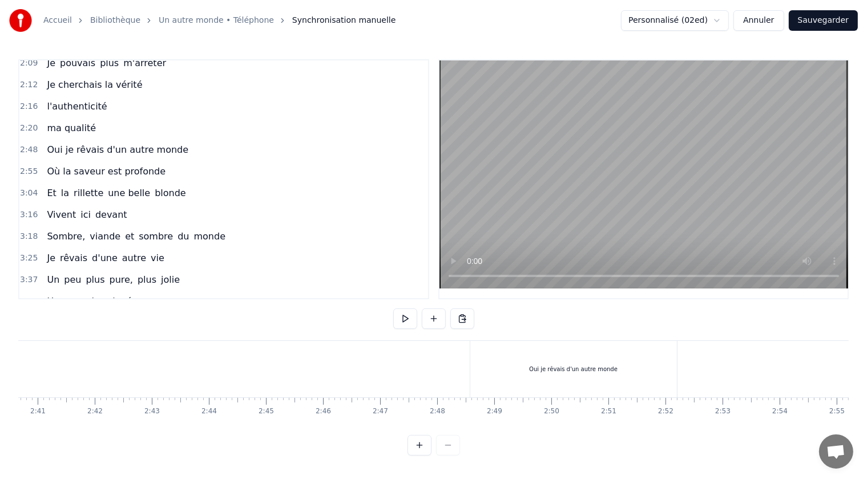
scroll to position [0, 9191]
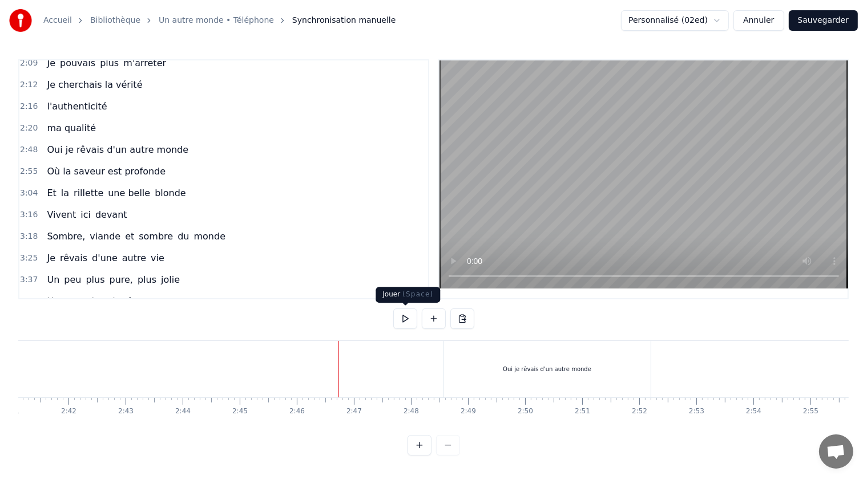
click at [403, 318] on button at bounding box center [405, 319] width 24 height 21
click at [406, 317] on button at bounding box center [405, 319] width 24 height 21
click at [411, 320] on button at bounding box center [405, 319] width 24 height 21
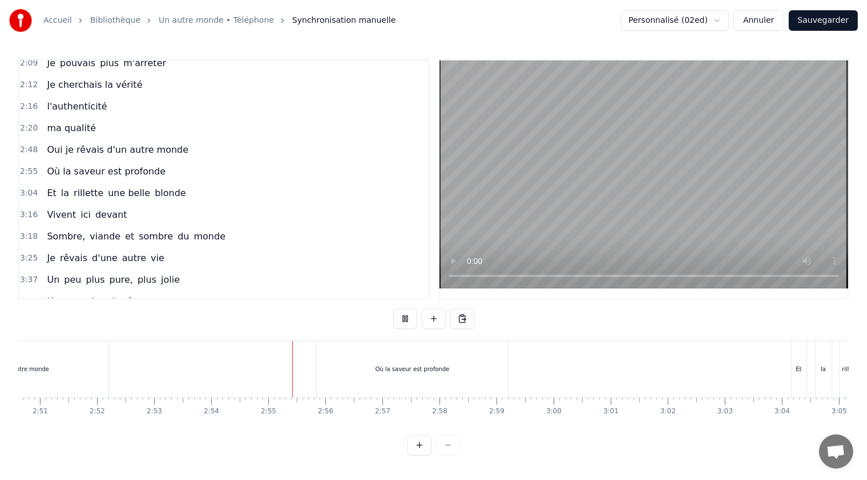
scroll to position [0, 9917]
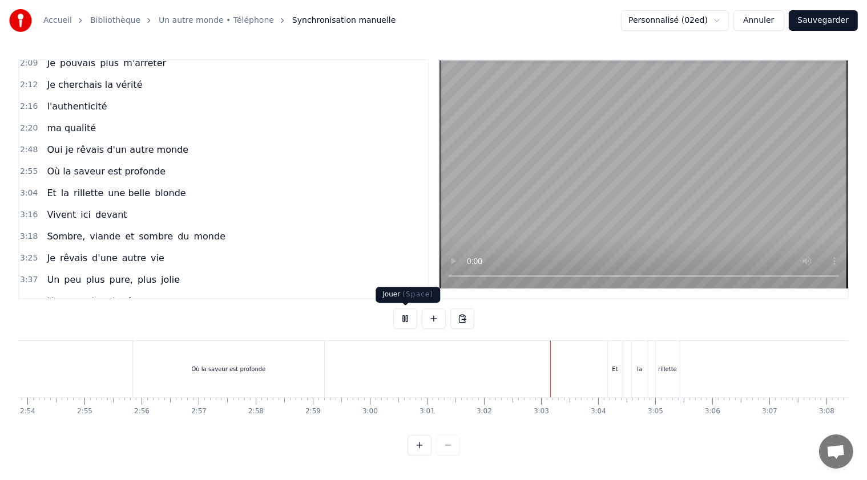
click at [409, 315] on button at bounding box center [405, 319] width 24 height 21
click at [612, 367] on div "Et" at bounding box center [615, 369] width 6 height 9
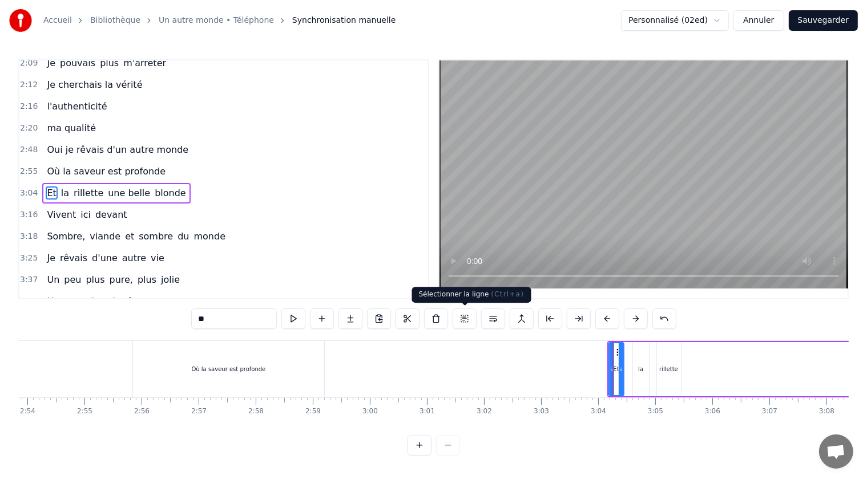
click at [462, 317] on button at bounding box center [464, 319] width 24 height 21
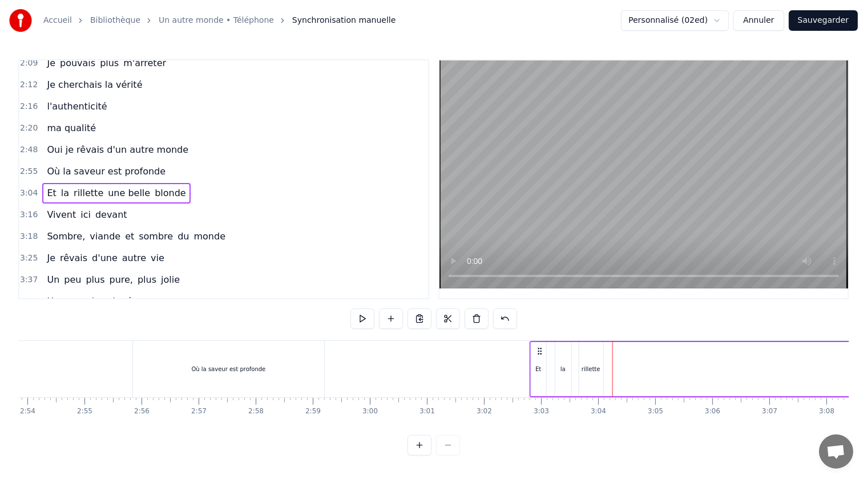
drag, startPoint x: 617, startPoint y: 351, endPoint x: 540, endPoint y: 344, distance: 77.9
click at [540, 344] on div "Et la rillette une belle blonde" at bounding box center [761, 369] width 464 height 56
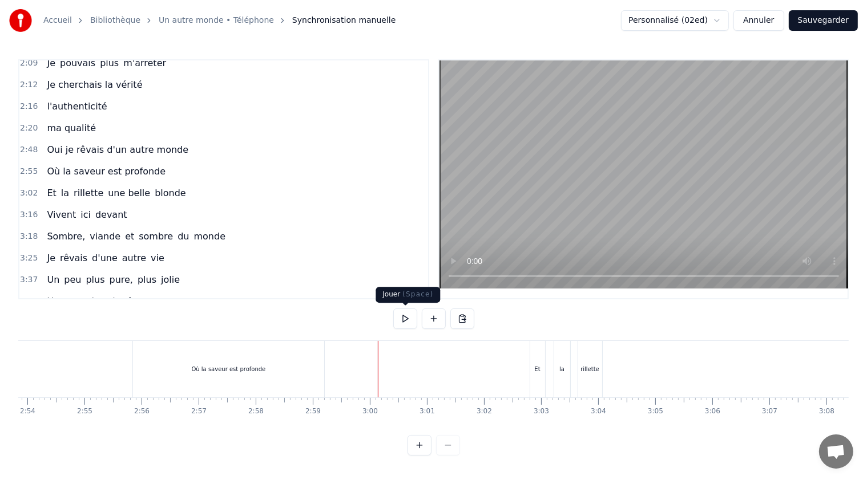
click at [403, 319] on button at bounding box center [405, 319] width 24 height 21
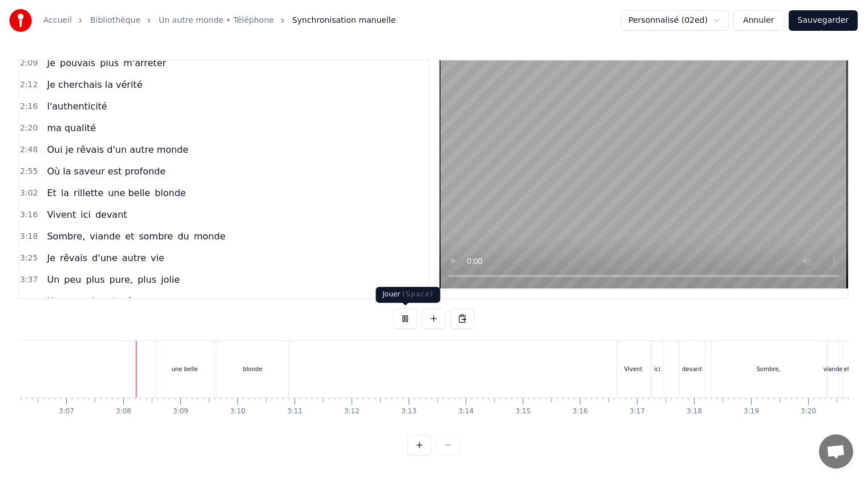
scroll to position [0, 10640]
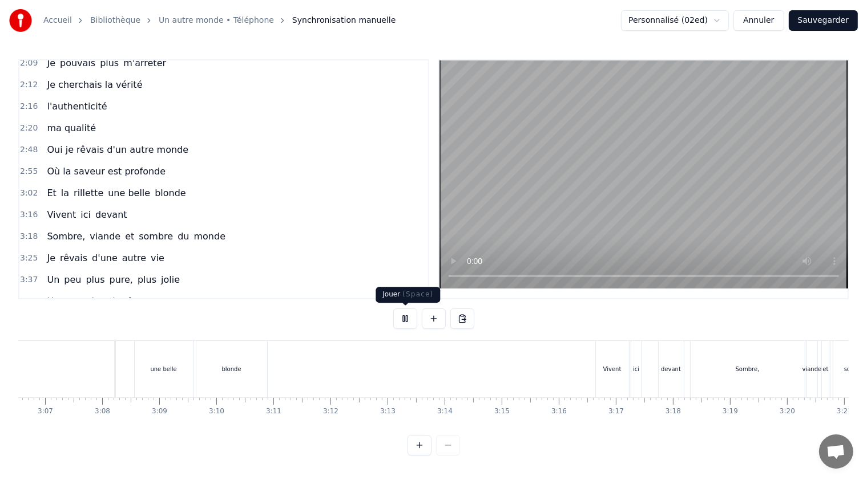
click at [404, 321] on button at bounding box center [405, 319] width 24 height 21
click at [244, 357] on div "blonde" at bounding box center [231, 369] width 71 height 56
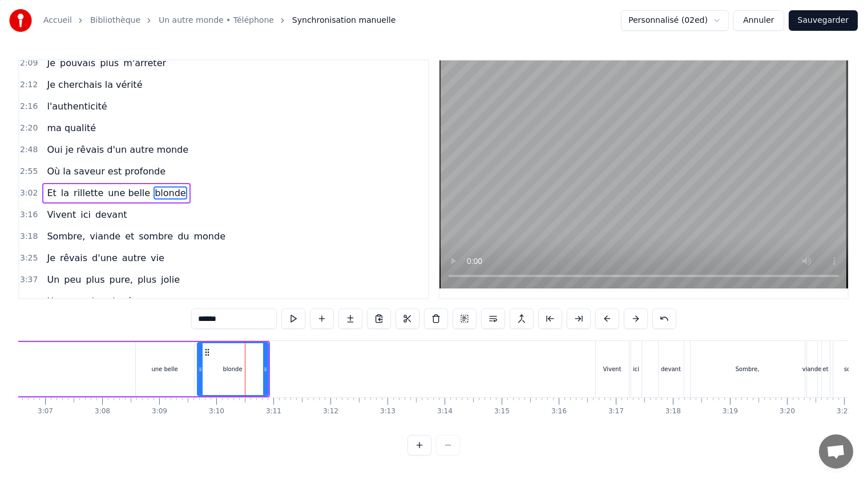
click at [171, 371] on div "une belle" at bounding box center [164, 369] width 26 height 9
type input "*********"
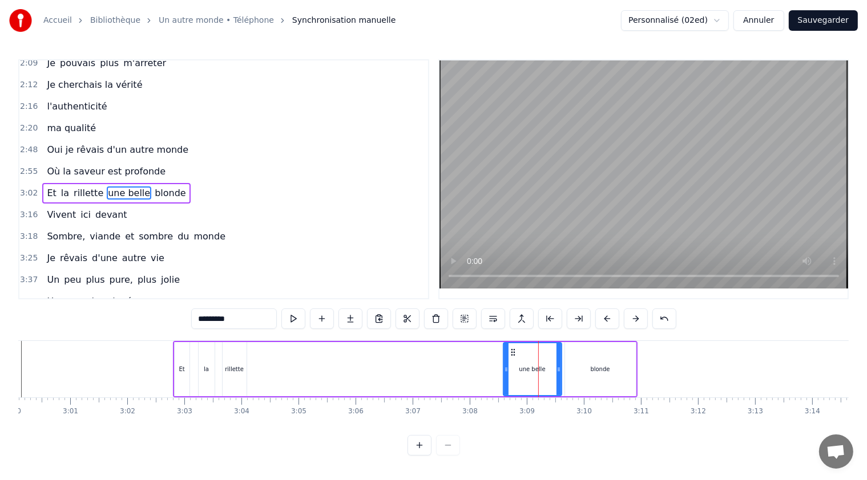
scroll to position [0, 10247]
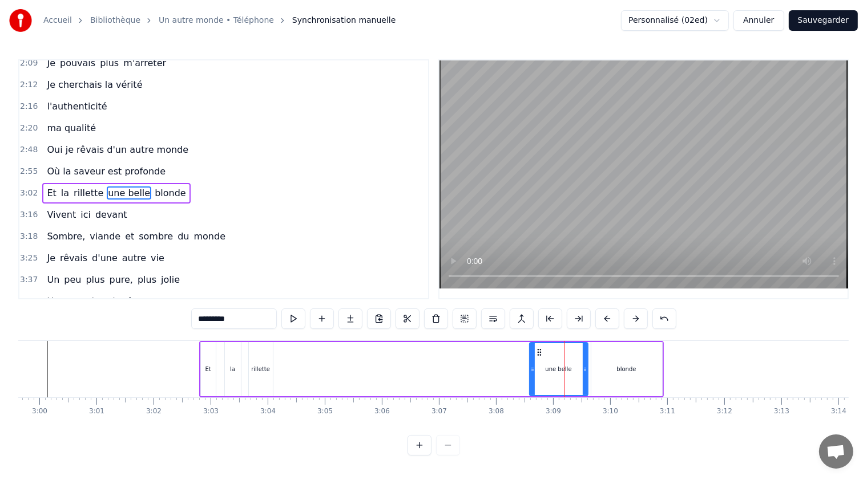
click at [309, 372] on div "Et la rillette une belle blonde" at bounding box center [431, 369] width 464 height 56
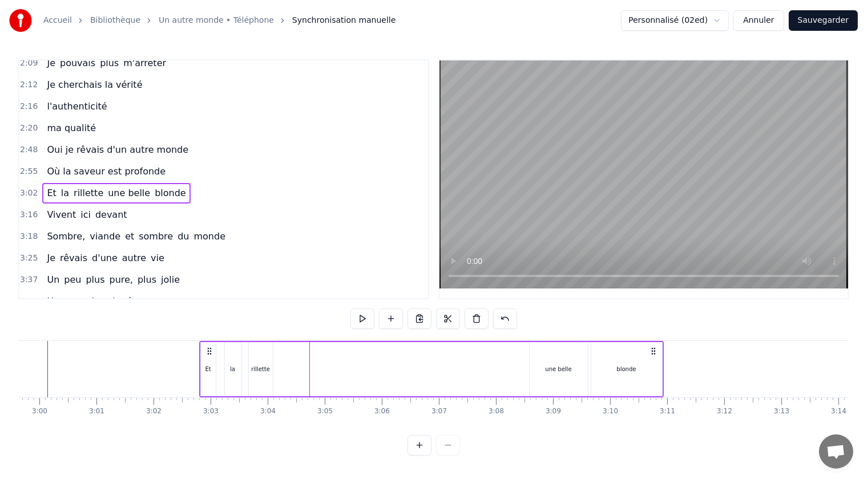
click at [553, 366] on div "une belle" at bounding box center [558, 369] width 26 height 9
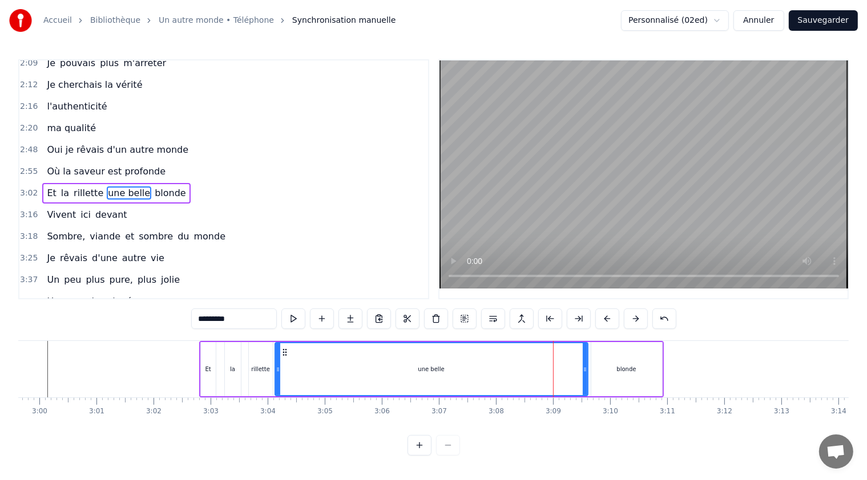
drag, startPoint x: 530, startPoint y: 367, endPoint x: 276, endPoint y: 366, distance: 254.4
click at [276, 366] on icon at bounding box center [278, 369] width 5 height 9
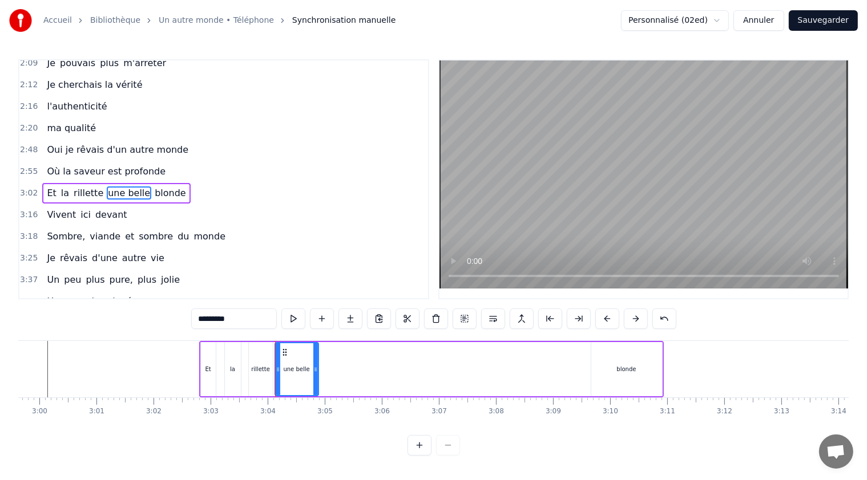
drag, startPoint x: 582, startPoint y: 369, endPoint x: 313, endPoint y: 352, distance: 269.8
click at [313, 352] on div at bounding box center [315, 369] width 5 height 52
click at [625, 371] on div "blonde" at bounding box center [626, 369] width 19 height 9
type input "******"
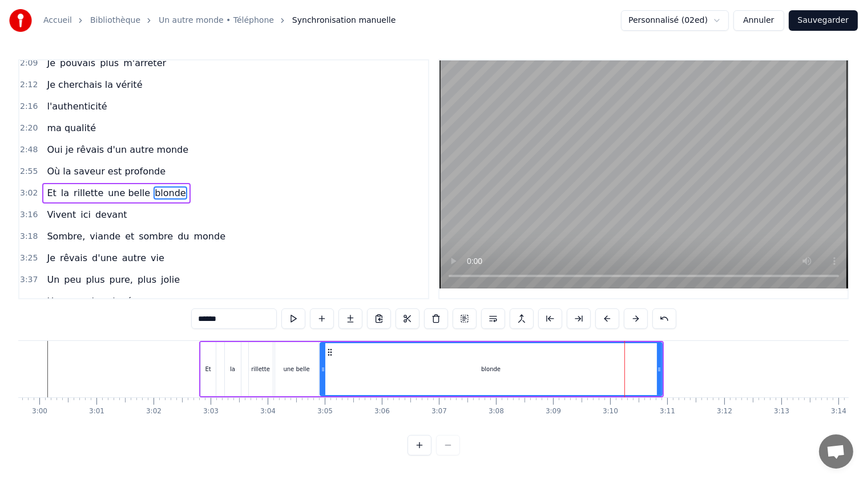
drag, startPoint x: 592, startPoint y: 371, endPoint x: 321, endPoint y: 357, distance: 271.3
click at [321, 357] on div at bounding box center [323, 369] width 5 height 52
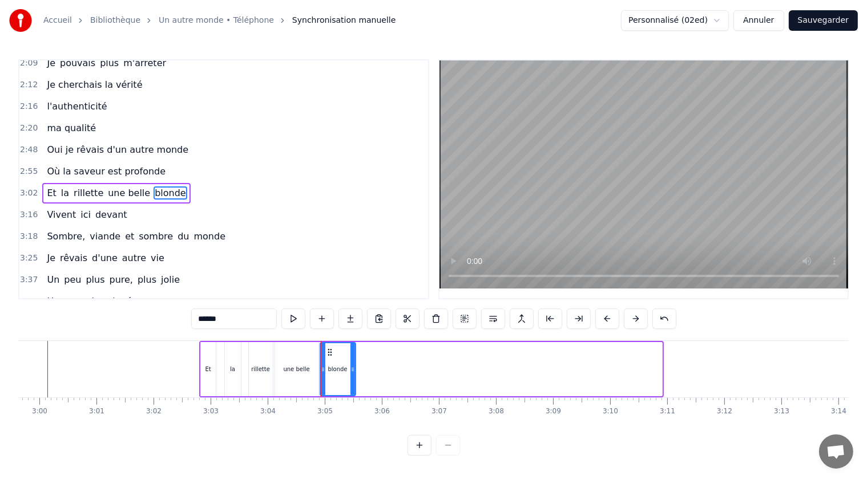
drag, startPoint x: 659, startPoint y: 369, endPoint x: 353, endPoint y: 362, distance: 306.4
click at [353, 362] on div at bounding box center [352, 369] width 5 height 52
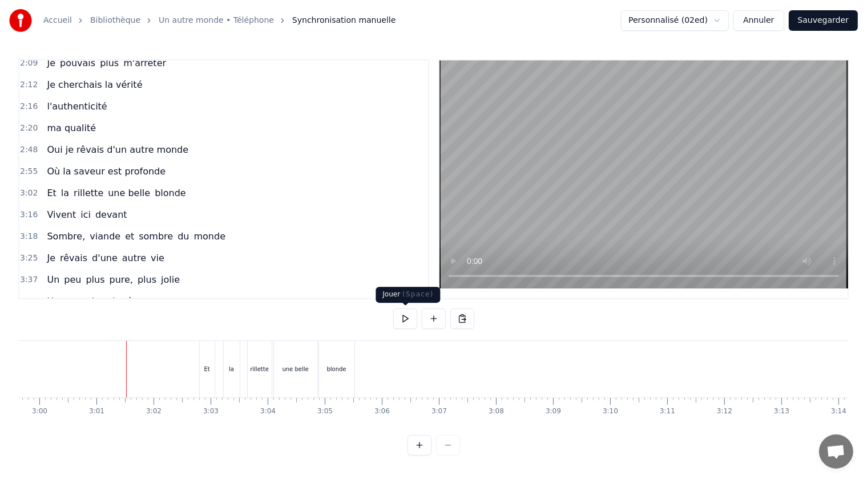
click at [401, 320] on button at bounding box center [405, 319] width 24 height 21
click at [405, 321] on button at bounding box center [405, 319] width 24 height 21
click at [434, 318] on button at bounding box center [434, 319] width 24 height 21
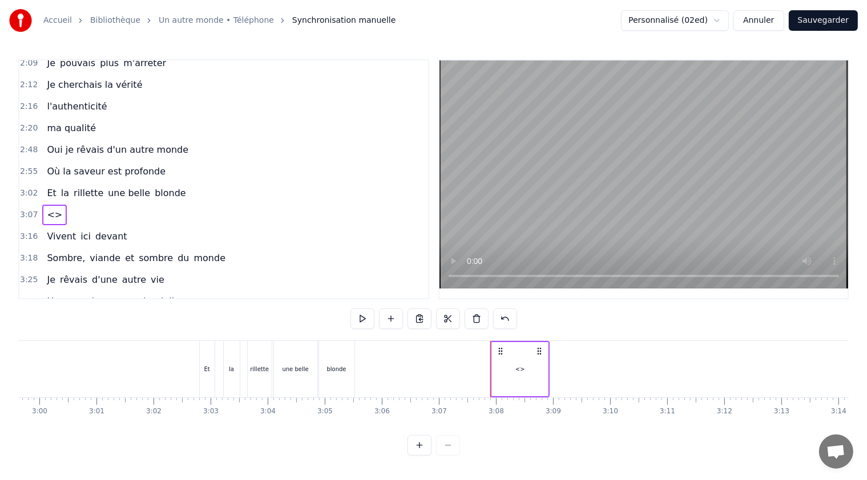
click at [49, 208] on span "<>" at bounding box center [55, 214] width 18 height 13
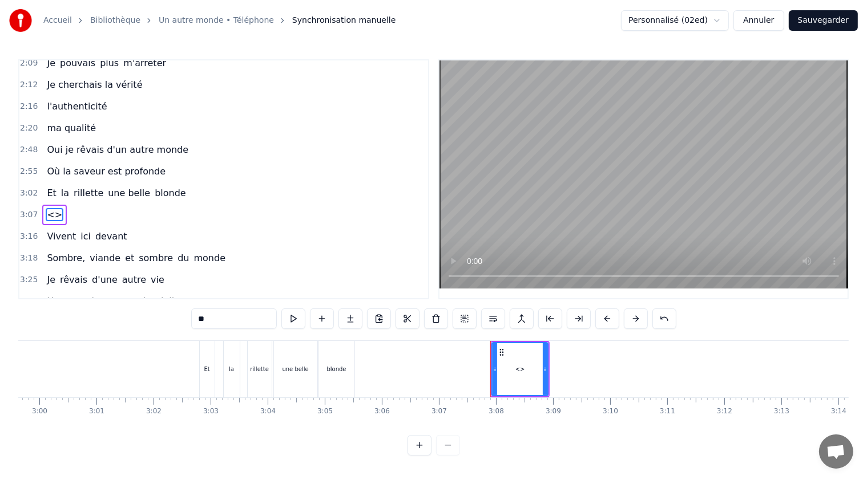
scroll to position [311, 0]
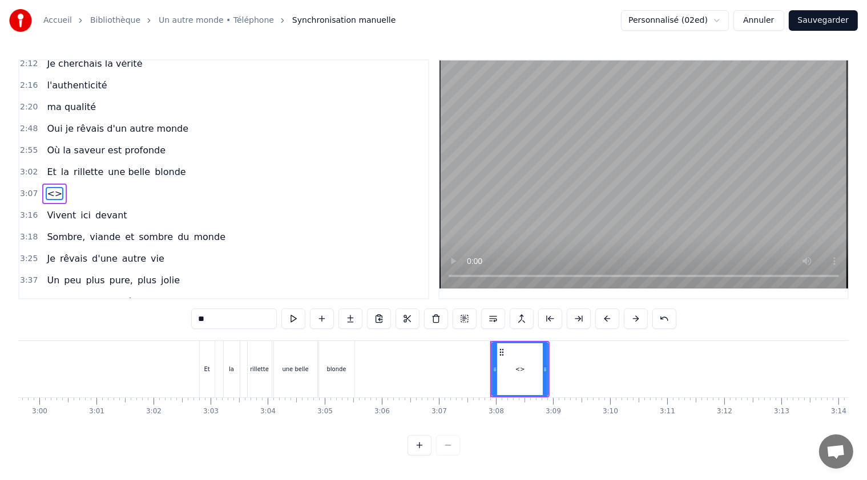
drag, startPoint x: 212, startPoint y: 314, endPoint x: 196, endPoint y: 318, distance: 15.9
click at [196, 318] on input "**" at bounding box center [234, 319] width 86 height 21
type input "*******"
click at [285, 315] on button at bounding box center [293, 319] width 24 height 21
click at [294, 318] on button at bounding box center [293, 319] width 24 height 21
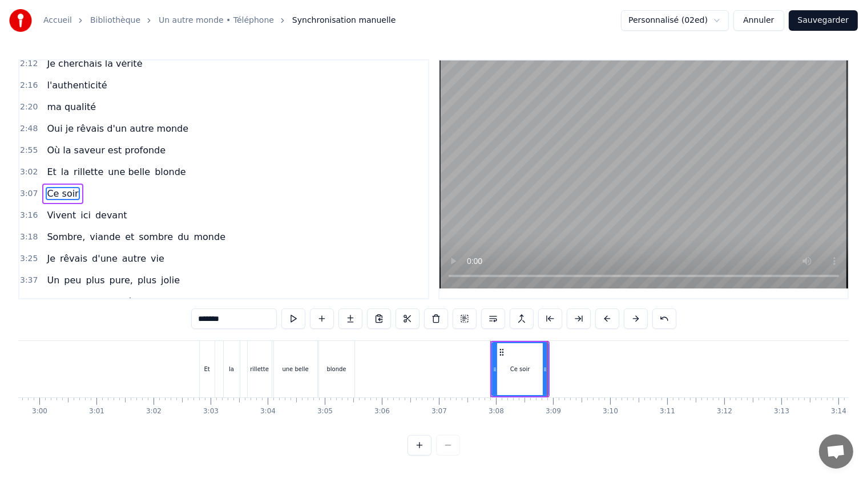
click at [294, 318] on button at bounding box center [293, 319] width 24 height 21
click at [293, 319] on button at bounding box center [293, 319] width 24 height 21
click at [297, 320] on button at bounding box center [293, 319] width 24 height 21
click at [301, 321] on button at bounding box center [293, 319] width 24 height 21
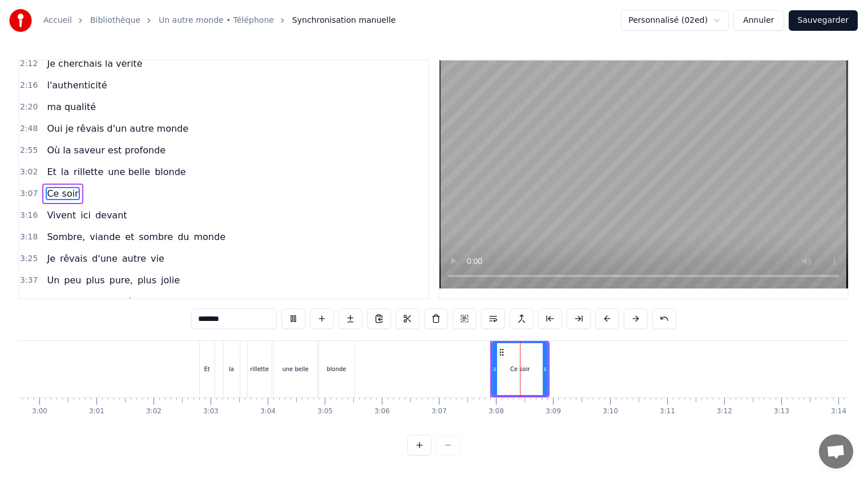
click at [301, 321] on button at bounding box center [293, 319] width 24 height 21
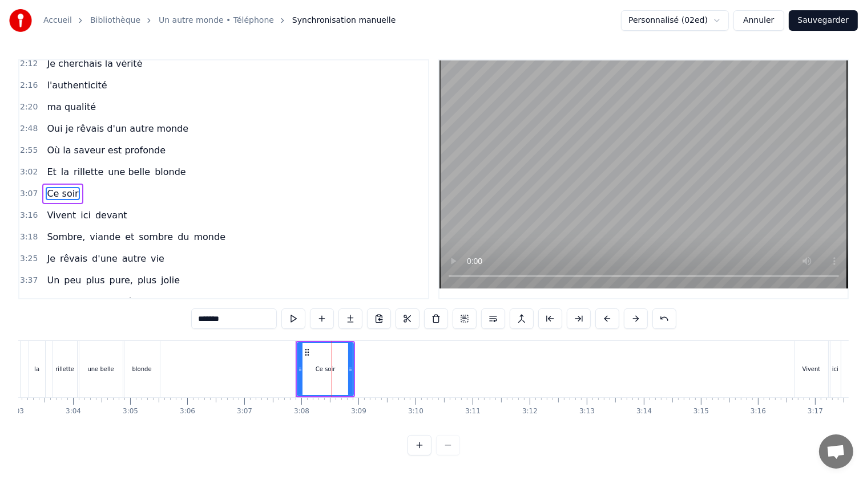
scroll to position [0, 10425]
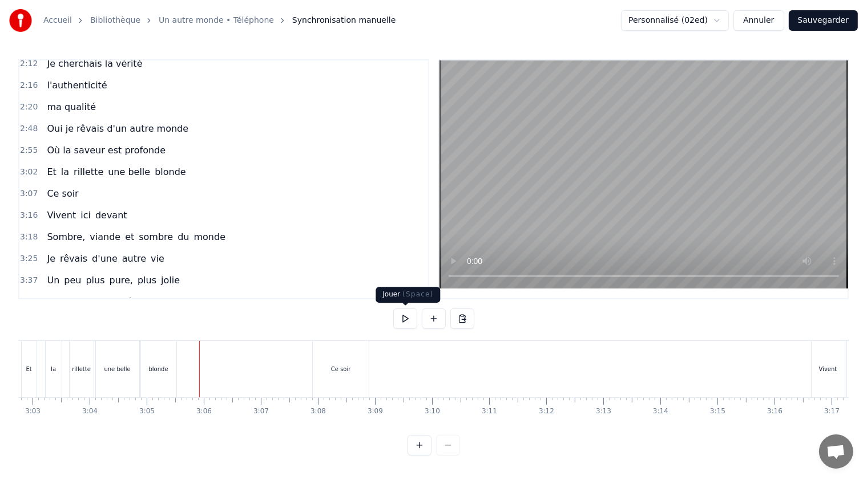
click at [407, 317] on button at bounding box center [405, 319] width 24 height 21
click at [428, 319] on button at bounding box center [434, 319] width 24 height 21
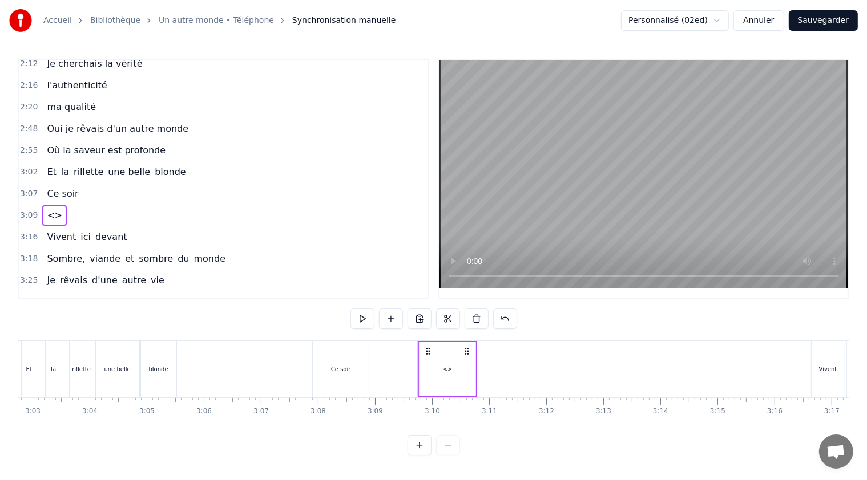
click at [50, 209] on span "<>" at bounding box center [55, 215] width 18 height 13
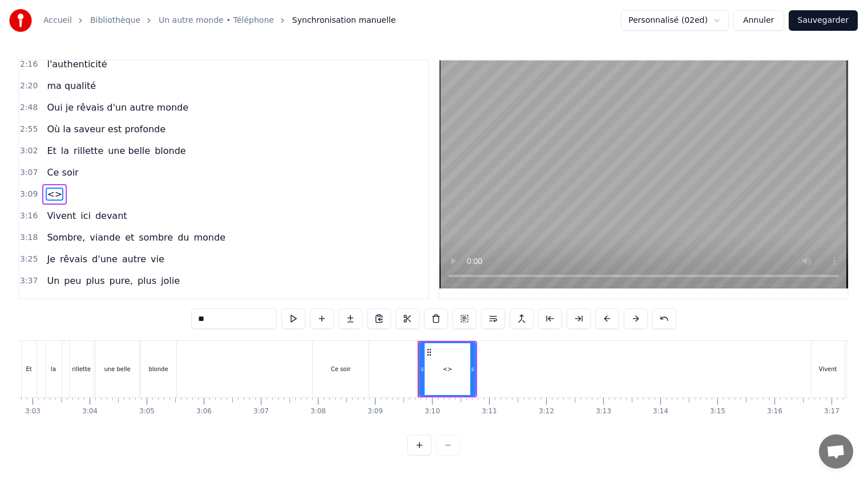
drag, startPoint x: 218, startPoint y: 322, endPoint x: 180, endPoint y: 319, distance: 37.7
click at [180, 319] on div "0:45 Je rêvais d'un autr' cochon 0:51 Pas élevé sur du béton 0:58 Un cochon lib…" at bounding box center [433, 257] width 830 height 396
type input "*******"
click at [326, 321] on button at bounding box center [322, 319] width 24 height 21
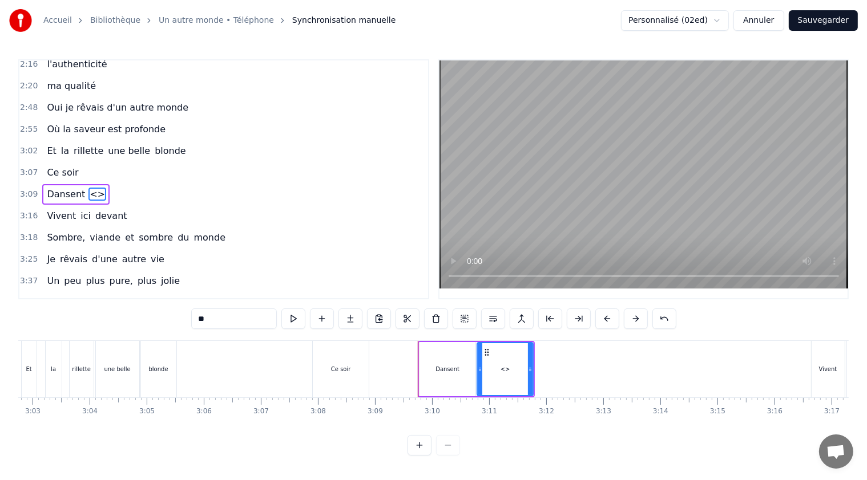
drag, startPoint x: 240, startPoint y: 321, endPoint x: 188, endPoint y: 318, distance: 51.5
click at [188, 318] on div "0:45 Je rêvais d'un autr' cochon 0:51 Pas élevé sur du béton 0:58 Un cochon lib…" at bounding box center [433, 257] width 830 height 396
type input "**********"
click at [322, 322] on button at bounding box center [322, 319] width 24 height 21
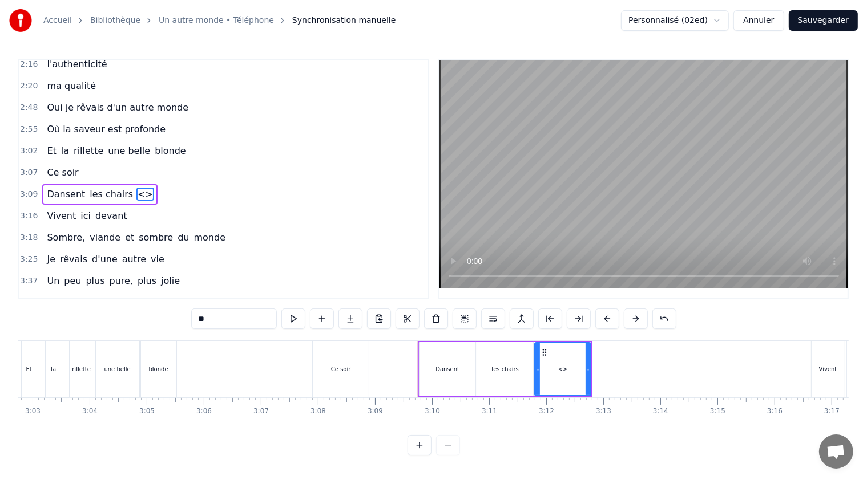
drag, startPoint x: 226, startPoint y: 318, endPoint x: 178, endPoint y: 323, distance: 48.7
click at [176, 323] on div "0:45 Je rêvais d'un autr' cochon 0:51 Pas élevé sur du béton 0:58 Un cochon lib…" at bounding box center [433, 257] width 830 height 396
type input "**********"
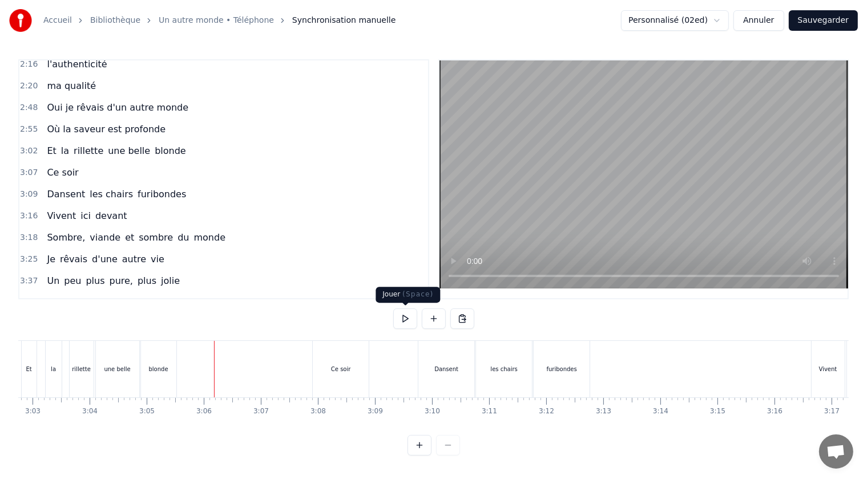
click at [408, 319] on button at bounding box center [405, 319] width 24 height 21
click at [404, 318] on button at bounding box center [405, 319] width 24 height 21
click at [465, 363] on div "Dansent" at bounding box center [446, 369] width 56 height 56
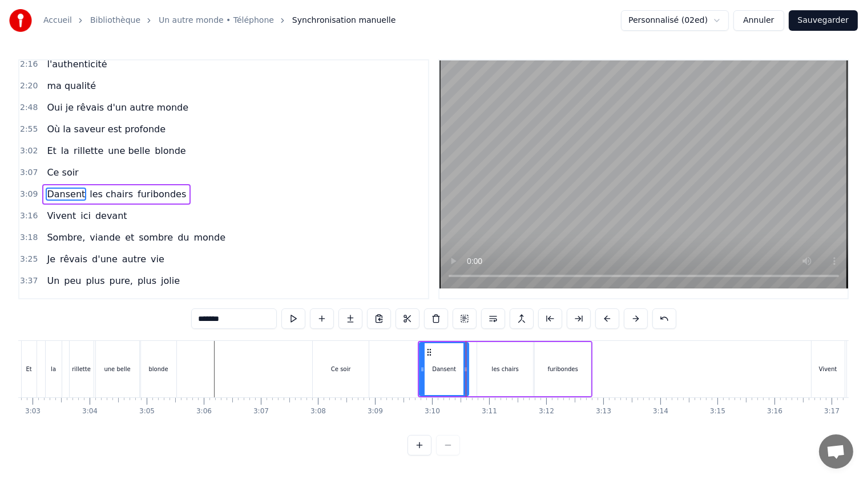
drag, startPoint x: 471, startPoint y: 369, endPoint x: 464, endPoint y: 369, distance: 6.8
click at [464, 369] on icon at bounding box center [465, 369] width 5 height 9
drag, startPoint x: 420, startPoint y: 369, endPoint x: 445, endPoint y: 374, distance: 25.7
click at [414, 367] on icon at bounding box center [416, 369] width 5 height 9
click at [529, 372] on div "les chairs" at bounding box center [505, 369] width 56 height 54
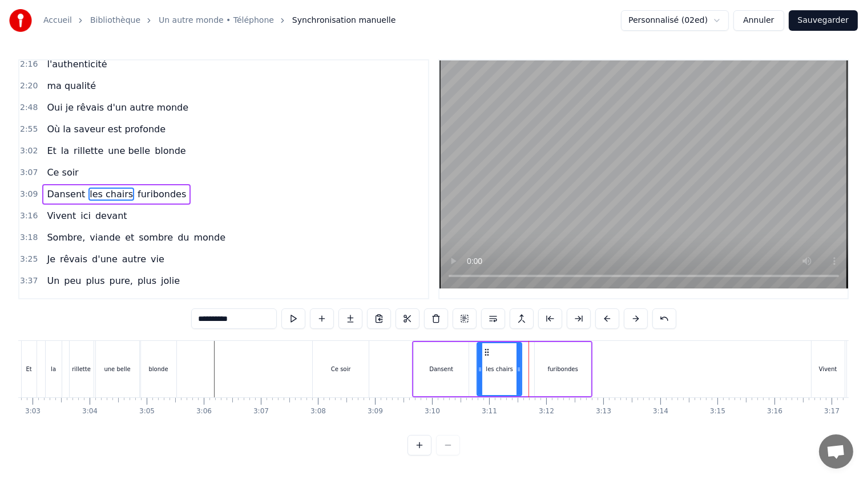
drag, startPoint x: 529, startPoint y: 372, endPoint x: 538, endPoint y: 375, distance: 9.6
click at [520, 371] on icon at bounding box center [518, 369] width 5 height 9
click at [552, 374] on div "furibondes" at bounding box center [563, 369] width 56 height 54
type input "**********"
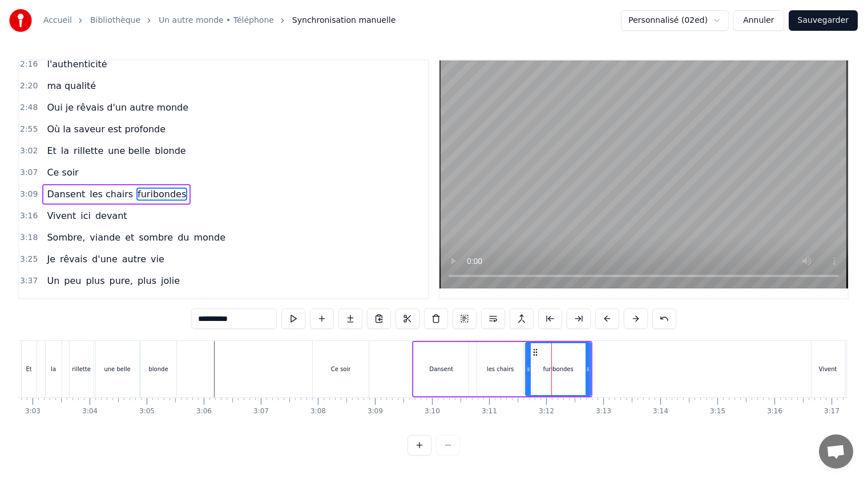
drag, startPoint x: 536, startPoint y: 369, endPoint x: 527, endPoint y: 366, distance: 9.6
click at [527, 366] on icon at bounding box center [528, 369] width 5 height 9
drag, startPoint x: 588, startPoint y: 370, endPoint x: 568, endPoint y: 366, distance: 20.3
click at [568, 366] on icon at bounding box center [567, 369] width 5 height 9
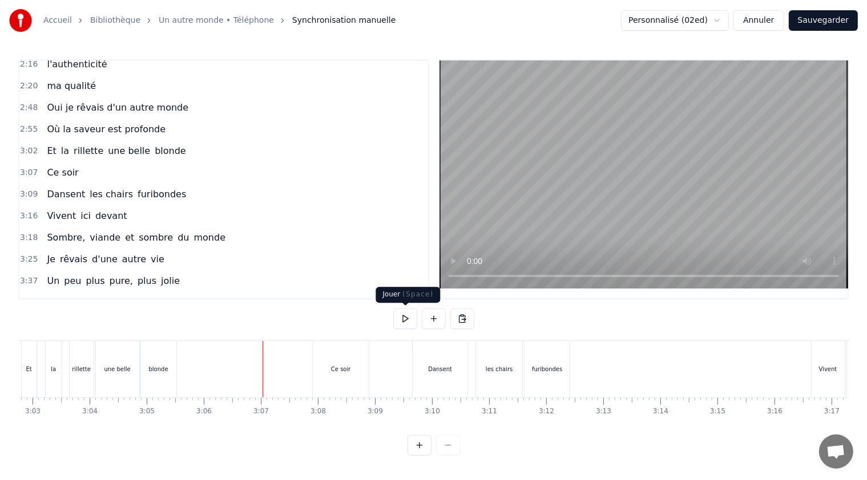
click at [406, 317] on button at bounding box center [405, 319] width 24 height 21
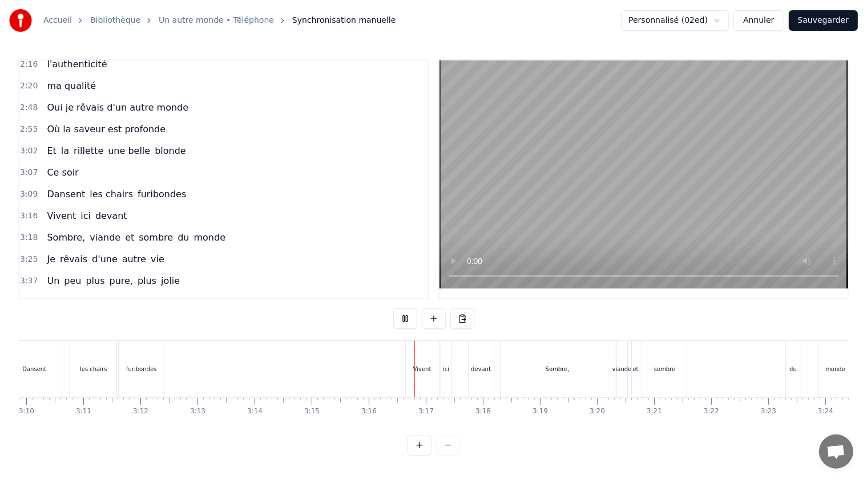
click at [406, 317] on button at bounding box center [405, 319] width 24 height 21
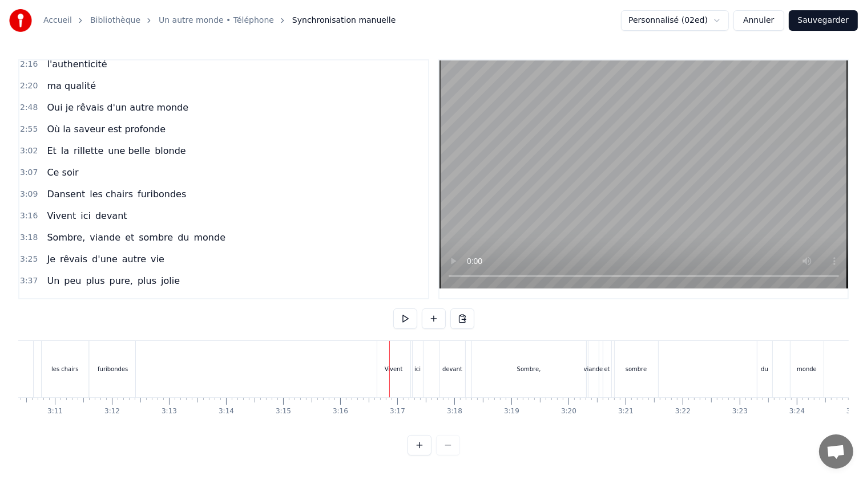
scroll to position [0, 10744]
click at [80, 209] on span "ici" at bounding box center [85, 215] width 13 height 13
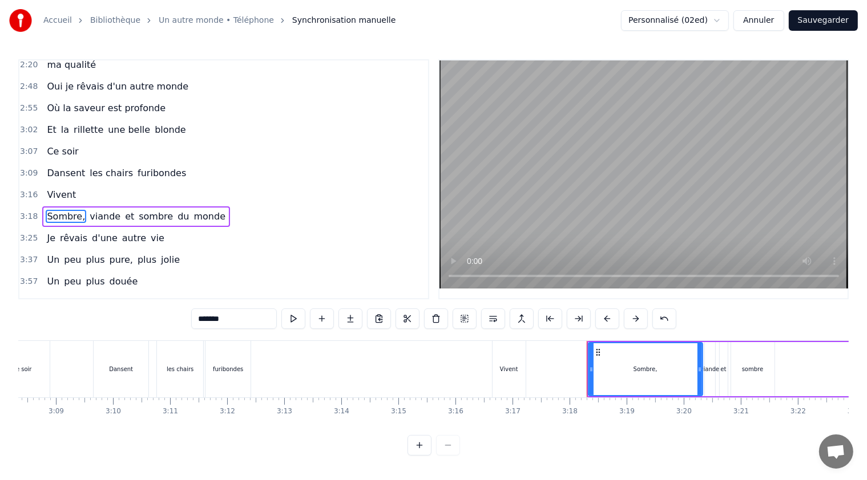
scroll to position [374, 0]
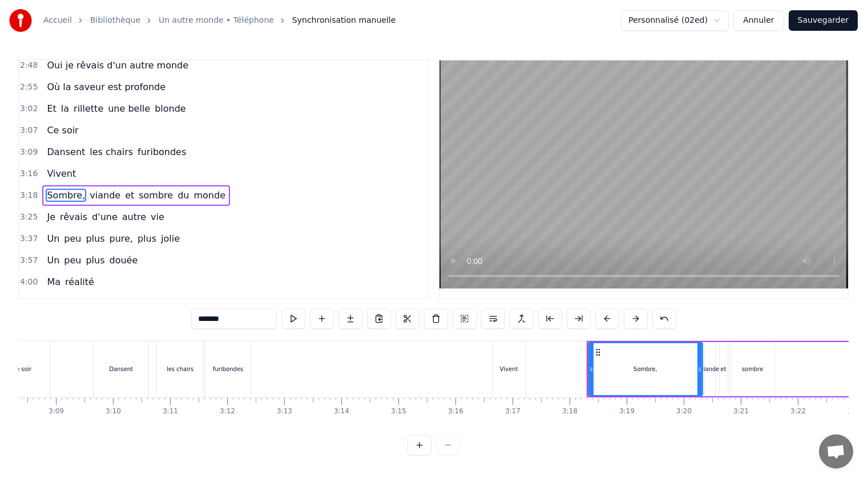
click at [51, 167] on span "Vivent" at bounding box center [61, 173] width 31 height 13
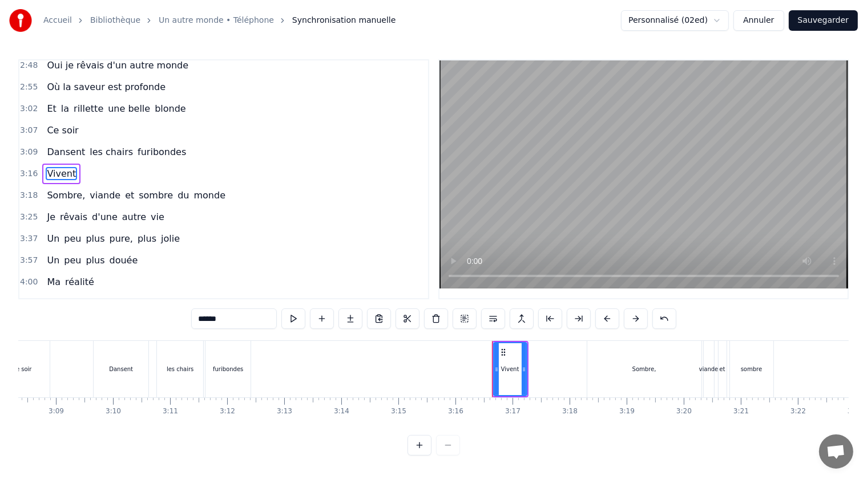
scroll to position [353, 0]
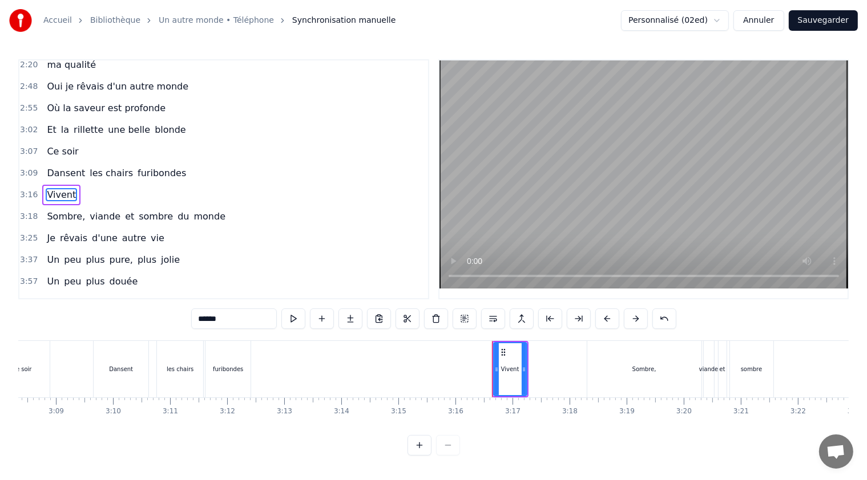
drag, startPoint x: 208, startPoint y: 322, endPoint x: 180, endPoint y: 323, distance: 28.0
click at [180, 323] on div "0:45 Je rêvais d'un autr' cochon 0:51 Pas élevé sur du béton 0:58 Un cochon lib…" at bounding box center [433, 257] width 830 height 396
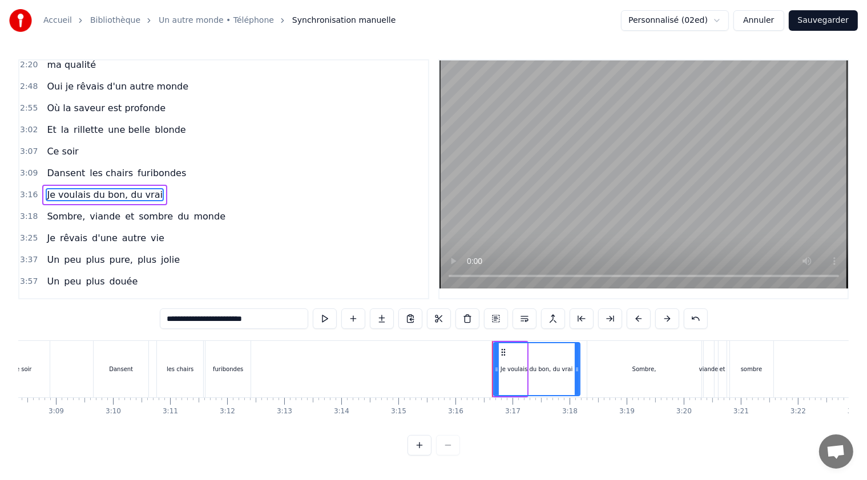
drag, startPoint x: 524, startPoint y: 367, endPoint x: 577, endPoint y: 370, distance: 53.1
click at [577, 370] on icon at bounding box center [576, 369] width 5 height 9
click at [630, 362] on div "Sombre," at bounding box center [644, 369] width 114 height 56
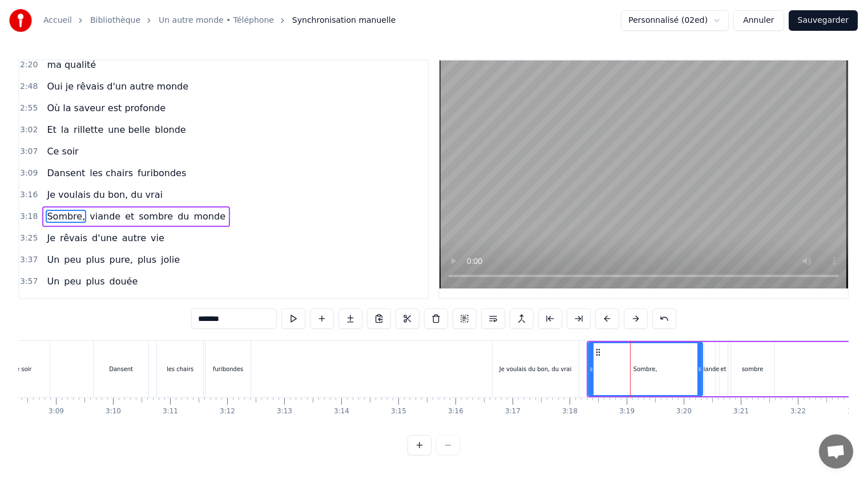
scroll to position [374, 0]
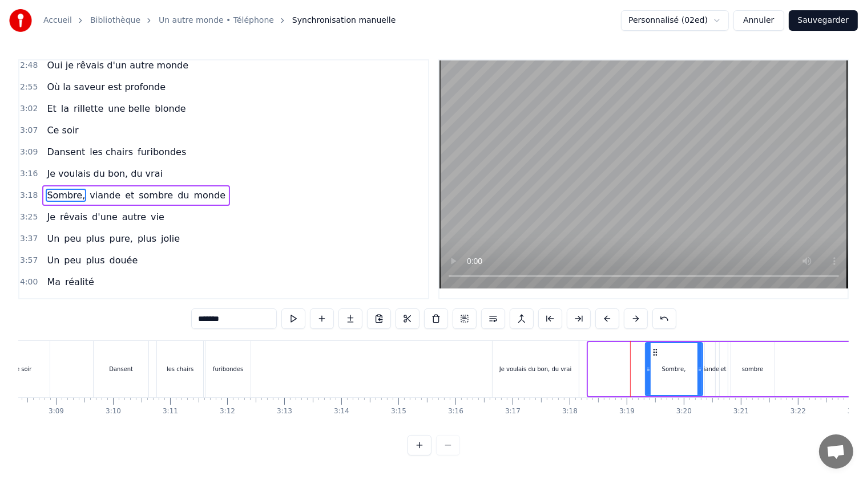
drag, startPoint x: 592, startPoint y: 368, endPoint x: 646, endPoint y: 374, distance: 54.6
click at [650, 374] on div at bounding box center [648, 369] width 5 height 52
click at [559, 366] on div "Je voulais du bon, du vrai" at bounding box center [535, 369] width 72 height 9
type input "**********"
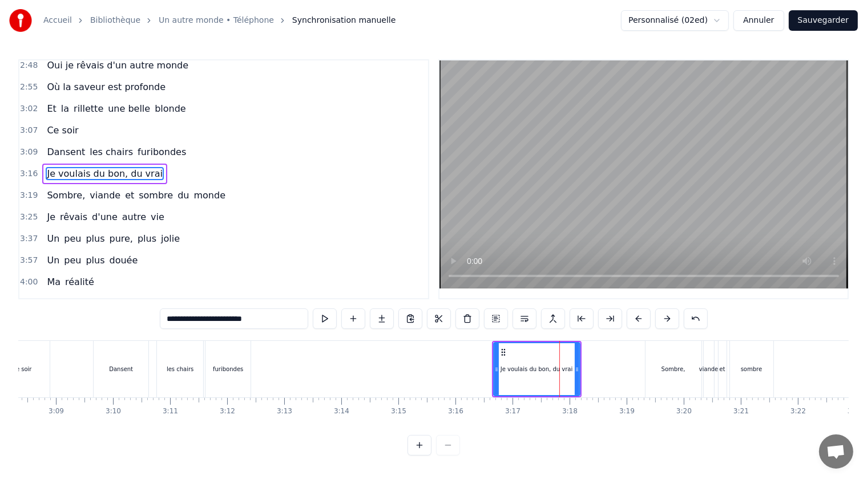
scroll to position [353, 0]
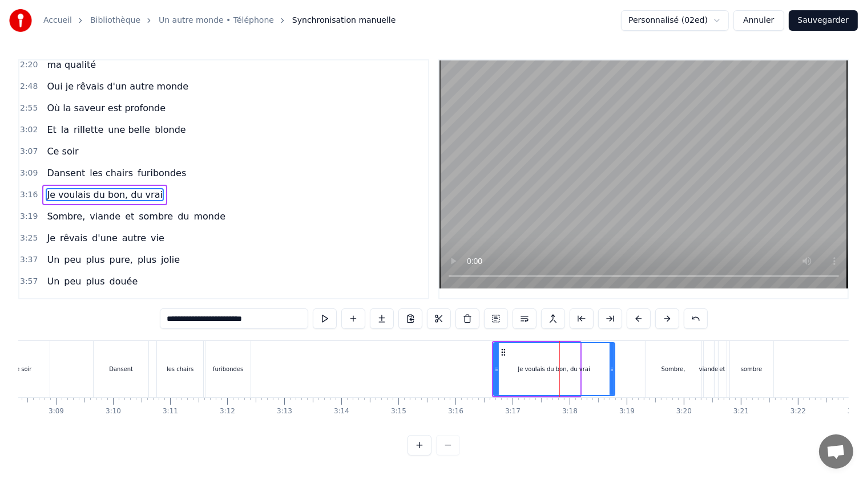
drag, startPoint x: 577, startPoint y: 367, endPoint x: 613, endPoint y: 374, distance: 36.6
click at [613, 374] on div at bounding box center [611, 369] width 5 height 52
drag, startPoint x: 495, startPoint y: 366, endPoint x: 487, endPoint y: 366, distance: 8.0
click at [487, 366] on icon at bounding box center [488, 369] width 5 height 9
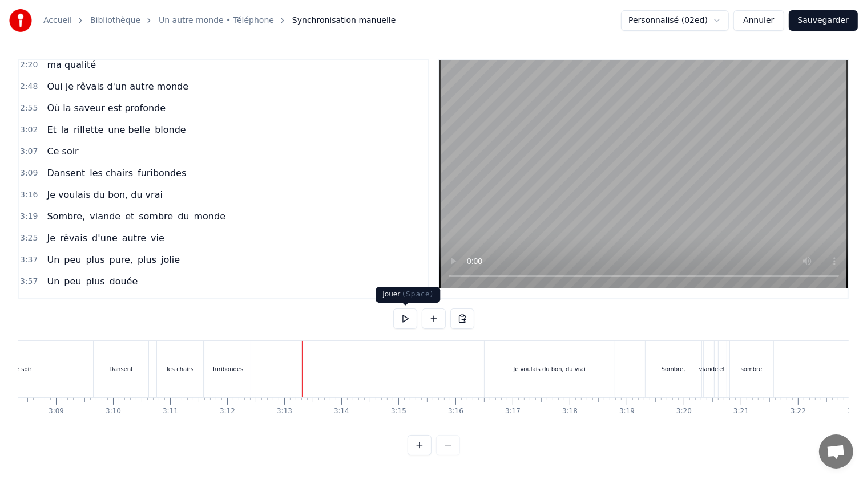
click at [407, 320] on button at bounding box center [405, 319] width 24 height 21
click at [666, 381] on div "Sombre," at bounding box center [673, 369] width 56 height 56
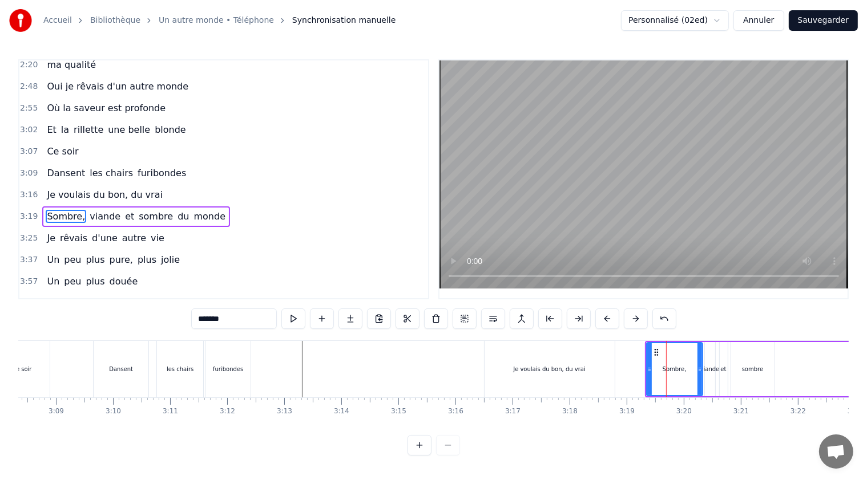
scroll to position [374, 0]
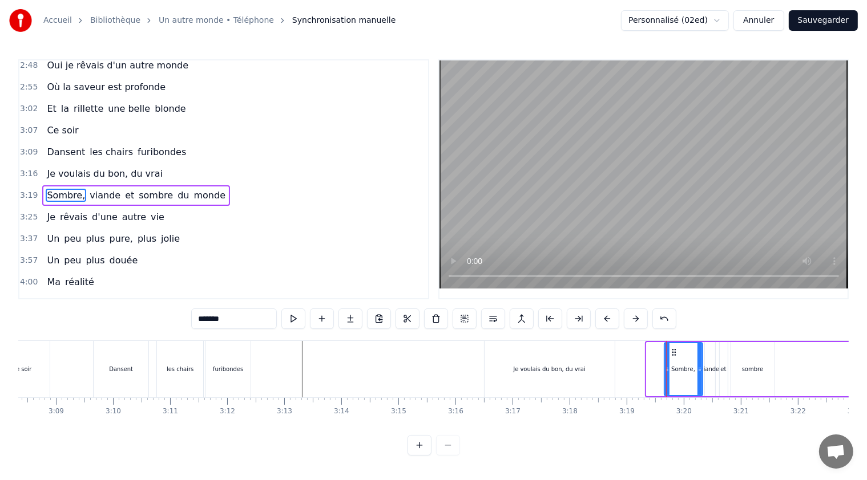
drag, startPoint x: 648, startPoint y: 369, endPoint x: 666, endPoint y: 369, distance: 18.3
click at [666, 369] on icon at bounding box center [667, 369] width 5 height 9
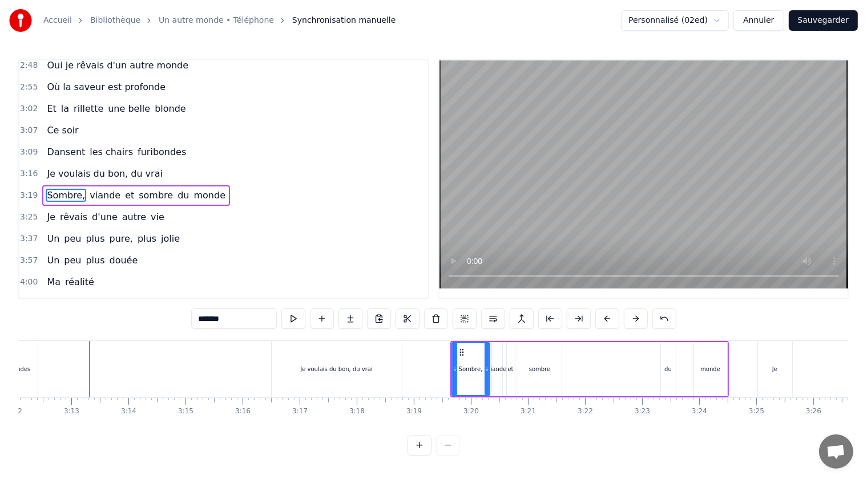
scroll to position [0, 10966]
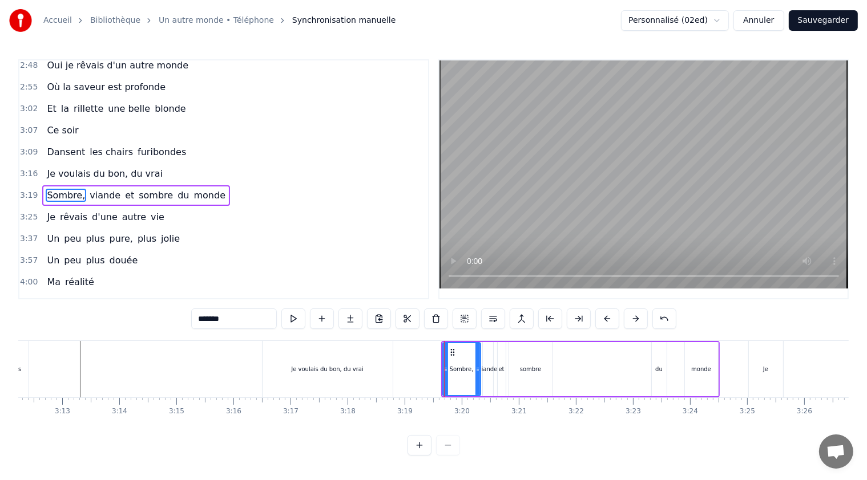
click at [134, 167] on span "Je voulais du bon, du vrai" at bounding box center [105, 173] width 118 height 13
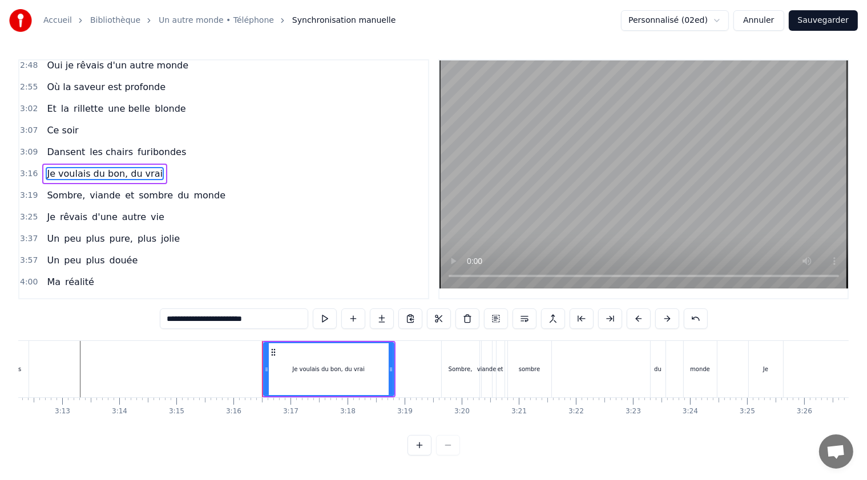
scroll to position [353, 0]
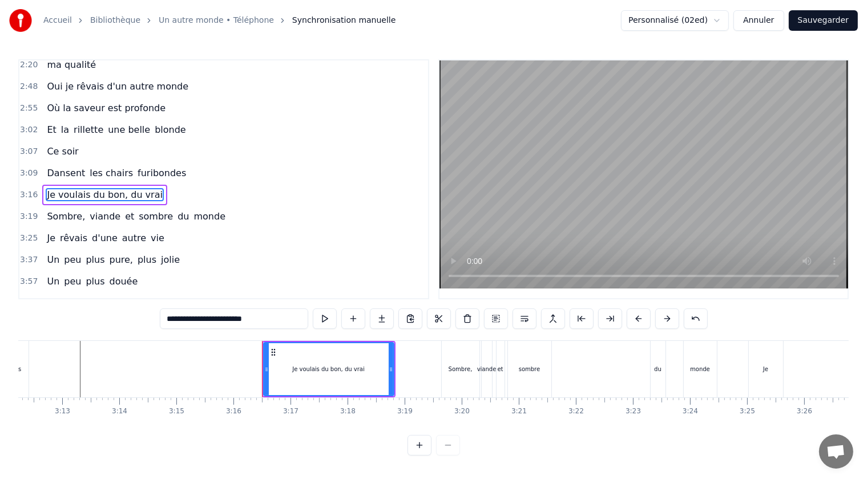
drag, startPoint x: 244, startPoint y: 318, endPoint x: 266, endPoint y: 322, distance: 22.6
click at [266, 322] on input "**********" at bounding box center [234, 319] width 148 height 21
click at [55, 210] on span "Sombre," at bounding box center [66, 216] width 41 height 13
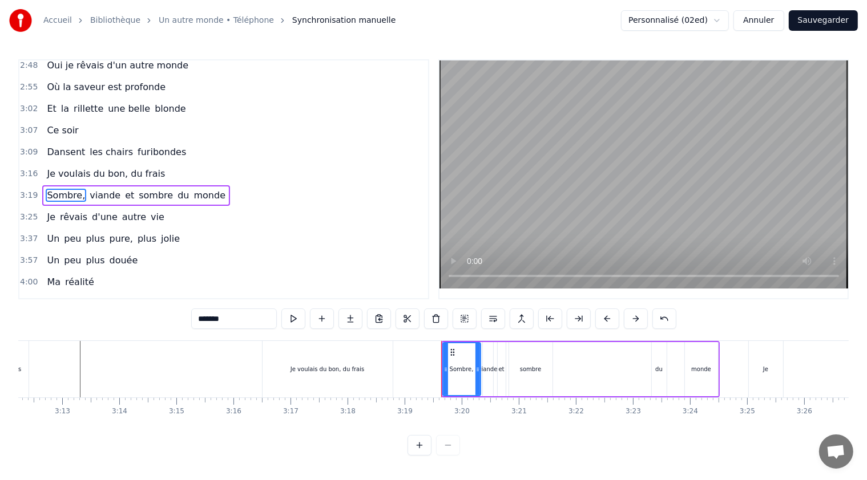
click at [57, 189] on span "Sombre," at bounding box center [66, 195] width 41 height 13
drag, startPoint x: 236, startPoint y: 323, endPoint x: 198, endPoint y: 321, distance: 37.8
click at [198, 321] on input "*******" at bounding box center [234, 319] width 86 height 21
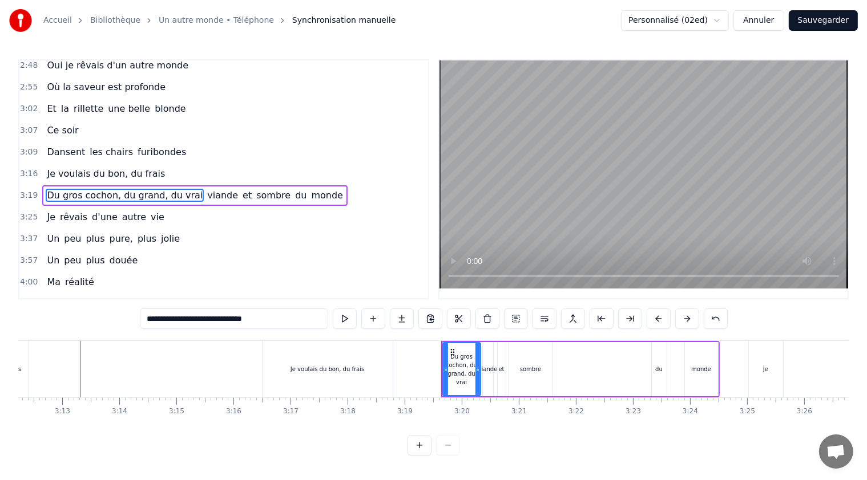
click at [206, 189] on span "viande" at bounding box center [222, 195] width 33 height 13
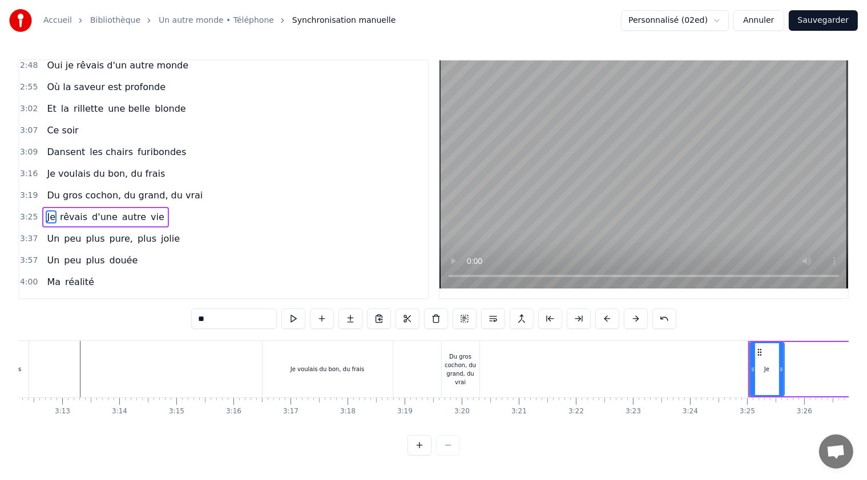
scroll to position [395, 0]
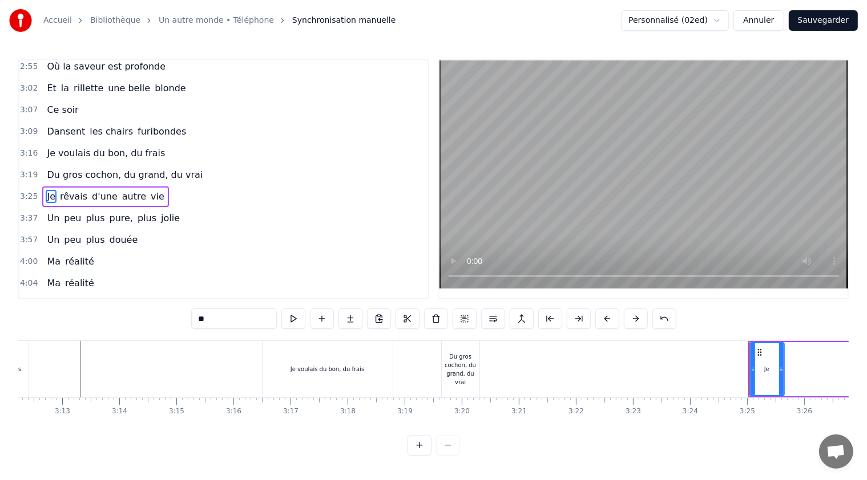
click at [46, 168] on span "Du gros cochon, du grand, du vrai" at bounding box center [125, 174] width 158 height 13
type input "**********"
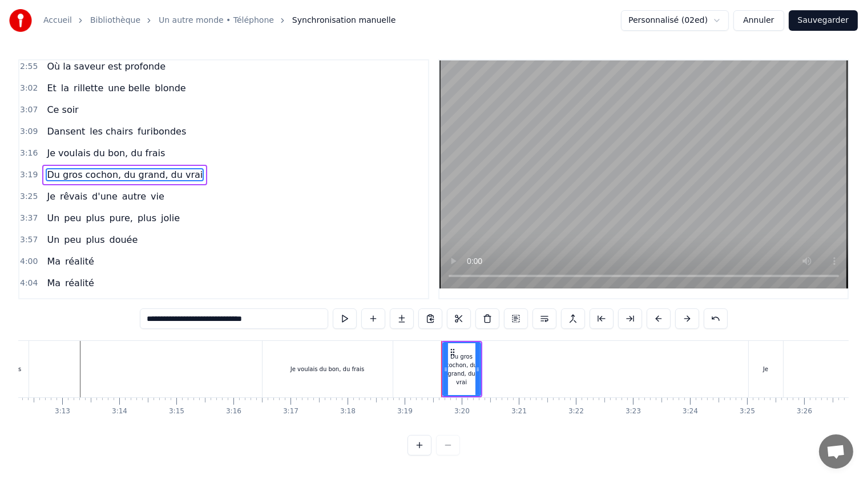
scroll to position [374, 0]
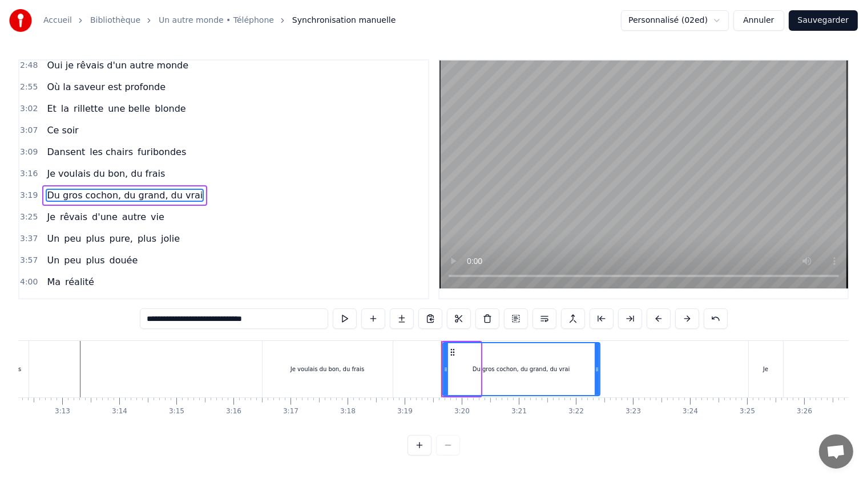
drag, startPoint x: 477, startPoint y: 369, endPoint x: 542, endPoint y: 370, distance: 65.1
click at [594, 372] on icon at bounding box center [596, 369] width 5 height 9
drag, startPoint x: 443, startPoint y: 366, endPoint x: 458, endPoint y: 367, distance: 14.9
click at [458, 367] on icon at bounding box center [460, 369] width 5 height 9
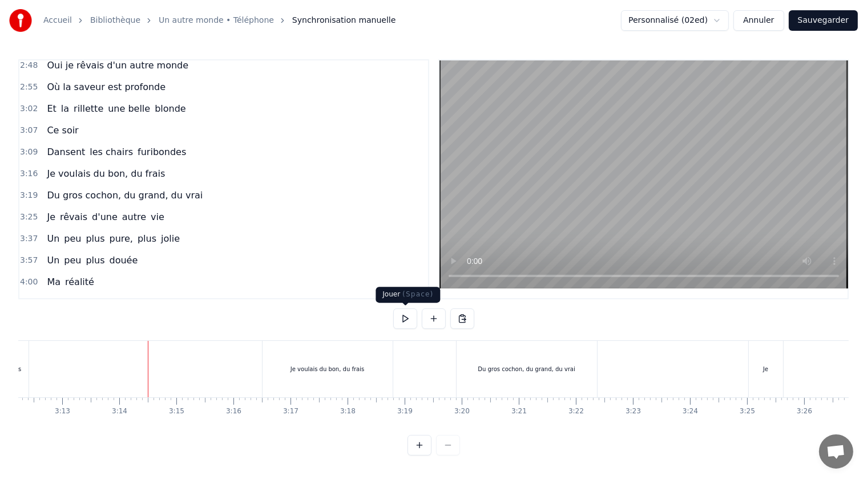
click at [406, 321] on button at bounding box center [405, 319] width 24 height 21
click at [404, 317] on button at bounding box center [405, 319] width 24 height 21
click at [139, 167] on span "Je voulais du bon, du frais" at bounding box center [106, 173] width 120 height 13
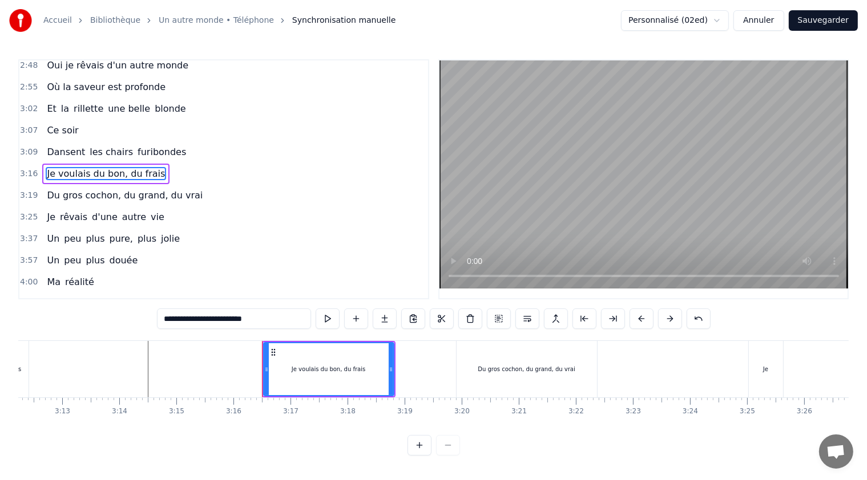
scroll to position [353, 0]
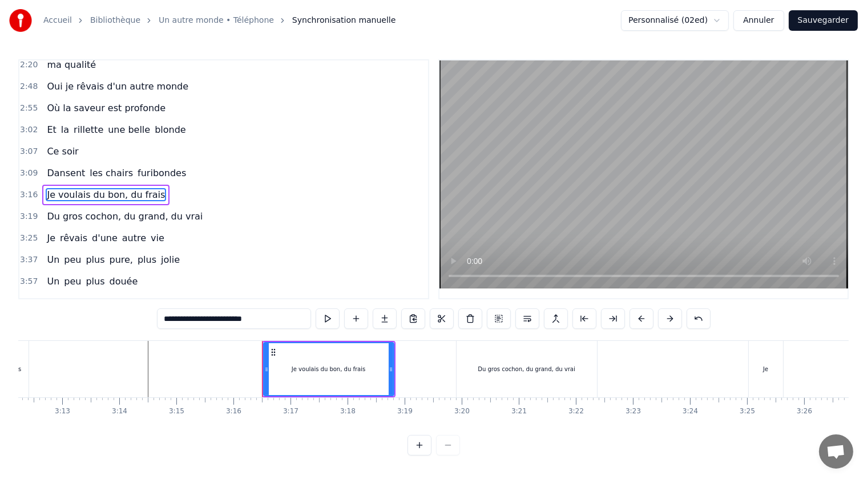
click at [260, 319] on input "**********" at bounding box center [234, 319] width 154 height 21
click at [50, 210] on span "Du gros cochon, du grand, du vrai" at bounding box center [125, 216] width 158 height 13
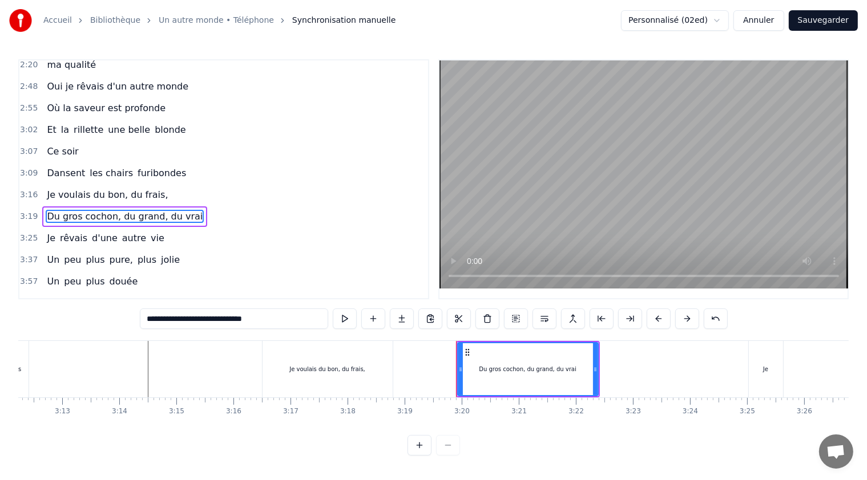
scroll to position [374, 0]
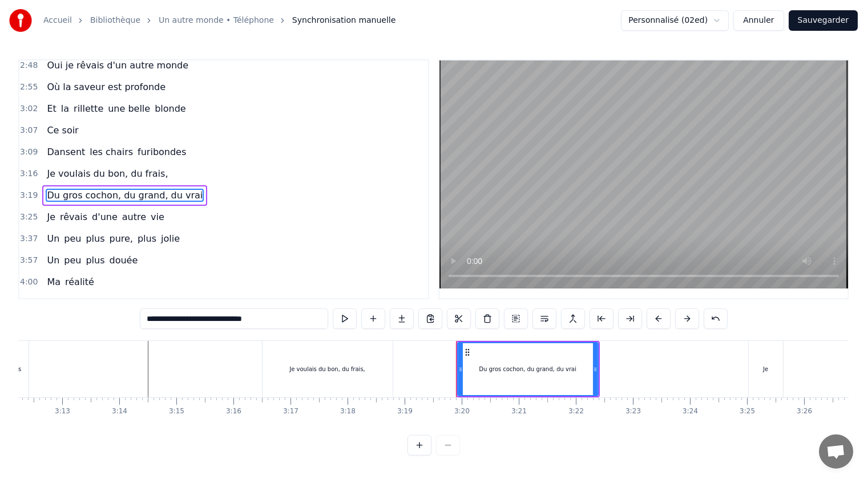
click at [147, 318] on input "**********" at bounding box center [234, 319] width 188 height 21
drag, startPoint x: 593, startPoint y: 369, endPoint x: 584, endPoint y: 367, distance: 9.8
click at [584, 367] on icon at bounding box center [585, 369] width 5 height 9
type input "**********"
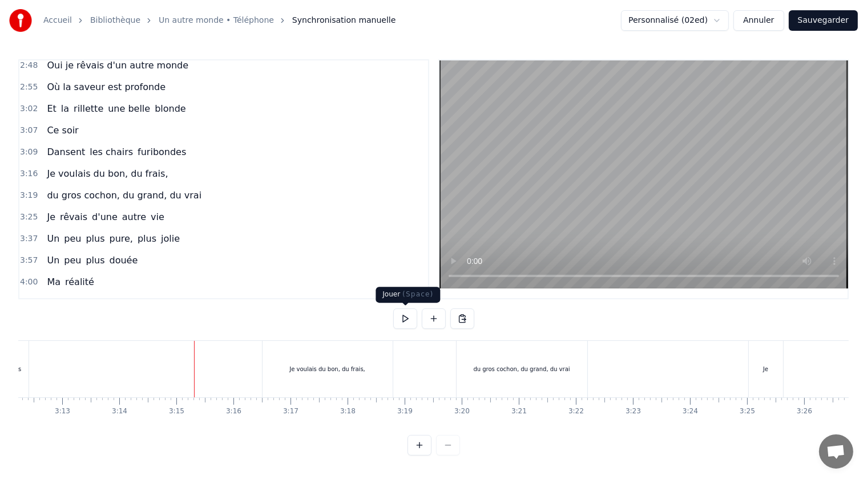
click at [406, 319] on button at bounding box center [405, 319] width 24 height 21
click at [406, 317] on button at bounding box center [405, 319] width 24 height 21
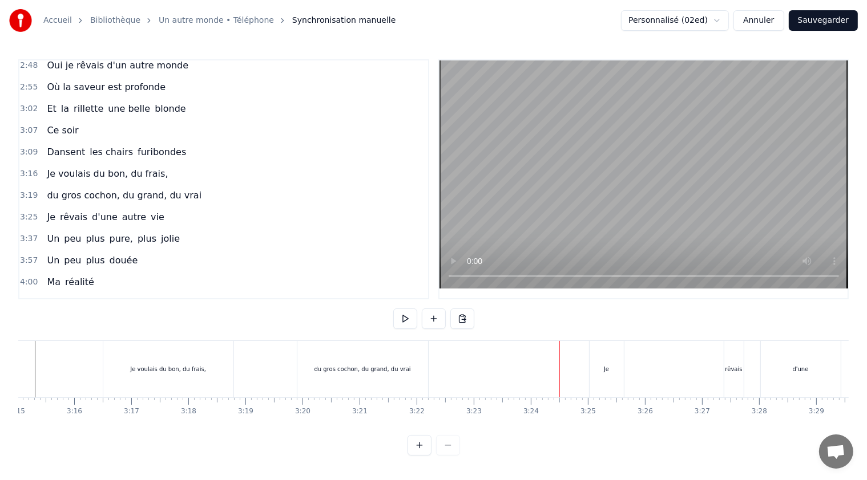
scroll to position [0, 11090]
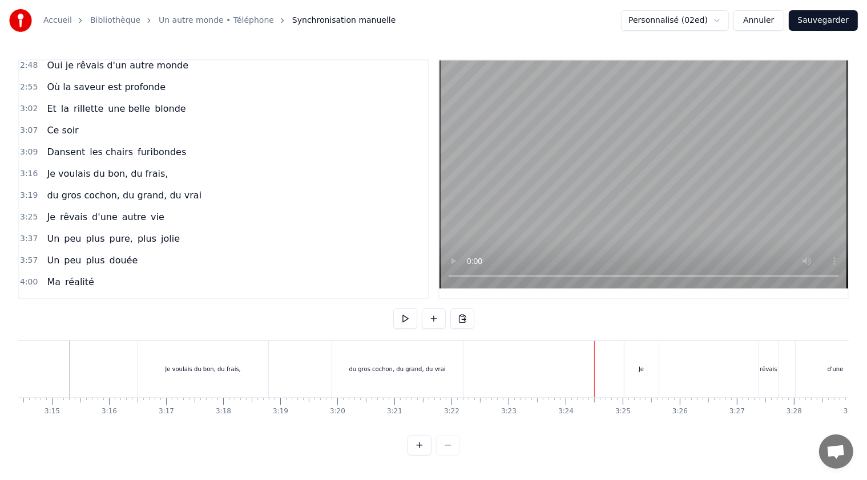
click at [121, 210] on span "autre" at bounding box center [134, 216] width 26 height 13
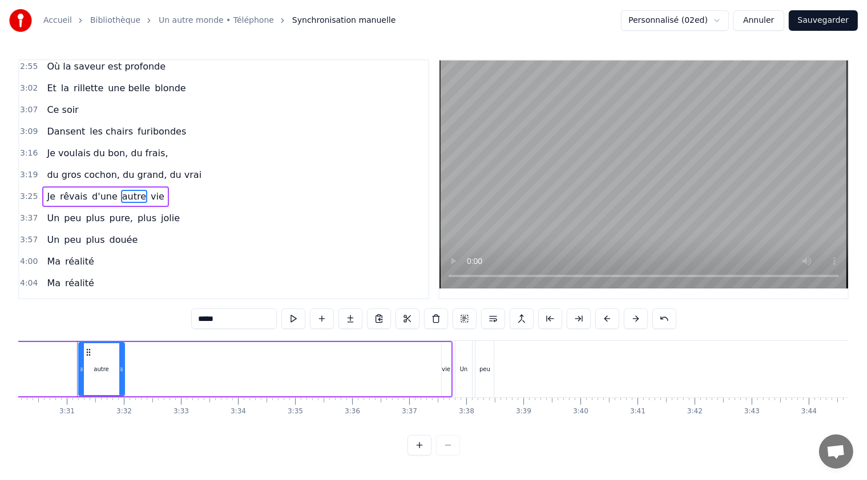
scroll to position [0, 11988]
click at [51, 190] on span "Je" at bounding box center [51, 196] width 11 height 13
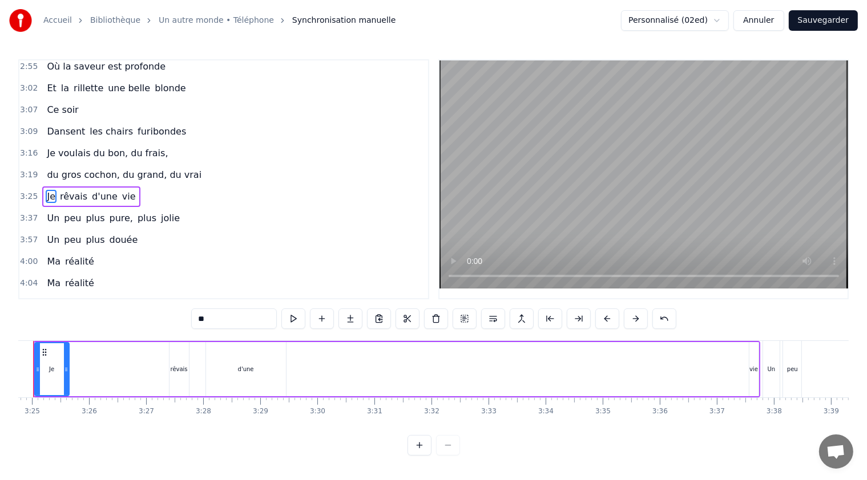
scroll to position [0, 11637]
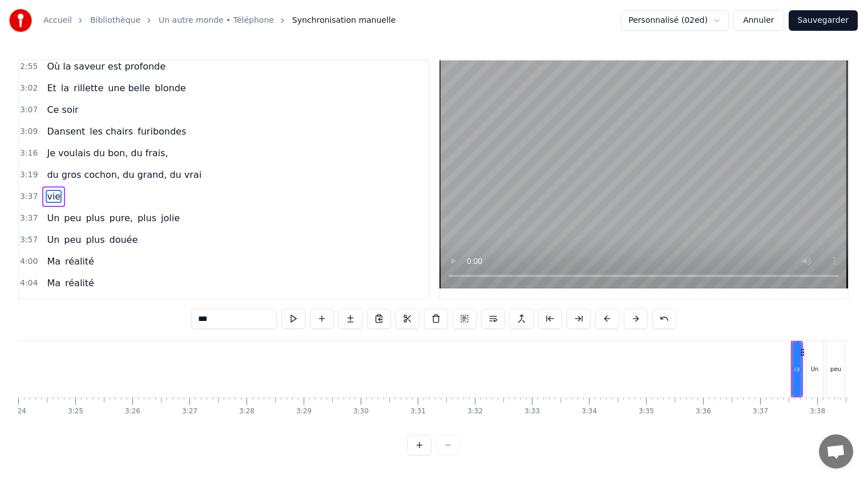
type input "**"
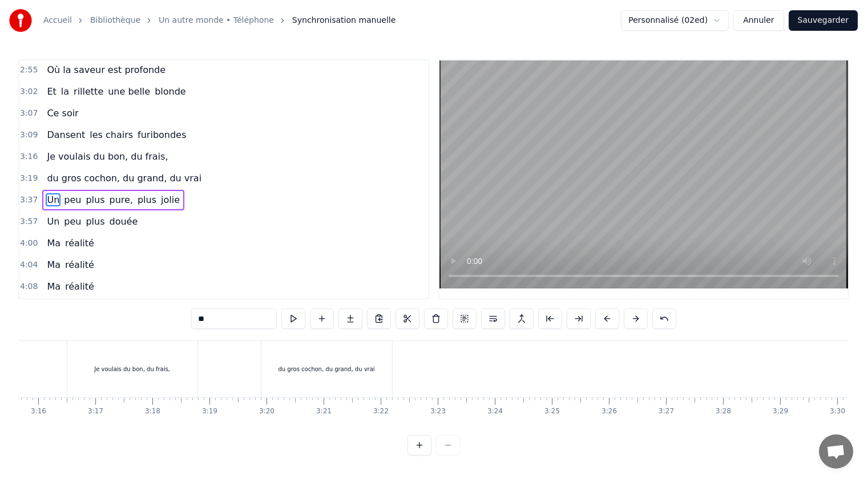
scroll to position [0, 11188]
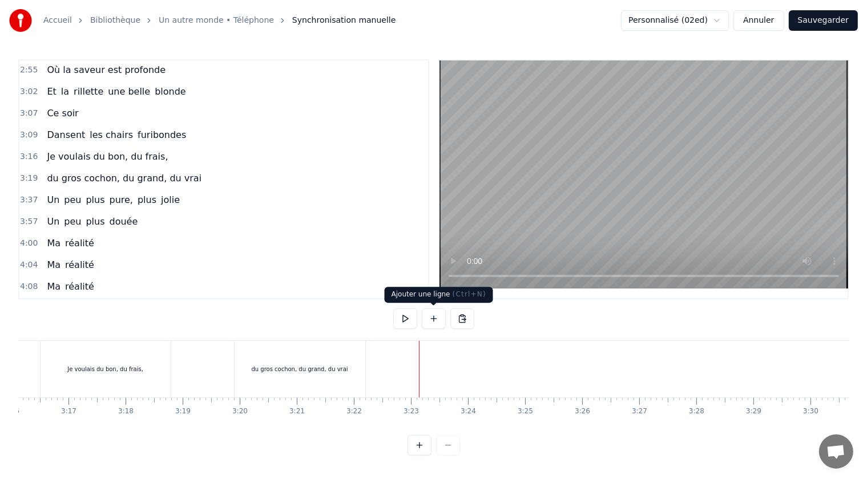
click at [436, 315] on button at bounding box center [434, 319] width 24 height 21
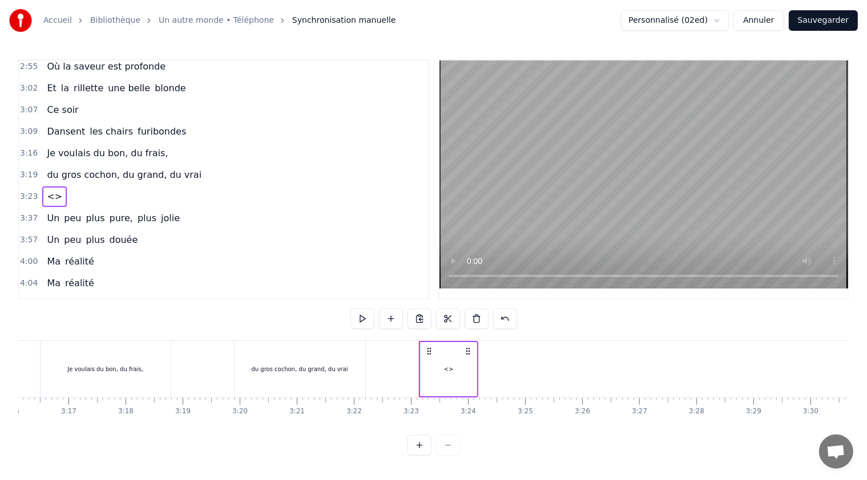
click at [46, 190] on span "<>" at bounding box center [55, 196] width 18 height 13
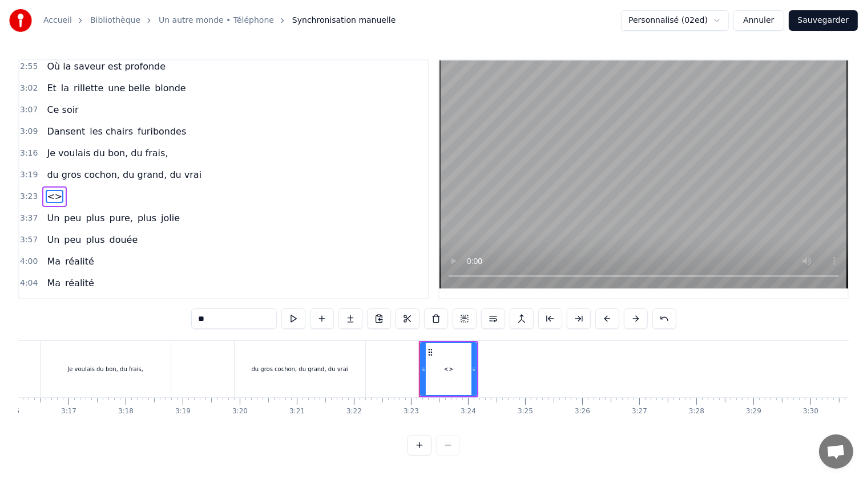
drag, startPoint x: 219, startPoint y: 319, endPoint x: 173, endPoint y: 319, distance: 45.6
click at [173, 319] on div "0:45 Je rêvais d'un autr' cochon 0:51 Pas élevé sur du béton 0:58 Un cochon lib…" at bounding box center [433, 257] width 830 height 396
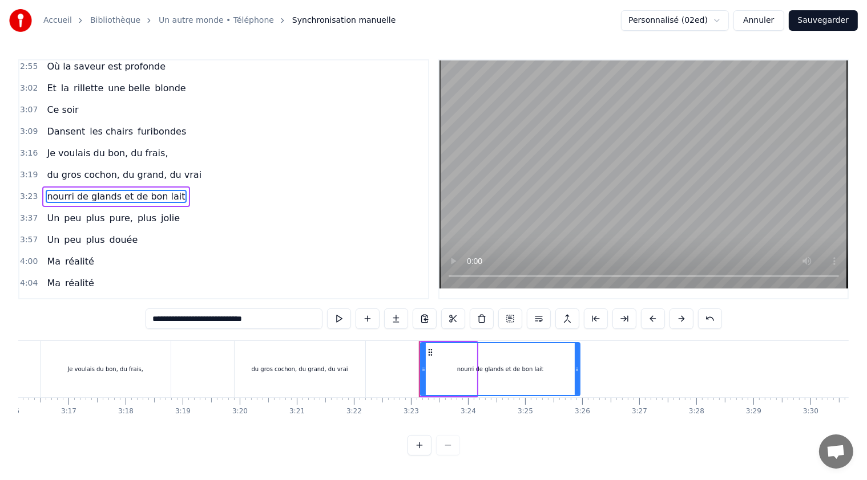
drag, startPoint x: 474, startPoint y: 368, endPoint x: 577, endPoint y: 369, distance: 103.3
click at [577, 369] on icon at bounding box center [576, 369] width 5 height 9
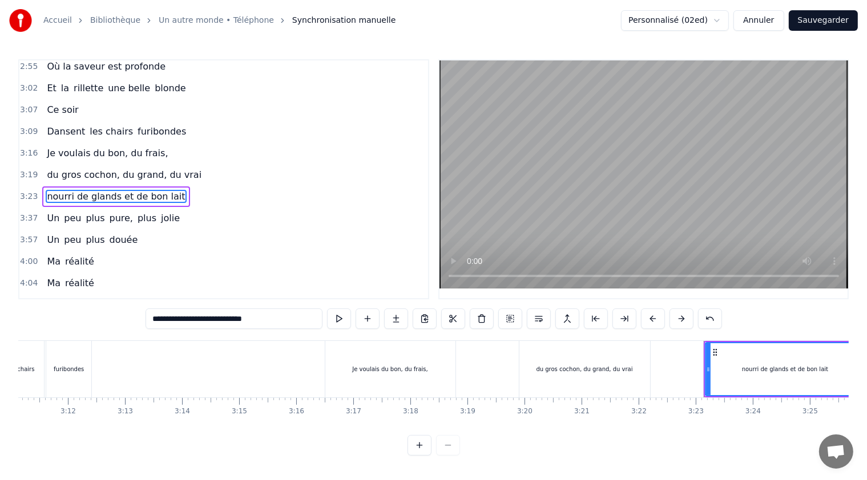
scroll to position [0, 10752]
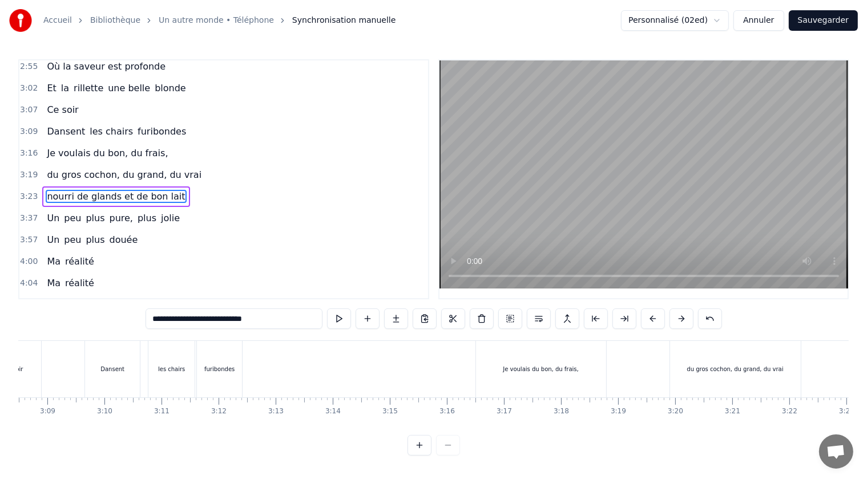
type input "**********"
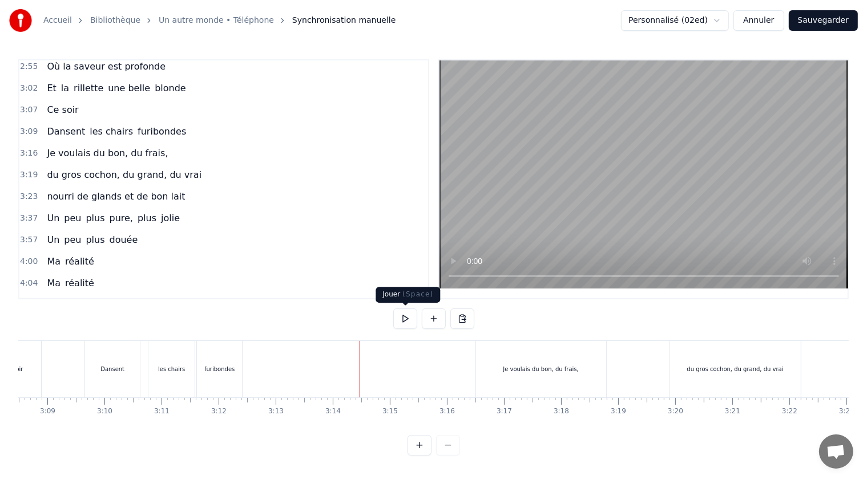
click at [407, 317] on button at bounding box center [405, 319] width 24 height 21
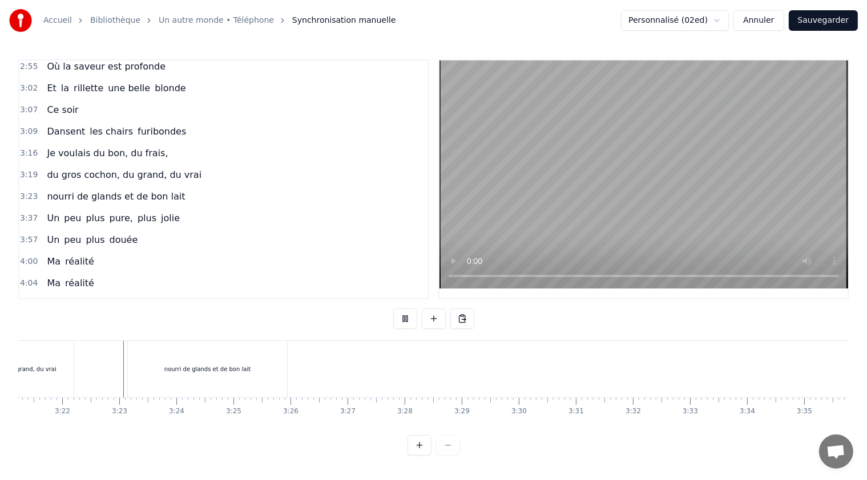
scroll to position [0, 11482]
click at [406, 317] on button at bounding box center [405, 319] width 24 height 21
click at [177, 372] on div "nourri de glands et de bon lait" at bounding box center [204, 369] width 86 height 9
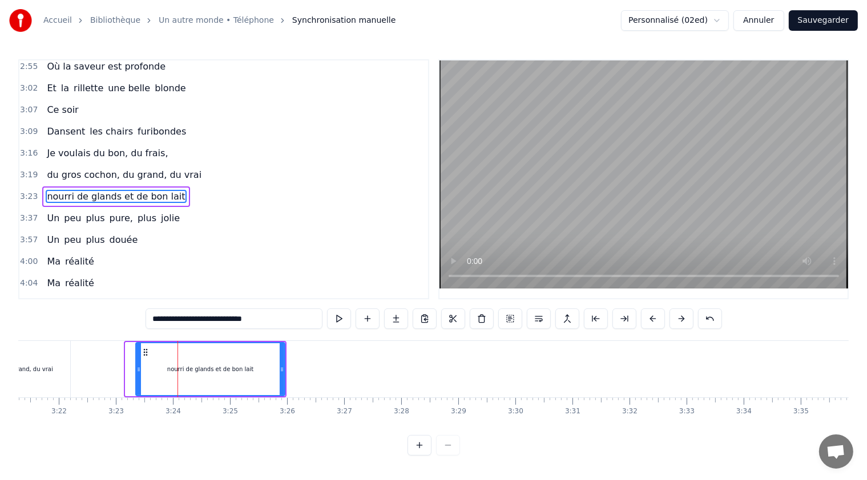
drag, startPoint x: 128, startPoint y: 369, endPoint x: 138, endPoint y: 370, distance: 10.3
click at [138, 370] on icon at bounding box center [138, 369] width 5 height 9
drag, startPoint x: 281, startPoint y: 367, endPoint x: 260, endPoint y: 363, distance: 20.9
click at [261, 363] on div at bounding box center [263, 369] width 5 height 52
click at [46, 371] on div "du gros cochon, du grand, du vrai" at bounding box center [5, 369] width 96 height 9
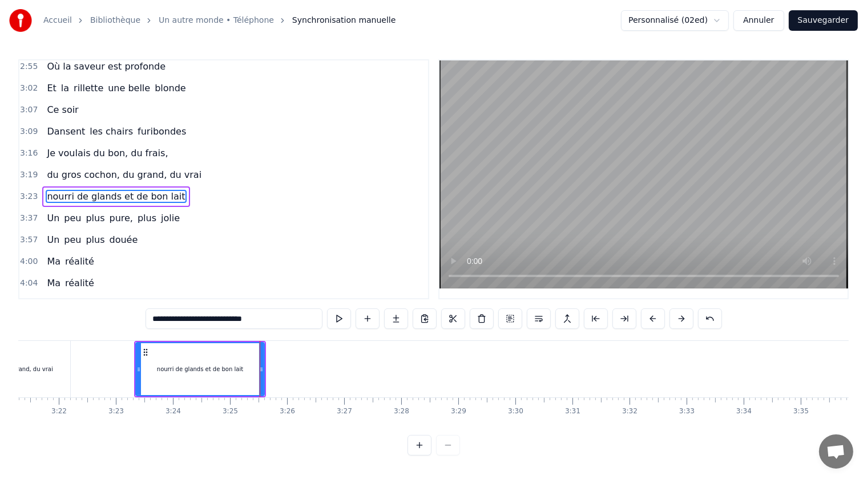
type input "**********"
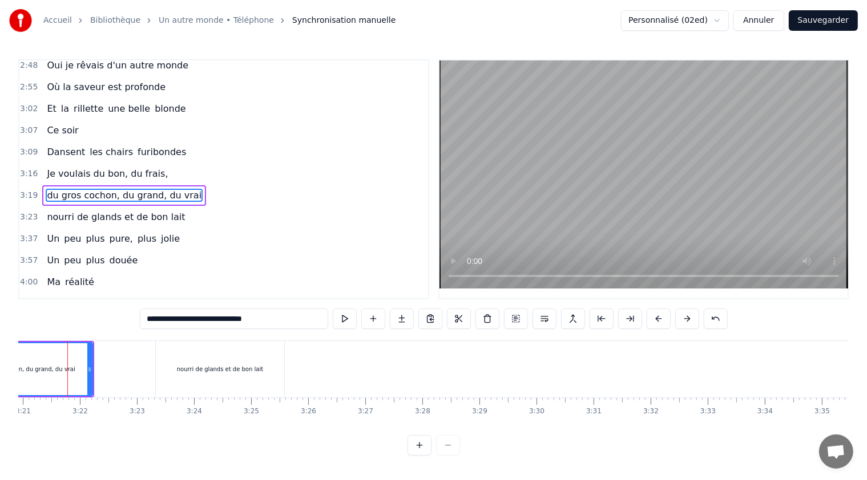
scroll to position [0, 11453]
drag, startPoint x: 96, startPoint y: 370, endPoint x: 85, endPoint y: 368, distance: 11.0
click at [85, 368] on icon at bounding box center [87, 369] width 5 height 9
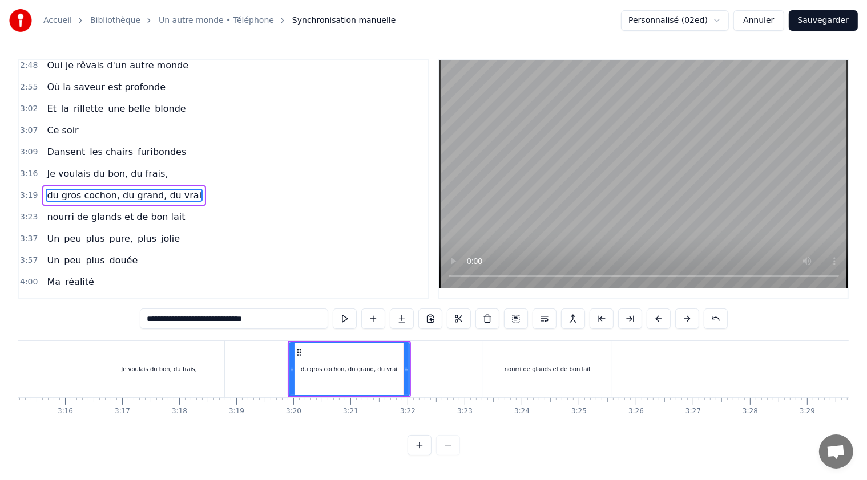
scroll to position [0, 10948]
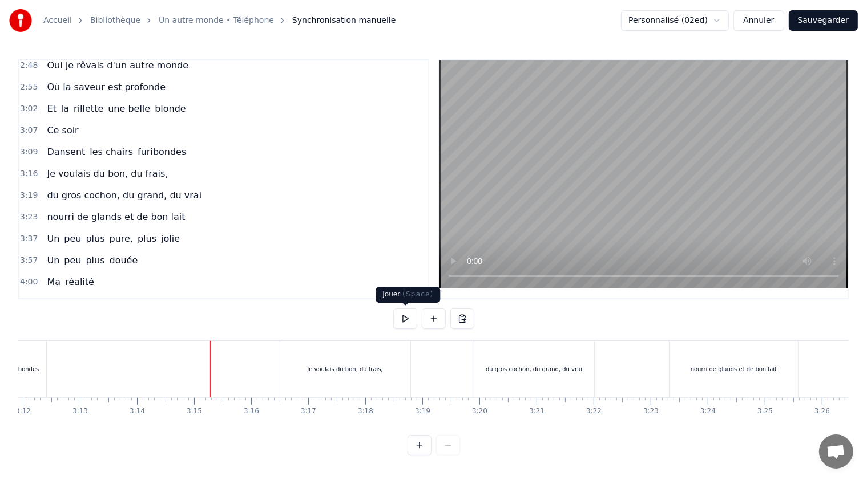
click at [406, 318] on button at bounding box center [405, 319] width 24 height 21
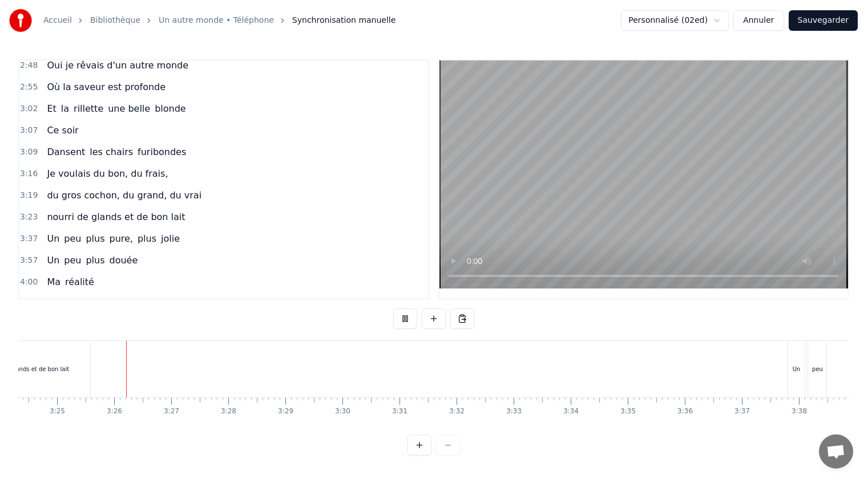
scroll to position [0, 11669]
click at [402, 316] on button at bounding box center [405, 319] width 24 height 21
click at [405, 318] on button at bounding box center [405, 319] width 24 height 21
click at [199, 207] on div "3:23 nourri de glands et de bon lait" at bounding box center [223, 218] width 408 height 22
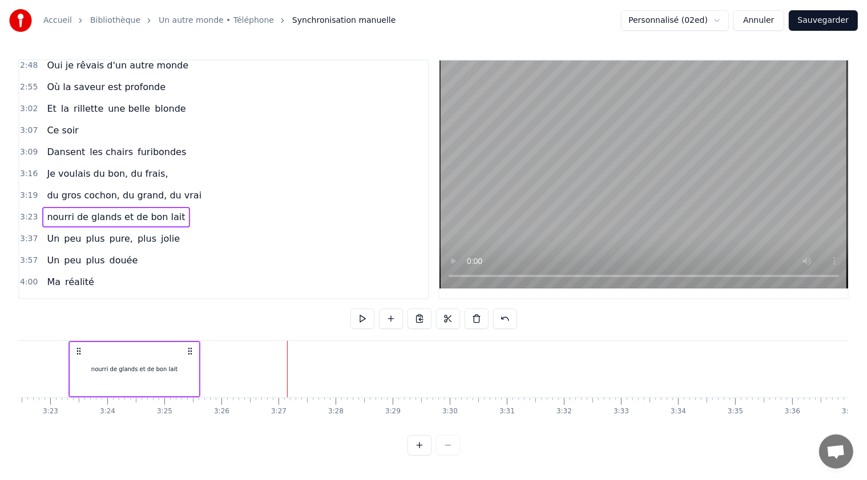
scroll to position [0, 11541]
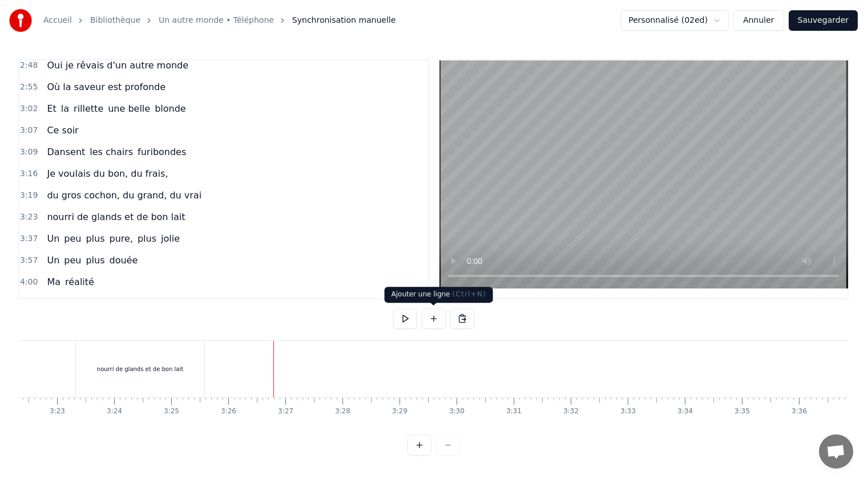
click at [432, 319] on button at bounding box center [434, 319] width 24 height 21
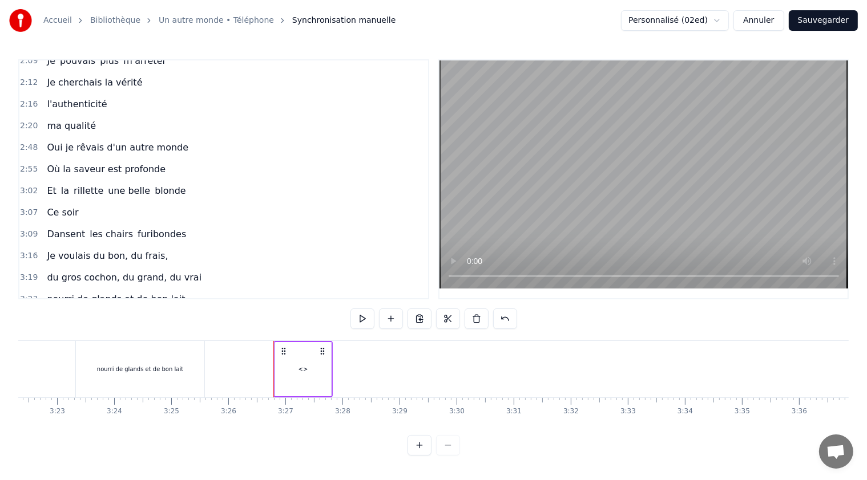
scroll to position [317, 0]
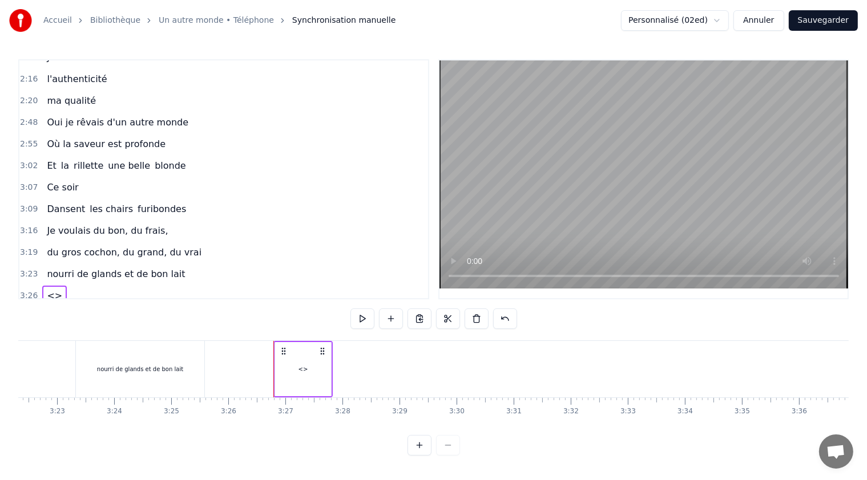
click at [50, 289] on span "<>" at bounding box center [55, 295] width 18 height 13
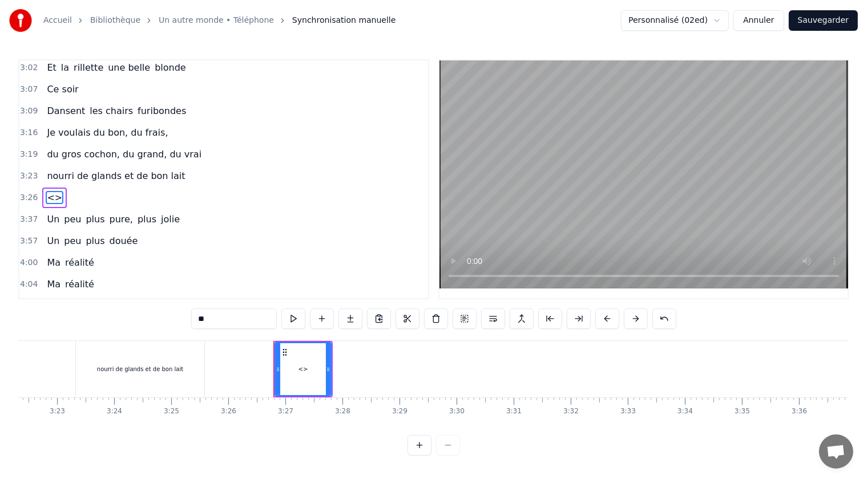
scroll to position [416, 0]
drag, startPoint x: 211, startPoint y: 318, endPoint x: 184, endPoint y: 322, distance: 27.1
click at [184, 322] on div "0:45 Je rêvais d'un autr' cochon 0:51 Pas élevé sur du béton 0:58 Un cochon lib…" at bounding box center [433, 257] width 830 height 396
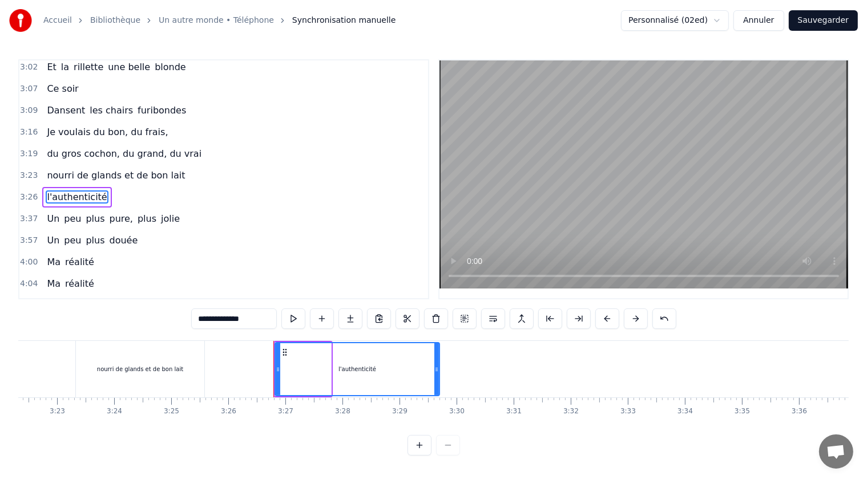
drag, startPoint x: 326, startPoint y: 369, endPoint x: 435, endPoint y: 383, distance: 109.3
click at [435, 383] on div at bounding box center [436, 369] width 5 height 52
drag, startPoint x: 278, startPoint y: 369, endPoint x: 300, endPoint y: 363, distance: 23.0
click at [304, 367] on icon at bounding box center [304, 369] width 5 height 9
type input "**********"
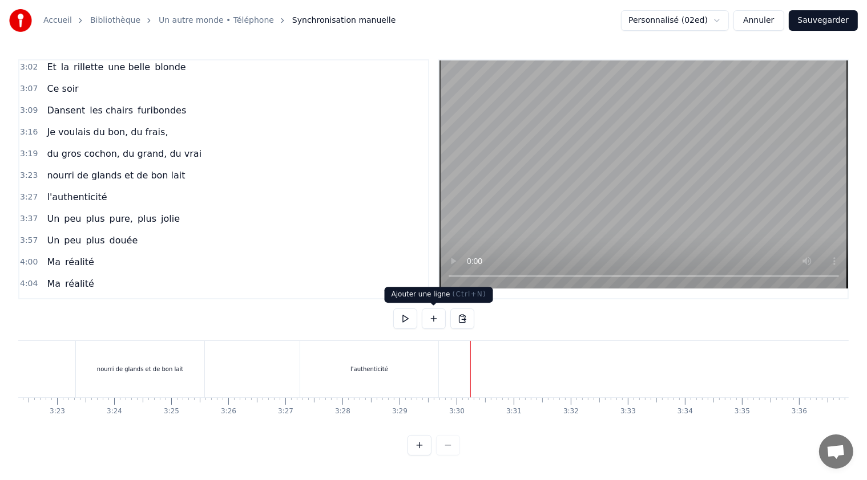
click at [435, 317] on button at bounding box center [434, 319] width 24 height 21
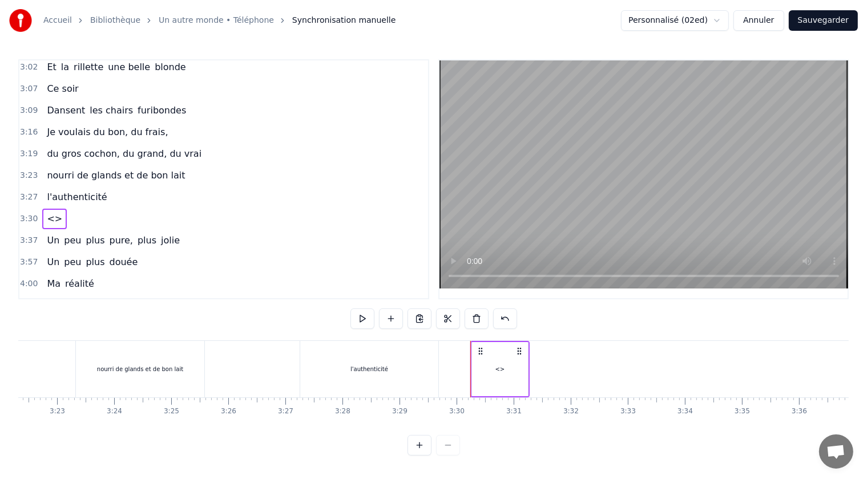
click at [50, 212] on span "<>" at bounding box center [55, 218] width 18 height 13
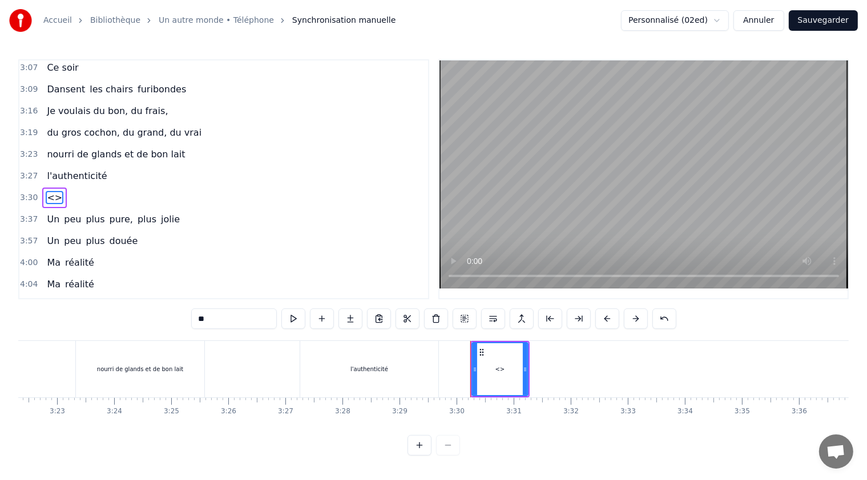
drag, startPoint x: 220, startPoint y: 319, endPoint x: 189, endPoint y: 317, distance: 31.5
click at [188, 317] on div "0:45 Je rêvais d'un autr' cochon 0:51 Pas élevé sur du béton 0:58 Un cochon lib…" at bounding box center [433, 257] width 830 height 396
drag, startPoint x: 524, startPoint y: 370, endPoint x: 596, endPoint y: 379, distance: 71.9
click at [596, 379] on div at bounding box center [596, 369] width 5 height 52
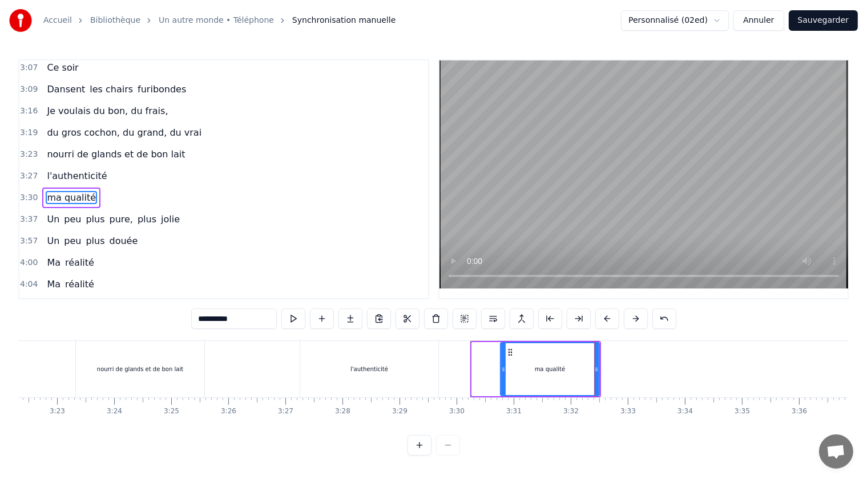
drag, startPoint x: 472, startPoint y: 369, endPoint x: 500, endPoint y: 367, distance: 28.6
click at [501, 367] on icon at bounding box center [503, 369] width 5 height 9
type input "**********"
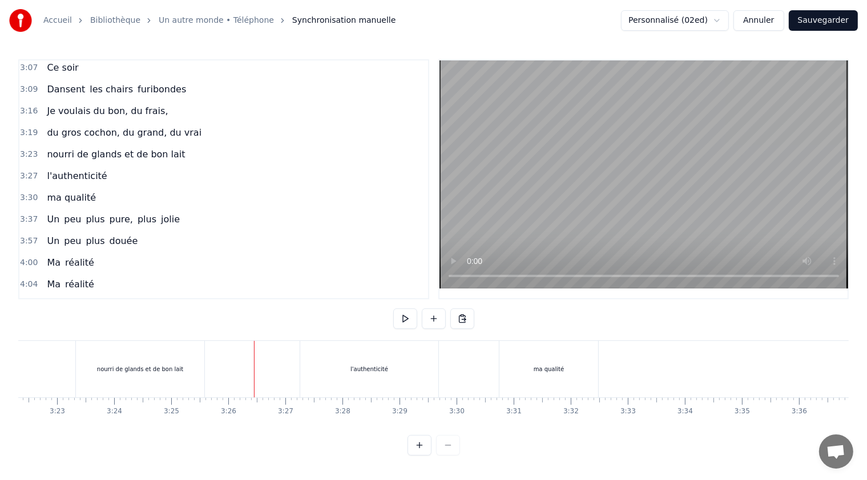
click at [410, 315] on button at bounding box center [405, 319] width 24 height 21
click at [407, 321] on button at bounding box center [405, 319] width 24 height 21
click at [533, 367] on div "ma qualité" at bounding box center [548, 369] width 99 height 56
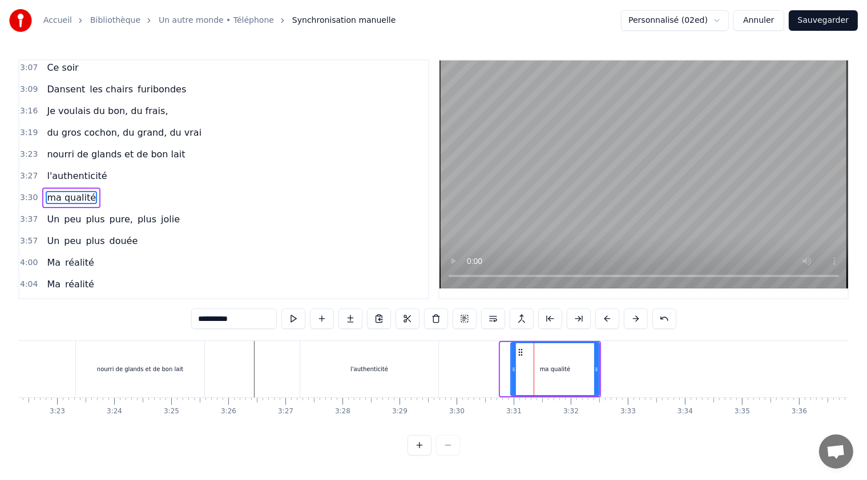
drag, startPoint x: 502, startPoint y: 370, endPoint x: 517, endPoint y: 371, distance: 14.9
click at [513, 371] on icon at bounding box center [513, 369] width 5 height 9
drag, startPoint x: 596, startPoint y: 372, endPoint x: 581, endPoint y: 370, distance: 14.4
click at [581, 370] on icon at bounding box center [582, 369] width 5 height 9
click at [379, 369] on div "l'authenticité" at bounding box center [369, 369] width 38 height 9
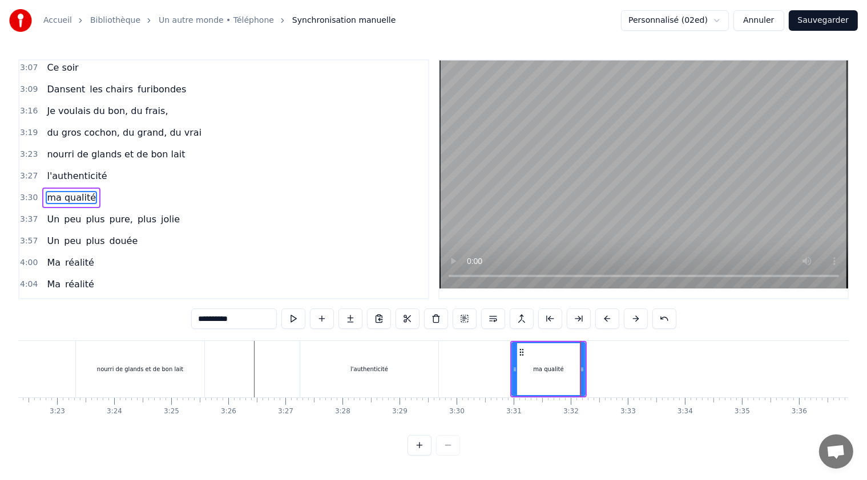
type input "**********"
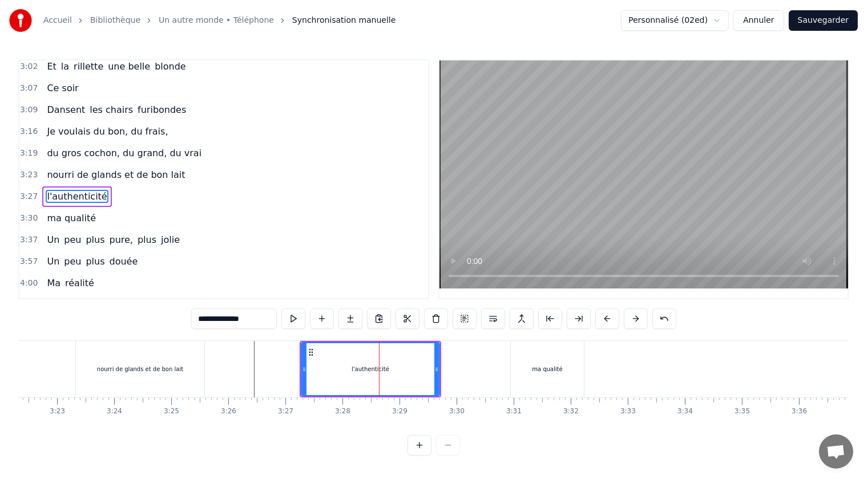
scroll to position [416, 0]
drag, startPoint x: 304, startPoint y: 367, endPoint x: 311, endPoint y: 369, distance: 7.5
click at [311, 369] on icon at bounding box center [311, 369] width 5 height 9
drag, startPoint x: 437, startPoint y: 367, endPoint x: 418, endPoint y: 367, distance: 19.4
click at [418, 367] on icon at bounding box center [420, 369] width 5 height 9
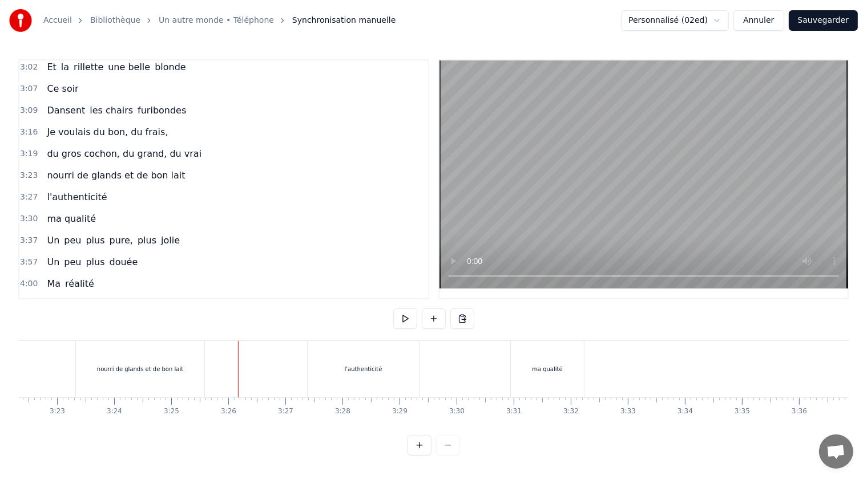
click at [404, 315] on button at bounding box center [405, 319] width 24 height 21
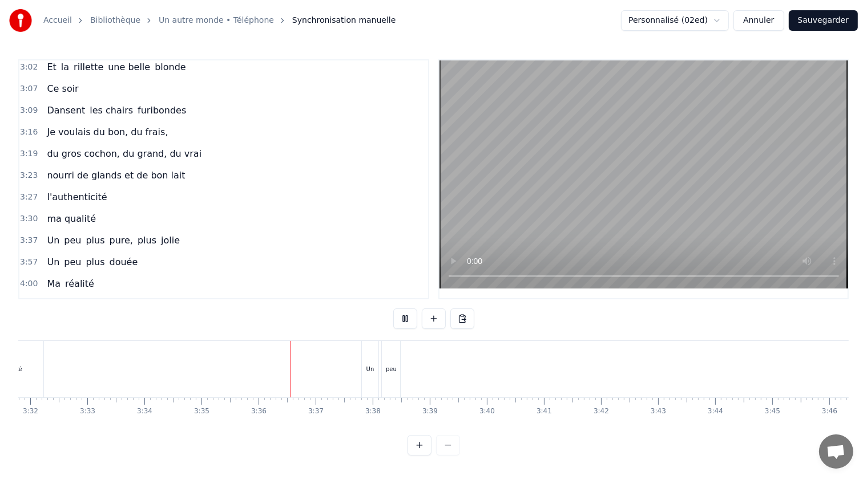
scroll to position [0, 12263]
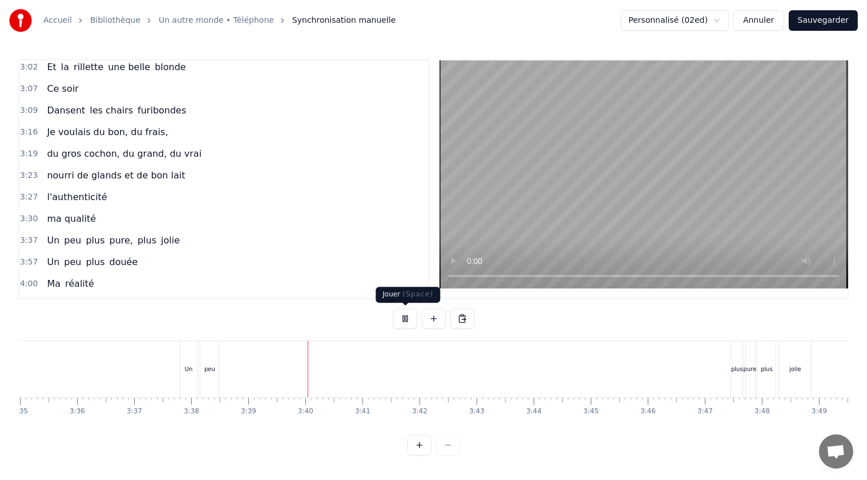
click at [406, 322] on button at bounding box center [405, 319] width 24 height 21
click at [48, 234] on span "Un" at bounding box center [53, 240] width 15 height 13
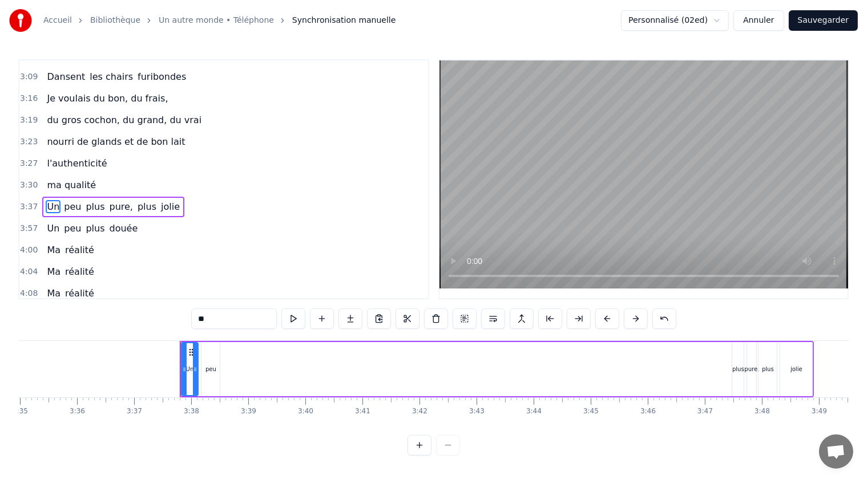
scroll to position [454, 0]
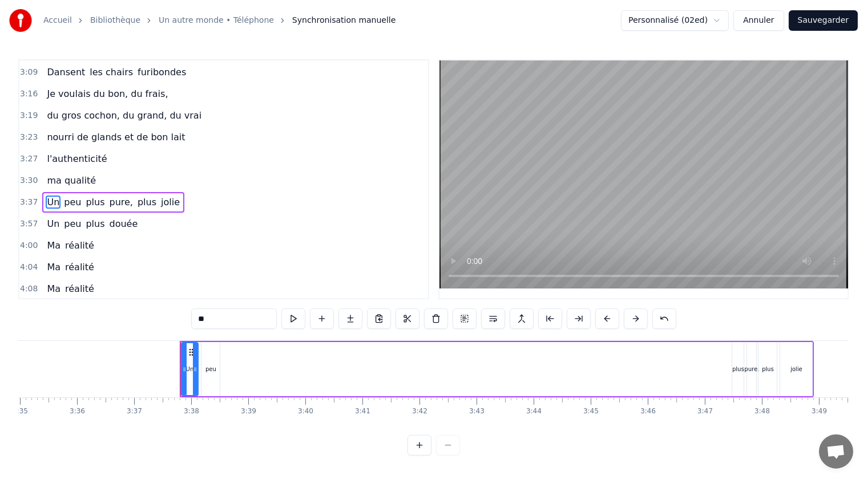
drag, startPoint x: 212, startPoint y: 315, endPoint x: 195, endPoint y: 316, distance: 16.6
click at [195, 316] on input "**" at bounding box center [234, 319] width 86 height 21
click at [63, 196] on span "ma qalité" at bounding box center [68, 202] width 45 height 13
click at [219, 319] on input "*********" at bounding box center [234, 319] width 86 height 21
click at [99, 196] on span "peu" at bounding box center [108, 202] width 19 height 13
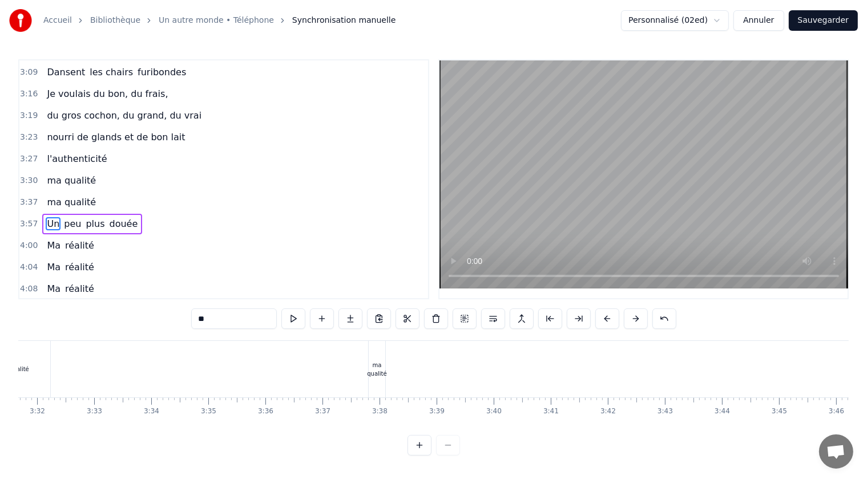
scroll to position [0, 12083]
click at [367, 367] on div "ma qualité" at bounding box center [367, 369] width 19 height 17
type input "**********"
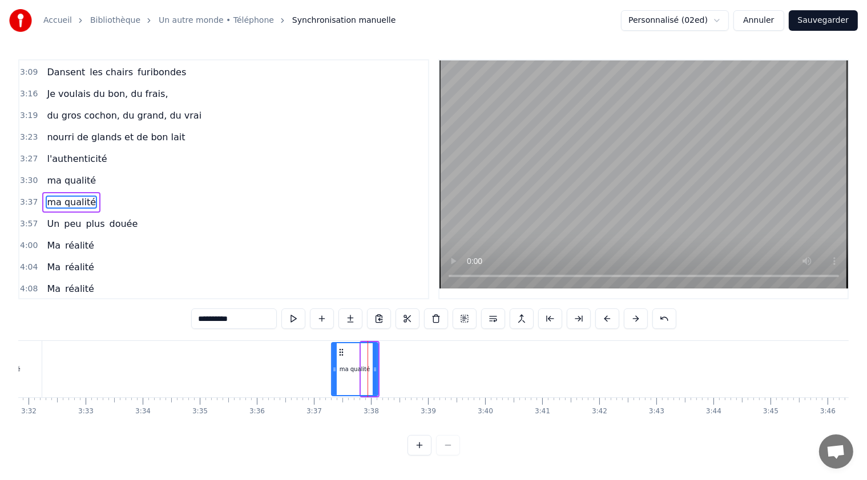
click at [333, 366] on icon at bounding box center [334, 369] width 5 height 9
drag, startPoint x: 374, startPoint y: 369, endPoint x: 422, endPoint y: 373, distance: 48.1
click at [422, 373] on icon at bounding box center [422, 369] width 5 height 9
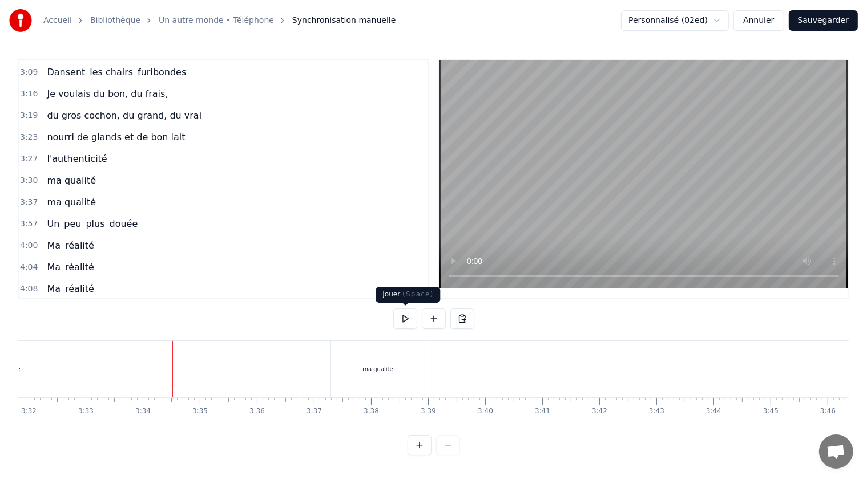
click at [405, 315] on button at bounding box center [405, 319] width 24 height 21
click at [379, 367] on div "ma qualité" at bounding box center [377, 369] width 31 height 9
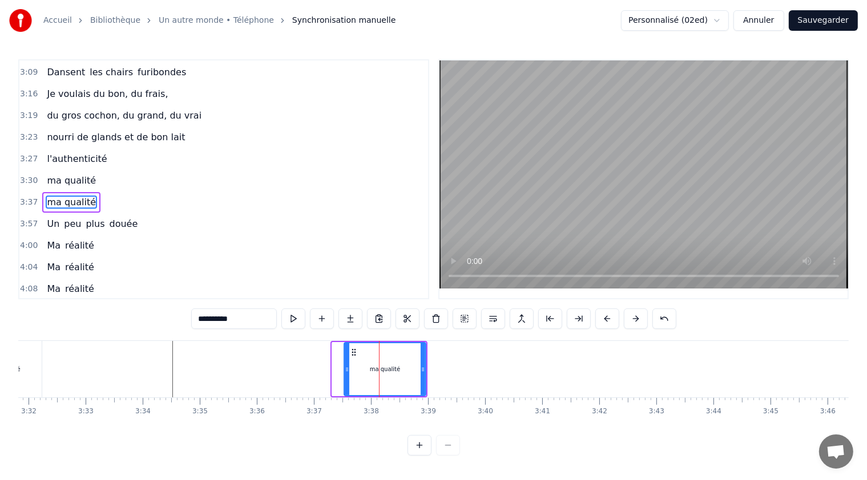
drag, startPoint x: 332, startPoint y: 370, endPoint x: 344, endPoint y: 370, distance: 12.0
click at [345, 370] on icon at bounding box center [347, 369] width 5 height 9
drag, startPoint x: 423, startPoint y: 369, endPoint x: 407, endPoint y: 366, distance: 16.8
click at [413, 366] on icon at bounding box center [413, 369] width 5 height 9
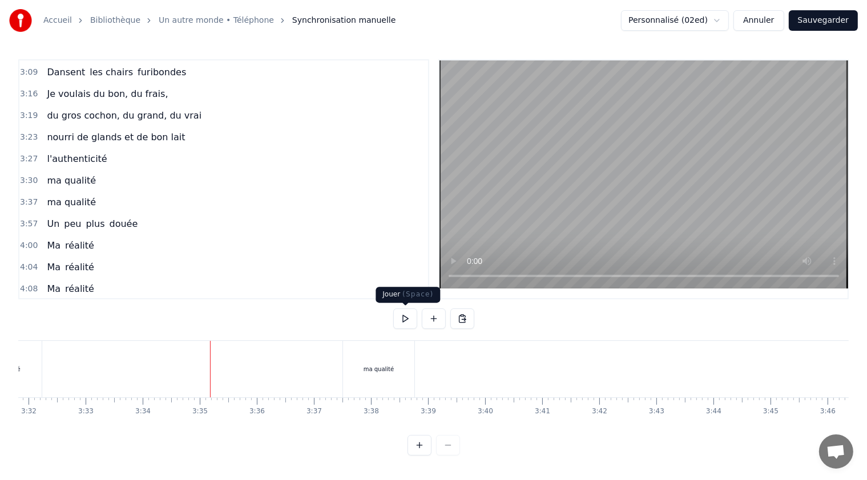
click at [405, 319] on button at bounding box center [405, 319] width 24 height 21
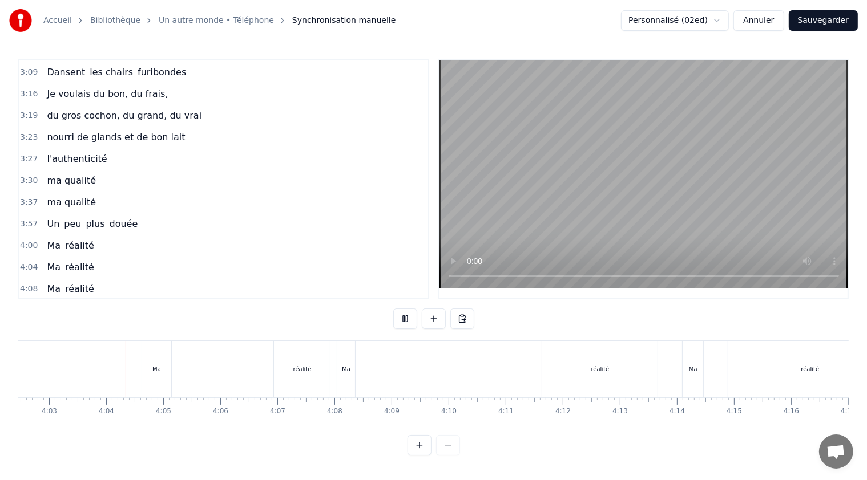
scroll to position [0, 13844]
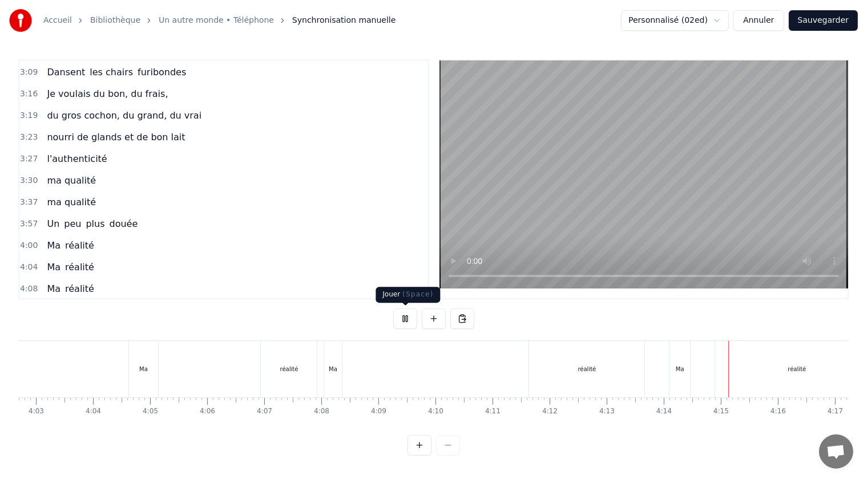
click at [403, 321] on button at bounding box center [405, 319] width 24 height 21
click at [554, 363] on div "réalité" at bounding box center [586, 369] width 115 height 56
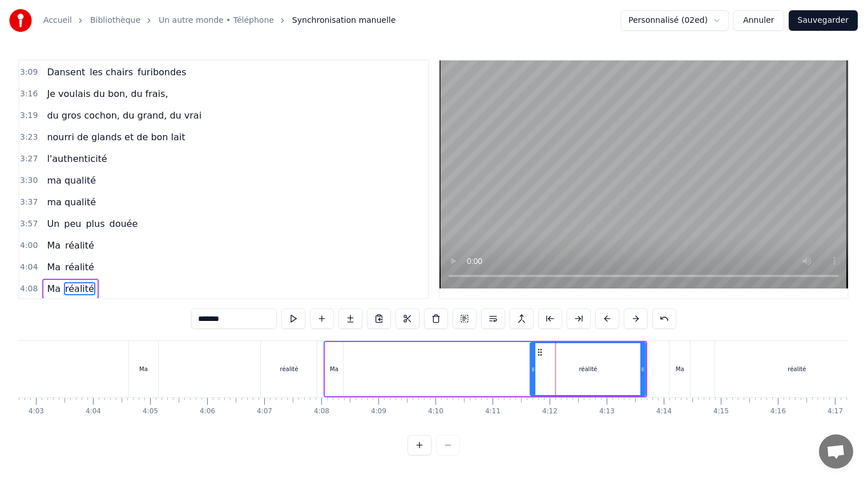
click at [128, 278] on div "4:08 Ma réalité" at bounding box center [223, 289] width 408 height 22
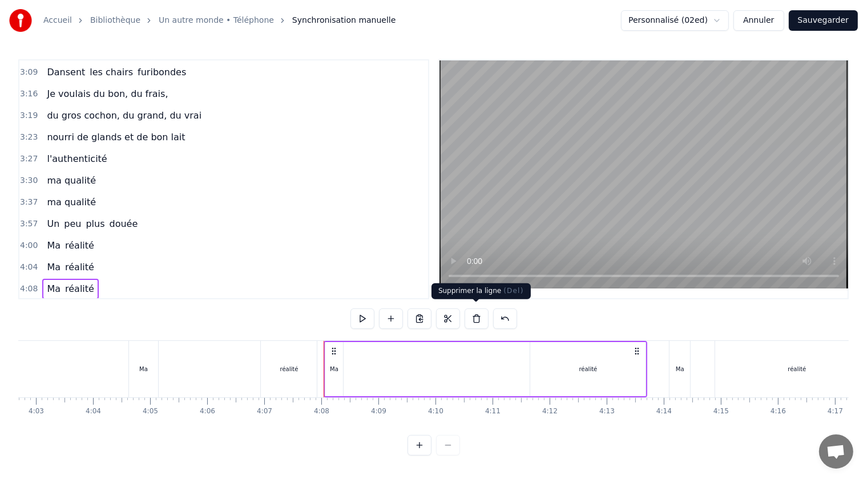
click at [481, 314] on button at bounding box center [476, 319] width 24 height 21
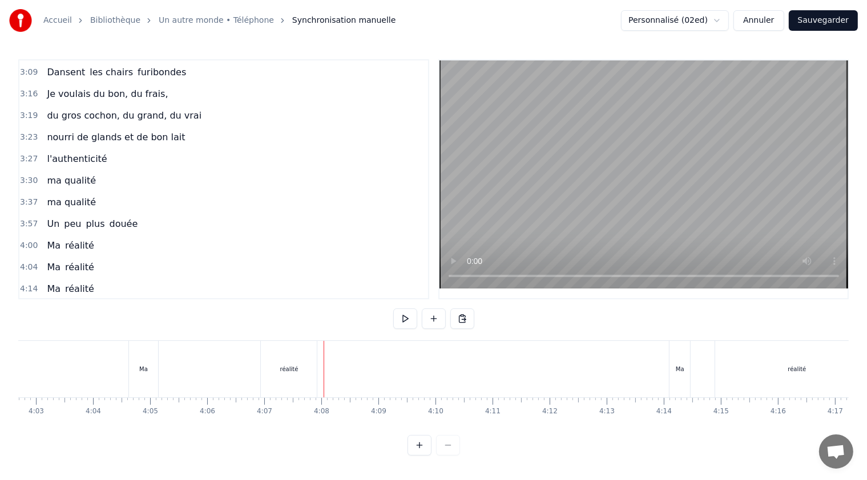
scroll to position [434, 0]
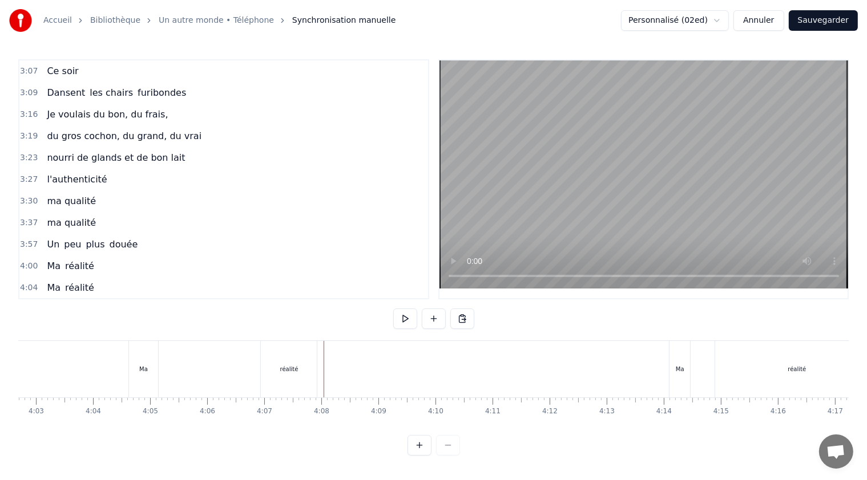
click at [83, 303] on span "réalité" at bounding box center [79, 309] width 31 height 13
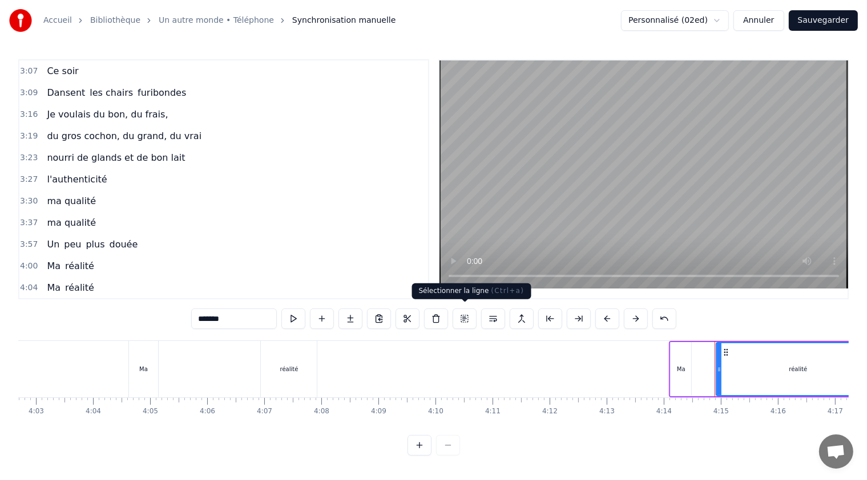
click at [464, 311] on button at bounding box center [464, 319] width 24 height 21
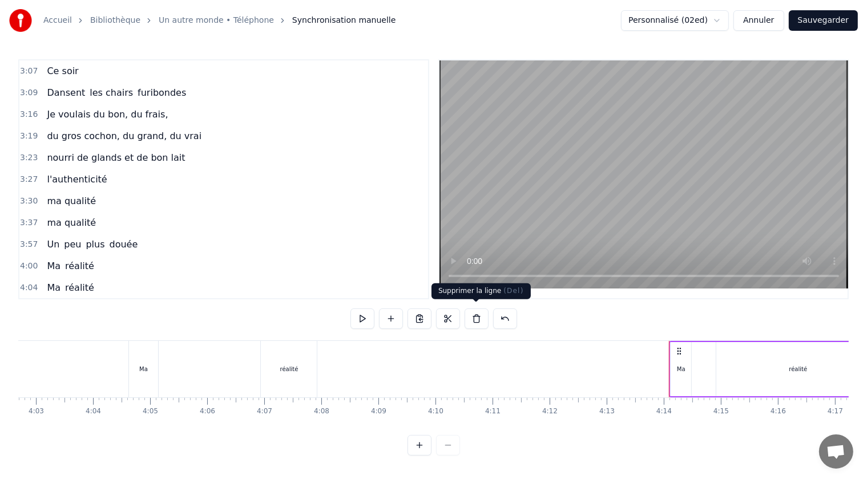
click at [481, 317] on button at bounding box center [476, 319] width 24 height 21
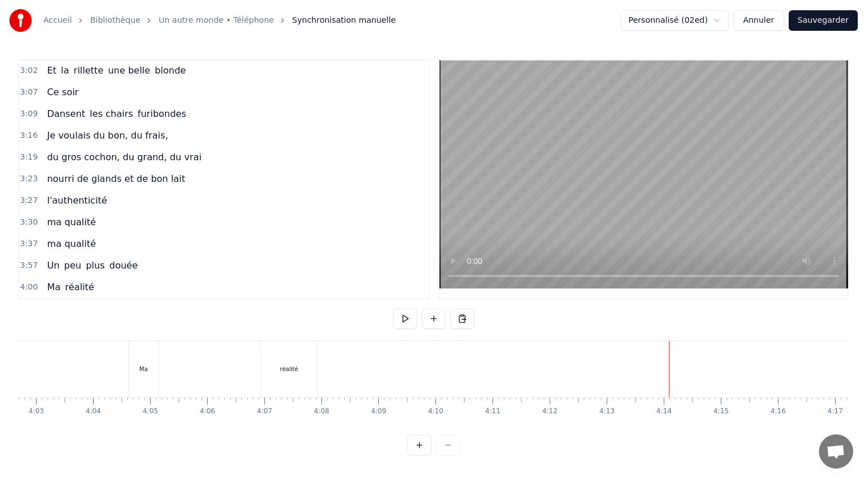
click at [51, 281] on span "Ma" at bounding box center [54, 287] width 16 height 13
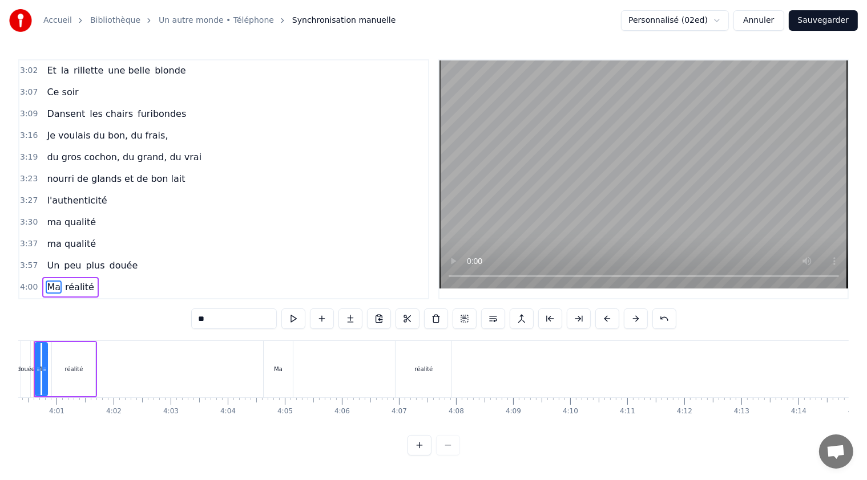
scroll to position [0, 13667]
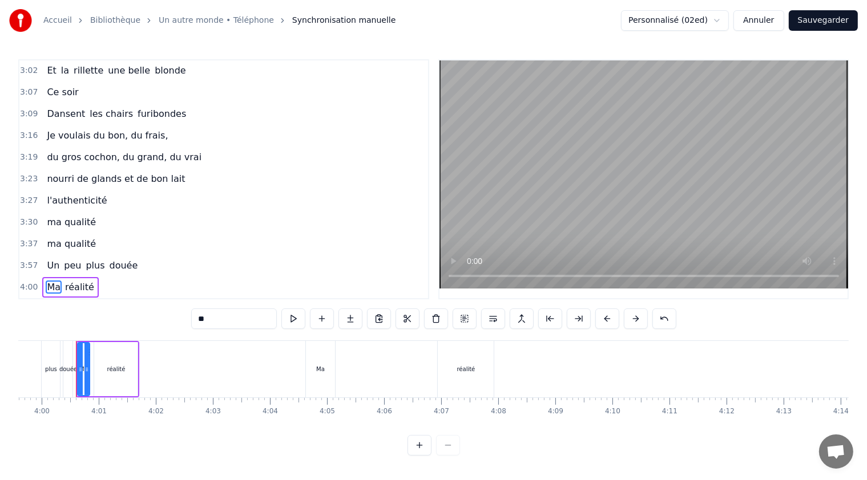
drag, startPoint x: 217, startPoint y: 318, endPoint x: 195, endPoint y: 318, distance: 22.3
click at [195, 318] on input "**" at bounding box center [234, 319] width 86 height 21
click at [88, 281] on span "réalité" at bounding box center [103, 287] width 31 height 13
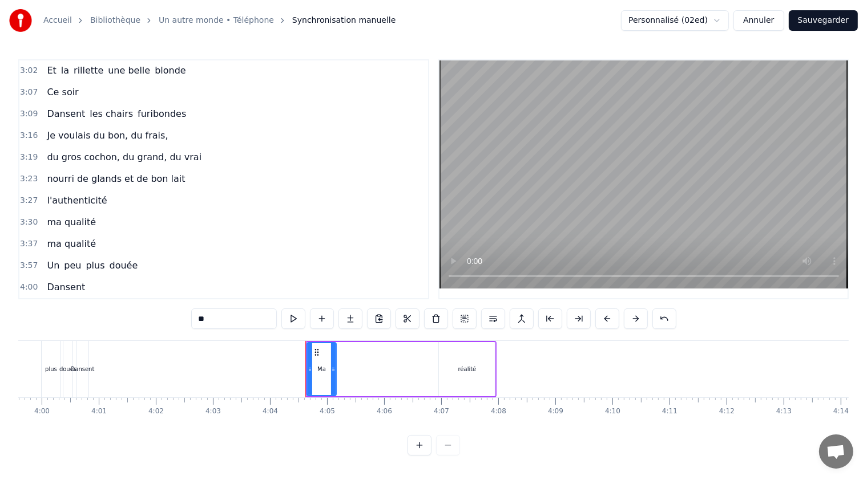
click at [70, 281] on span "Dansent" at bounding box center [66, 287] width 41 height 13
type input "*******"
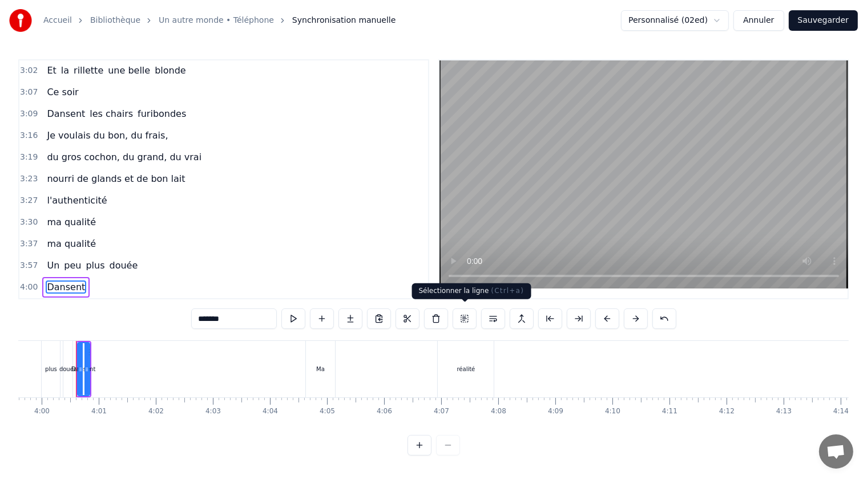
click at [463, 317] on button at bounding box center [464, 319] width 24 height 21
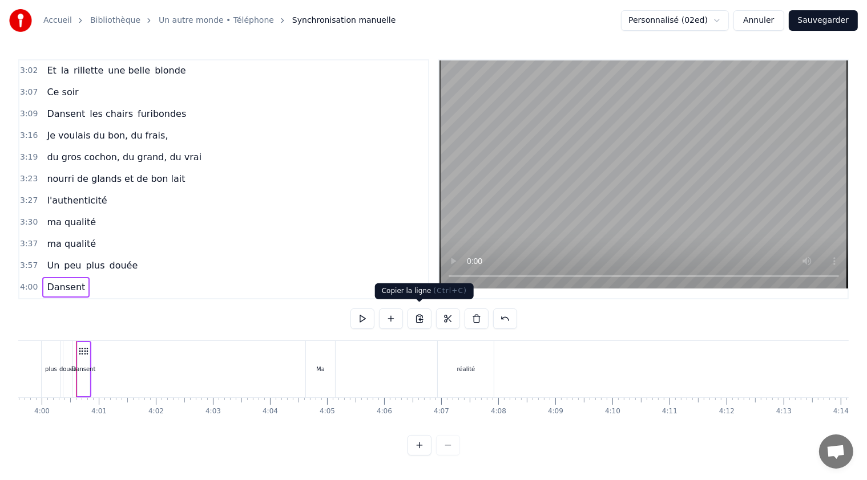
click at [421, 313] on button at bounding box center [419, 319] width 24 height 21
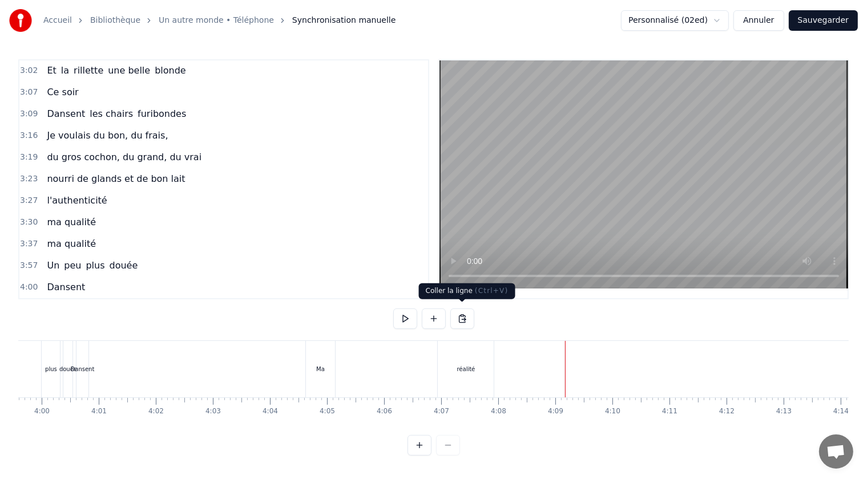
click at [463, 317] on button at bounding box center [462, 319] width 24 height 21
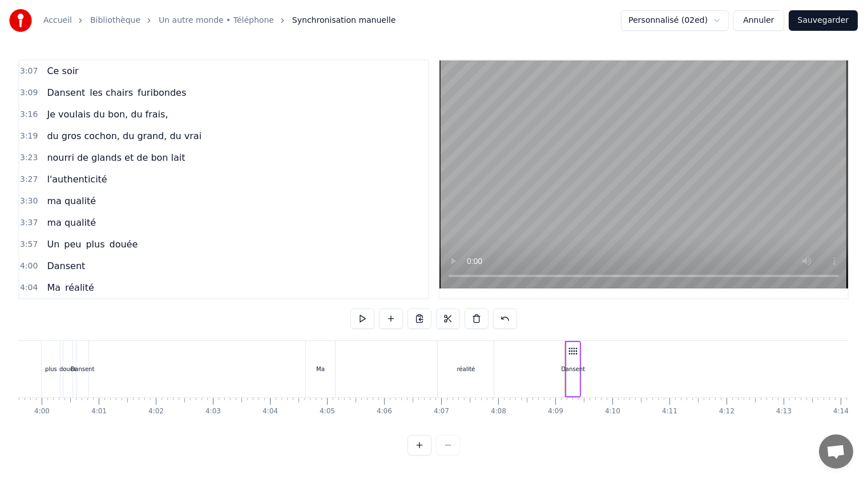
click at [51, 281] on span "Ma" at bounding box center [54, 287] width 16 height 13
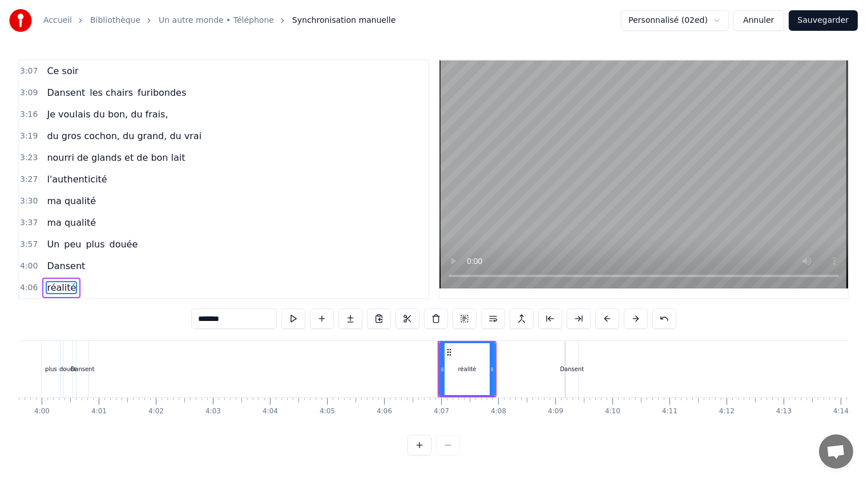
type input "*******"
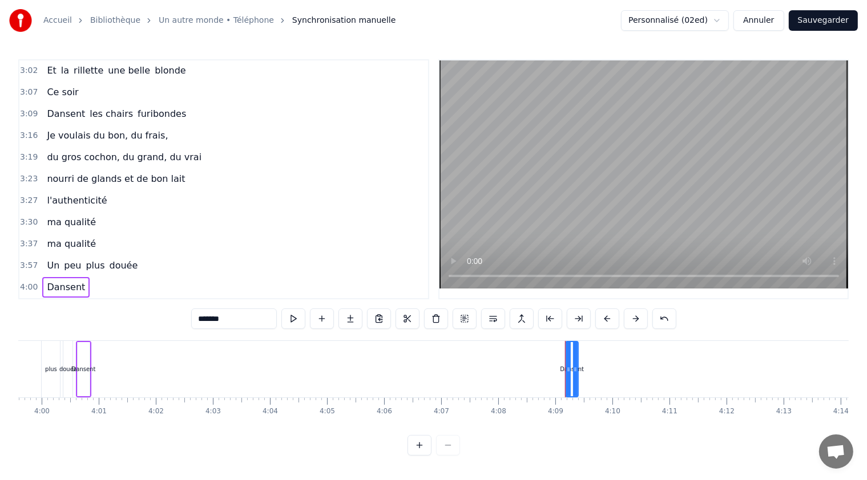
click at [84, 355] on div "Dansent" at bounding box center [84, 369] width 13 height 54
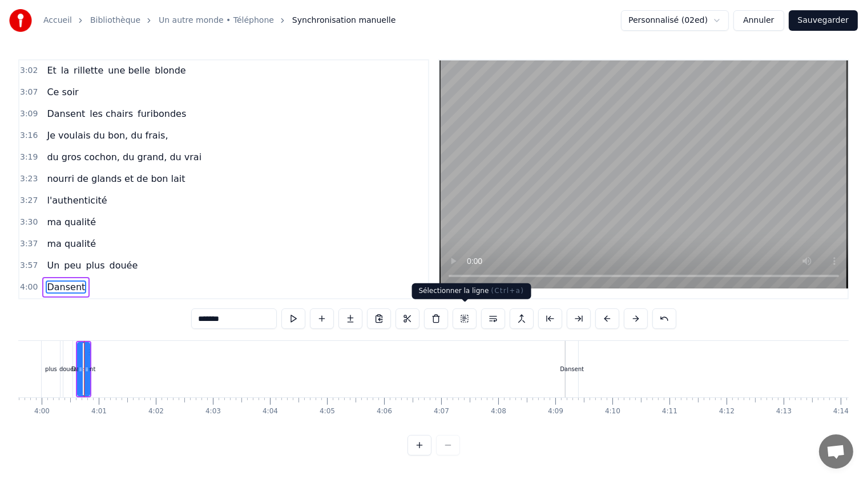
click at [467, 315] on button at bounding box center [464, 319] width 24 height 21
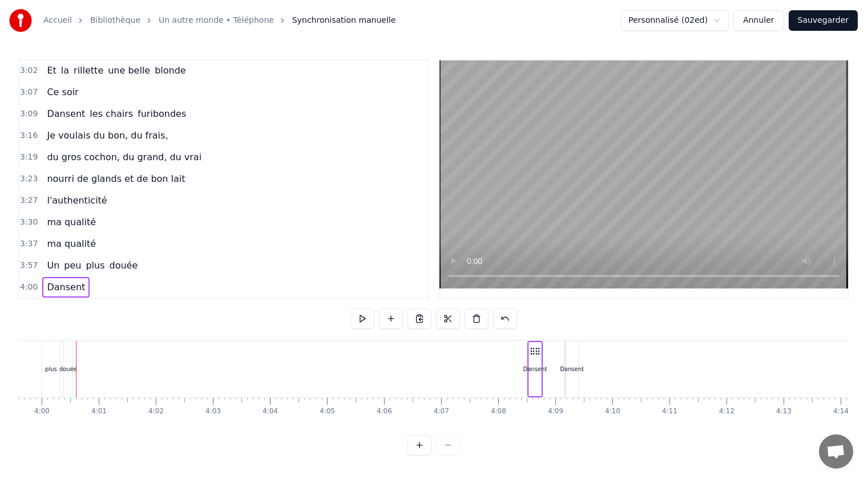
drag, startPoint x: 85, startPoint y: 347, endPoint x: 536, endPoint y: 402, distance: 454.5
click at [536, 402] on div "Je rêvais d'un autr' cochon Pas élevé sur du béton Un cochon libre et mignon Un…" at bounding box center [433, 384] width 830 height 86
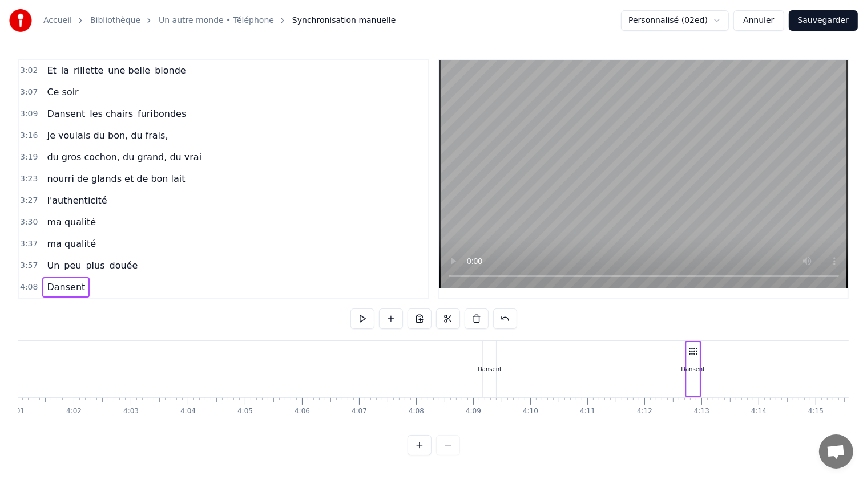
scroll to position [0, 13751]
drag, startPoint x: 533, startPoint y: 348, endPoint x: 624, endPoint y: 361, distance: 92.1
click at [627, 361] on div "Dansent" at bounding box center [626, 369] width 13 height 54
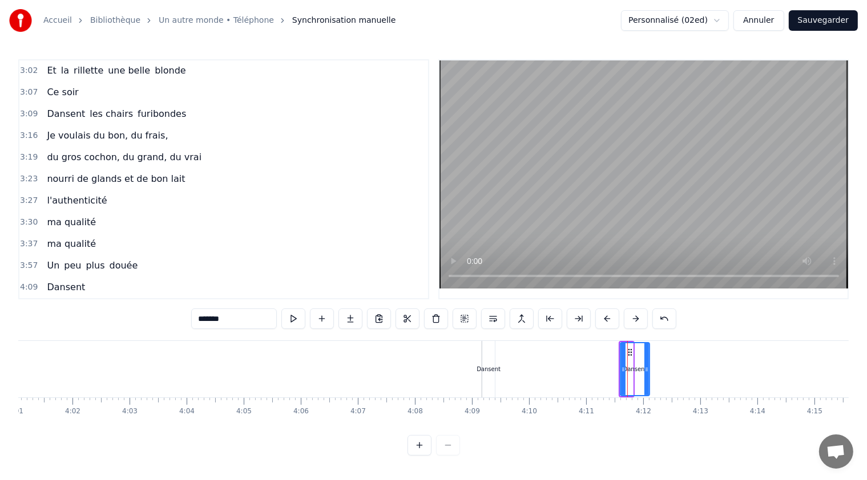
drag, startPoint x: 630, startPoint y: 365, endPoint x: 646, endPoint y: 367, distance: 16.7
click at [646, 367] on icon at bounding box center [646, 369] width 5 height 9
click at [484, 365] on div "Dansent" at bounding box center [488, 369] width 24 height 9
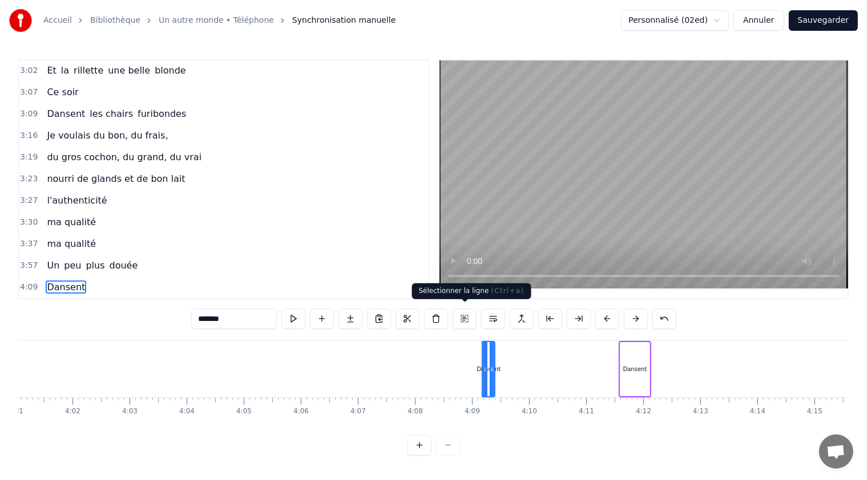
drag, startPoint x: 465, startPoint y: 317, endPoint x: 491, endPoint y: 329, distance: 28.1
click at [468, 318] on button at bounding box center [464, 319] width 24 height 21
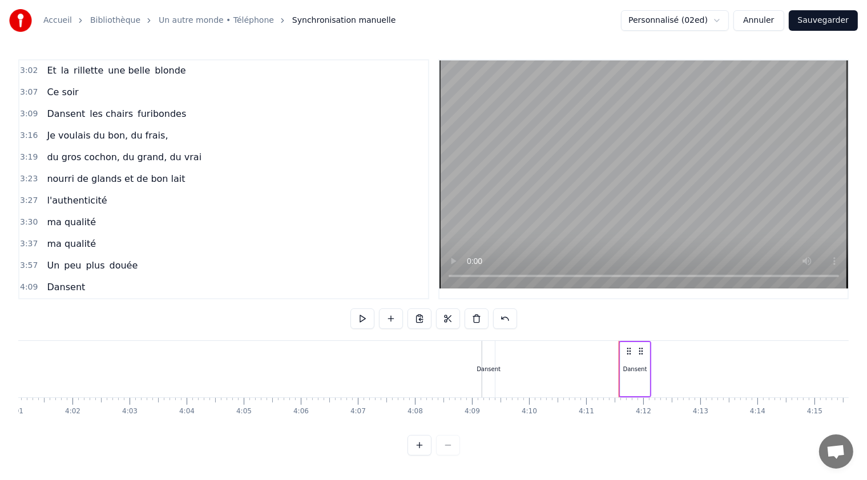
click at [491, 361] on div "Dansent" at bounding box center [488, 369] width 13 height 56
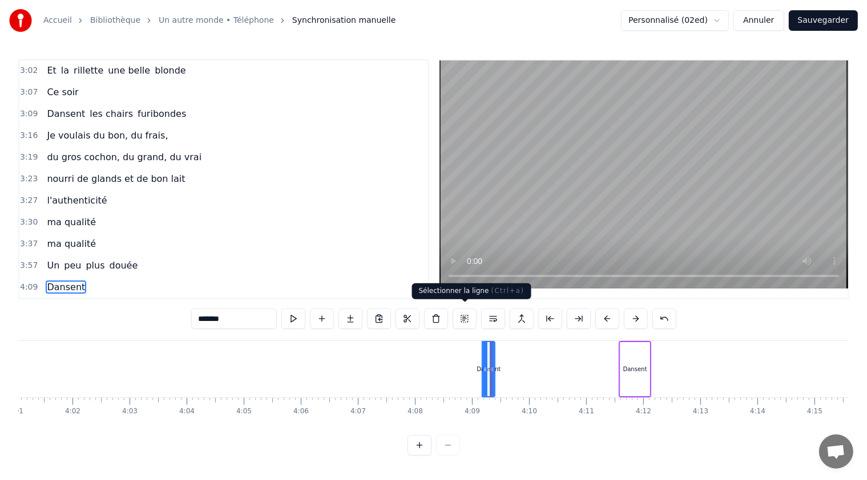
click at [464, 317] on button at bounding box center [464, 319] width 24 height 21
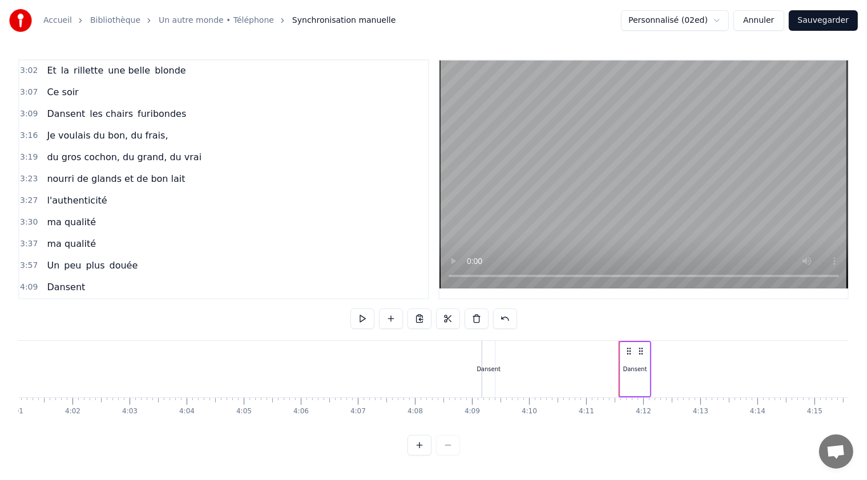
click at [488, 355] on div "Dansent" at bounding box center [488, 369] width 13 height 56
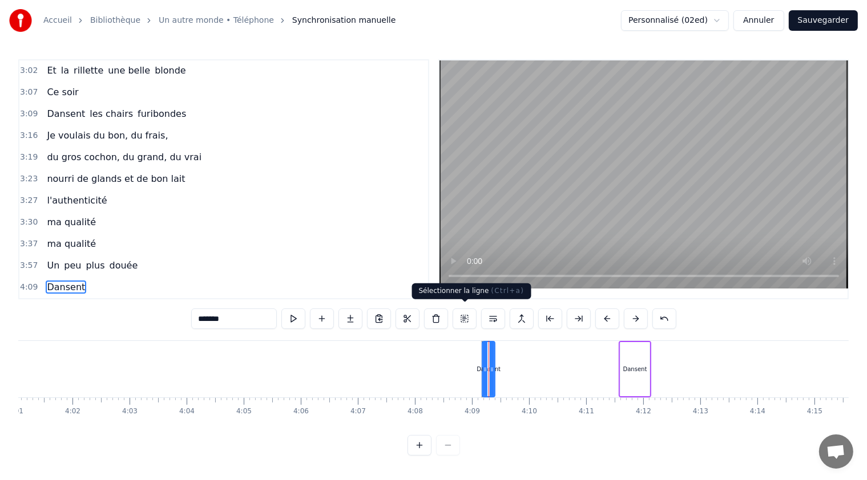
click at [463, 315] on button at bounding box center [464, 319] width 24 height 21
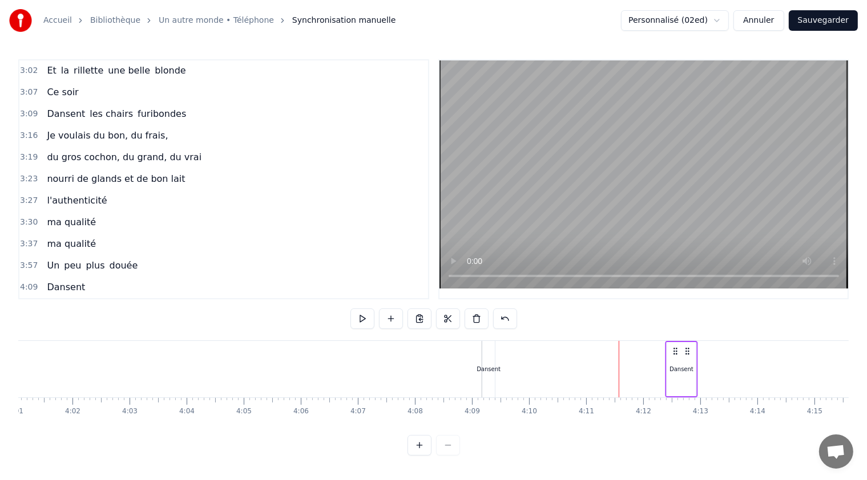
drag, startPoint x: 641, startPoint y: 347, endPoint x: 687, endPoint y: 353, distance: 46.6
click at [687, 353] on div "Dansent" at bounding box center [681, 369] width 33 height 56
click at [486, 360] on div "Dansent" at bounding box center [488, 369] width 13 height 56
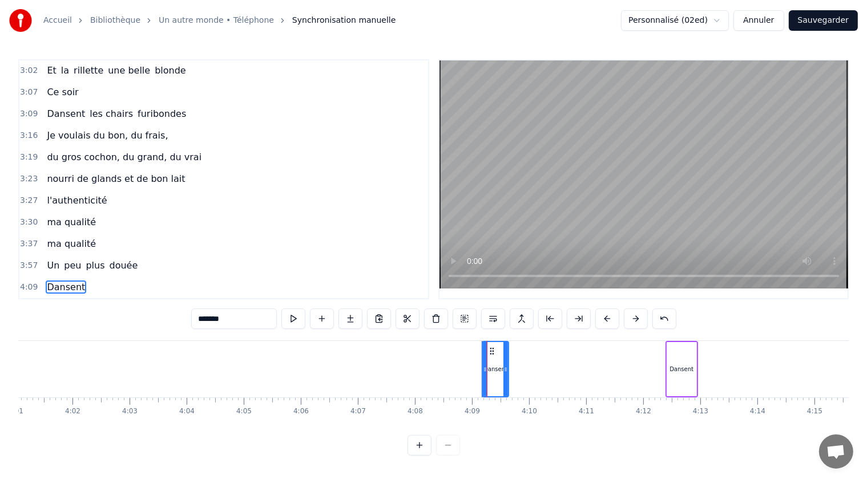
drag, startPoint x: 493, startPoint y: 365, endPoint x: 507, endPoint y: 365, distance: 13.7
click at [507, 365] on icon at bounding box center [505, 369] width 5 height 9
drag, startPoint x: 489, startPoint y: 347, endPoint x: 626, endPoint y: 365, distance: 137.5
click at [626, 365] on div "Dansent" at bounding box center [631, 369] width 25 height 54
click at [646, 366] on icon at bounding box center [645, 369] width 5 height 9
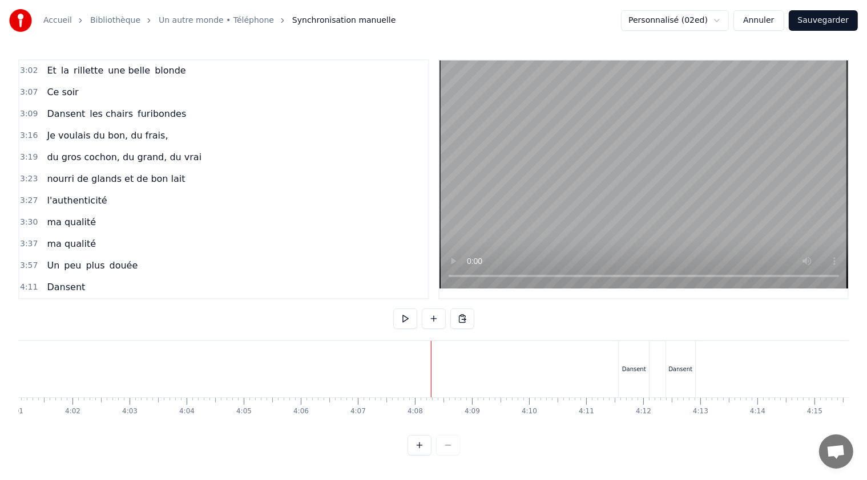
click at [408, 319] on button at bounding box center [405, 319] width 24 height 21
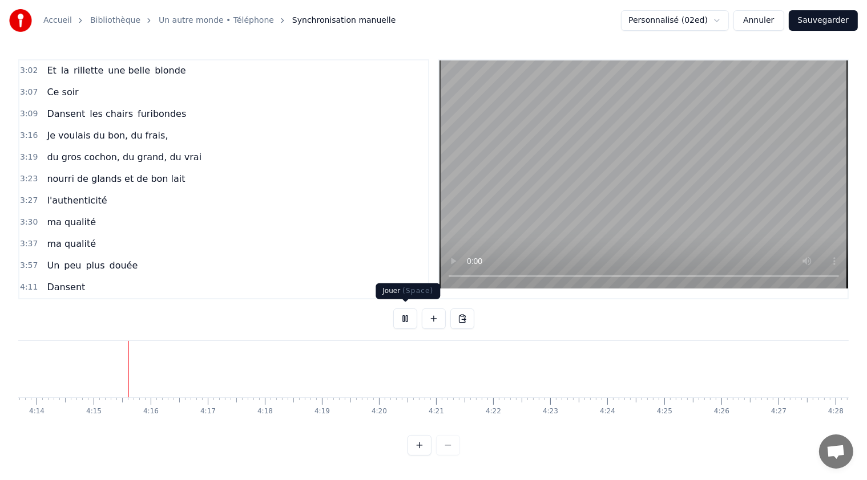
click at [411, 315] on button at bounding box center [405, 319] width 24 height 21
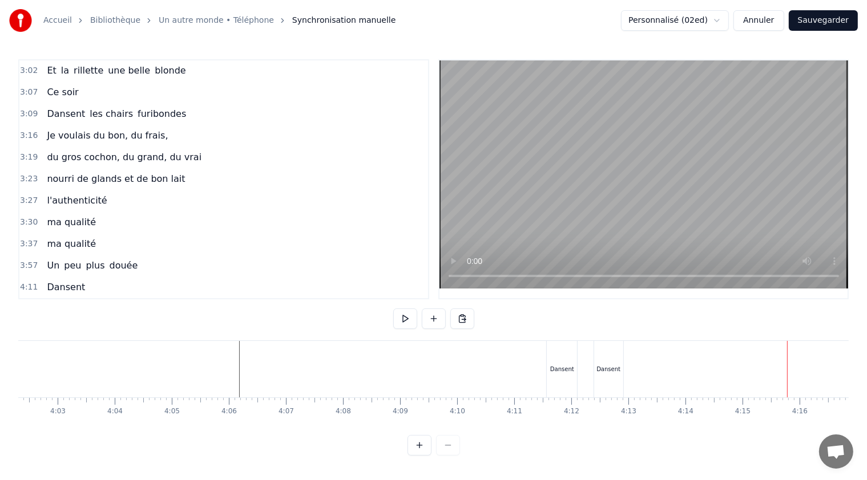
scroll to position [0, 13840]
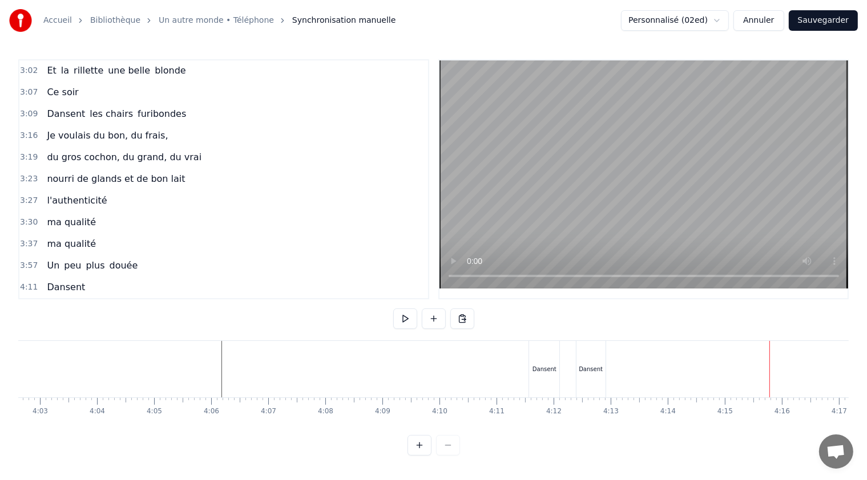
click at [543, 365] on div "Dansent" at bounding box center [544, 369] width 24 height 9
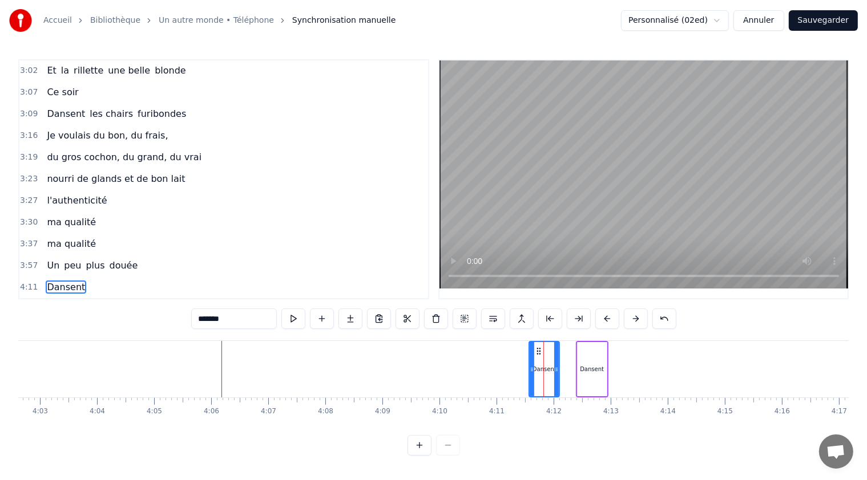
click at [71, 281] on span "Dansent" at bounding box center [66, 287] width 41 height 13
click at [248, 317] on input "*******" at bounding box center [234, 319] width 86 height 21
click at [551, 366] on icon at bounding box center [551, 369] width 5 height 9
click at [593, 367] on div "Dansent" at bounding box center [592, 369] width 24 height 9
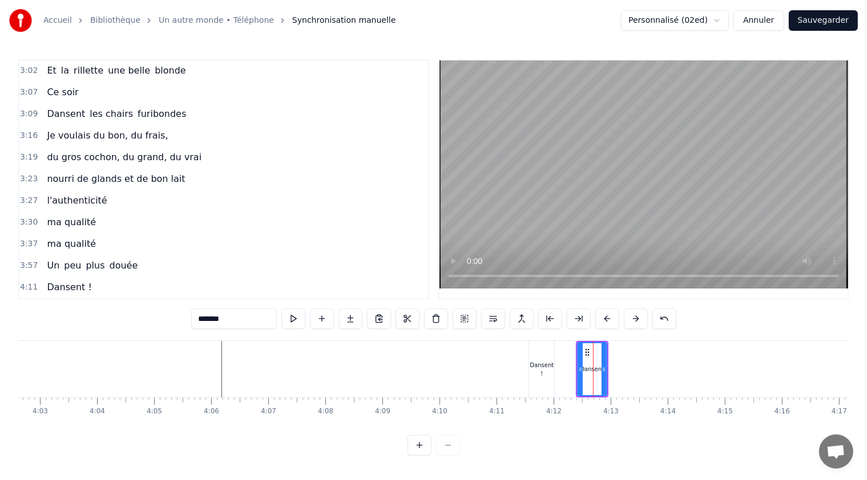
click at [237, 313] on input "*******" at bounding box center [234, 319] width 86 height 21
click at [597, 365] on icon at bounding box center [596, 369] width 5 height 9
type input "*********"
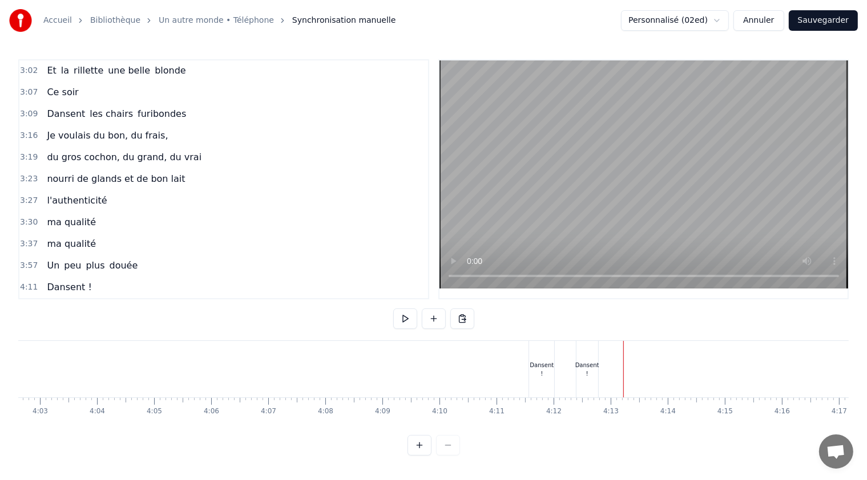
click at [411, 317] on button at bounding box center [405, 319] width 24 height 21
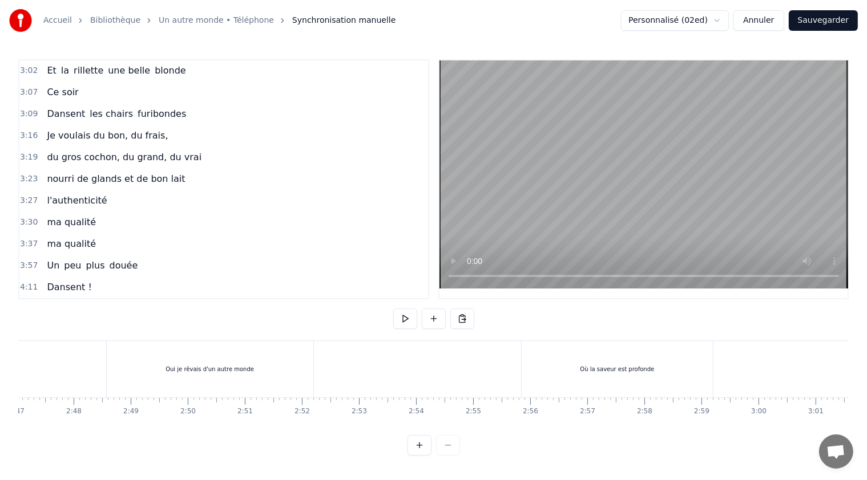
scroll to position [0, 9457]
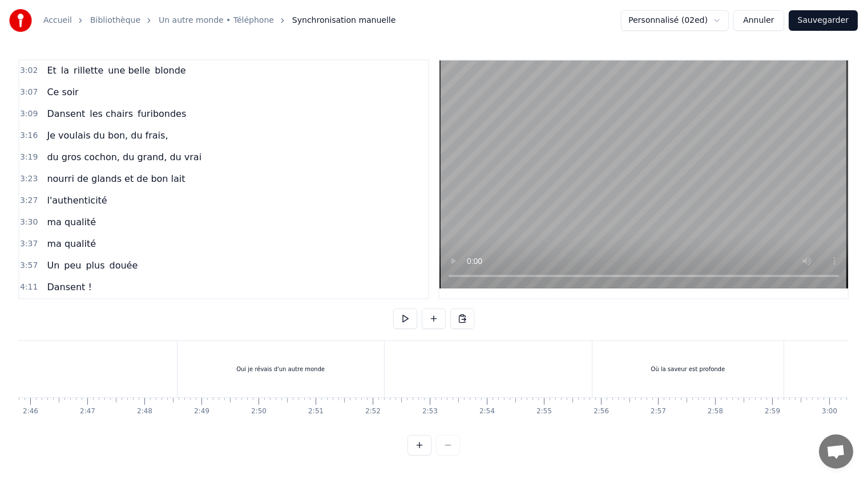
click at [400, 314] on button at bounding box center [405, 319] width 24 height 21
click at [401, 311] on button at bounding box center [405, 319] width 24 height 21
click at [209, 367] on div "Oui je rêvais d'un autre monde" at bounding box center [280, 369] width 207 height 56
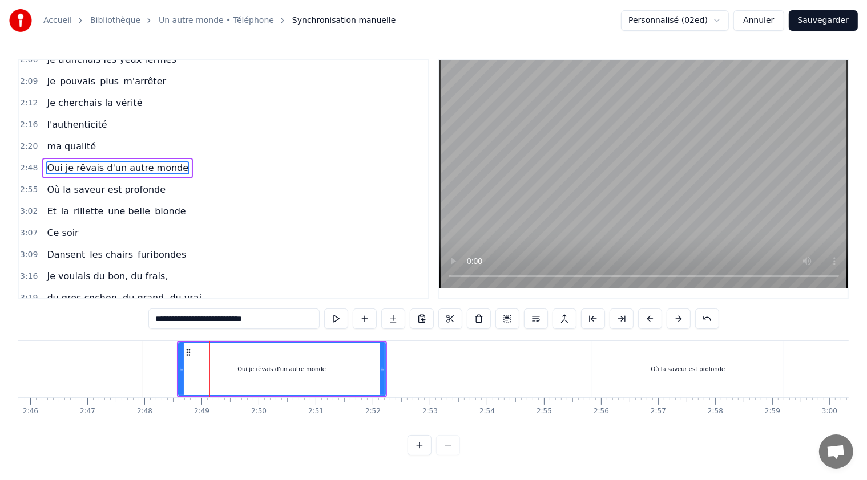
scroll to position [248, 0]
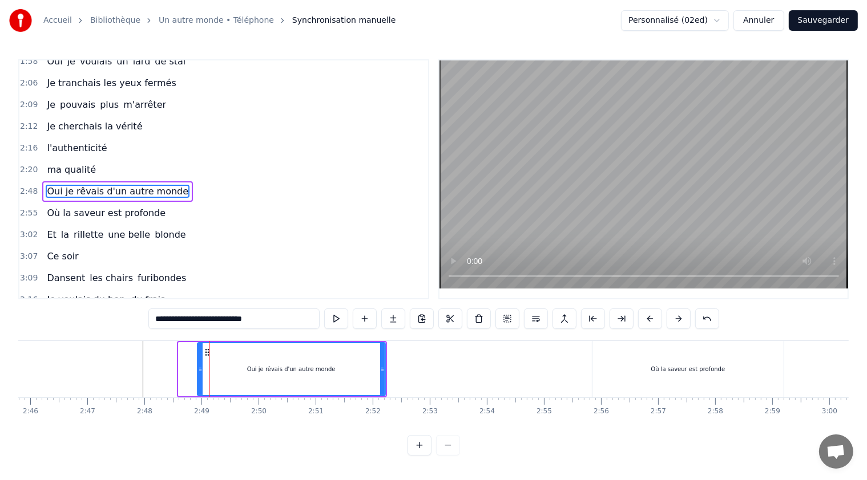
drag, startPoint x: 181, startPoint y: 367, endPoint x: 200, endPoint y: 367, distance: 18.8
click at [200, 368] on circle at bounding box center [200, 368] width 1 height 1
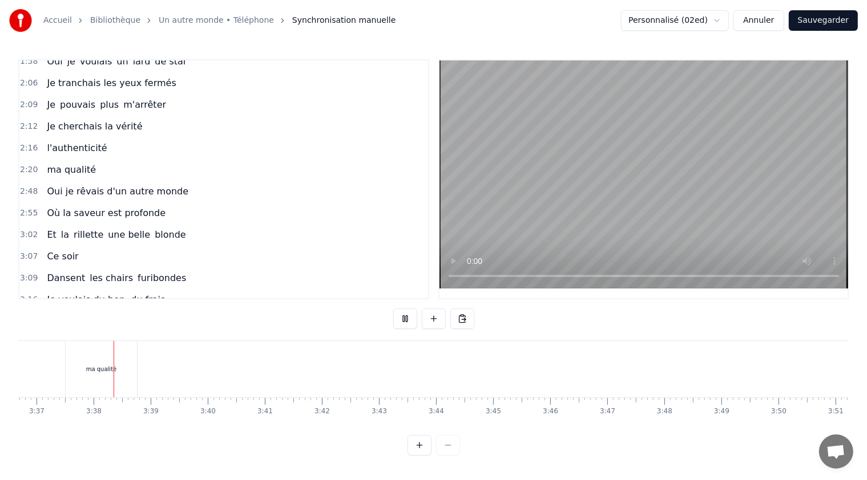
scroll to position [0, 12361]
click at [400, 314] on button at bounding box center [405, 319] width 24 height 21
click at [406, 319] on button at bounding box center [405, 319] width 24 height 21
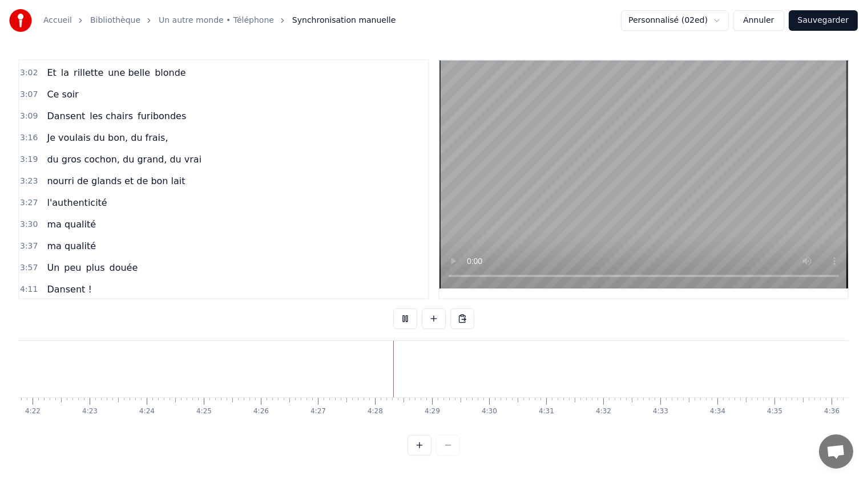
scroll to position [412, 0]
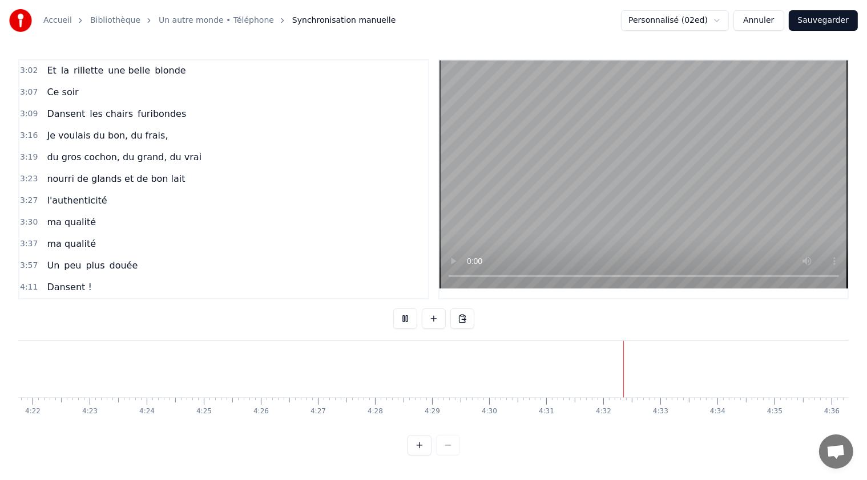
click at [70, 302] on span "Dansent !" at bounding box center [69, 308] width 47 height 13
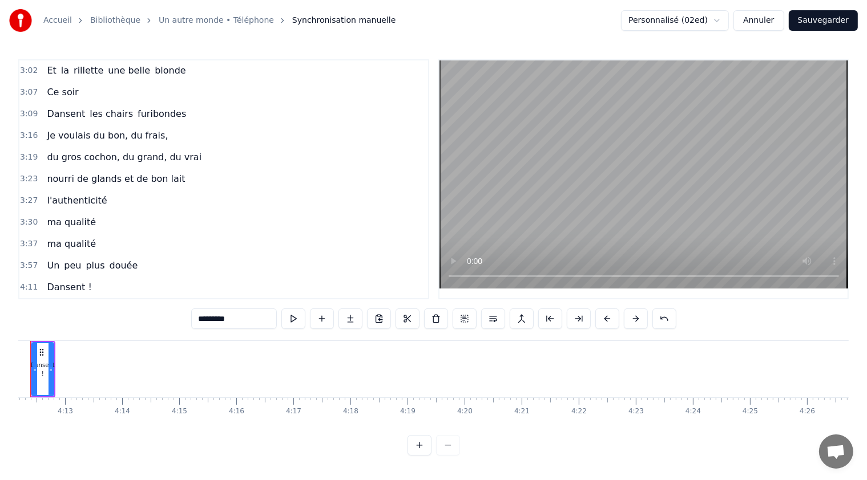
scroll to position [0, 14340]
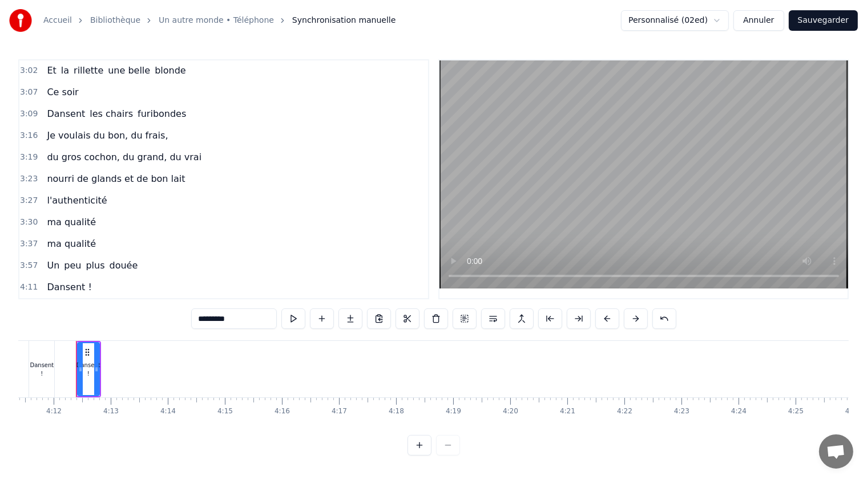
click at [241, 319] on input "*********" at bounding box center [234, 319] width 86 height 21
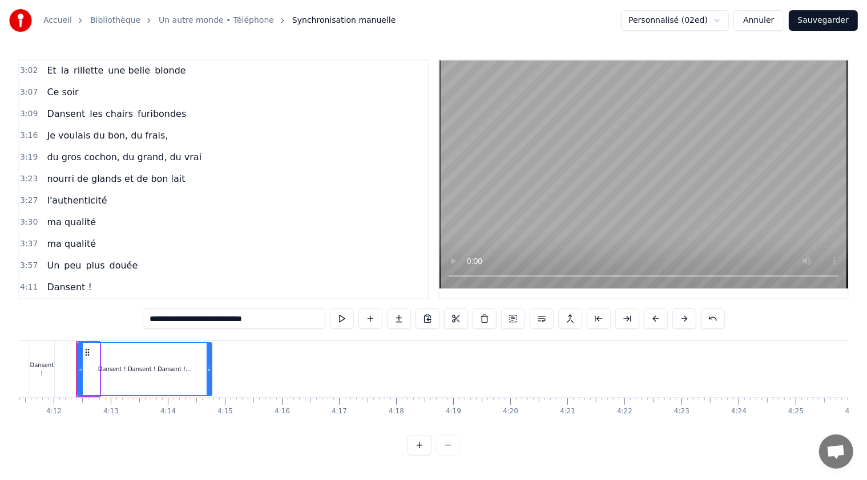
drag, startPoint x: 95, startPoint y: 367, endPoint x: 208, endPoint y: 365, distance: 112.4
click at [208, 365] on icon at bounding box center [209, 369] width 5 height 9
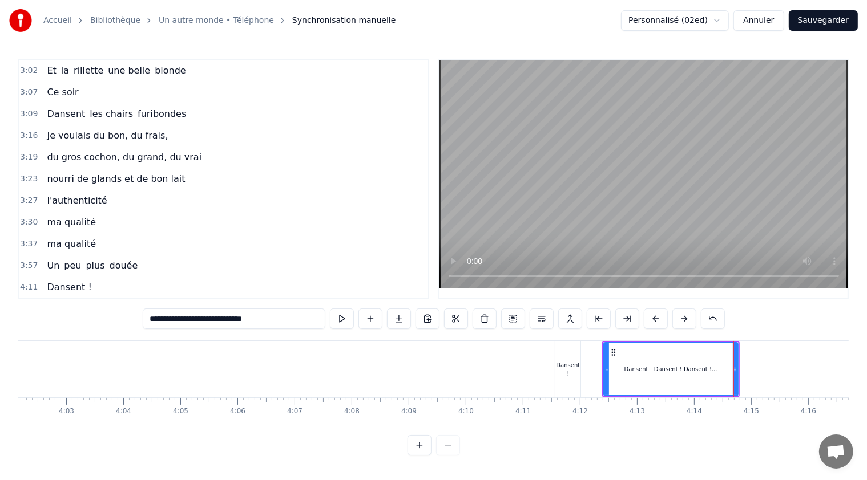
scroll to position [0, 13547]
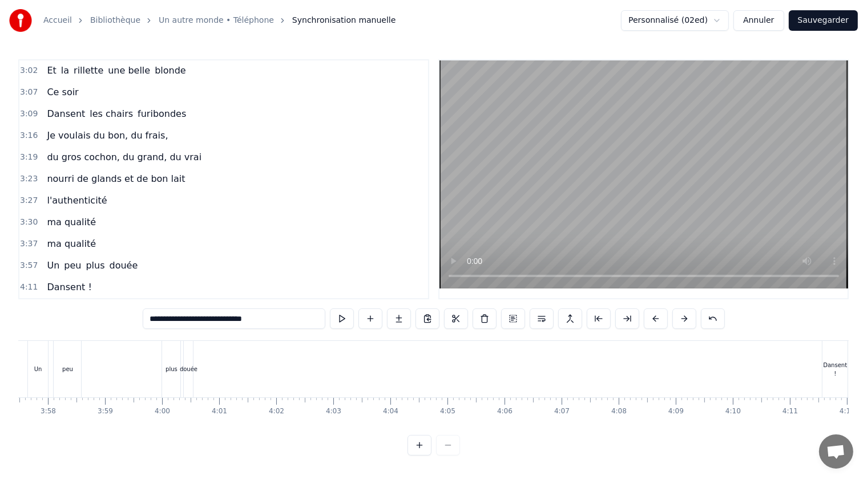
type input "**********"
click at [835, 364] on div "Dansent !" at bounding box center [834, 369] width 25 height 17
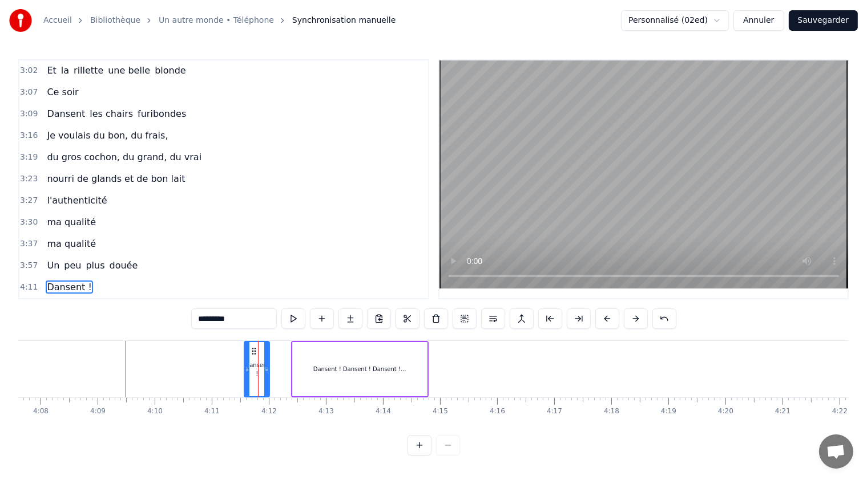
scroll to position [0, 14307]
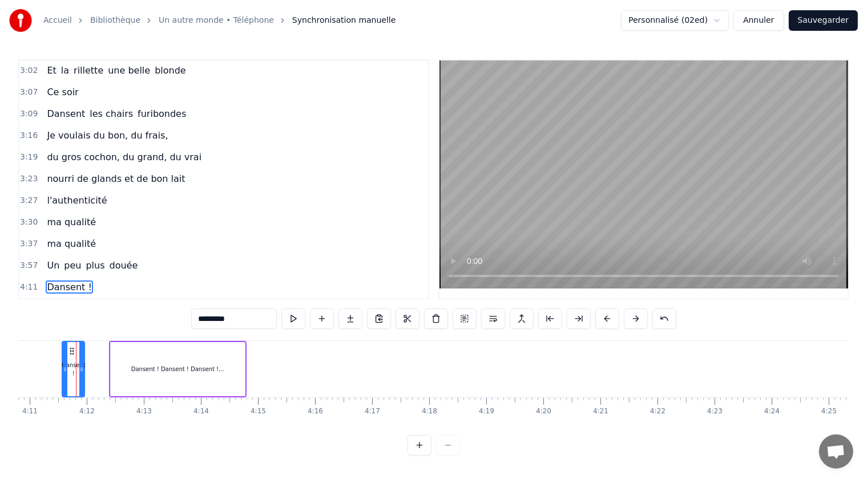
click at [80, 367] on icon at bounding box center [81, 369] width 5 height 9
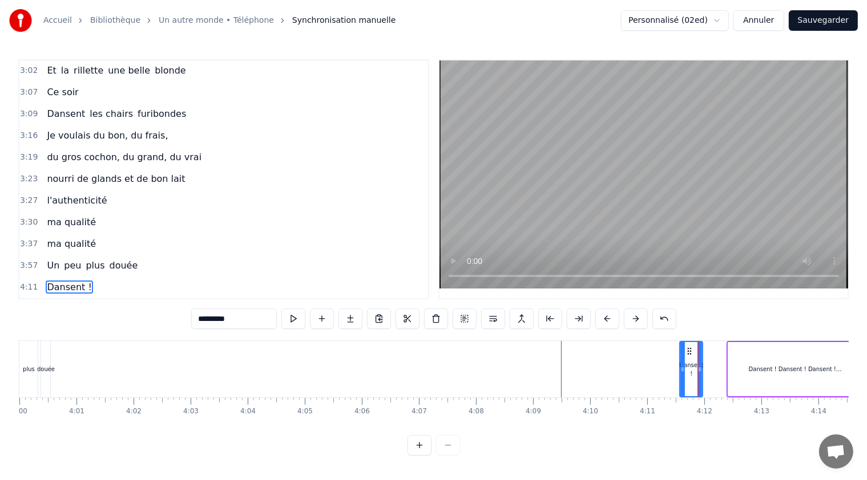
scroll to position [0, 13663]
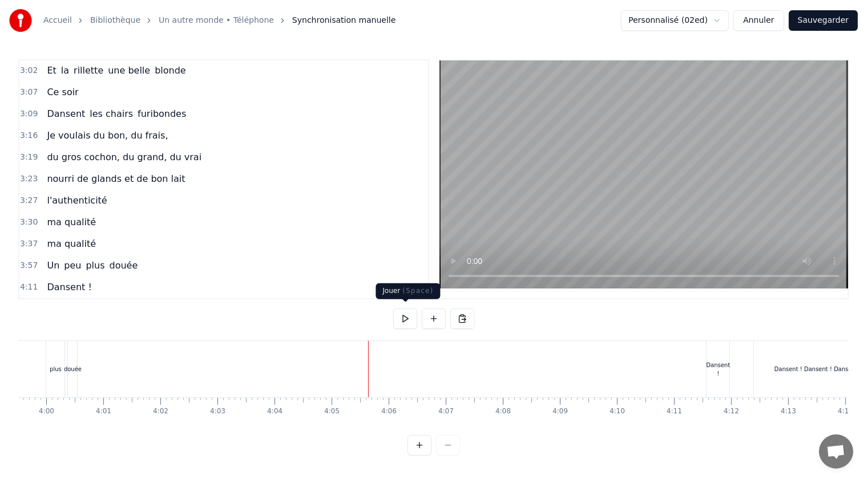
click at [402, 317] on button at bounding box center [405, 319] width 24 height 21
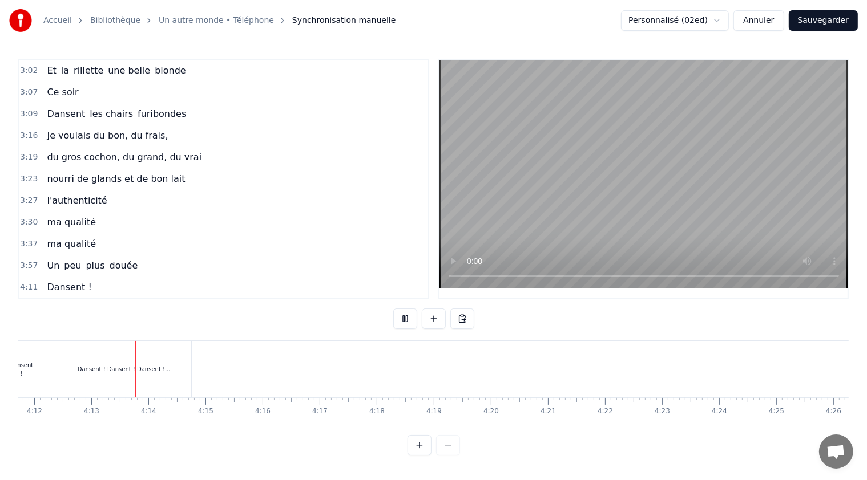
scroll to position [0, 14379]
click at [406, 315] on button at bounding box center [405, 319] width 24 height 21
click at [402, 314] on button at bounding box center [405, 319] width 24 height 21
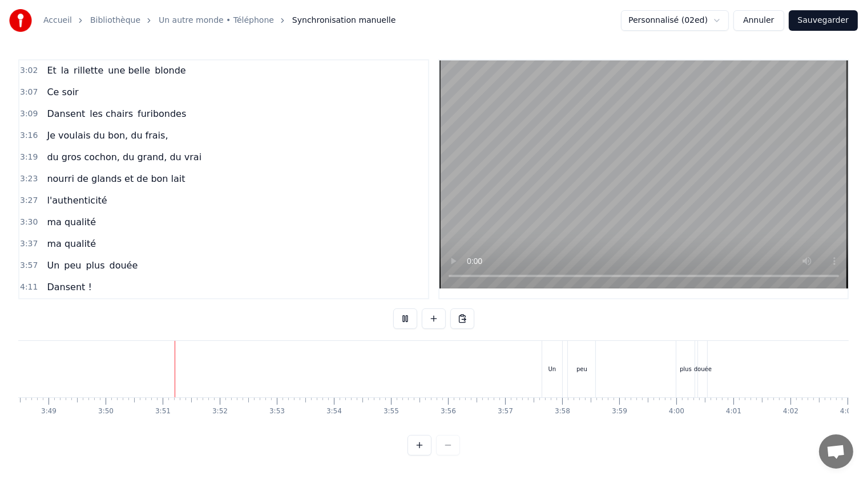
scroll to position [0, 13077]
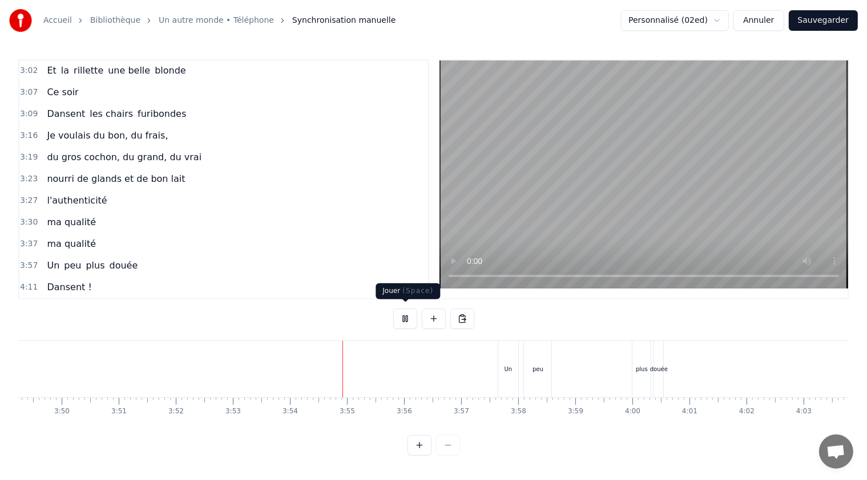
click at [404, 317] on button at bounding box center [405, 319] width 24 height 21
click at [49, 259] on span "Un" at bounding box center [53, 265] width 15 height 13
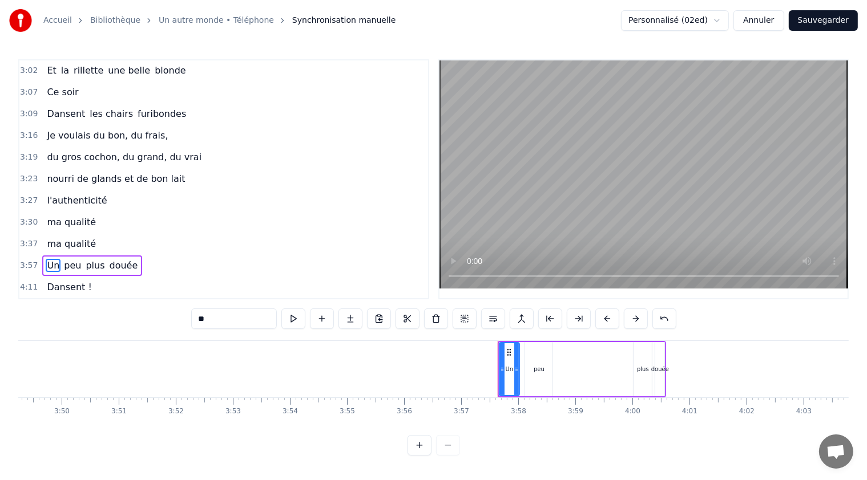
click at [63, 259] on span "peu" at bounding box center [72, 265] width 19 height 13
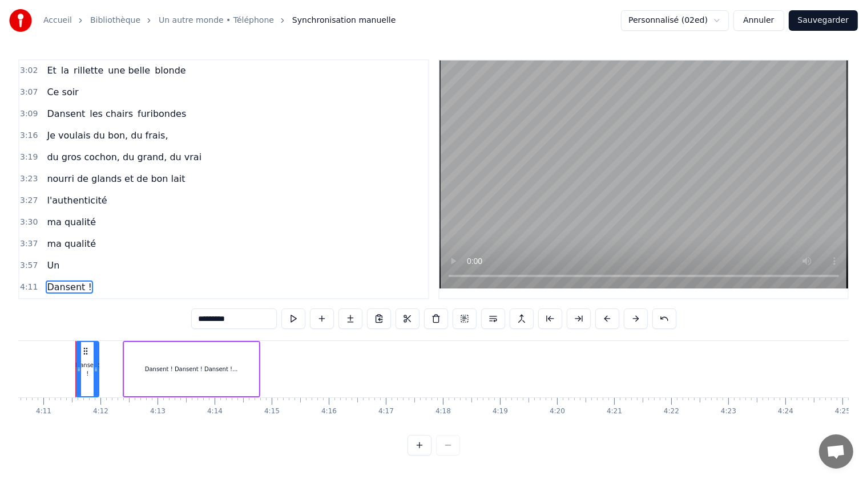
click at [47, 259] on span "Un" at bounding box center [53, 265] width 15 height 13
type input "**"
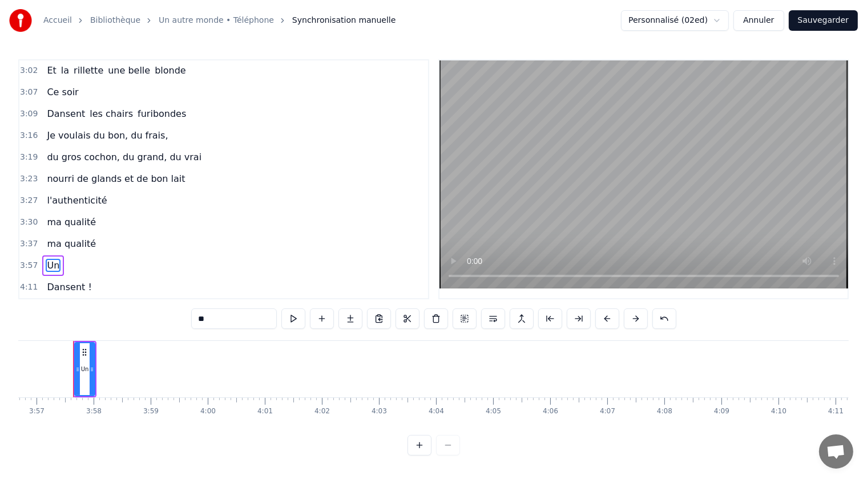
scroll to position [0, 13498]
drag, startPoint x: 95, startPoint y: 366, endPoint x: 151, endPoint y: 374, distance: 56.6
click at [151, 374] on div at bounding box center [150, 369] width 5 height 52
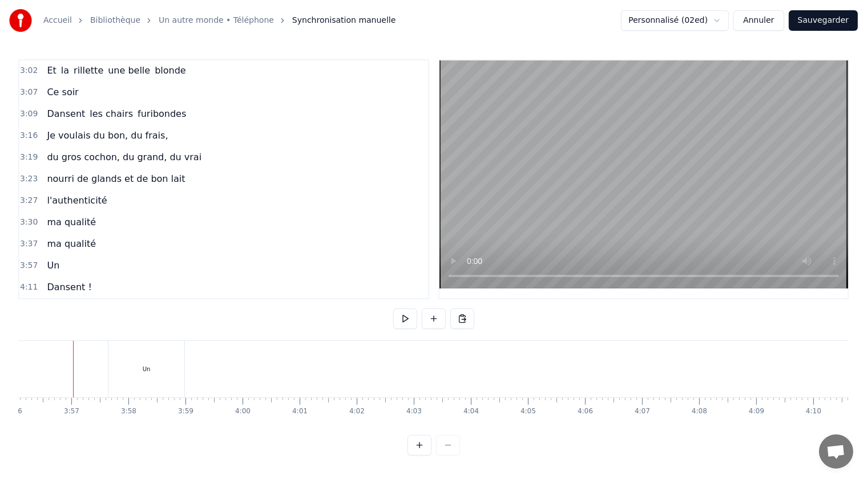
scroll to position [0, 13464]
click at [404, 316] on button at bounding box center [405, 319] width 24 height 21
click at [409, 319] on button at bounding box center [405, 319] width 24 height 21
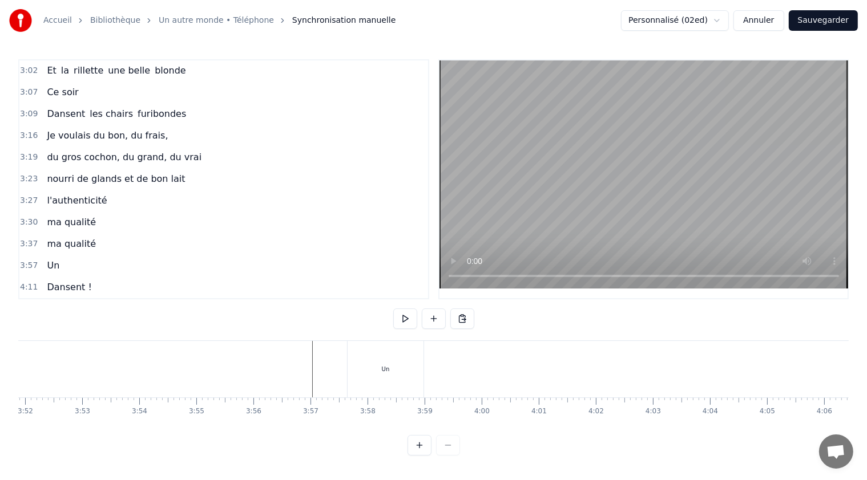
click at [403, 315] on button at bounding box center [405, 319] width 24 height 21
click at [404, 315] on button at bounding box center [405, 319] width 24 height 21
click at [383, 365] on div "Un" at bounding box center [386, 369] width 8 height 9
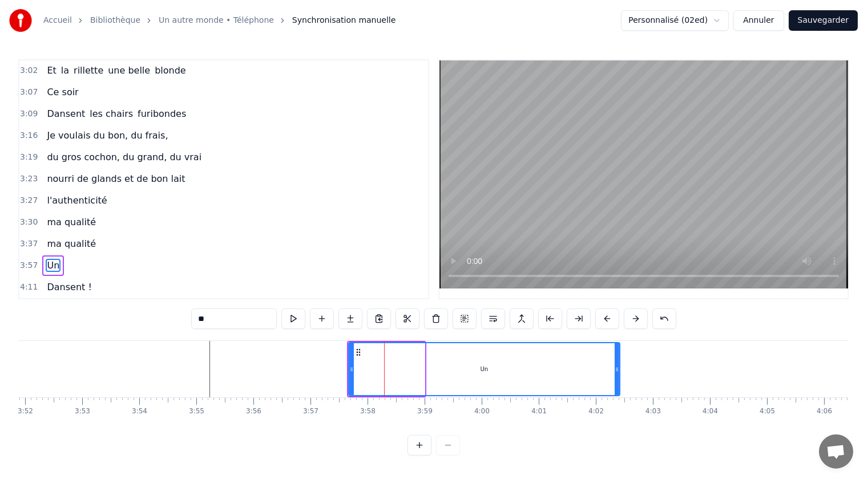
drag, startPoint x: 421, startPoint y: 365, endPoint x: 616, endPoint y: 370, distance: 195.2
click at [616, 370] on div at bounding box center [616, 369] width 5 height 52
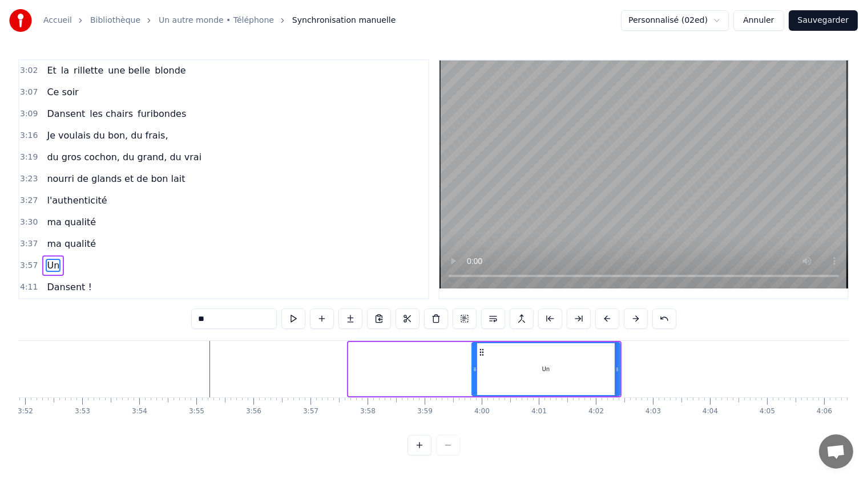
drag, startPoint x: 349, startPoint y: 365, endPoint x: 472, endPoint y: 362, distance: 123.2
click at [472, 365] on icon at bounding box center [474, 369] width 5 height 9
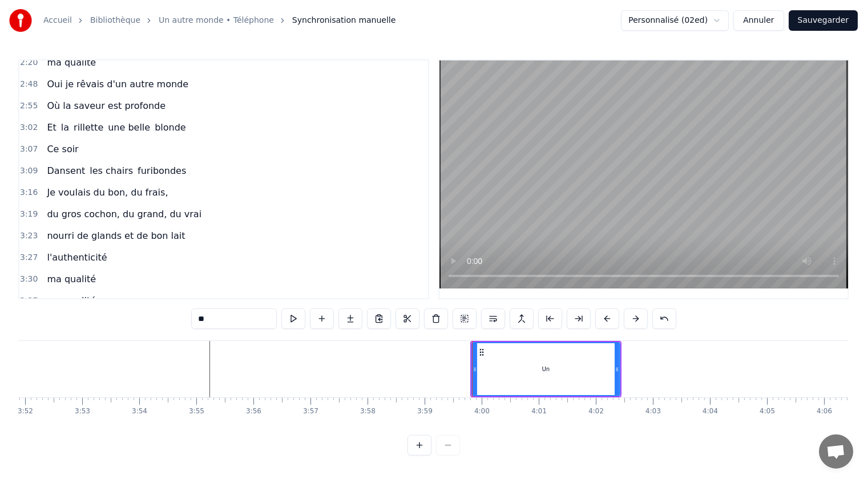
scroll to position [412, 0]
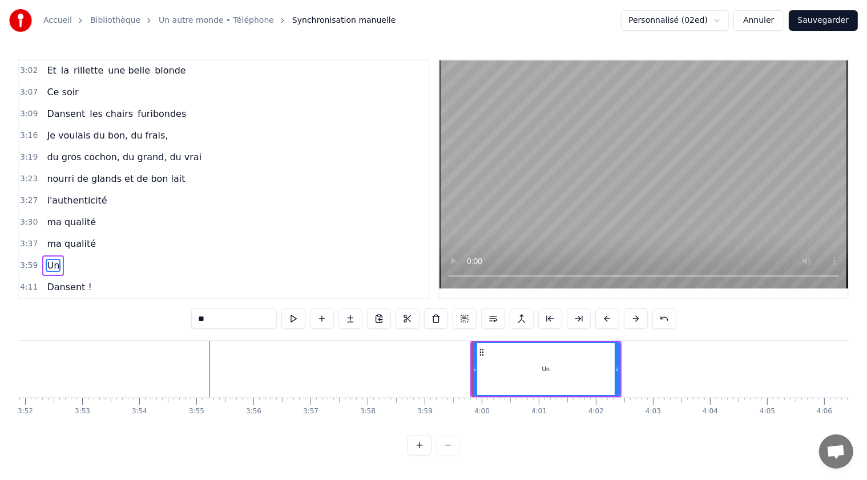
click at [50, 259] on span "Un" at bounding box center [53, 265] width 15 height 13
drag, startPoint x: 215, startPoint y: 317, endPoint x: 193, endPoint y: 317, distance: 22.3
click at [193, 317] on input "**" at bounding box center [234, 319] width 86 height 21
paste input "**********"
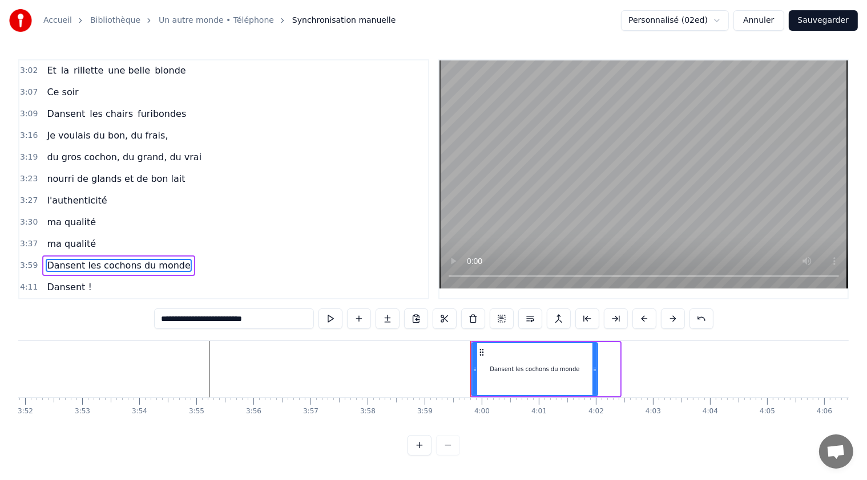
drag, startPoint x: 616, startPoint y: 365, endPoint x: 594, endPoint y: 361, distance: 22.7
click at [594, 361] on div at bounding box center [594, 369] width 5 height 52
type input "**********"
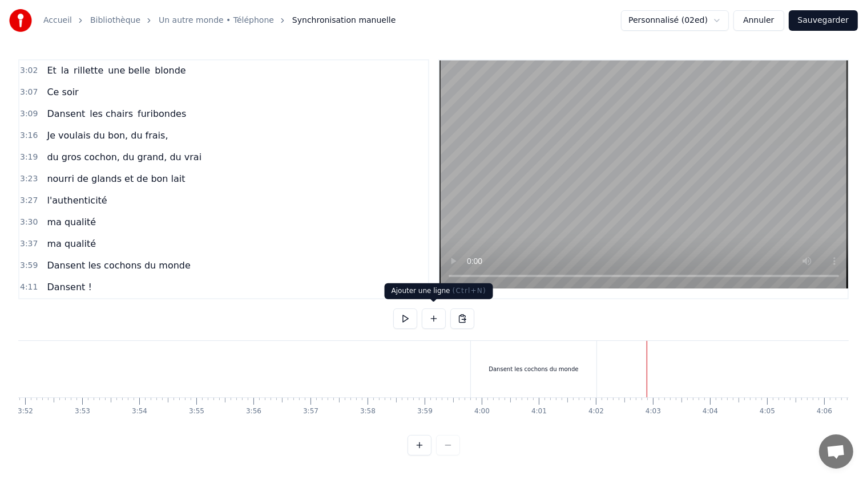
click at [433, 317] on button at bounding box center [434, 319] width 24 height 21
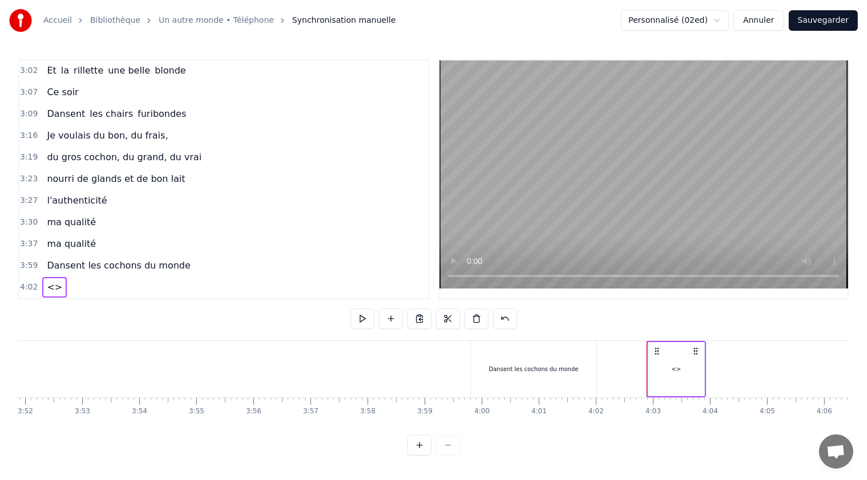
click at [50, 281] on span "<>" at bounding box center [55, 287] width 18 height 13
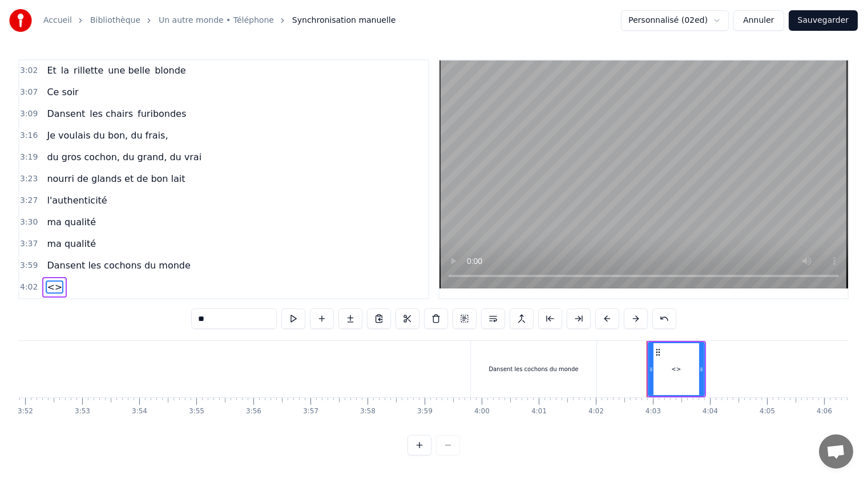
scroll to position [434, 0]
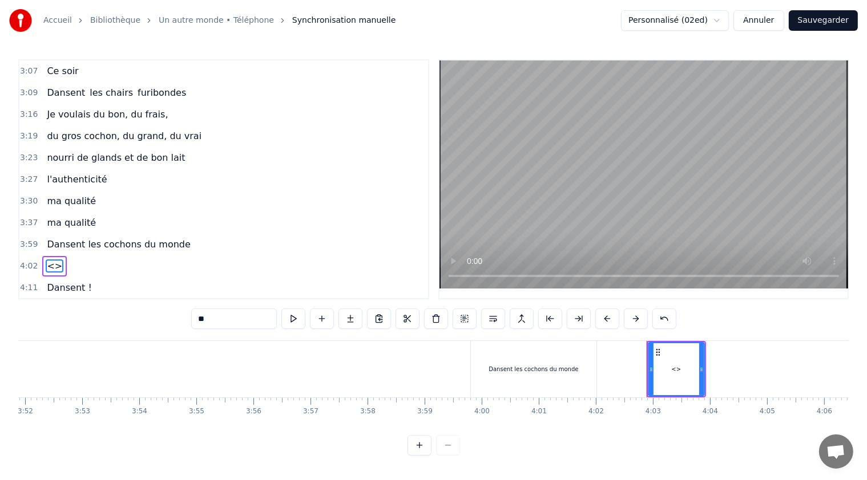
drag, startPoint x: 223, startPoint y: 318, endPoint x: 196, endPoint y: 317, distance: 27.4
click at [196, 317] on input "**" at bounding box center [234, 319] width 86 height 21
paste input "**********"
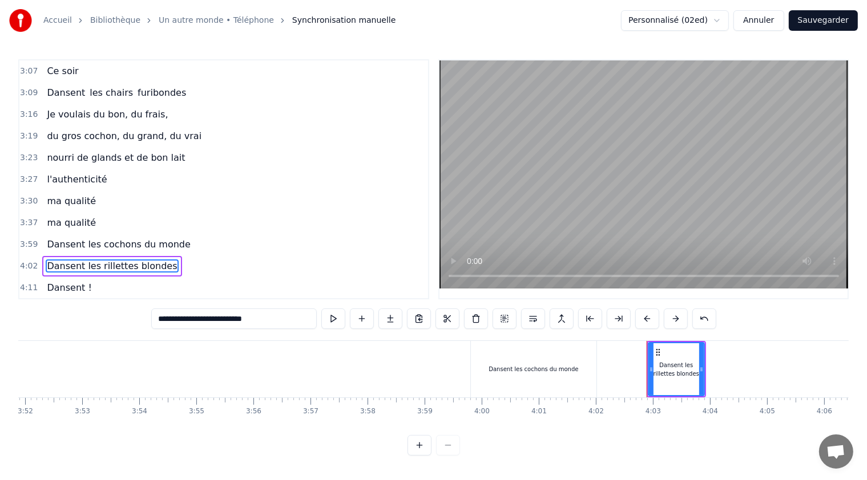
type input "**********"
click at [244, 277] on div "4:11 Dansent !" at bounding box center [223, 288] width 408 height 22
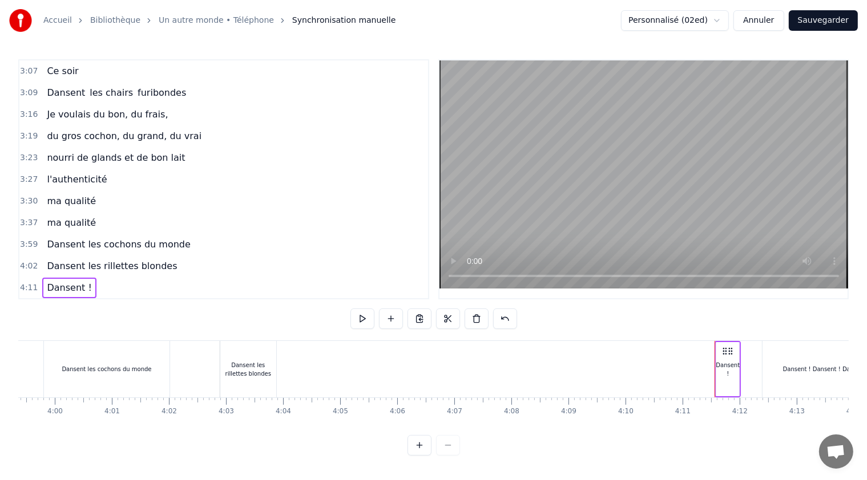
scroll to position [0, 13583]
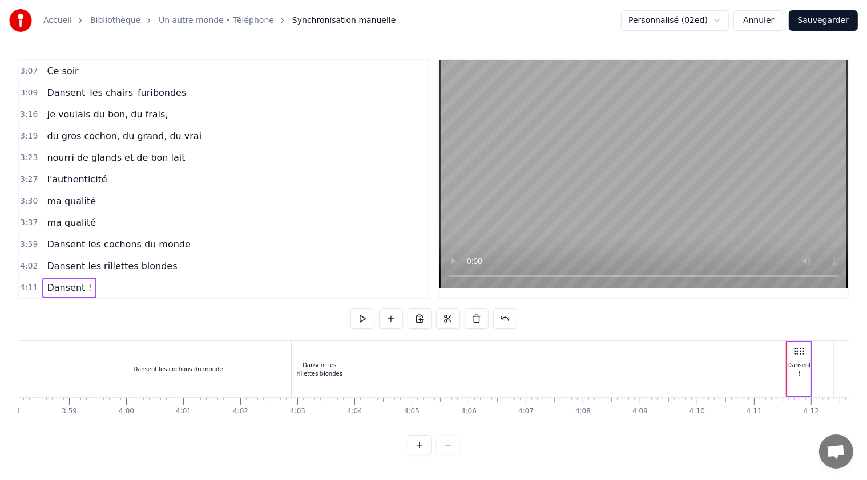
click at [326, 367] on div "Dansent les rillettes blondes" at bounding box center [319, 369] width 56 height 17
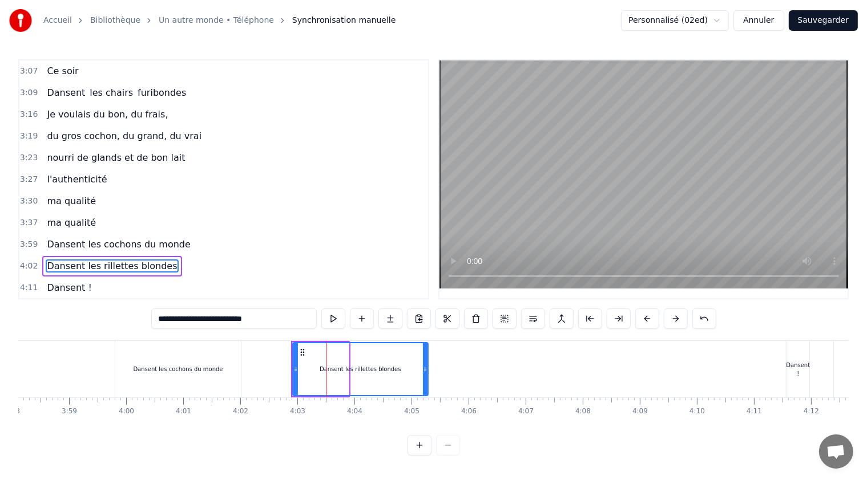
drag, startPoint x: 345, startPoint y: 367, endPoint x: 388, endPoint y: 365, distance: 43.4
click at [423, 365] on icon at bounding box center [425, 369] width 5 height 9
drag, startPoint x: 294, startPoint y: 362, endPoint x: 319, endPoint y: 363, distance: 25.1
click at [319, 365] on icon at bounding box center [320, 369] width 5 height 9
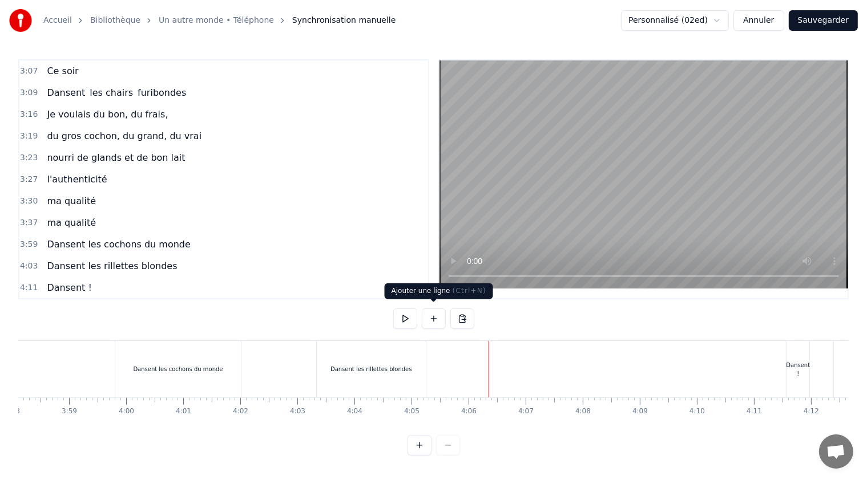
click at [436, 315] on button at bounding box center [434, 319] width 24 height 21
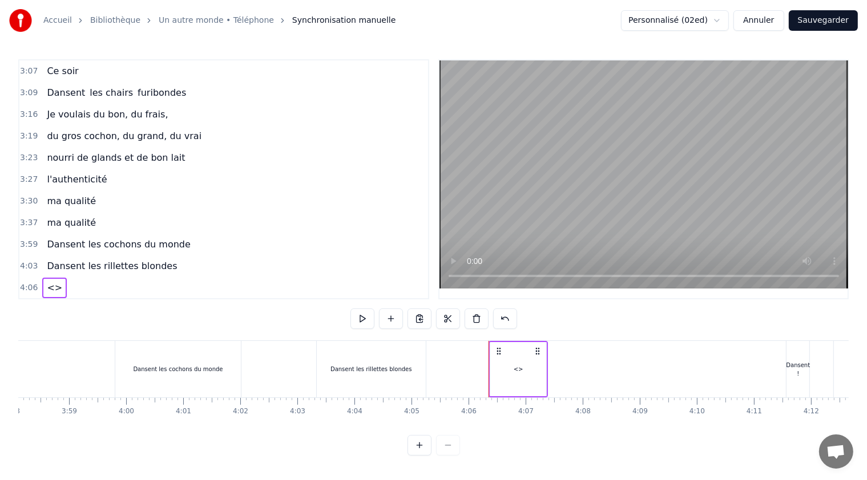
click at [519, 367] on div "<>" at bounding box center [518, 369] width 10 height 9
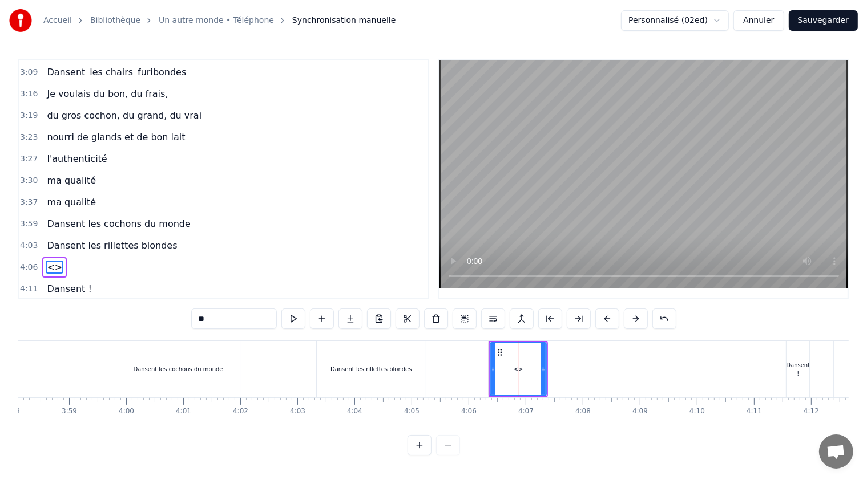
click at [51, 261] on span "<>" at bounding box center [55, 267] width 18 height 13
drag, startPoint x: 218, startPoint y: 315, endPoint x: 181, endPoint y: 315, distance: 37.7
click at [181, 315] on div "0:45 Je rêvais d'un autr' cochon 0:51 Pas élevé sur du béton 0:58 Un cochon lib…" at bounding box center [433, 257] width 830 height 396
paste input "**********"
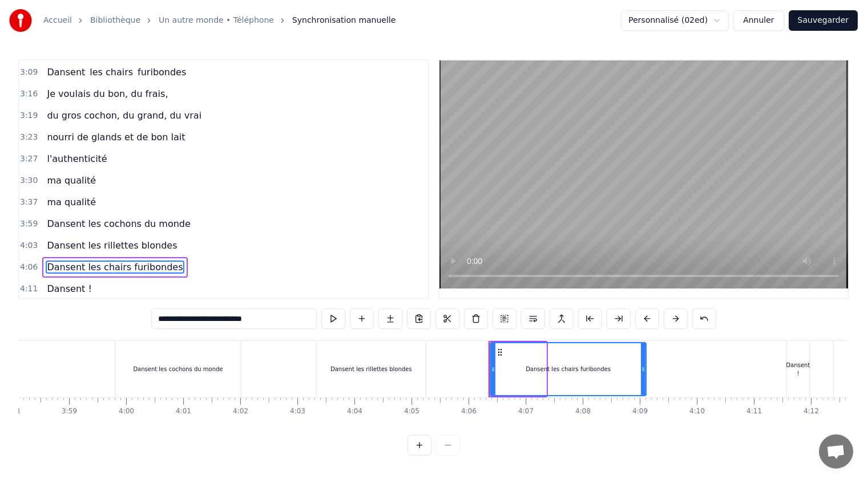
drag, startPoint x: 541, startPoint y: 364, endPoint x: 596, endPoint y: 365, distance: 54.2
click at [641, 371] on div at bounding box center [643, 369] width 5 height 52
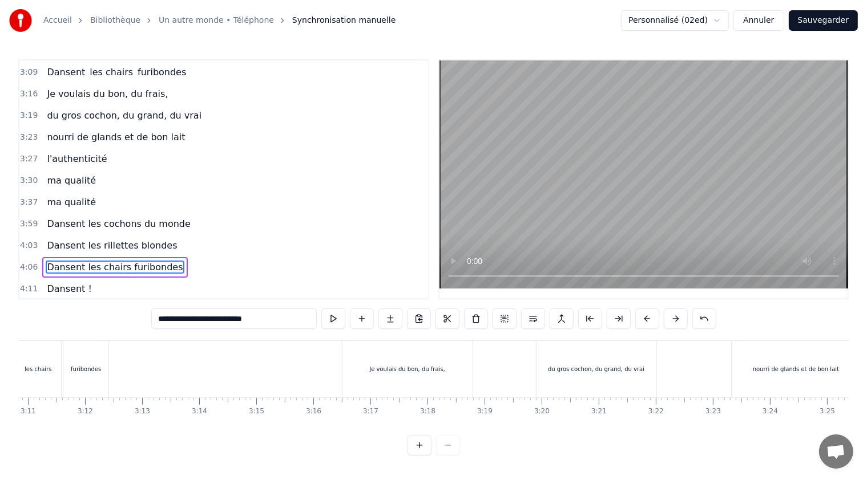
scroll to position [0, 10726]
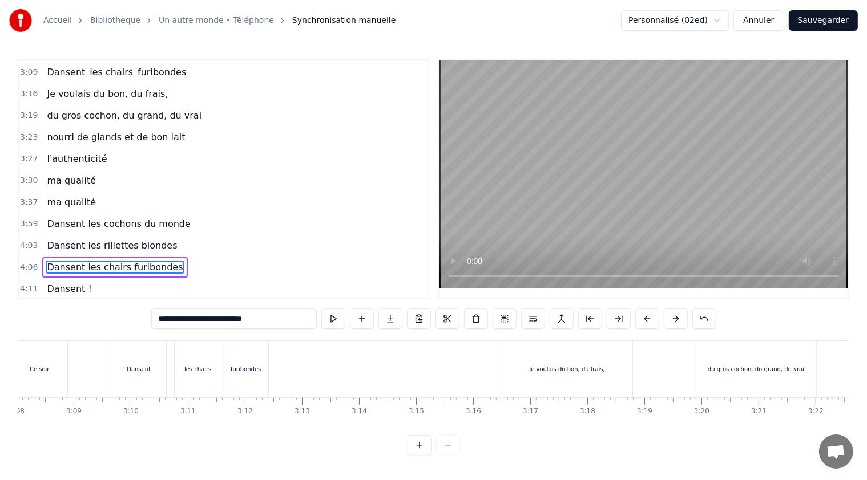
type input "**********"
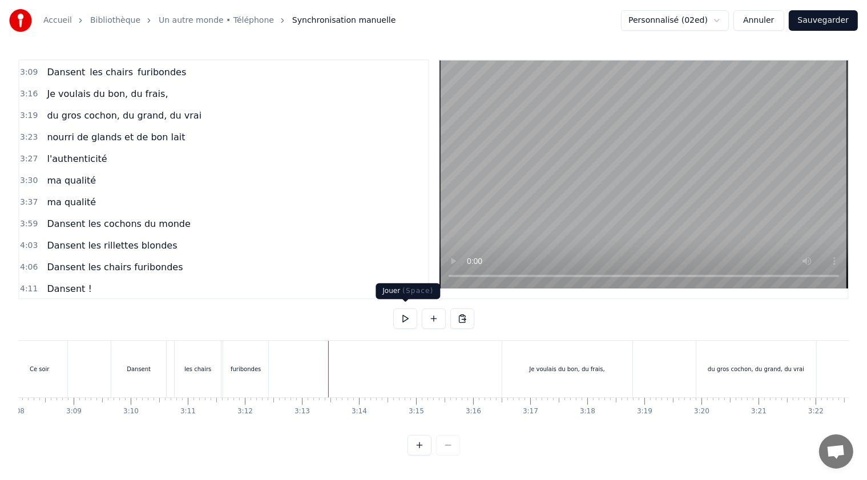
click at [403, 312] on button at bounding box center [405, 319] width 24 height 21
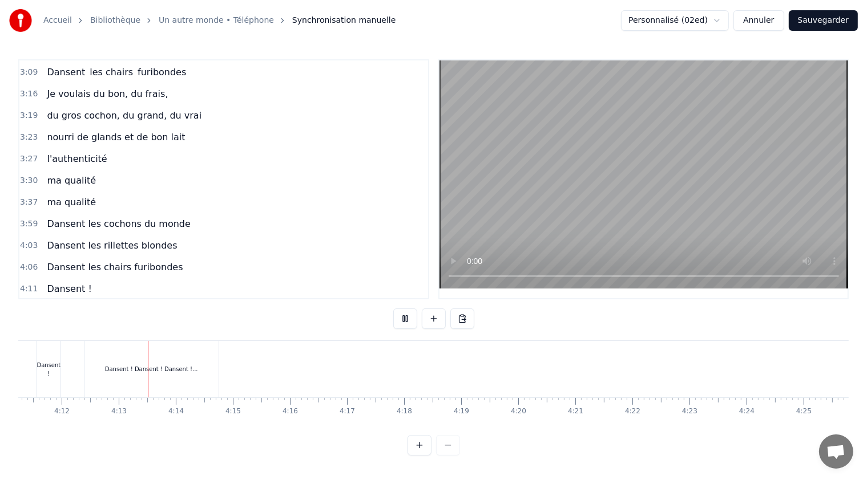
scroll to position [0, 14366]
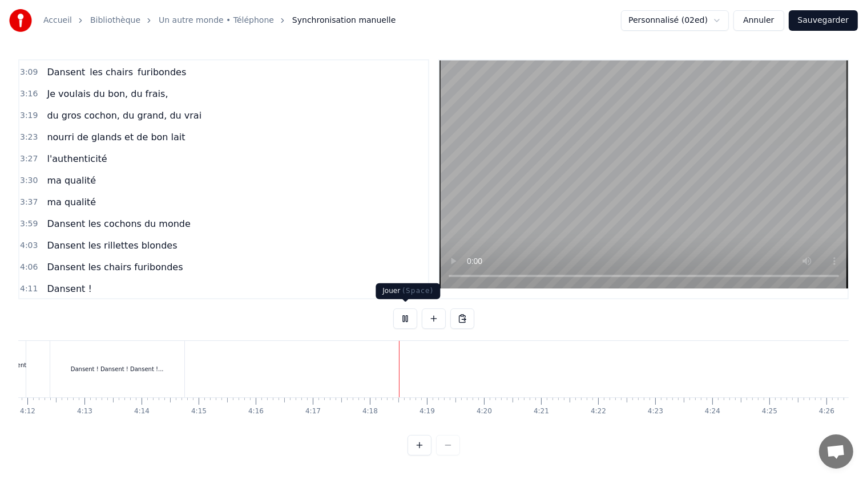
click at [403, 320] on button at bounding box center [405, 319] width 24 height 21
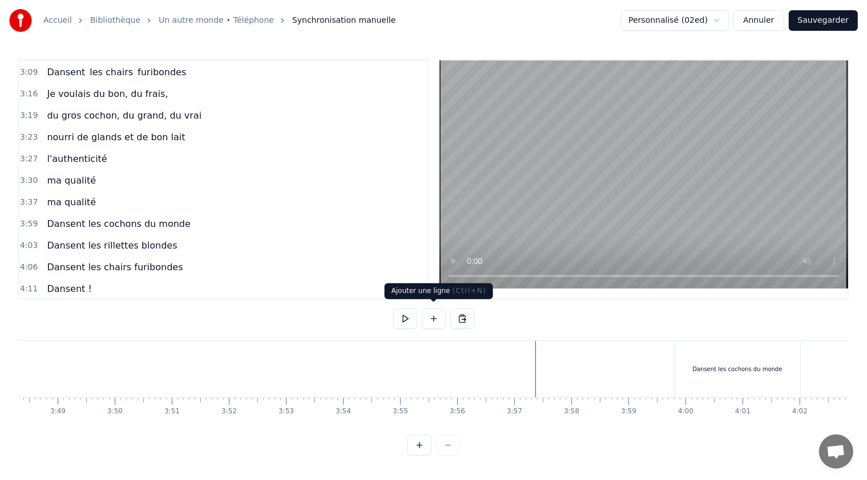
click at [436, 315] on button at bounding box center [434, 319] width 24 height 21
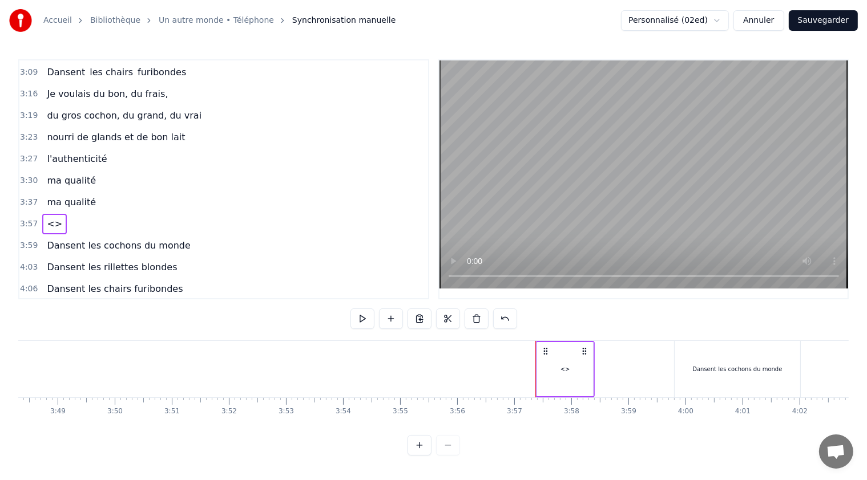
click at [80, 239] on span "Dansent les cochons du monde" at bounding box center [118, 245] width 145 height 13
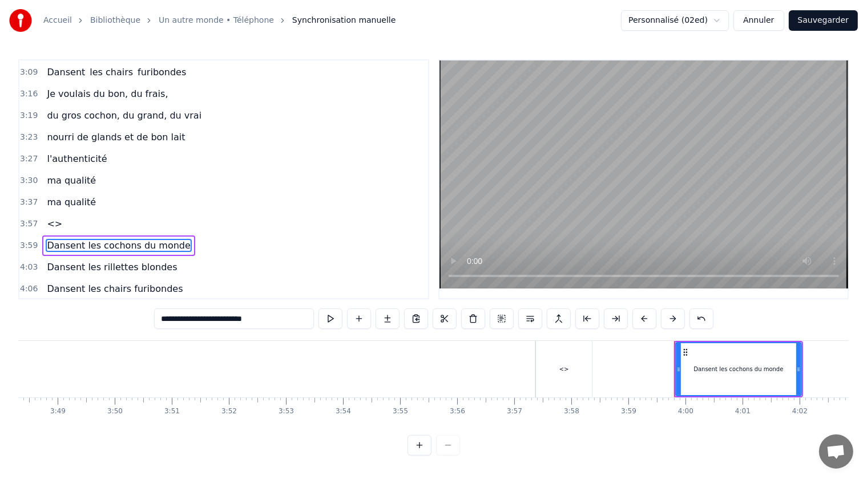
scroll to position [475, 0]
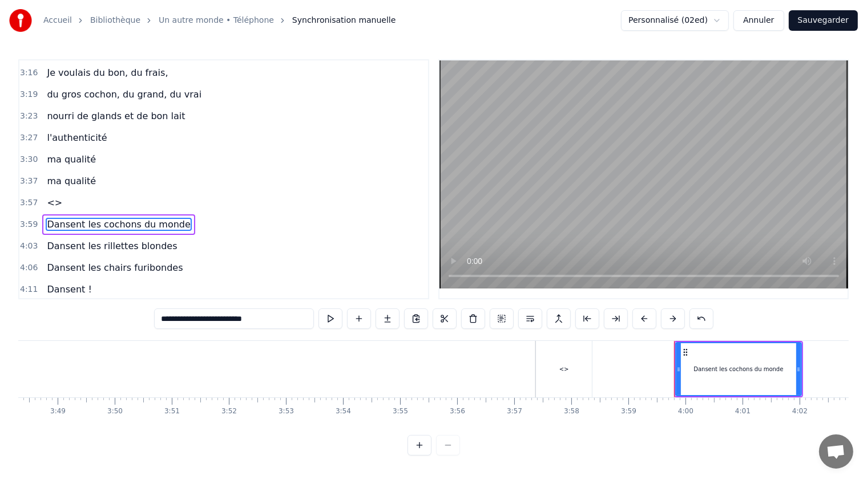
drag, startPoint x: 275, startPoint y: 317, endPoint x: 161, endPoint y: 316, distance: 113.5
click at [161, 316] on input "**********" at bounding box center [234, 319] width 160 height 21
click at [52, 196] on span "<>" at bounding box center [55, 202] width 18 height 13
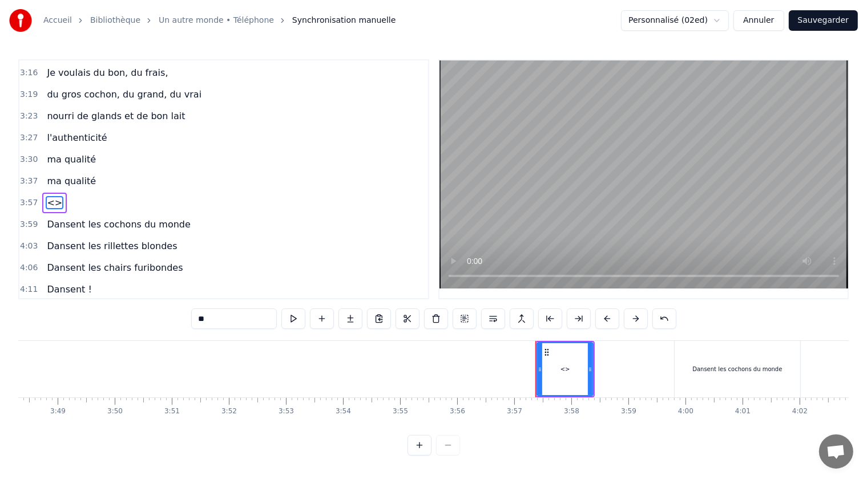
click at [50, 196] on span "<>" at bounding box center [55, 202] width 18 height 13
drag, startPoint x: 216, startPoint y: 323, endPoint x: 192, endPoint y: 321, distance: 23.5
click at [192, 321] on input "**" at bounding box center [234, 319] width 86 height 21
paste input "**********"
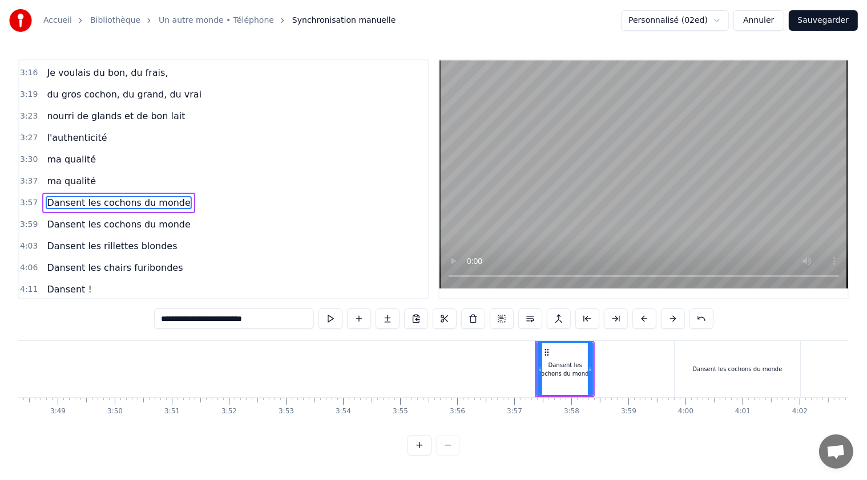
click at [87, 218] on span "Dansent les cochons du monde" at bounding box center [118, 224] width 145 height 13
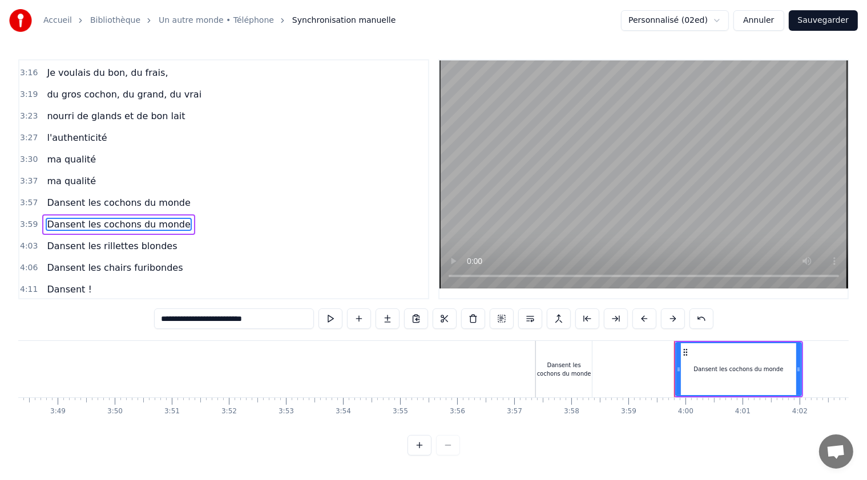
click at [87, 218] on span "Dansent les cochons du monde" at bounding box center [118, 224] width 145 height 13
drag, startPoint x: 197, startPoint y: 317, endPoint x: 292, endPoint y: 330, distance: 95.5
click at [292, 330] on div "**********" at bounding box center [433, 320] width 559 height 23
click at [559, 370] on div "Dansent les cochons du monde" at bounding box center [564, 369] width 56 height 17
type input "**********"
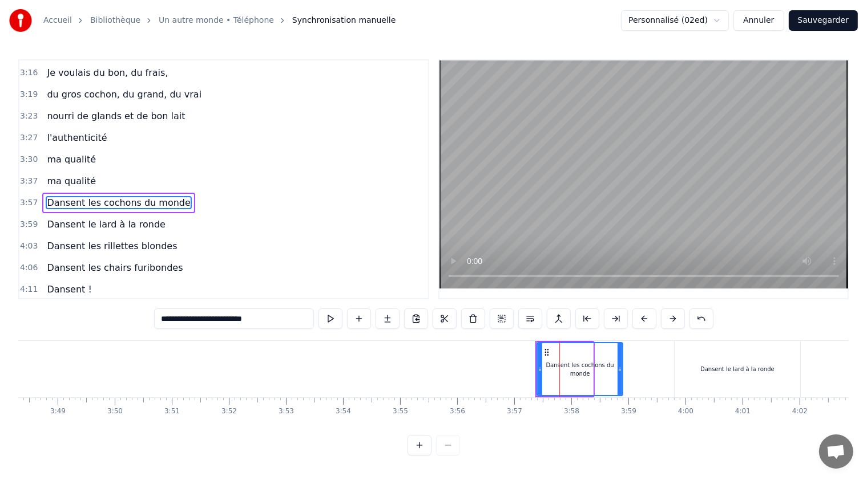
drag, startPoint x: 591, startPoint y: 367, endPoint x: 613, endPoint y: 365, distance: 21.8
click at [621, 366] on icon at bounding box center [619, 369] width 5 height 9
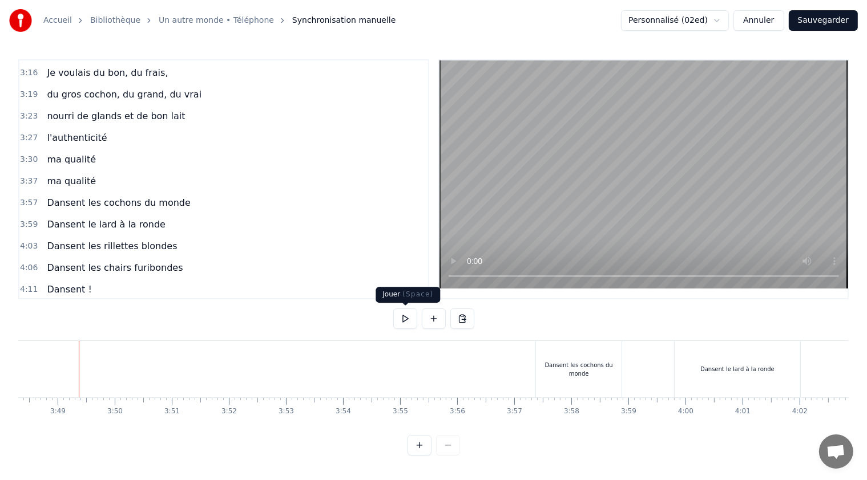
click at [408, 315] on button at bounding box center [405, 319] width 24 height 21
drag, startPoint x: 408, startPoint y: 317, endPoint x: 428, endPoint y: 338, distance: 28.6
click at [407, 317] on button at bounding box center [405, 319] width 24 height 21
click at [550, 369] on div "Dansent les cochons du monde" at bounding box center [579, 369] width 86 height 17
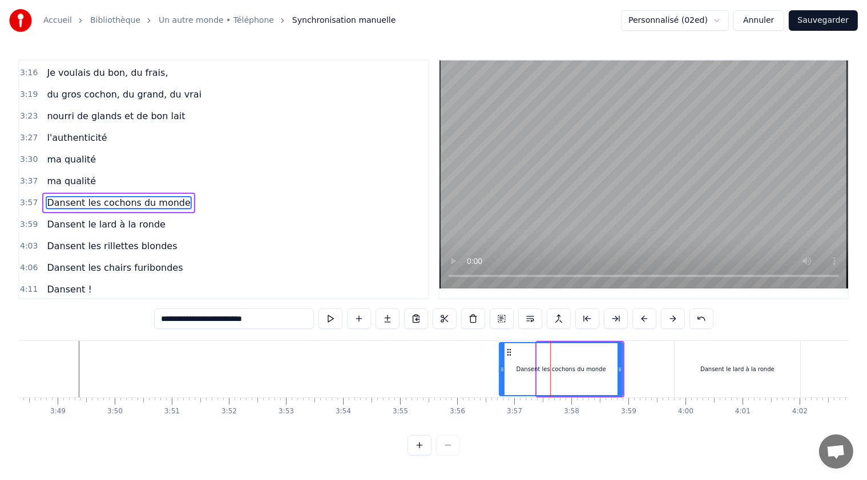
drag, startPoint x: 539, startPoint y: 369, endPoint x: 515, endPoint y: 365, distance: 24.3
click at [502, 364] on div at bounding box center [502, 369] width 5 height 52
drag, startPoint x: 620, startPoint y: 370, endPoint x: 606, endPoint y: 367, distance: 13.4
click at [606, 367] on icon at bounding box center [606, 369] width 5 height 9
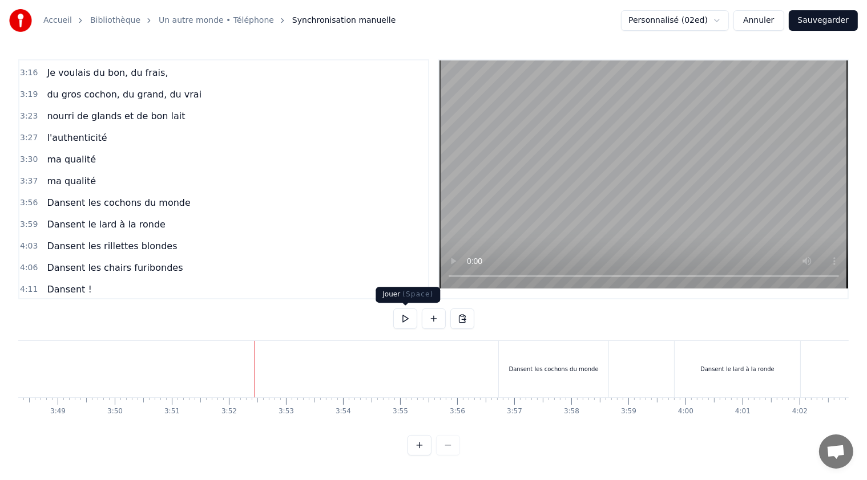
click at [404, 318] on button at bounding box center [405, 319] width 24 height 21
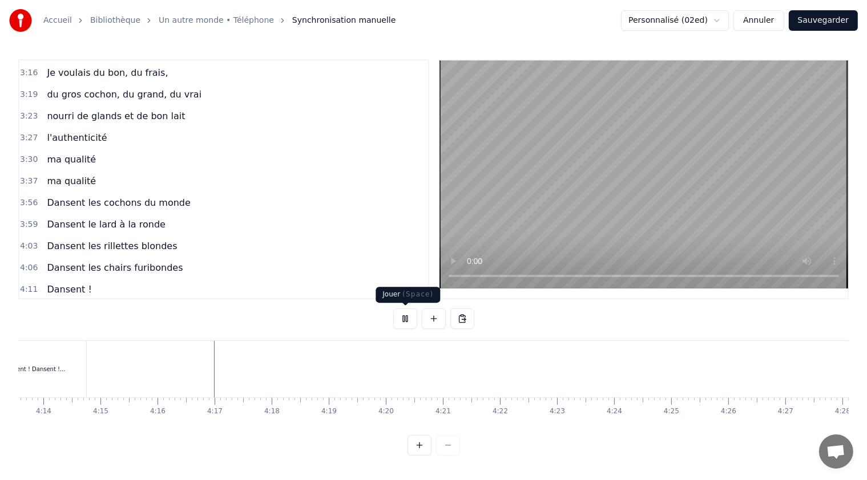
click at [404, 319] on button at bounding box center [405, 319] width 24 height 21
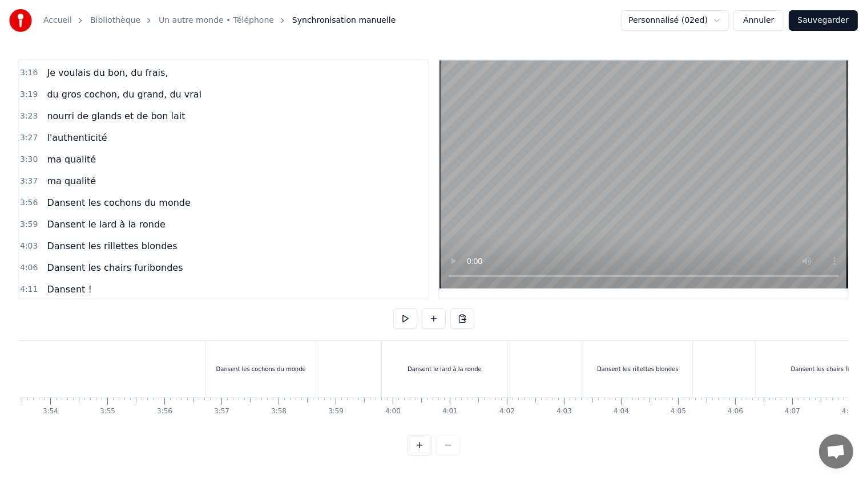
scroll to position [0, 13227]
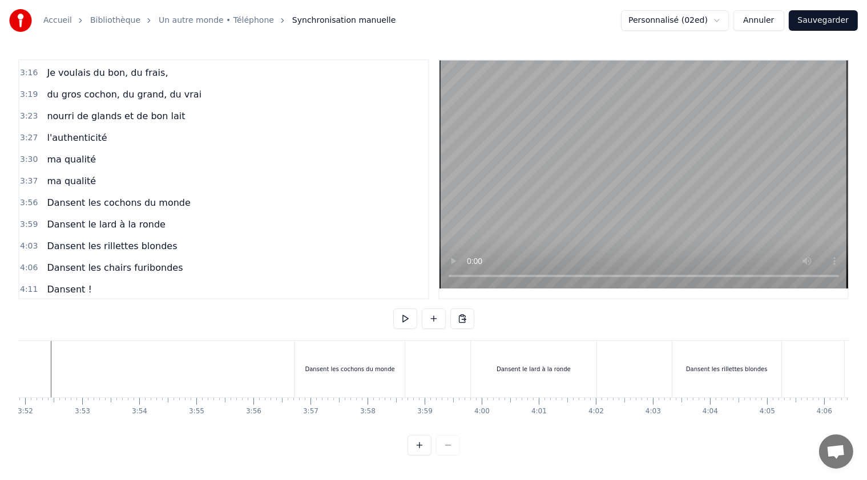
click at [518, 369] on div "Dansent le lard à la ronde" at bounding box center [533, 369] width 74 height 9
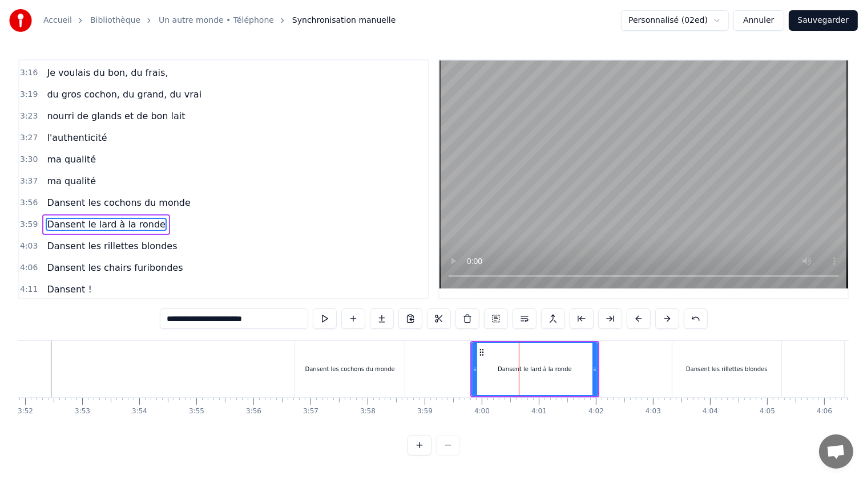
click at [71, 218] on span "Dansent le lard à la ronde" at bounding box center [106, 224] width 121 height 13
drag, startPoint x: 197, startPoint y: 319, endPoint x: 191, endPoint y: 320, distance: 6.9
click at [191, 320] on input "**********" at bounding box center [234, 319] width 148 height 21
click at [202, 319] on input "**********" at bounding box center [233, 319] width 137 height 21
click at [196, 318] on input "**********" at bounding box center [233, 319] width 137 height 21
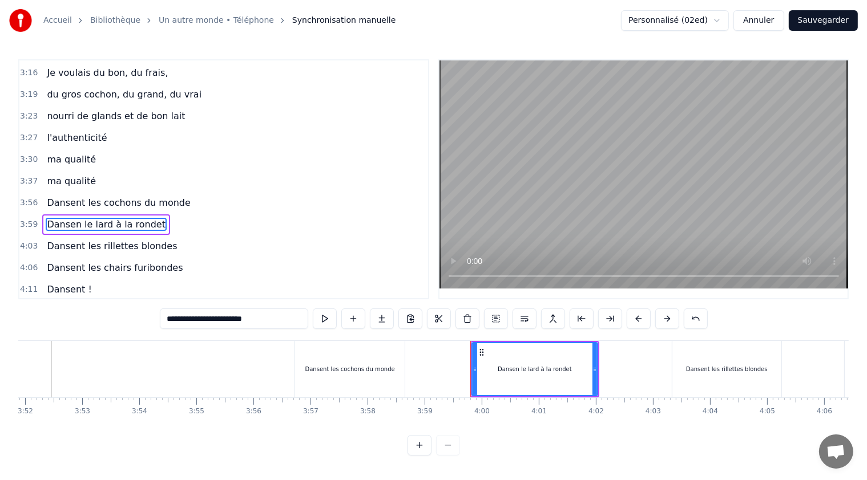
click at [194, 319] on input "**********" at bounding box center [234, 319] width 148 height 21
drag, startPoint x: 262, startPoint y: 317, endPoint x: 193, endPoint y: 319, distance: 69.6
click at [193, 319] on input "**********" at bounding box center [234, 319] width 148 height 21
type input "**********"
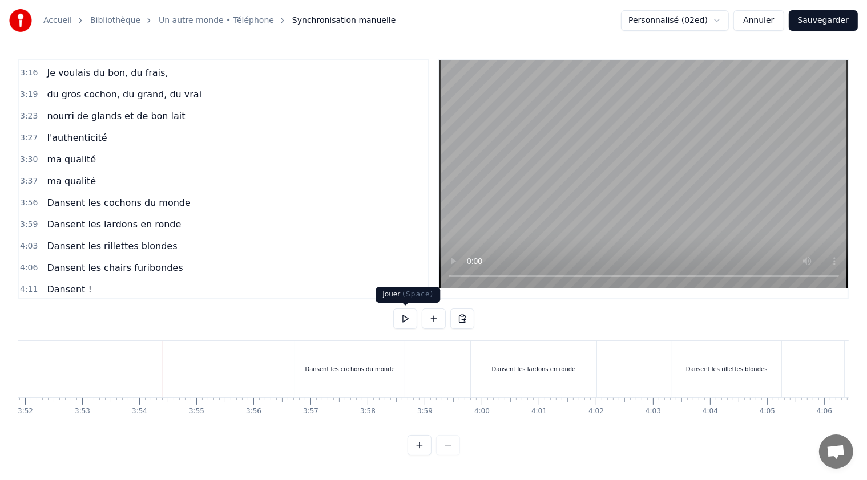
click at [406, 322] on button at bounding box center [405, 319] width 24 height 21
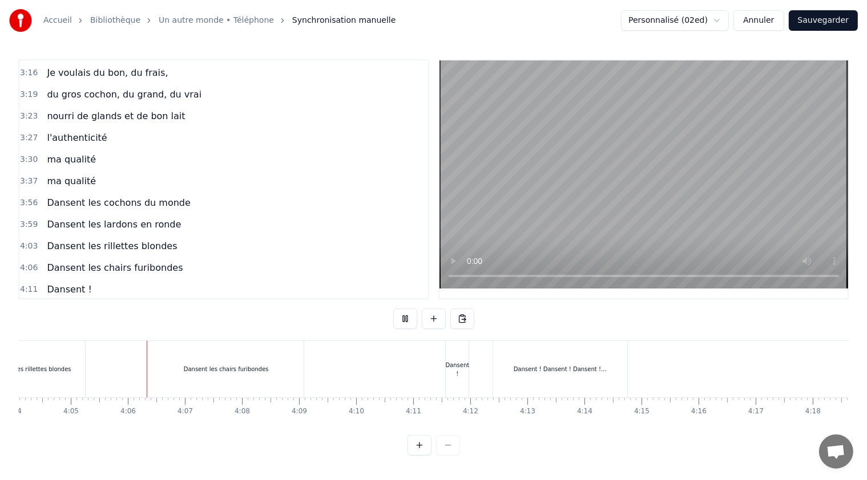
scroll to position [0, 13956]
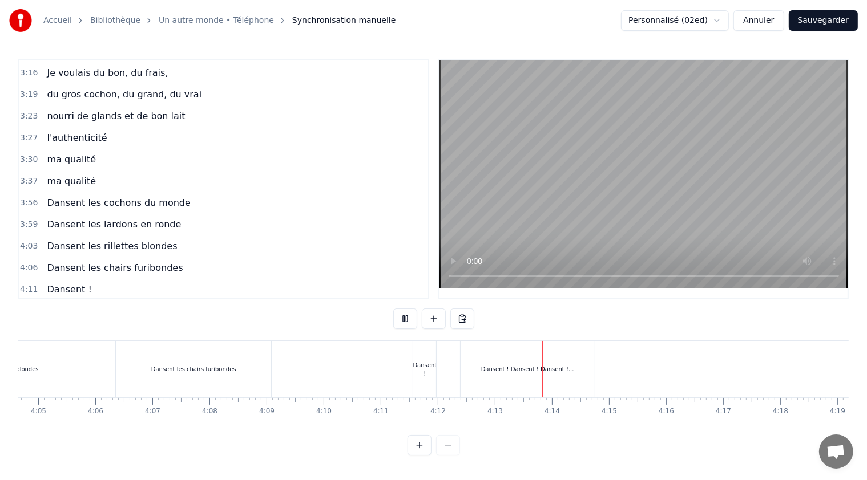
click at [406, 319] on button at bounding box center [405, 319] width 24 height 21
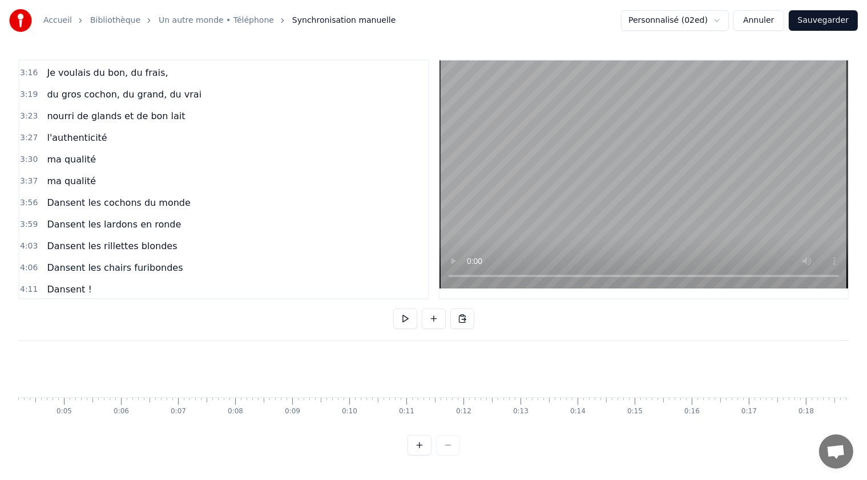
scroll to position [0, 0]
click at [406, 317] on button at bounding box center [405, 319] width 24 height 21
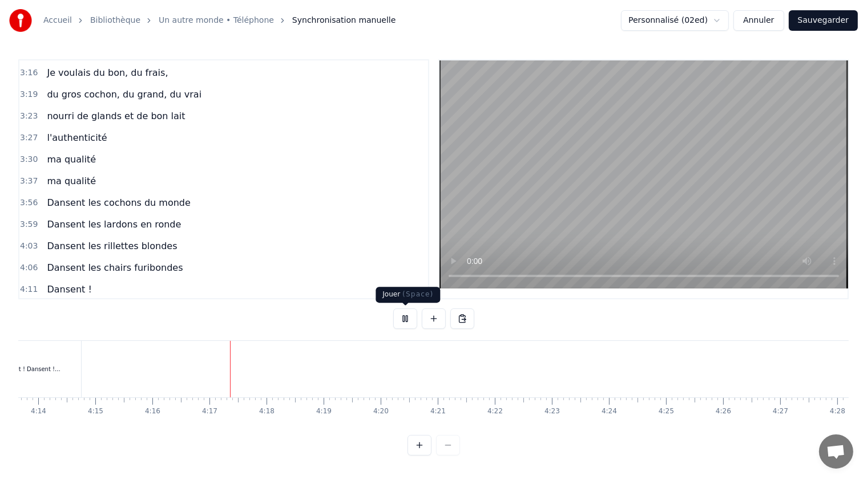
click at [407, 317] on button at bounding box center [405, 319] width 24 height 21
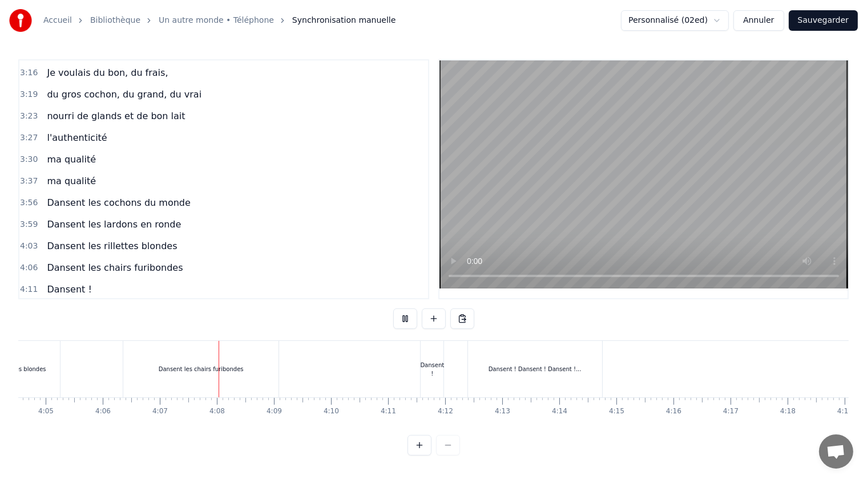
scroll to position [0, 14057]
click at [402, 317] on button at bounding box center [405, 319] width 24 height 21
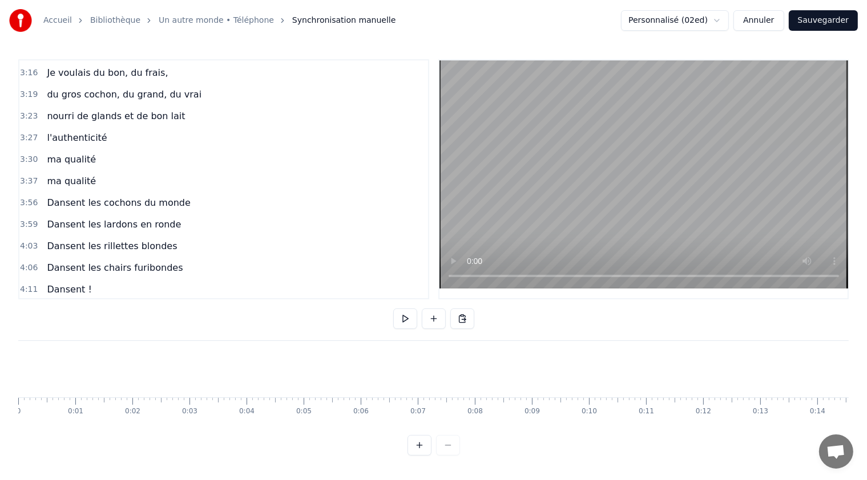
click at [826, 21] on button "Sauvegarder" at bounding box center [822, 20] width 69 height 21
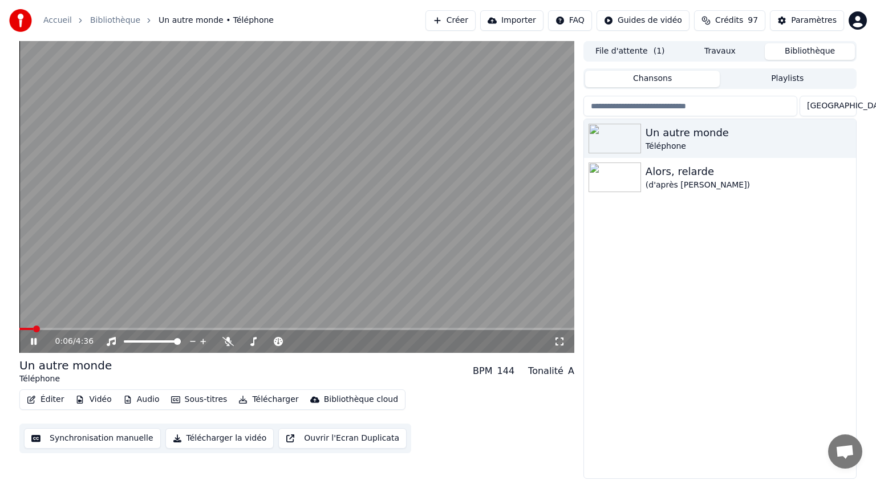
click at [34, 339] on icon at bounding box center [42, 341] width 27 height 9
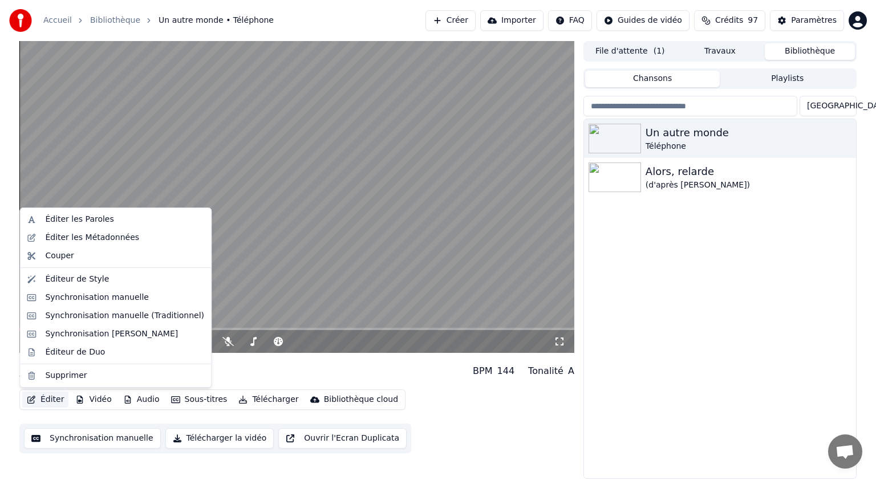
click at [46, 397] on button "Éditer" at bounding box center [45, 400] width 46 height 16
click at [92, 240] on div "Éditer les Métadonnées" at bounding box center [92, 237] width 94 height 11
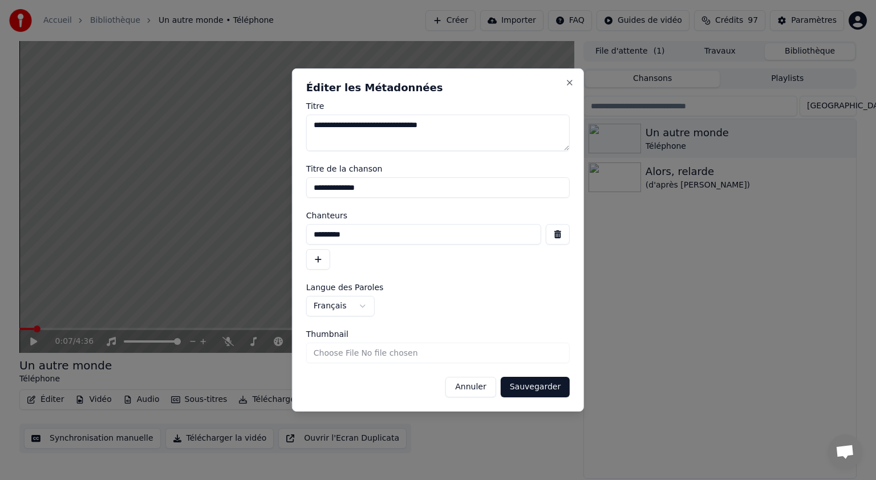
drag, startPoint x: 455, startPoint y: 123, endPoint x: 309, endPoint y: 128, distance: 146.7
click at [309, 128] on textarea "**********" at bounding box center [438, 133] width 264 height 37
type textarea "**********"
drag, startPoint x: 374, startPoint y: 187, endPoint x: 349, endPoint y: 188, distance: 25.7
click at [349, 188] on input "**********" at bounding box center [438, 187] width 264 height 21
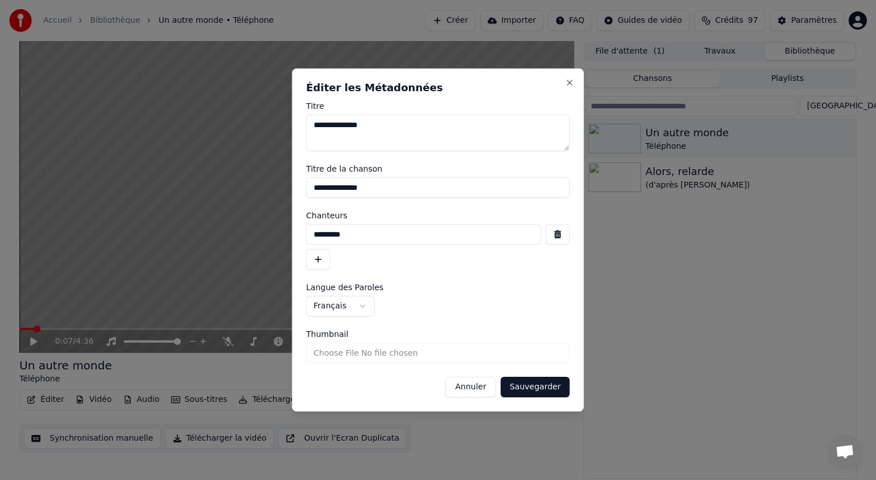
type input "**********"
click at [314, 234] on input "*********" at bounding box center [423, 234] width 235 height 21
click at [396, 233] on input "**********" at bounding box center [423, 234] width 235 height 21
type input "**********"
click at [528, 387] on button "Sauvegarder" at bounding box center [535, 387] width 69 height 21
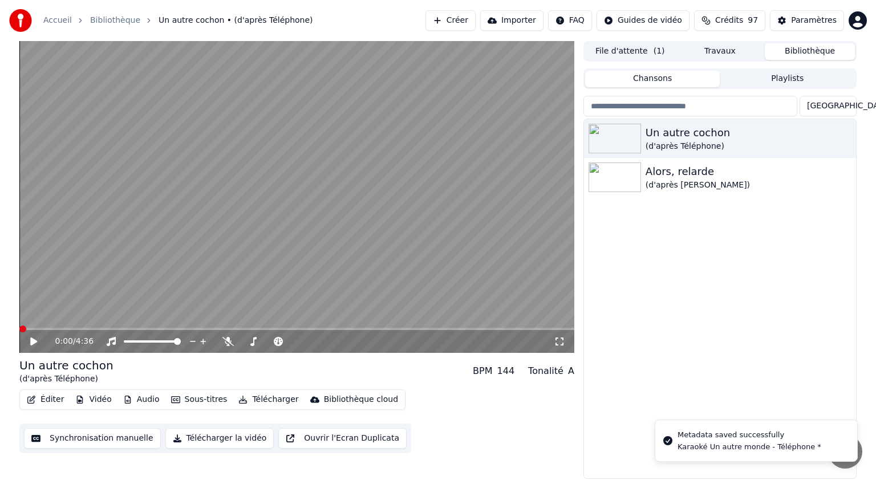
click at [35, 341] on icon at bounding box center [33, 342] width 7 height 8
click at [34, 341] on icon at bounding box center [33, 342] width 7 height 8
click at [21, 333] on span at bounding box center [24, 329] width 7 height 7
click at [91, 329] on span at bounding box center [296, 329] width 555 height 2
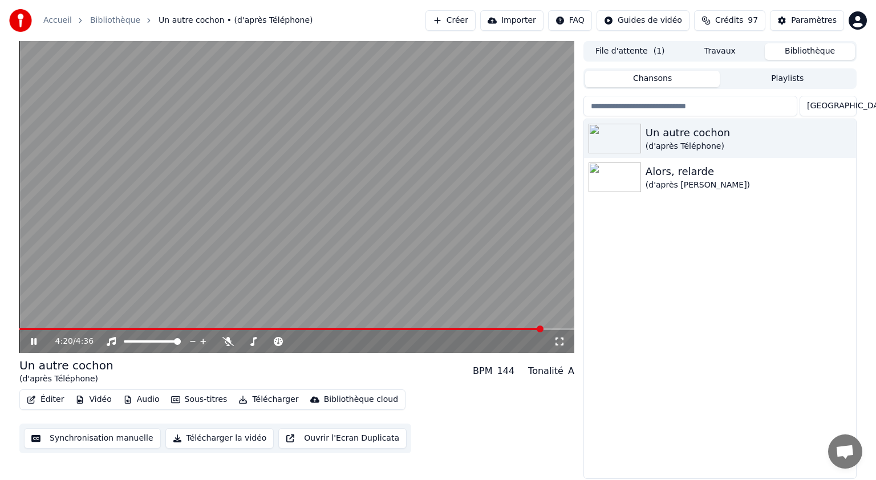
click at [35, 341] on icon at bounding box center [34, 341] width 6 height 7
click at [254, 401] on button "Télécharger" at bounding box center [268, 400] width 69 height 16
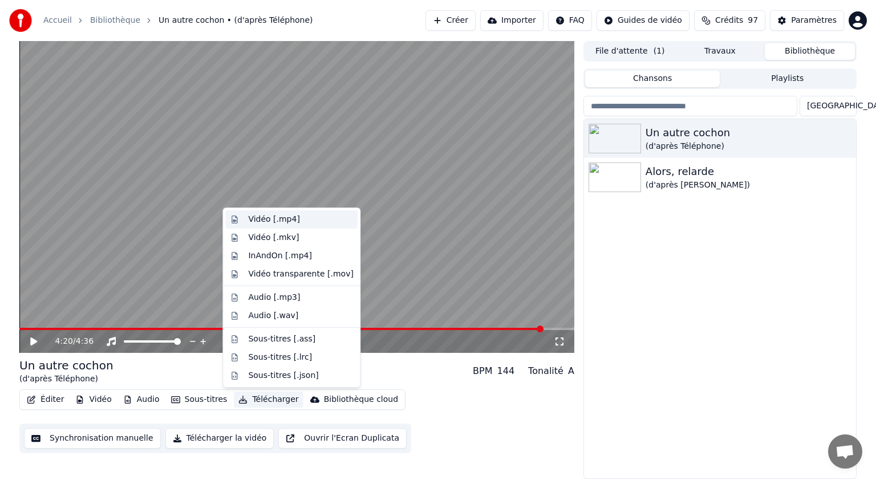
click at [266, 217] on div "Vidéo [.mp4]" at bounding box center [273, 219] width 51 height 11
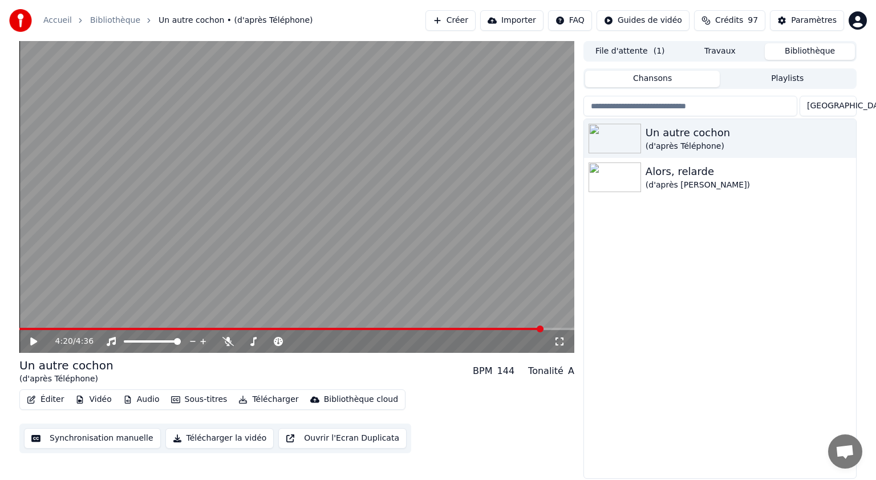
click at [805, 51] on button "Bibliothèque" at bounding box center [810, 51] width 90 height 17
click at [682, 176] on div "Alors, relarde" at bounding box center [743, 172] width 195 height 16
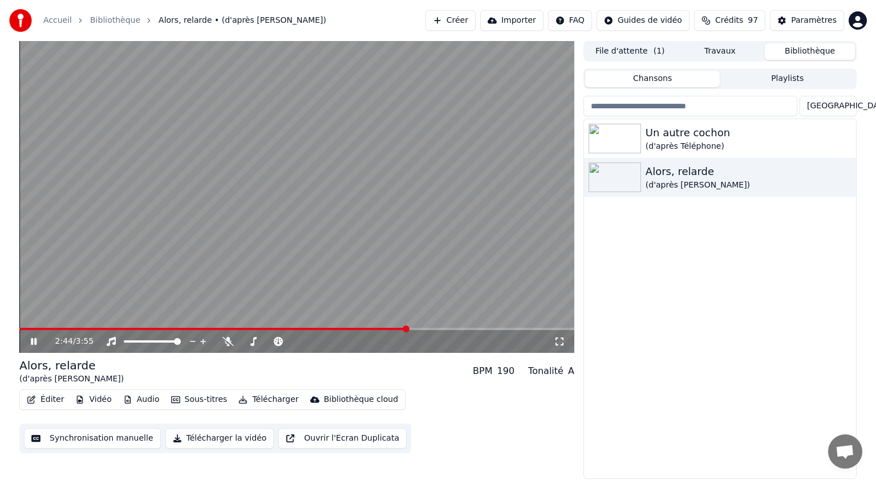
click at [32, 337] on div "2:44 / 3:55" at bounding box center [297, 341] width 546 height 11
click at [33, 340] on icon at bounding box center [42, 341] width 27 height 9
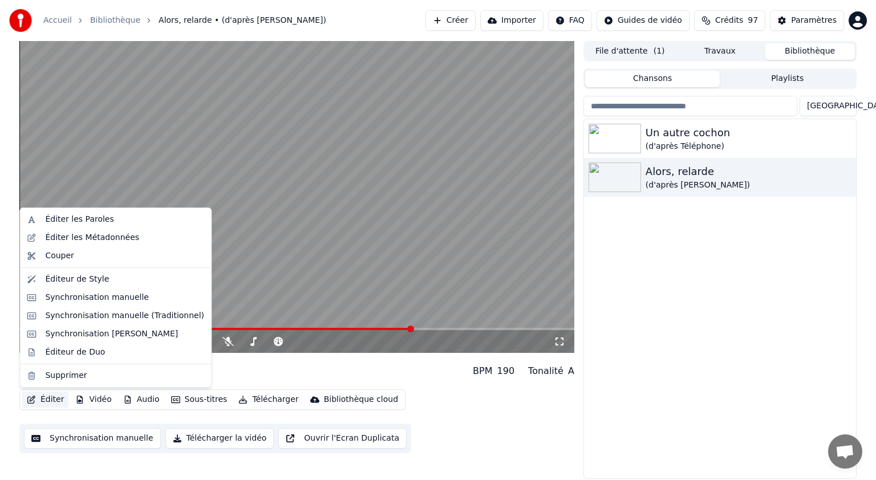
click at [52, 400] on button "Éditer" at bounding box center [45, 400] width 46 height 16
click at [78, 297] on div "Synchronisation manuelle" at bounding box center [97, 297] width 104 height 11
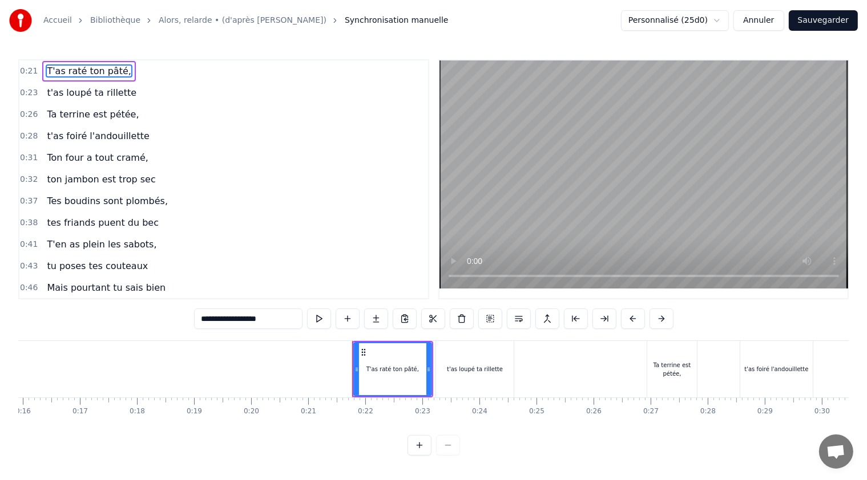
scroll to position [0, 1184]
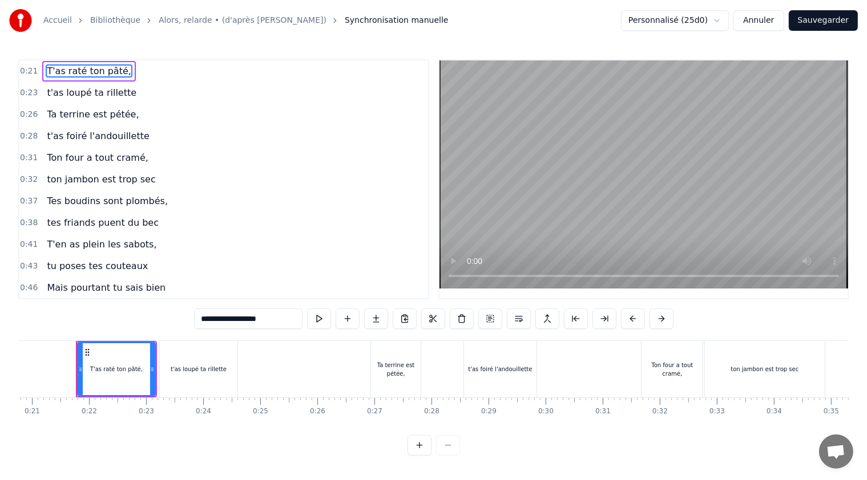
click at [82, 132] on span "t'as foiré l'andouillette" at bounding box center [98, 135] width 104 height 13
type input "**********"
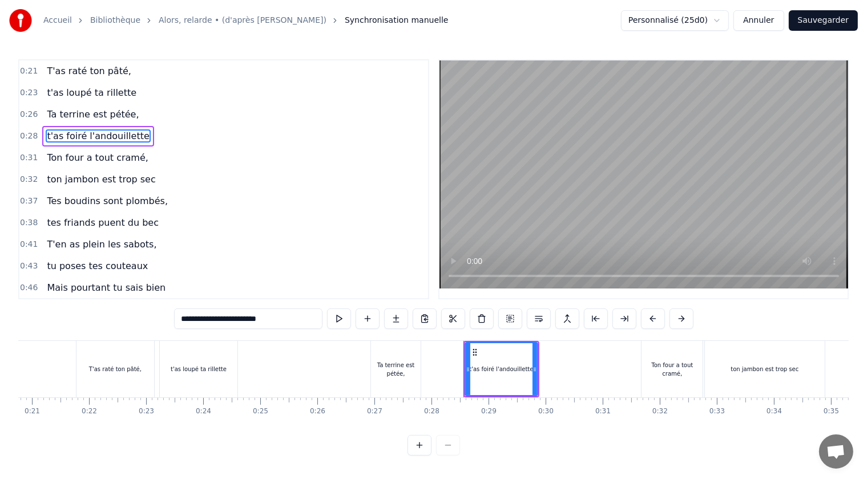
click at [465, 372] on icon at bounding box center [467, 369] width 5 height 9
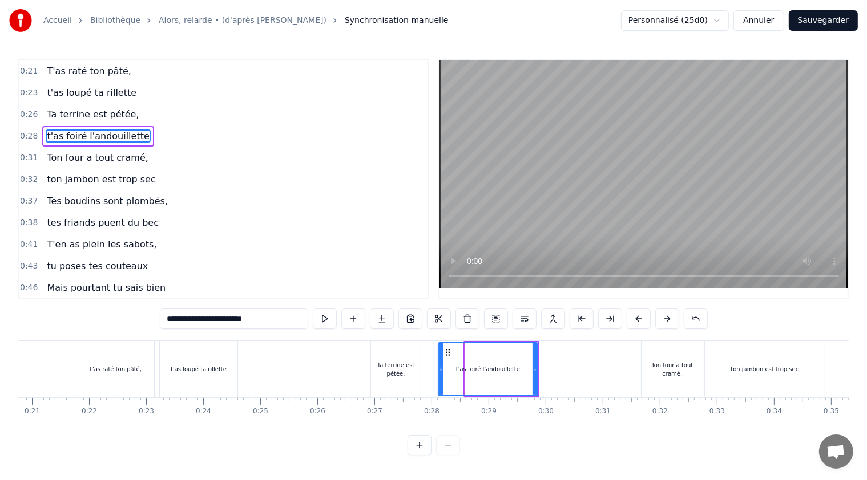
drag, startPoint x: 467, startPoint y: 368, endPoint x: 440, endPoint y: 367, distance: 26.8
click at [440, 367] on icon at bounding box center [441, 369] width 5 height 9
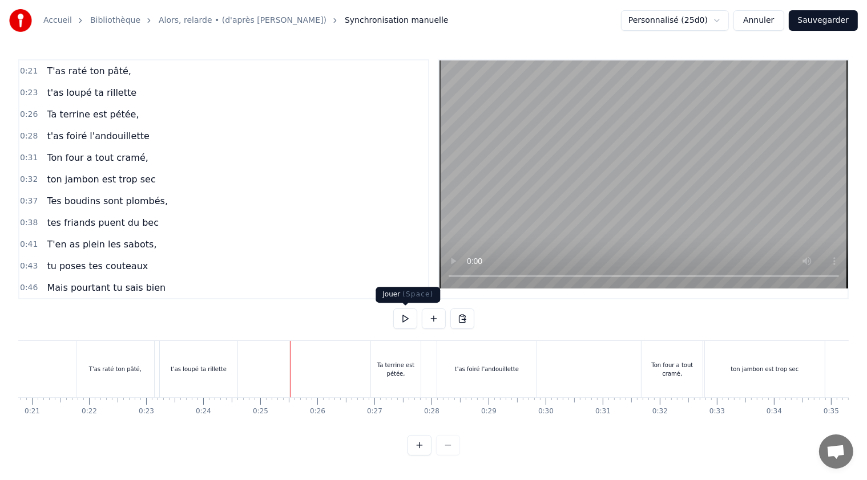
click at [405, 313] on button at bounding box center [405, 319] width 24 height 21
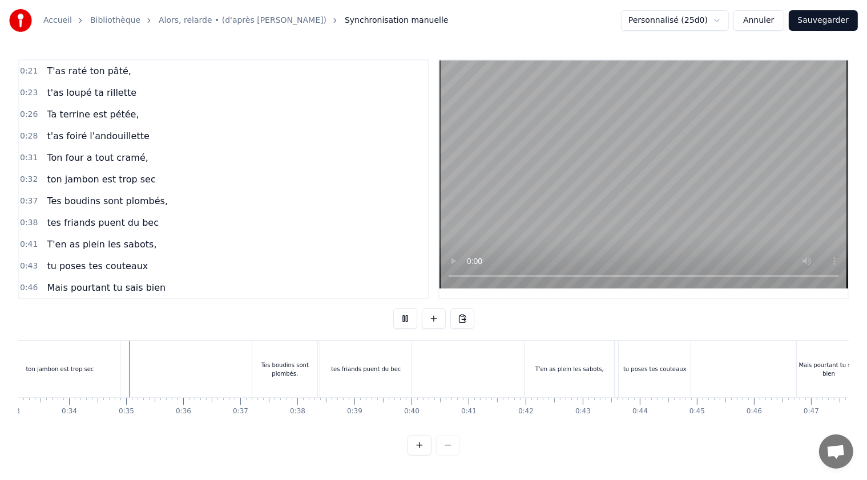
scroll to position [0, 1911]
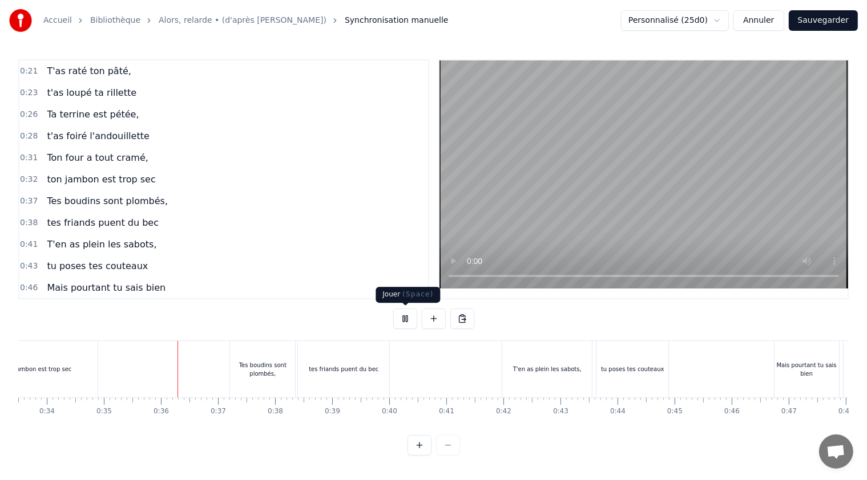
click at [406, 321] on button at bounding box center [405, 319] width 24 height 21
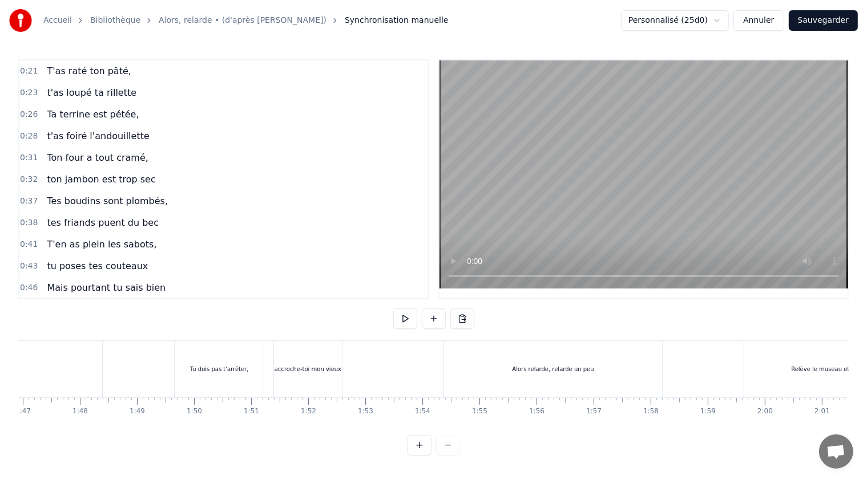
scroll to position [0, 6129]
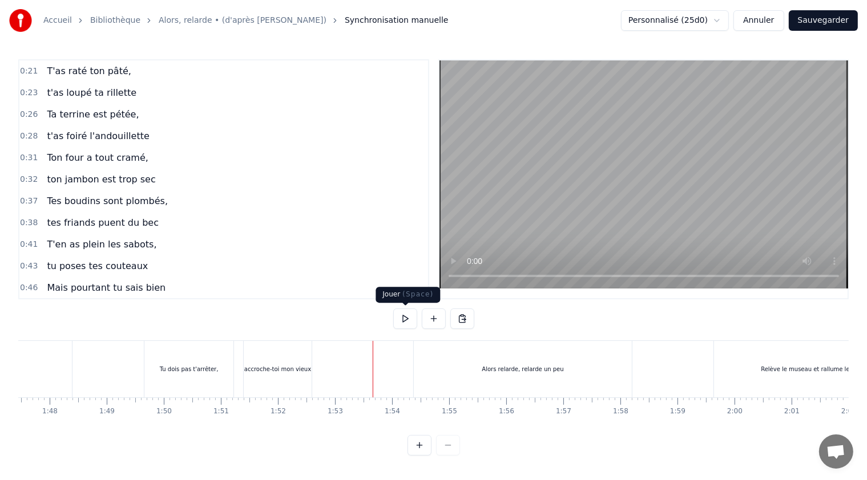
click at [406, 318] on button at bounding box center [405, 319] width 24 height 21
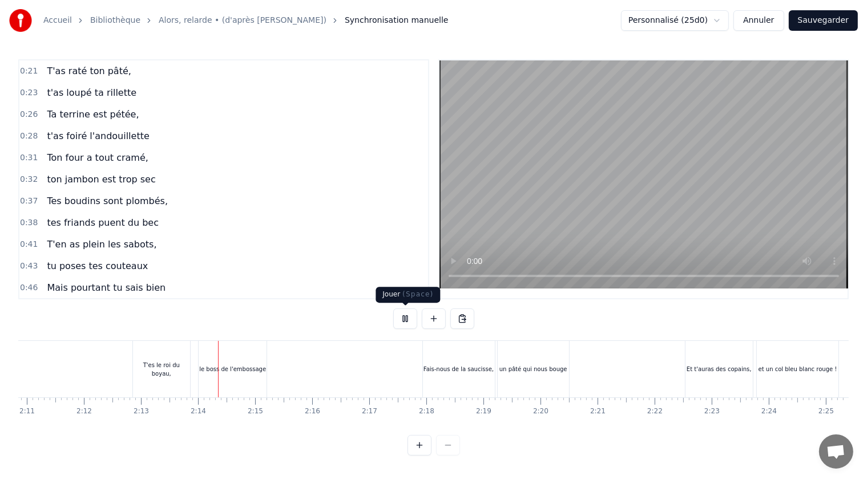
scroll to position [0, 7573]
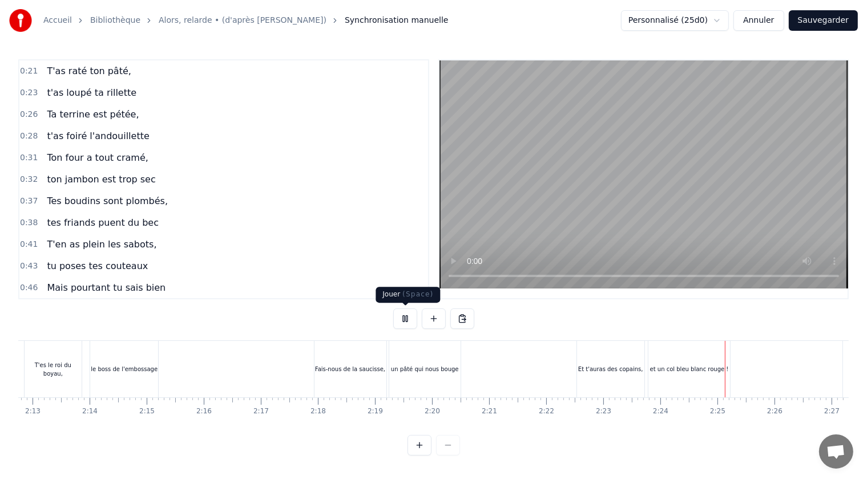
click at [407, 318] on button at bounding box center [405, 319] width 24 height 21
click at [694, 370] on div "et un col bleu blanc rouge !" at bounding box center [689, 369] width 79 height 9
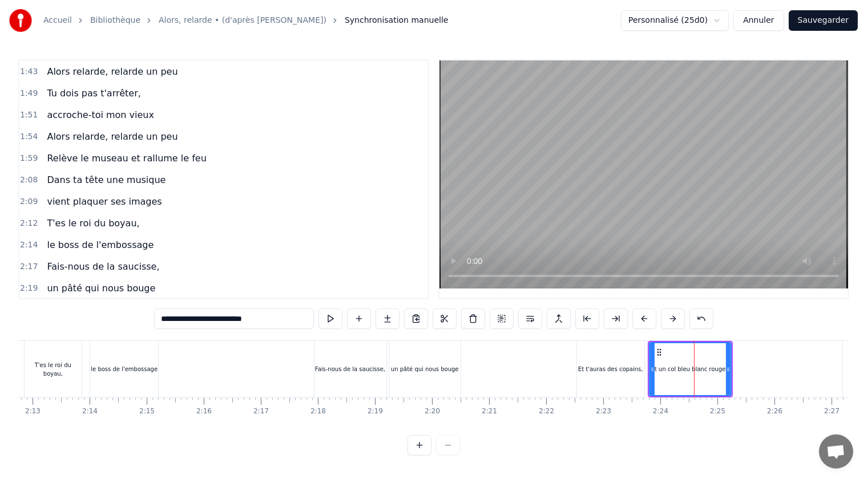
scroll to position [710, 0]
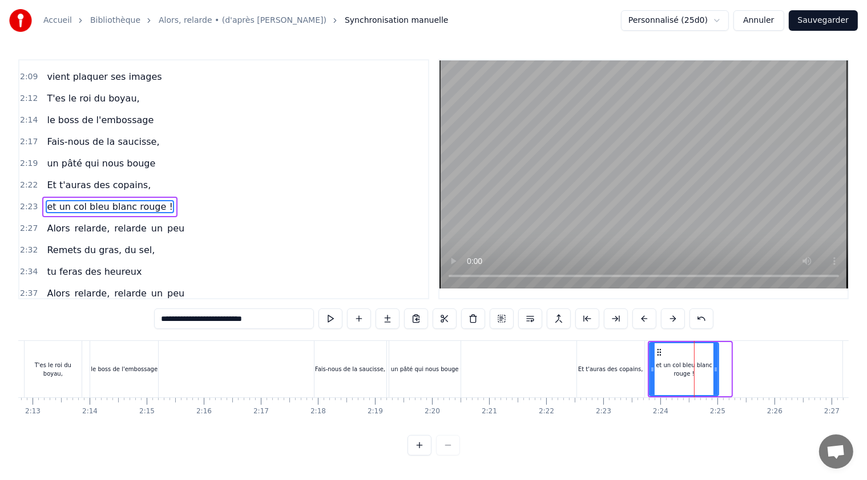
drag, startPoint x: 728, startPoint y: 370, endPoint x: 715, endPoint y: 366, distance: 13.6
click at [715, 366] on icon at bounding box center [715, 369] width 5 height 9
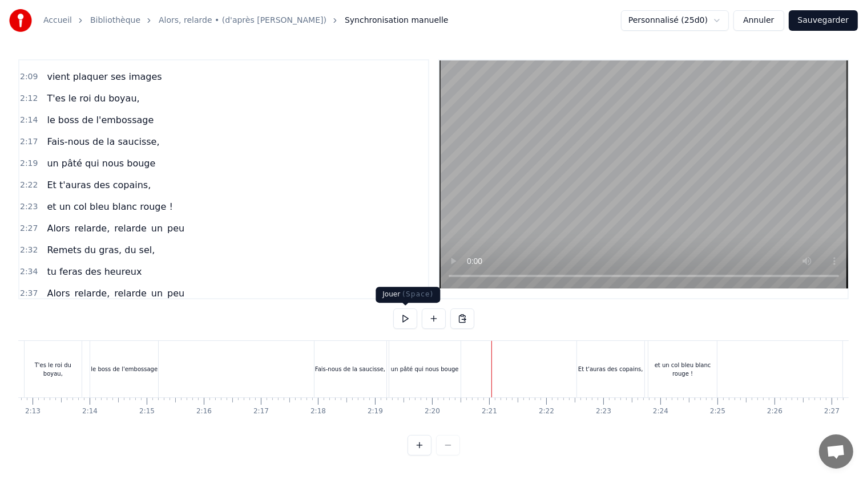
click at [402, 317] on button at bounding box center [405, 319] width 24 height 21
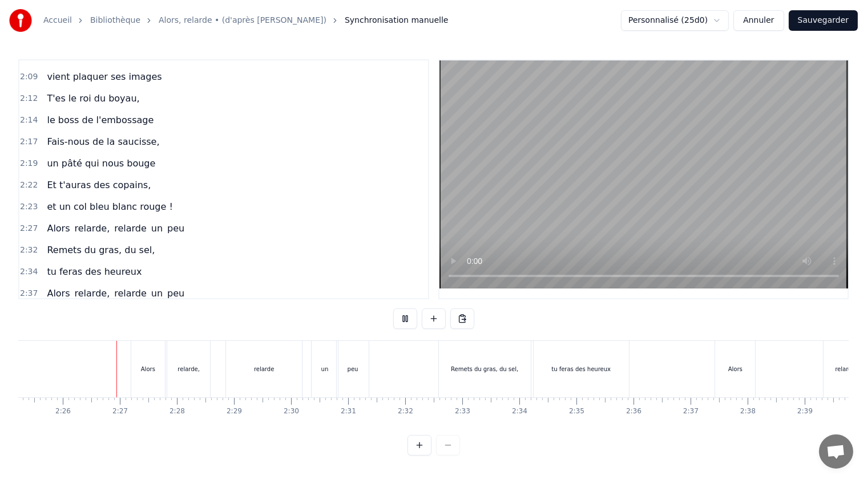
scroll to position [0, 8291]
click at [406, 318] on button at bounding box center [405, 319] width 24 height 21
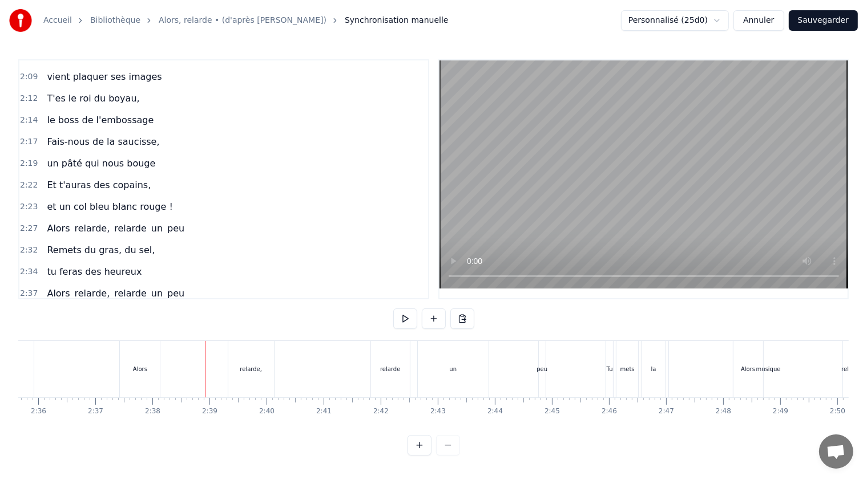
scroll to position [0, 9008]
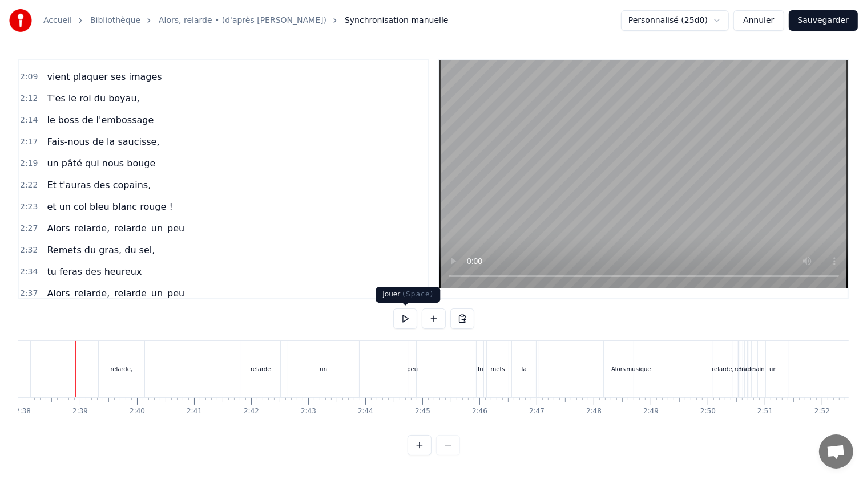
click at [48, 222] on span "Alors" at bounding box center [58, 228] width 25 height 13
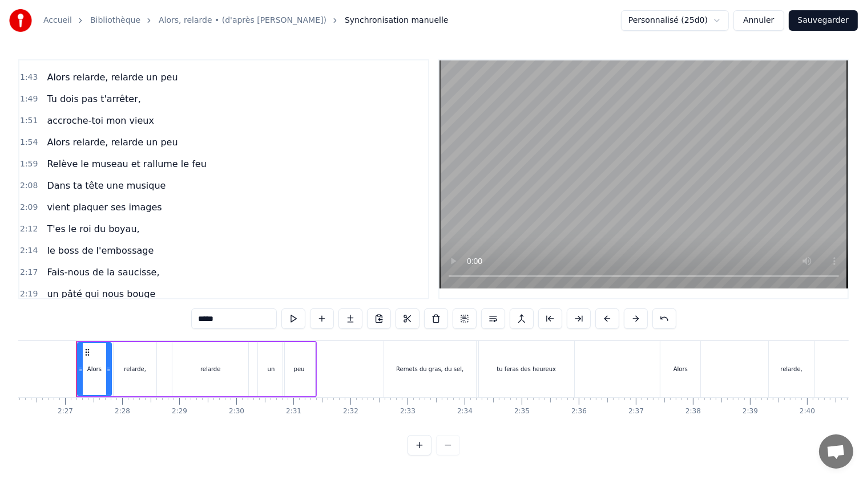
scroll to position [560, 0]
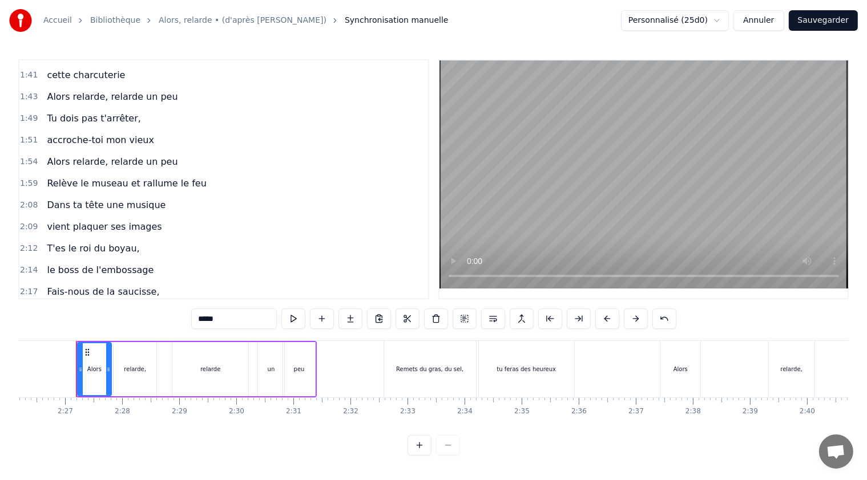
click at [81, 155] on span "Alors relarde, relarde un peu" at bounding box center [112, 161] width 133 height 13
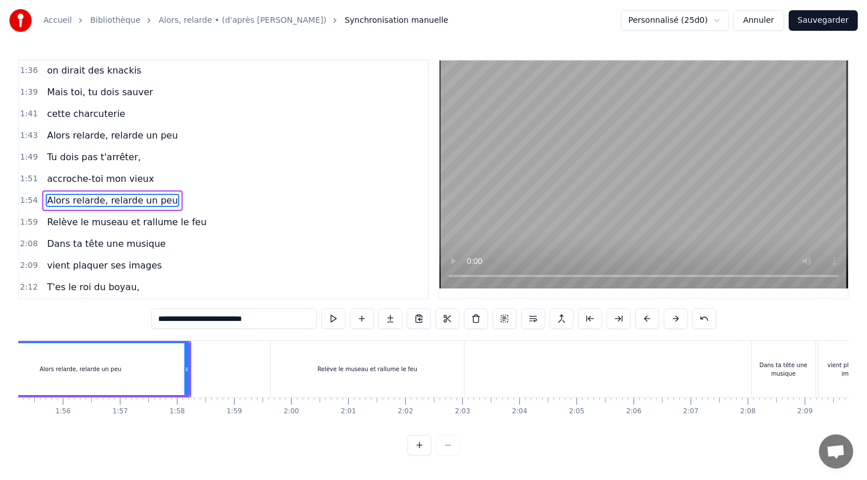
scroll to position [0, 6467]
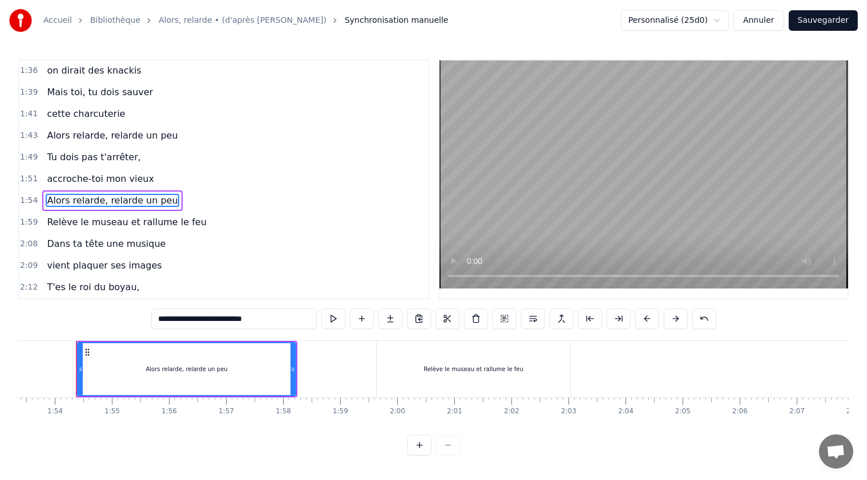
drag, startPoint x: 269, startPoint y: 318, endPoint x: 140, endPoint y: 317, distance: 128.4
click at [140, 317] on div "0:21 T'as raté ton pâté, 0:23 t'as loupé ta rillette 0:26 Ta terrine est pétée,…" at bounding box center [433, 257] width 830 height 396
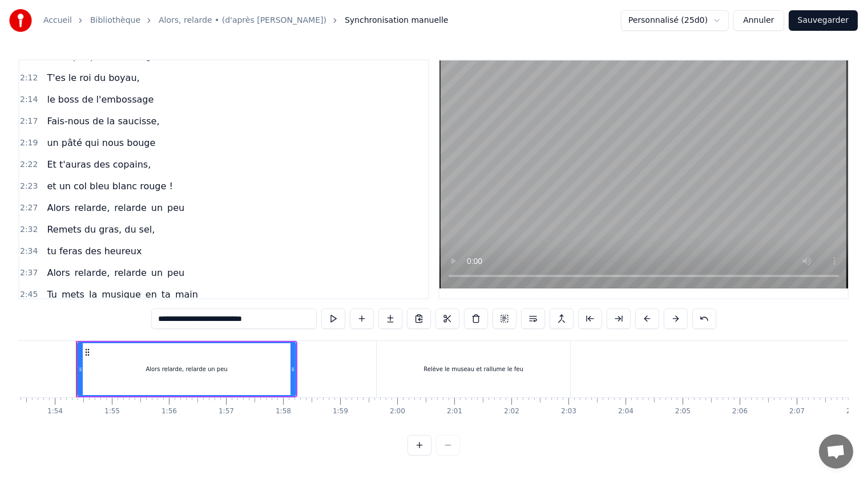
scroll to position [749, 0]
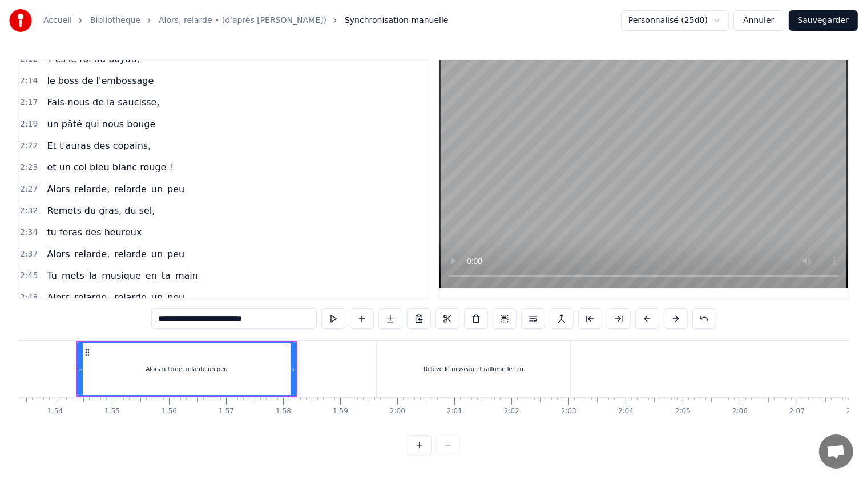
click at [58, 248] on span "Alors" at bounding box center [58, 254] width 25 height 13
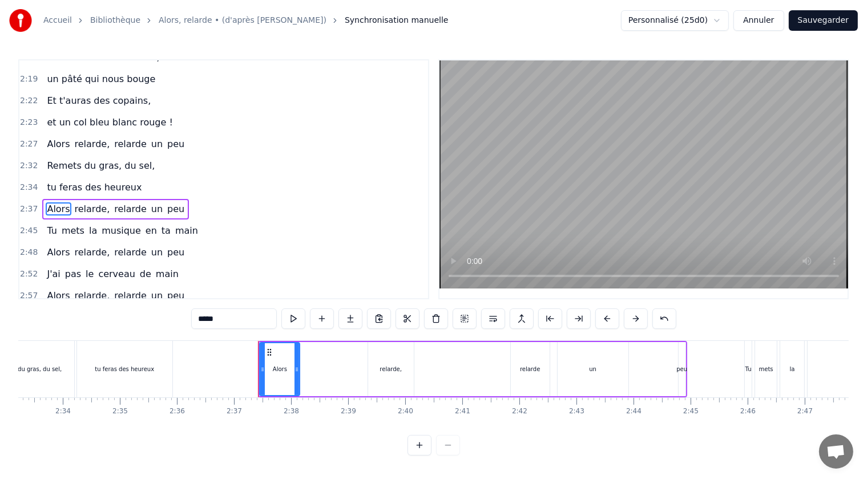
scroll to position [0, 8923]
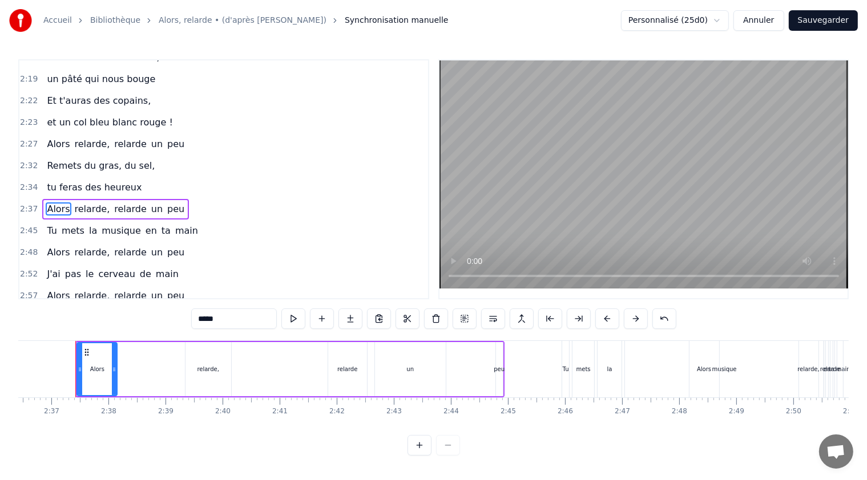
drag, startPoint x: 224, startPoint y: 321, endPoint x: 189, endPoint y: 318, distance: 34.3
click at [189, 318] on div "0:21 T'as raté ton pâté, 0:23 t'as loupé ta rillette 0:26 Ta terrine est pétée,…" at bounding box center [433, 257] width 830 height 396
paste input "**********"
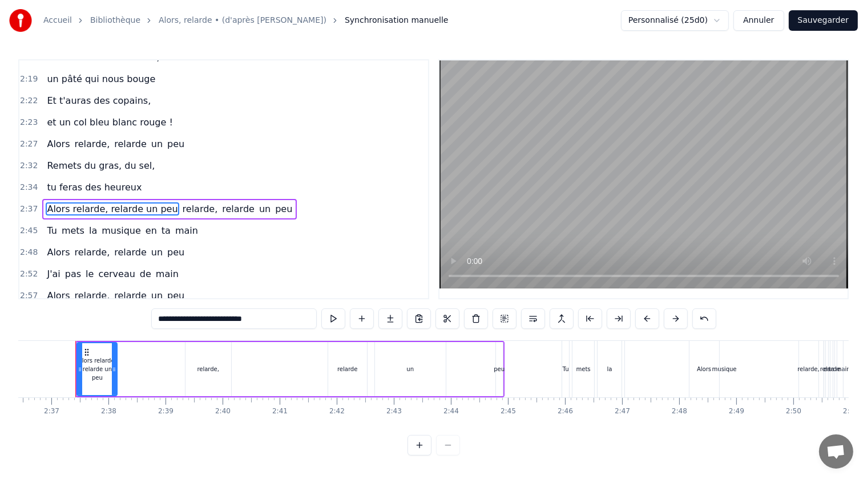
click at [181, 203] on span "relarde," at bounding box center [200, 209] width 38 height 13
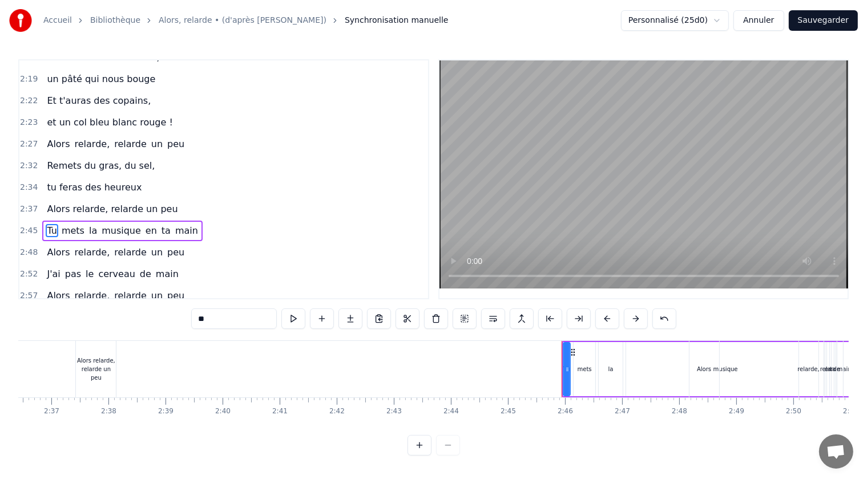
scroll to position [815, 0]
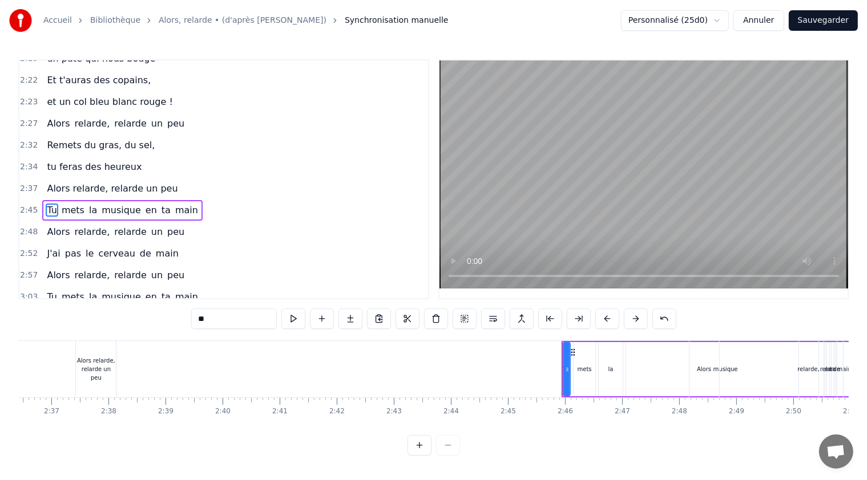
click at [60, 182] on span "Alors relarde, relarde un peu" at bounding box center [112, 188] width 133 height 13
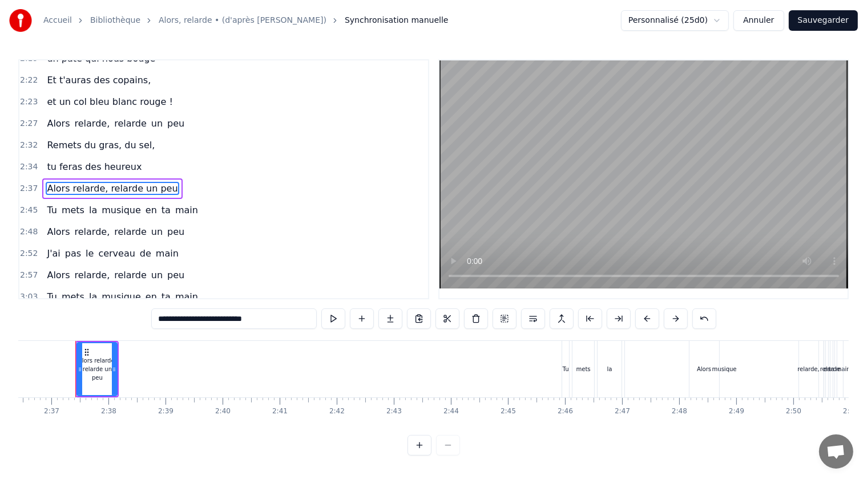
scroll to position [794, 0]
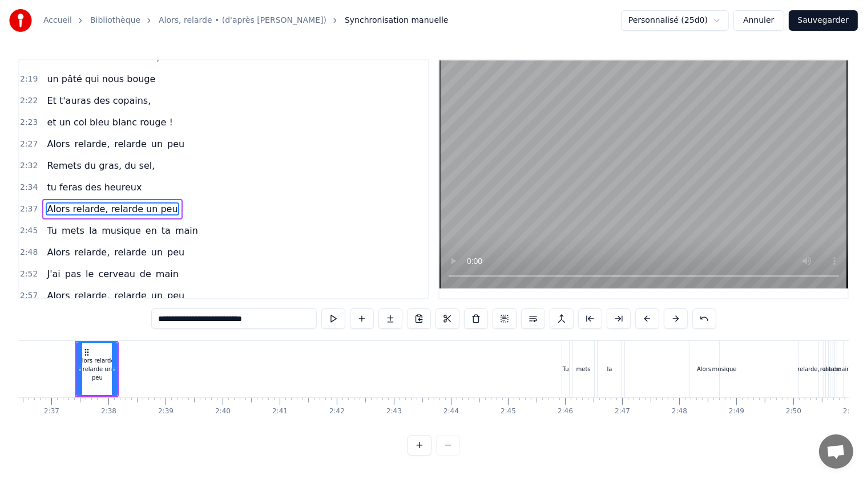
click at [107, 181] on span "tu feras des heureux" at bounding box center [94, 187] width 97 height 13
type input "**********"
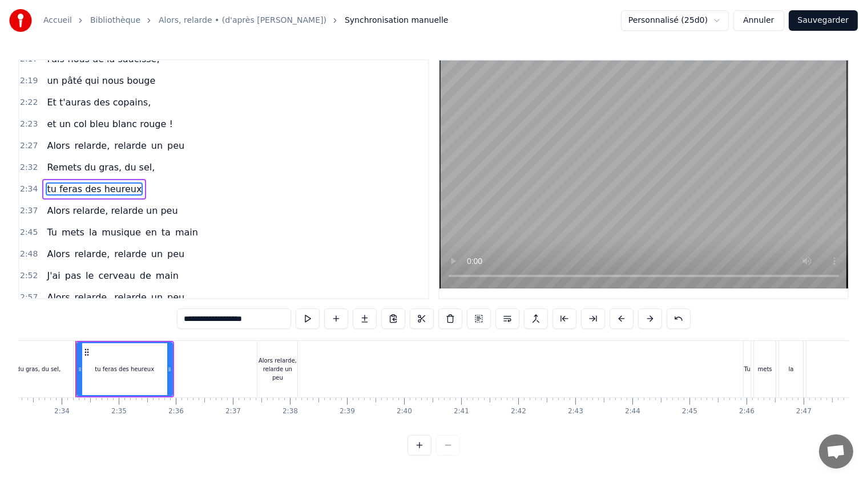
scroll to position [0, 8741]
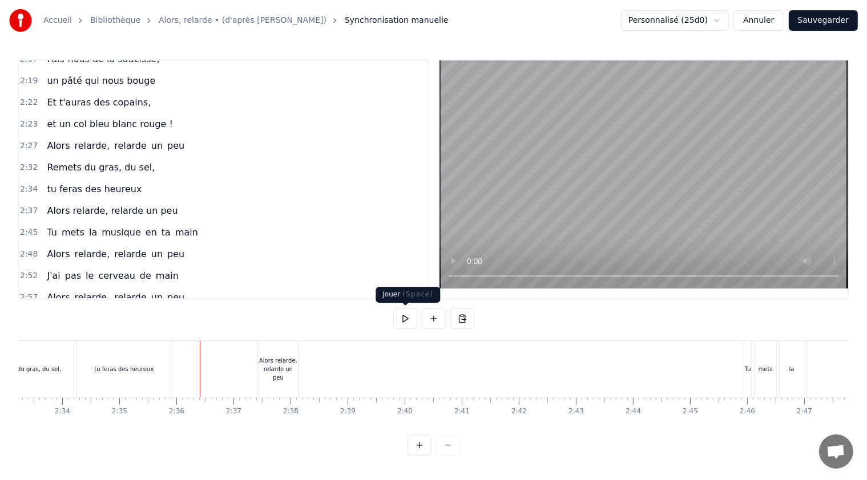
click at [400, 317] on button at bounding box center [405, 319] width 24 height 21
click at [406, 319] on button at bounding box center [405, 319] width 24 height 21
click at [287, 370] on div "Alors relarde, relarde un peu" at bounding box center [278, 370] width 40 height 26
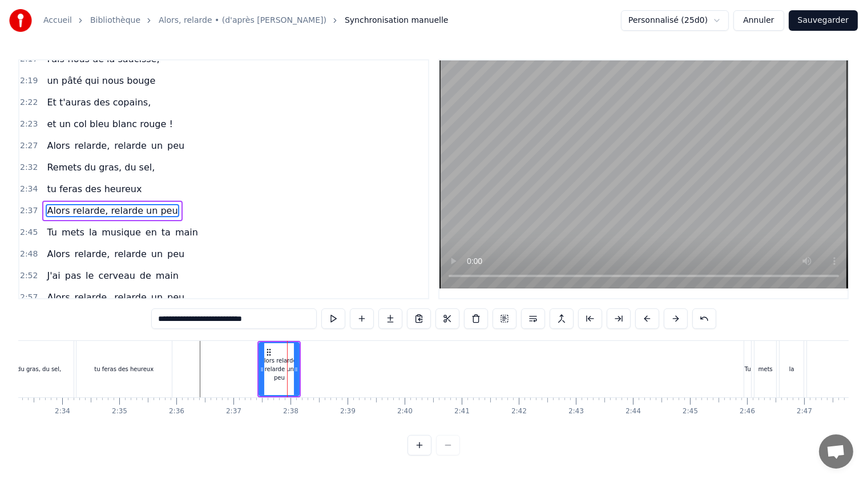
scroll to position [794, 0]
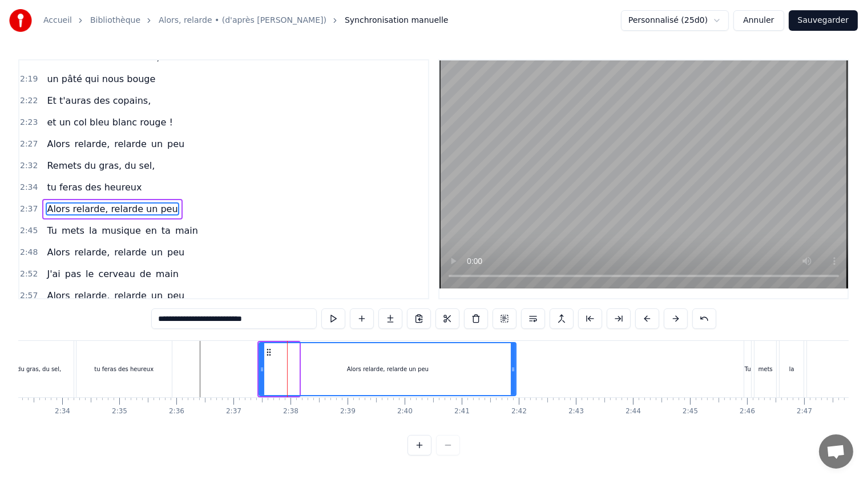
drag, startPoint x: 296, startPoint y: 370, endPoint x: 513, endPoint y: 370, distance: 216.8
click at [513, 370] on icon at bounding box center [513, 369] width 5 height 9
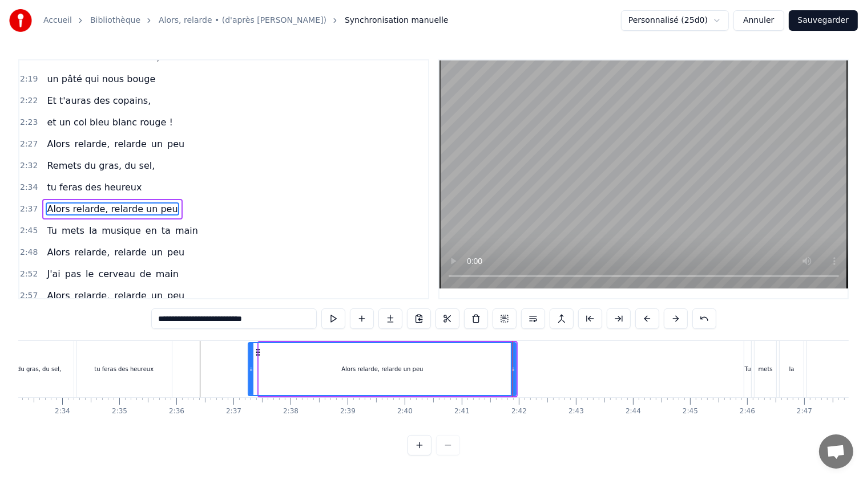
drag, startPoint x: 262, startPoint y: 369, endPoint x: 251, endPoint y: 367, distance: 10.9
click at [251, 367] on icon at bounding box center [251, 369] width 5 height 9
click at [334, 318] on button at bounding box center [333, 319] width 24 height 21
click at [337, 312] on button at bounding box center [333, 319] width 24 height 21
click at [337, 322] on button at bounding box center [333, 319] width 24 height 21
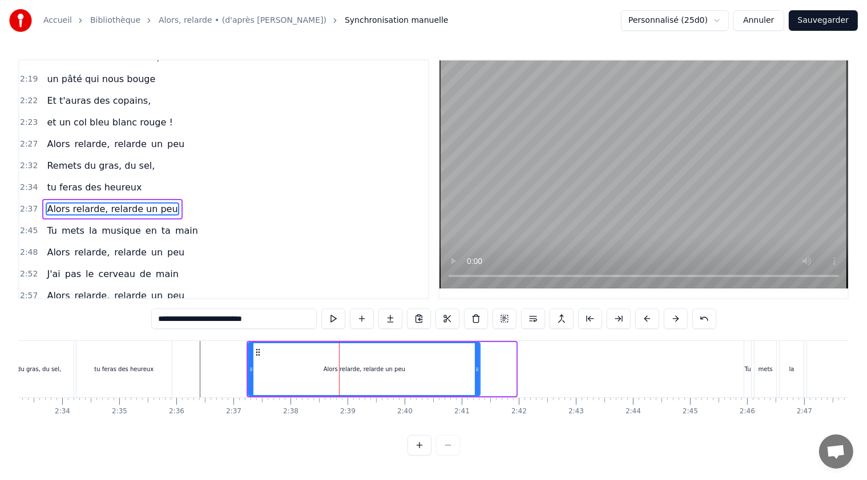
drag, startPoint x: 513, startPoint y: 366, endPoint x: 477, endPoint y: 365, distance: 36.0
click at [477, 365] on icon at bounding box center [477, 369] width 5 height 9
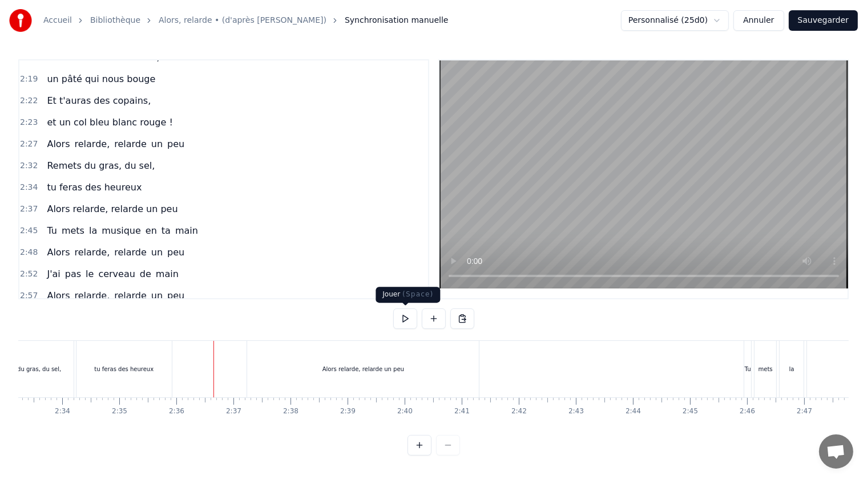
click at [406, 321] on button at bounding box center [405, 319] width 24 height 21
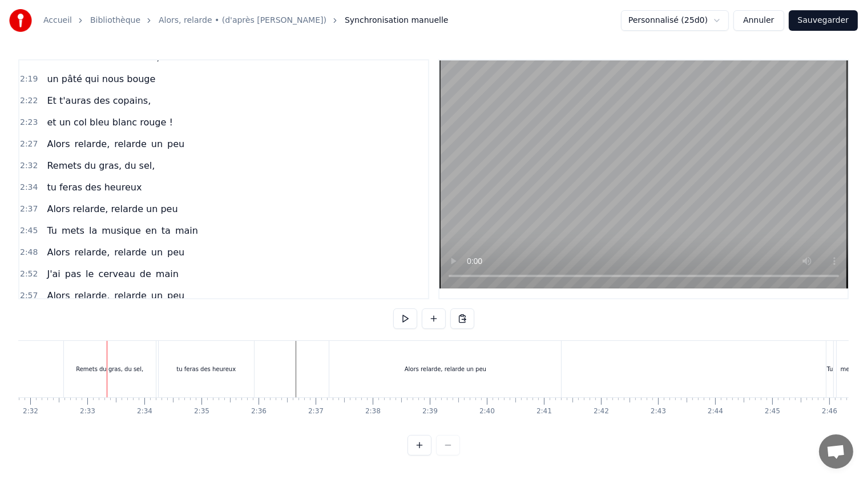
scroll to position [0, 8662]
click at [408, 315] on button at bounding box center [405, 319] width 24 height 21
click at [62, 224] on span "mets" at bounding box center [72, 230] width 25 height 13
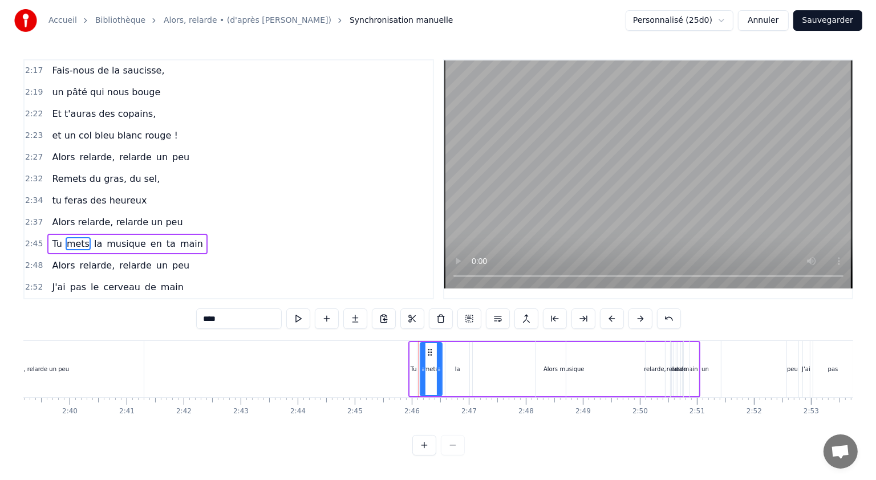
scroll to position [0, 9066]
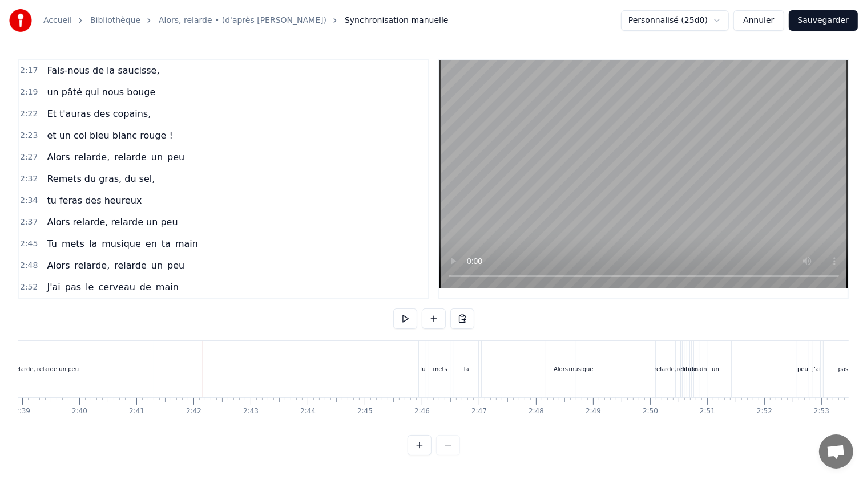
click at [819, 19] on button "Sauvegarder" at bounding box center [822, 20] width 69 height 21
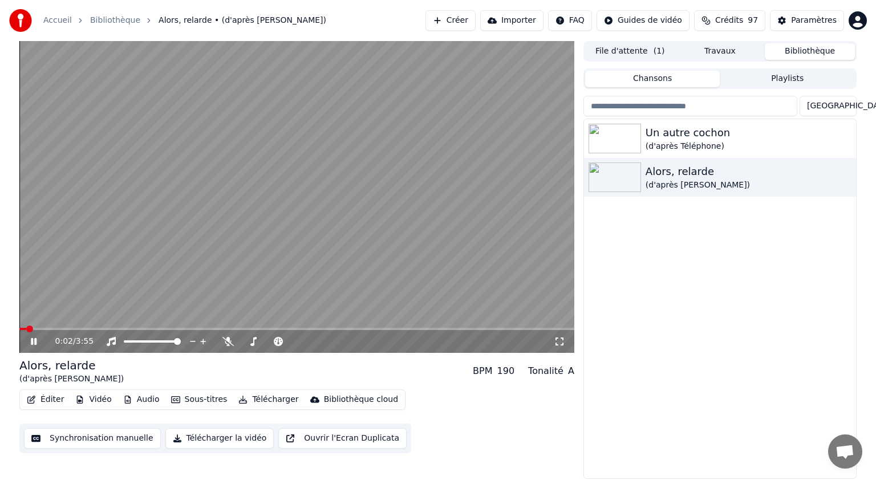
click at [36, 342] on icon at bounding box center [34, 341] width 6 height 7
click at [473, 16] on button "Créer" at bounding box center [451, 20] width 50 height 21
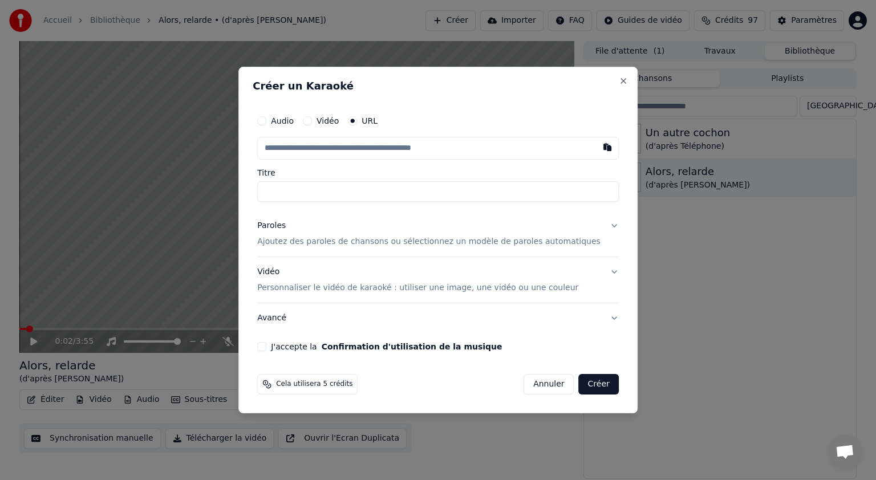
type input "**********"
drag, startPoint x: 401, startPoint y: 192, endPoint x: 282, endPoint y: 197, distance: 118.8
click at [282, 197] on input "**********" at bounding box center [438, 191] width 362 height 21
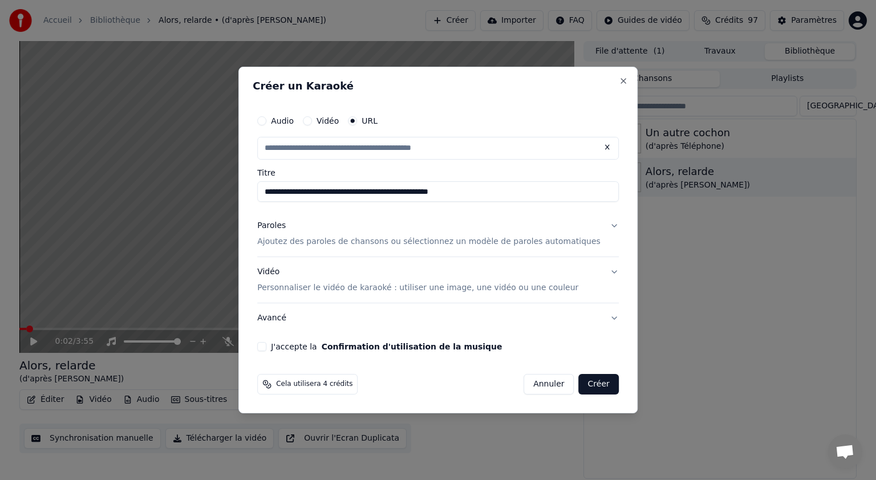
type input "**********"
drag, startPoint x: 317, startPoint y: 192, endPoint x: 345, endPoint y: 197, distance: 27.9
click at [345, 197] on input "**********" at bounding box center [438, 191] width 362 height 21
type input "**********"
click at [596, 228] on button "Paroles Ajoutez des paroles de chansons ou sélectionnez un modèle de paroles au…" at bounding box center [438, 234] width 362 height 46
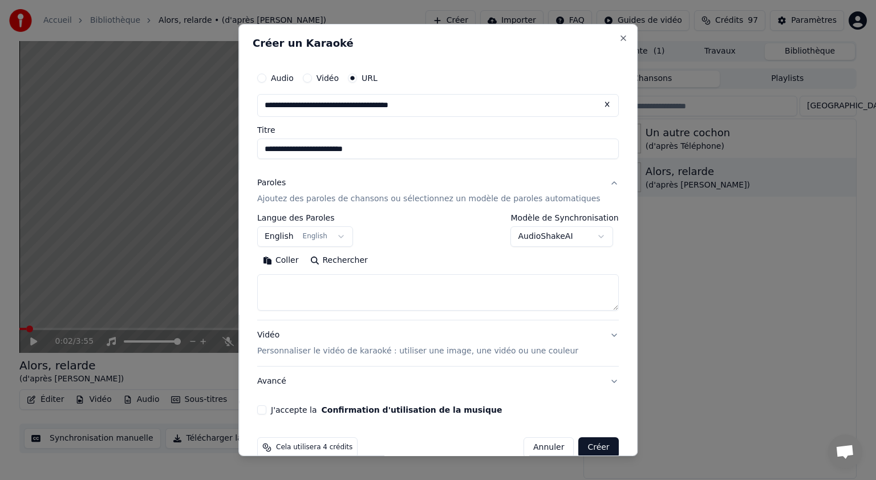
click at [345, 234] on button "English English" at bounding box center [305, 236] width 96 height 21
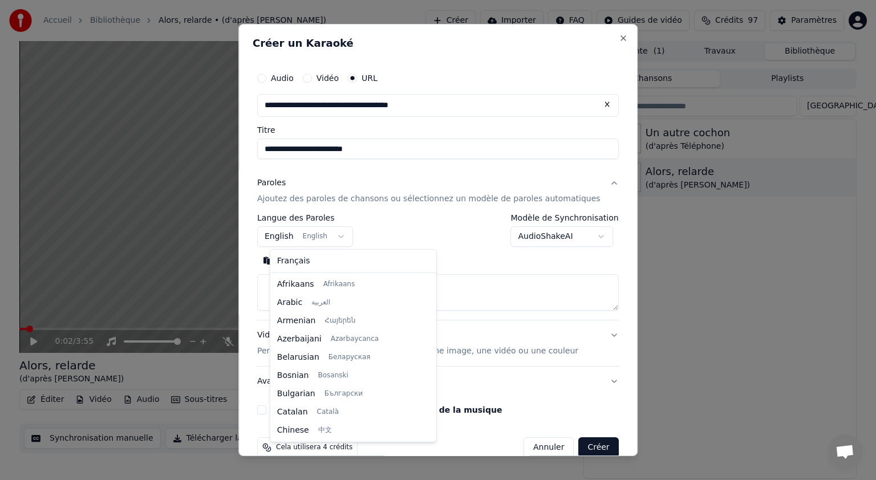
scroll to position [91, 0]
select select "**"
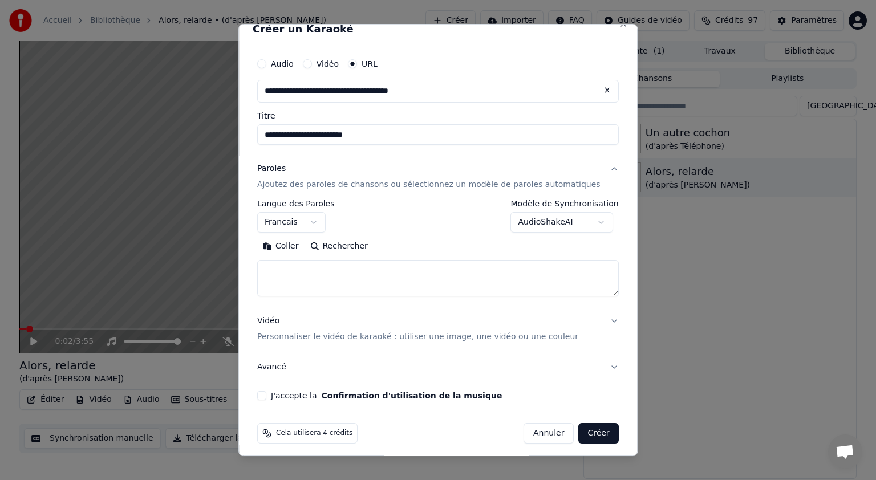
scroll to position [20, 0]
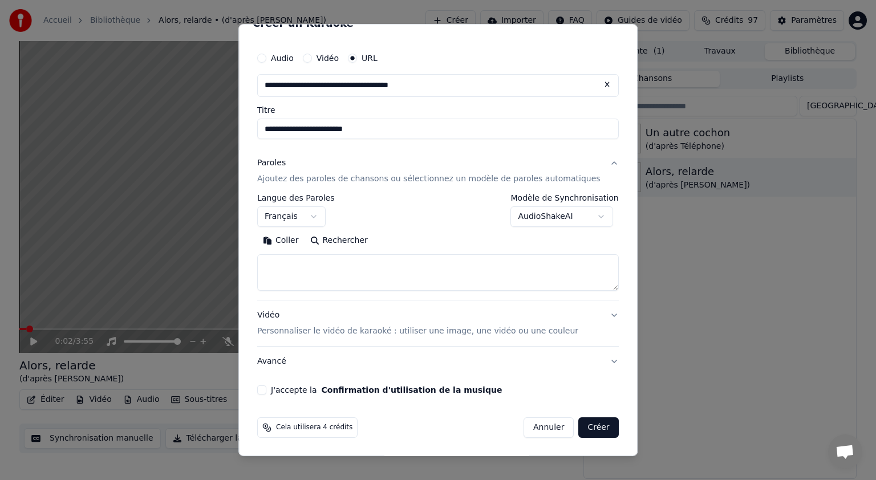
click at [266, 388] on button "J'accepte la Confirmation d'utilisation de la musique" at bounding box center [261, 390] width 9 height 9
click at [592, 316] on button "Vidéo Personnaliser le vidéo de karaoké : utiliser une image, une vidéo ou une …" at bounding box center [438, 324] width 362 height 46
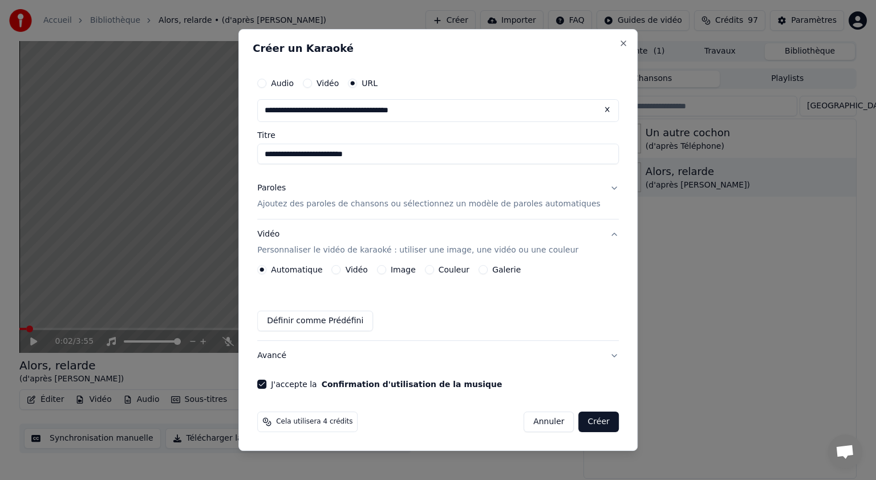
click at [386, 269] on button "Image" at bounding box center [381, 269] width 9 height 9
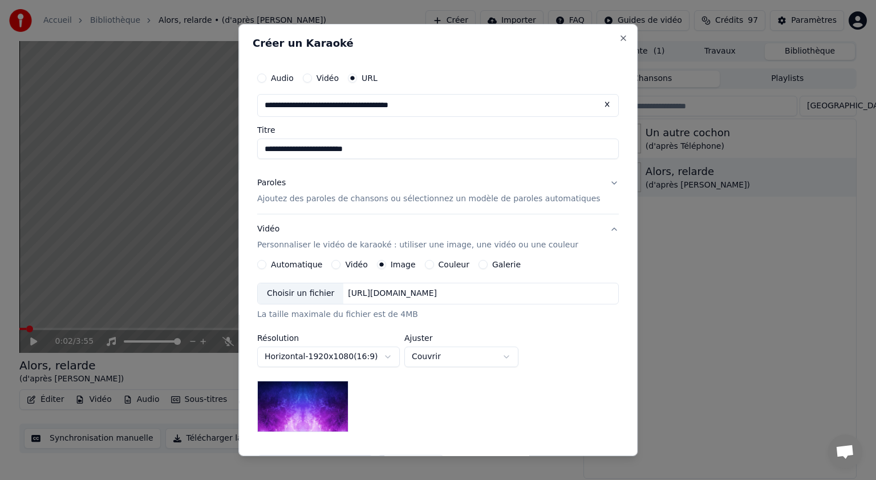
click at [311, 294] on div "Choisir un fichier" at bounding box center [301, 294] width 86 height 21
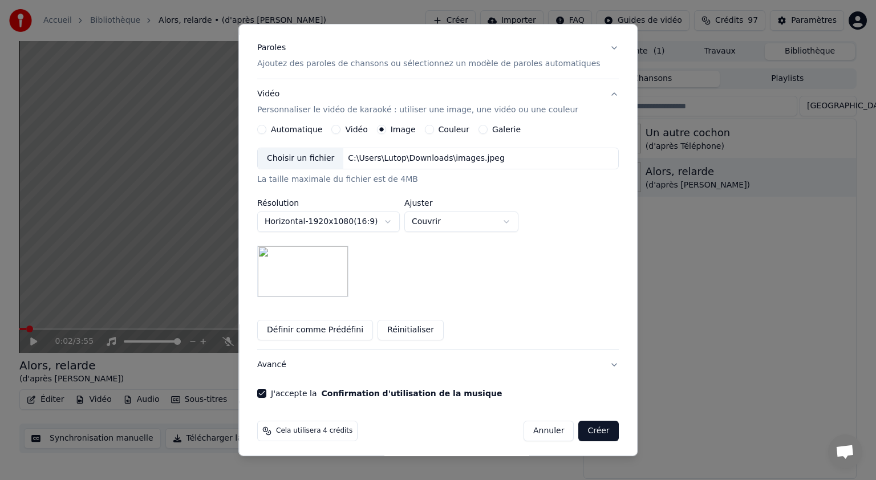
scroll to position [139, 0]
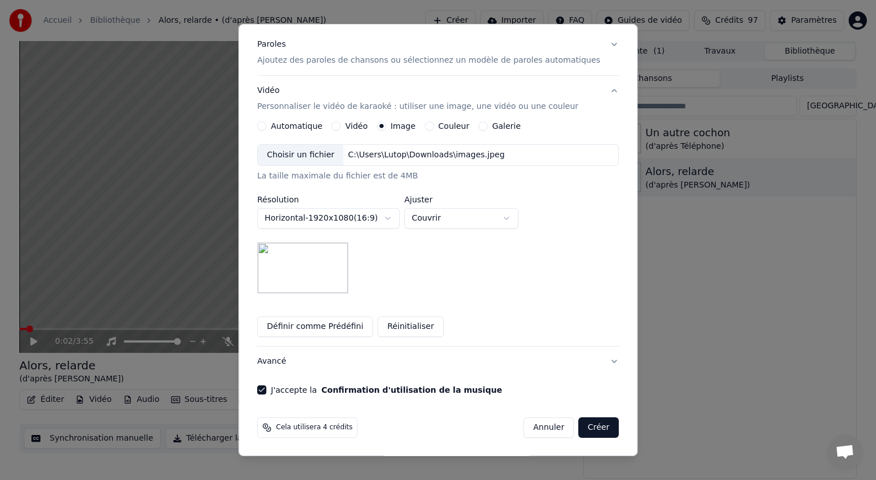
click at [586, 425] on button "Créer" at bounding box center [599, 428] width 40 height 21
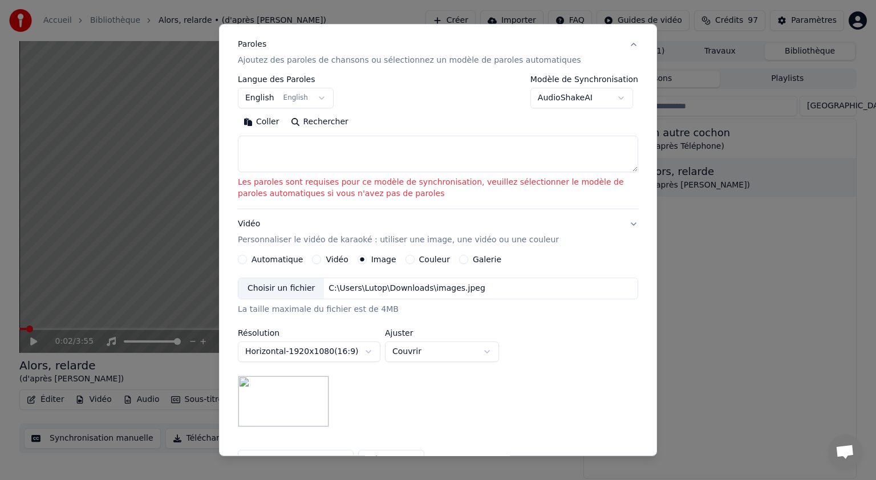
scroll to position [47, 0]
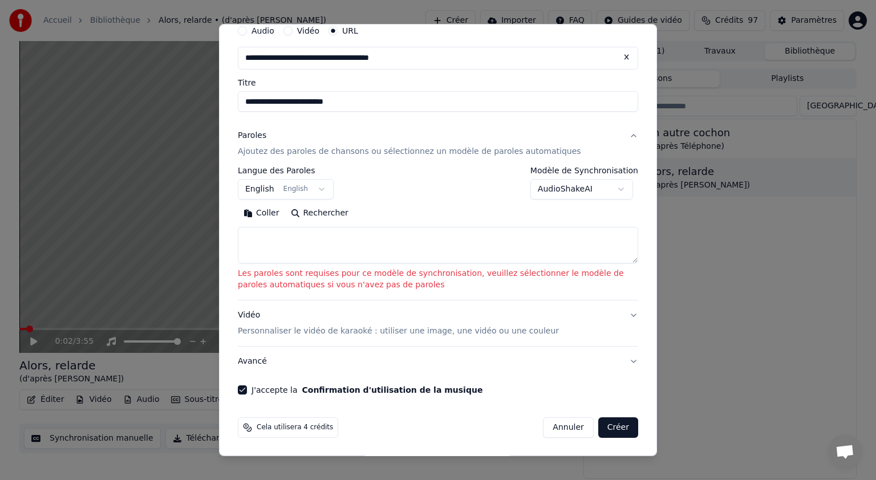
click at [619, 189] on body "**********" at bounding box center [438, 240] width 876 height 480
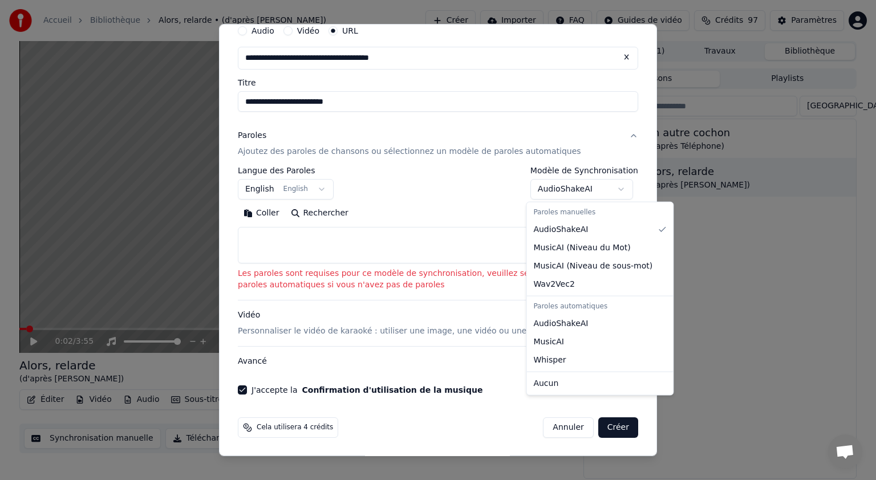
select select "**********"
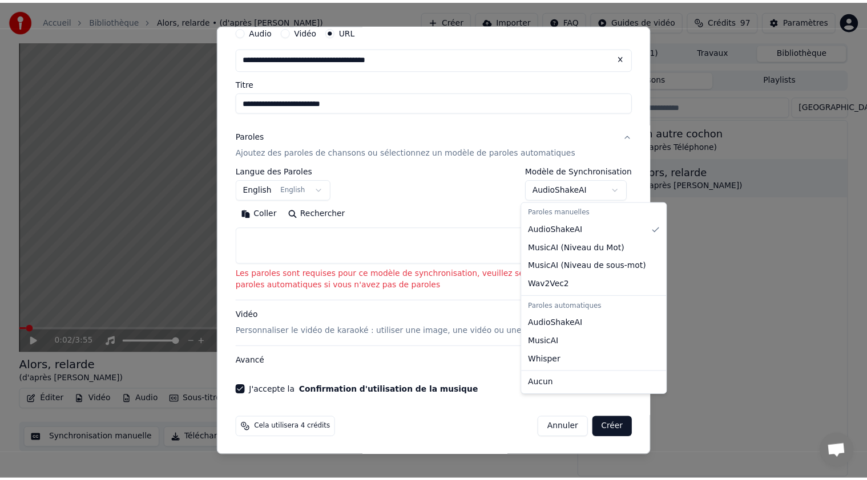
scroll to position [0, 0]
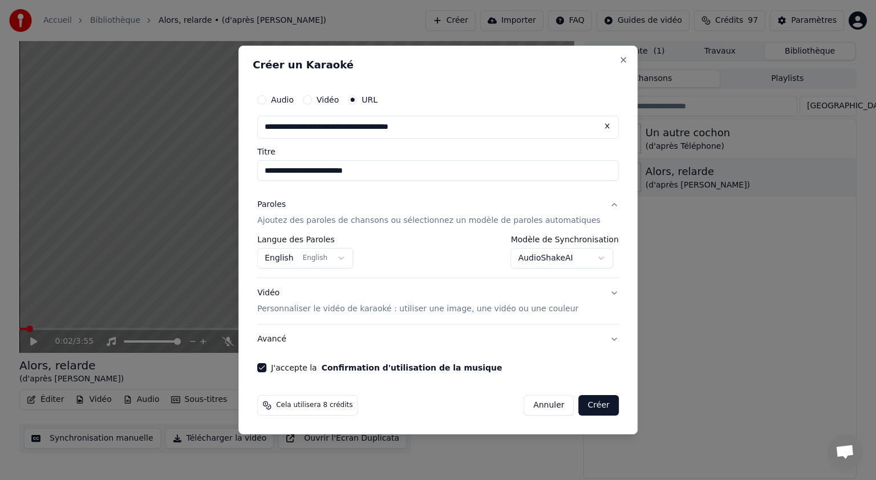
click at [581, 403] on button "Créer" at bounding box center [599, 405] width 40 height 21
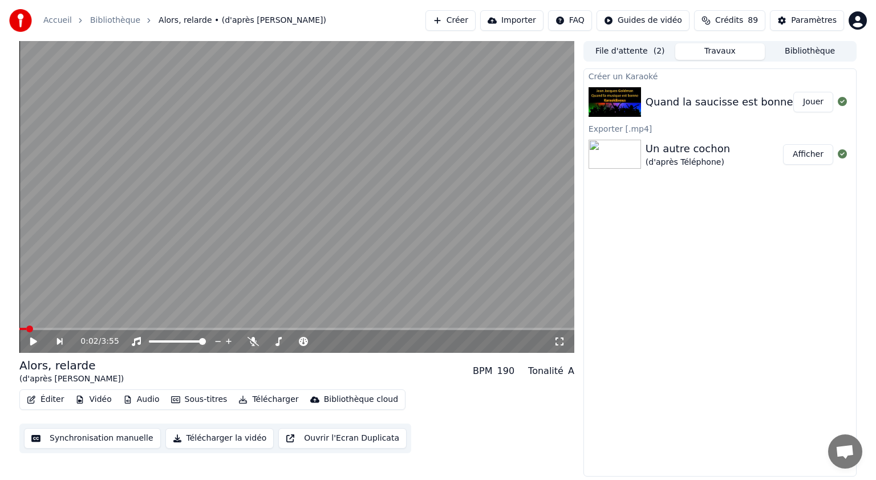
click at [52, 402] on button "Éditer" at bounding box center [45, 400] width 46 height 16
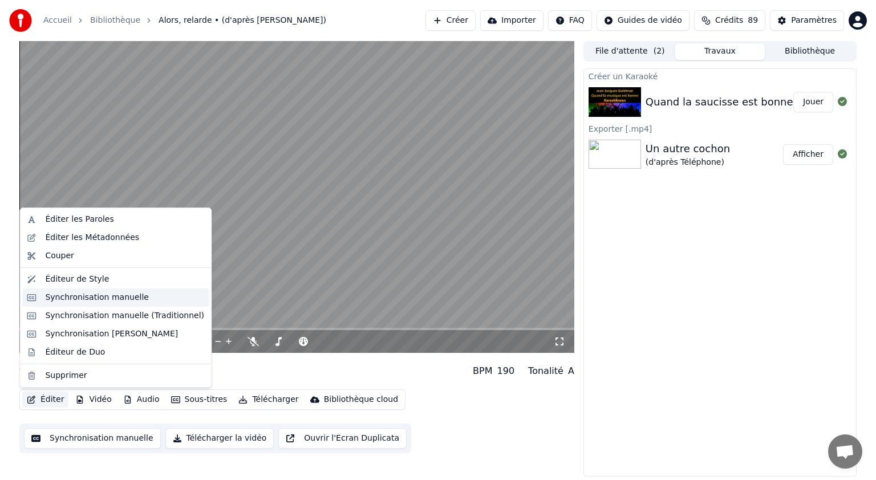
click at [77, 297] on div "Synchronisation manuelle" at bounding box center [97, 297] width 104 height 11
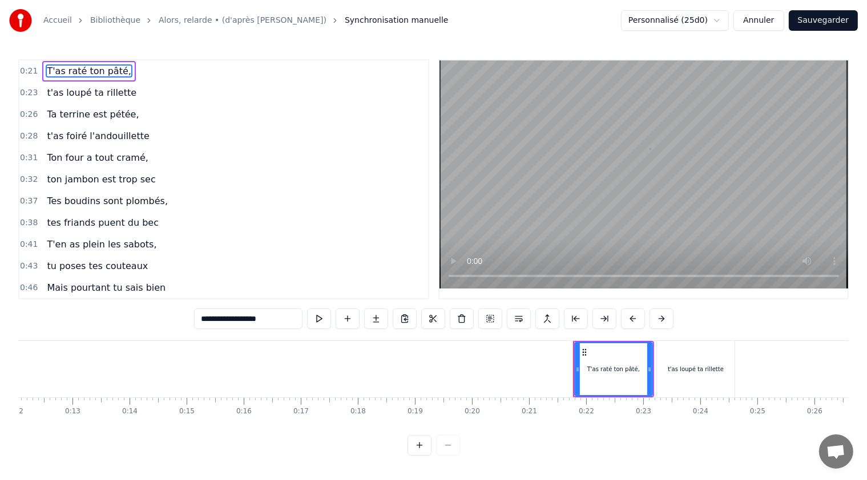
scroll to position [0, 1184]
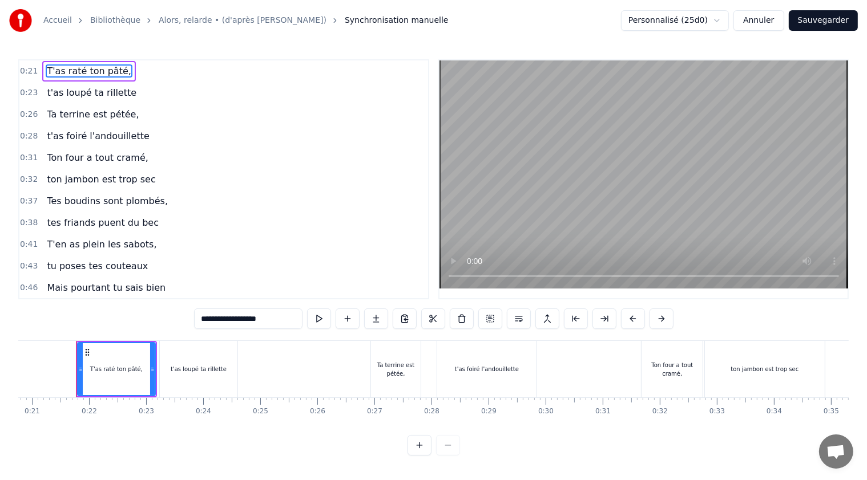
click at [101, 132] on span "t'as foiré l'andouillette" at bounding box center [98, 135] width 104 height 13
type input "**********"
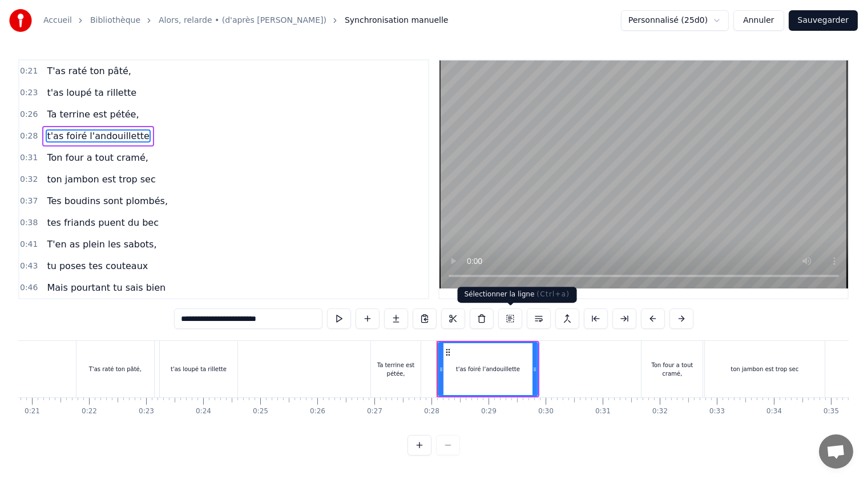
click at [507, 318] on button at bounding box center [510, 319] width 24 height 21
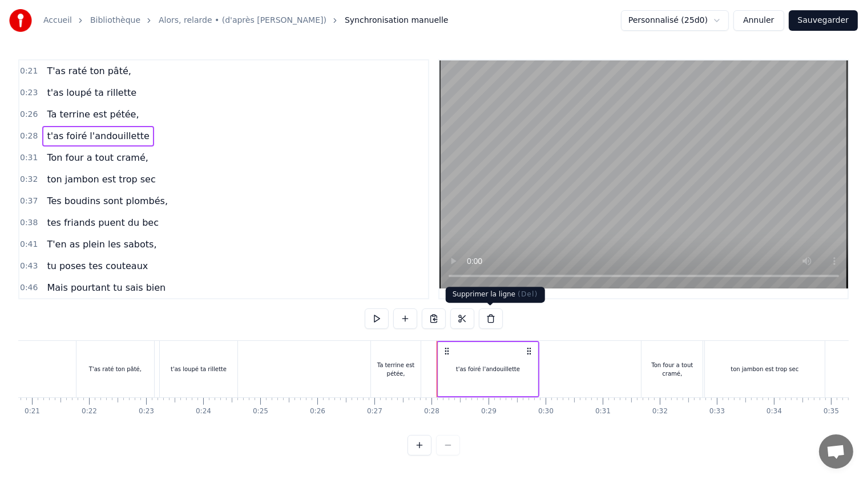
click at [492, 317] on button at bounding box center [491, 319] width 24 height 21
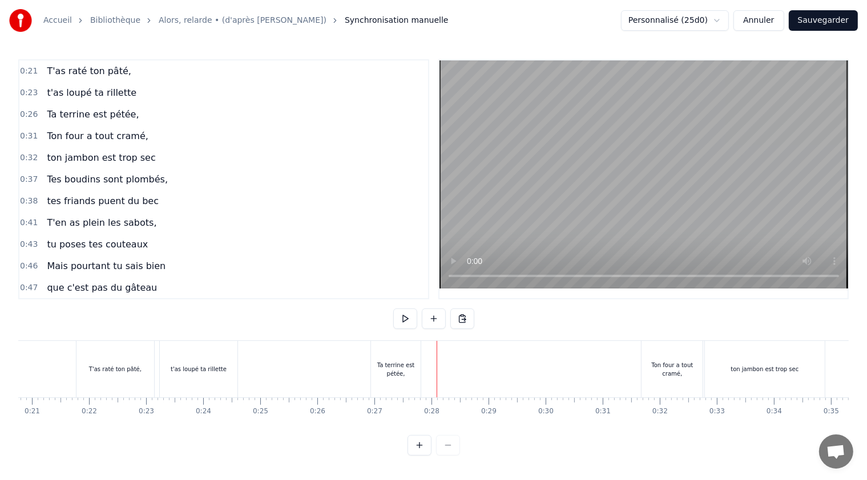
click at [412, 362] on div "Ta terrine est pétée," at bounding box center [395, 369] width 49 height 17
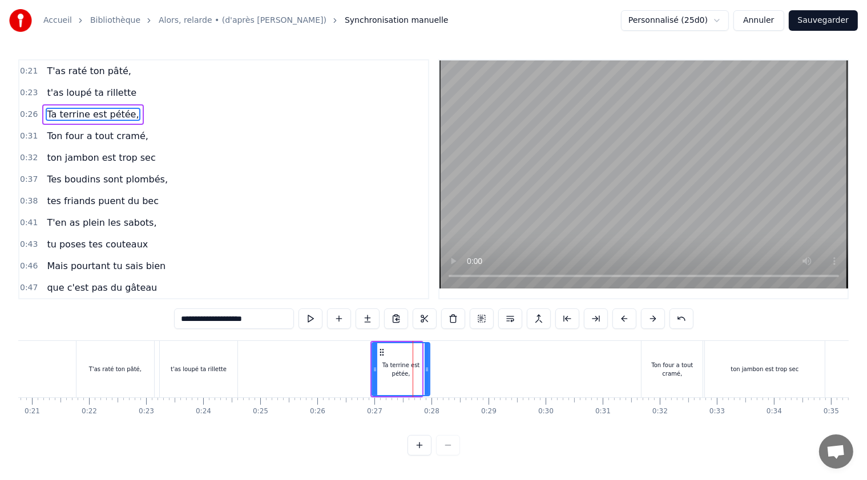
drag, startPoint x: 420, startPoint y: 369, endPoint x: 428, endPoint y: 370, distance: 8.2
click at [428, 370] on icon at bounding box center [426, 369] width 5 height 9
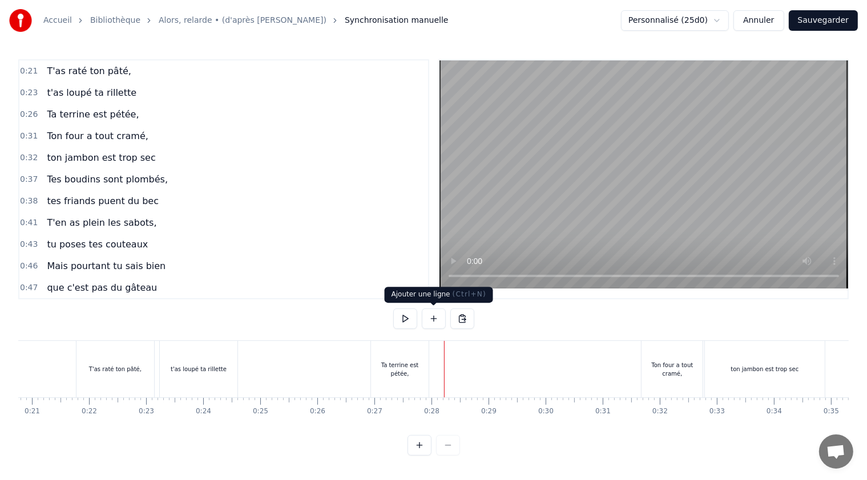
click at [436, 322] on button at bounding box center [434, 319] width 24 height 21
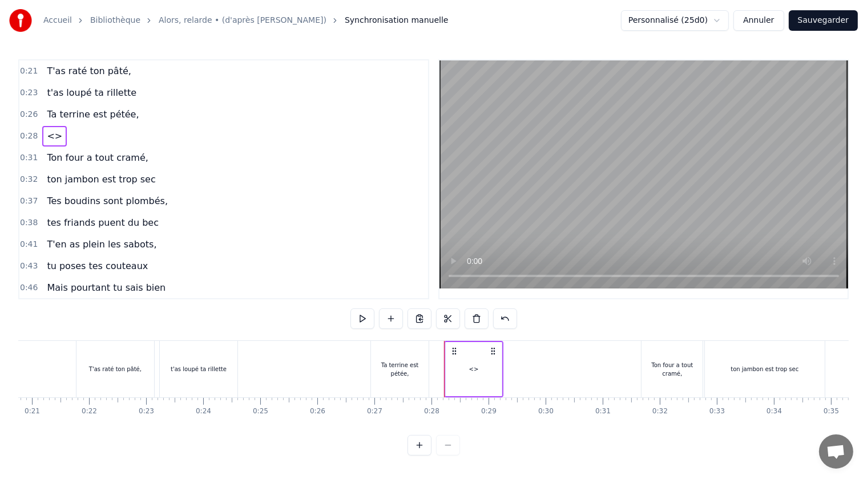
click at [46, 133] on span "<>" at bounding box center [55, 135] width 18 height 13
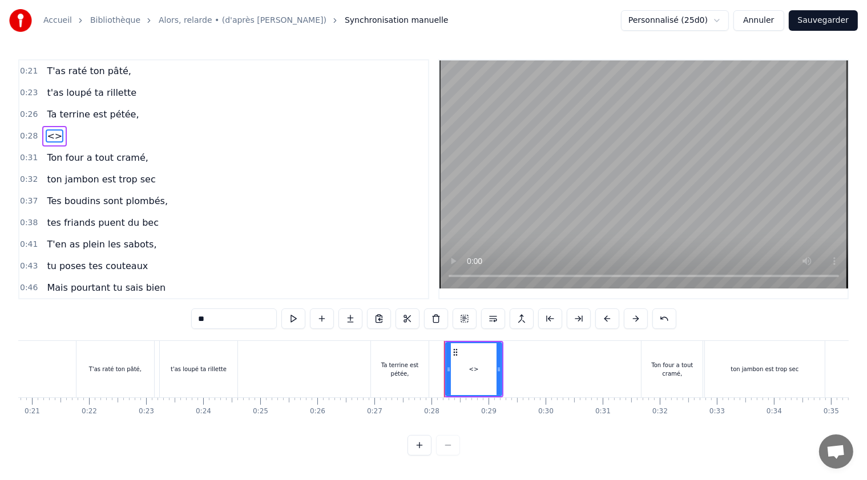
drag, startPoint x: 217, startPoint y: 320, endPoint x: 192, endPoint y: 318, distance: 25.8
click at [192, 323] on input "**" at bounding box center [234, 319] width 86 height 21
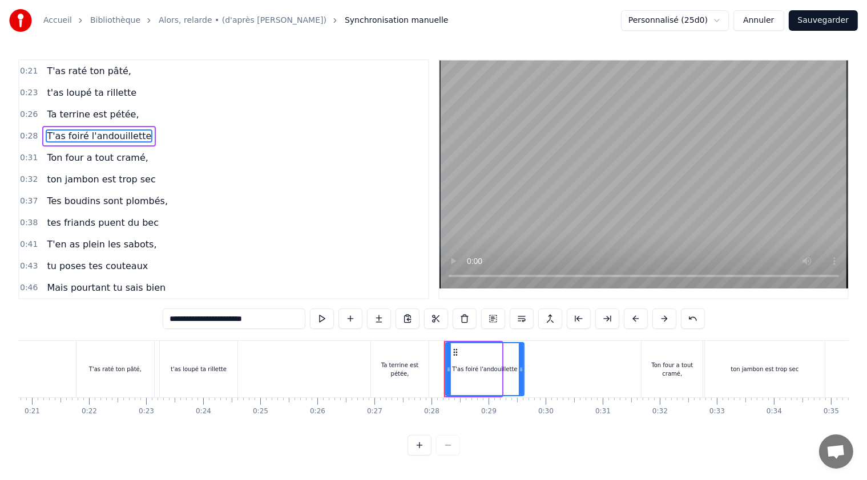
drag, startPoint x: 499, startPoint y: 368, endPoint x: 521, endPoint y: 366, distance: 22.3
click at [521, 366] on icon at bounding box center [521, 369] width 5 height 9
type input "**********"
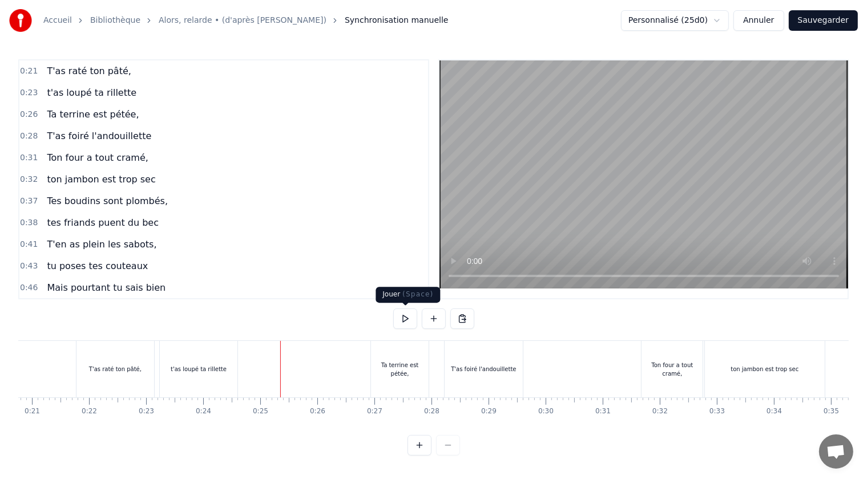
click at [406, 319] on button at bounding box center [405, 319] width 24 height 21
click at [406, 317] on button at bounding box center [405, 319] width 24 height 21
click at [816, 21] on button "Sauvegarder" at bounding box center [822, 20] width 69 height 21
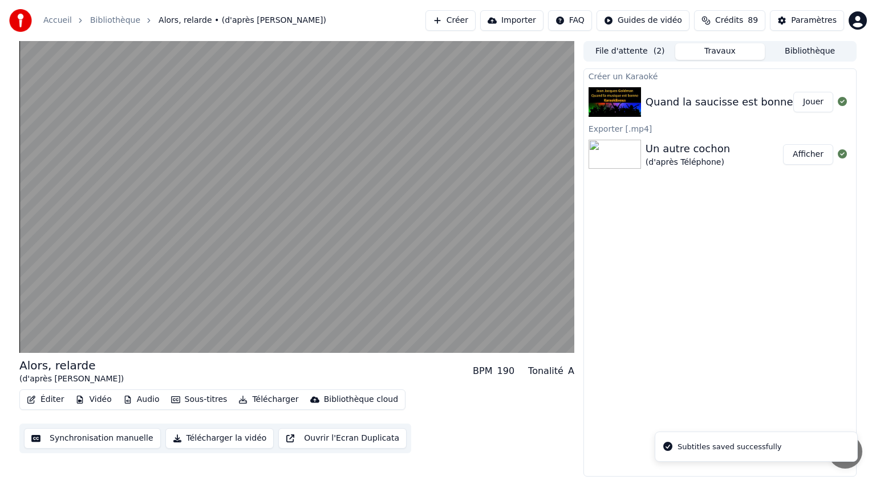
click at [631, 102] on img at bounding box center [615, 102] width 52 height 30
click at [733, 98] on div "Quand la saucisse est bonne" at bounding box center [720, 102] width 148 height 16
click at [819, 100] on button "Jouer" at bounding box center [813, 102] width 40 height 21
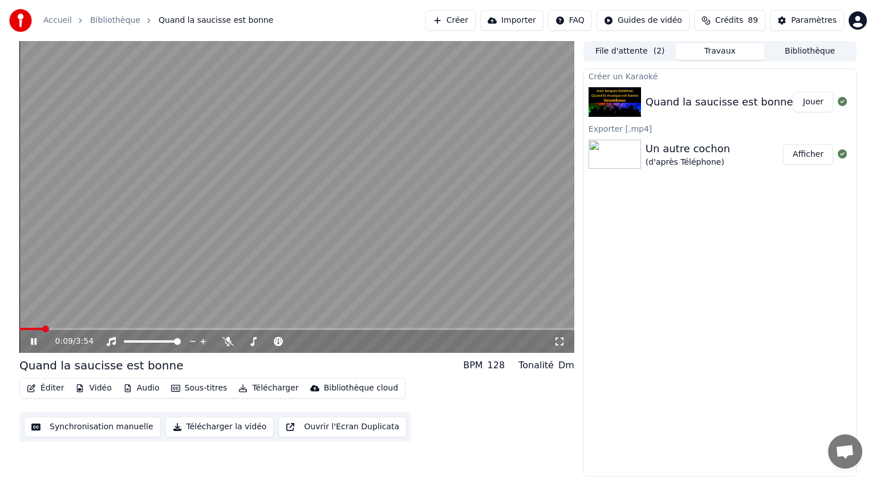
click at [34, 339] on icon at bounding box center [42, 341] width 27 height 9
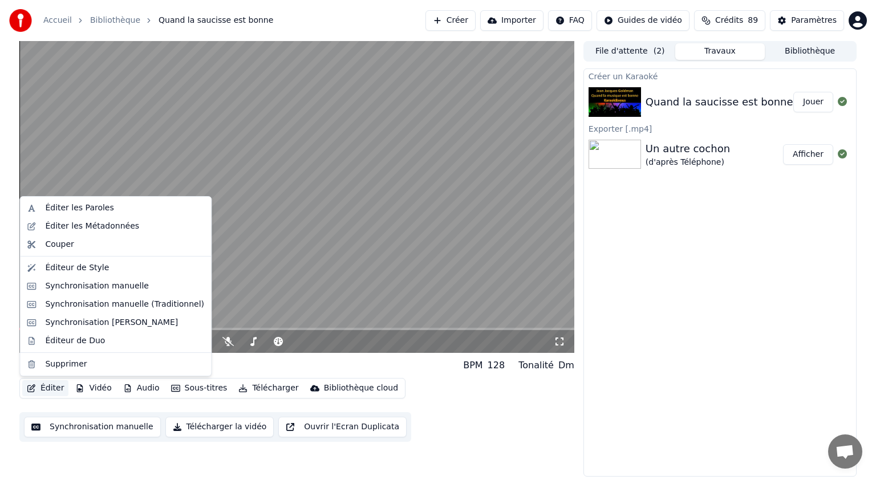
click at [46, 387] on button "Éditer" at bounding box center [45, 388] width 46 height 16
click at [75, 290] on div "Synchronisation manuelle" at bounding box center [97, 286] width 104 height 11
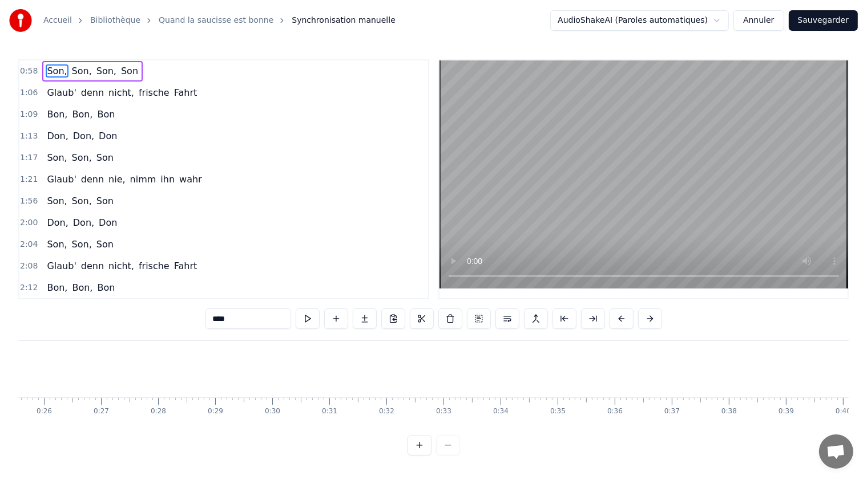
scroll to position [0, 1419]
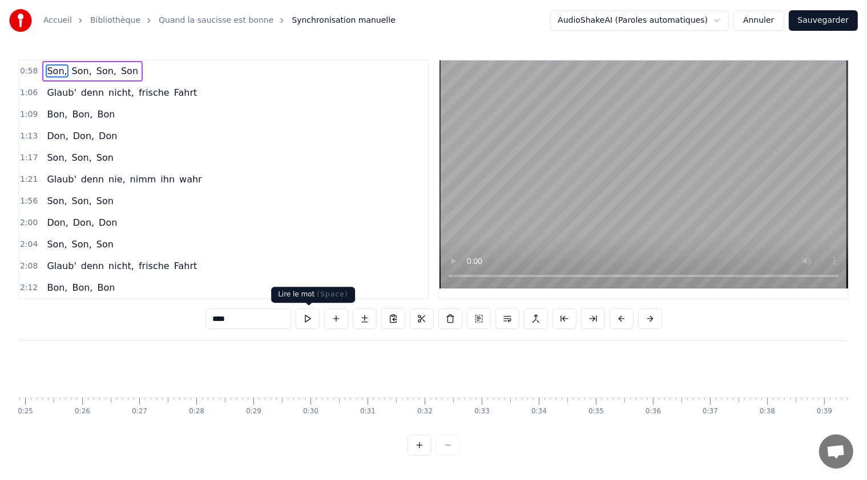
click at [309, 318] on button at bounding box center [307, 319] width 24 height 21
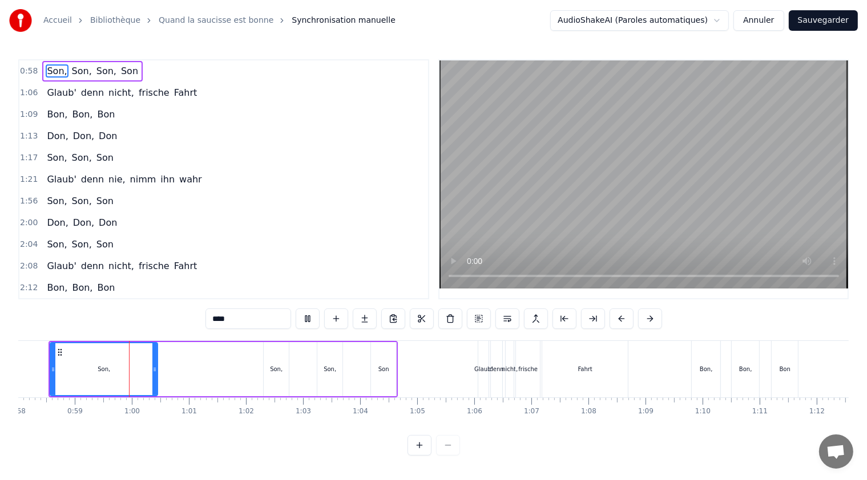
scroll to position [0, 3331]
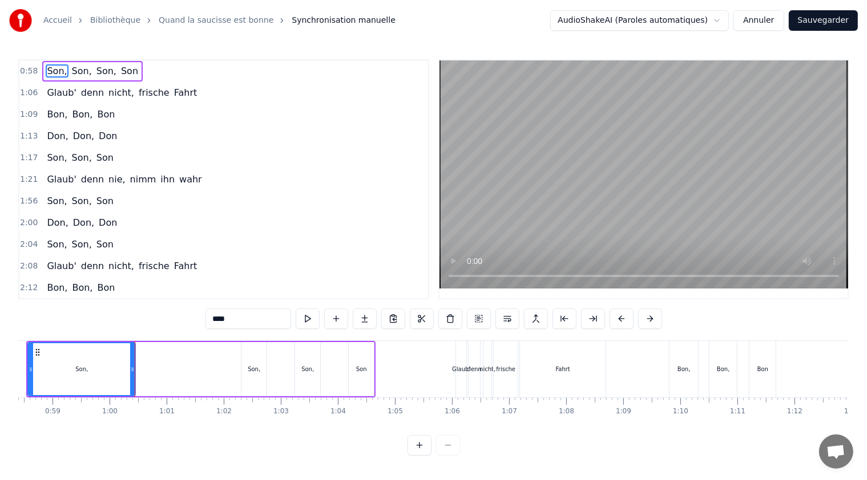
drag, startPoint x: 236, startPoint y: 424, endPoint x: 200, endPoint y: 427, distance: 36.1
click at [200, 426] on div "Son, Son, Son, [PERSON_NAME]' denn nicht, frische Fahrt Bon, Bon, Bon Don, [PER…" at bounding box center [433, 384] width 830 height 86
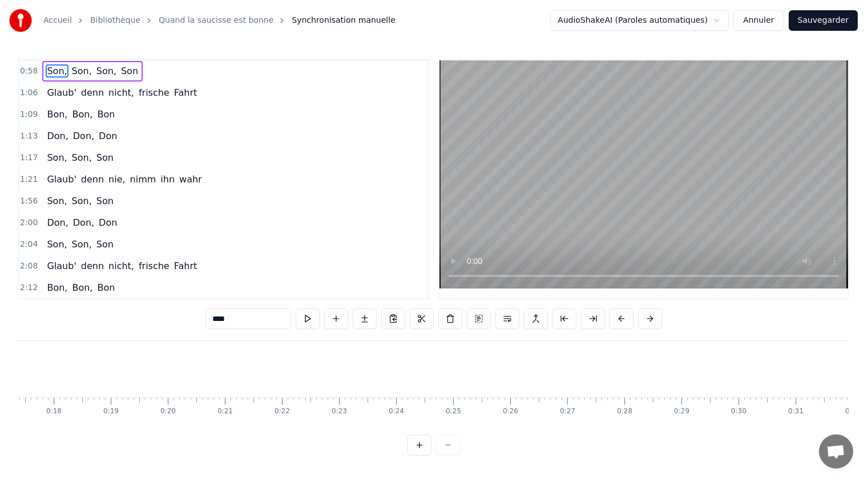
scroll to position [0, 969]
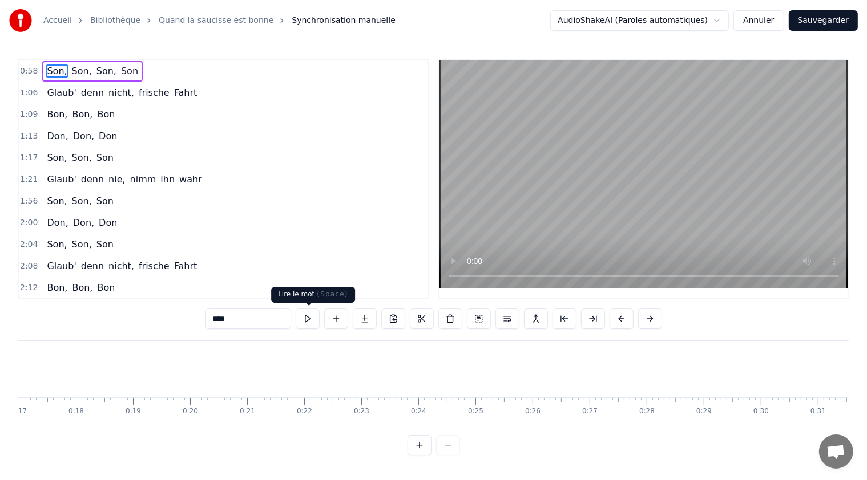
click at [310, 317] on button at bounding box center [307, 319] width 24 height 21
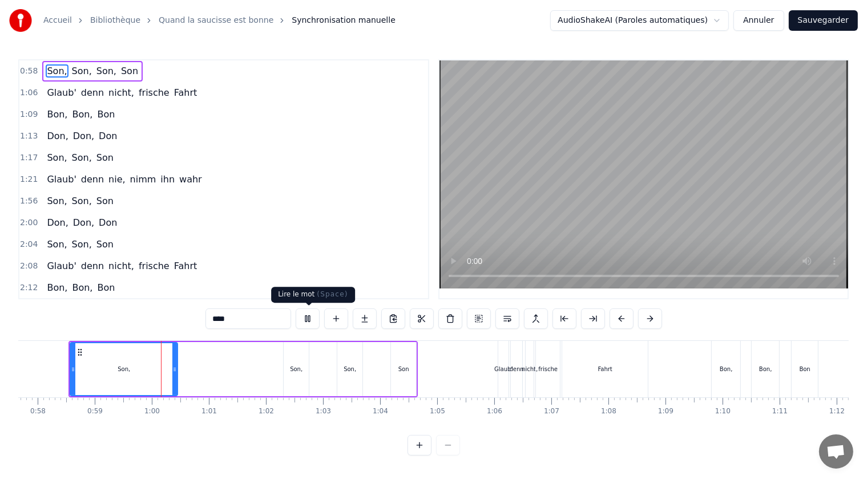
scroll to position [0, 3335]
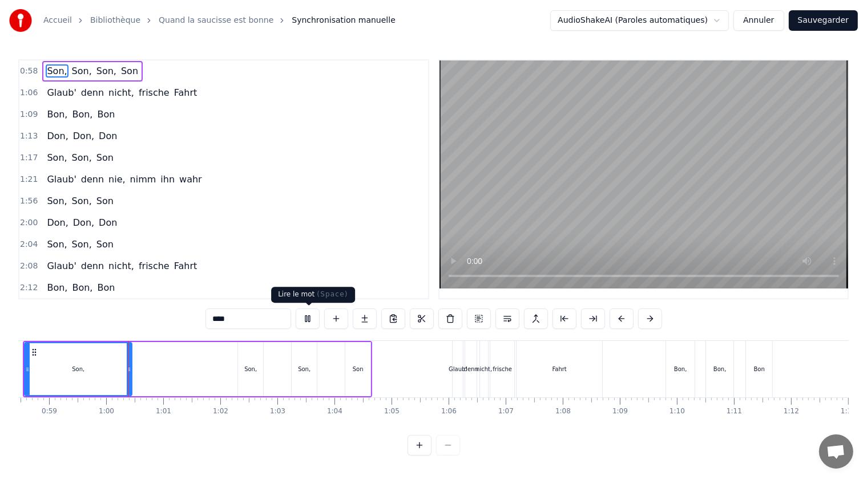
click at [311, 317] on button at bounding box center [307, 319] width 24 height 21
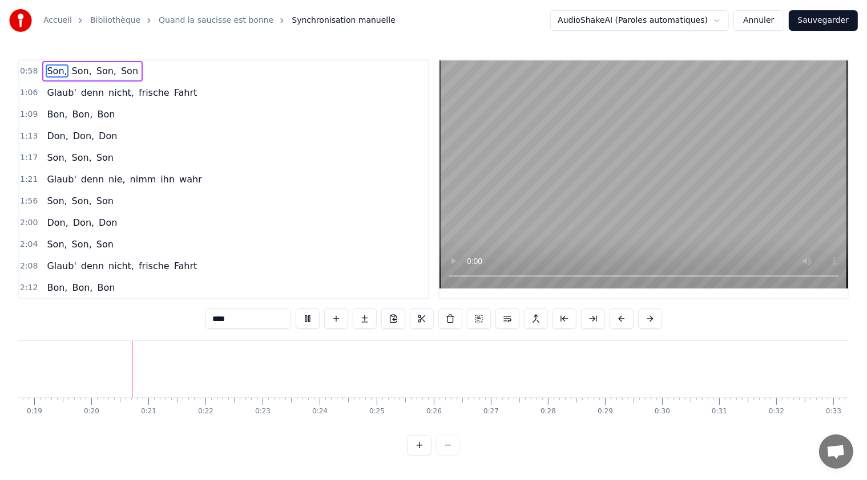
scroll to position [0, 1082]
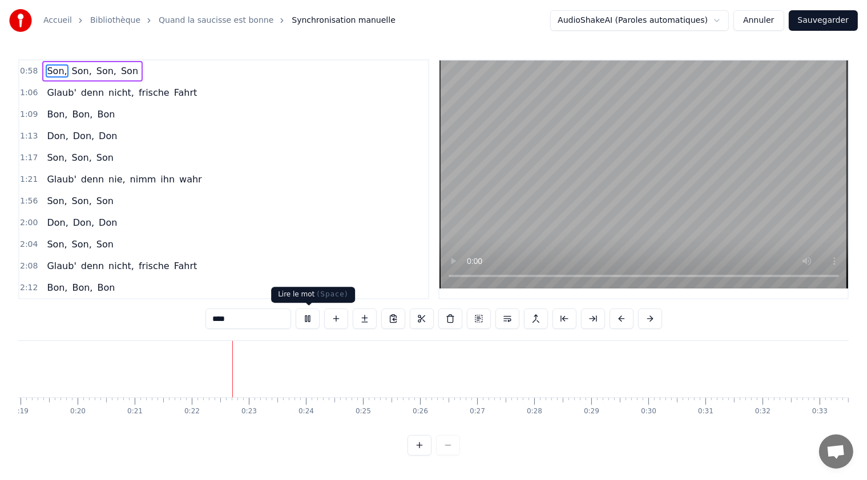
click at [309, 317] on button at bounding box center [307, 319] width 24 height 21
click at [240, 120] on div "1:09 Bon, Bon, Bon" at bounding box center [223, 115] width 408 height 22
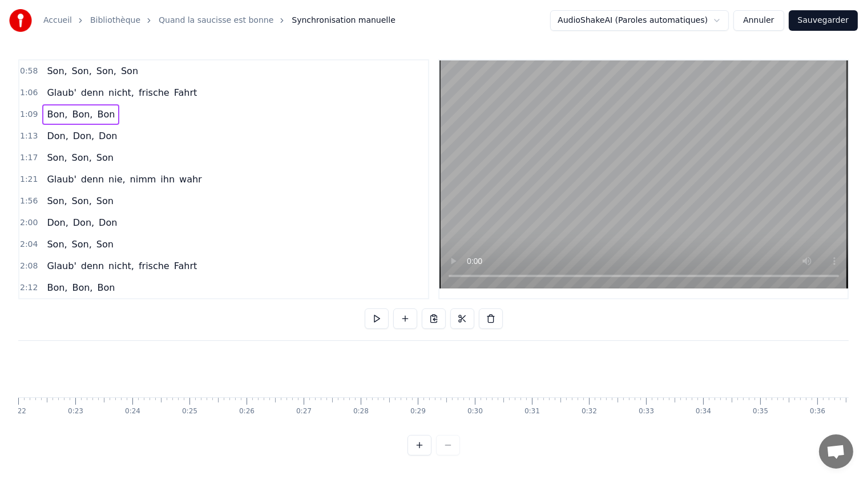
scroll to position [0, 1285]
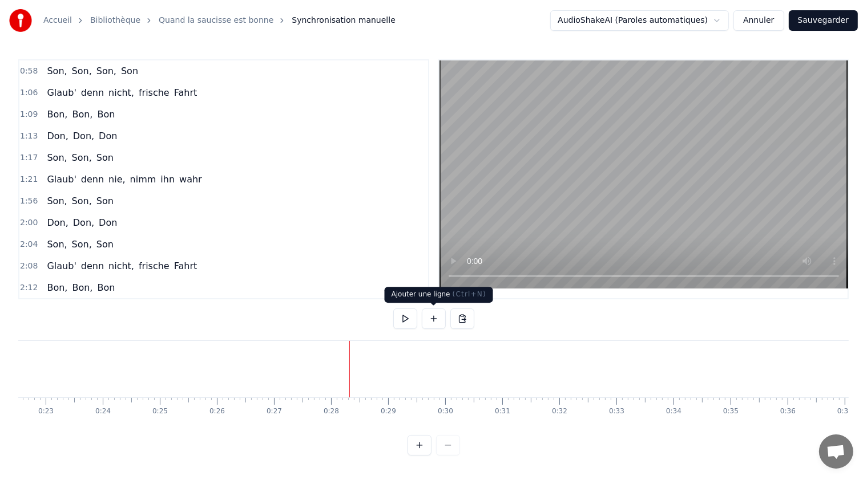
click at [437, 317] on button at bounding box center [434, 319] width 24 height 21
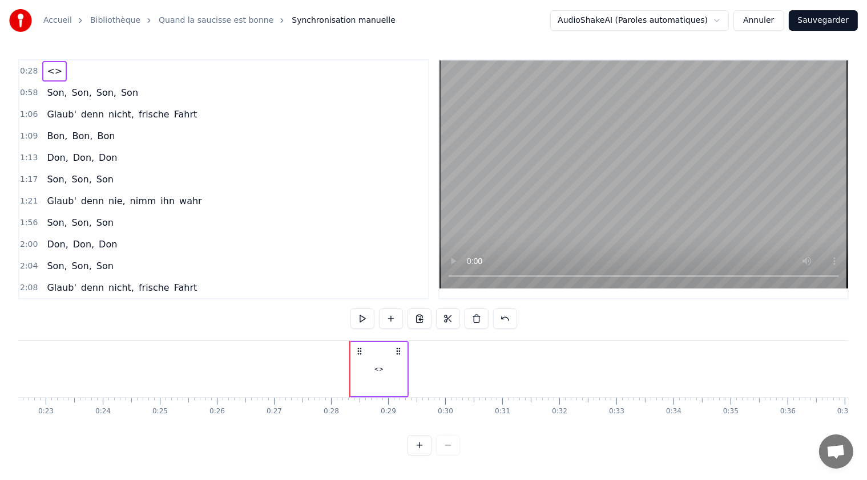
click at [379, 368] on div "<>" at bounding box center [379, 369] width 10 height 9
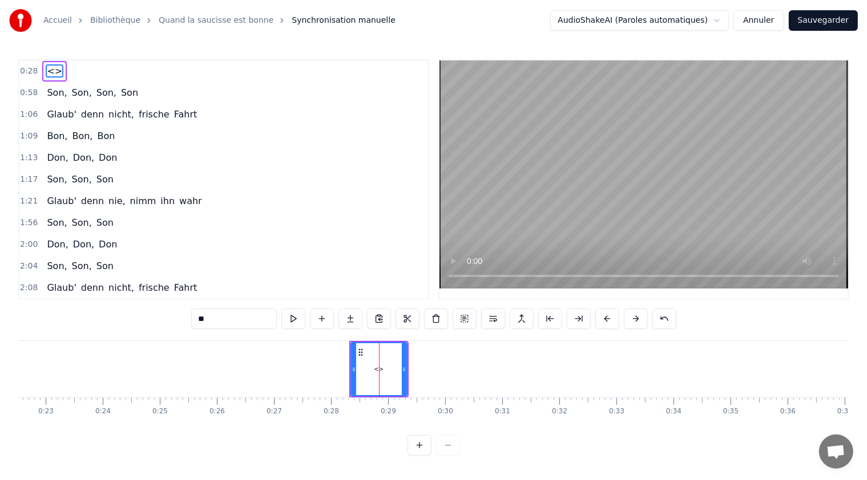
drag, startPoint x: 217, startPoint y: 324, endPoint x: 180, endPoint y: 324, distance: 37.1
click at [180, 324] on div "0:28 <> 0:58 Son, Son, Son, Son [DEMOGRAPHIC_DATA]:06 Glaub' denn nicht, frisch…" at bounding box center [433, 257] width 830 height 396
type input "**********"
click at [337, 285] on div "2:08 Glaub' denn nicht, frische Fahrt" at bounding box center [223, 288] width 408 height 22
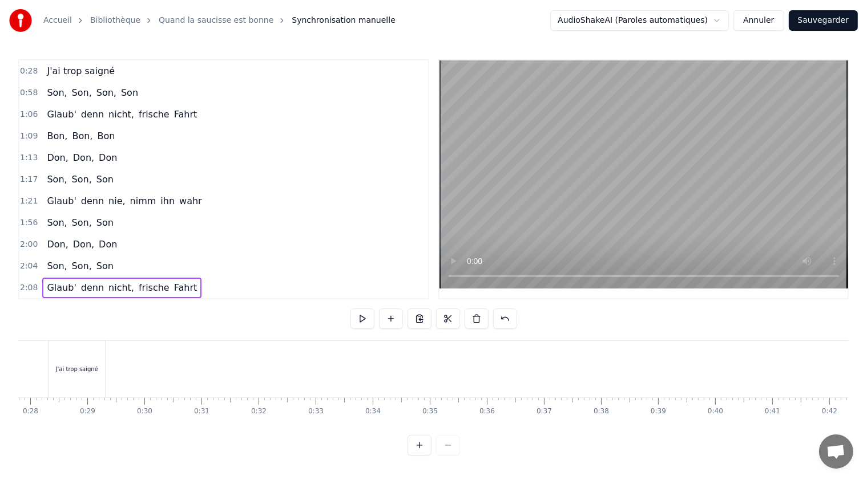
scroll to position [0, 1472]
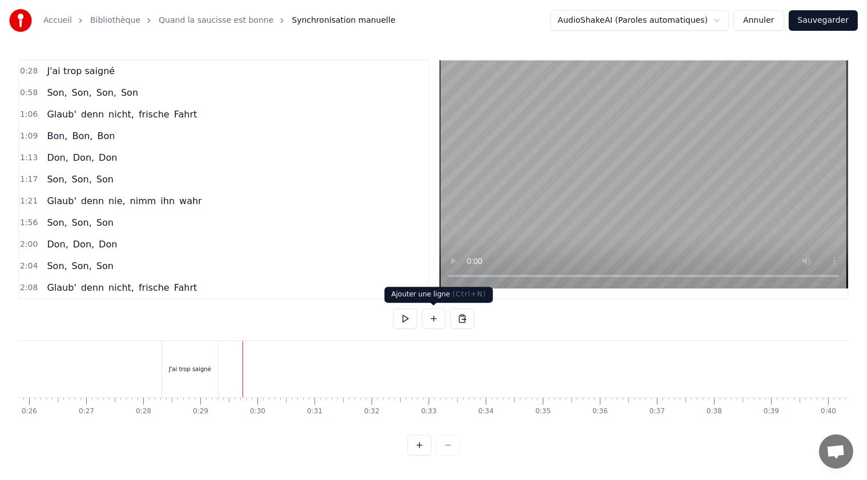
click at [431, 320] on button at bounding box center [434, 319] width 24 height 21
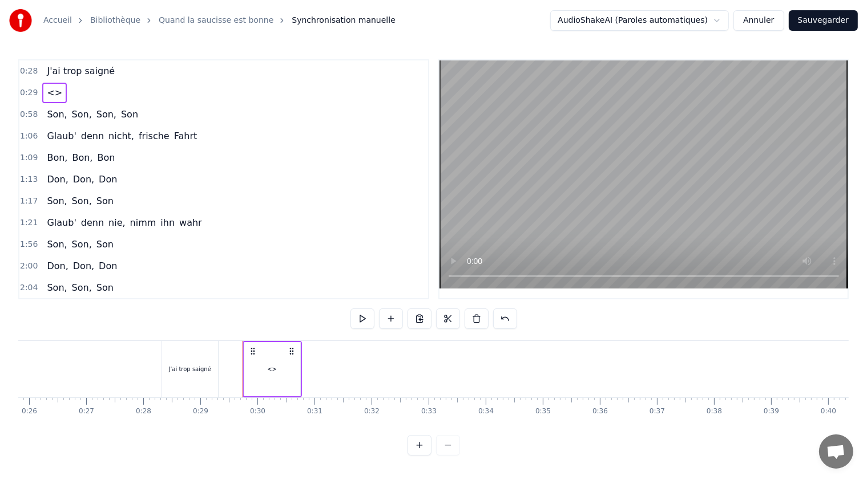
click at [269, 367] on div "<>" at bounding box center [272, 369] width 10 height 9
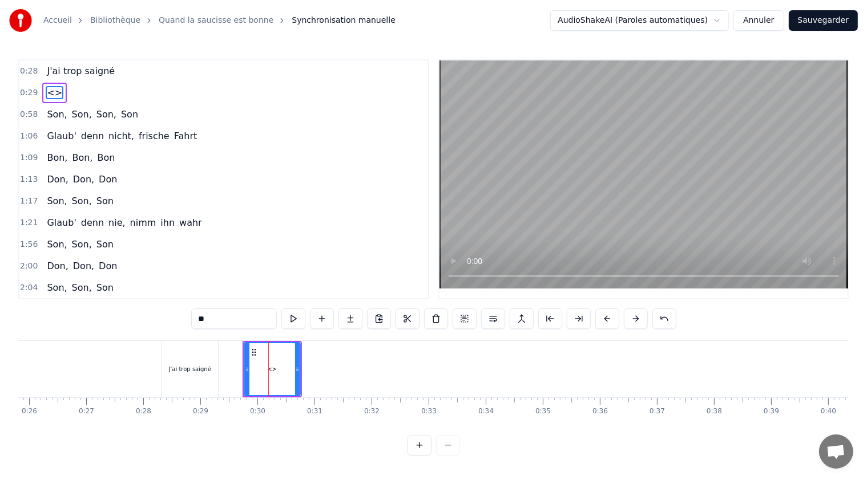
drag, startPoint x: 238, startPoint y: 319, endPoint x: 193, endPoint y: 324, distance: 45.4
click at [193, 324] on input "**" at bounding box center [234, 319] width 86 height 21
type input "**********"
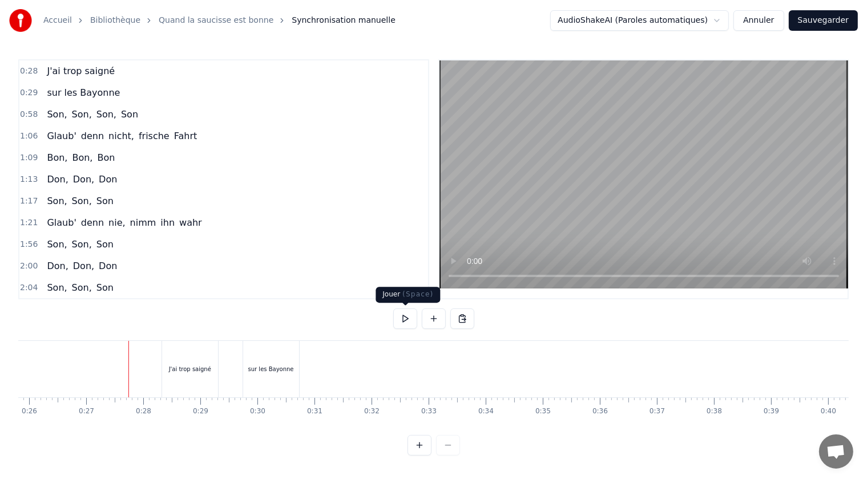
click at [402, 320] on button at bounding box center [405, 319] width 24 height 21
click at [408, 321] on button at bounding box center [405, 319] width 24 height 21
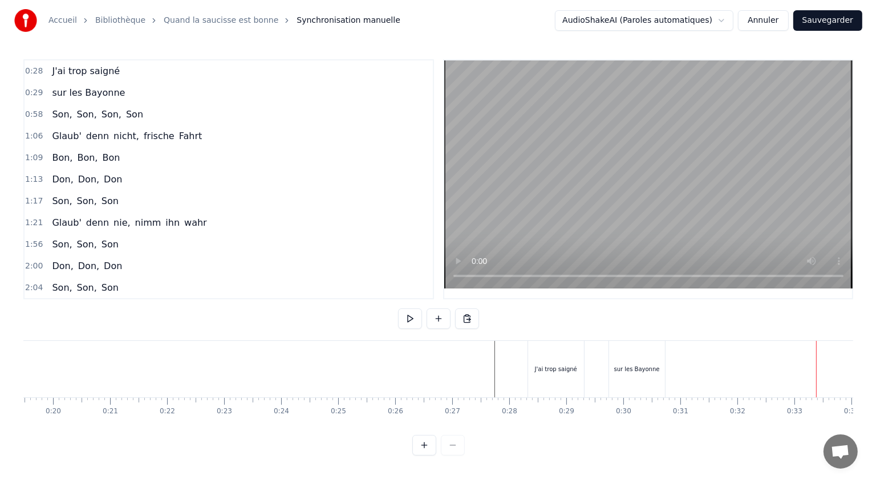
scroll to position [0, 1097]
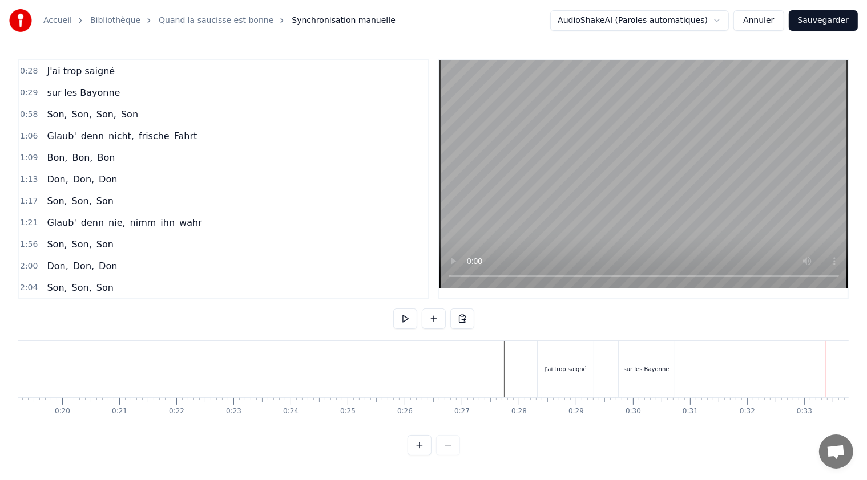
click at [398, 322] on button at bounding box center [405, 319] width 24 height 21
click at [404, 321] on button at bounding box center [405, 319] width 24 height 21
click at [553, 359] on div "J'ai trop saigné" at bounding box center [565, 369] width 56 height 56
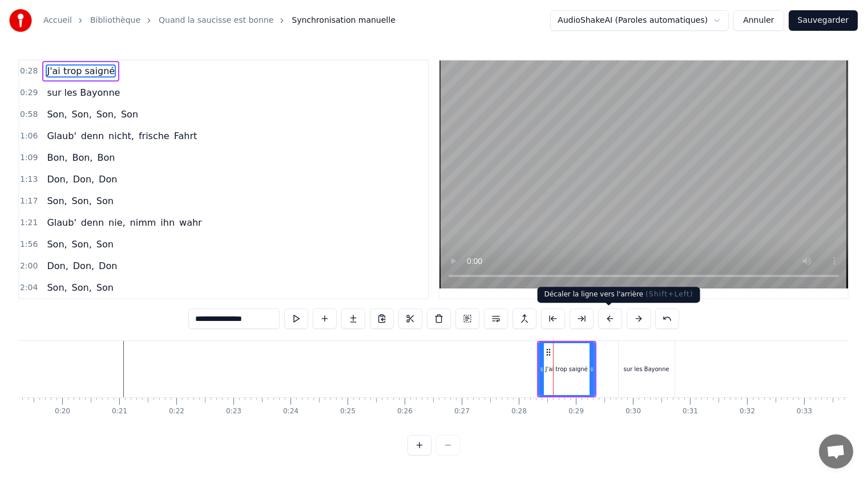
click at [602, 317] on button at bounding box center [610, 319] width 24 height 21
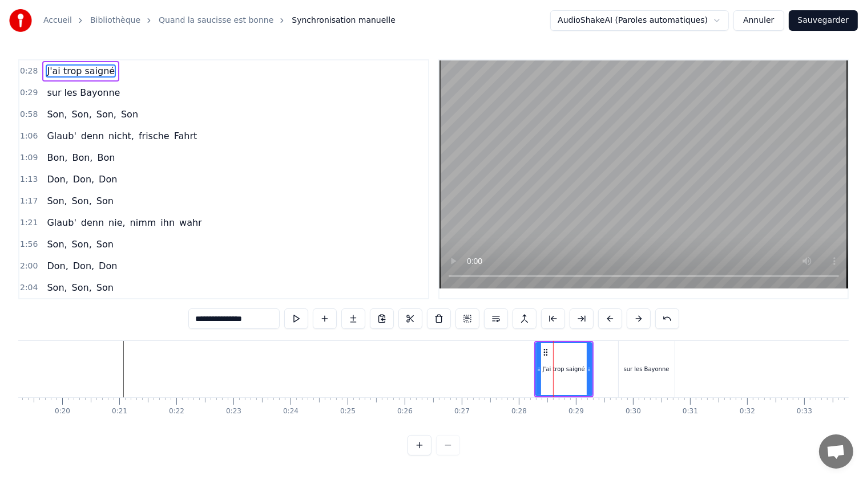
click at [468, 320] on button at bounding box center [467, 319] width 24 height 21
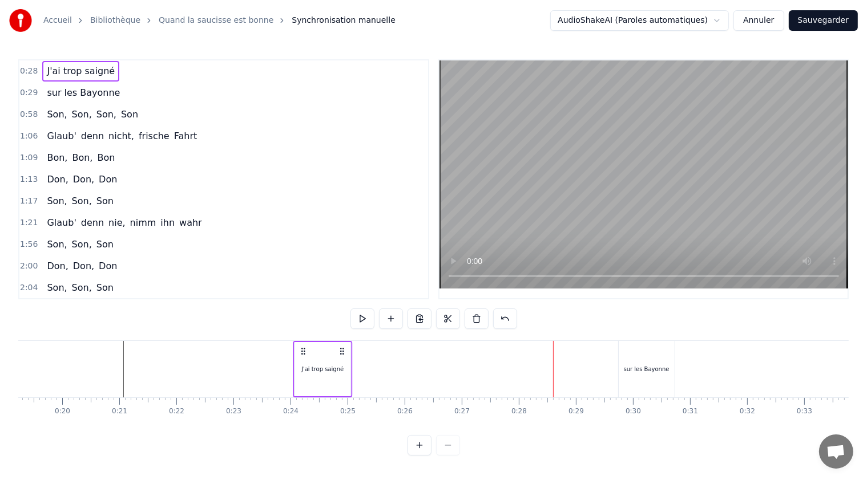
drag, startPoint x: 543, startPoint y: 352, endPoint x: 302, endPoint y: 359, distance: 240.8
click at [302, 359] on div "J'ai trop saigné" at bounding box center [322, 369] width 59 height 56
click at [627, 357] on div "sur les Bayonne" at bounding box center [646, 369] width 56 height 56
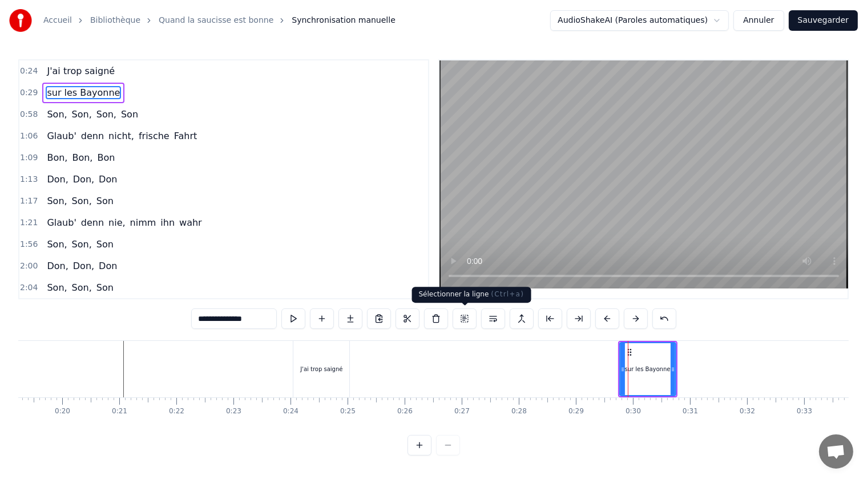
click at [463, 319] on button at bounding box center [464, 319] width 24 height 21
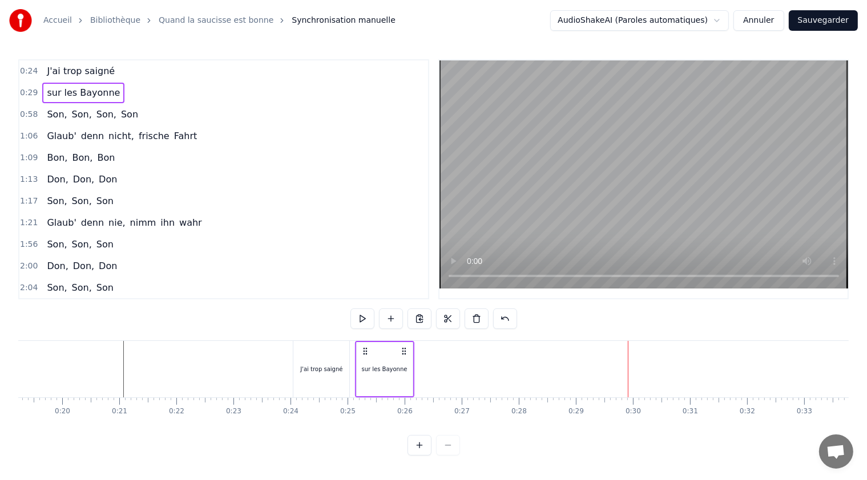
drag, startPoint x: 626, startPoint y: 350, endPoint x: 363, endPoint y: 366, distance: 263.5
click at [363, 366] on div "sur les Bayonne" at bounding box center [384, 369] width 59 height 56
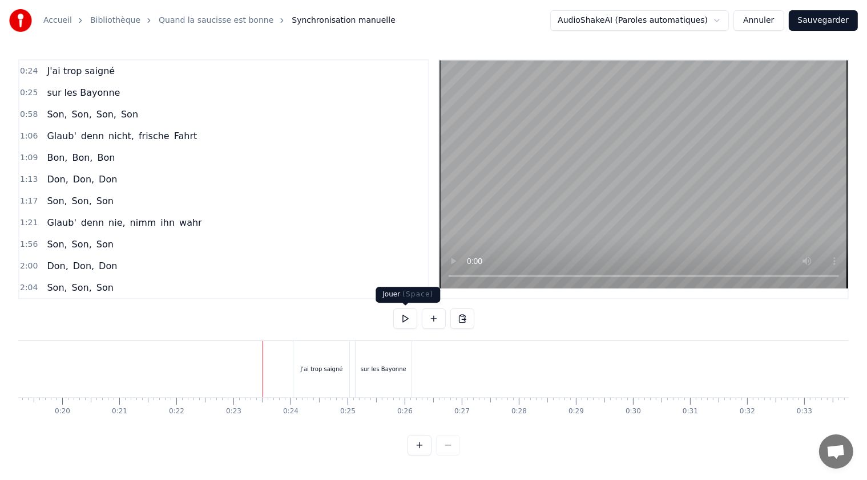
click at [409, 317] on button at bounding box center [405, 319] width 24 height 21
click at [406, 319] on button at bounding box center [405, 319] width 24 height 21
click at [411, 319] on button at bounding box center [405, 319] width 24 height 21
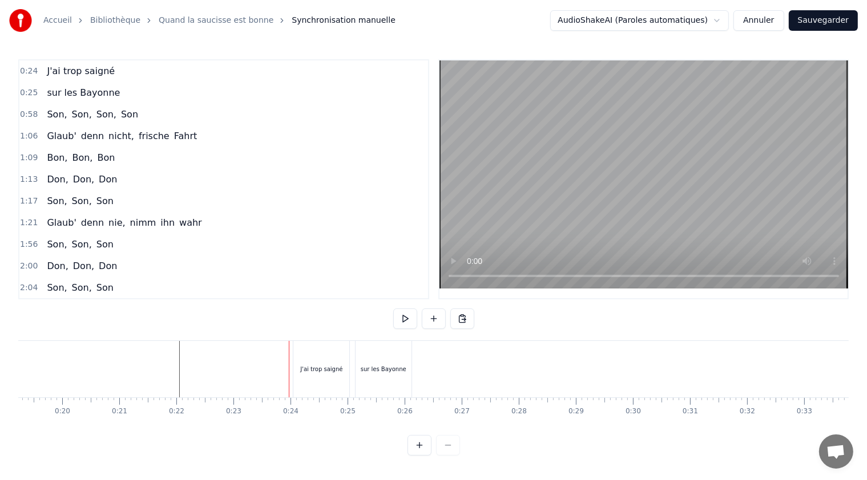
click at [335, 361] on div "J'ai trop saigné" at bounding box center [321, 369] width 56 height 56
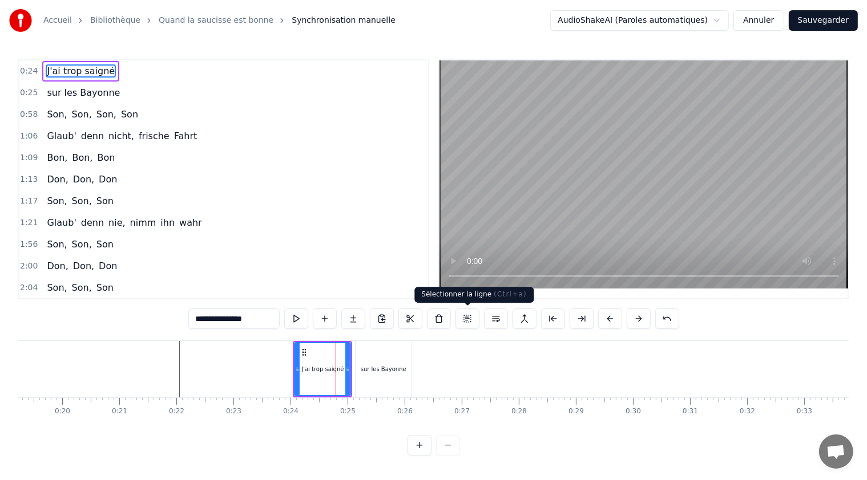
click at [467, 319] on button at bounding box center [467, 319] width 24 height 21
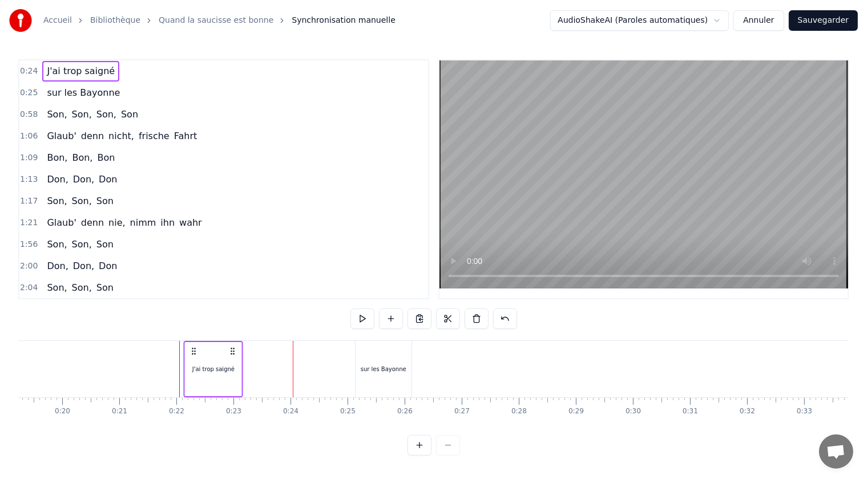
drag, startPoint x: 303, startPoint y: 351, endPoint x: 195, endPoint y: 351, distance: 109.0
click at [195, 351] on circle at bounding box center [195, 351] width 1 height 1
click at [811, 18] on button "Sauvegarder" at bounding box center [822, 20] width 69 height 21
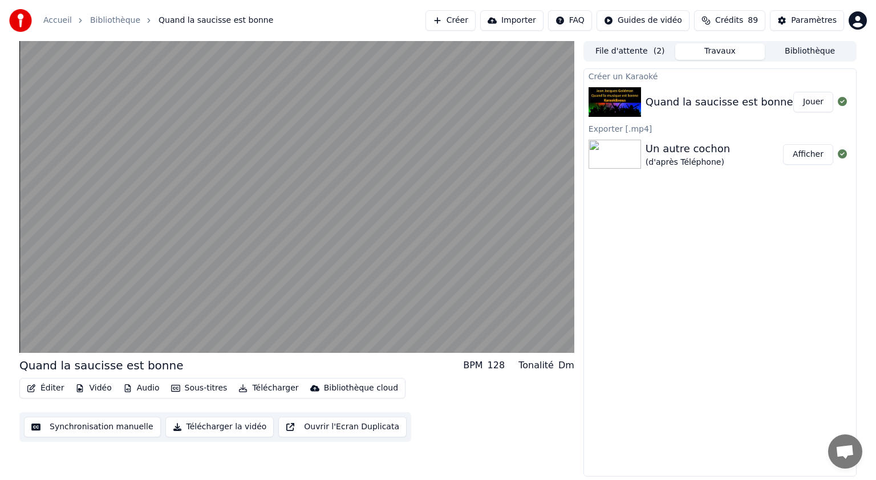
click at [805, 40] on div "Accueil Bibliothèque Quand la saucisse est bonne Créer Importer FAQ Guides de v…" at bounding box center [438, 20] width 876 height 41
click at [798, 47] on button "Bibliothèque" at bounding box center [810, 51] width 90 height 17
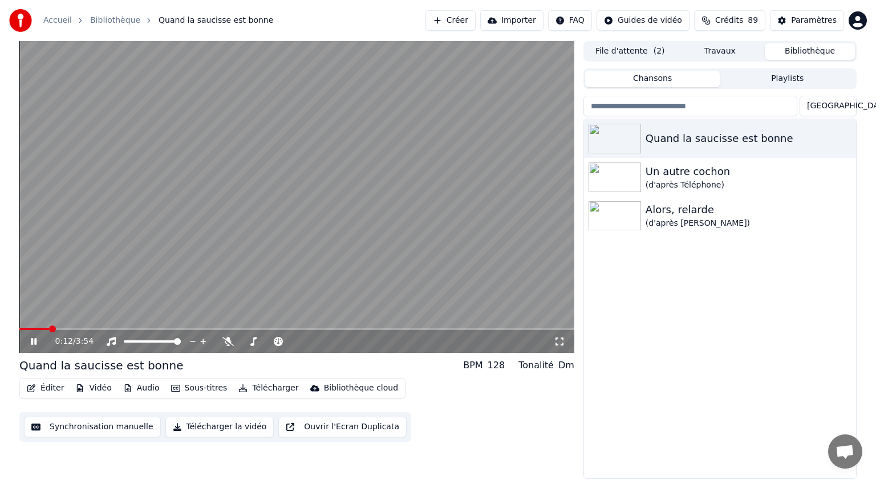
click at [38, 342] on icon at bounding box center [42, 341] width 27 height 9
